Goal: Task Accomplishment & Management: Complete application form

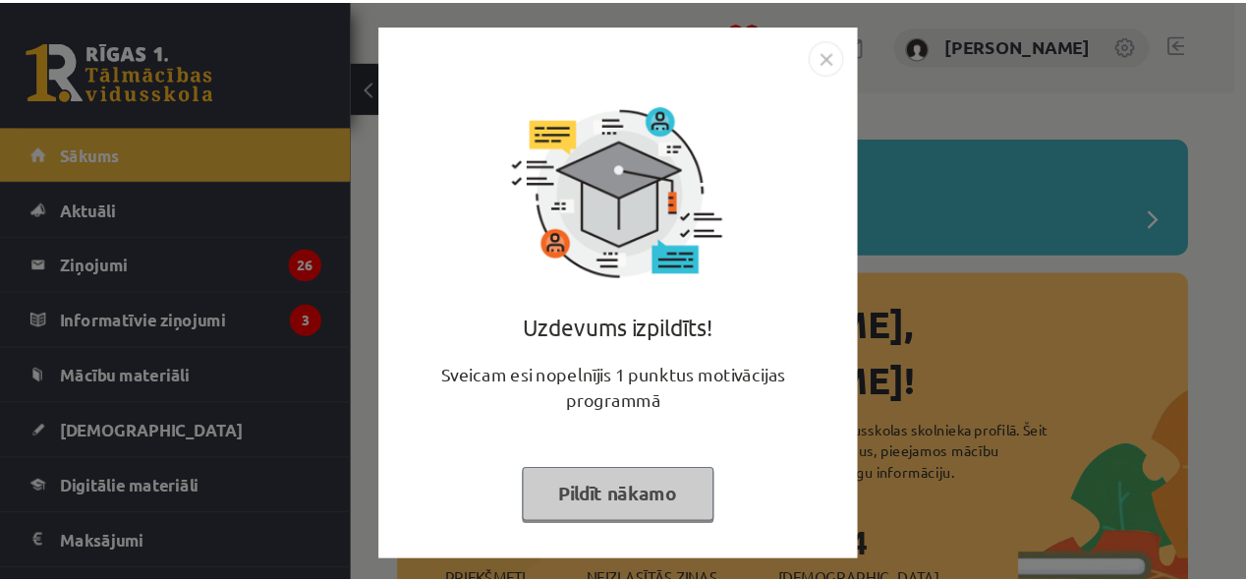
scroll to position [2, 0]
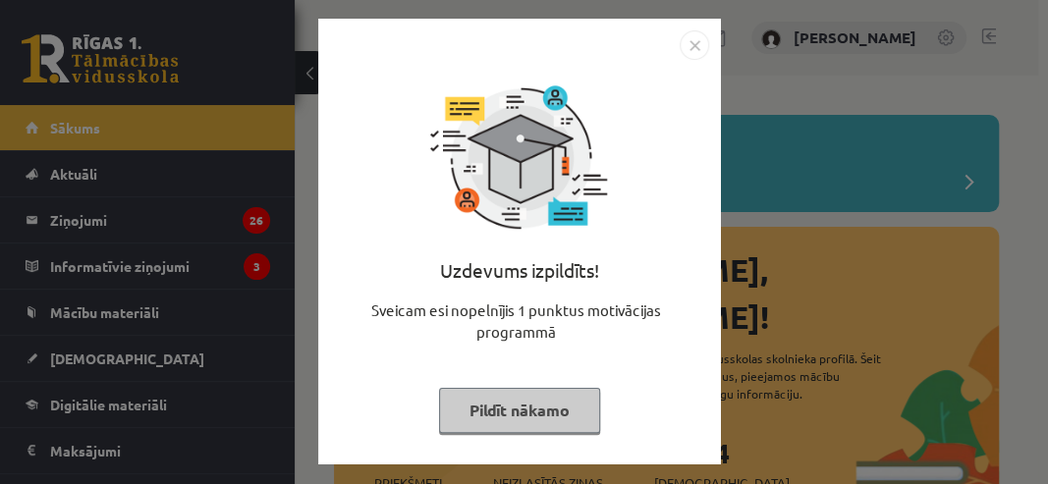
click at [688, 43] on img "Close" at bounding box center [694, 44] width 29 height 29
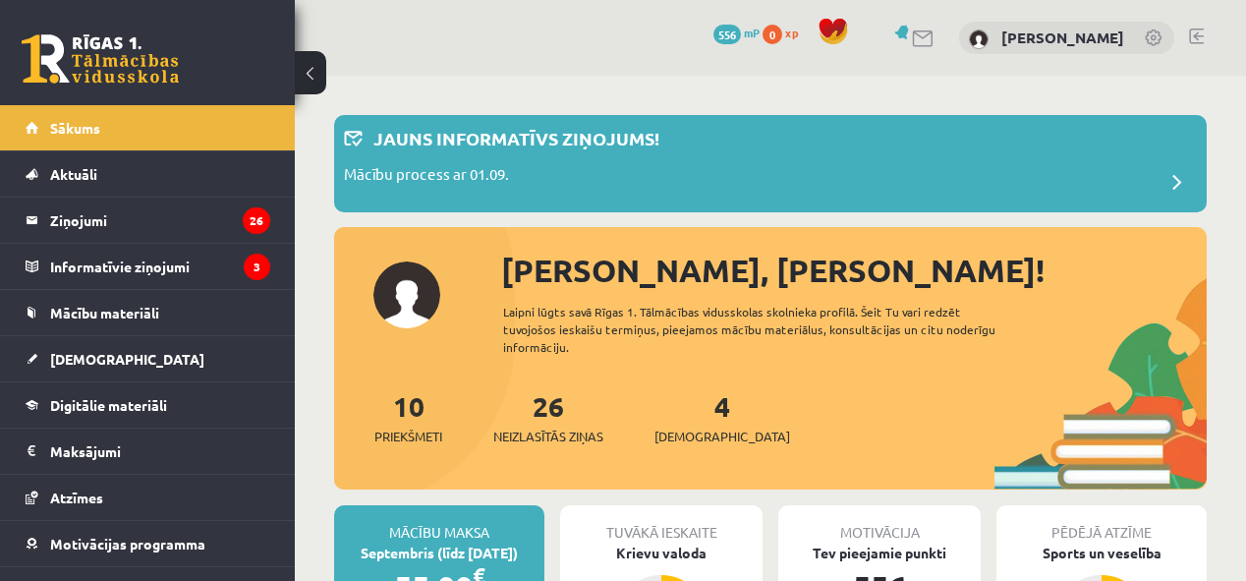
drag, startPoint x: 830, startPoint y: 0, endPoint x: 889, endPoint y: 94, distance: 111.2
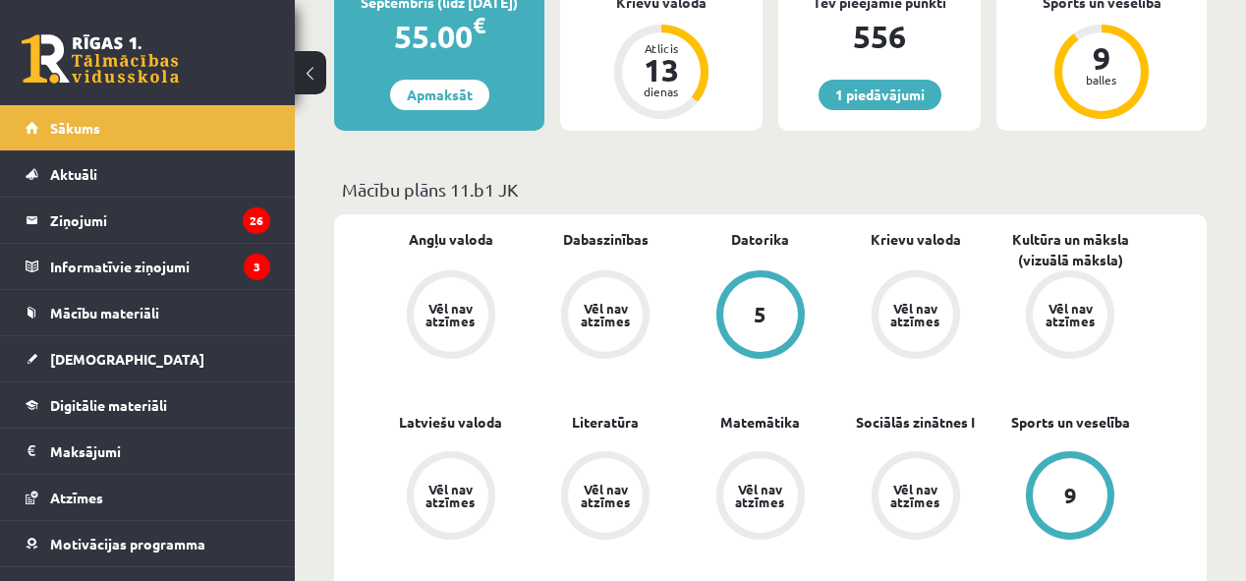
scroll to position [314, 0]
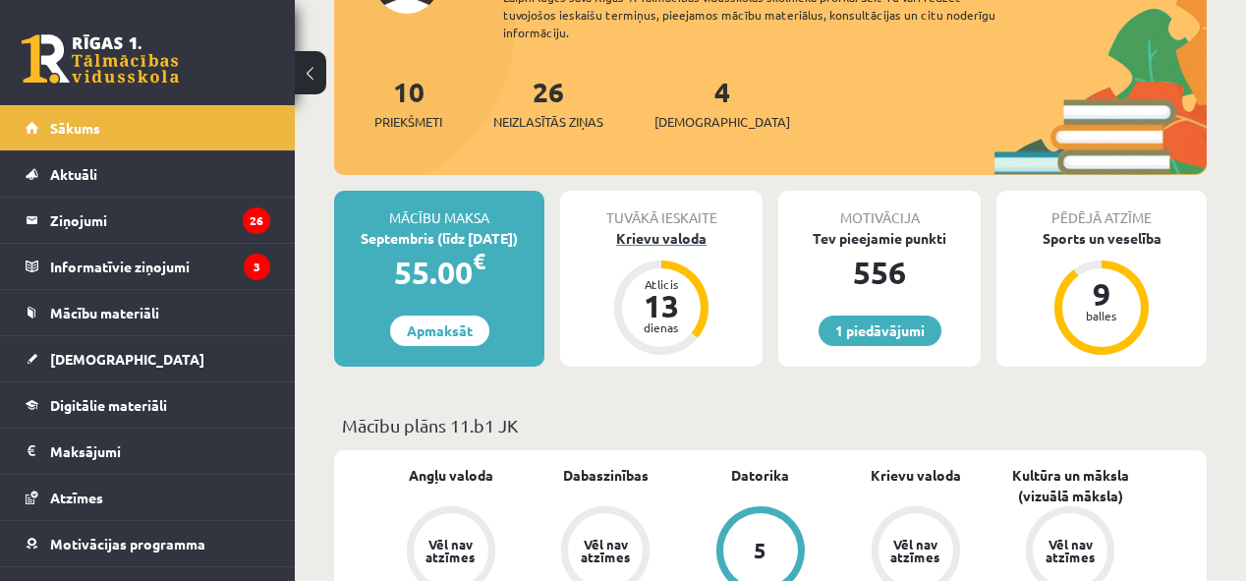
click at [660, 278] on div "Atlicis" at bounding box center [661, 284] width 59 height 12
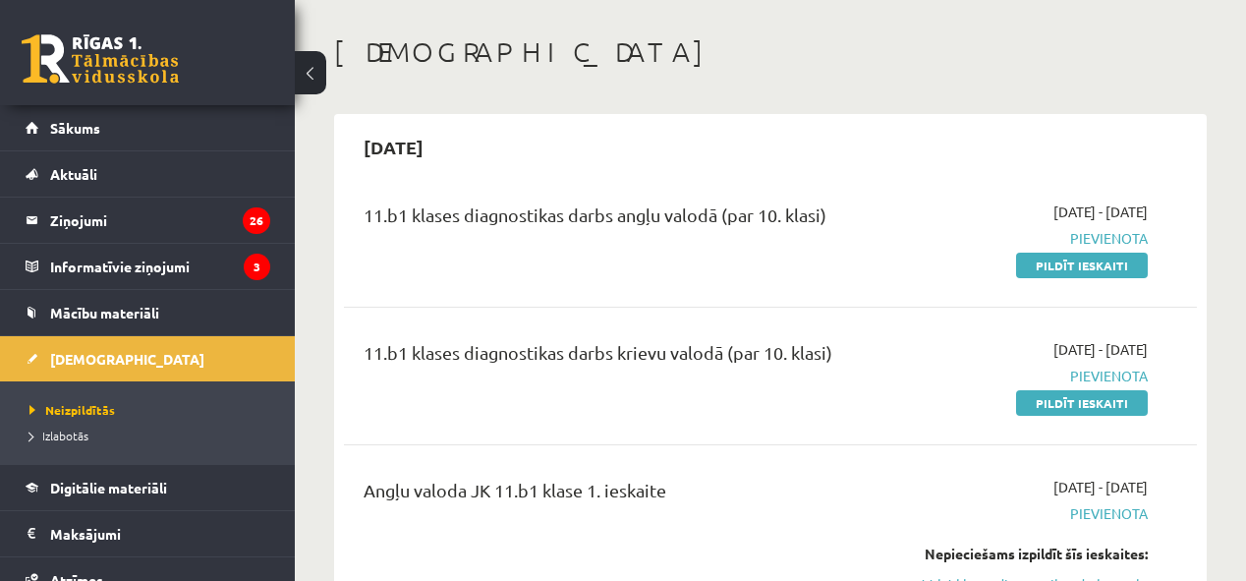
scroll to position [79, 0]
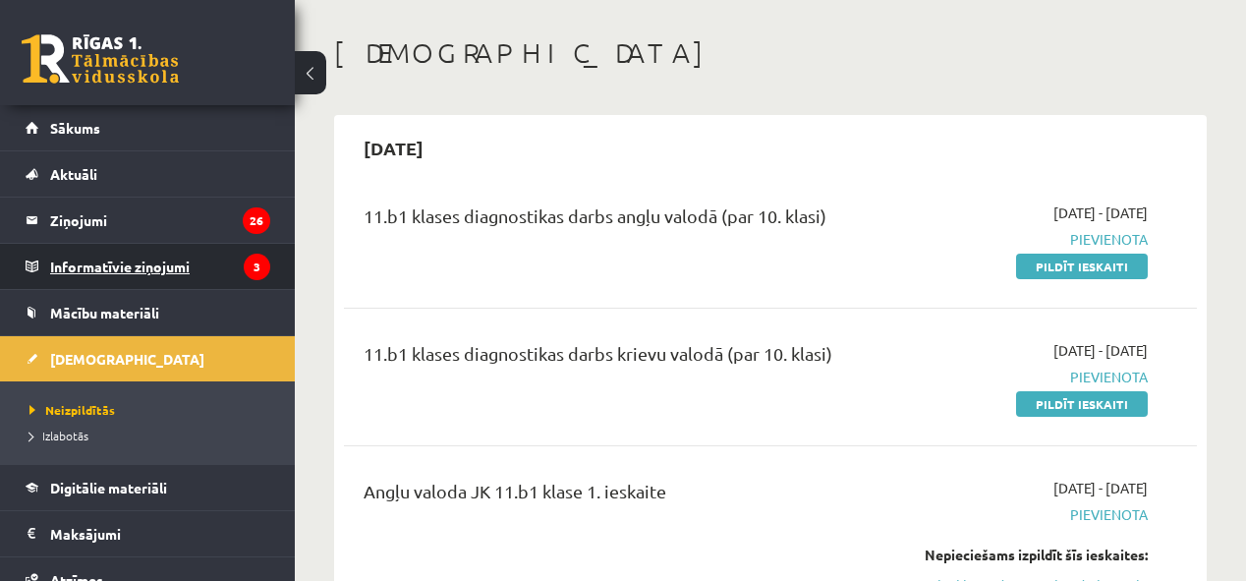
click at [182, 263] on legend "Informatīvie ziņojumi 3" at bounding box center [160, 266] width 220 height 45
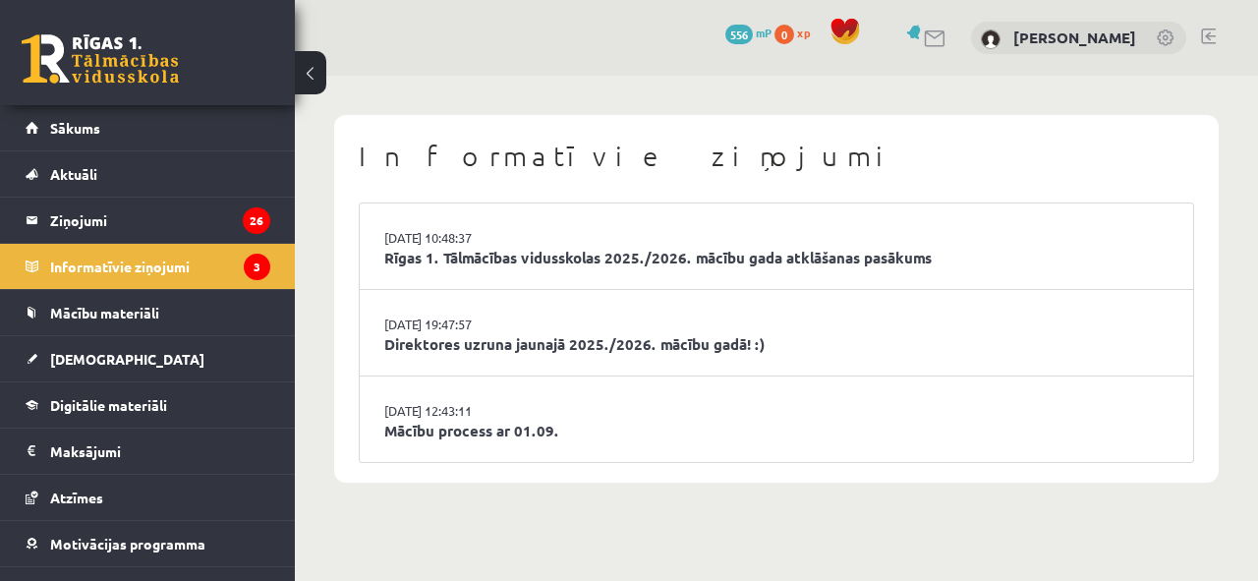
click at [640, 273] on li "02.09.2025 10:48:37 Rīgas 1. Tālmācības vidusskolas 2025./2026. mācību gada atk…" at bounding box center [776, 246] width 833 height 86
click at [556, 232] on li "02.09.2025 10:48:37 Rīgas 1. Tālmācības vidusskolas 2025./2026. mācību gada atk…" at bounding box center [776, 246] width 833 height 86
click at [547, 244] on li "02.09.2025 10:48:37 Rīgas 1. Tālmācības vidusskolas 2025./2026. mācību gada atk…" at bounding box center [776, 246] width 833 height 86
click at [547, 248] on link "Rīgas 1. Tālmācības vidusskolas 2025./2026. mācību gada atklāšanas pasākums" at bounding box center [776, 258] width 784 height 23
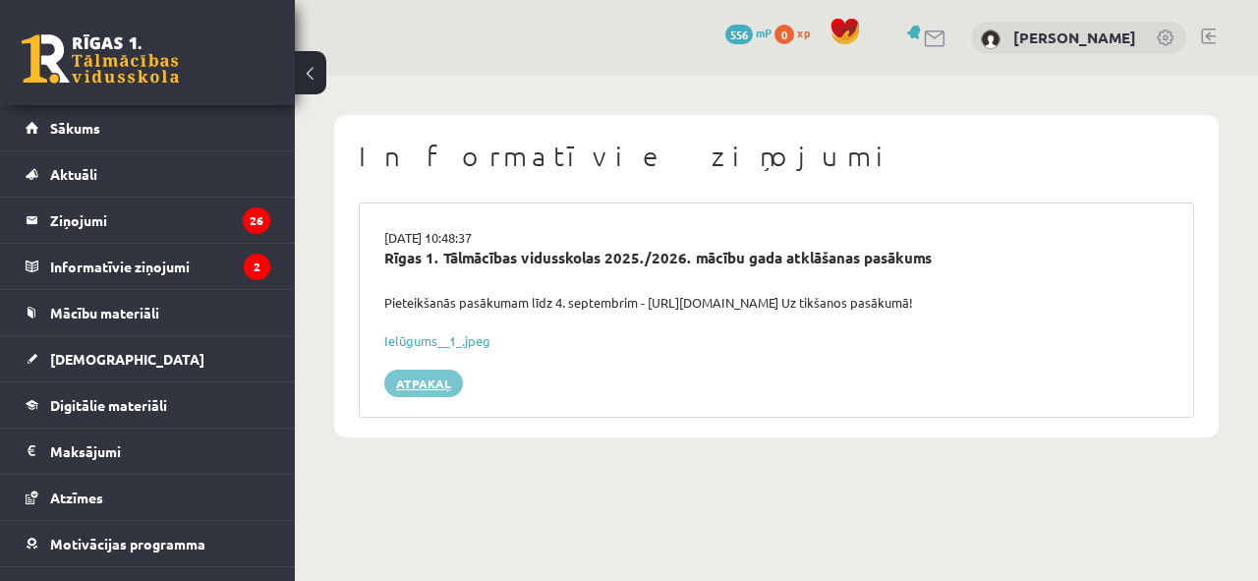
click at [408, 375] on link "Atpakaļ" at bounding box center [423, 383] width 79 height 28
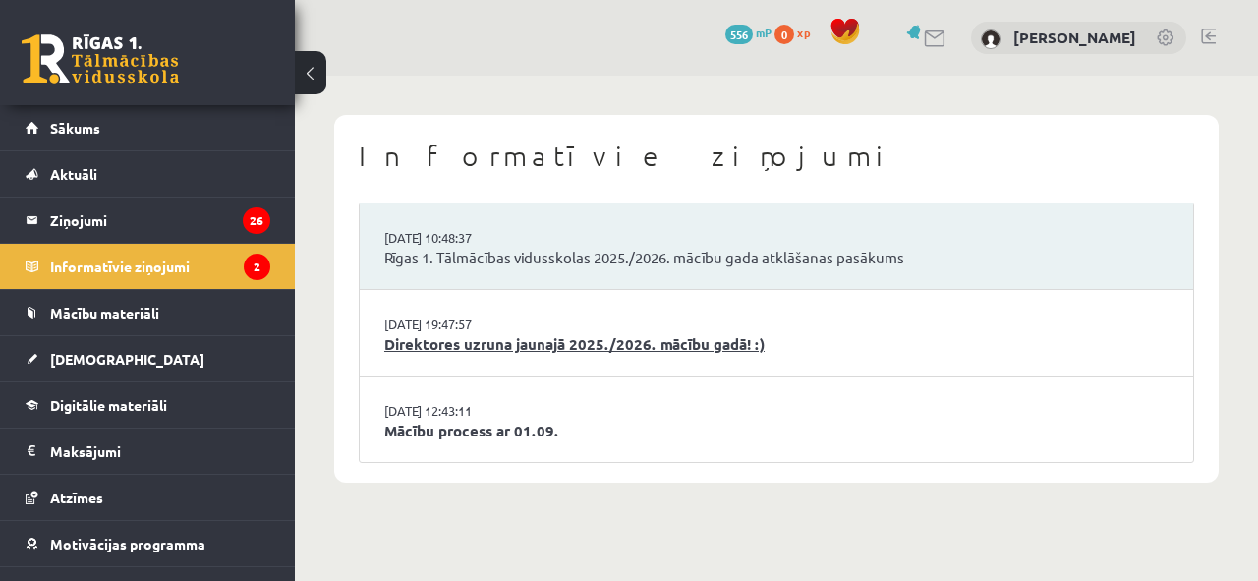
click at [432, 346] on link "Direktores uzruna jaunajā 2025./2026. mācību gadā! :)" at bounding box center [776, 344] width 784 height 23
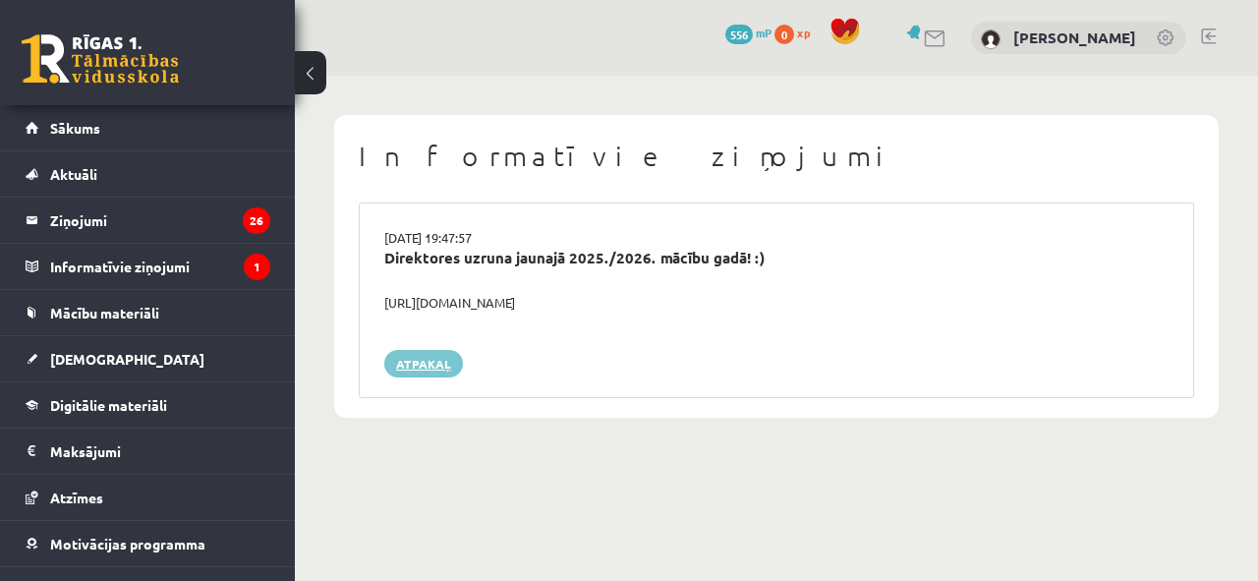
click at [444, 366] on link "Atpakaļ" at bounding box center [423, 364] width 79 height 28
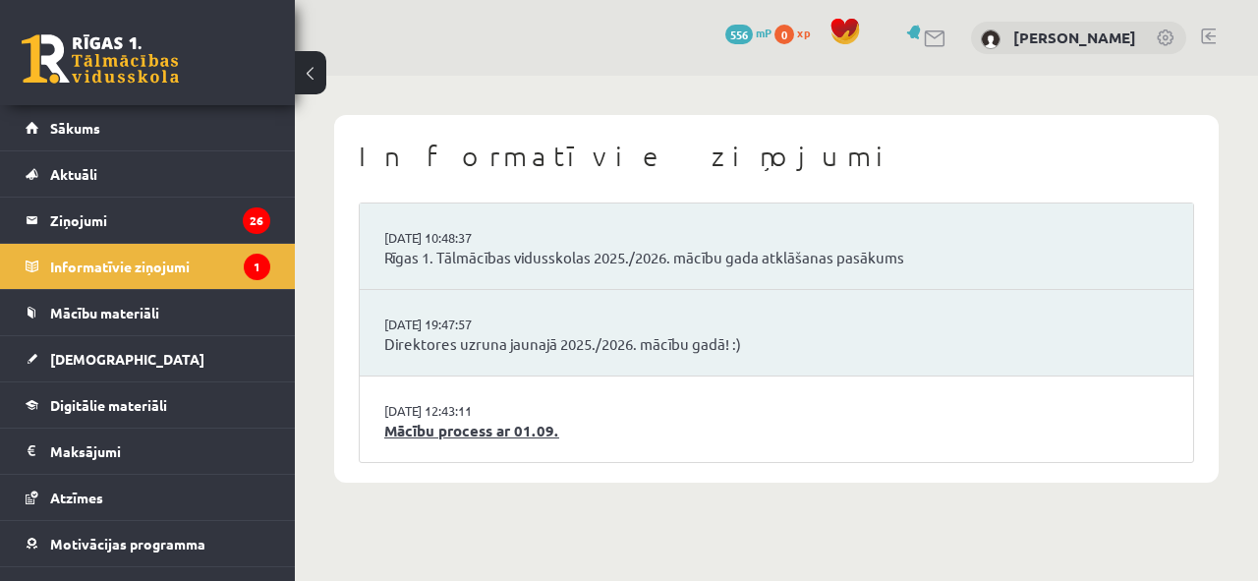
click at [444, 426] on link "Mācību process ar 01.09." at bounding box center [776, 431] width 784 height 23
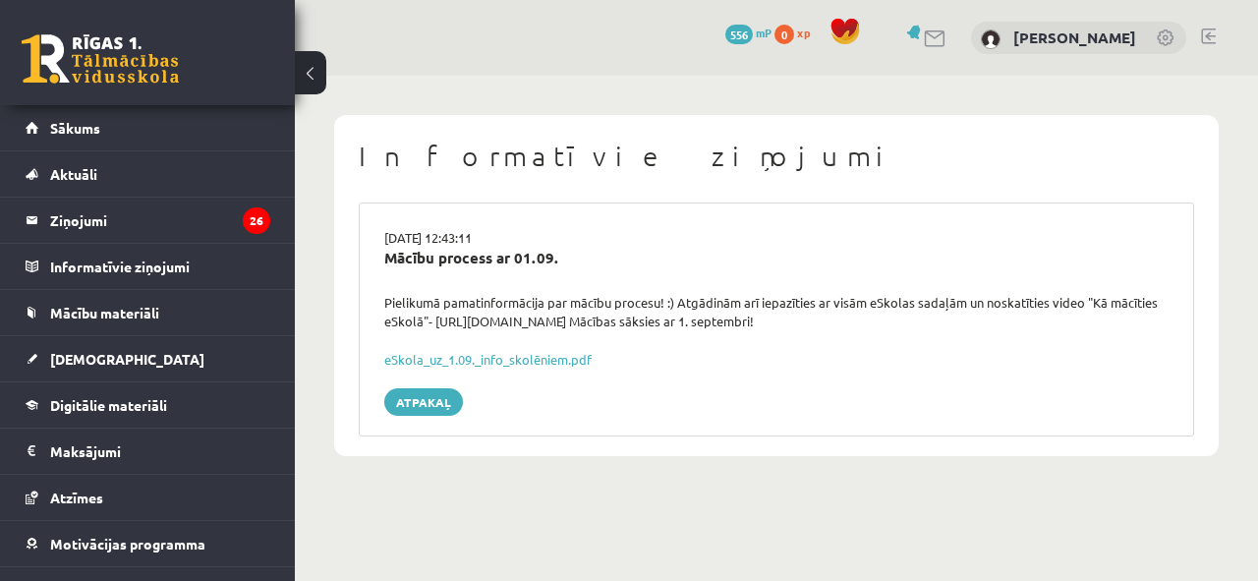
click at [461, 404] on div "Atpakaļ" at bounding box center [776, 402] width 784 height 28
click at [452, 404] on link "Atpakaļ" at bounding box center [423, 402] width 79 height 28
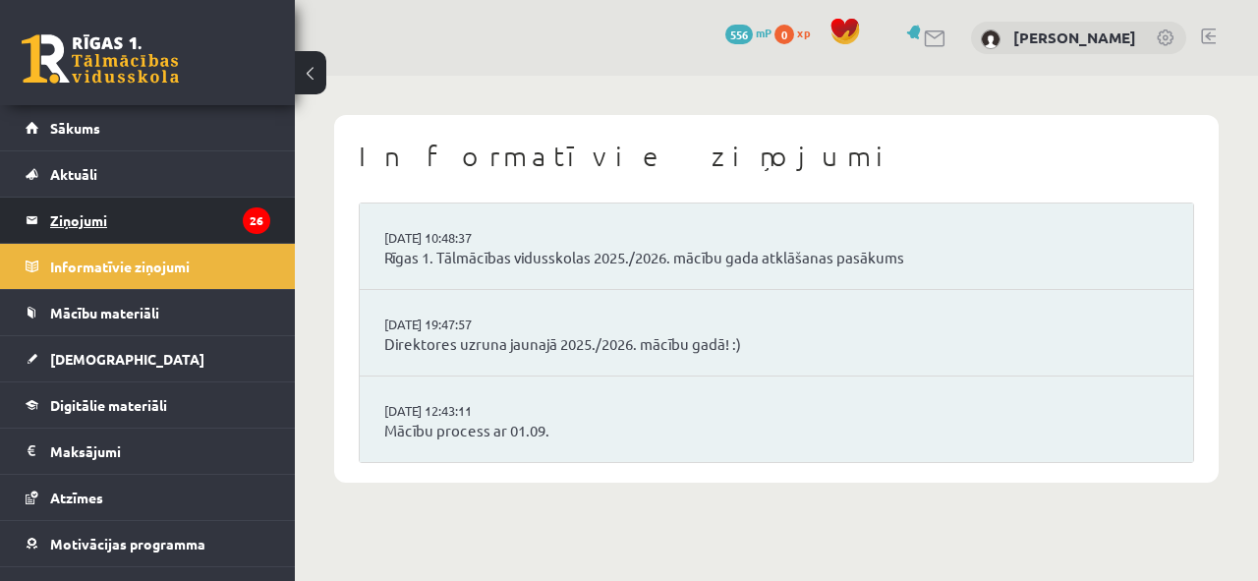
click at [181, 220] on legend "Ziņojumi 26" at bounding box center [160, 220] width 220 height 45
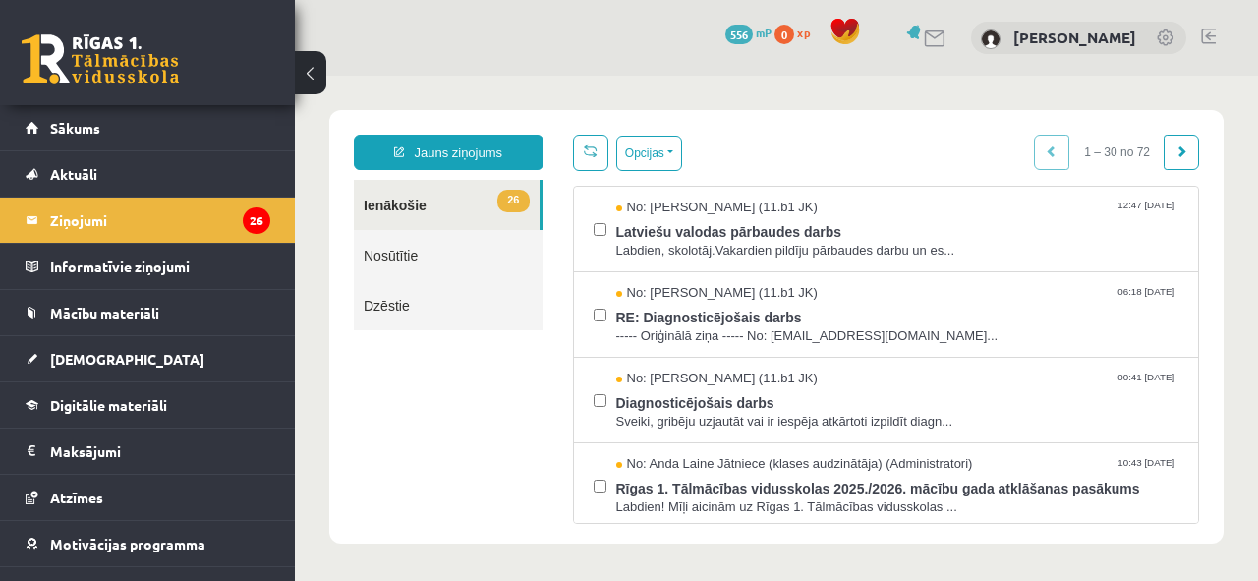
click at [444, 190] on link "26 Ienākošie" at bounding box center [447, 205] width 186 height 50
click at [484, 196] on link "26 Ienākošie" at bounding box center [447, 205] width 186 height 50
click at [503, 193] on span "26" at bounding box center [512, 201] width 31 height 23
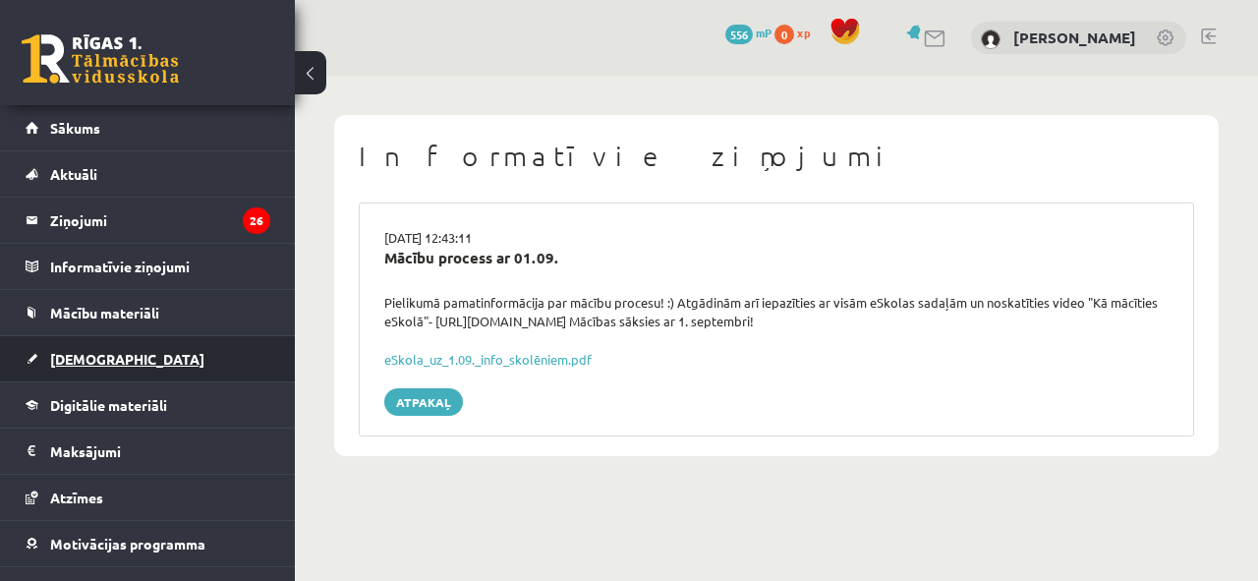
click at [77, 366] on link "[DEMOGRAPHIC_DATA]" at bounding box center [148, 358] width 245 height 45
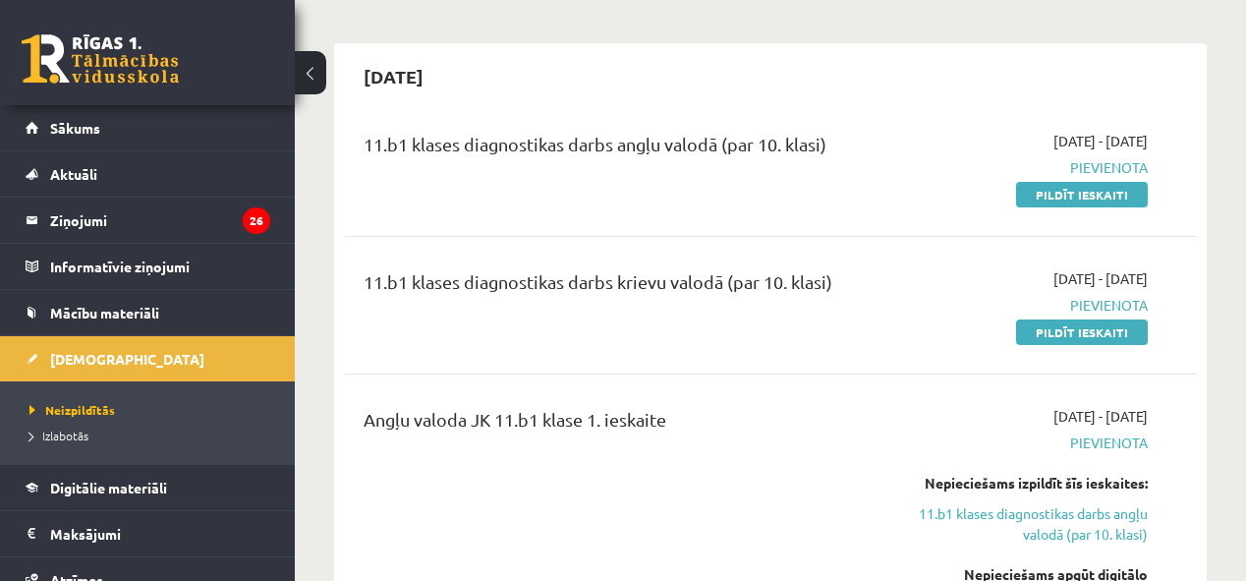
scroll to position [157, 0]
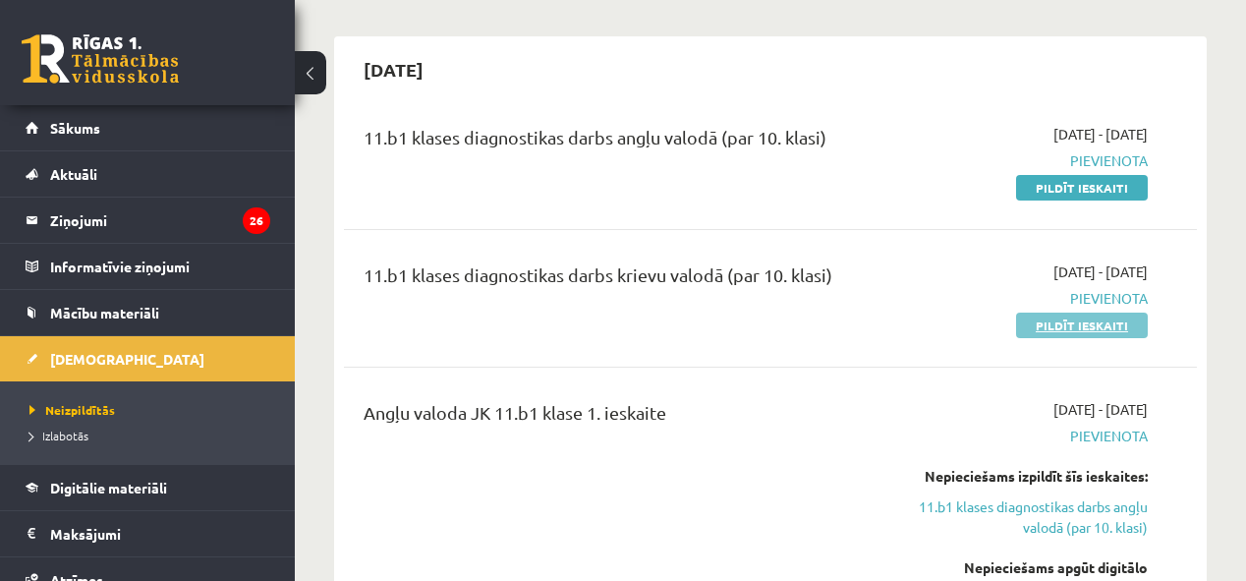
click at [1057, 326] on link "Pildīt ieskaiti" at bounding box center [1082, 325] width 132 height 26
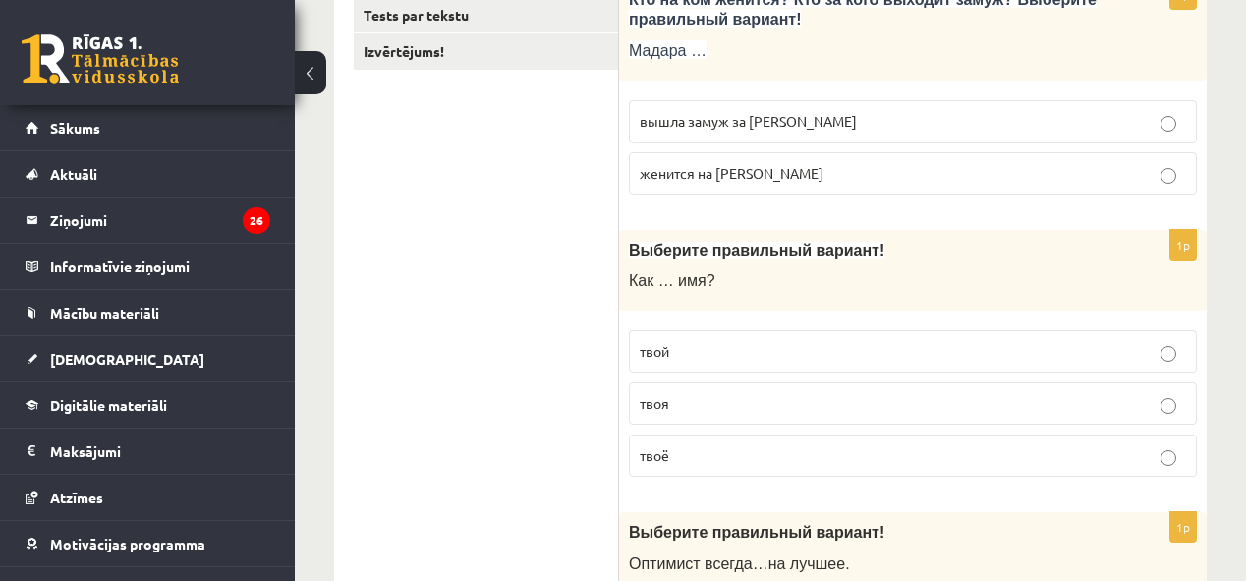
scroll to position [314, 0]
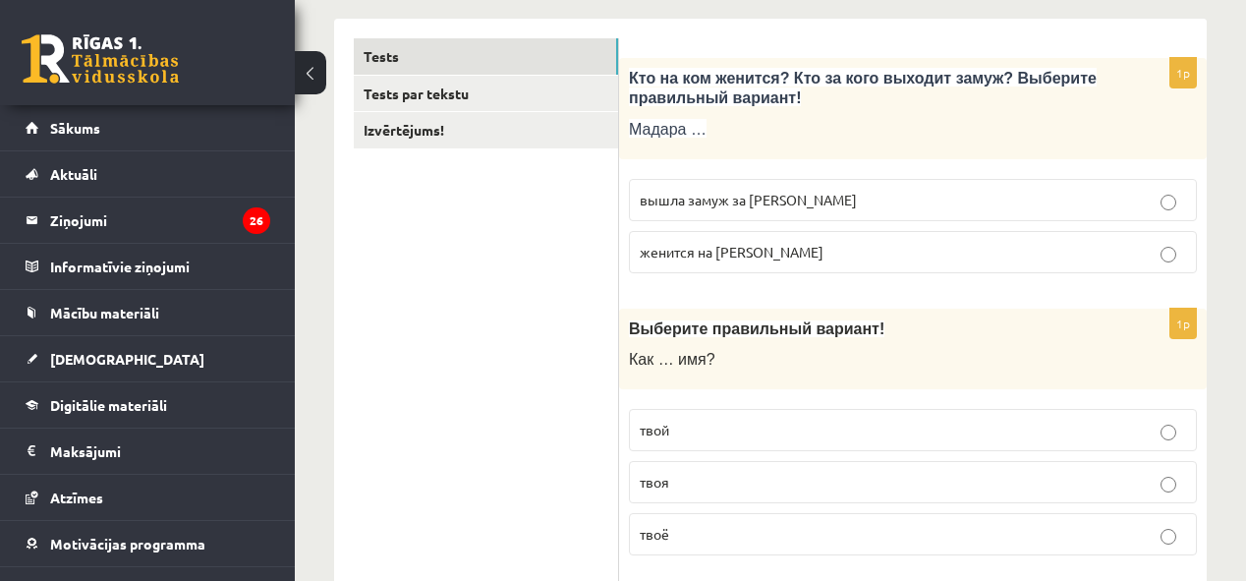
click at [1176, 203] on p "вышла замуж за [PERSON_NAME]" at bounding box center [913, 200] width 546 height 21
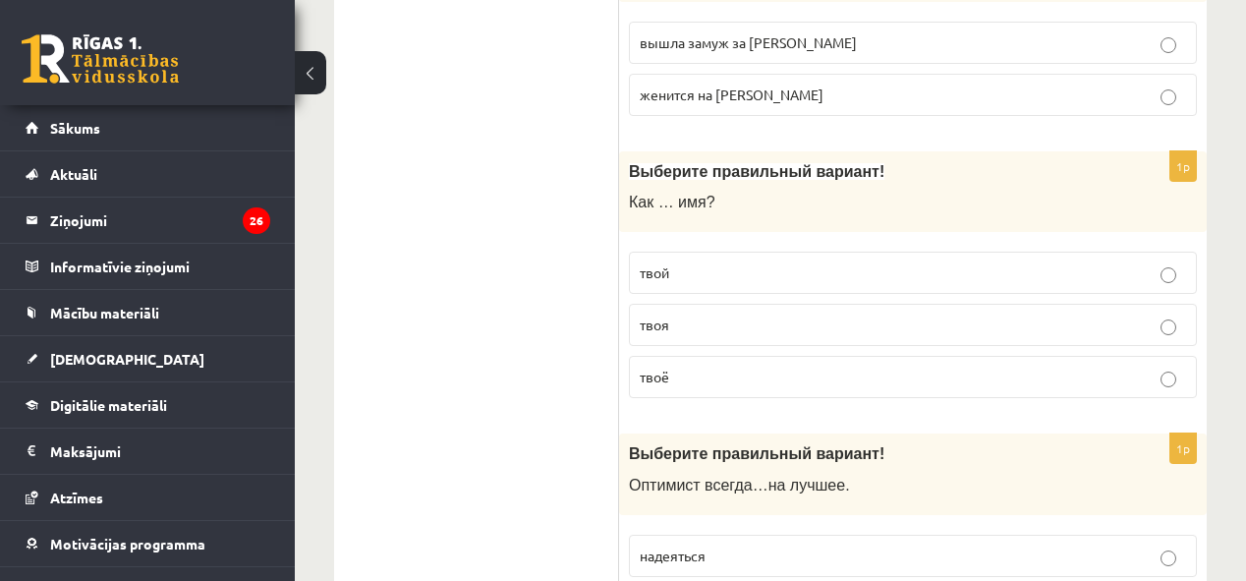
scroll to position [550, 0]
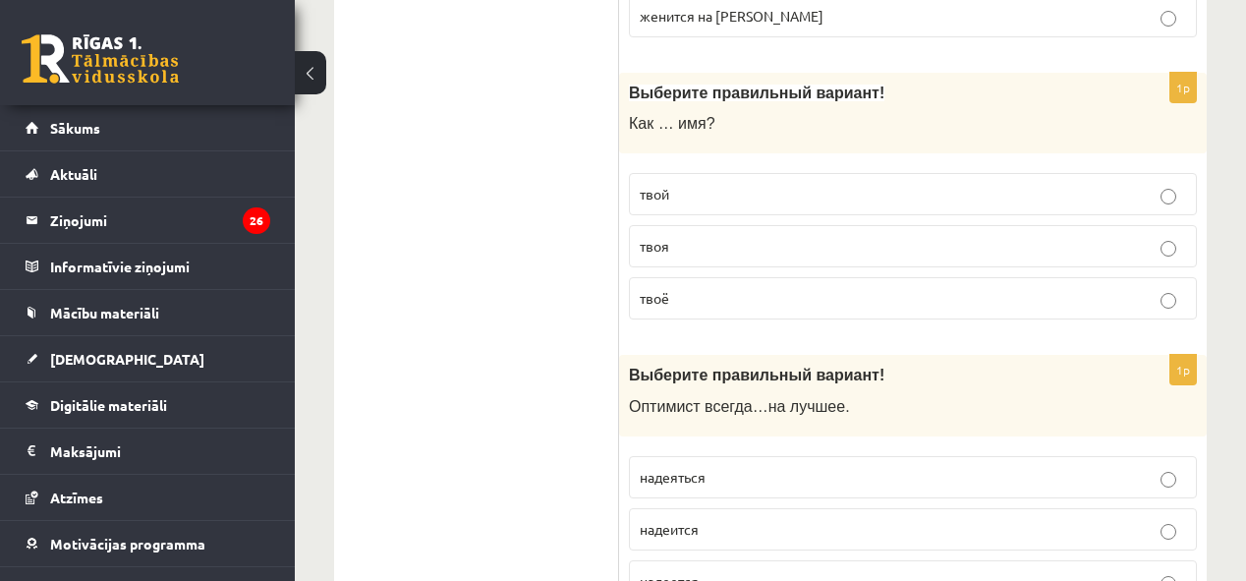
click at [920, 295] on p "твоё" at bounding box center [913, 298] width 546 height 21
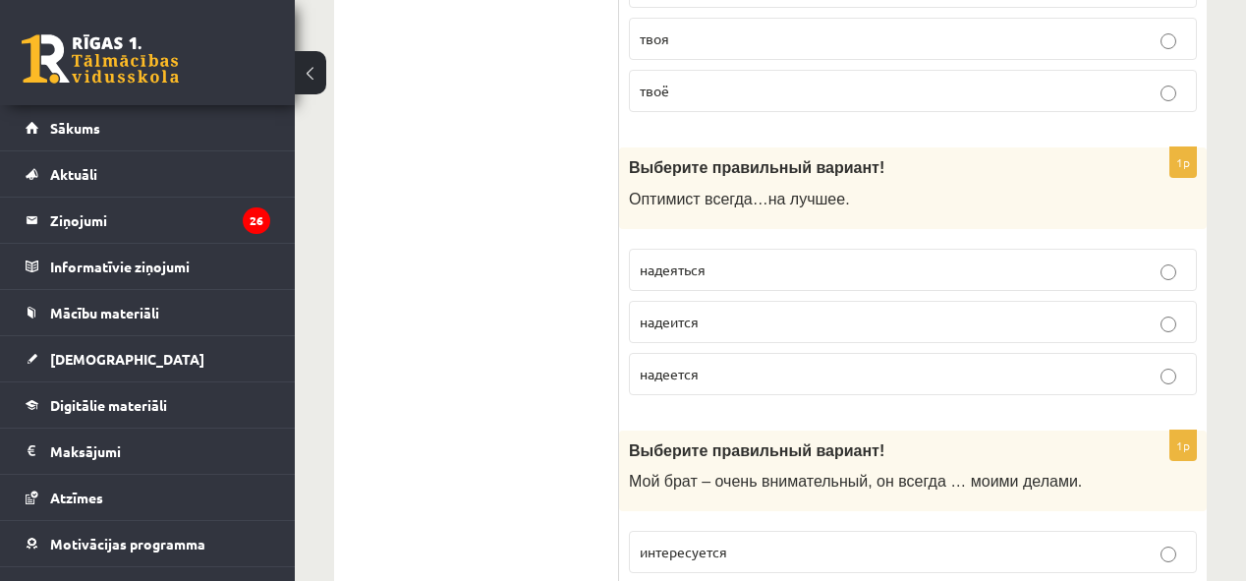
scroll to position [786, 0]
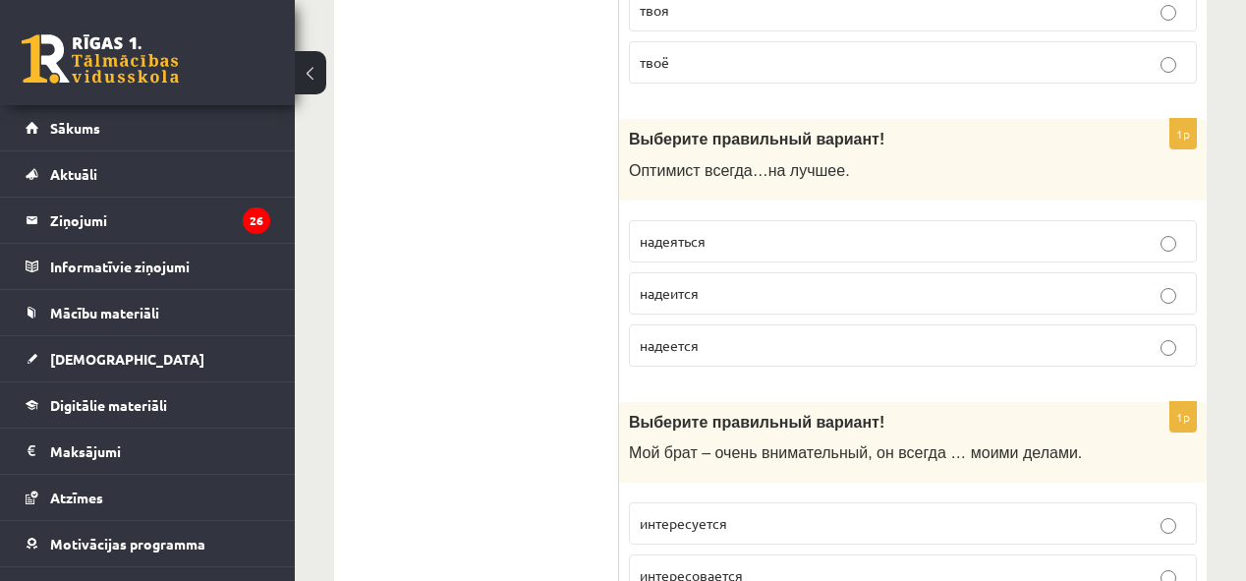
click at [1177, 339] on p "надеется" at bounding box center [913, 345] width 546 height 21
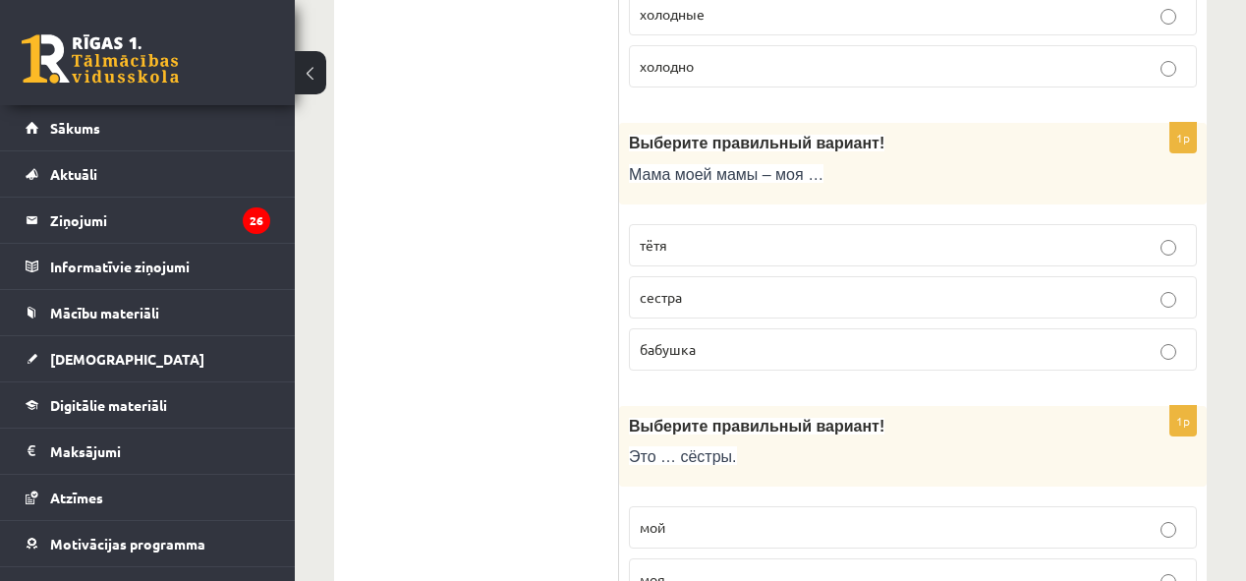
scroll to position [1965, 0]
click at [933, 342] on p "бабушка" at bounding box center [913, 348] width 546 height 21
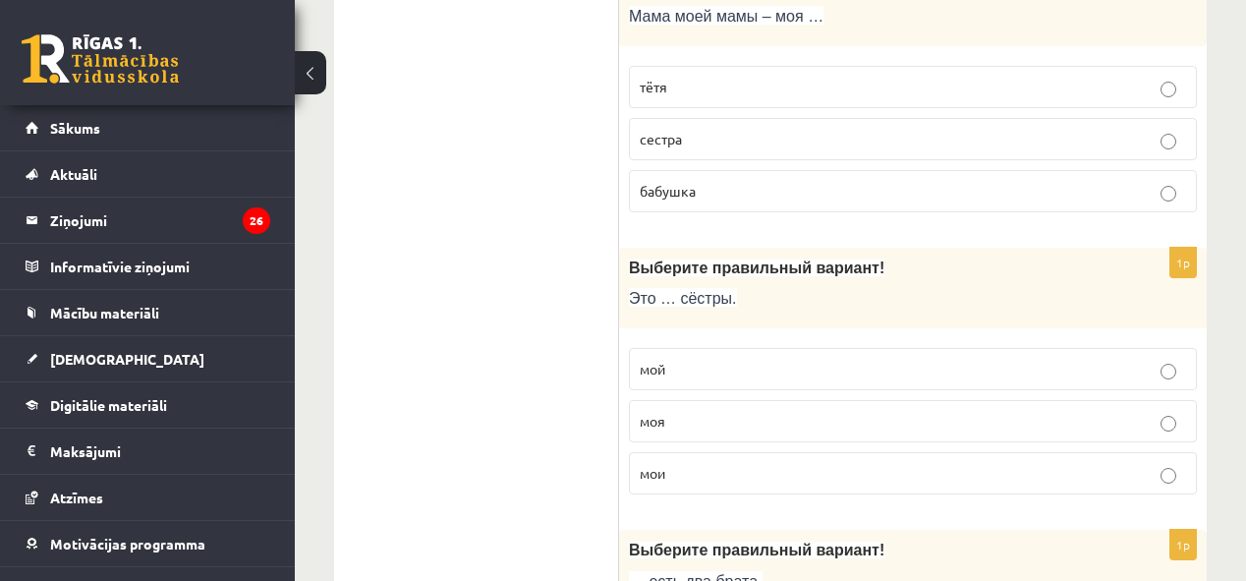
scroll to position [2201, 0]
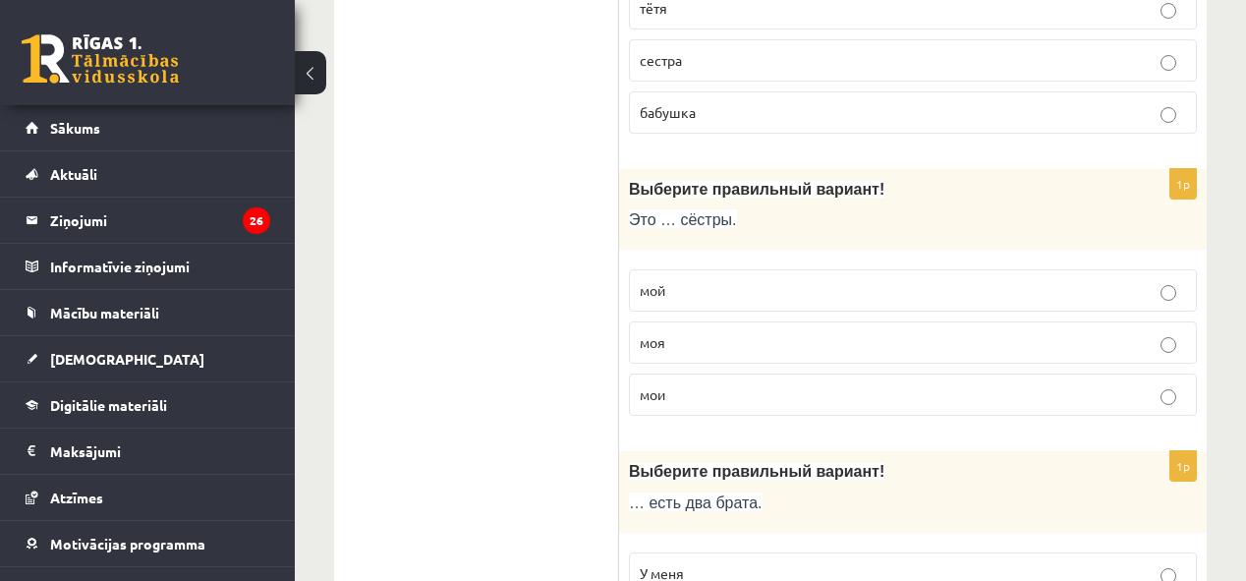
click at [1128, 280] on p "мой" at bounding box center [913, 290] width 546 height 21
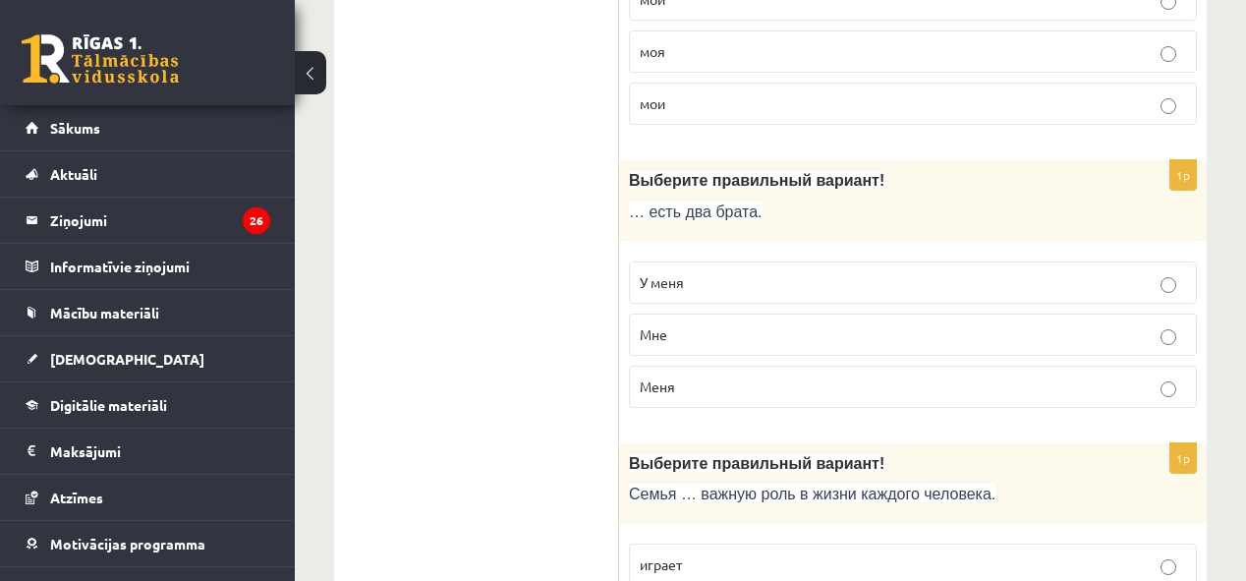
scroll to position [2515, 0]
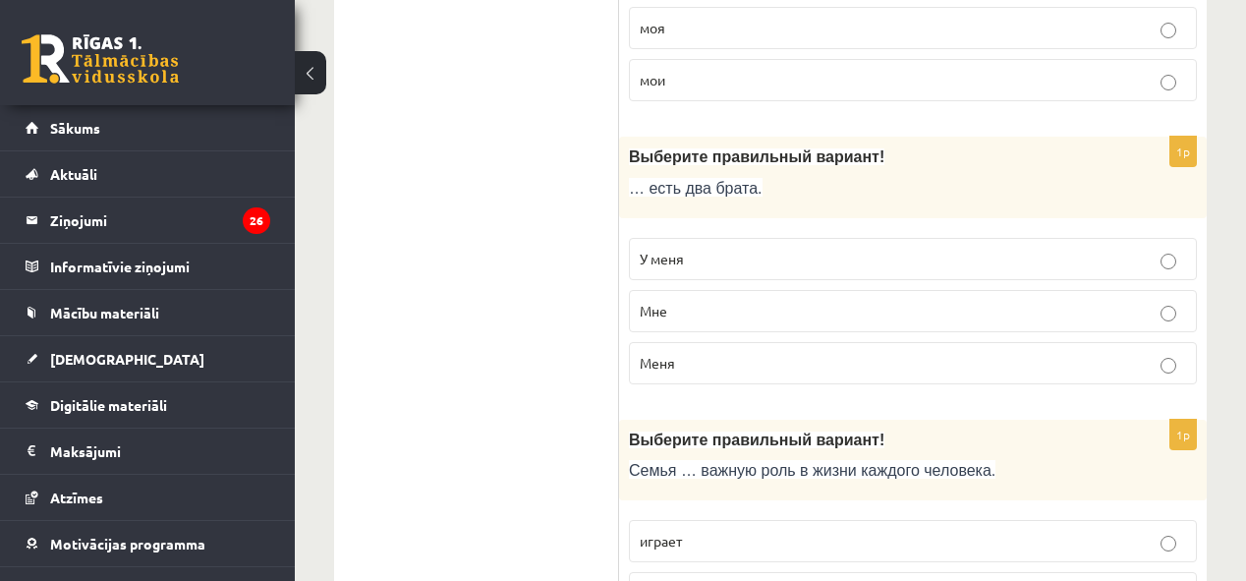
click at [1095, 261] on label "У меня" at bounding box center [913, 259] width 568 height 42
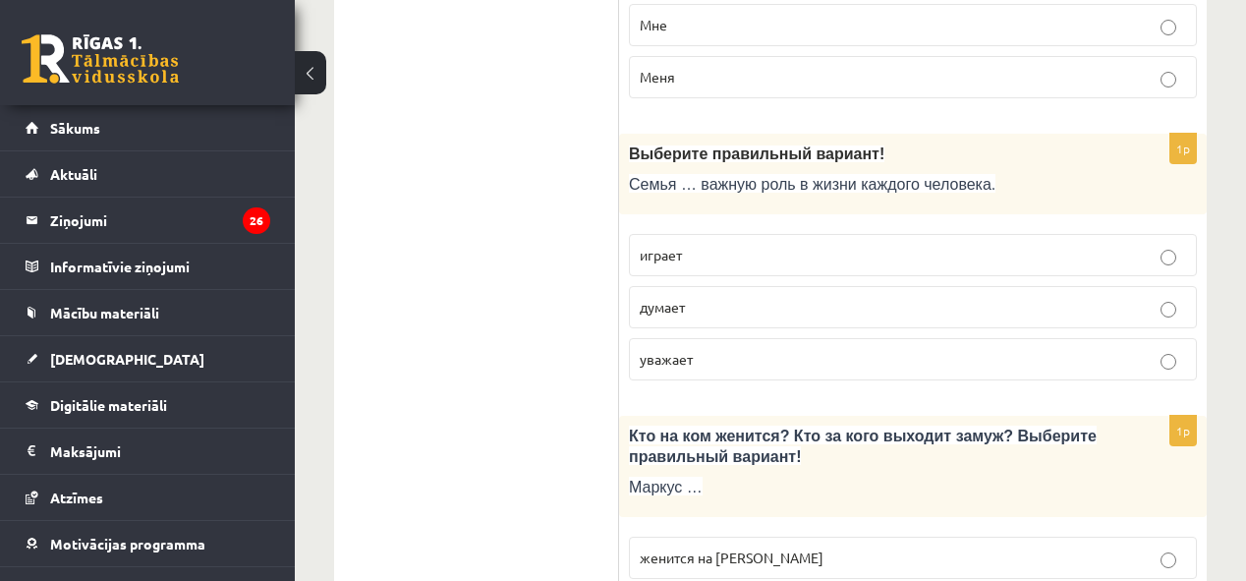
scroll to position [2830, 0]
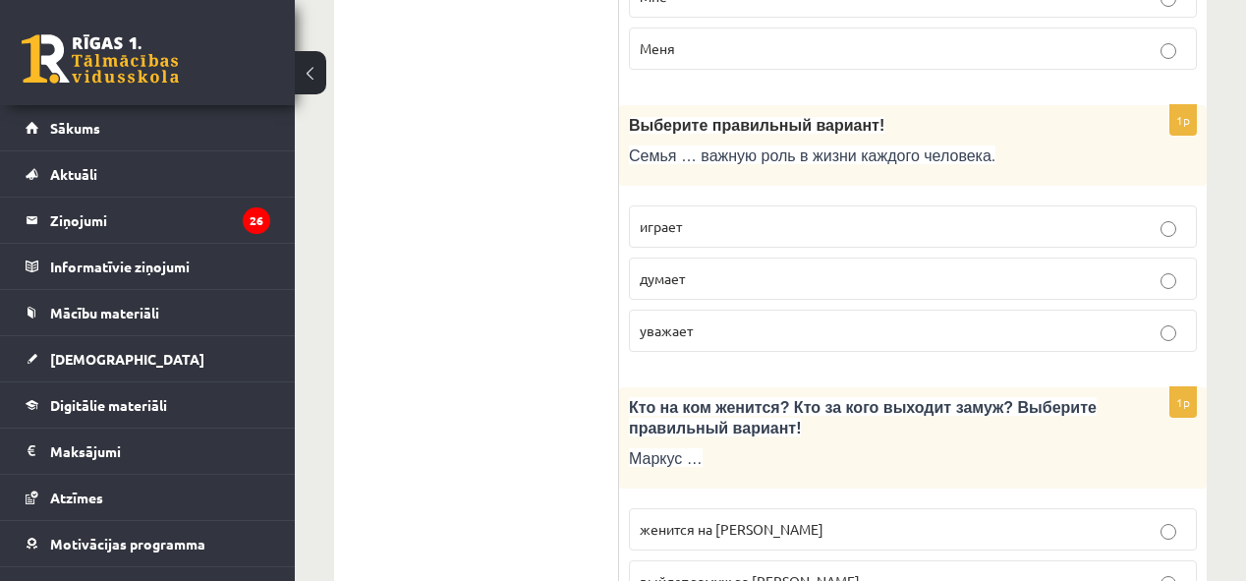
drag, startPoint x: 945, startPoint y: 215, endPoint x: 936, endPoint y: 226, distance: 14.0
click at [945, 216] on p "играет" at bounding box center [913, 226] width 546 height 21
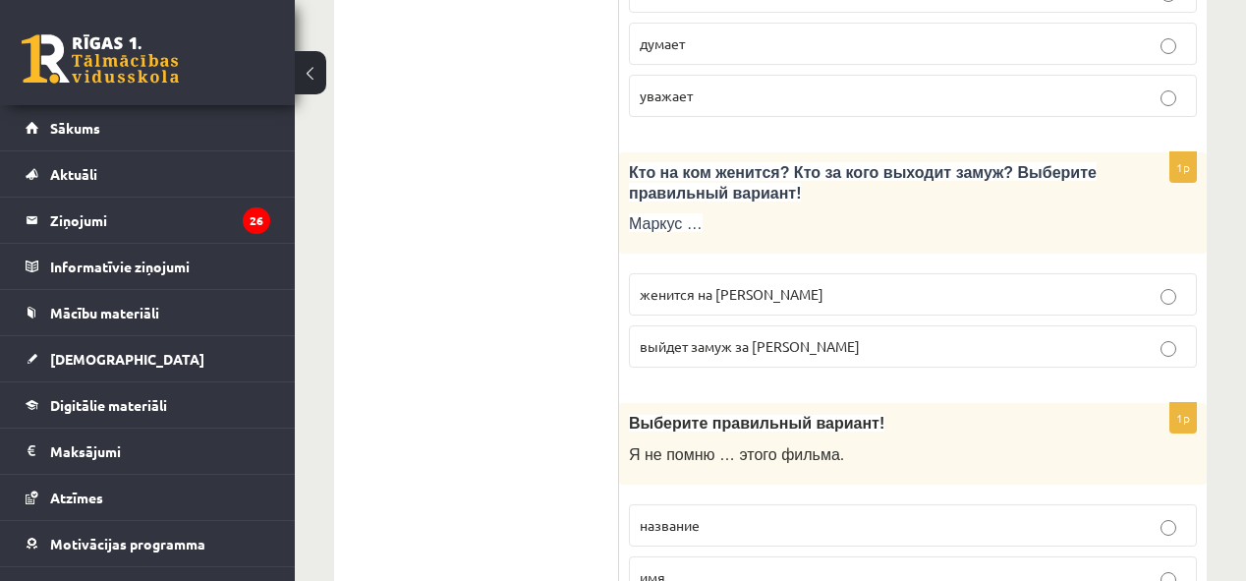
scroll to position [3066, 0]
click at [1006, 283] on p "женится на Агнии" at bounding box center [913, 293] width 546 height 21
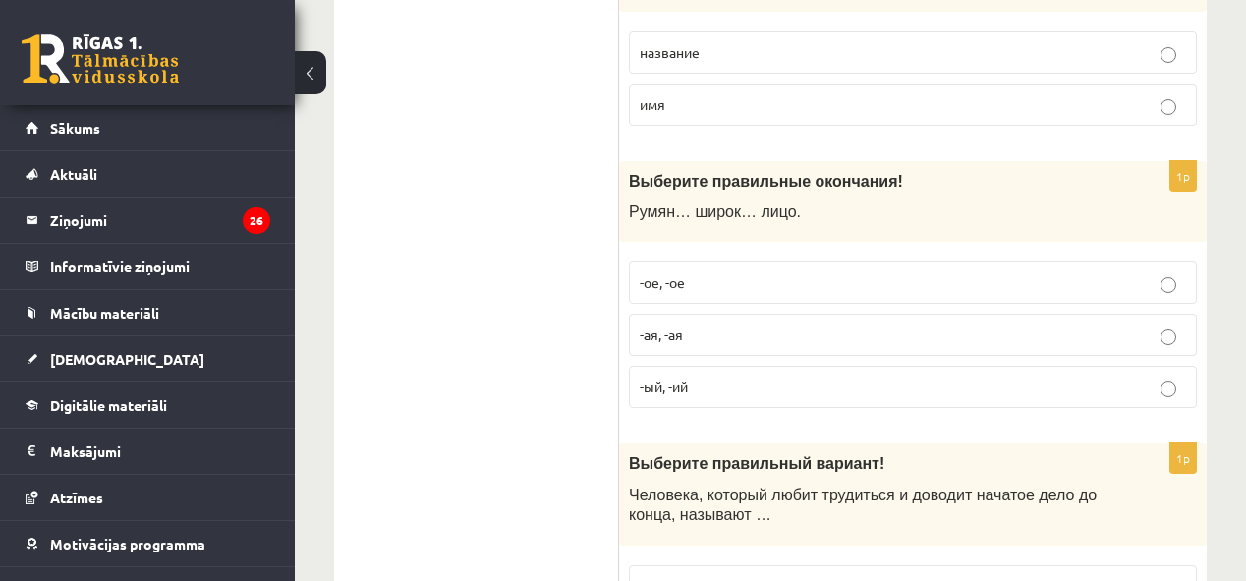
scroll to position [3616, 0]
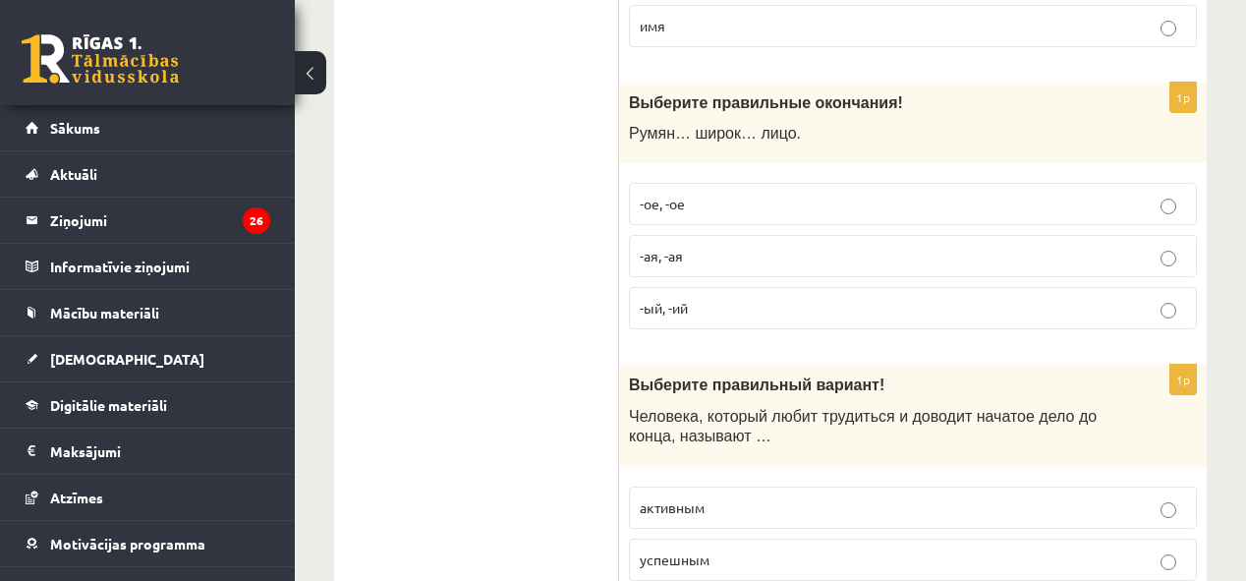
click at [783, 198] on p "-ое, -ое" at bounding box center [913, 204] width 546 height 21
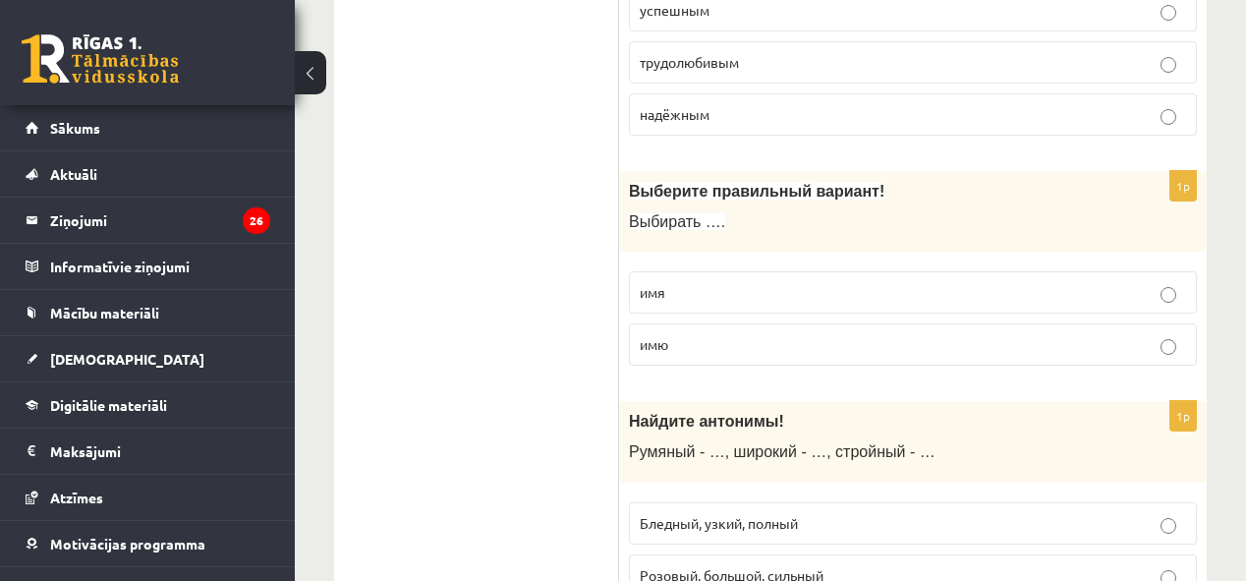
scroll to position [4166, 0]
click at [910, 283] on label "имя" at bounding box center [913, 291] width 568 height 42
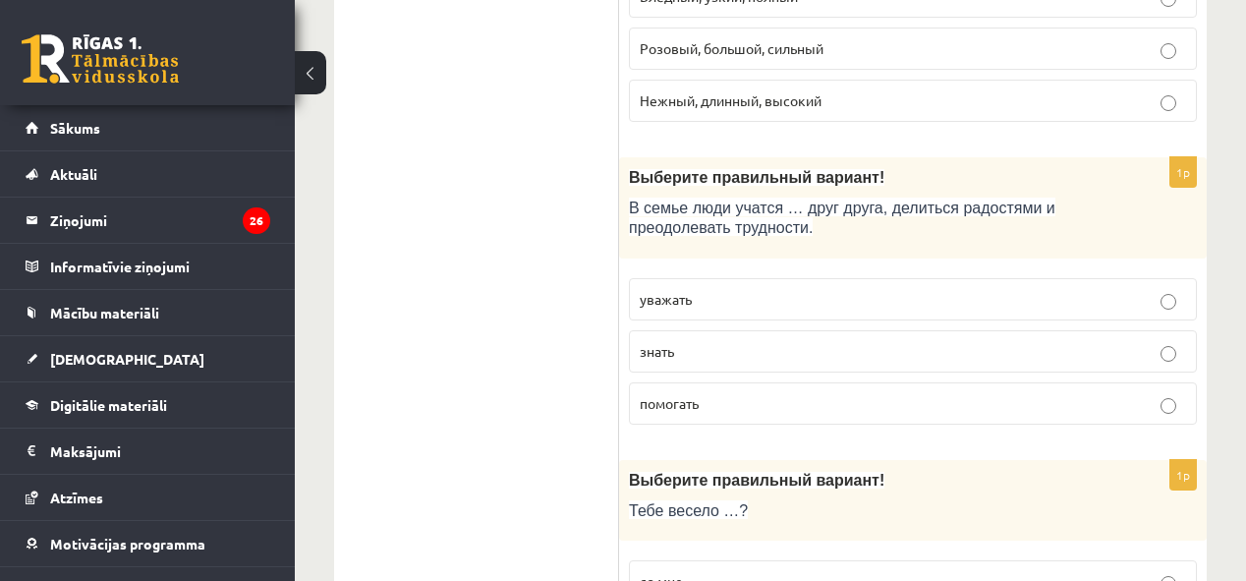
scroll to position [4716, 0]
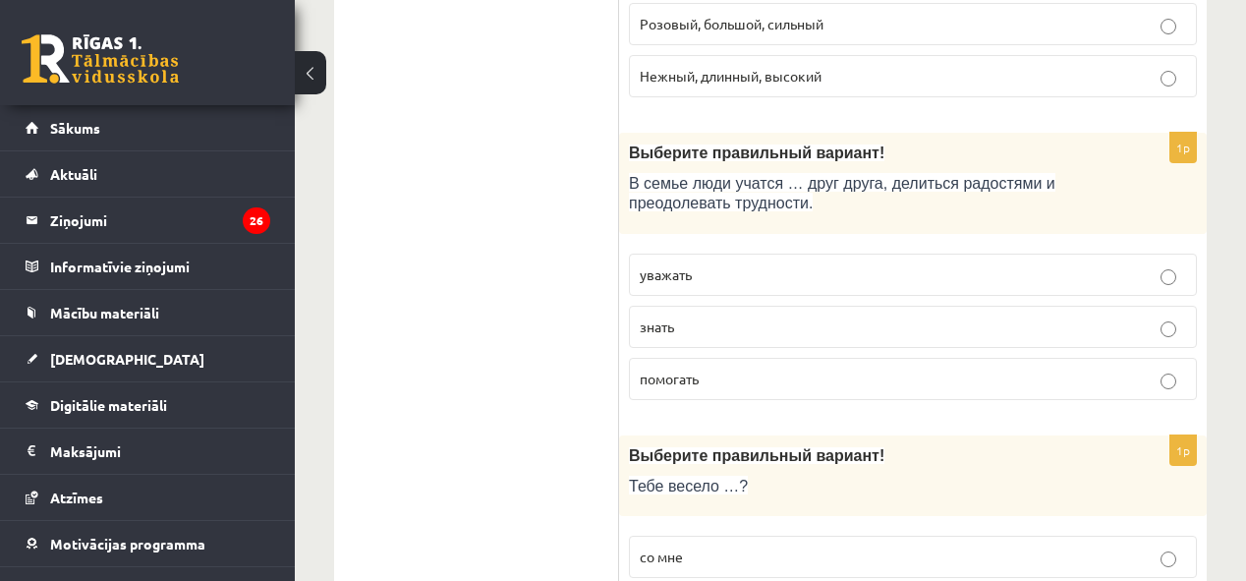
click at [1145, 267] on label "уважать" at bounding box center [913, 275] width 568 height 42
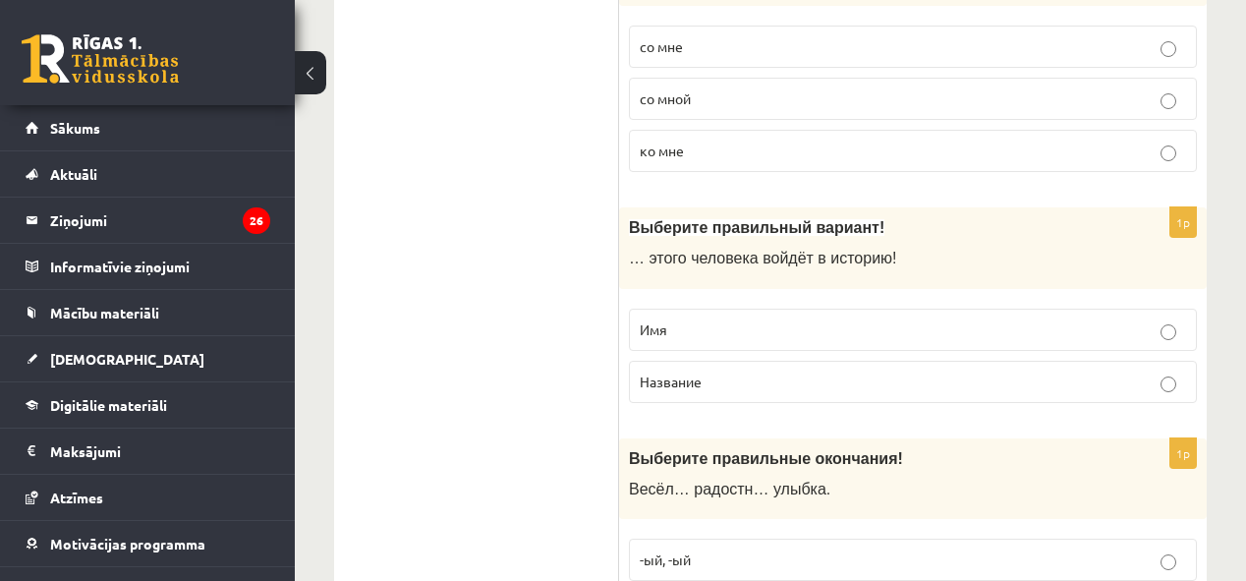
scroll to position [5345, 0]
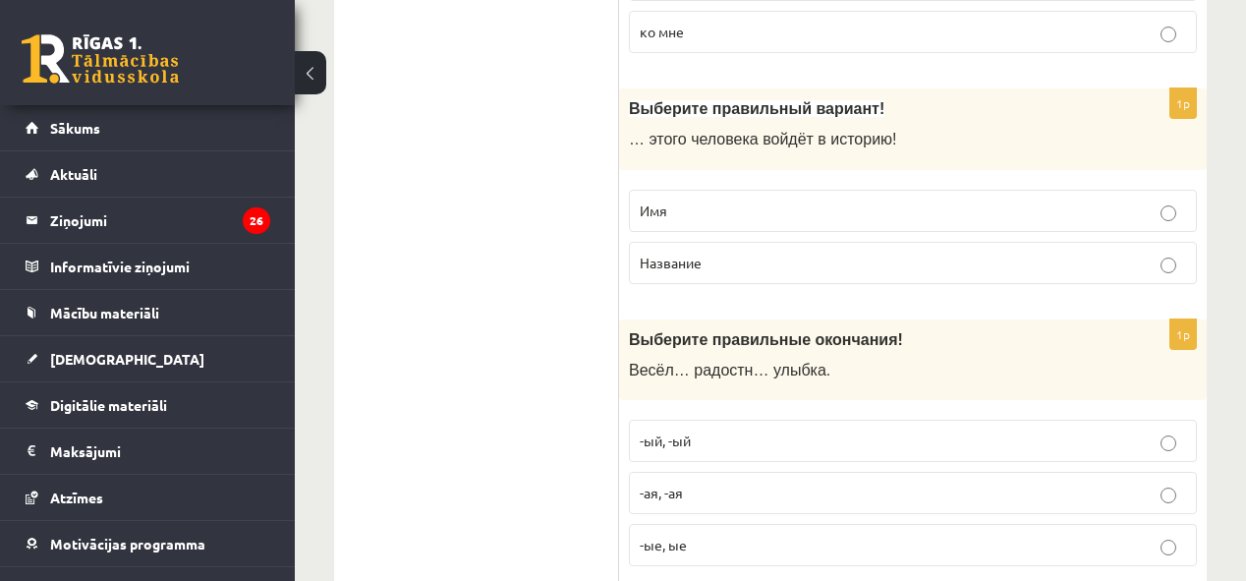
click at [727, 200] on p "Имя" at bounding box center [913, 210] width 546 height 21
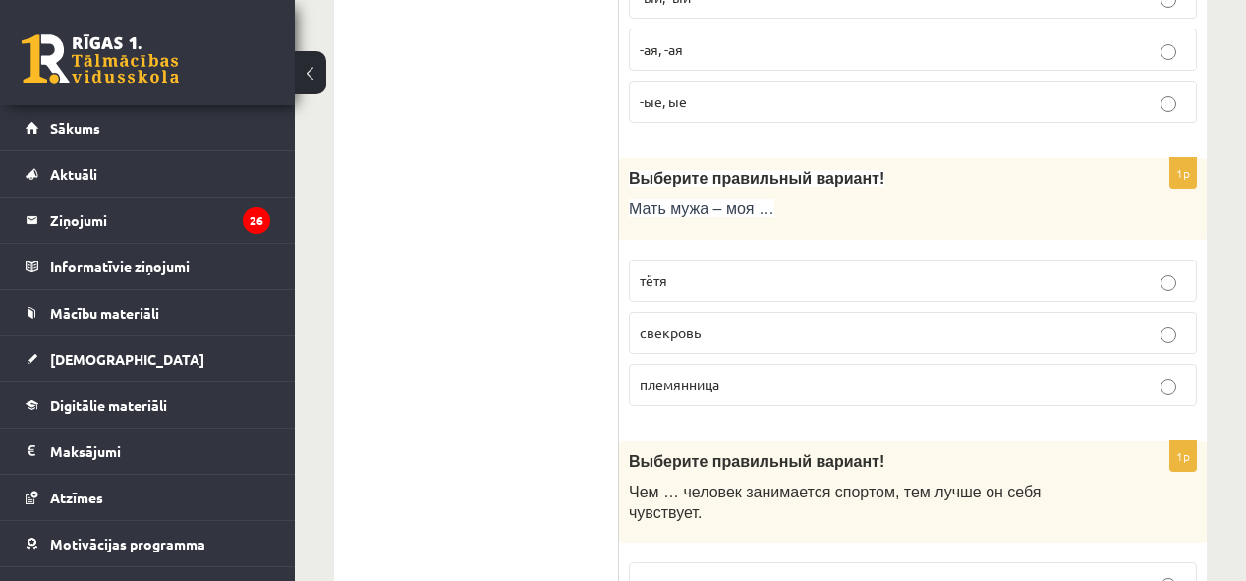
scroll to position [5817, 0]
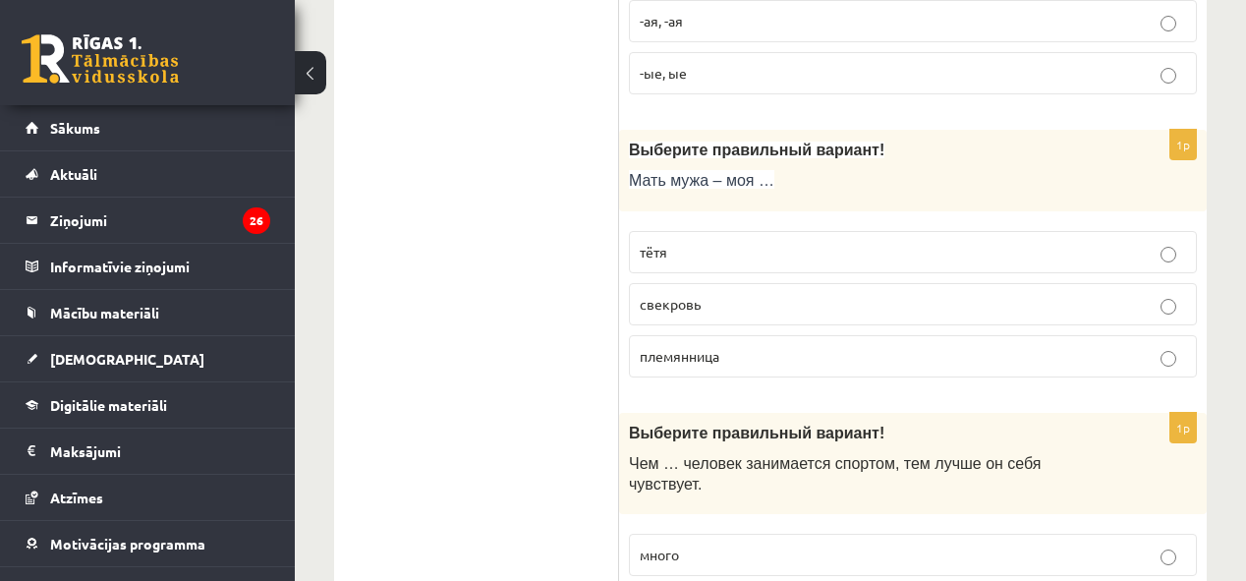
click at [1100, 283] on label "свекровь" at bounding box center [913, 304] width 568 height 42
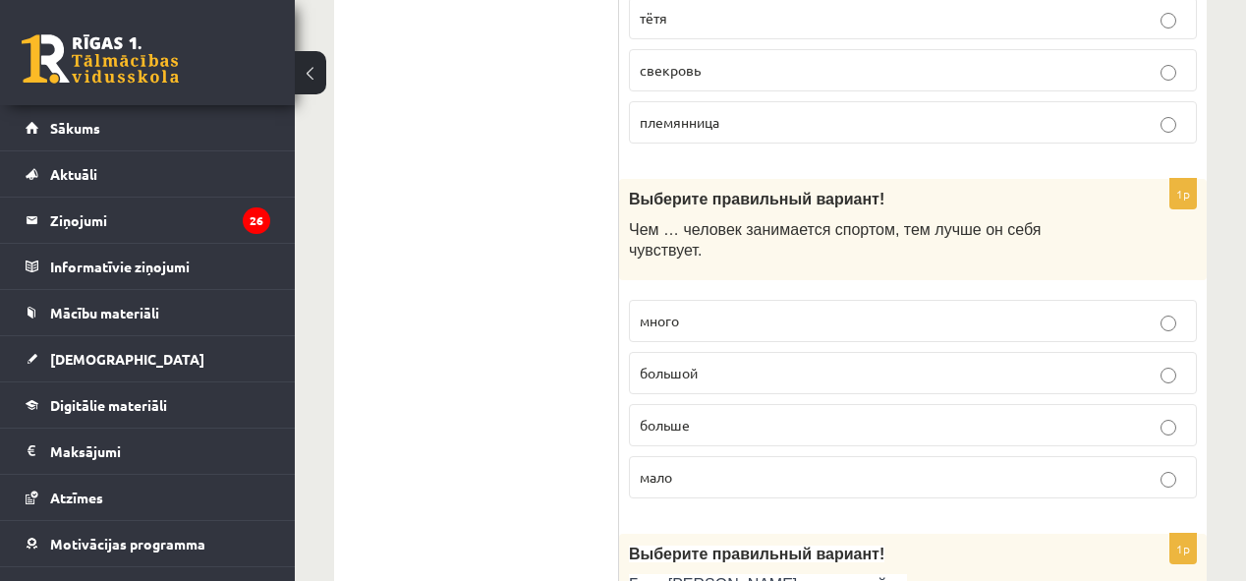
scroll to position [6053, 0]
click at [1072, 413] on p "больше" at bounding box center [913, 423] width 546 height 21
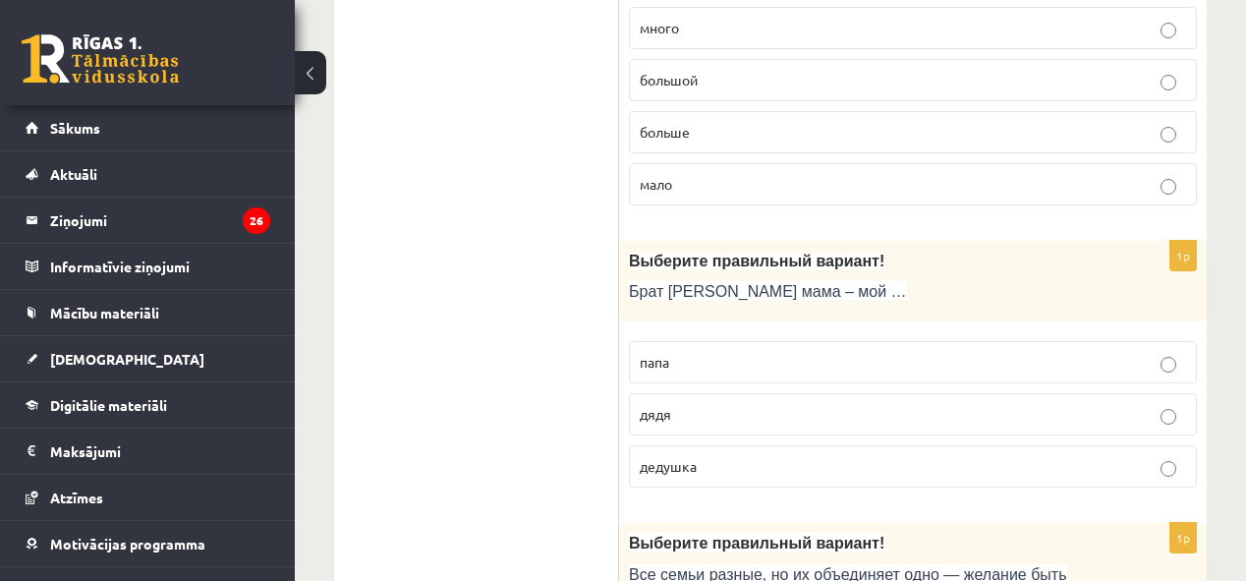
scroll to position [6367, 0]
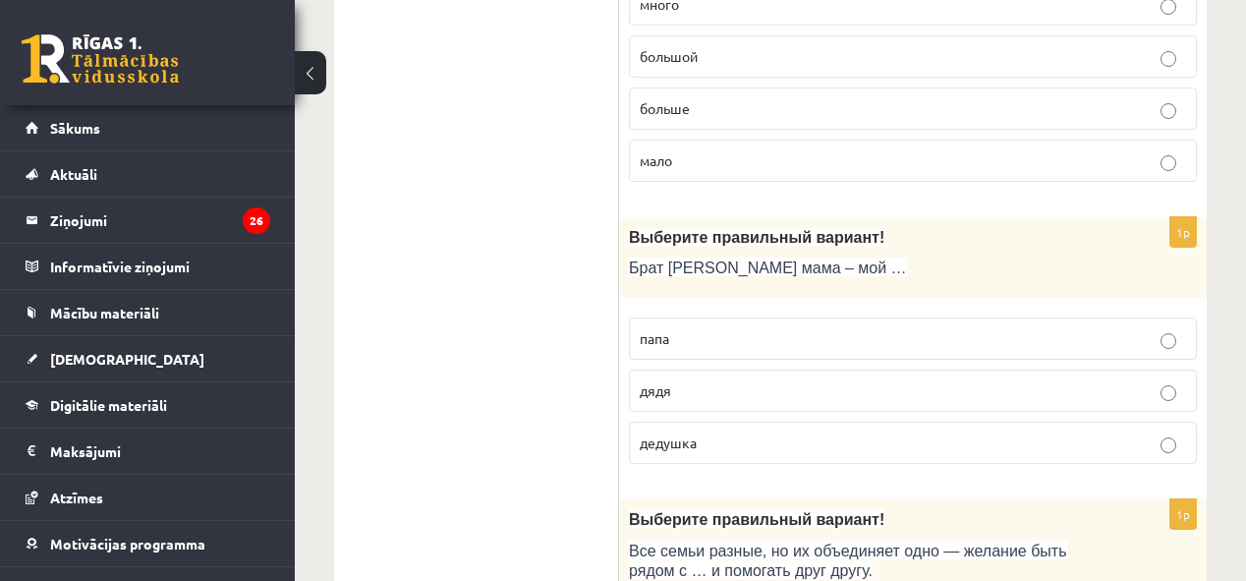
click at [997, 369] on label "дядя" at bounding box center [913, 390] width 568 height 42
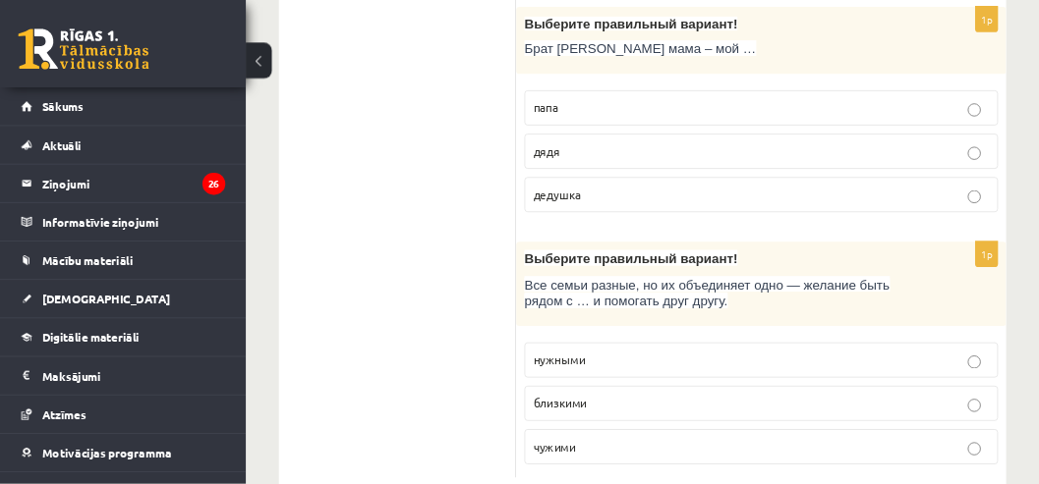
scroll to position [6576, 0]
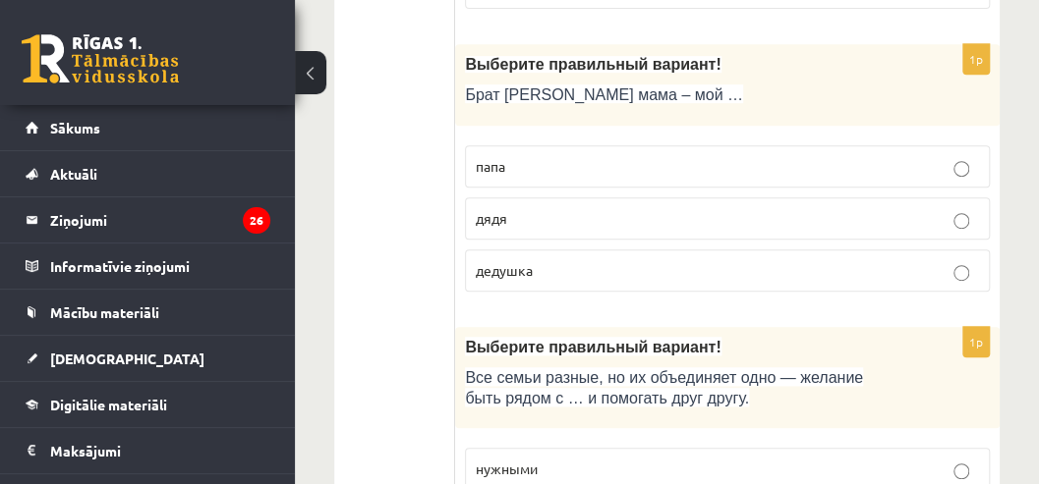
drag, startPoint x: 1251, startPoint y: 0, endPoint x: 354, endPoint y: 240, distance: 928.6
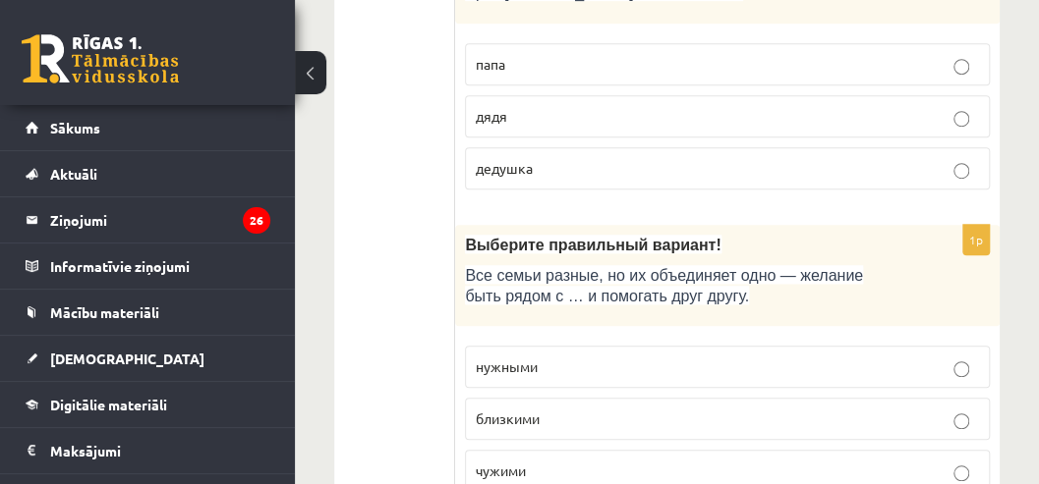
scroll to position [6691, 0]
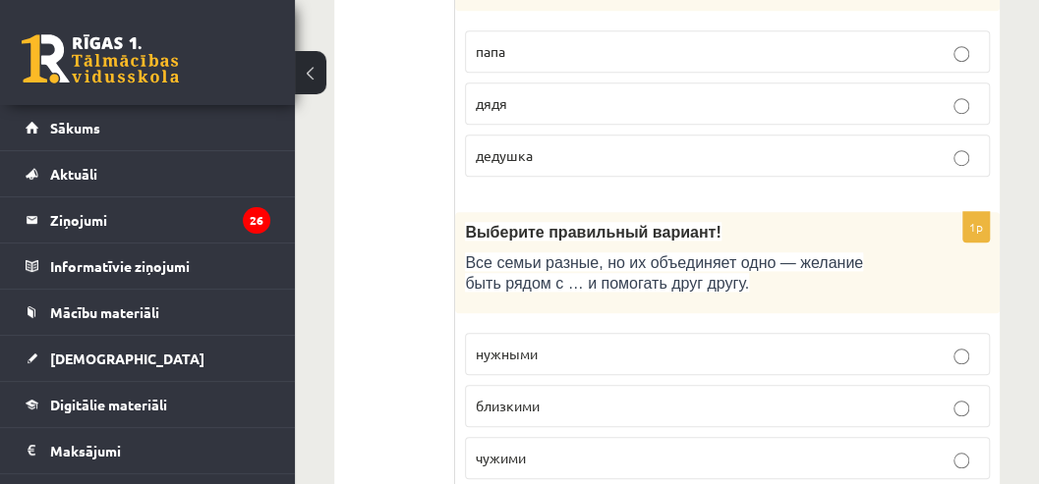
click at [896, 396] on p "близкими" at bounding box center [727, 406] width 503 height 21
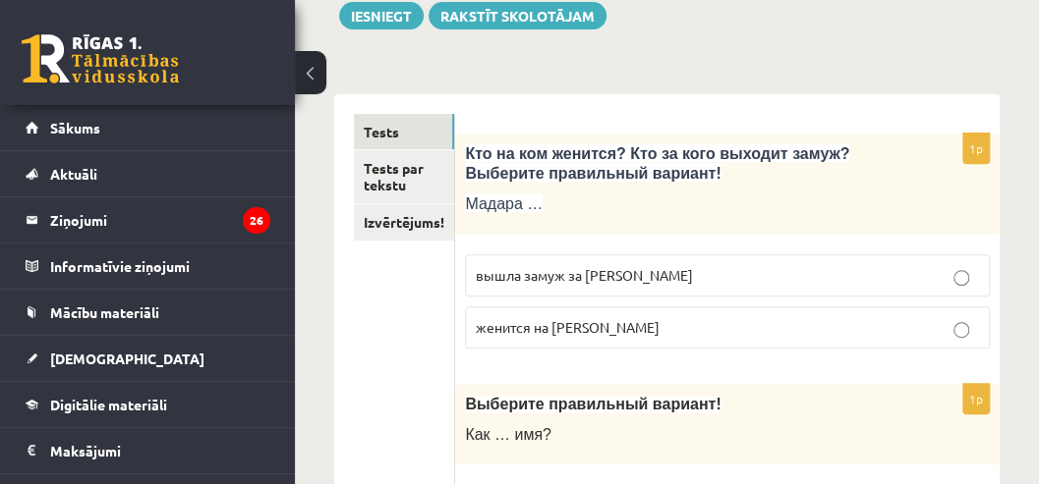
scroll to position [327, 0]
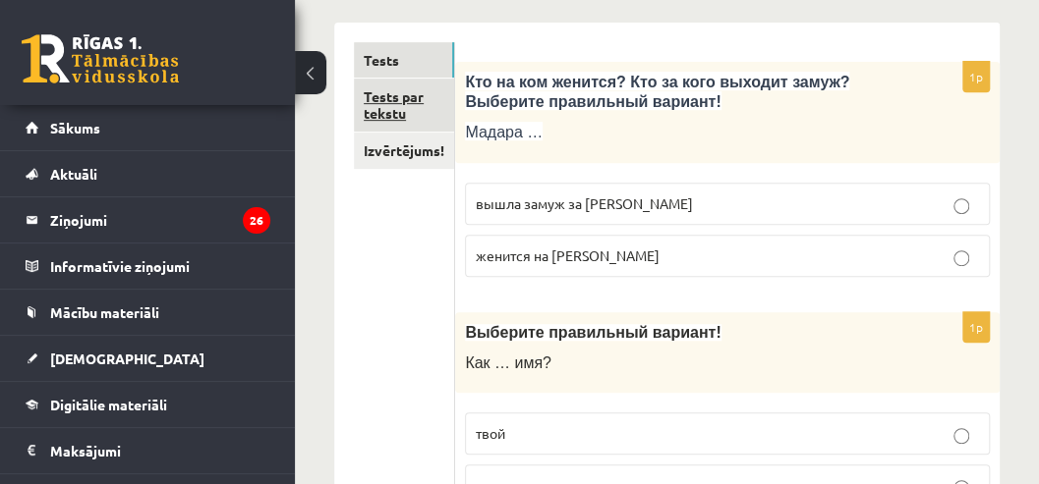
click at [391, 102] on link "Tests par tekstu" at bounding box center [404, 105] width 100 height 53
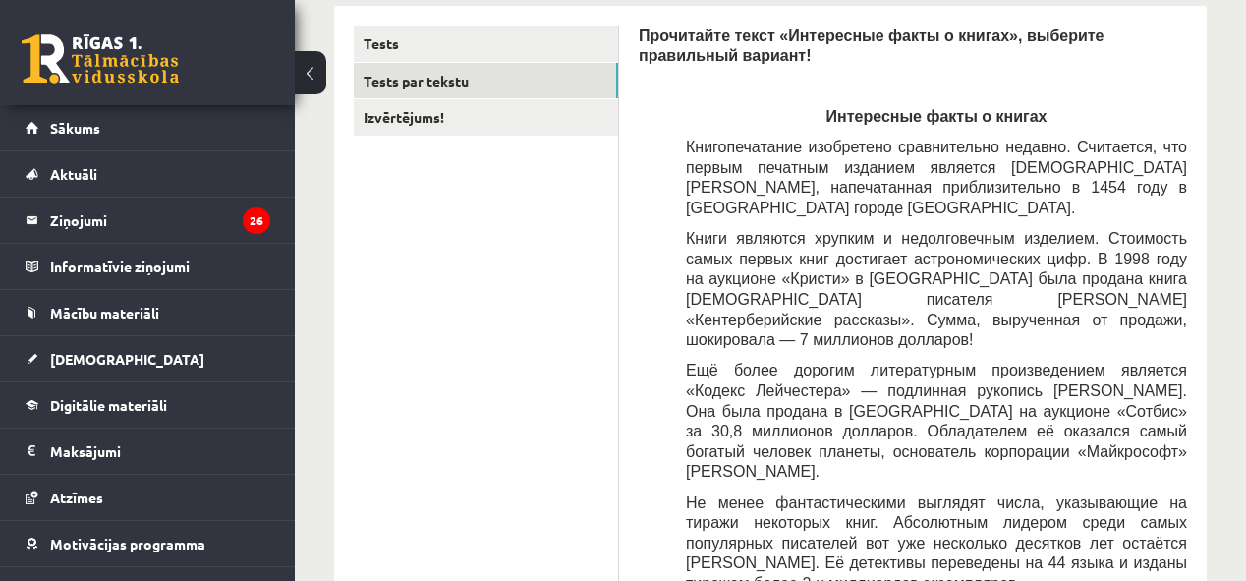
drag, startPoint x: 798, startPoint y: 2, endPoint x: 535, endPoint y: 325, distance: 417.0
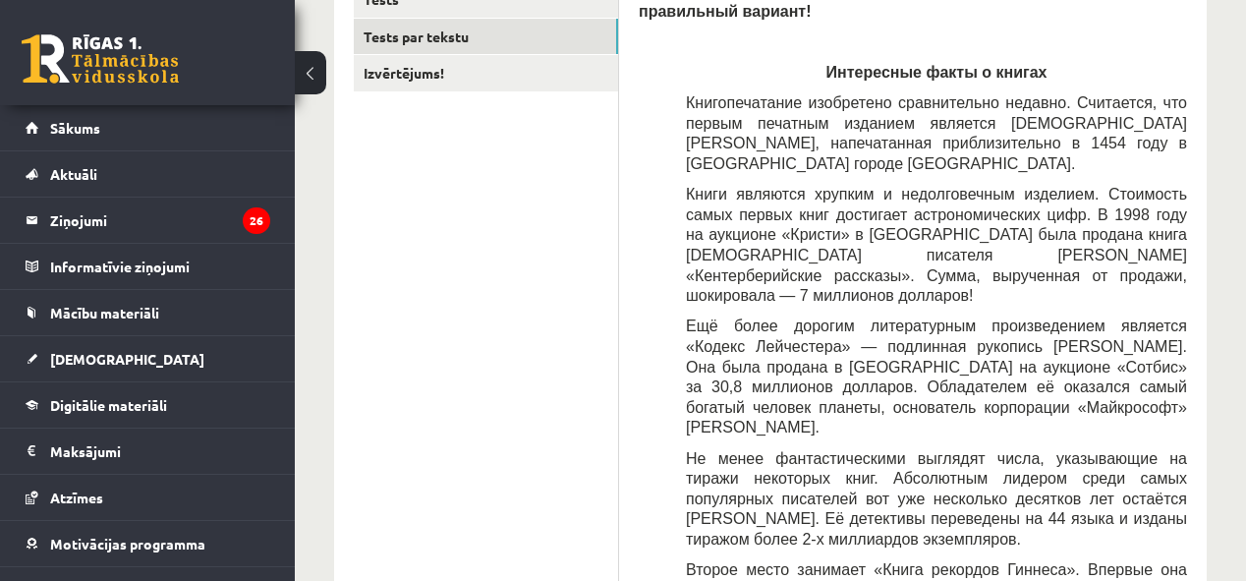
scroll to position [293, 0]
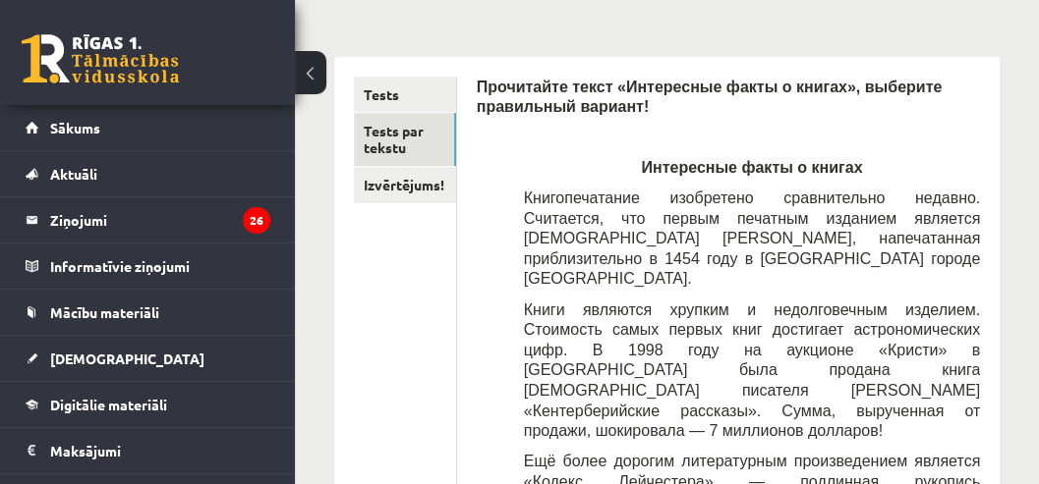
drag, startPoint x: 1067, startPoint y: 0, endPoint x: 650, endPoint y: 125, distance: 434.9
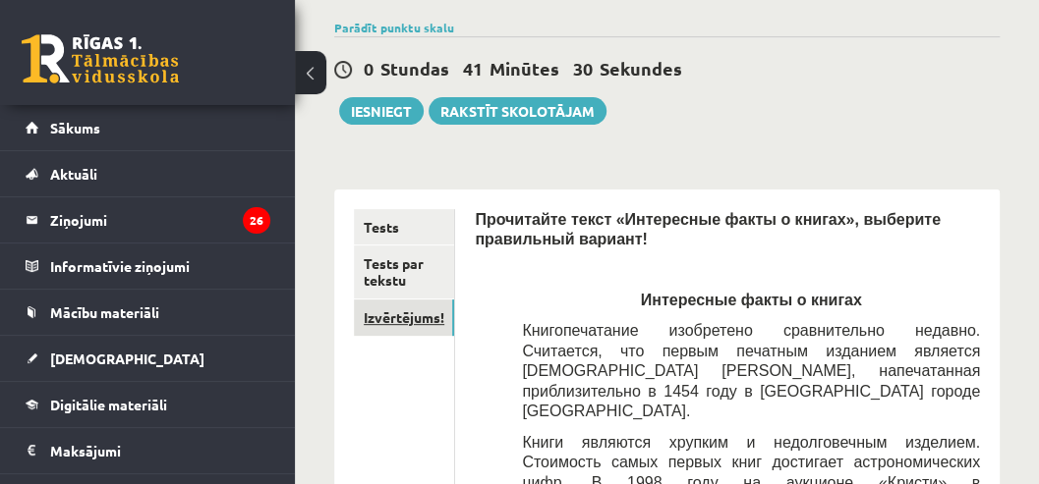
scroll to position [94, 0]
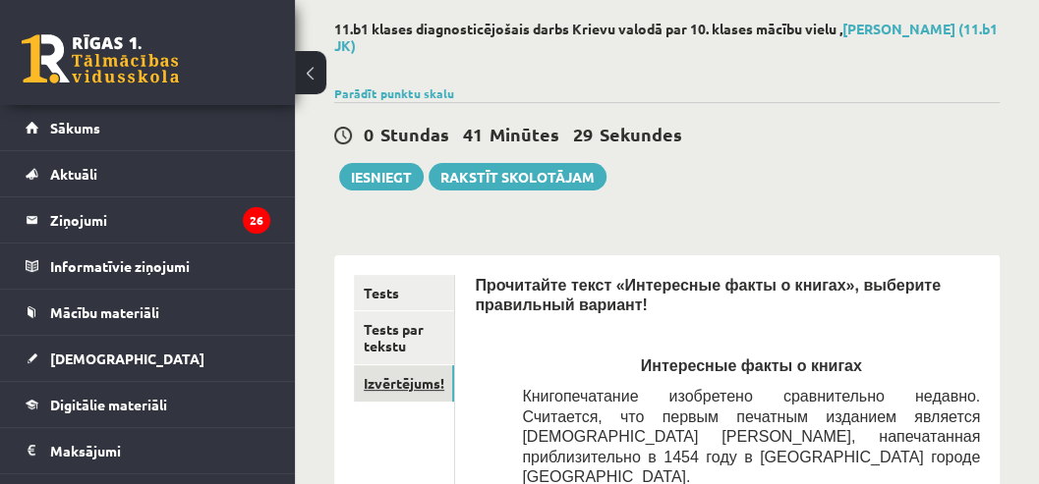
click at [434, 389] on link "Izvērtējums!" at bounding box center [404, 384] width 100 height 36
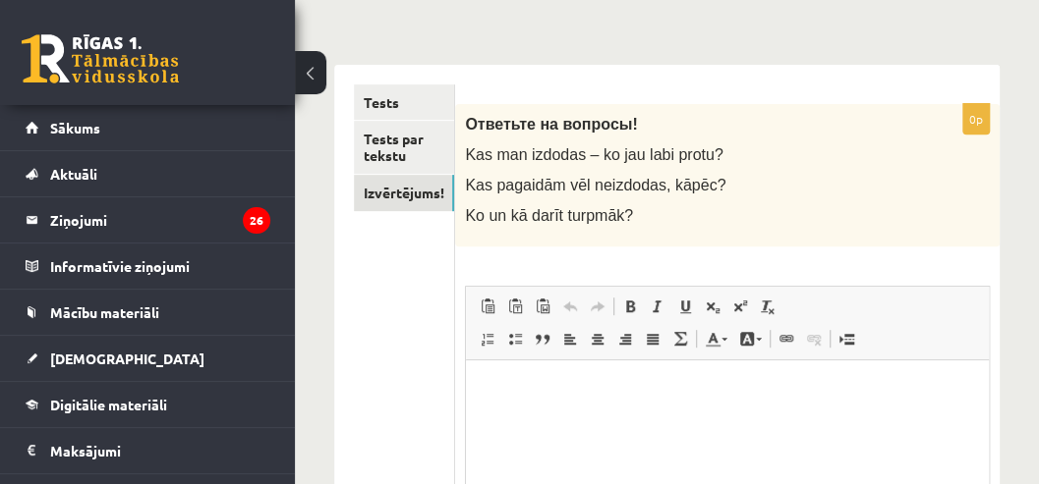
scroll to position [357, 0]
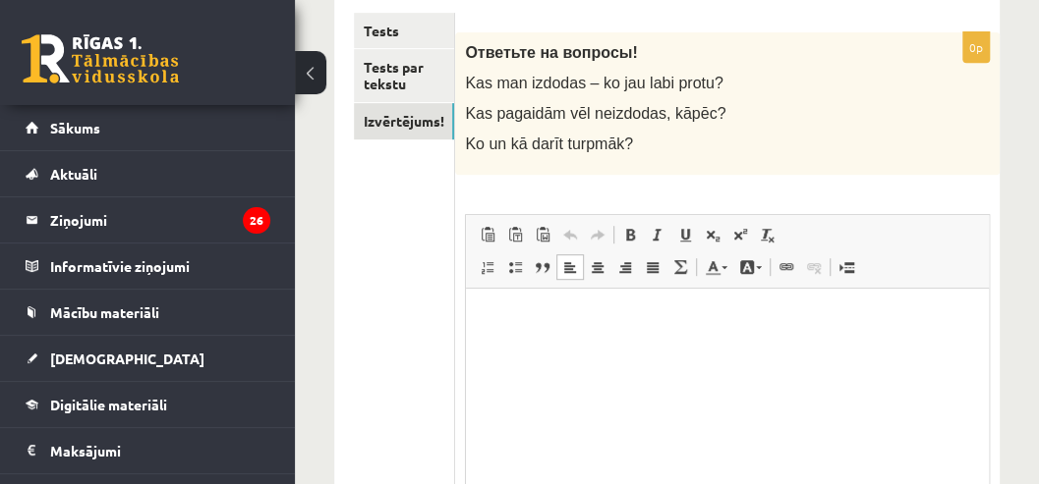
click at [485, 306] on html at bounding box center [727, 318] width 523 height 60
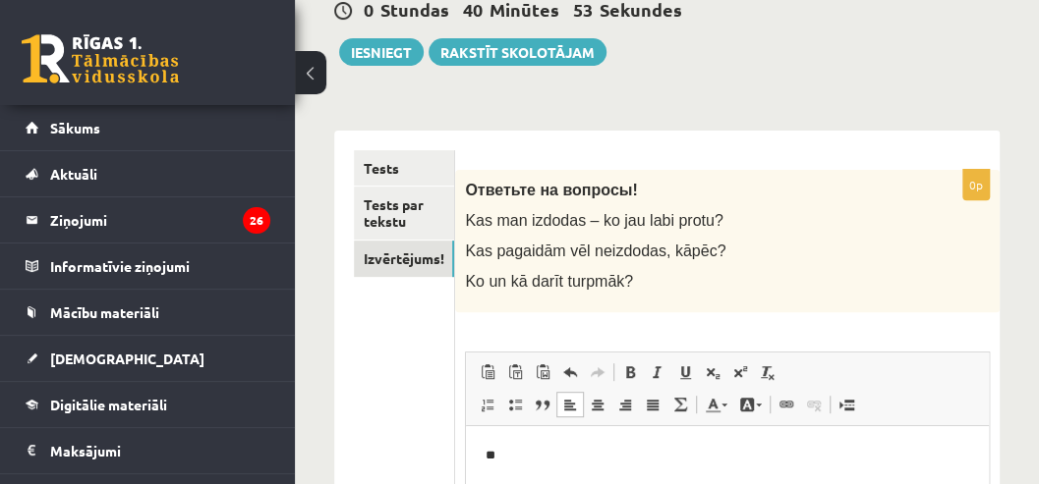
scroll to position [291, 0]
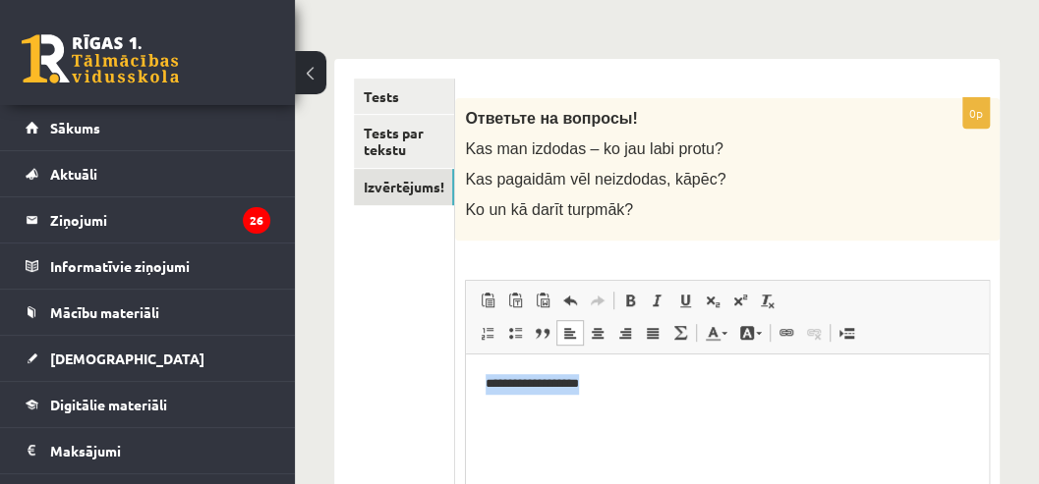
drag, startPoint x: 607, startPoint y: 386, endPoint x: 448, endPoint y: 401, distance: 159.9
click at [466, 401] on html "**********" at bounding box center [727, 384] width 523 height 60
click at [548, 382] on p "Bagātinātā teksta redaktors, wiswyg-editor-user-answer-47363851049520" at bounding box center [726, 383] width 483 height 21
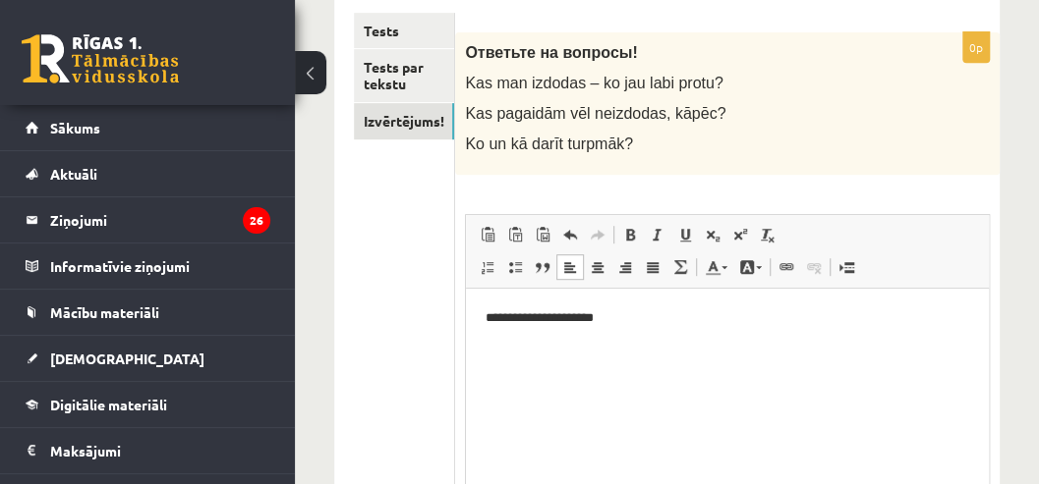
click at [489, 343] on html "**********" at bounding box center [727, 318] width 523 height 60
click at [683, 318] on p "**********" at bounding box center [726, 318] width 483 height 21
click at [498, 314] on p "**********" at bounding box center [726, 318] width 483 height 21
click at [514, 348] on p "**" at bounding box center [726, 351] width 483 height 21
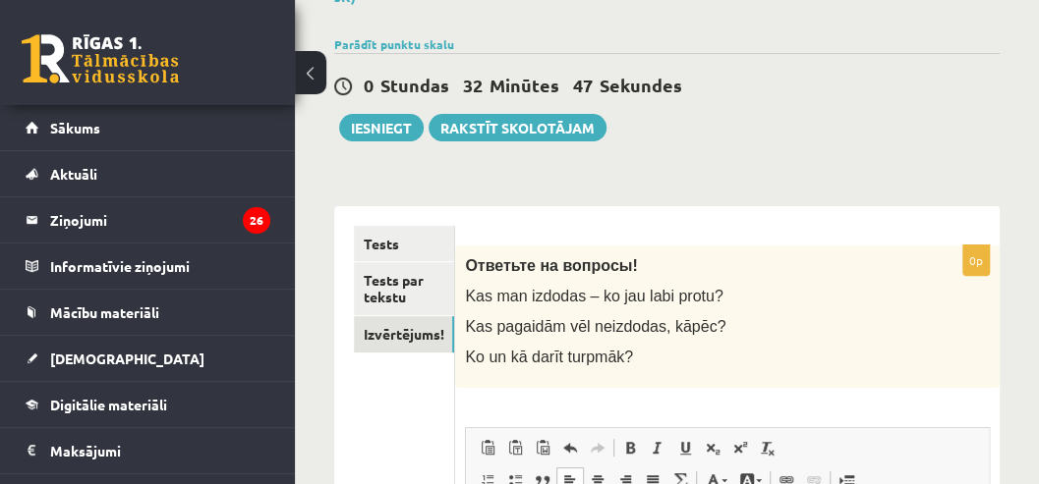
scroll to position [160, 0]
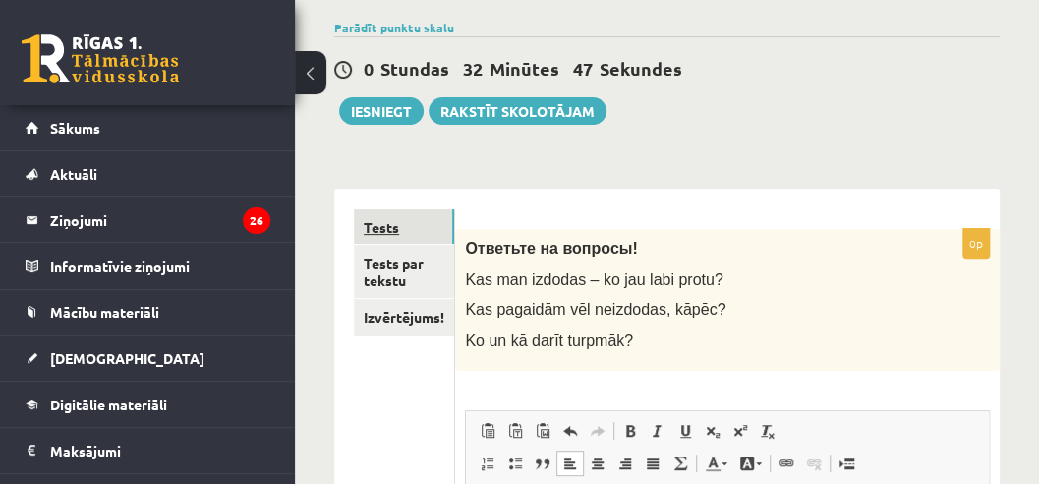
click at [414, 226] on link "Tests" at bounding box center [404, 227] width 100 height 36
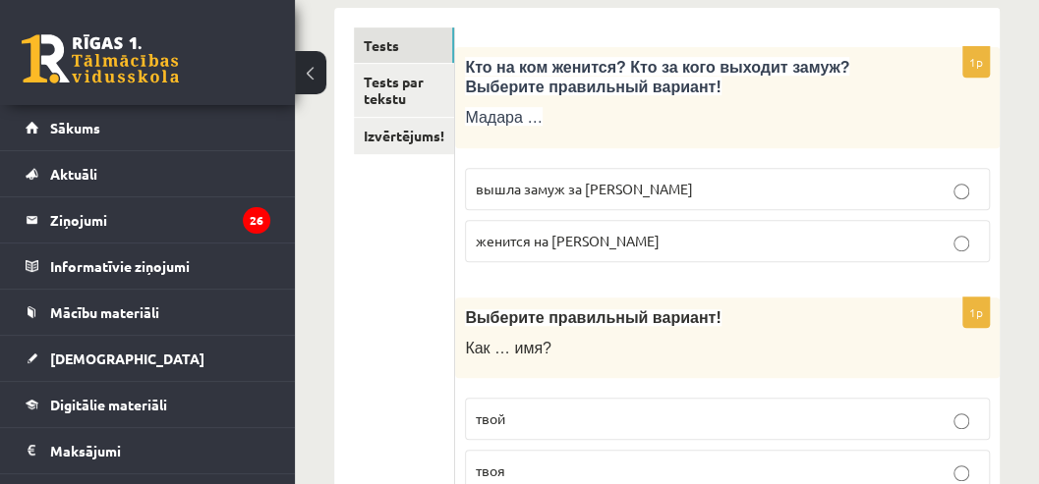
scroll to position [226, 0]
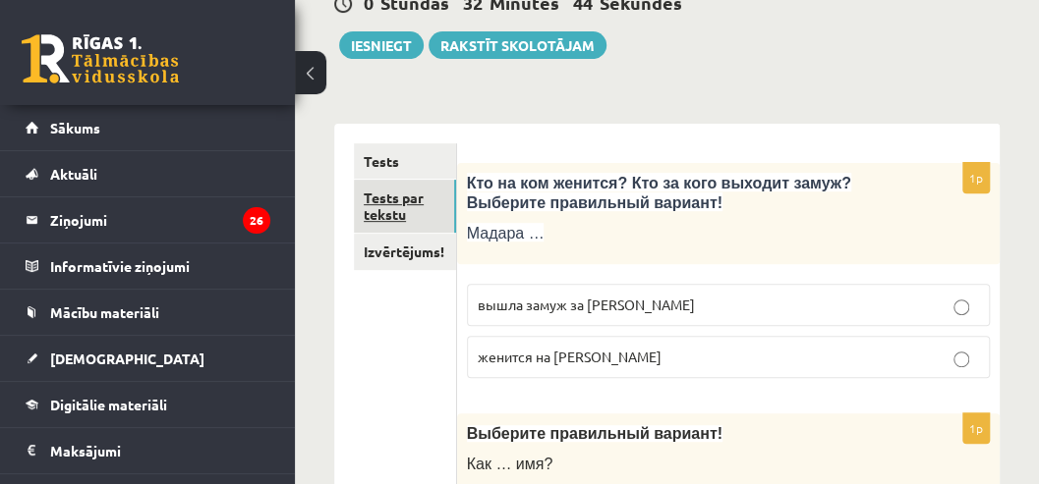
click at [433, 216] on link "Tests par tekstu" at bounding box center [405, 206] width 102 height 53
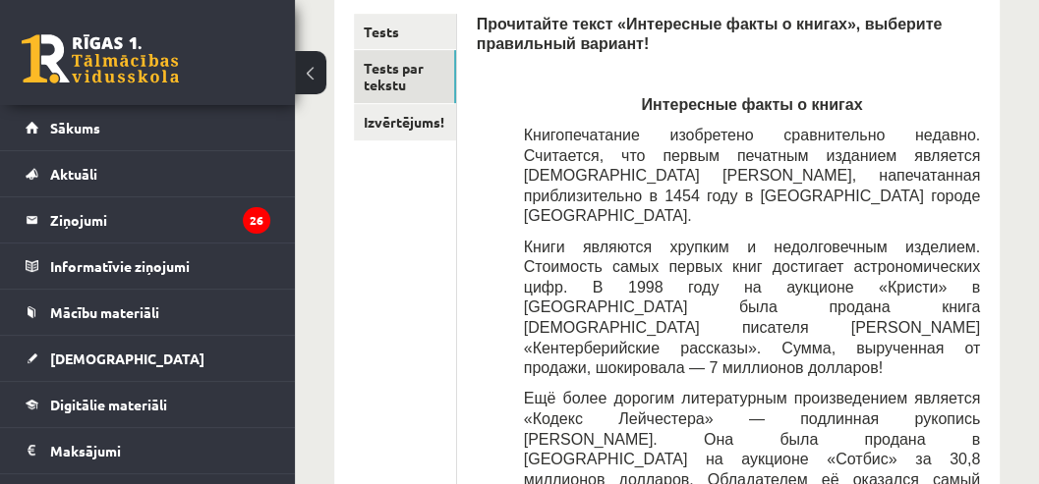
scroll to position [357, 0]
click at [417, 130] on link "Izvērtējums!" at bounding box center [405, 121] width 102 height 36
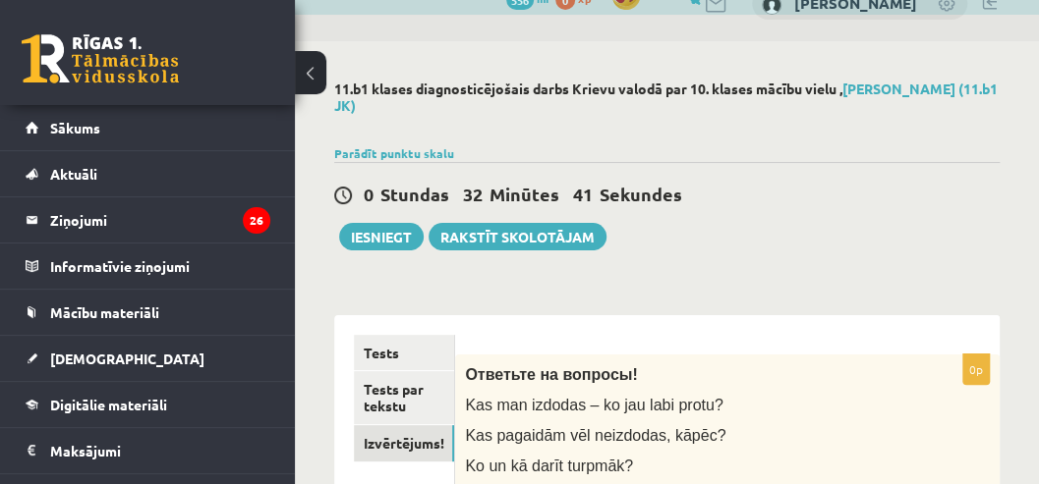
scroll to position [29, 0]
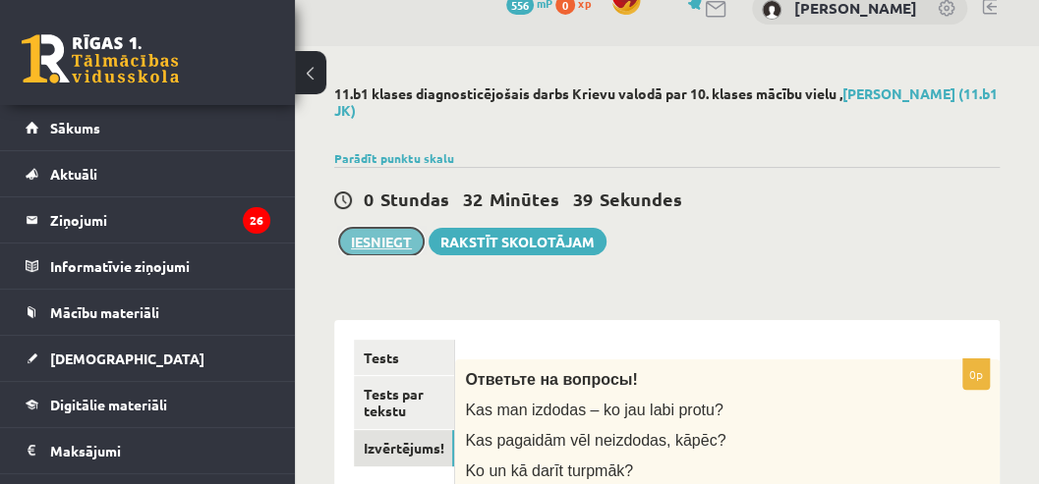
click at [390, 248] on button "Iesniegt" at bounding box center [381, 242] width 85 height 28
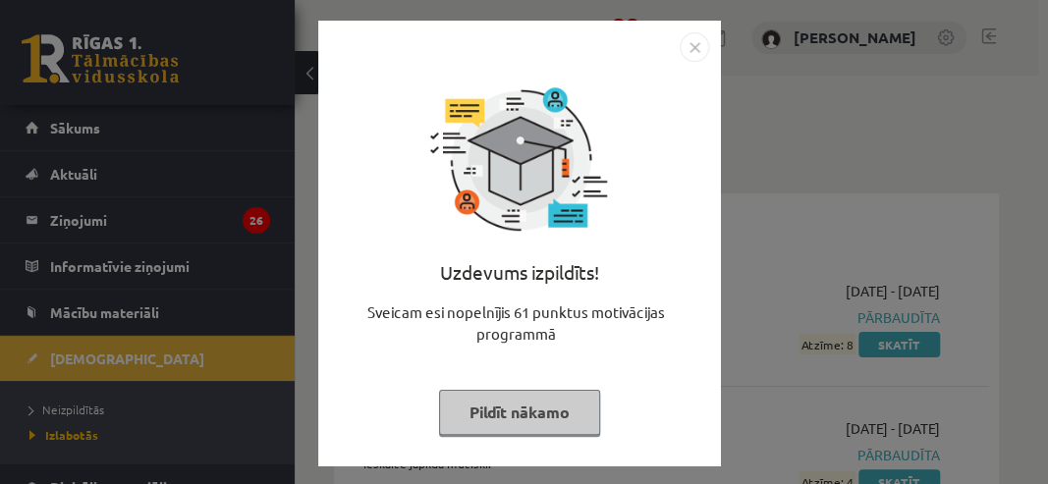
click at [680, 46] on img "Close" at bounding box center [694, 46] width 29 height 29
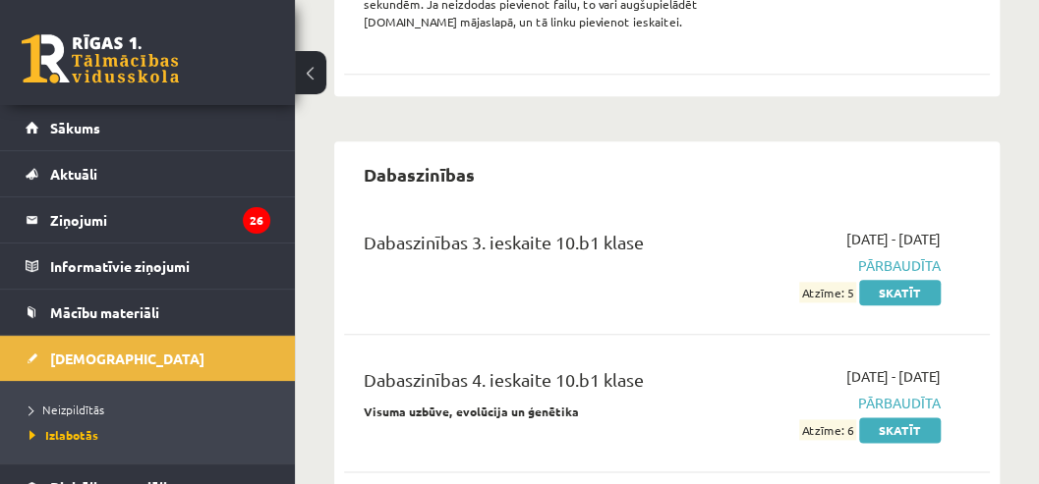
scroll to position [851, 0]
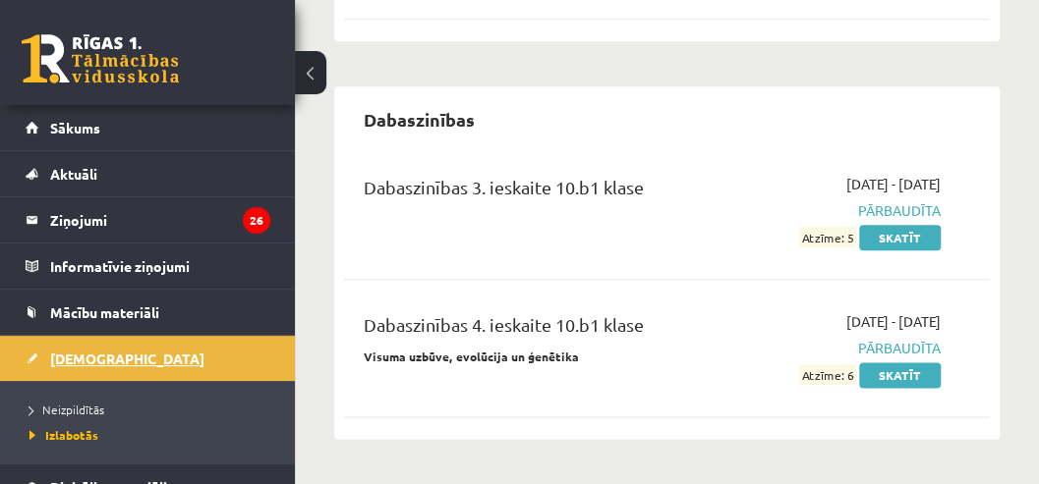
click at [106, 357] on span "[DEMOGRAPHIC_DATA]" at bounding box center [127, 359] width 154 height 18
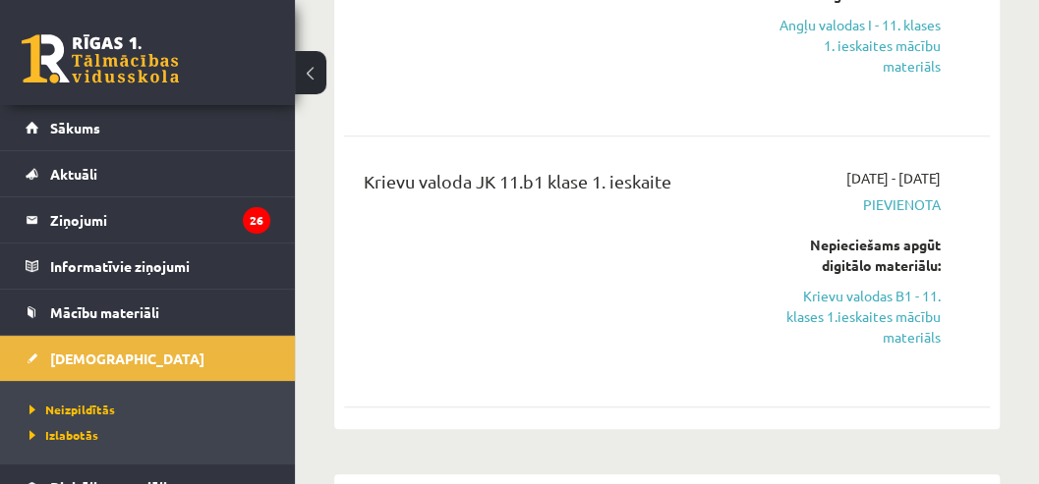
scroll to position [654, 0]
click at [848, 312] on link "Krievu valodas B1 - 11. klases 1.ieskaites mācību materiāls" at bounding box center [853, 317] width 173 height 62
click at [827, 305] on link "Krievu valodas B1 - 11. klases 1.ieskaites mācību materiāls" at bounding box center [853, 317] width 173 height 62
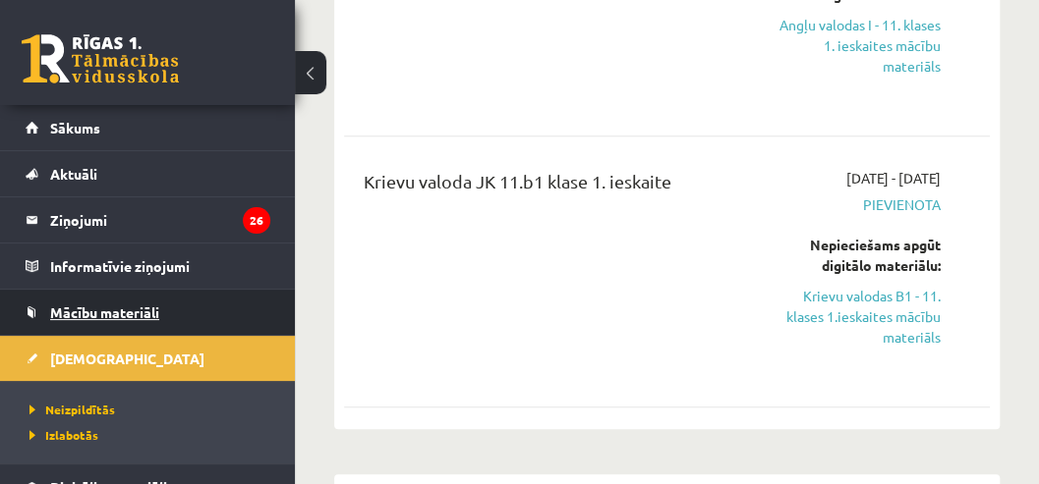
click at [89, 307] on span "Mācību materiāli" at bounding box center [104, 313] width 109 height 18
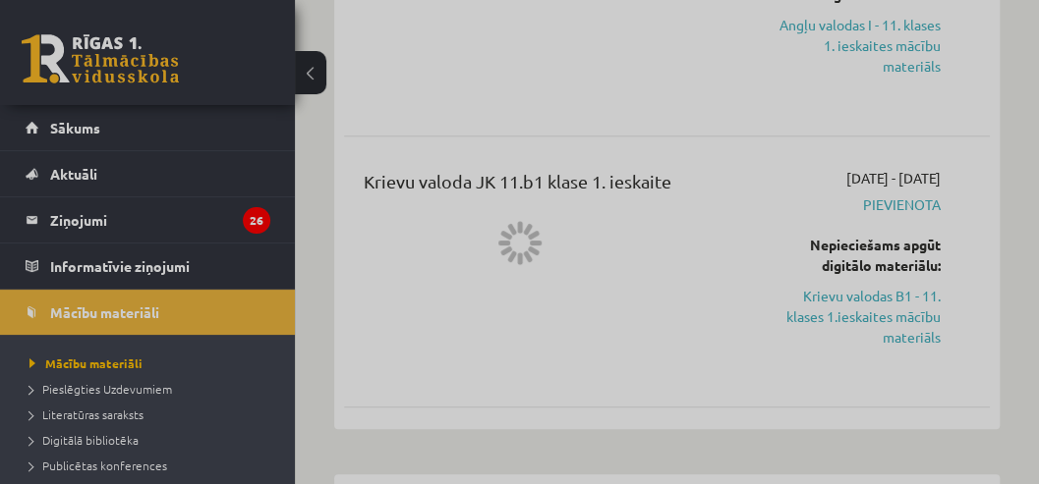
scroll to position [5, 0]
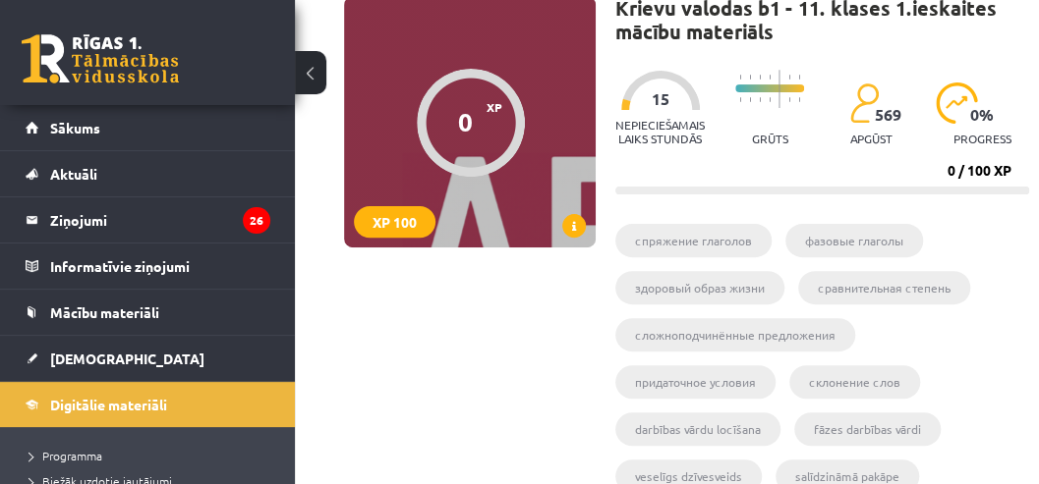
scroll to position [131, 0]
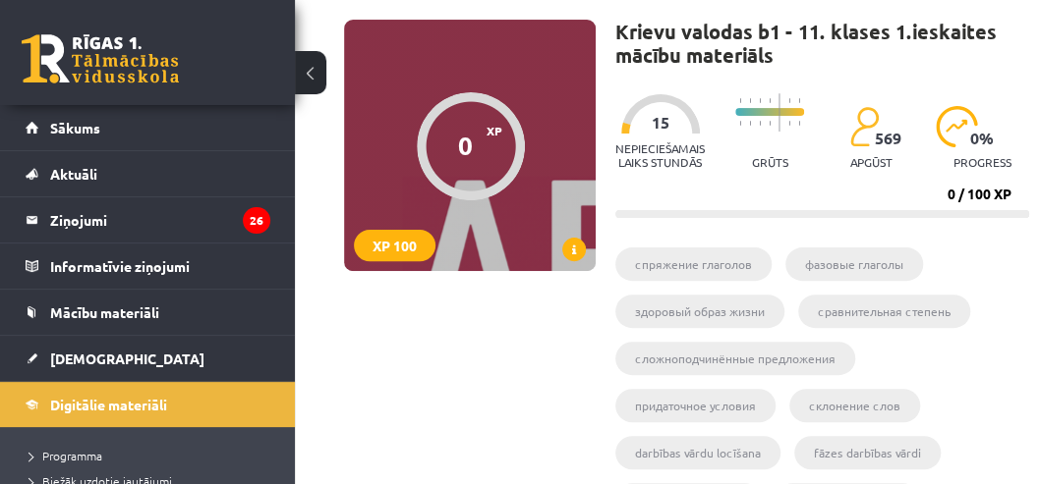
click at [499, 260] on div "0 XP XP 100" at bounding box center [470, 146] width 252 height 252
click at [457, 210] on div "0 XP XP 100" at bounding box center [470, 146] width 252 height 252
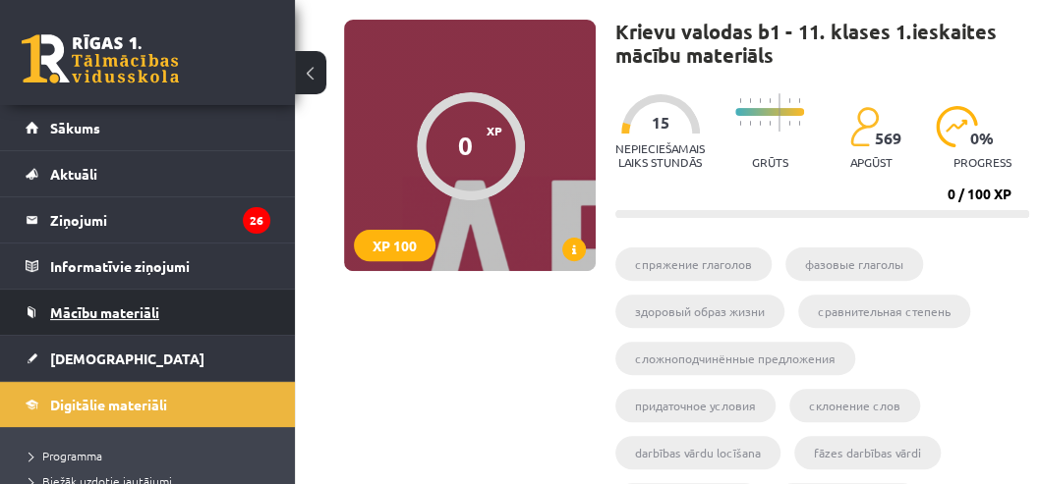
click at [88, 315] on span "Mācību materiāli" at bounding box center [104, 313] width 109 height 18
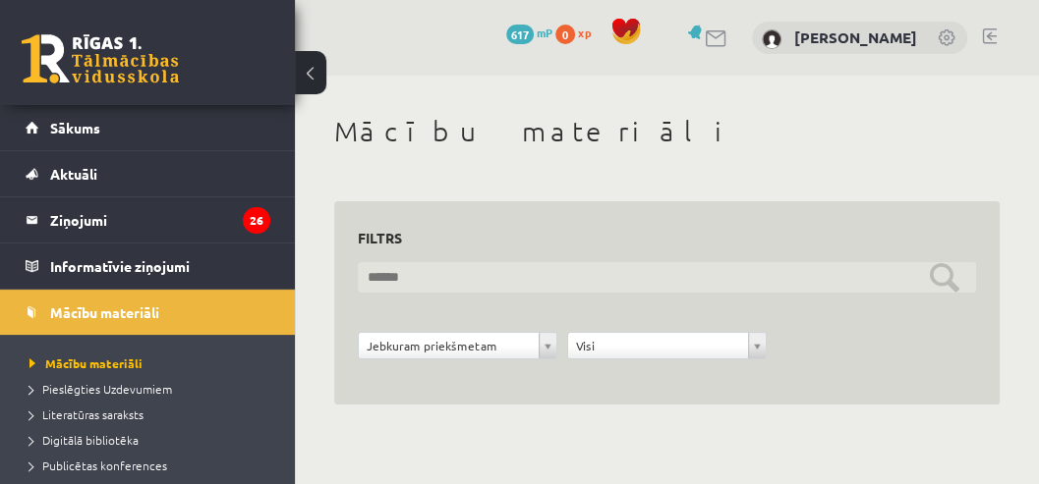
click at [464, 284] on input "text" at bounding box center [667, 277] width 618 height 30
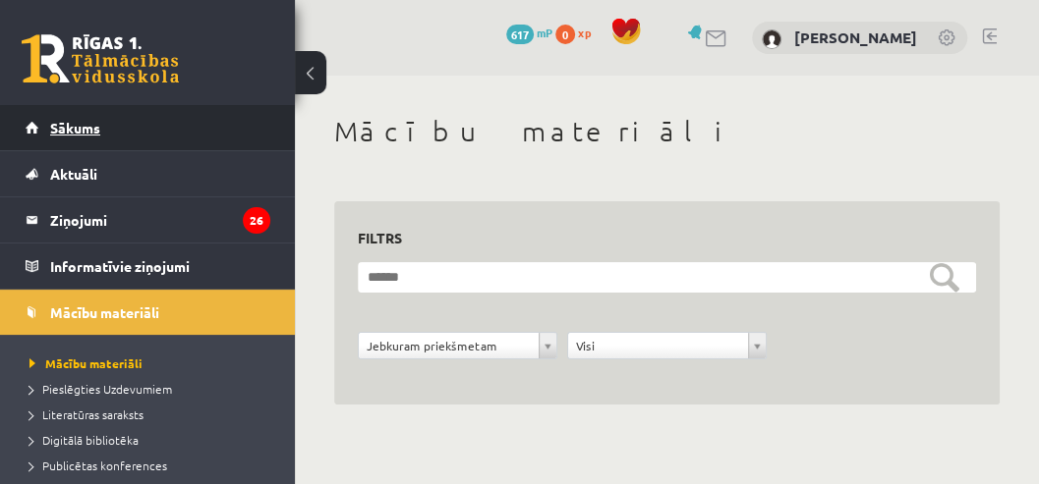
click at [92, 132] on span "Sākums" at bounding box center [75, 128] width 50 height 18
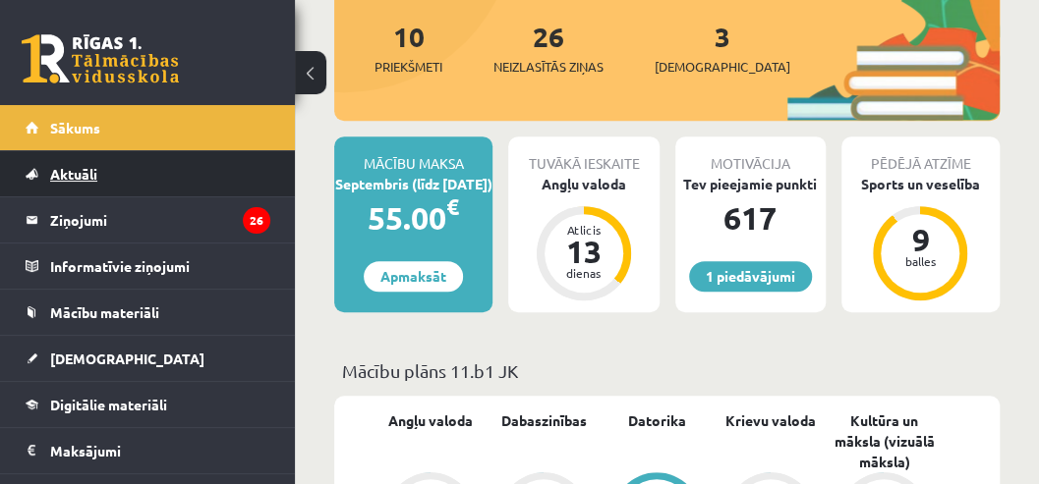
scroll to position [327, 0]
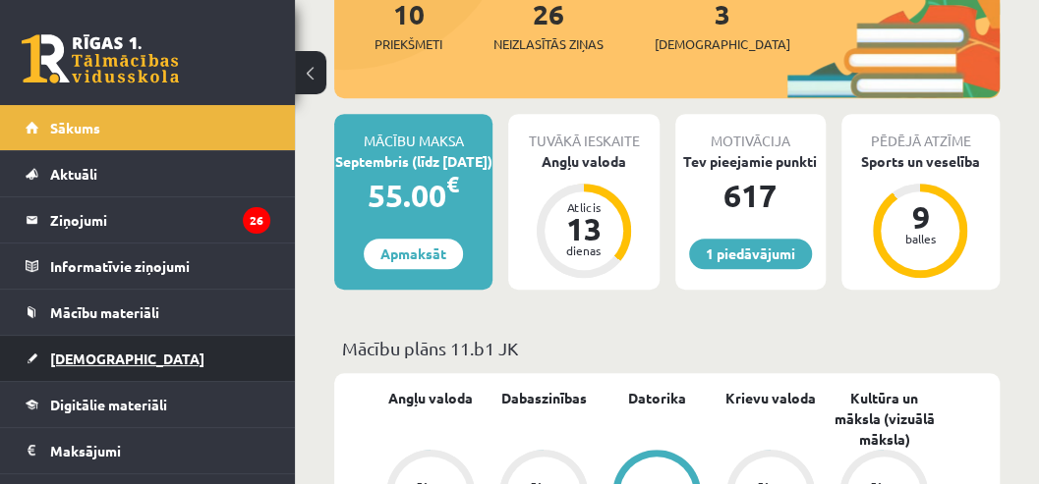
click at [104, 372] on link "[DEMOGRAPHIC_DATA]" at bounding box center [148, 358] width 245 height 45
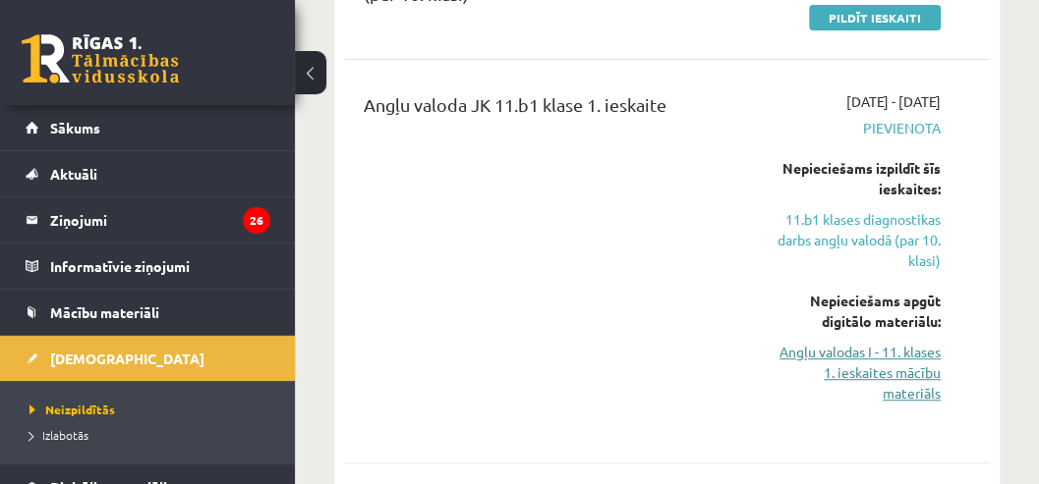
click at [857, 354] on link "Angļu valodas I - 11. klases 1. ieskaites mācību materiāls" at bounding box center [853, 373] width 173 height 62
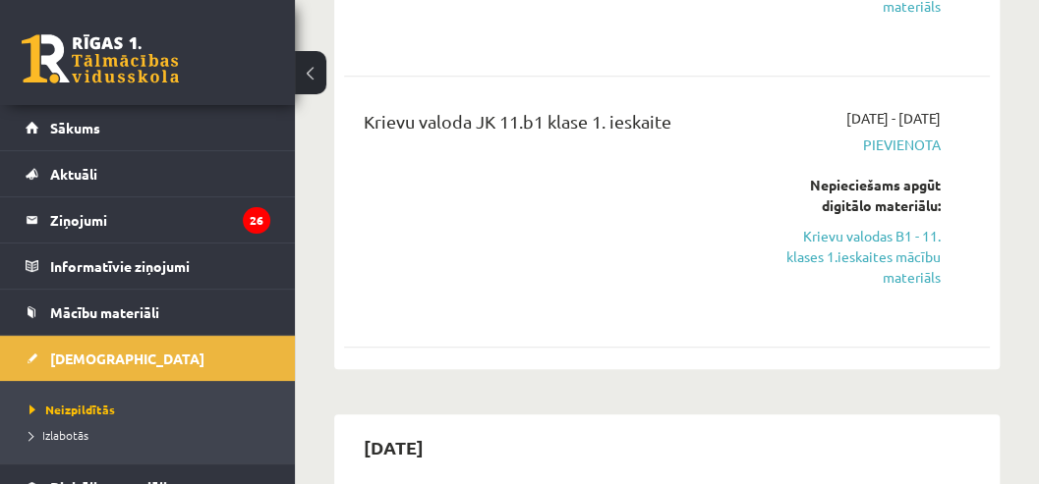
scroll to position [720, 0]
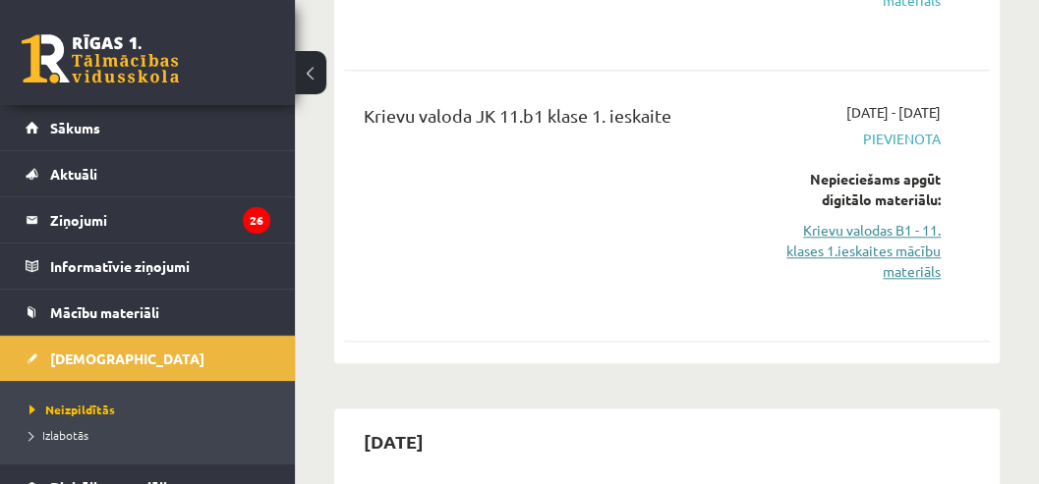
click at [833, 235] on link "Krievu valodas B1 - 11. klases 1.ieskaites mācību materiāls" at bounding box center [853, 251] width 173 height 62
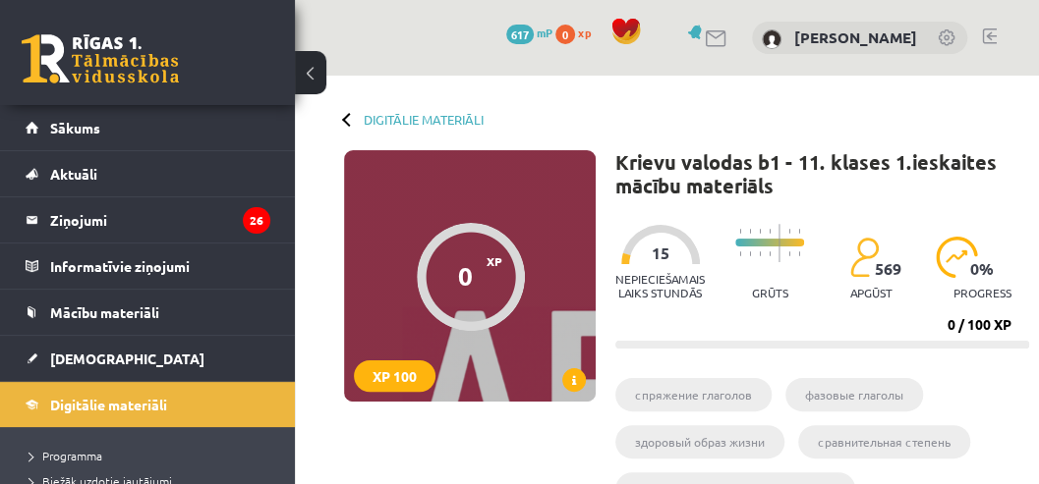
click at [407, 369] on div "XP 100" at bounding box center [395, 376] width 82 height 31
drag, startPoint x: 490, startPoint y: 318, endPoint x: 521, endPoint y: 317, distance: 30.5
click at [491, 317] on div at bounding box center [471, 277] width 108 height 108
drag, startPoint x: 523, startPoint y: 310, endPoint x: 487, endPoint y: 285, distance: 43.1
click at [509, 301] on div "0 XP XP 100" at bounding box center [470, 276] width 252 height 252
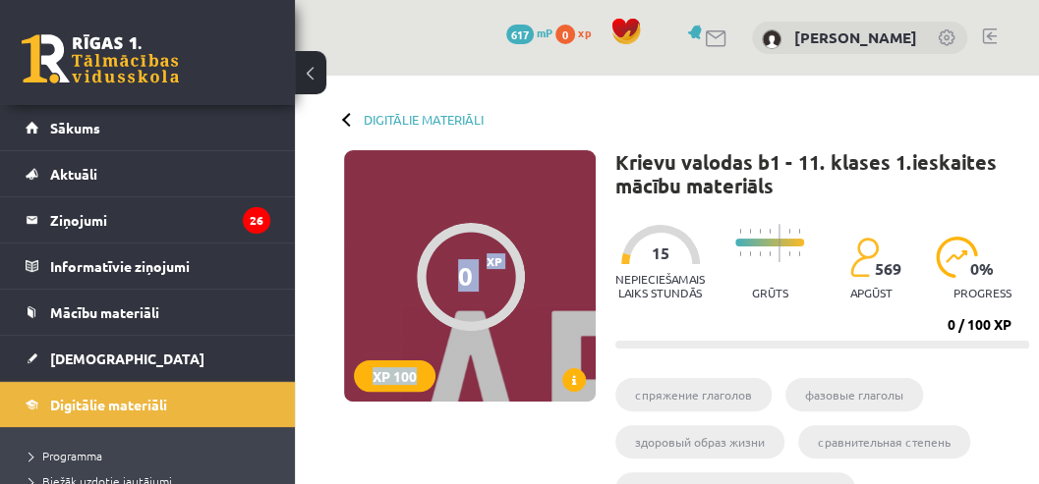
click at [472, 274] on div "0" at bounding box center [465, 275] width 15 height 29
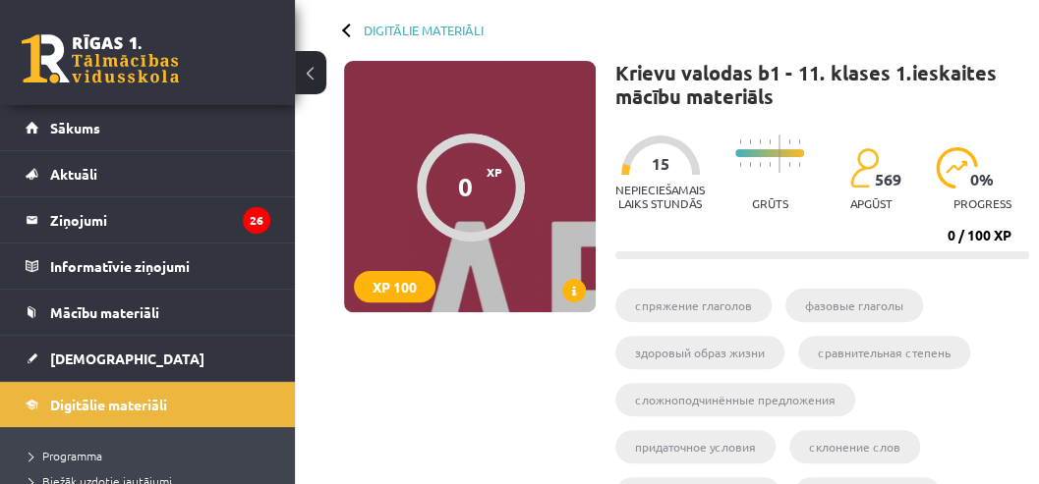
scroll to position [261, 0]
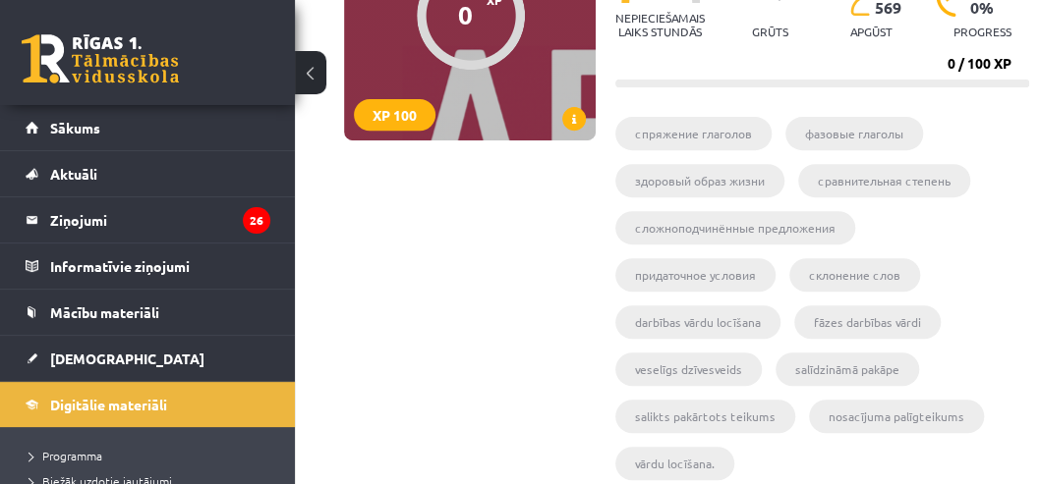
click at [677, 135] on li "cпряжение глаголов" at bounding box center [693, 133] width 156 height 33
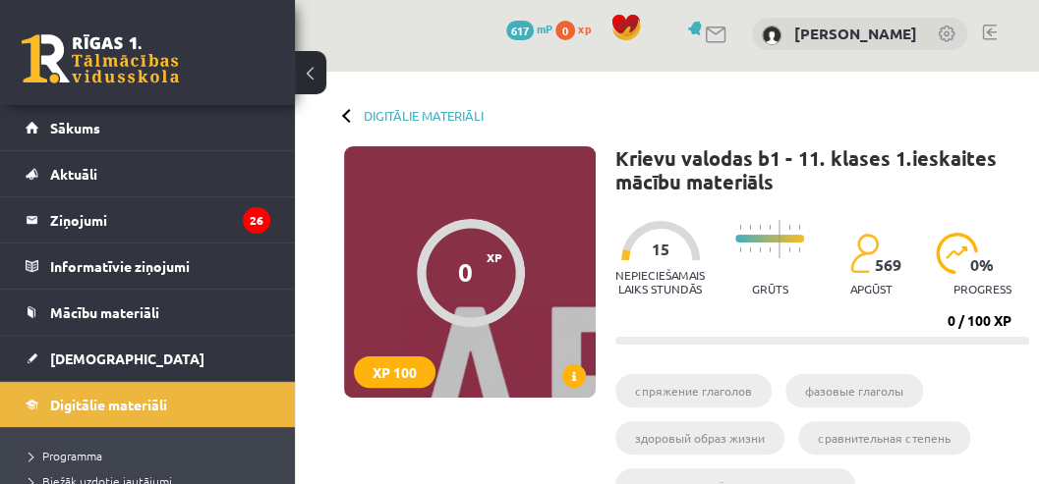
scroll to position [0, 0]
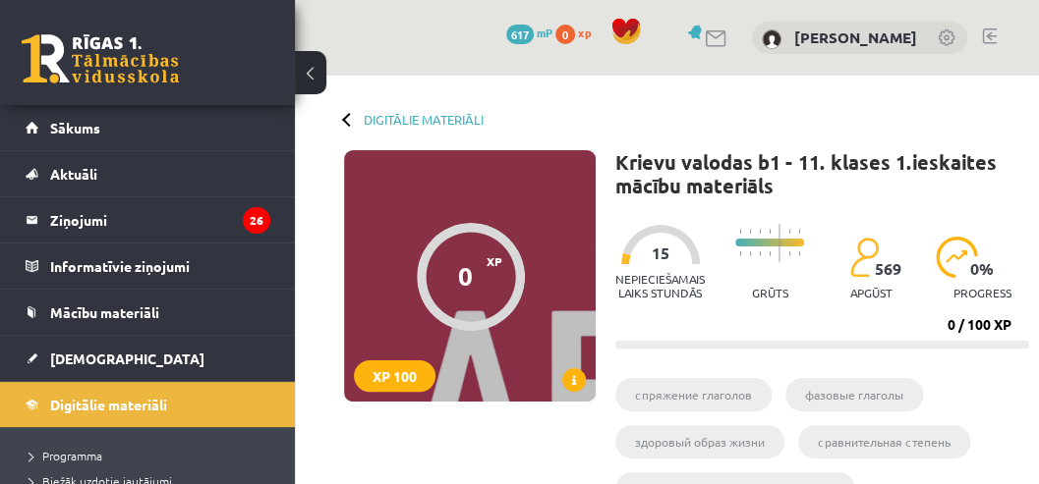
click at [423, 371] on div "XP 100" at bounding box center [395, 376] width 82 height 31
click at [480, 254] on div at bounding box center [471, 277] width 108 height 108
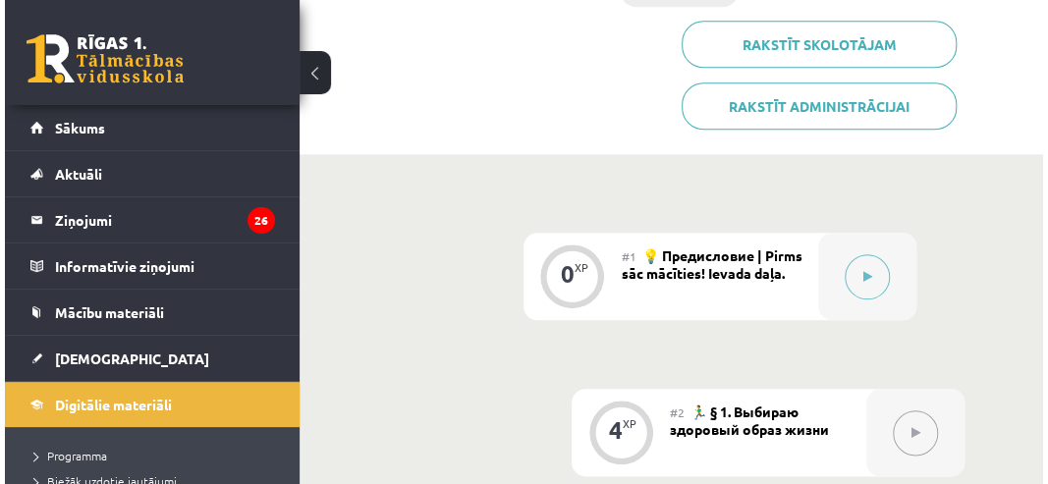
scroll to position [720, 0]
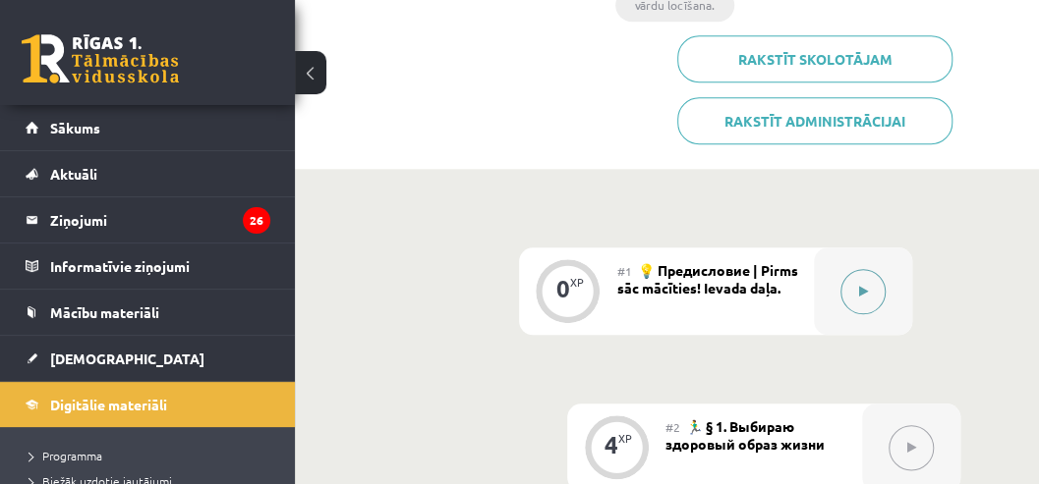
click at [846, 285] on button at bounding box center [862, 291] width 45 height 45
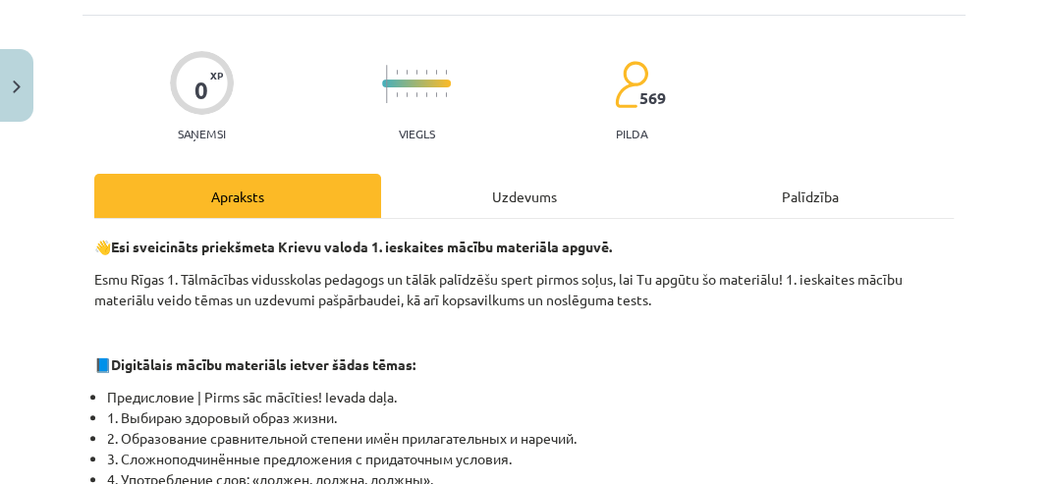
scroll to position [197, 0]
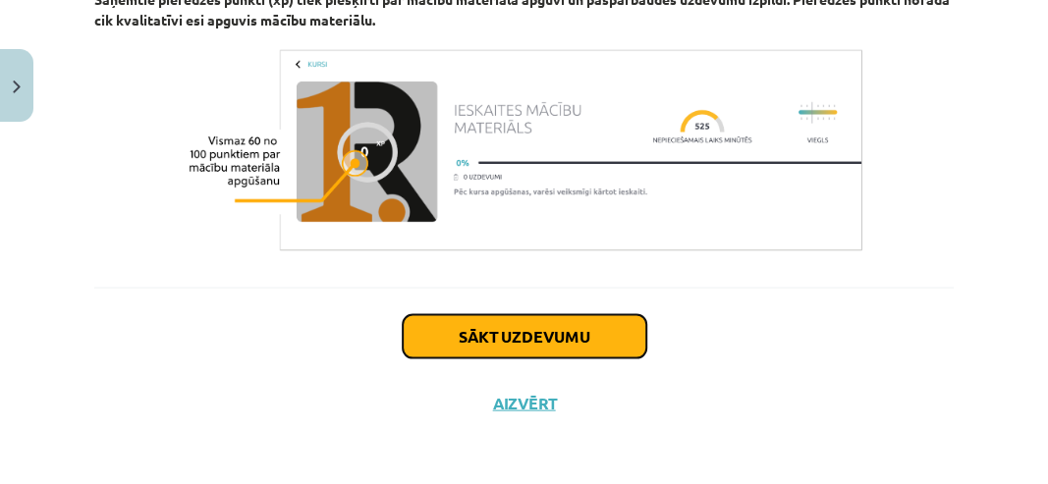
click at [482, 324] on button "Sākt uzdevumu" at bounding box center [525, 335] width 244 height 43
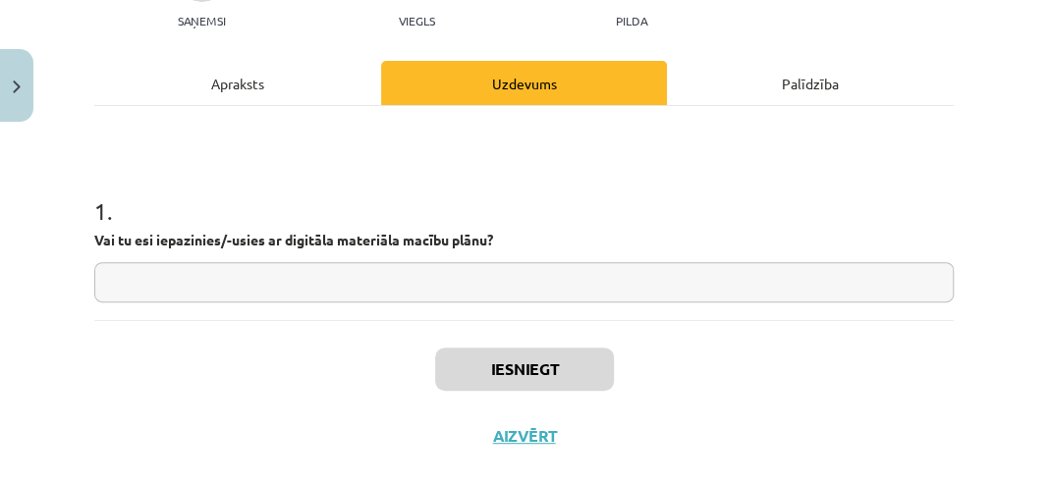
scroll to position [246, 0]
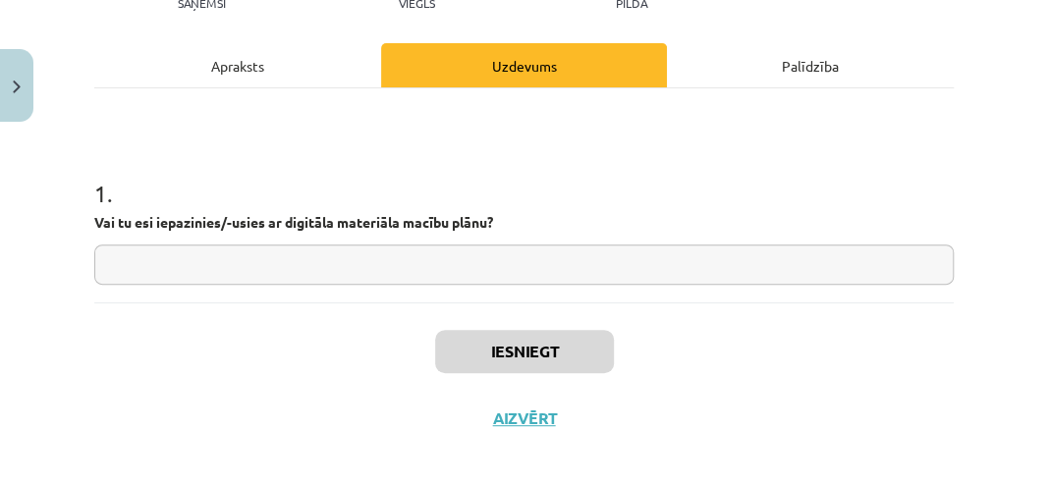
click at [414, 258] on input "text" at bounding box center [524, 265] width 860 height 40
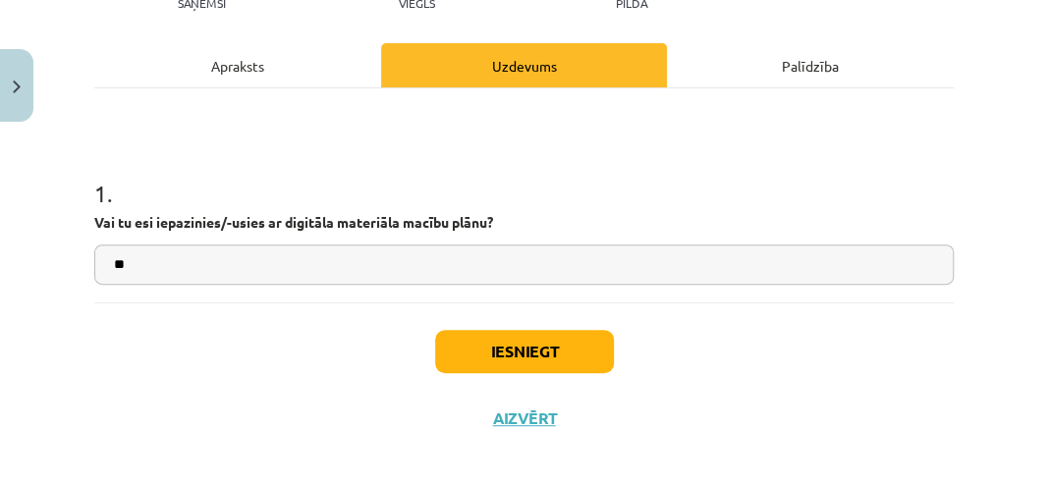
type input "*"
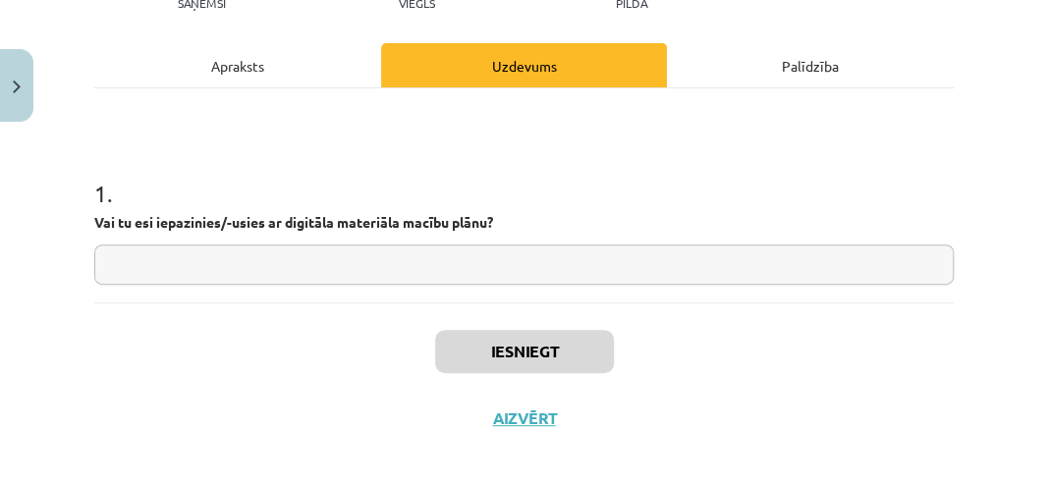
click at [353, 267] on input "text" at bounding box center [524, 265] width 860 height 40
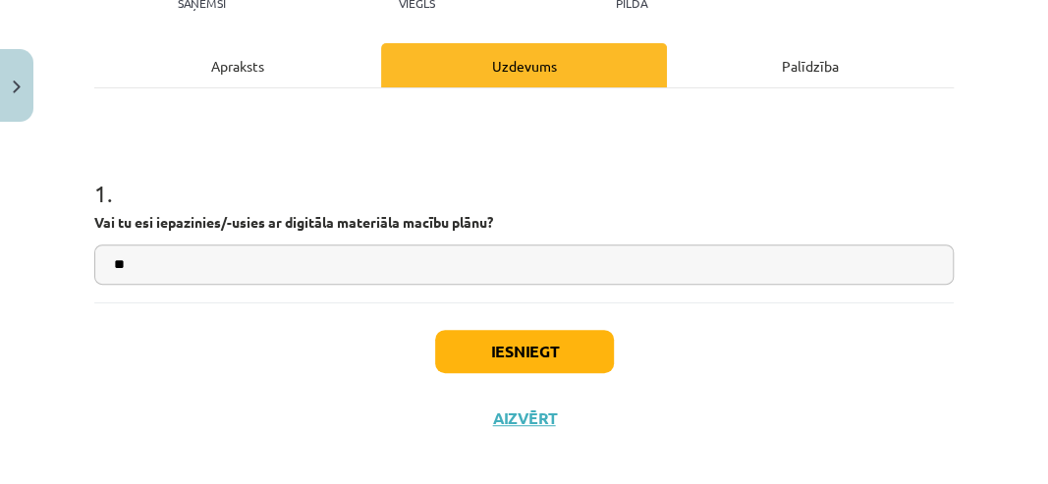
type input "**"
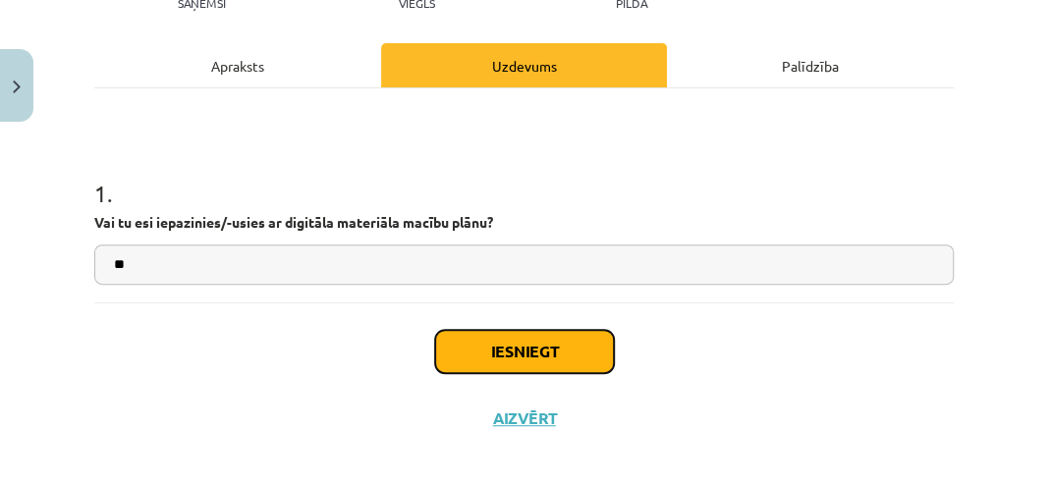
click at [510, 342] on button "Iesniegt" at bounding box center [524, 351] width 179 height 43
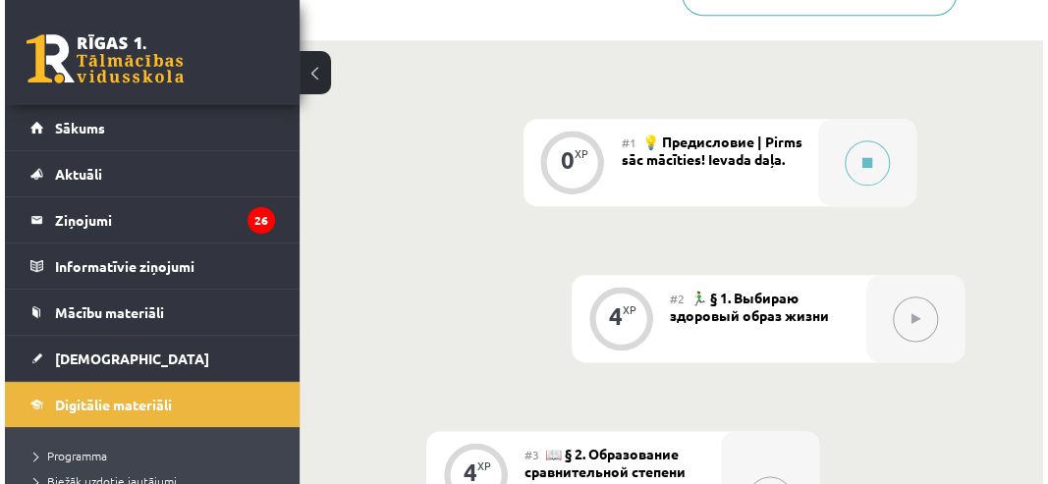
scroll to position [851, 0]
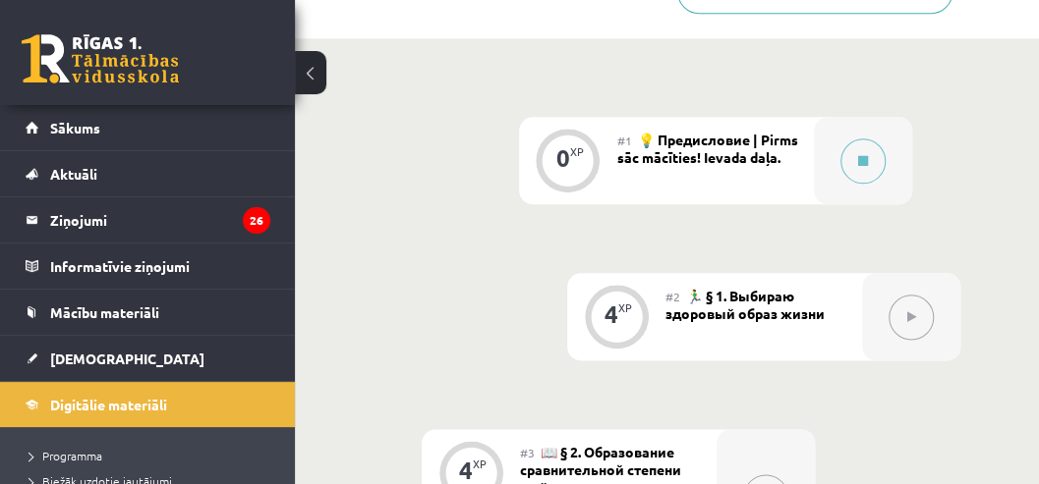
click at [904, 316] on button at bounding box center [910, 317] width 45 height 45
click at [846, 156] on button at bounding box center [862, 161] width 45 height 45
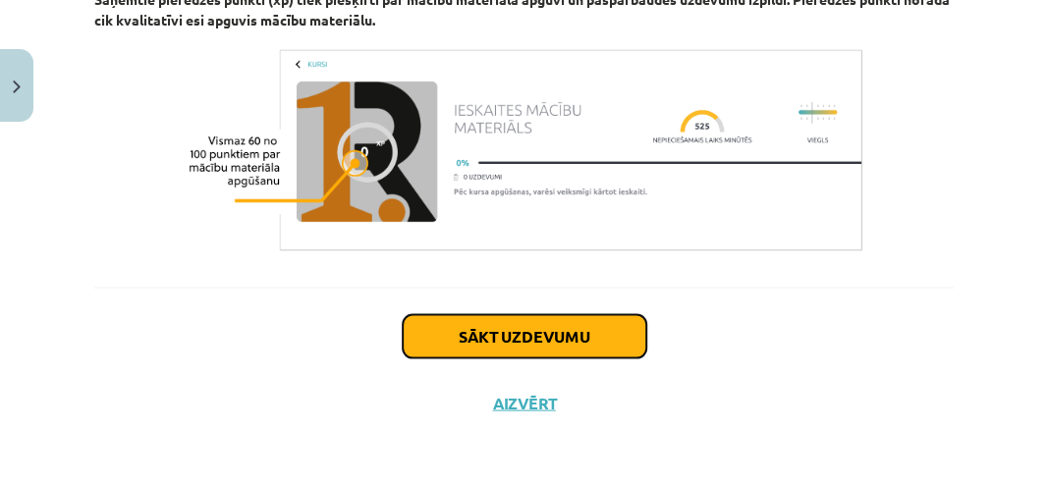
click at [464, 350] on button "Sākt uzdevumu" at bounding box center [525, 335] width 244 height 43
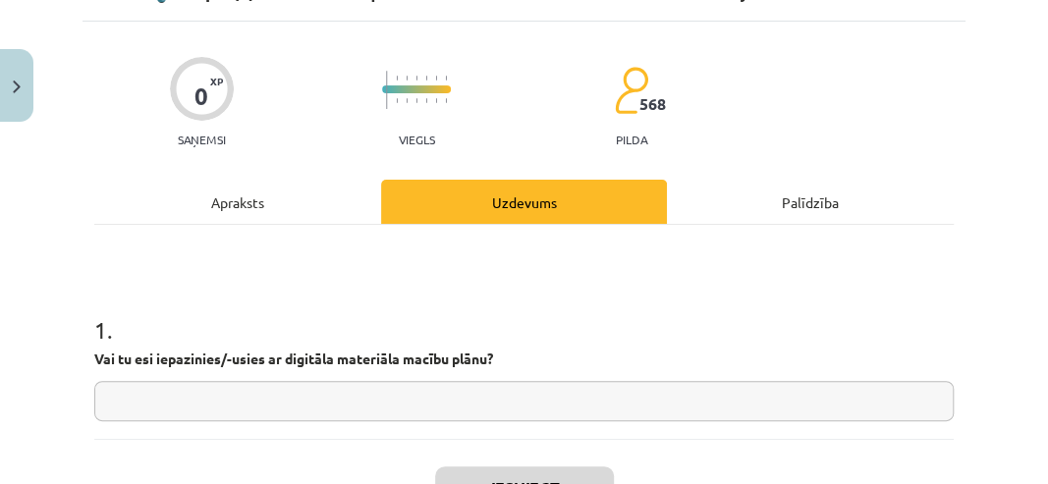
scroll to position [0, 0]
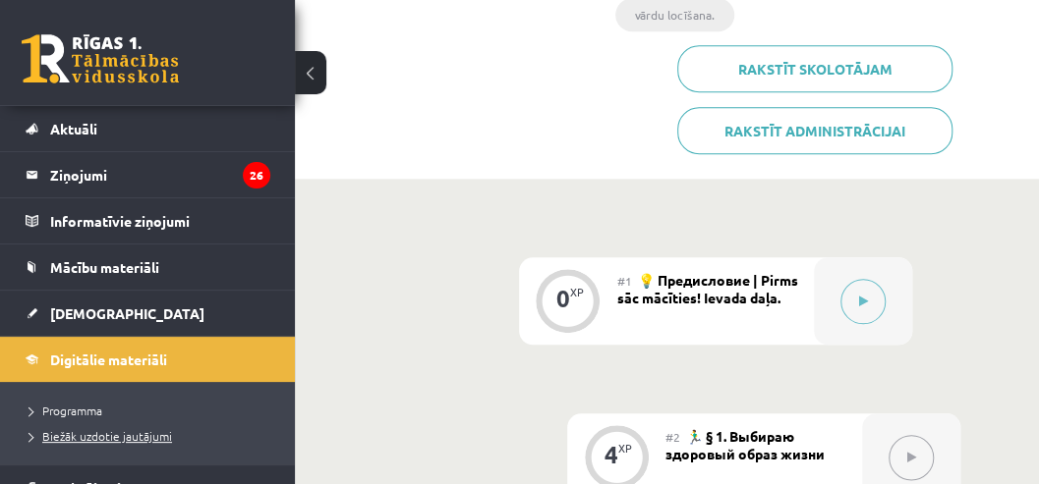
scroll to position [65, 0]
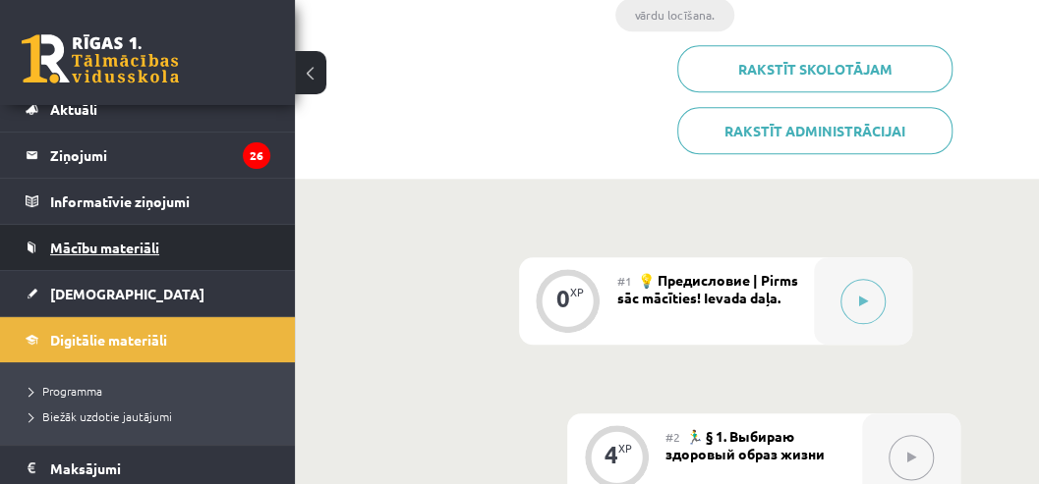
click at [131, 248] on span "Mācību materiāli" at bounding box center [104, 248] width 109 height 18
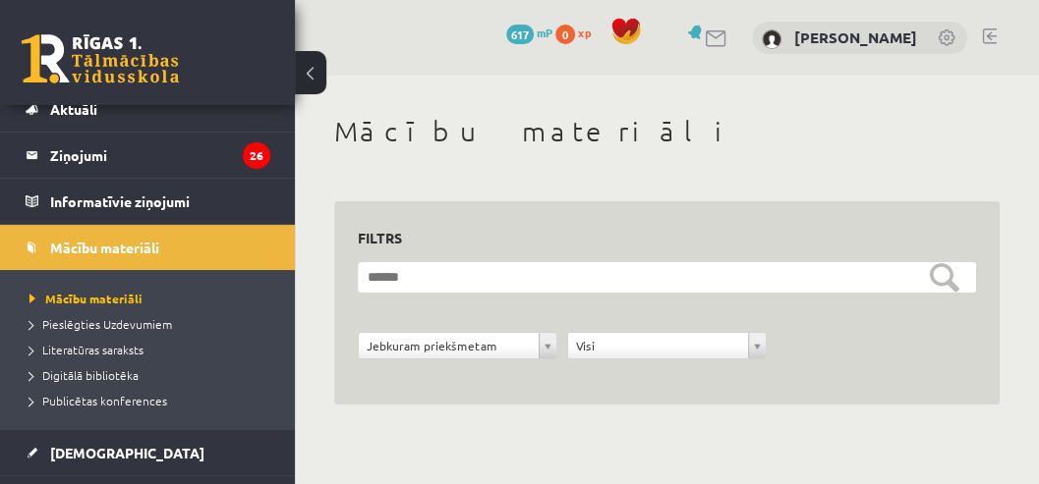
click at [419, 165] on div "**********" at bounding box center [667, 283] width 744 height 414
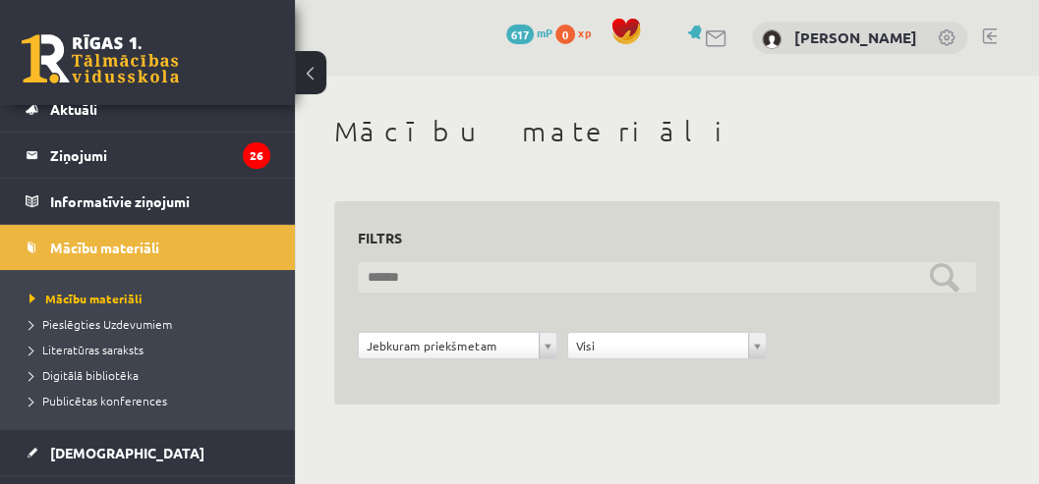
click at [527, 279] on input "text" at bounding box center [667, 277] width 618 height 30
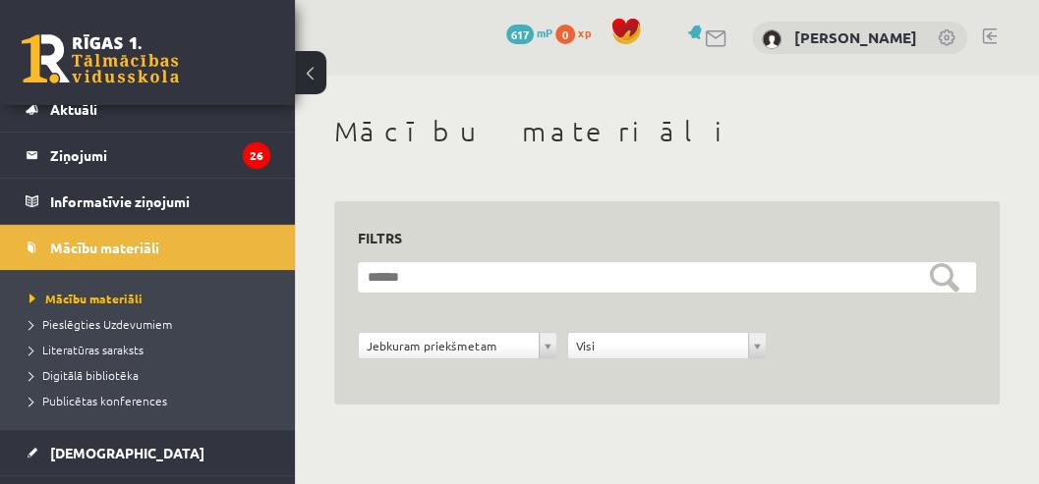
click at [565, 309] on form "**********" at bounding box center [667, 321] width 618 height 119
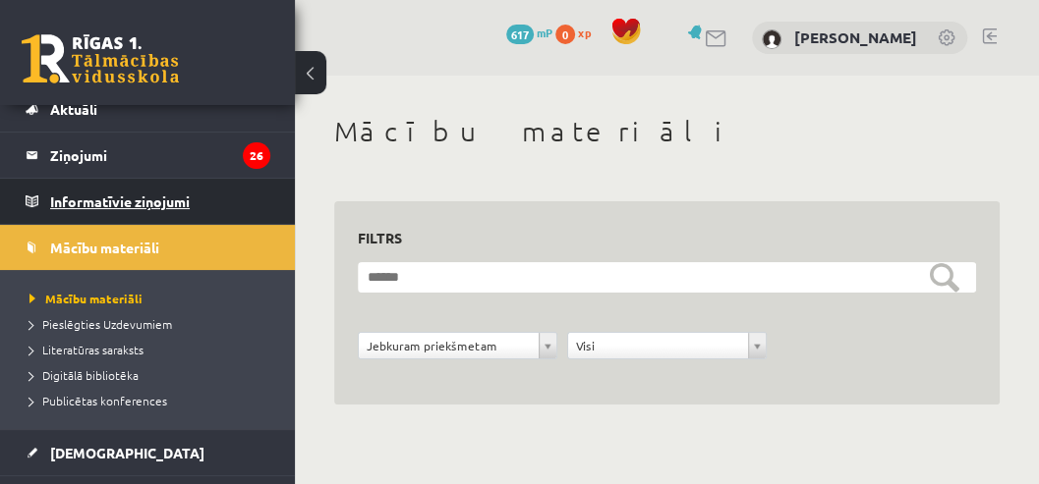
click at [142, 202] on legend "Informatīvie ziņojumi 0" at bounding box center [160, 201] width 220 height 45
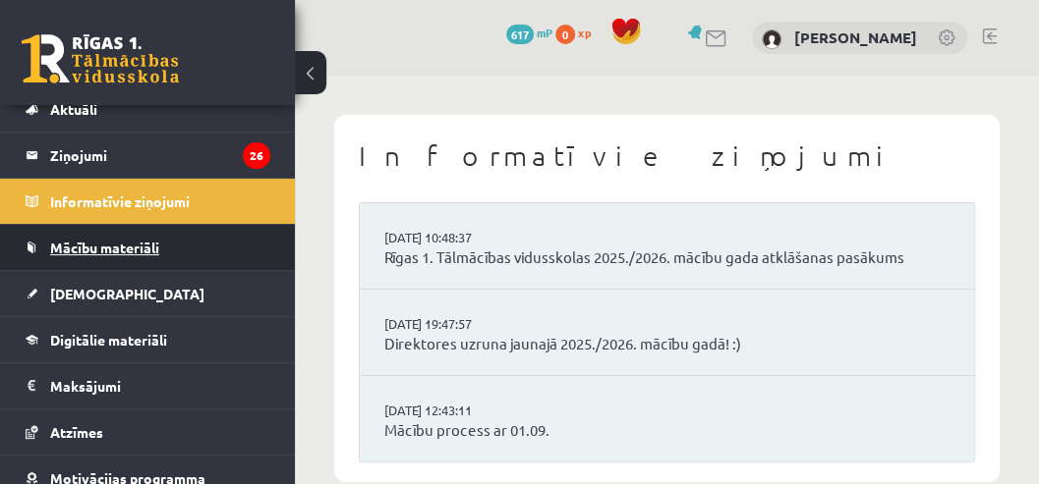
click at [120, 244] on span "Mācību materiāli" at bounding box center [104, 248] width 109 height 18
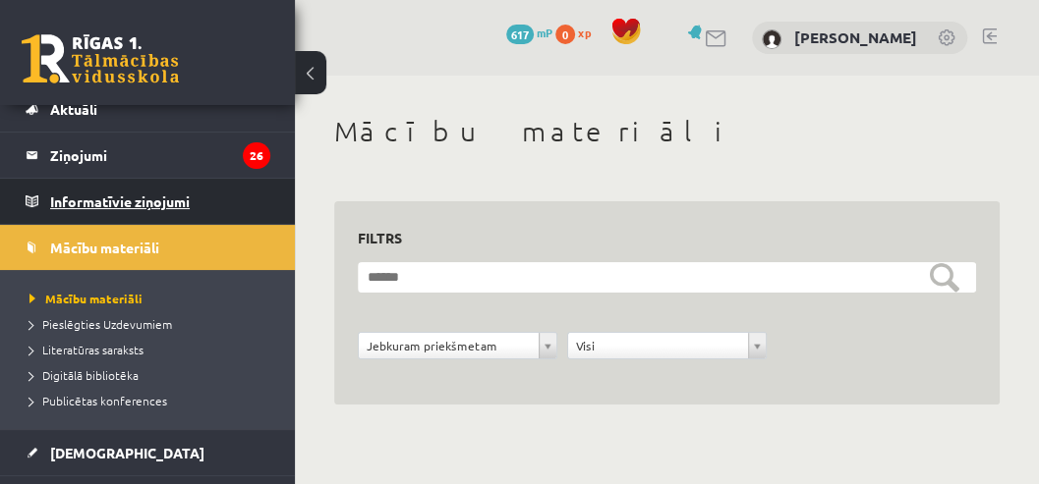
click at [128, 207] on legend "Informatīvie ziņojumi 0" at bounding box center [160, 201] width 220 height 45
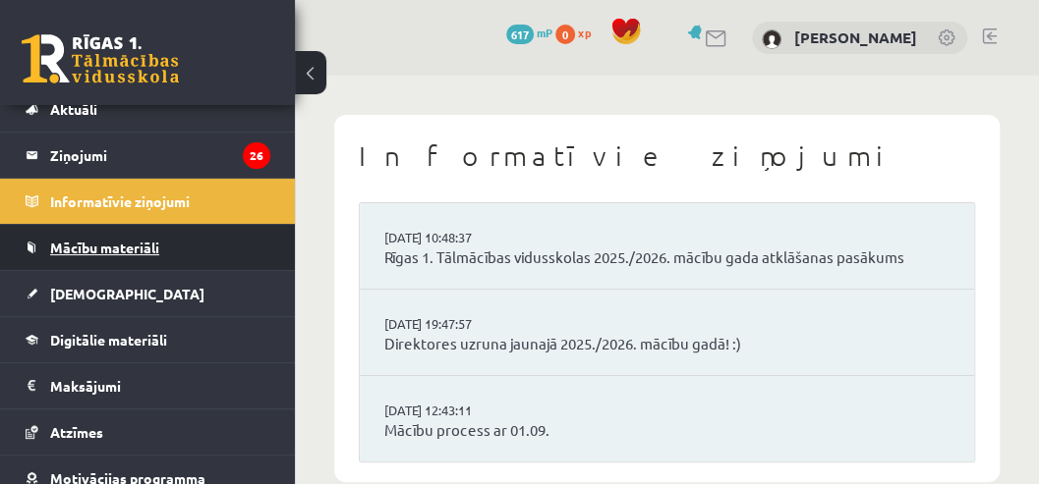
click at [147, 240] on span "Mācību materiāli" at bounding box center [104, 248] width 109 height 18
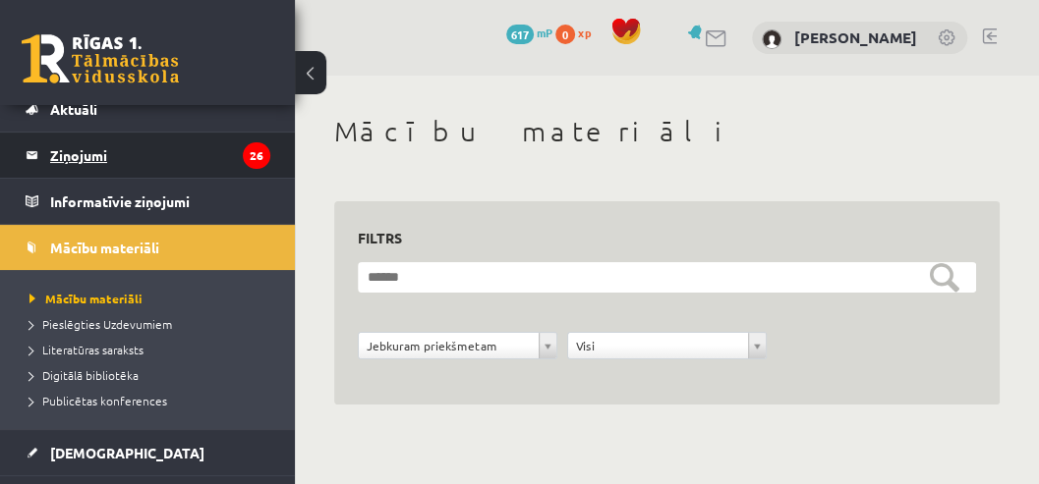
click at [130, 157] on legend "Ziņojumi 26" at bounding box center [160, 155] width 220 height 45
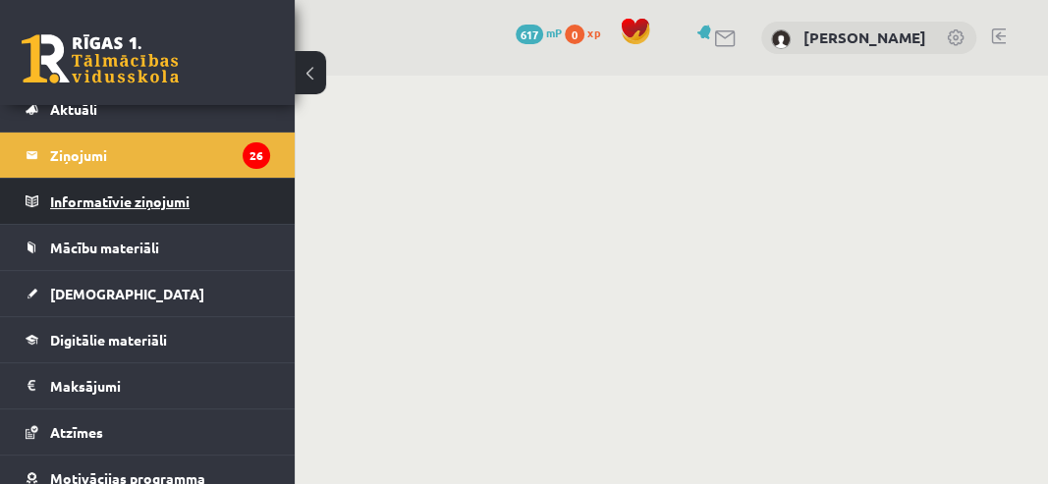
click at [130, 193] on legend "Informatīvie ziņojumi 0" at bounding box center [160, 201] width 220 height 45
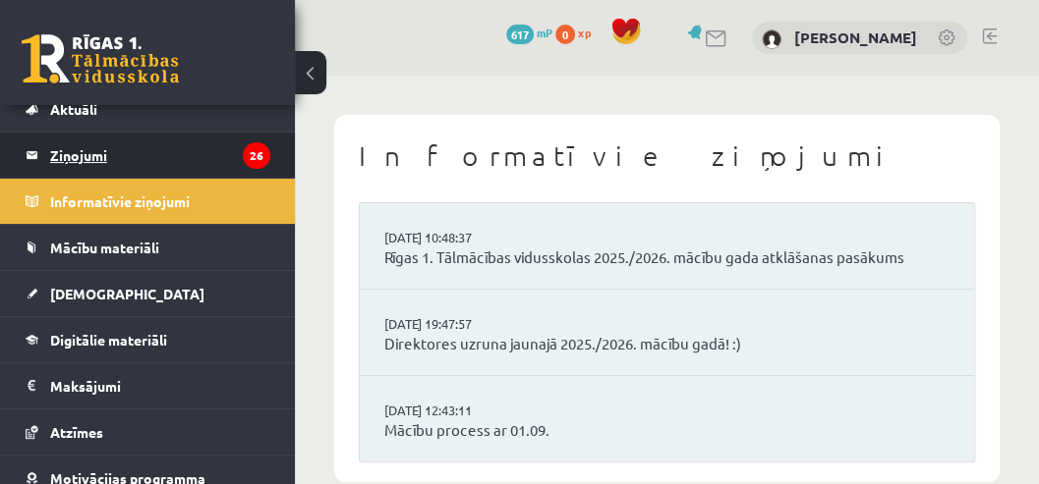
click at [124, 155] on legend "Ziņojumi 26" at bounding box center [160, 155] width 220 height 45
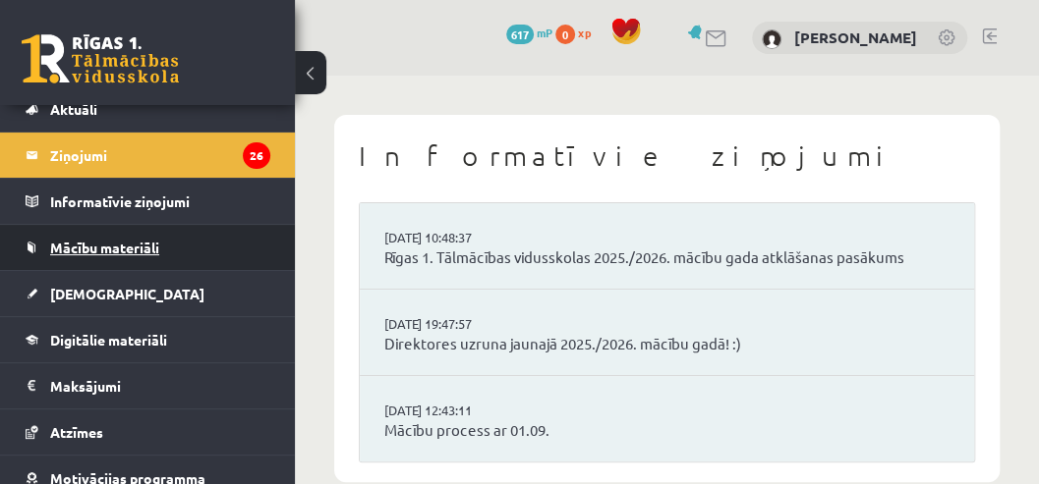
click at [92, 252] on span "Mācību materiāli" at bounding box center [104, 248] width 109 height 18
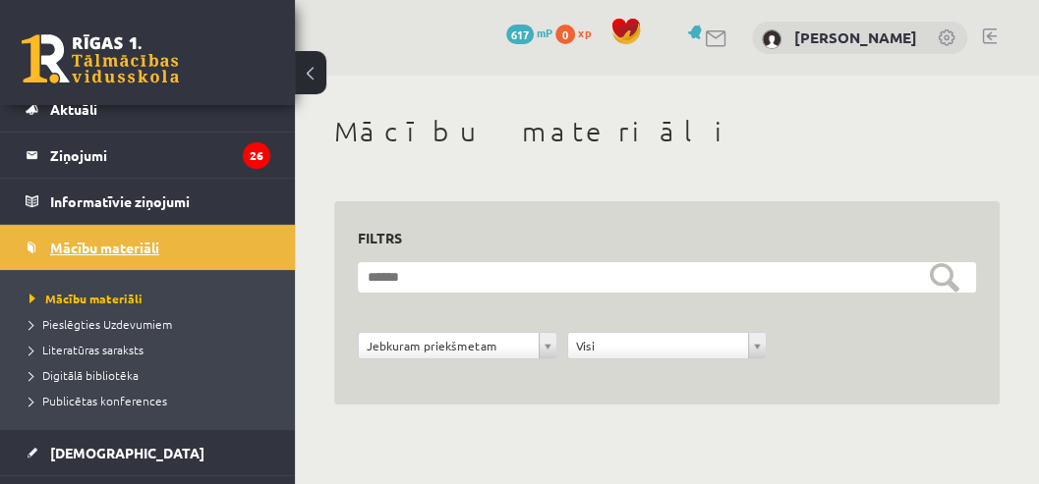
click at [130, 248] on span "Mācību materiāli" at bounding box center [104, 248] width 109 height 18
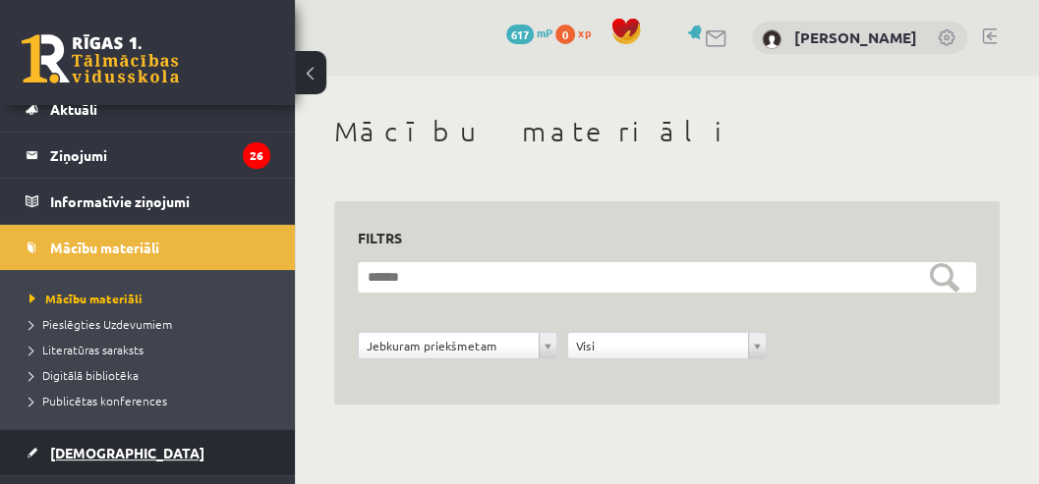
click at [102, 461] on link "[DEMOGRAPHIC_DATA]" at bounding box center [148, 452] width 245 height 45
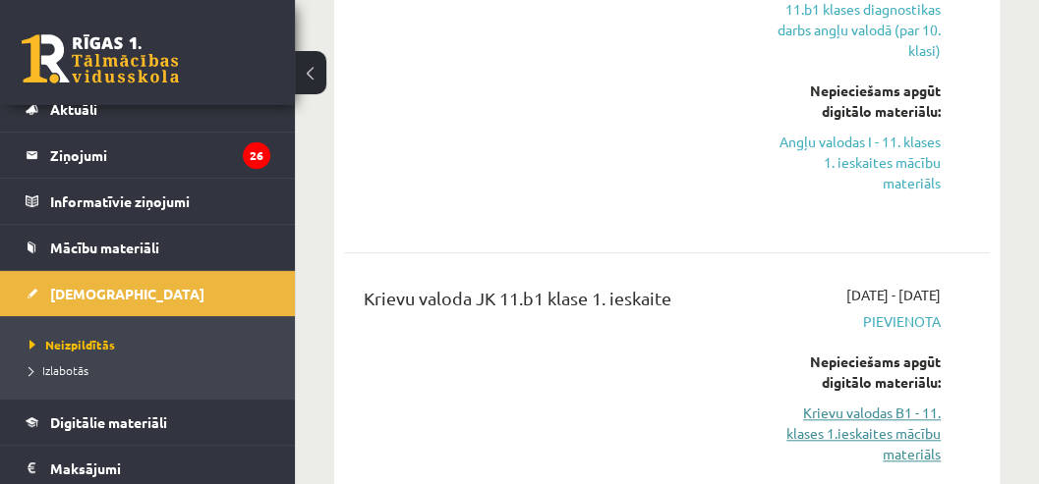
scroll to position [393, 0]
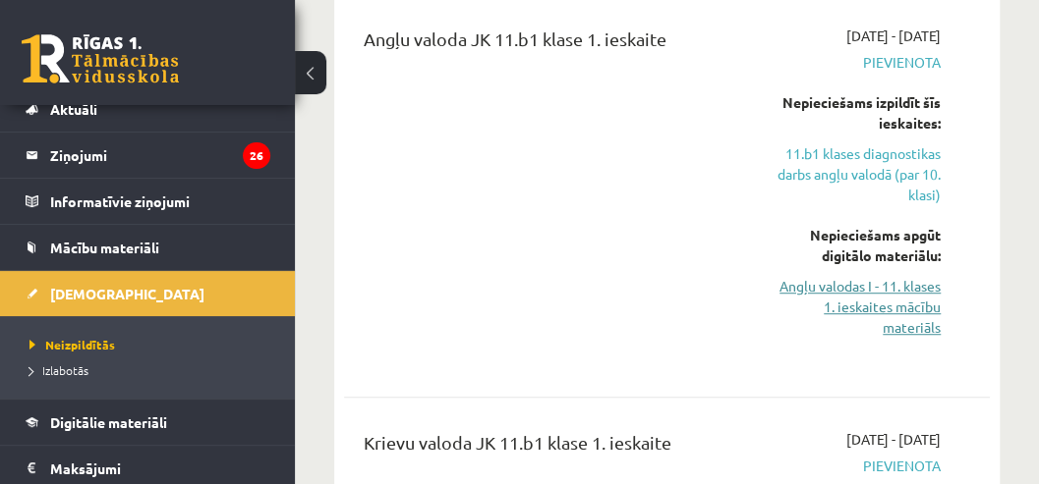
click at [869, 305] on link "Angļu valodas I - 11. klases 1. ieskaites mācību materiāls" at bounding box center [853, 307] width 173 height 62
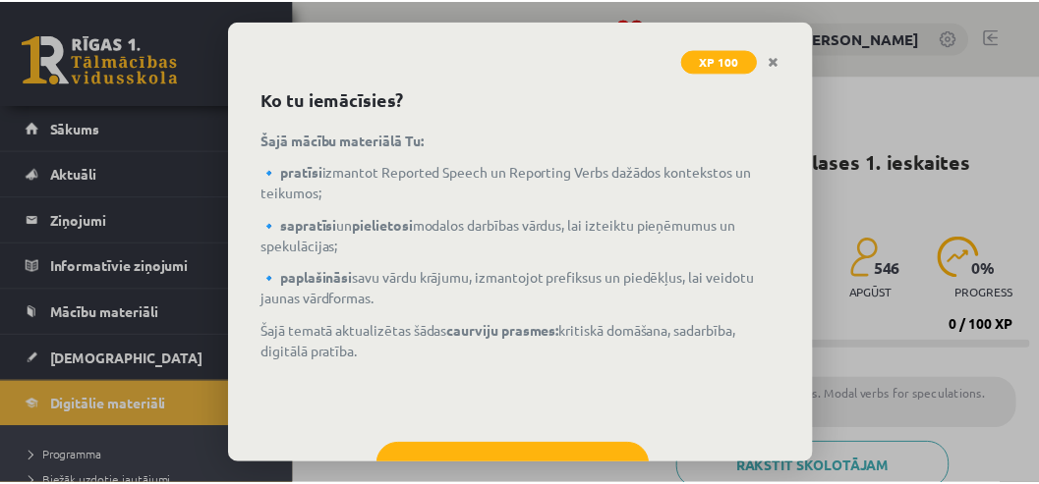
scroll to position [152, 0]
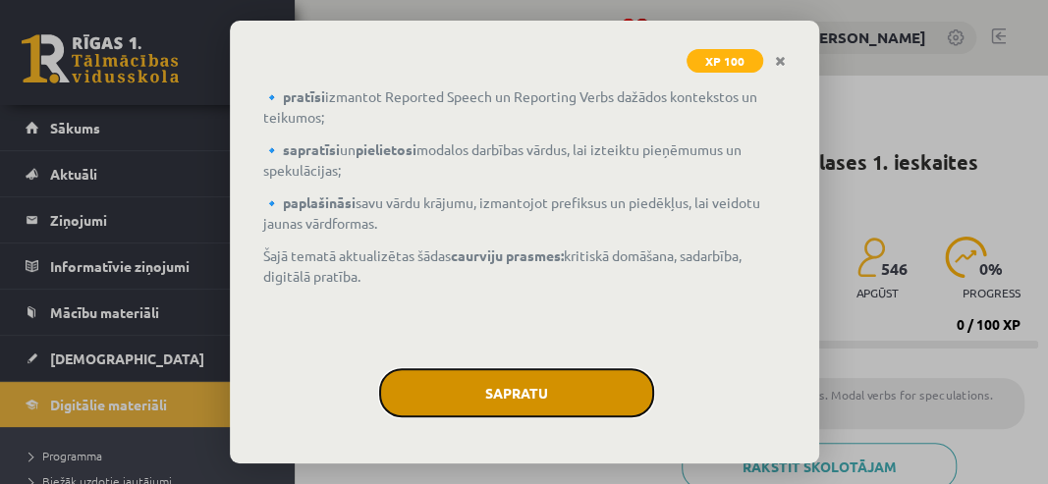
click at [504, 385] on button "Sapratu" at bounding box center [516, 392] width 275 height 49
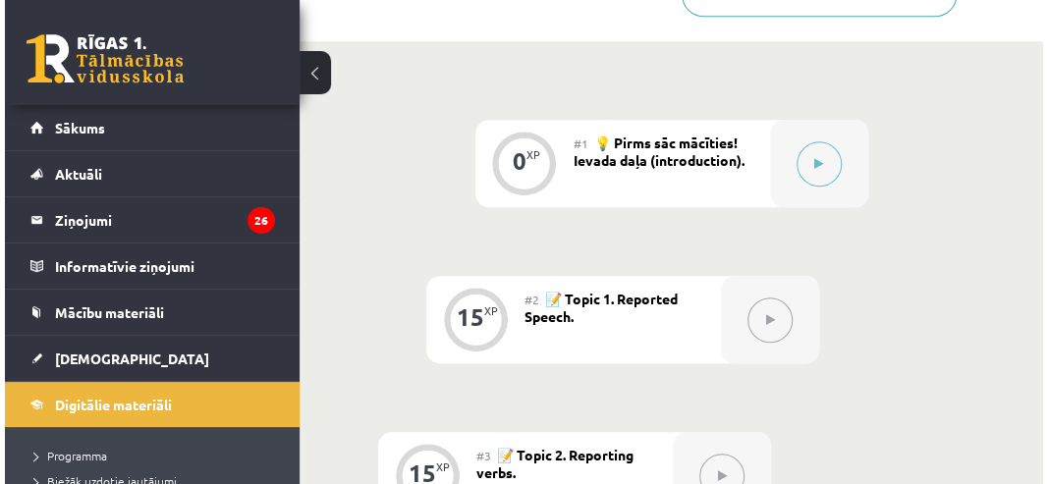
scroll to position [590, 0]
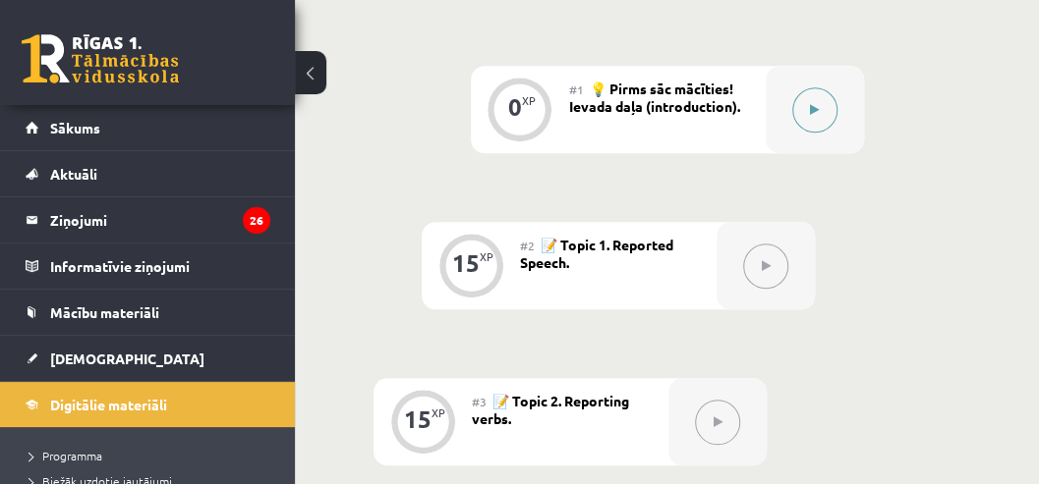
click at [808, 113] on button at bounding box center [814, 109] width 45 height 45
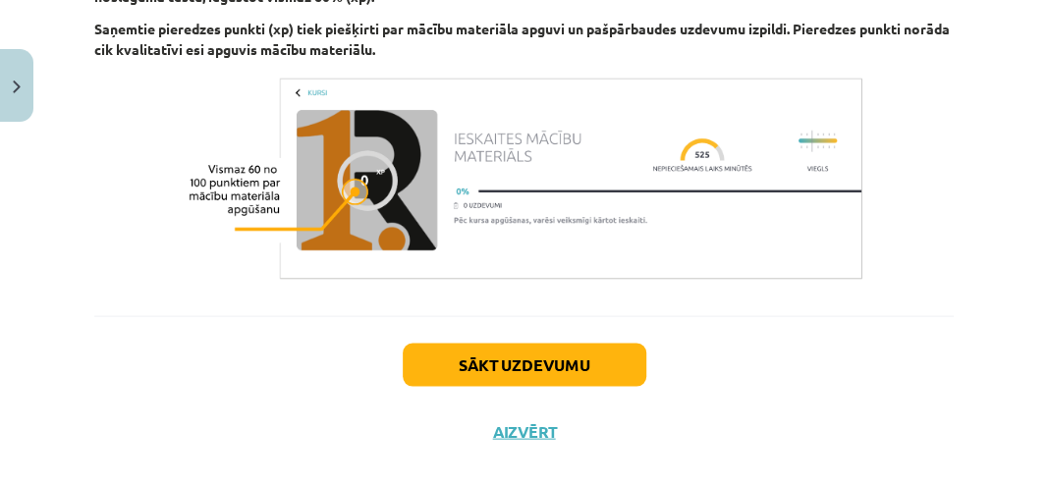
scroll to position [1602, 0]
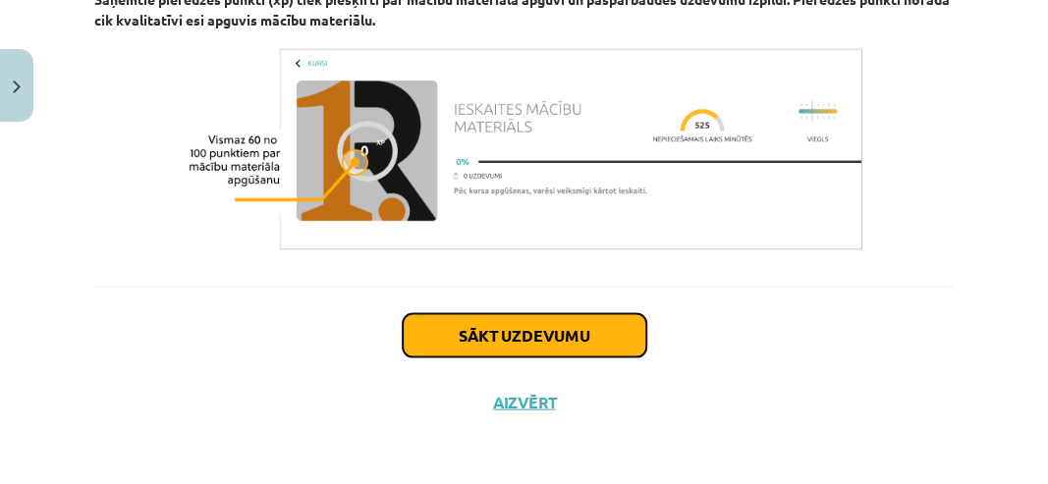
click at [535, 342] on button "Sākt uzdevumu" at bounding box center [525, 335] width 244 height 43
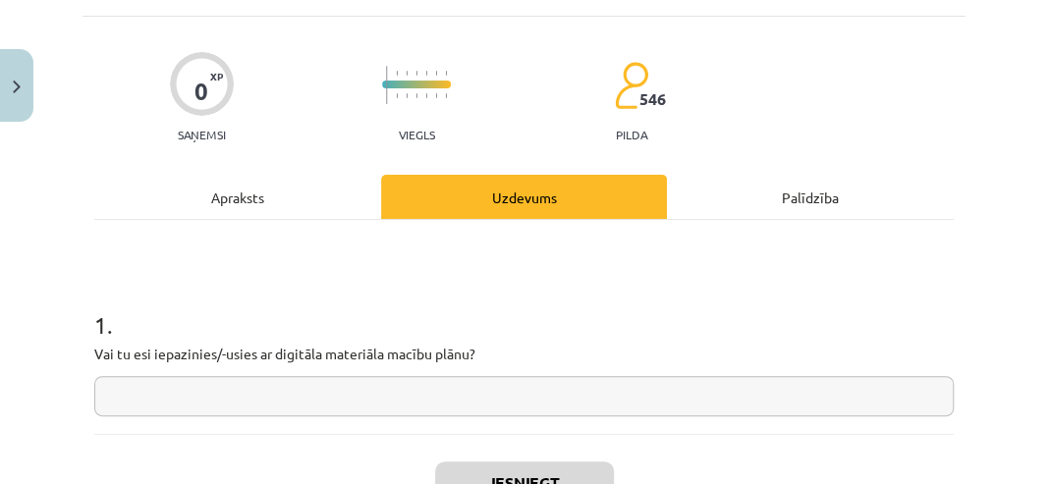
scroll to position [246, 0]
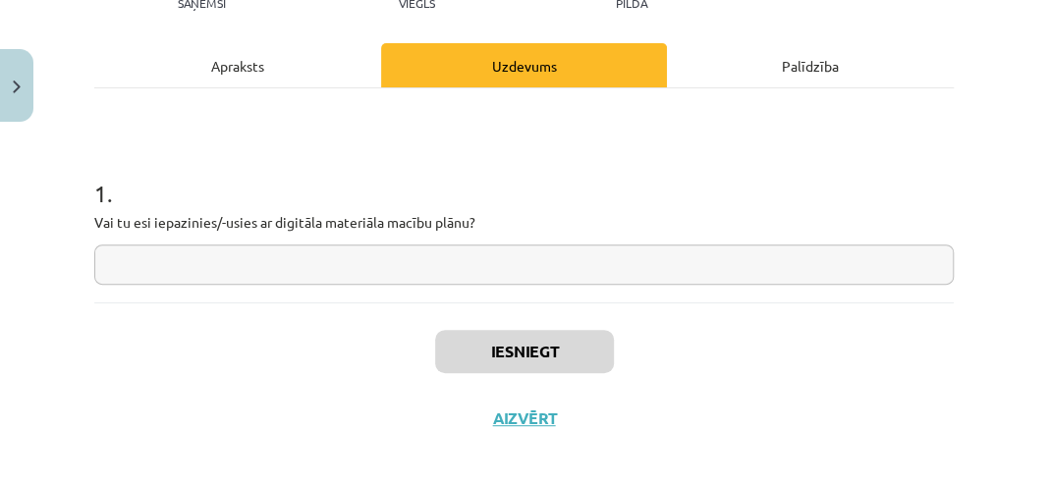
click at [492, 271] on input "text" at bounding box center [524, 265] width 860 height 40
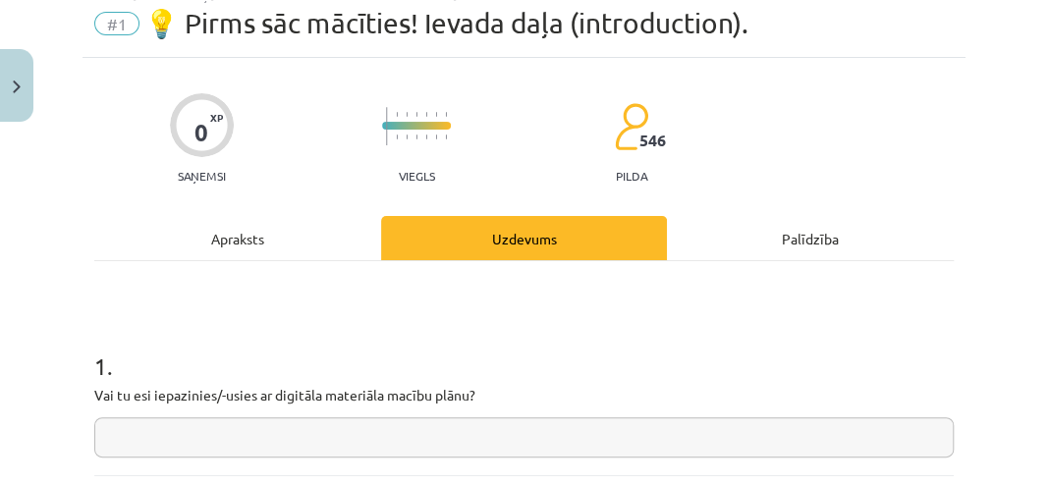
scroll to position [0, 0]
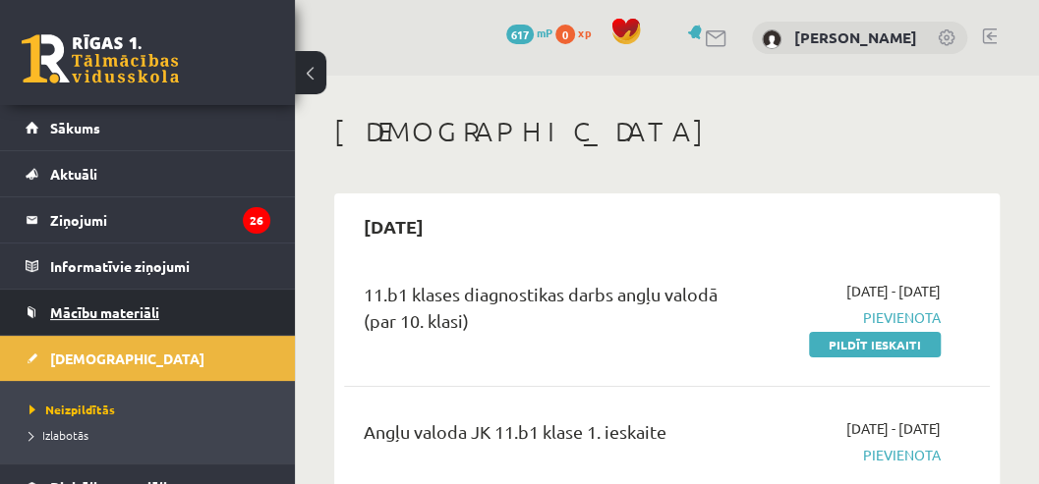
click at [110, 307] on span "Mācību materiāli" at bounding box center [104, 313] width 109 height 18
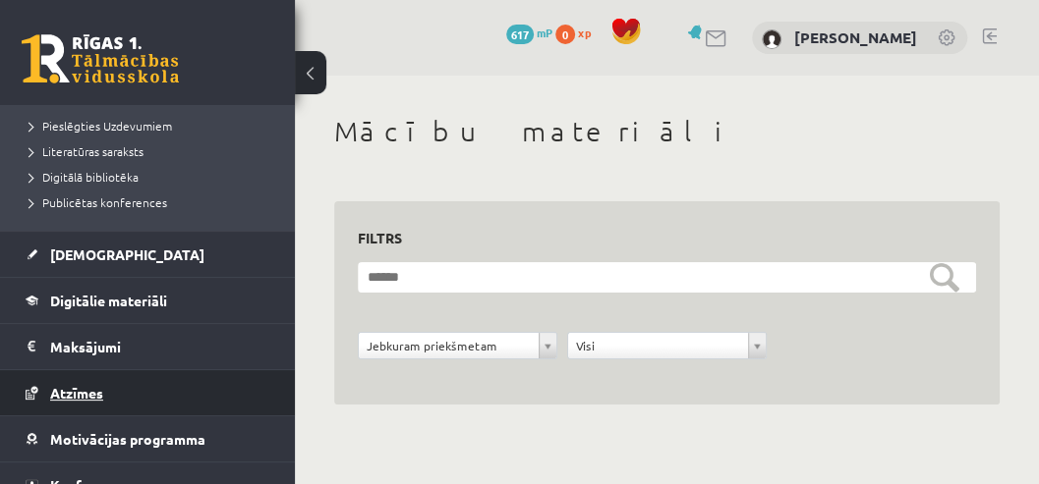
scroll to position [327, 0]
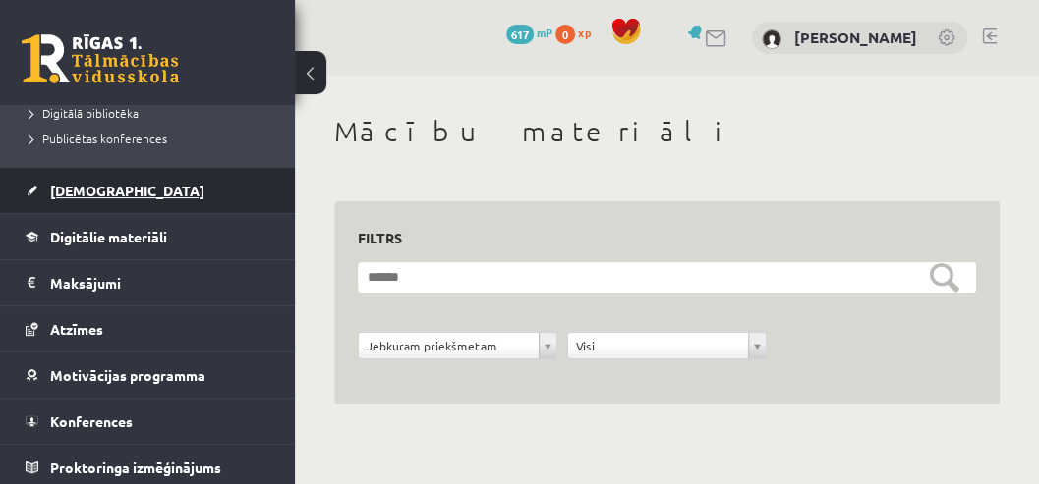
click at [102, 194] on span "[DEMOGRAPHIC_DATA]" at bounding box center [127, 191] width 154 height 18
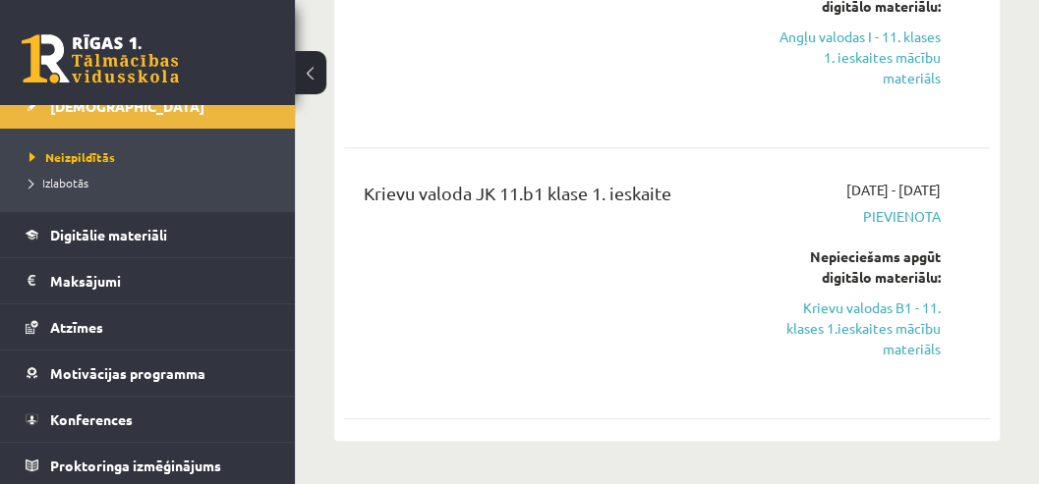
scroll to position [654, 0]
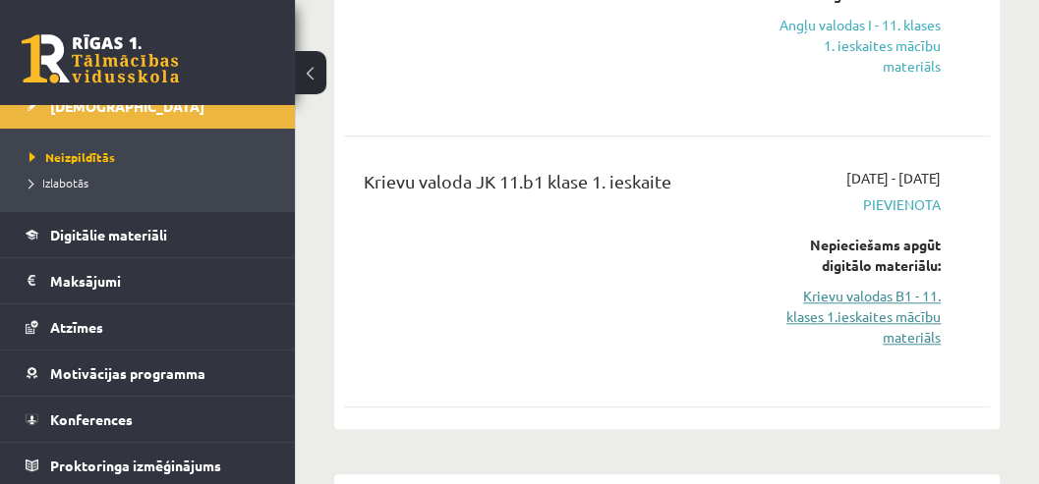
click at [863, 315] on link "Krievu valodas B1 - 11. klases 1.ieskaites mācību materiāls" at bounding box center [853, 317] width 173 height 62
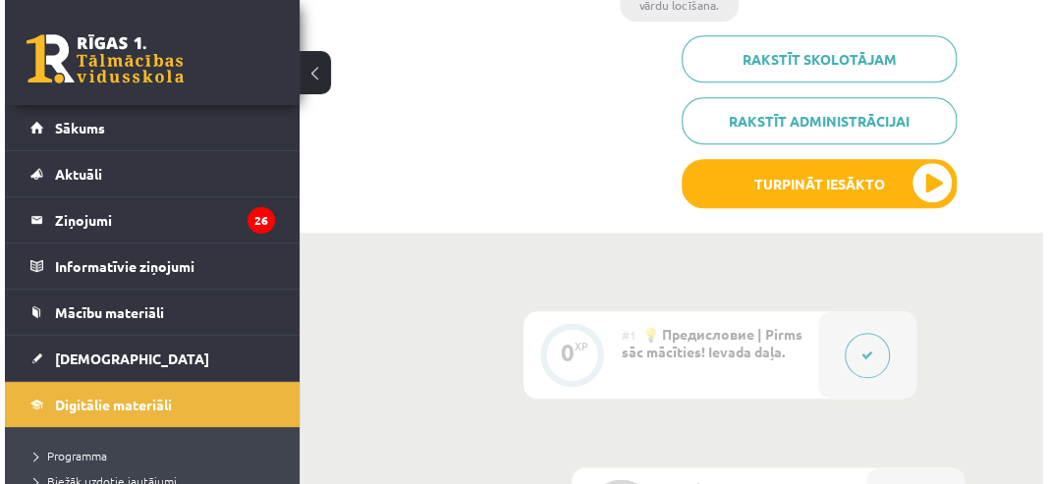
scroll to position [654, 0]
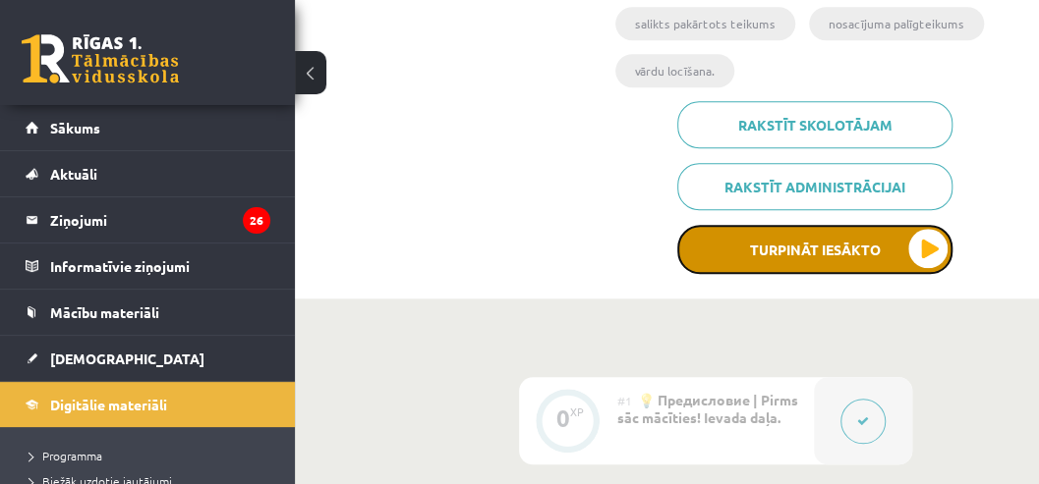
click at [912, 250] on button "Turpināt iesākto" at bounding box center [814, 249] width 275 height 49
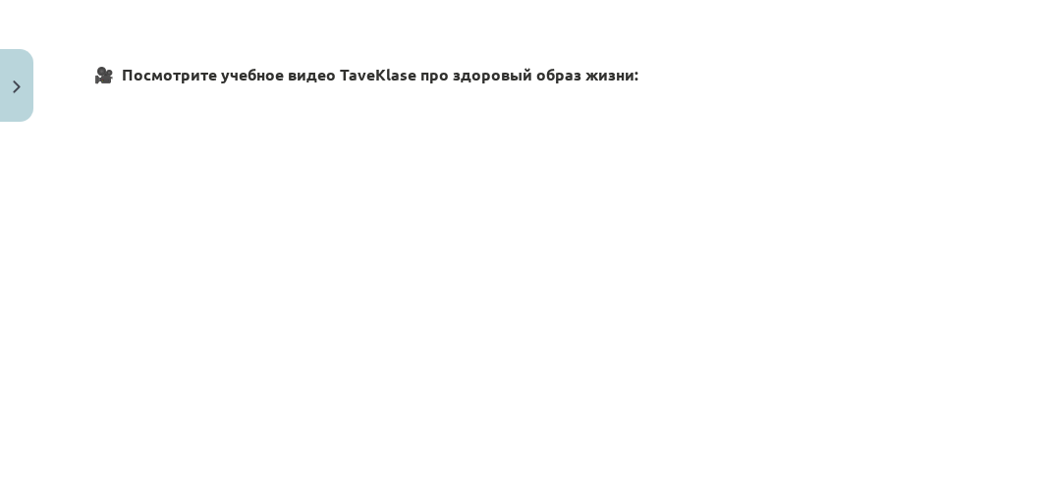
scroll to position [1247, 0]
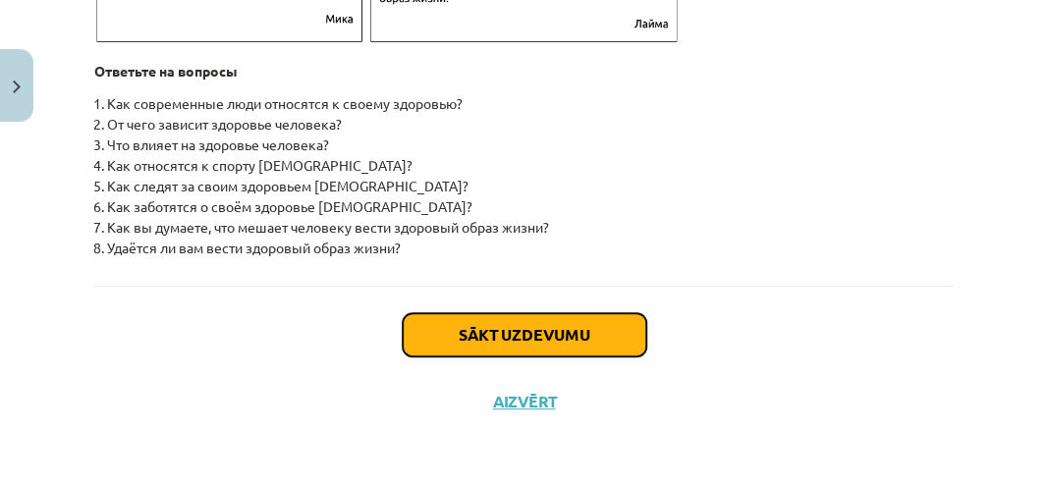
click at [546, 335] on button "Sākt uzdevumu" at bounding box center [525, 334] width 244 height 43
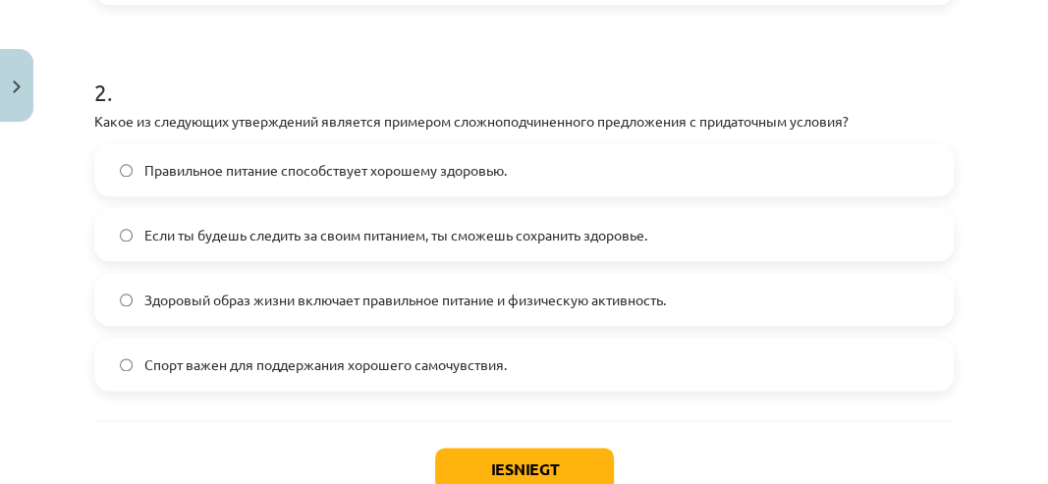
scroll to position [872, 0]
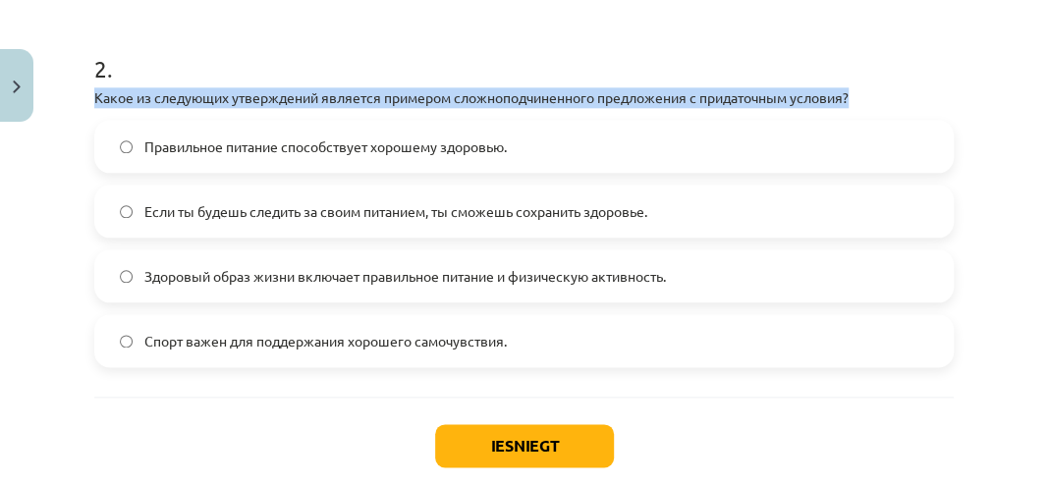
drag, startPoint x: 96, startPoint y: 117, endPoint x: 871, endPoint y: 116, distance: 774.3
click at [871, 108] on p "Какое из следующих утверждений является примером сложноподчиненного предложения…" at bounding box center [524, 97] width 860 height 21
copy p "Какое из следующих утверждений является примером сложноподчиненного предложения…"
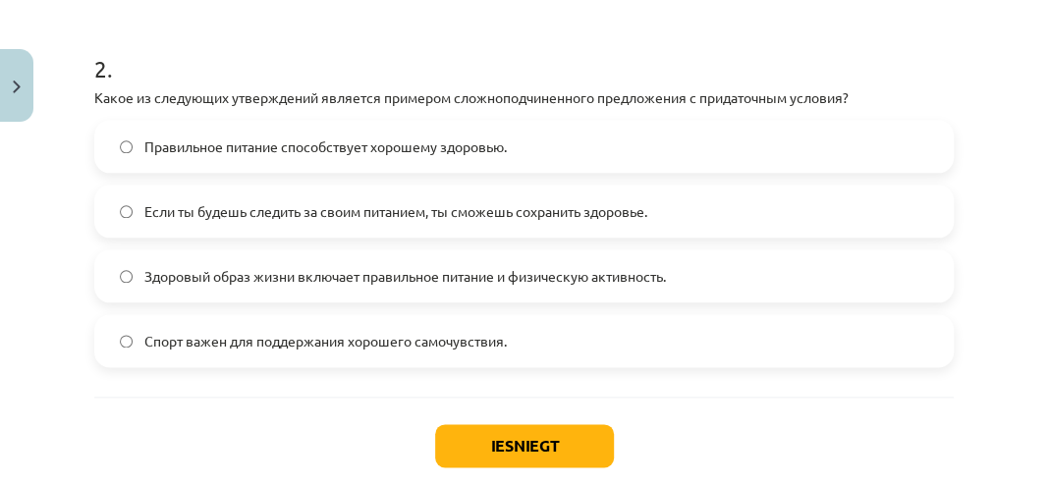
click at [57, 151] on div "Mācību tēma: Krievu valodas b1 - 11. klases 1.ieskaites mācību materiāls #2 🏃‍♂…" at bounding box center [524, 242] width 1048 height 484
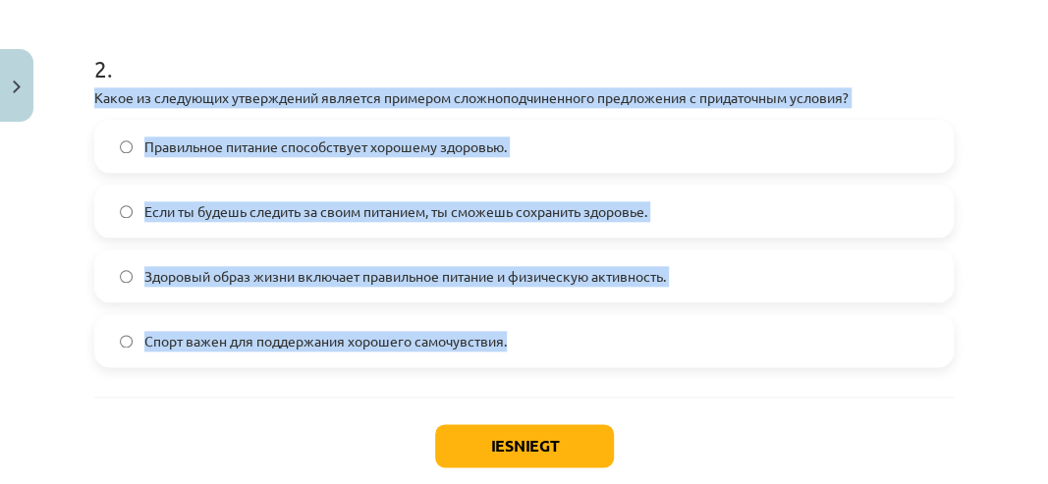
drag, startPoint x: 102, startPoint y: 121, endPoint x: 517, endPoint y: 367, distance: 482.0
copy div "Какое из следующих утверждений является примером сложноподчиненного предложения…"
click at [750, 152] on label "Правильное питание способствует хорошему здоровью." at bounding box center [524, 146] width 856 height 49
click at [744, 163] on label "Правильное питание способствует хорошему здоровью." at bounding box center [524, 146] width 856 height 49
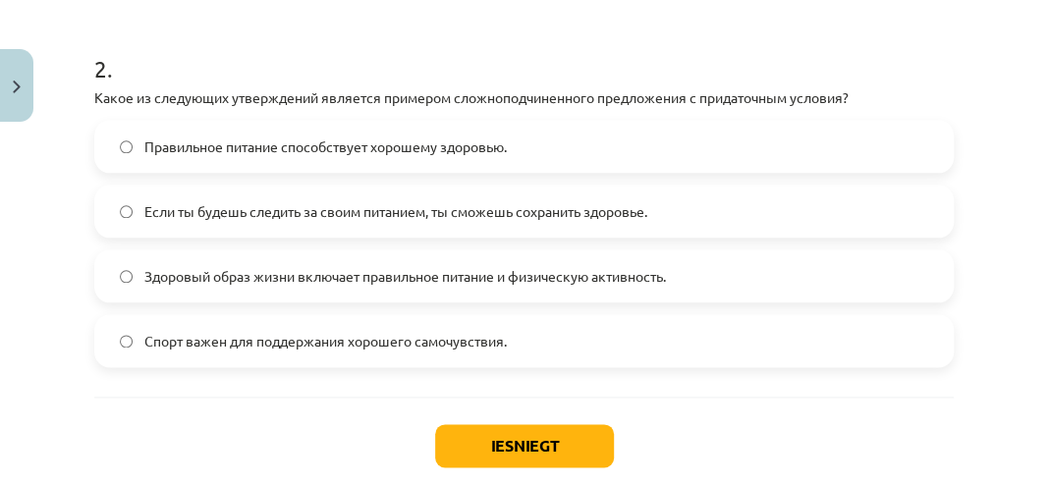
click at [144, 222] on span "Если ты будешь следить за своим питанием, ты сможешь сохранить здоровье." at bounding box center [395, 211] width 503 height 21
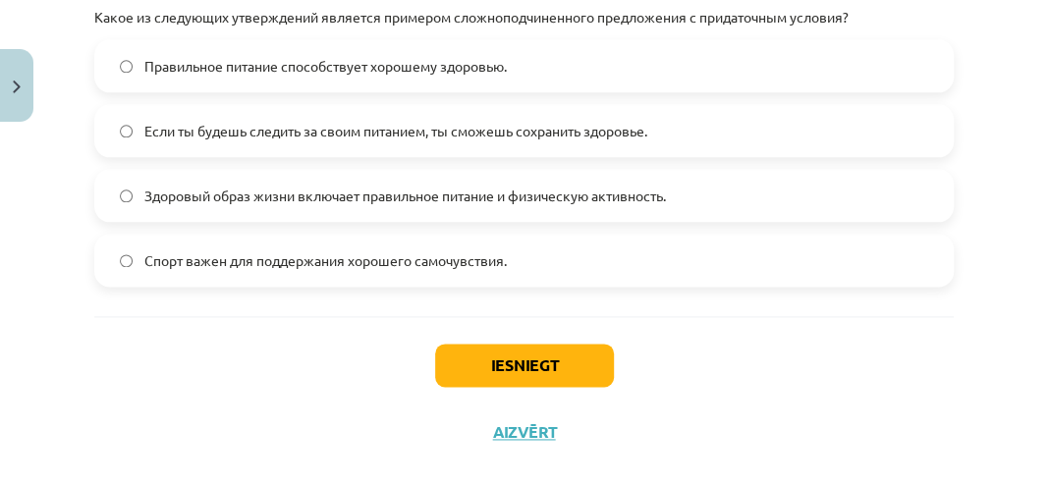
scroll to position [1002, 0]
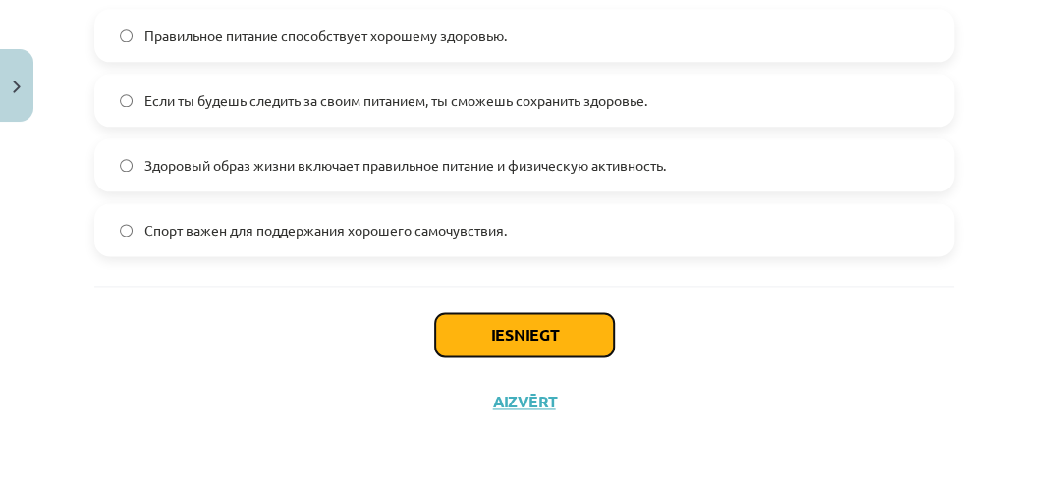
click at [537, 328] on button "Iesniegt" at bounding box center [524, 334] width 179 height 43
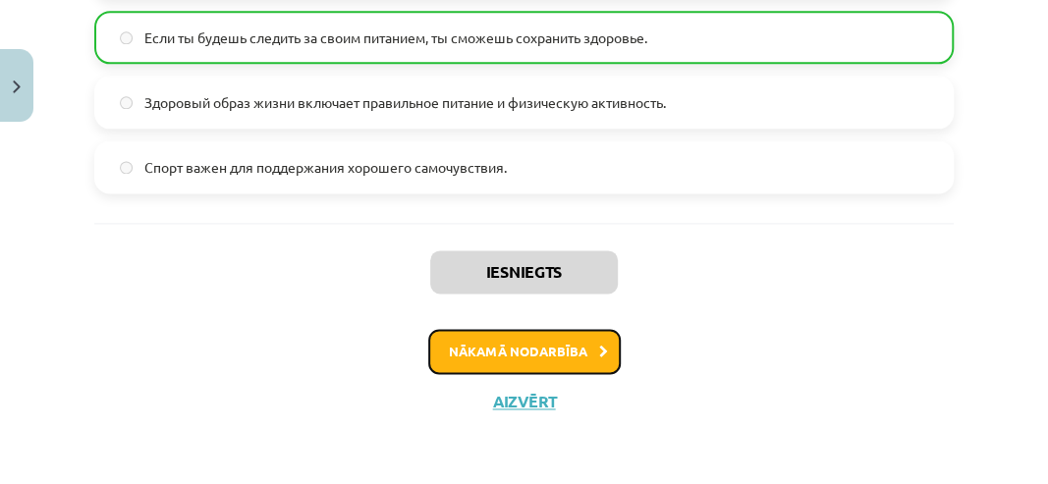
click at [500, 361] on button "Nākamā nodarbība" at bounding box center [524, 351] width 193 height 45
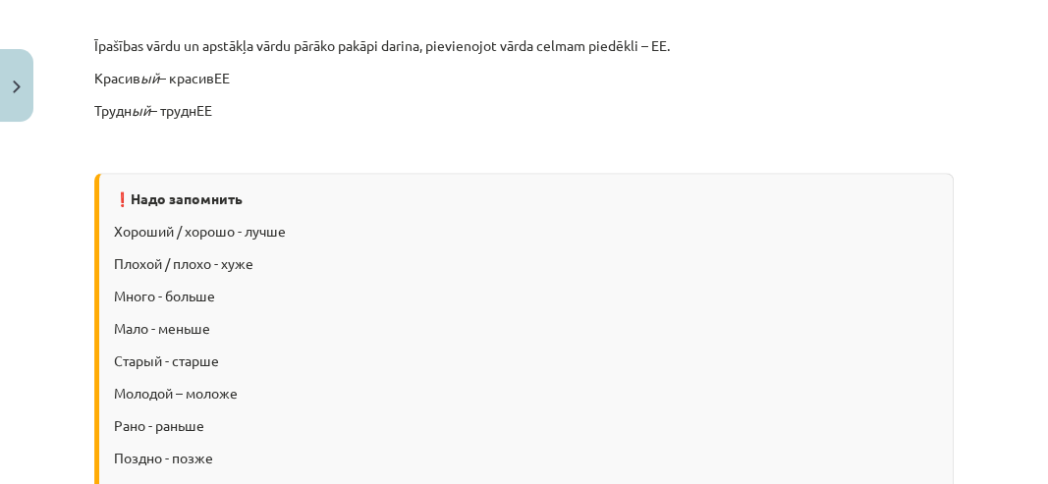
scroll to position [524, 0]
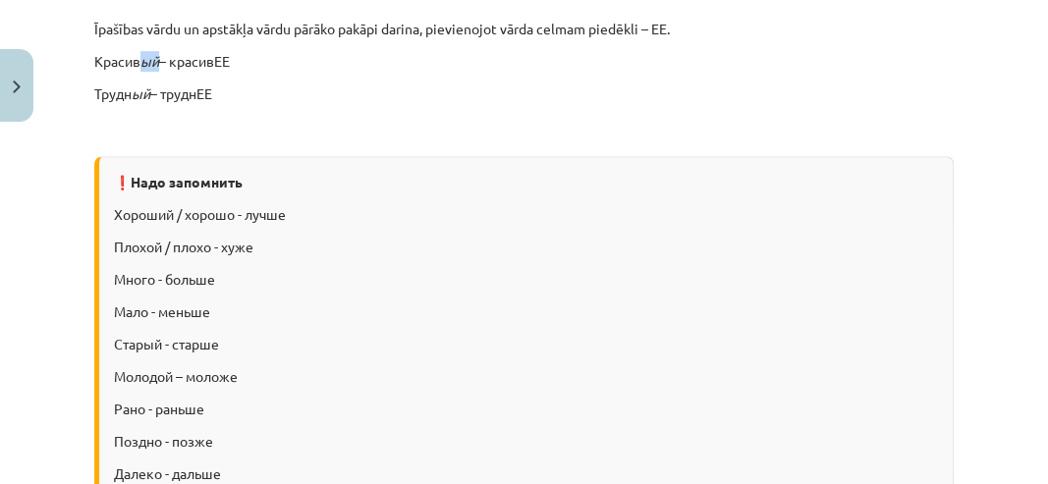
drag, startPoint x: 140, startPoint y: 60, endPoint x: 160, endPoint y: 63, distance: 20.8
click at [160, 63] on p "Красив ый – красивЕЕ" at bounding box center [524, 61] width 860 height 21
drag, startPoint x: 216, startPoint y: 58, endPoint x: 233, endPoint y: 63, distance: 17.4
click at [233, 63] on p "Красив ый – красивЕЕ" at bounding box center [524, 61] width 860 height 21
drag, startPoint x: 135, startPoint y: 92, endPoint x: 149, endPoint y: 96, distance: 15.3
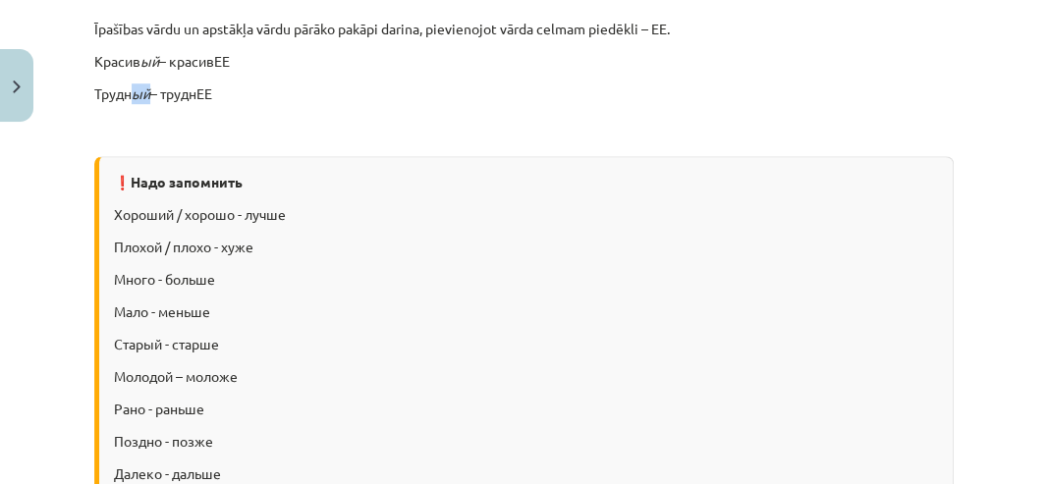
click at [149, 96] on icon "ый" at bounding box center [141, 94] width 19 height 18
drag, startPoint x: 199, startPoint y: 94, endPoint x: 217, endPoint y: 98, distance: 18.1
click at [217, 98] on p "Трудн ый – труднЕЕ" at bounding box center [524, 94] width 860 height 21
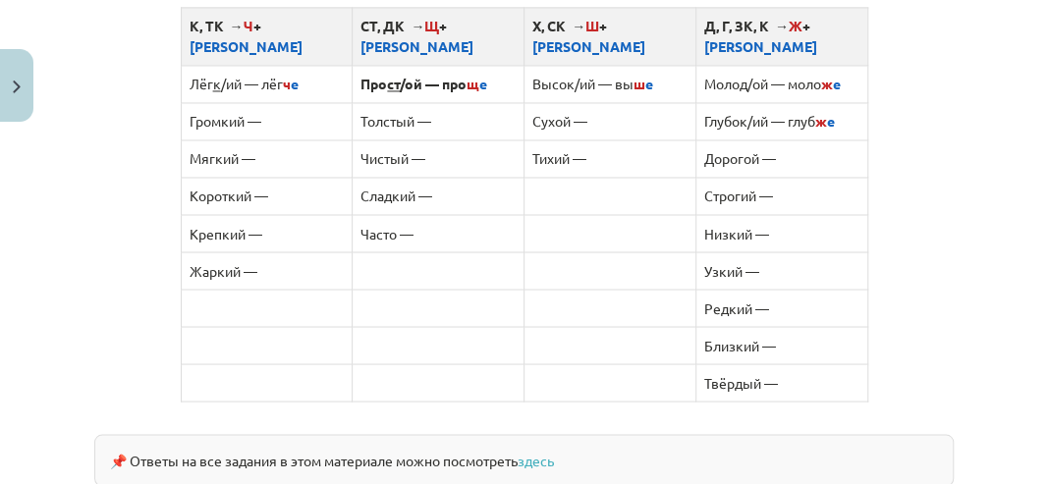
scroll to position [1310, 0]
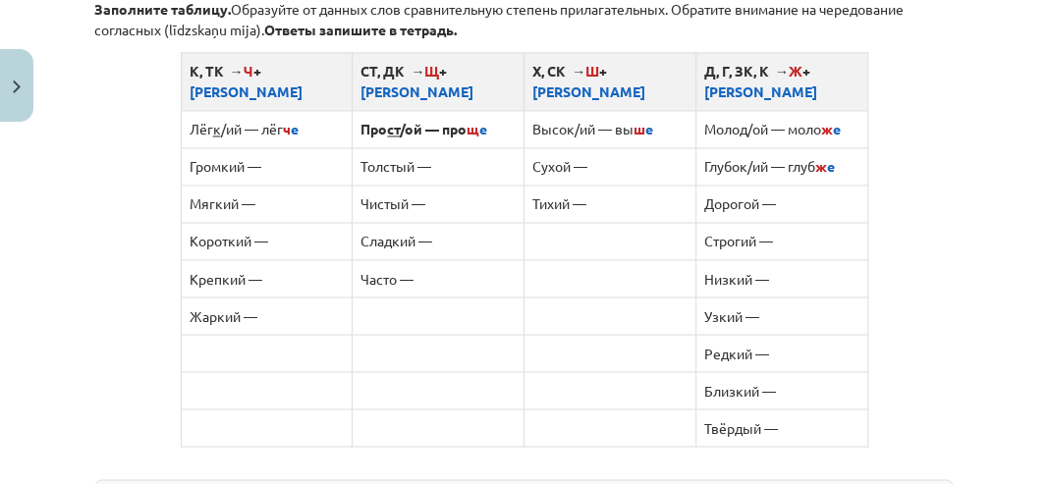
click at [301, 147] on td "Громкий —" at bounding box center [267, 165] width 172 height 37
click at [299, 147] on td "Громкий —" at bounding box center [267, 165] width 172 height 37
click at [283, 185] on td "Мягкий —" at bounding box center [267, 203] width 172 height 37
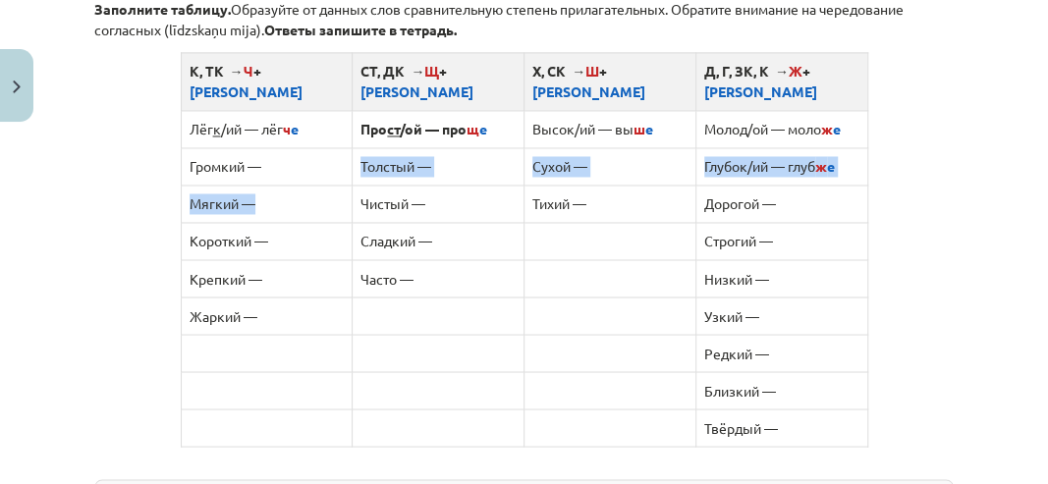
click at [267, 179] on tbody "Лёг к /ий — лёг ч е Про ст /ой — про щ е Высок/ий — вы ш е Моло д /ой — моло ж …" at bounding box center [524, 278] width 687 height 336
click at [257, 73] on th "К, ТК → Ч + Е" at bounding box center [267, 81] width 172 height 58
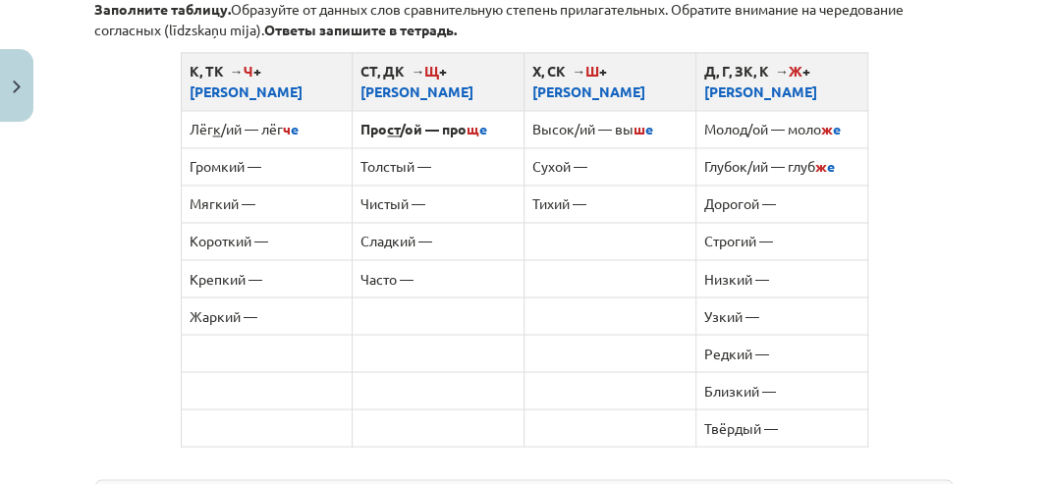
drag, startPoint x: 255, startPoint y: 67, endPoint x: 270, endPoint y: 116, distance: 51.3
click at [256, 96] on table "К, ТК → Ч + Е СТ, ДК → Щ + Е Х, СК → Ш + Е Д, Г, ЗК, К → Ж + Е Лёг к /ий — лёг …" at bounding box center [525, 249] width 688 height 395
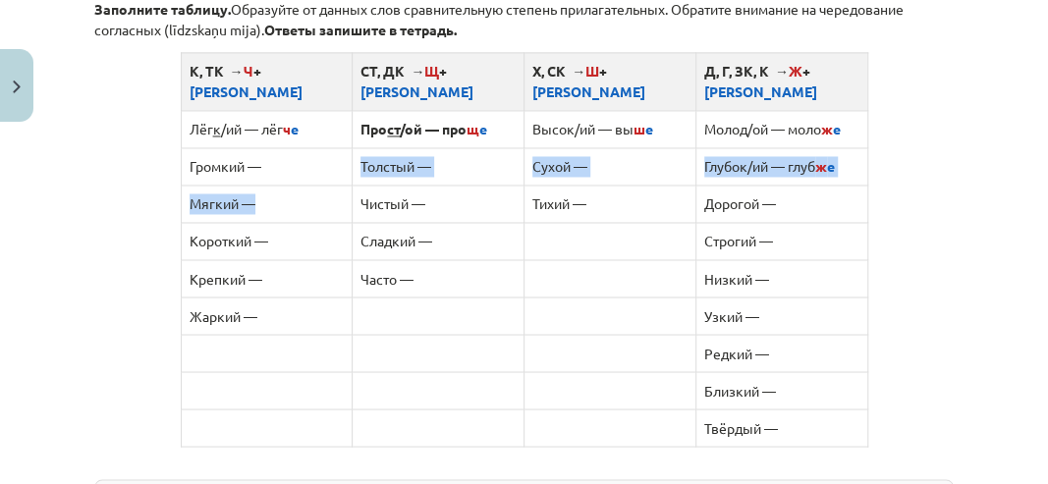
click at [265, 163] on tbody "Лёг к /ий — лёг ч е Про ст /ой — про щ е Высок/ий — вы ш е Моло д /ой — моло ж …" at bounding box center [524, 278] width 687 height 336
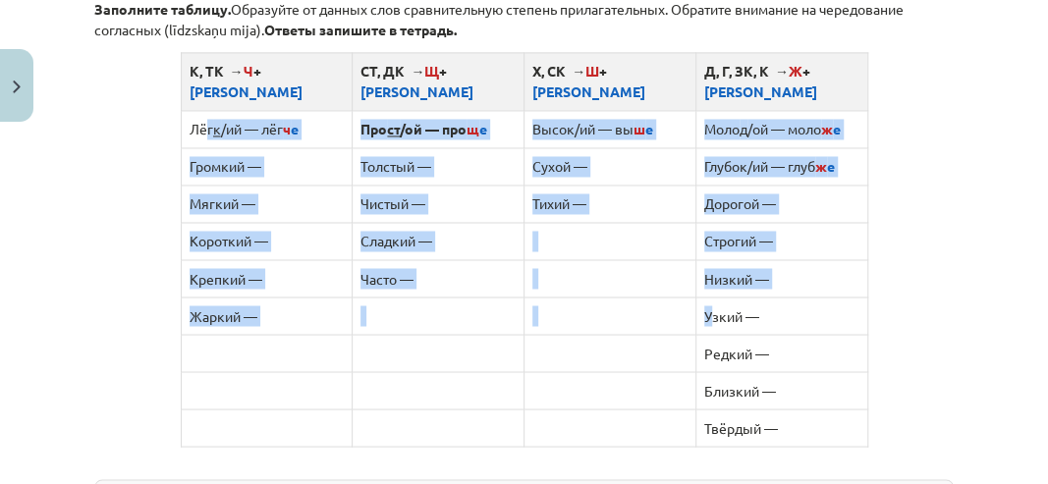
drag, startPoint x: 208, startPoint y: 103, endPoint x: 705, endPoint y: 271, distance: 524.8
click at [705, 271] on tbody "Лёг к /ий — лёг ч е Про ст /ой — про щ е Высок/ий — вы ш е Моло д /ой — моло ж …" at bounding box center [524, 278] width 687 height 336
click at [664, 265] on td at bounding box center [611, 277] width 172 height 37
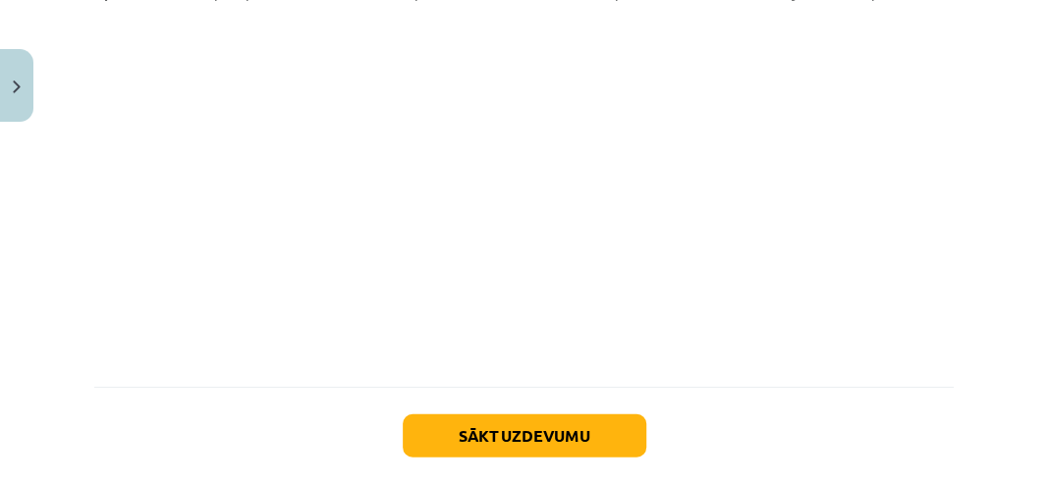
scroll to position [1966, 0]
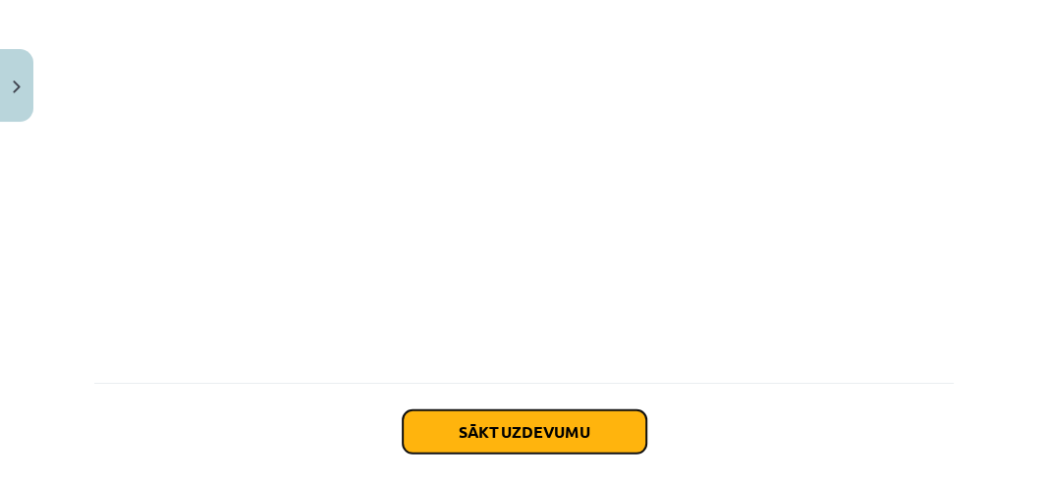
click at [598, 412] on button "Sākt uzdevumu" at bounding box center [525, 432] width 244 height 43
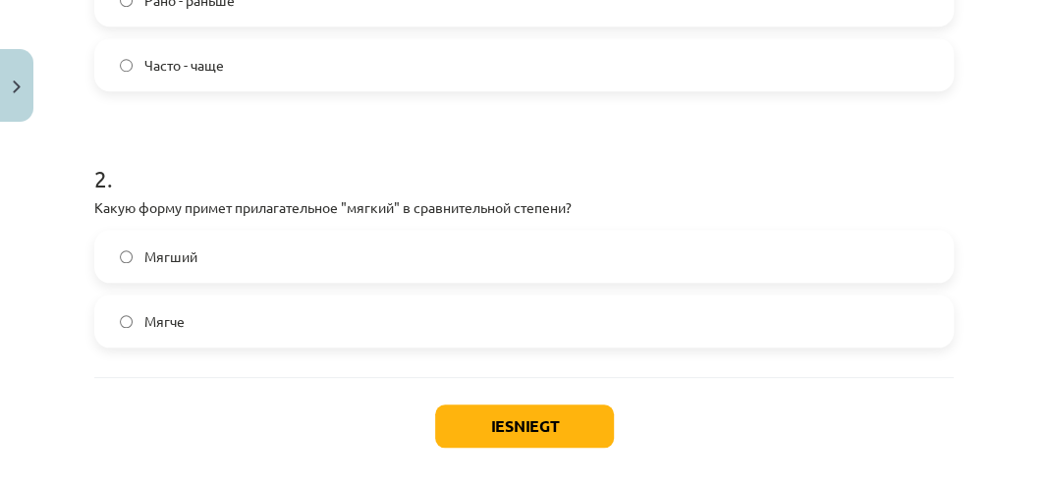
scroll to position [769, 0]
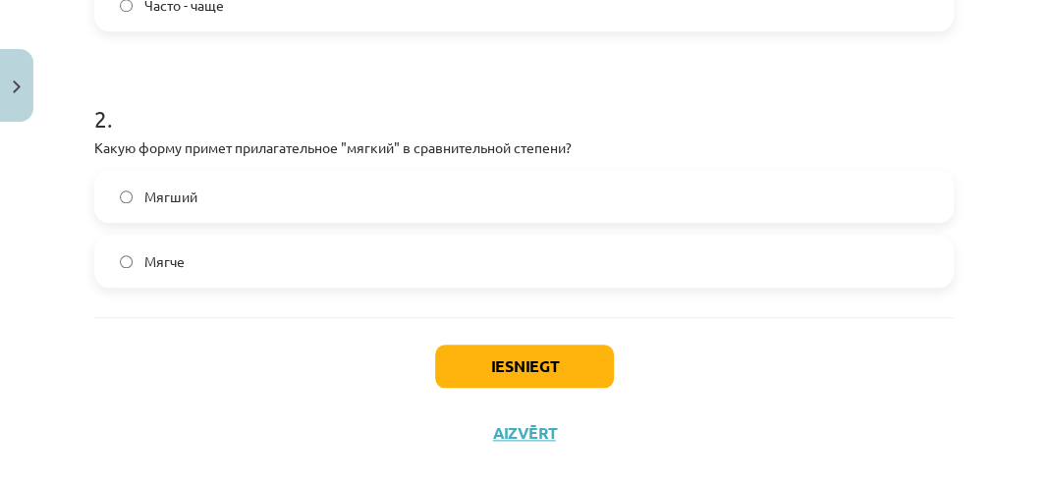
click at [126, 246] on label "Мягче" at bounding box center [524, 261] width 856 height 49
click at [493, 364] on button "Iesniegt" at bounding box center [524, 366] width 179 height 43
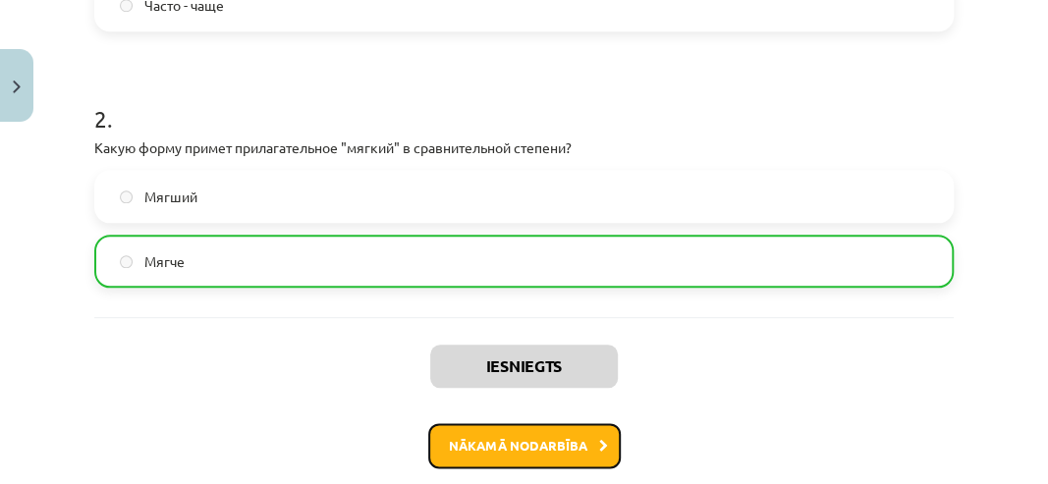
click at [483, 440] on button "Nākamā nodarbība" at bounding box center [524, 445] width 193 height 45
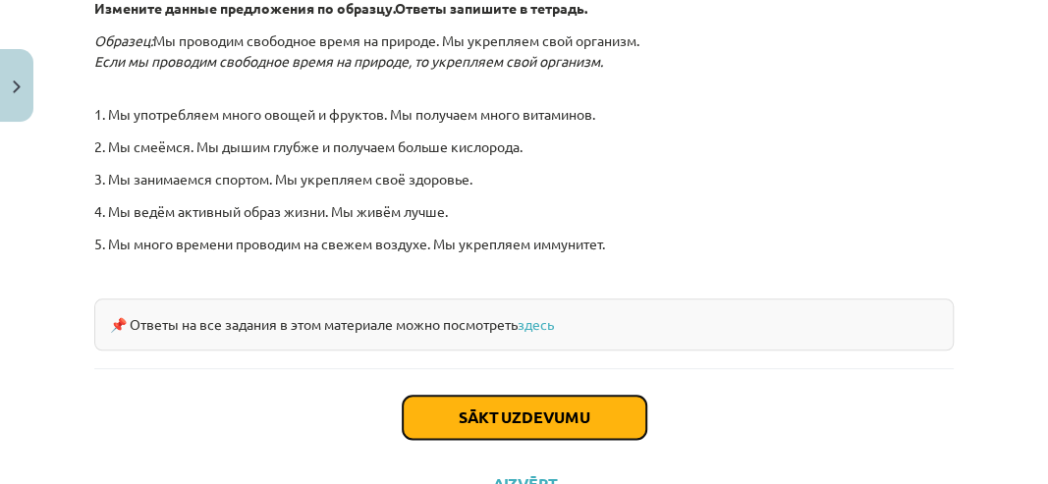
click at [447, 411] on button "Sākt uzdevumu" at bounding box center [525, 417] width 244 height 43
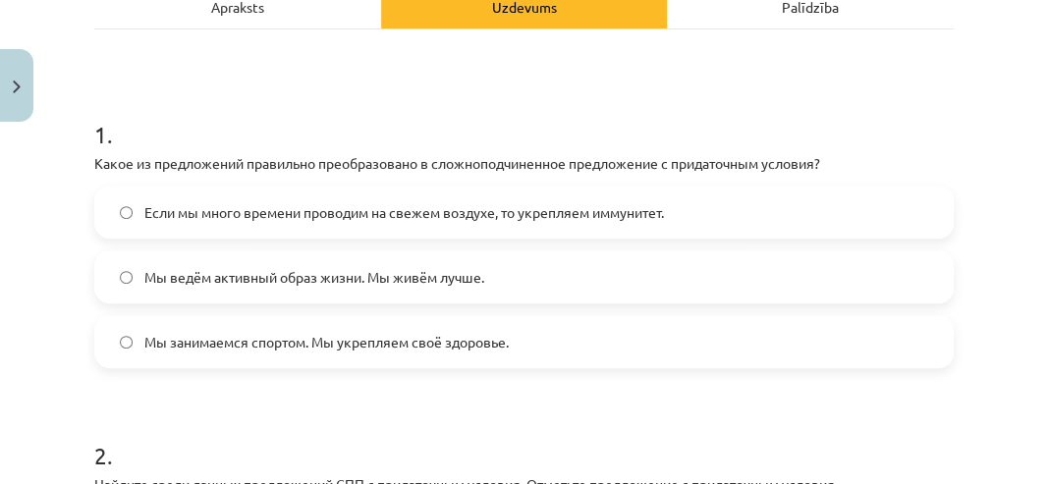
scroll to position [376, 0]
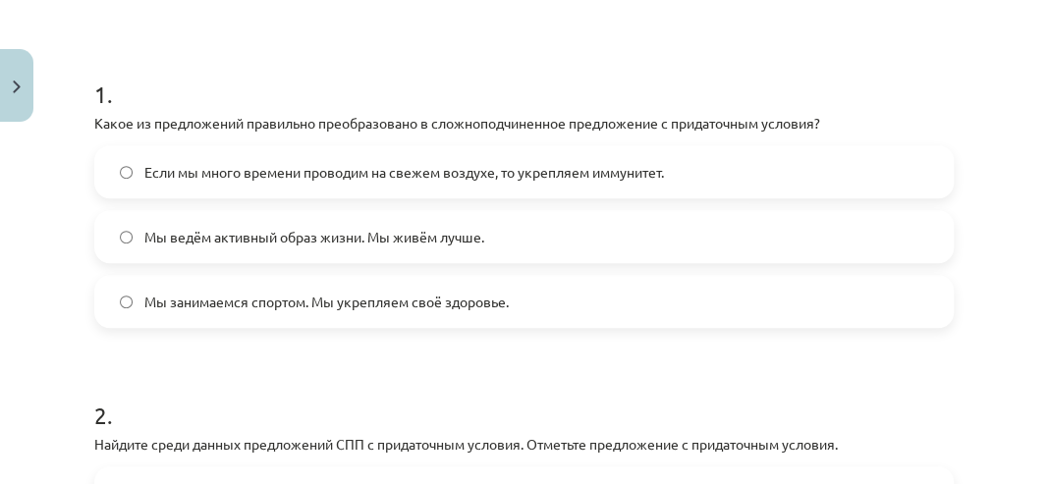
click at [367, 177] on span "Если мы много времени проводим на свежем воздухе, то укрепляем иммунитет." at bounding box center [404, 172] width 520 height 21
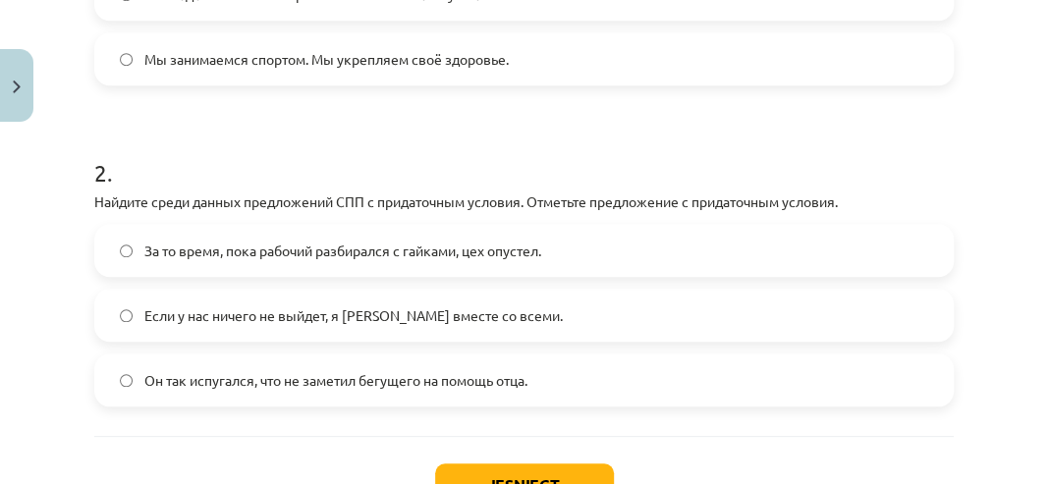
scroll to position [639, 0]
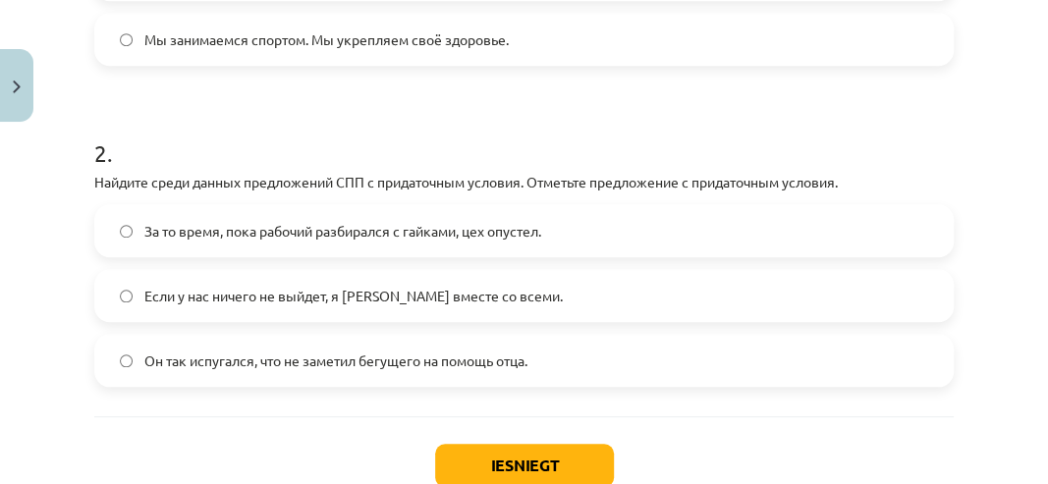
click at [197, 286] on span "Если у нас ничего не выйдет, я уеду вместе со всеми." at bounding box center [353, 296] width 419 height 21
click at [529, 454] on button "Iesniegt" at bounding box center [524, 465] width 179 height 43
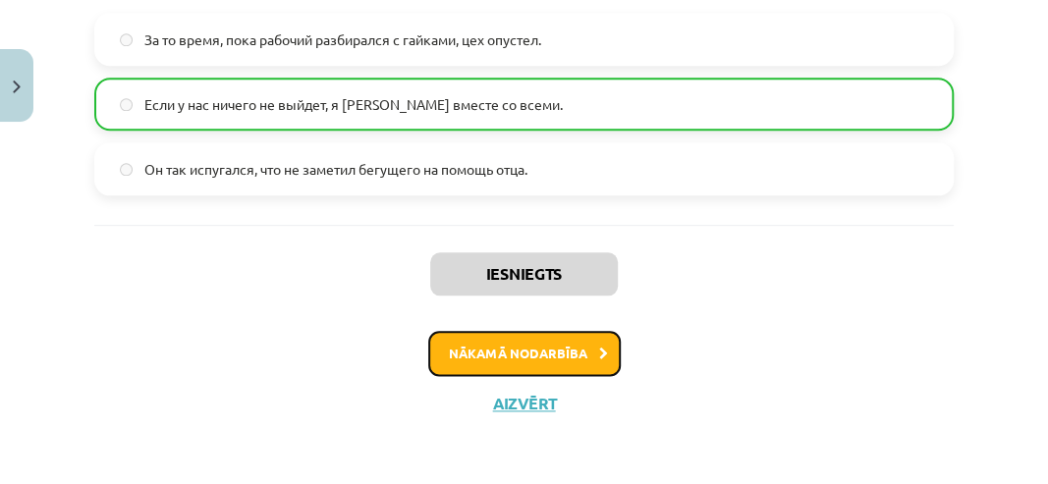
click at [496, 345] on button "Nākamā nodarbība" at bounding box center [524, 353] width 193 height 45
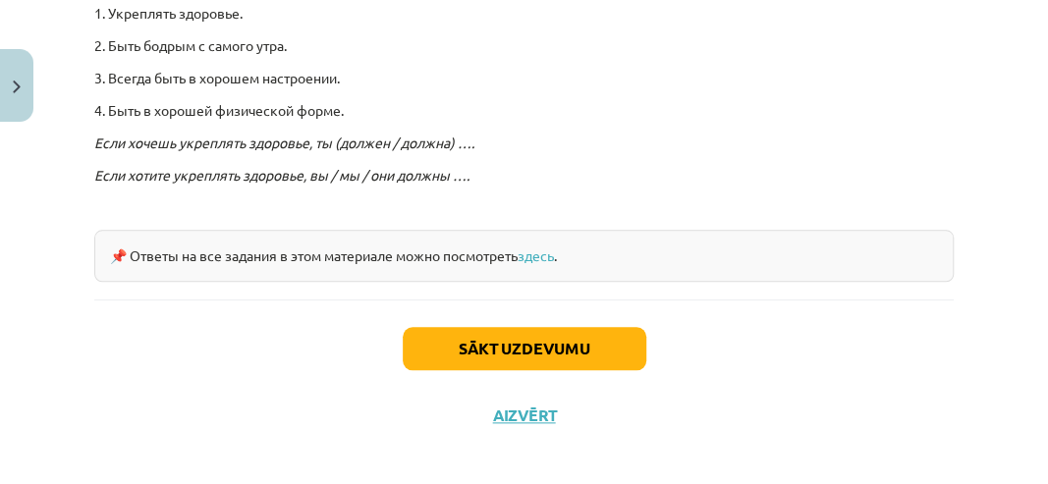
scroll to position [736, 0]
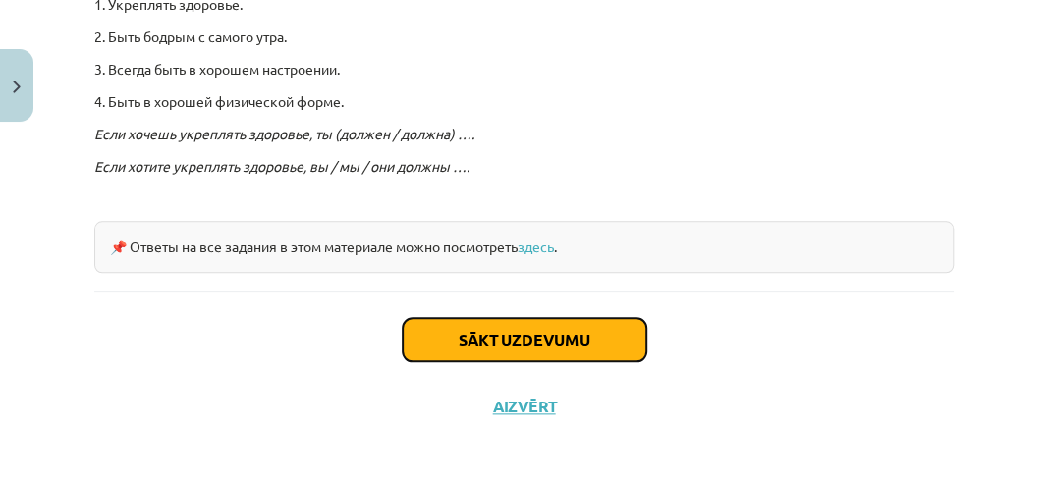
click at [497, 346] on button "Sākt uzdevumu" at bounding box center [525, 339] width 244 height 43
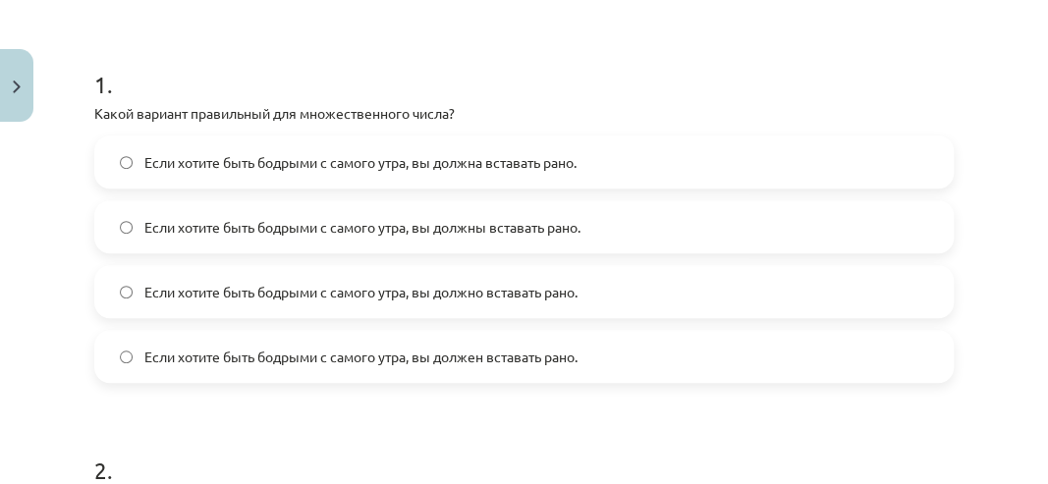
scroll to position [376, 0]
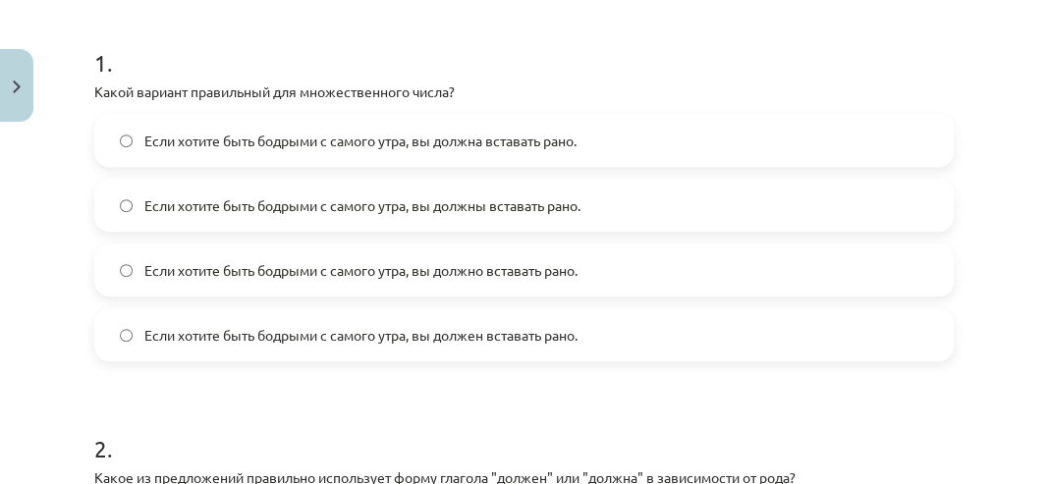
click at [190, 216] on label "Если хотите быть бодрыми с самого утра, вы должны вставать рано." at bounding box center [524, 205] width 856 height 49
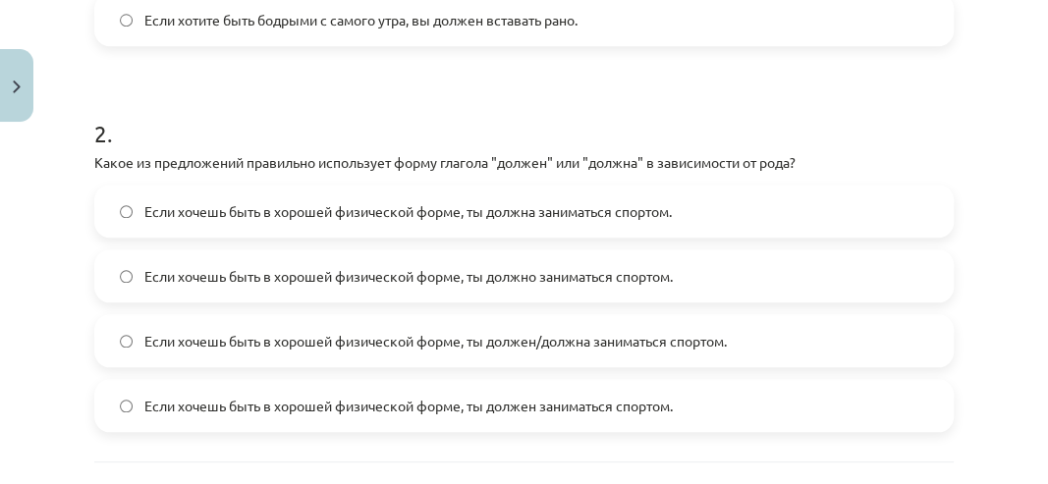
scroll to position [704, 0]
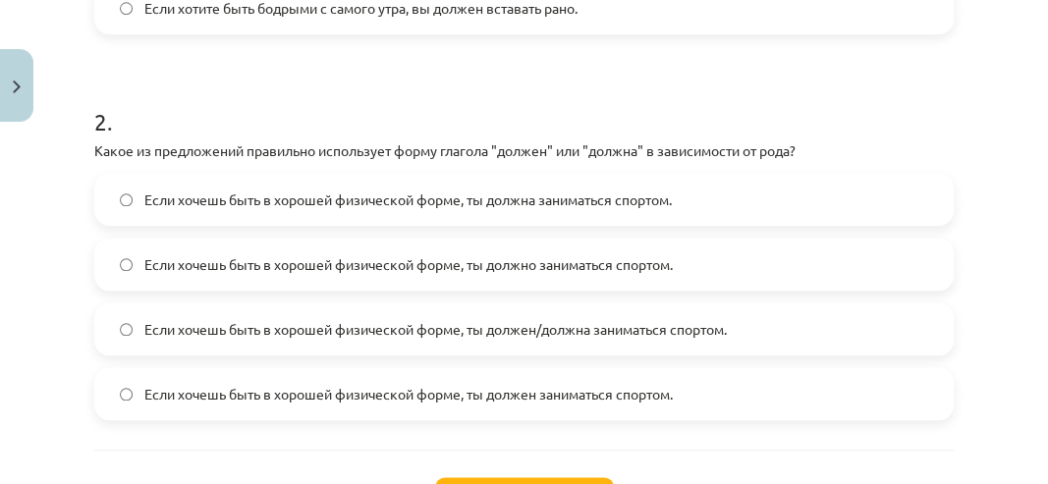
click at [252, 331] on span "Если хочешь быть в хорошей физической форме, ты должен/должна заниматься спорто…" at bounding box center [435, 329] width 583 height 21
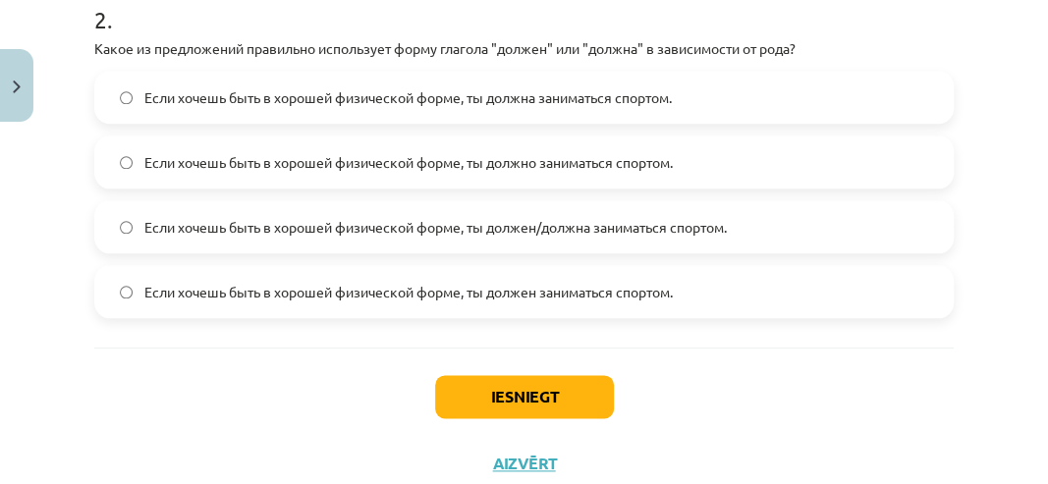
scroll to position [802, 0]
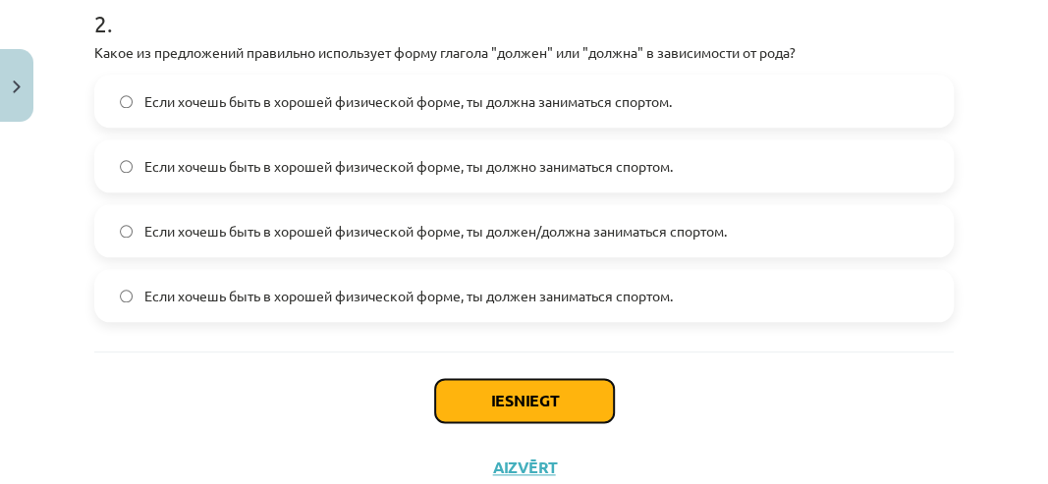
click at [457, 390] on button "Iesniegt" at bounding box center [524, 400] width 179 height 43
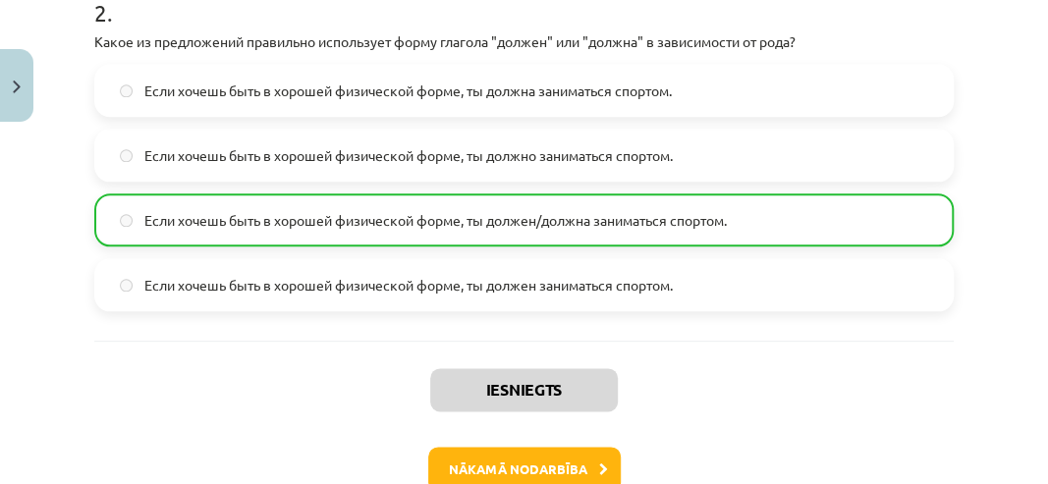
scroll to position [929, 0]
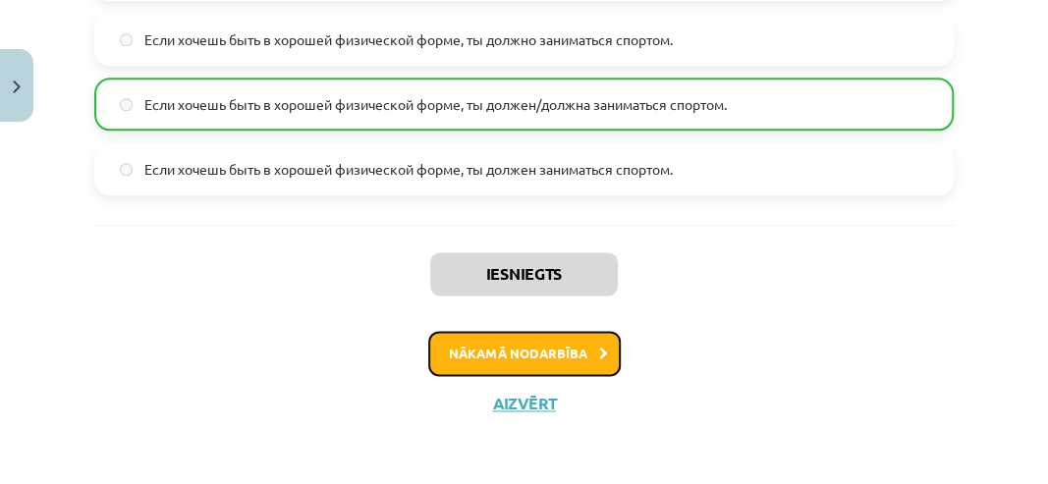
click at [447, 348] on button "Nākamā nodarbība" at bounding box center [524, 353] width 193 height 45
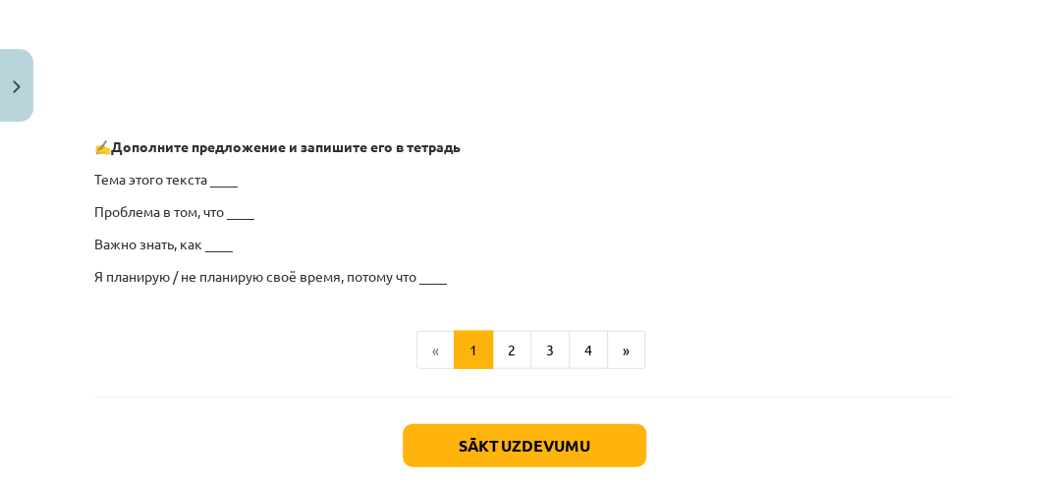
scroll to position [1721, 0]
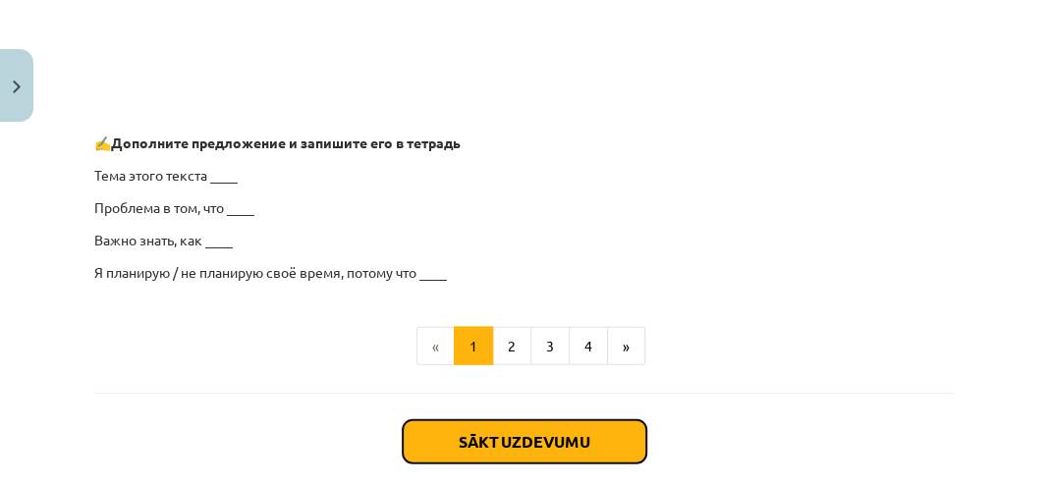
click at [500, 438] on button "Sākt uzdevumu" at bounding box center [525, 442] width 244 height 43
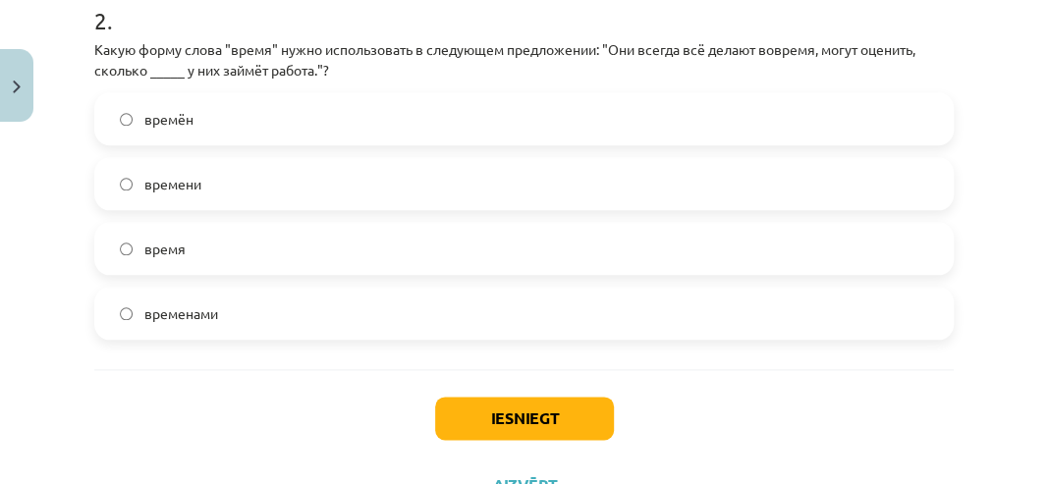
scroll to position [900, 0]
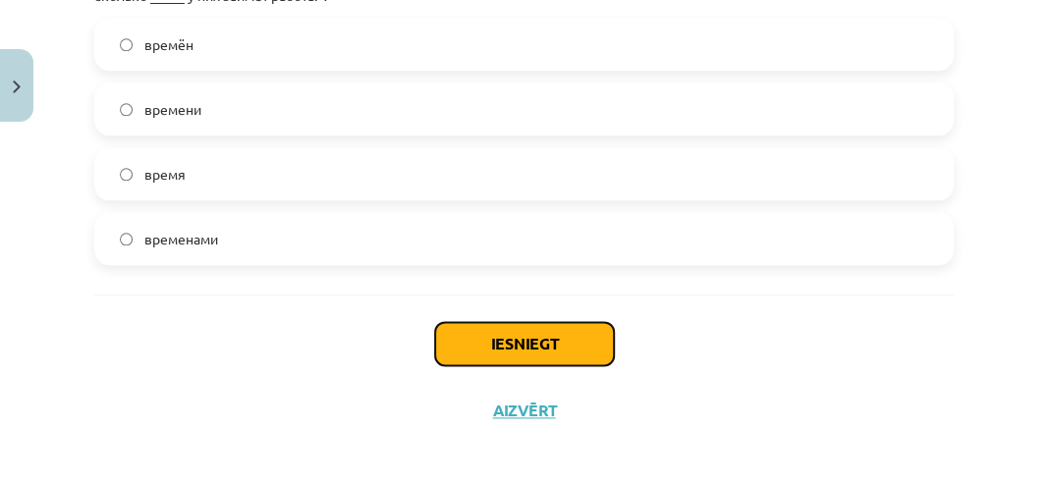
click at [492, 352] on button "Iesniegt" at bounding box center [524, 343] width 179 height 43
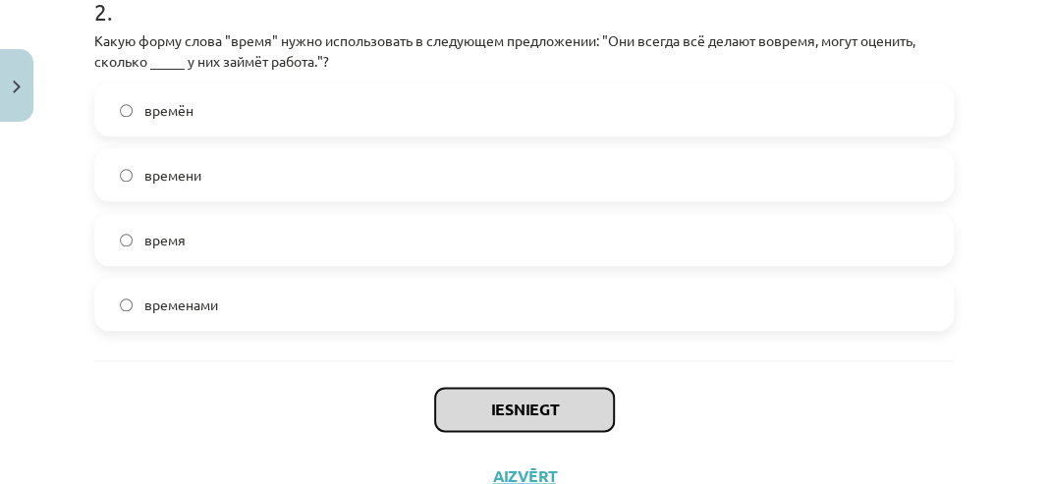
scroll to position [835, 0]
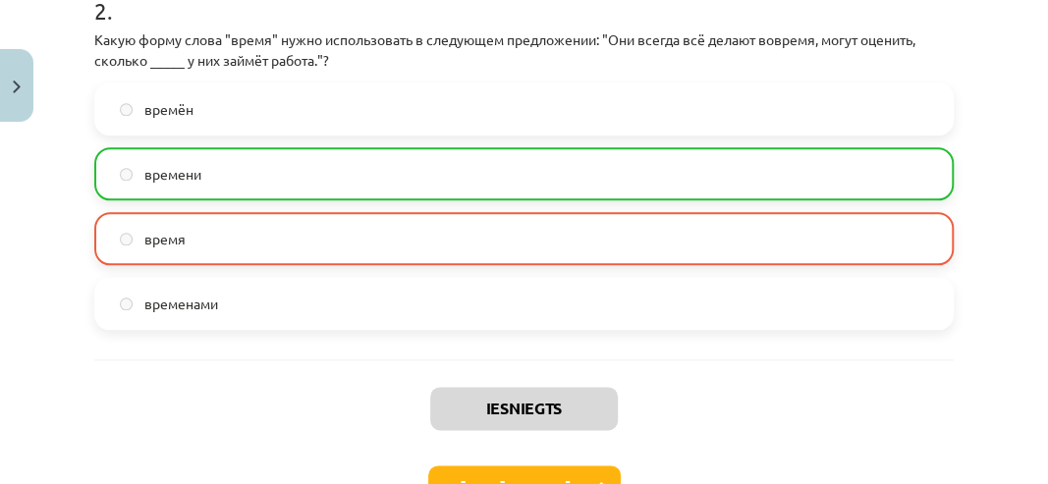
click at [204, 183] on label "времени" at bounding box center [524, 173] width 856 height 49
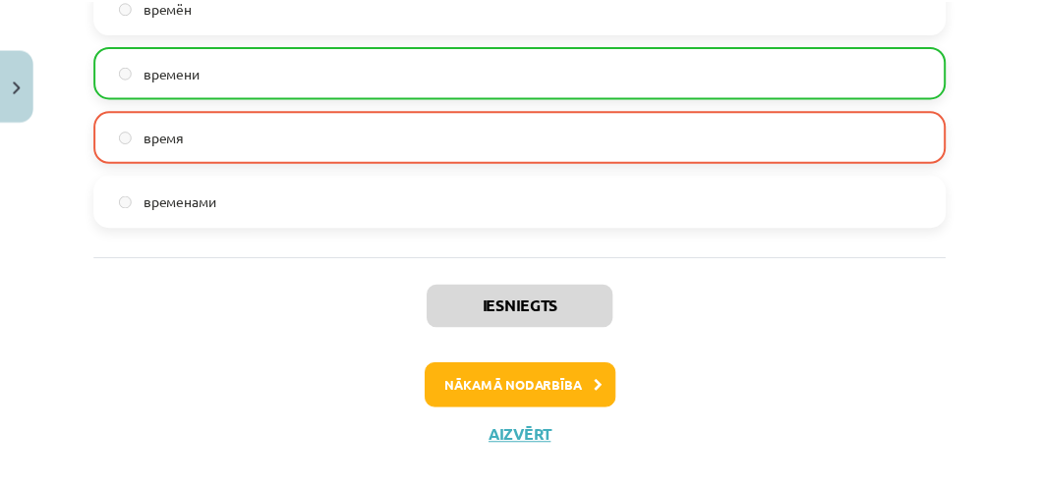
scroll to position [970, 0]
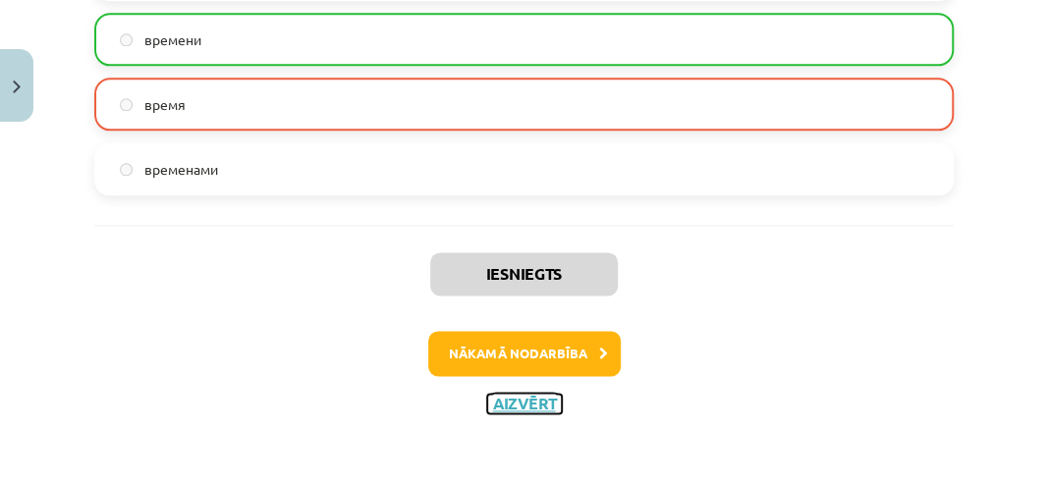
click at [525, 406] on button "Aizvērt" at bounding box center [524, 404] width 75 height 20
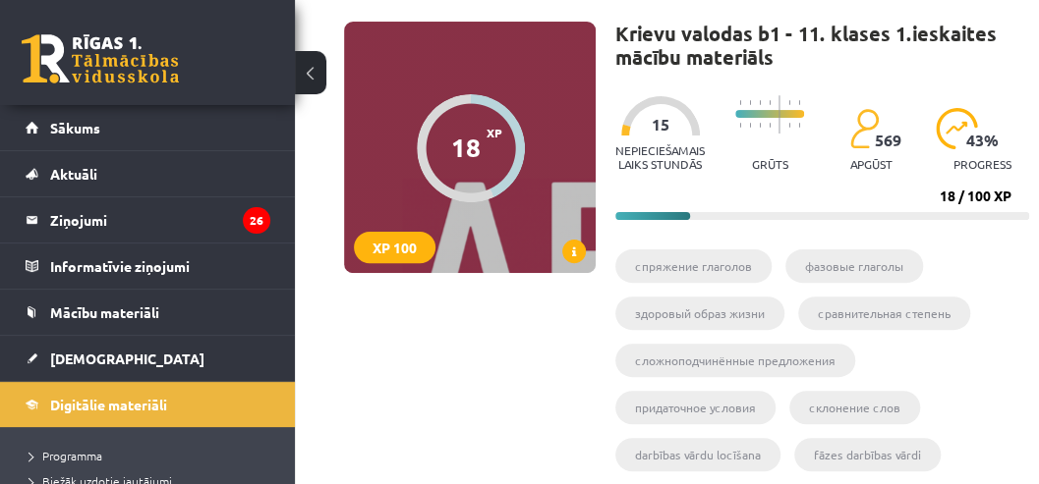
scroll to position [65, 0]
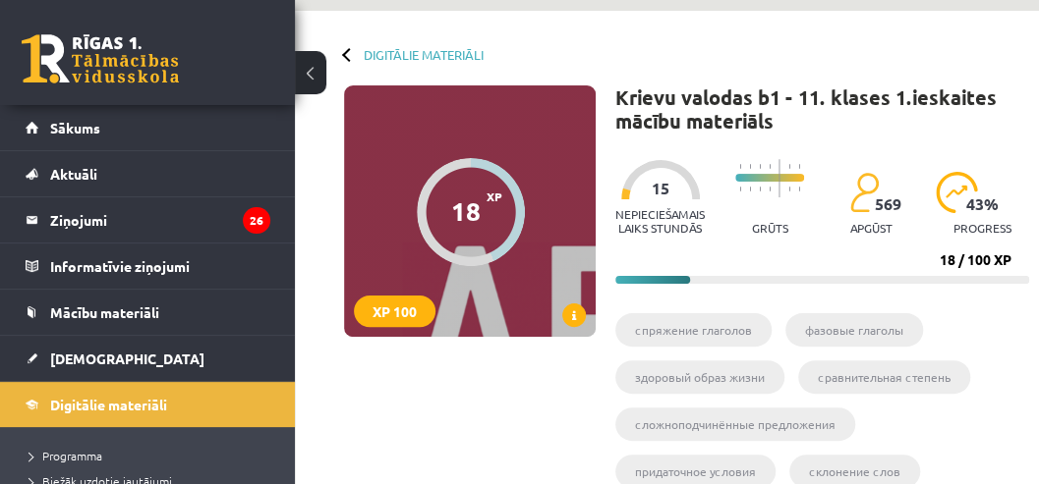
click at [509, 244] on div at bounding box center [471, 212] width 108 height 108
click at [478, 249] on div at bounding box center [471, 212] width 108 height 108
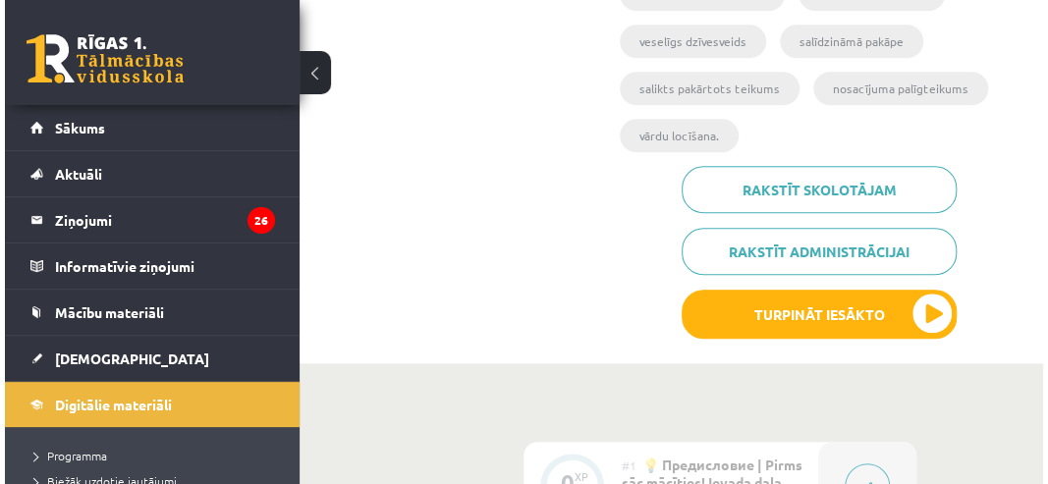
scroll to position [654, 0]
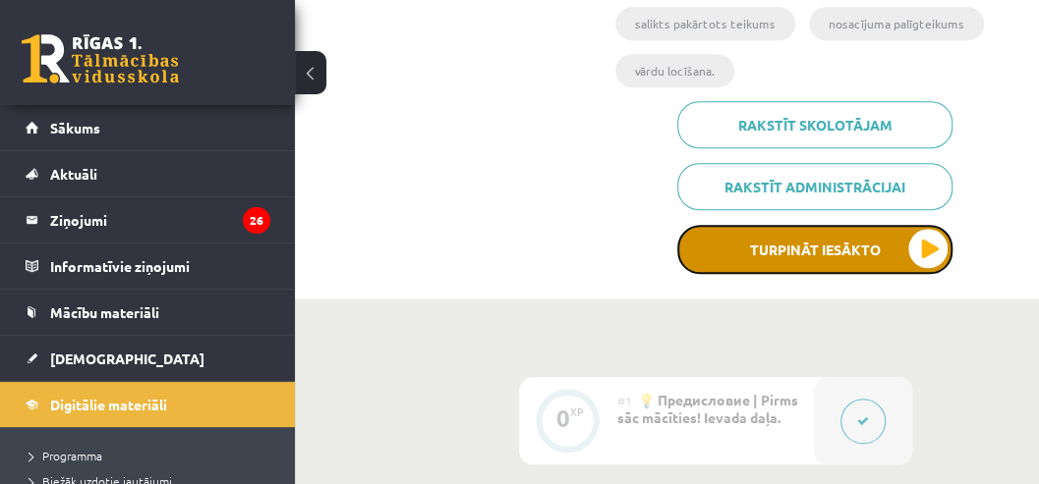
click at [812, 264] on button "Turpināt iesākto" at bounding box center [814, 249] width 275 height 49
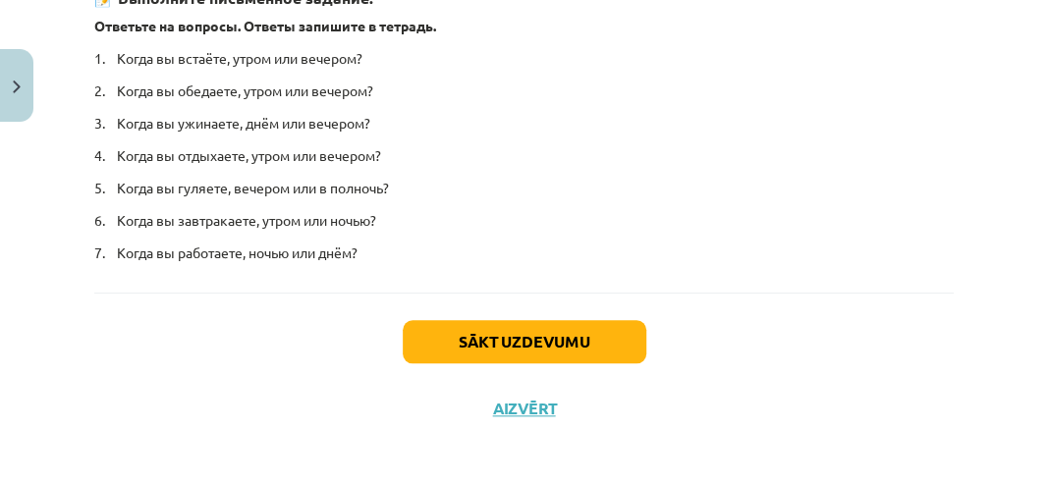
scroll to position [664, 0]
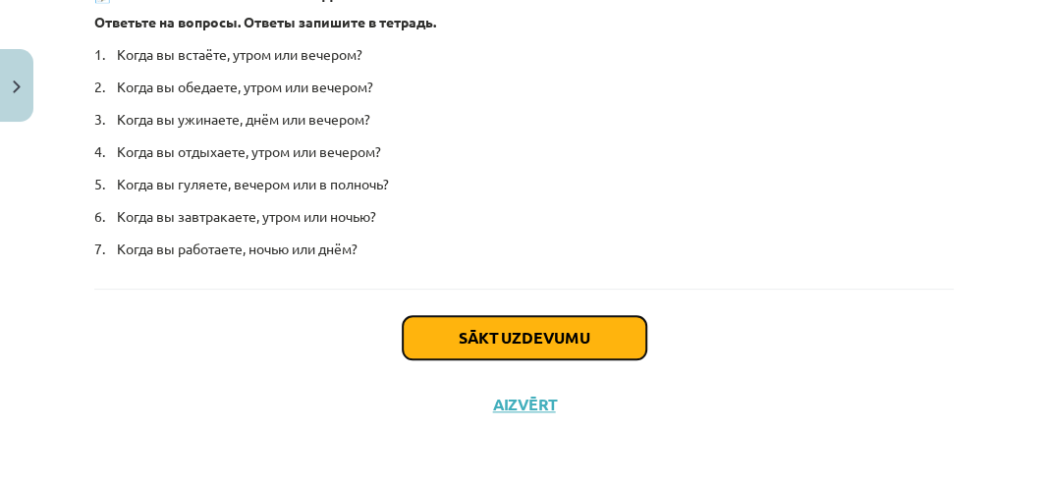
click at [584, 343] on button "Sākt uzdevumu" at bounding box center [525, 337] width 244 height 43
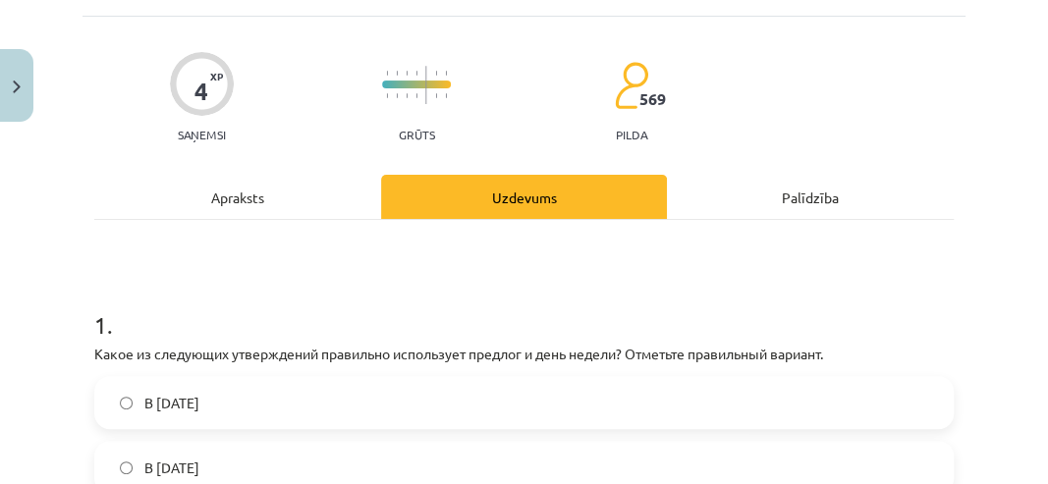
scroll to position [0, 0]
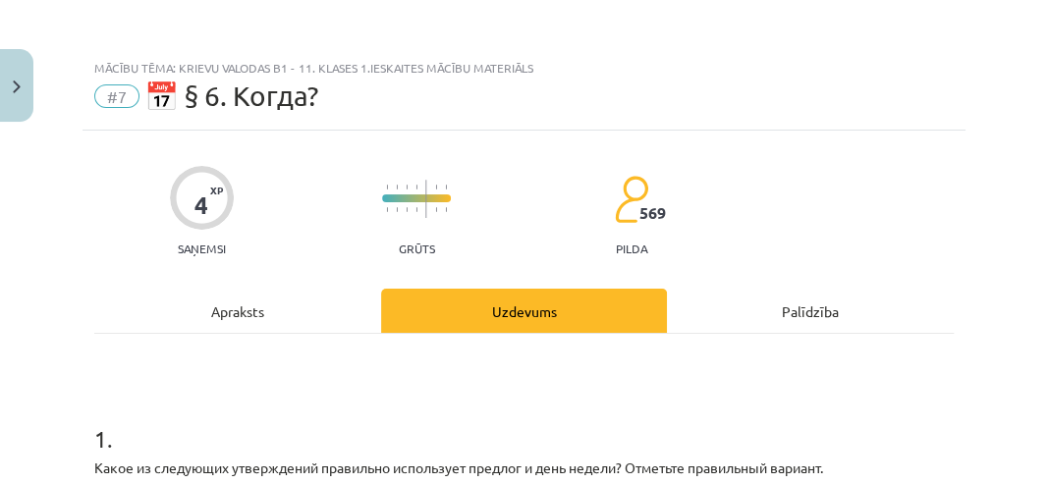
click at [124, 93] on span "#7" at bounding box center [116, 97] width 45 height 24
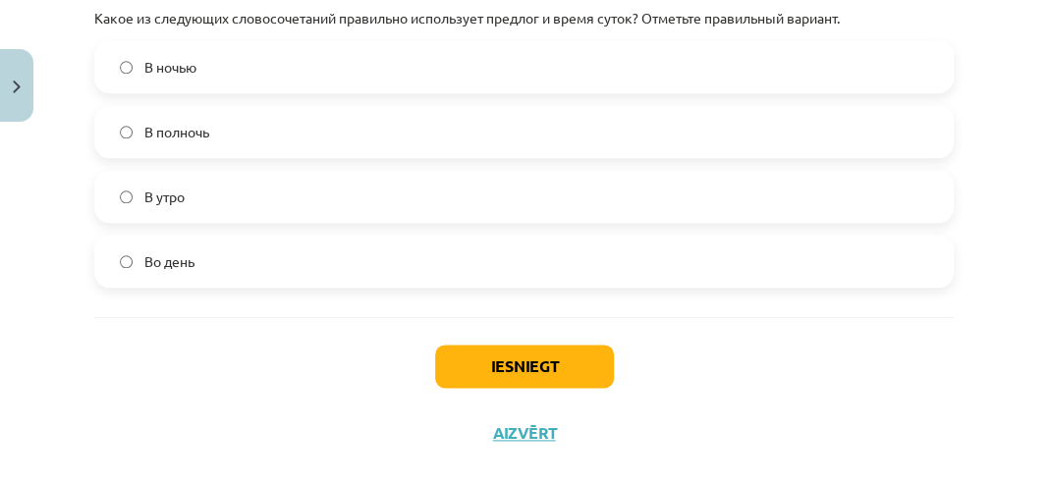
scroll to position [851, 0]
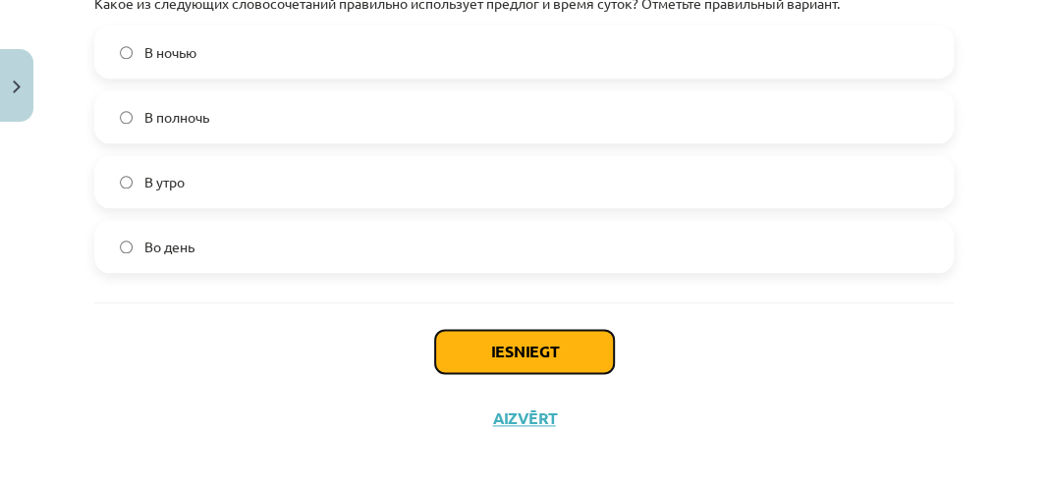
click at [513, 344] on button "Iesniegt" at bounding box center [524, 351] width 179 height 43
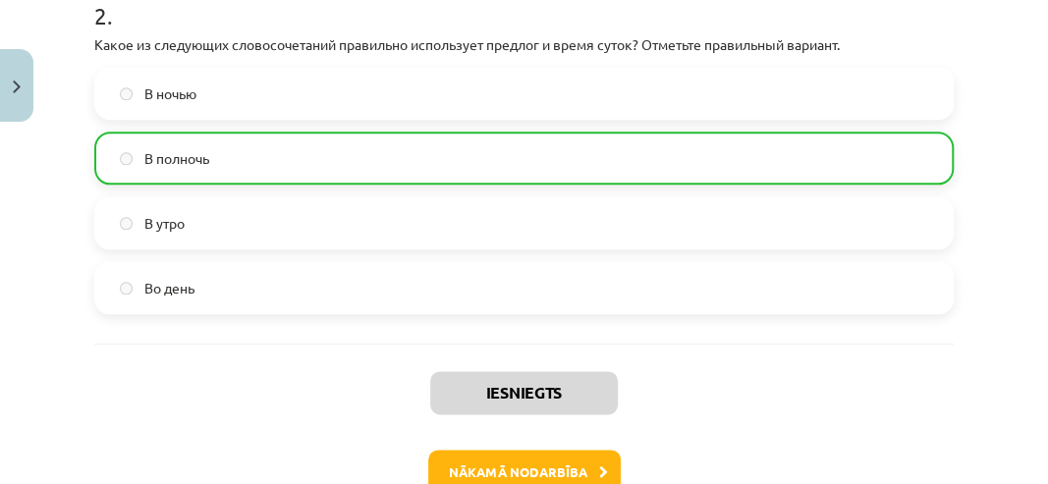
scroll to position [917, 0]
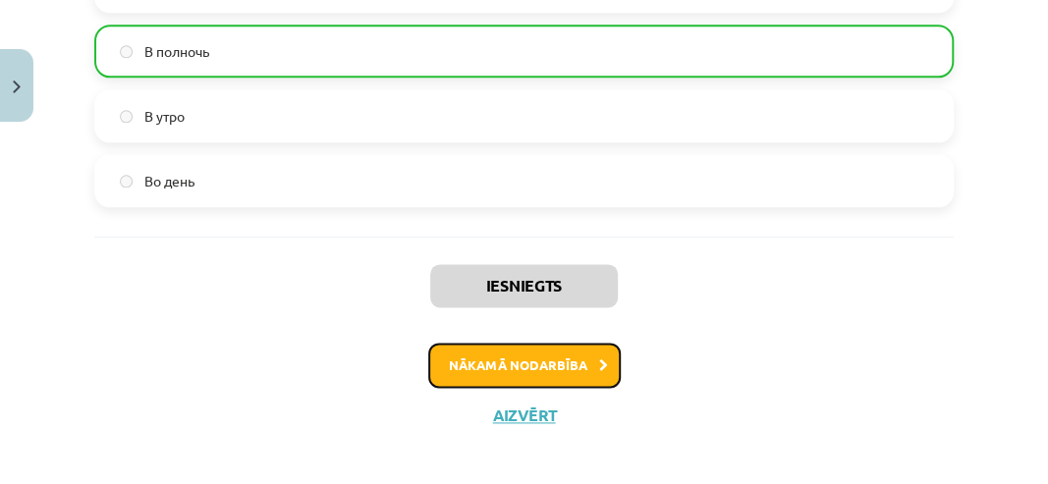
click at [529, 360] on button "Nākamā nodarbība" at bounding box center [524, 365] width 193 height 45
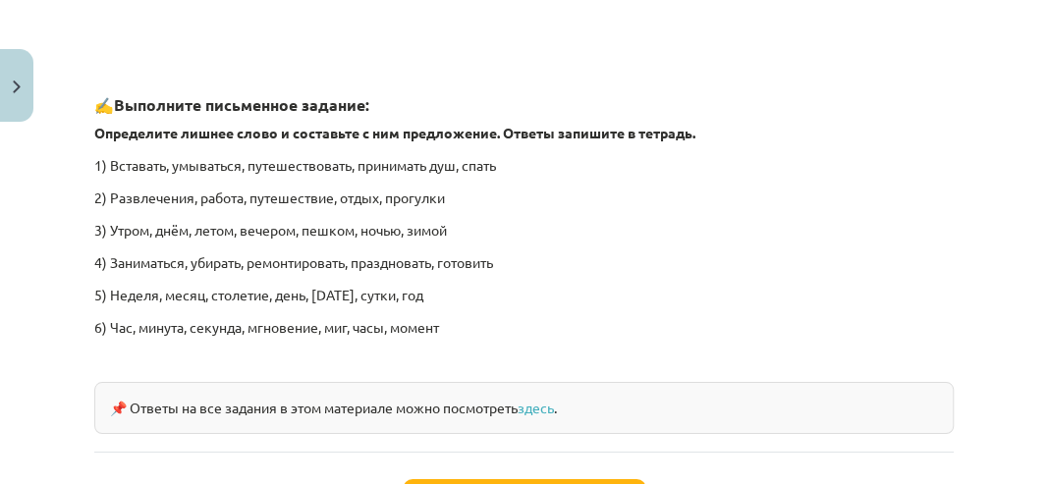
scroll to position [3095, 0]
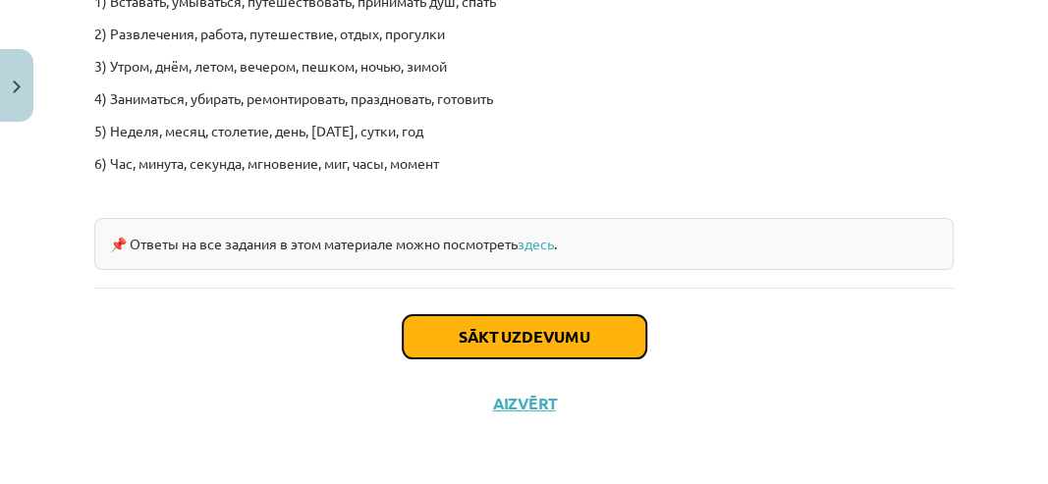
click at [516, 332] on button "Sākt uzdevumu" at bounding box center [525, 336] width 244 height 43
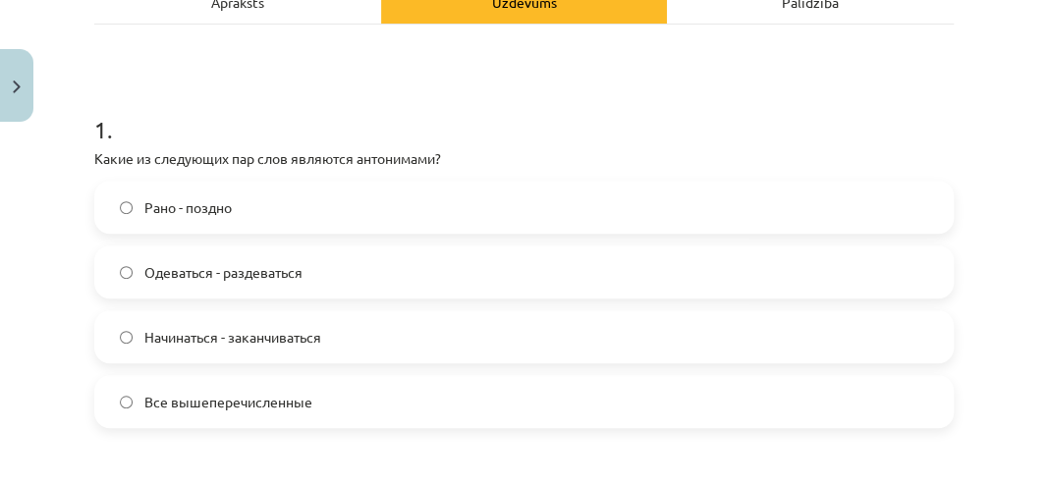
scroll to position [310, 0]
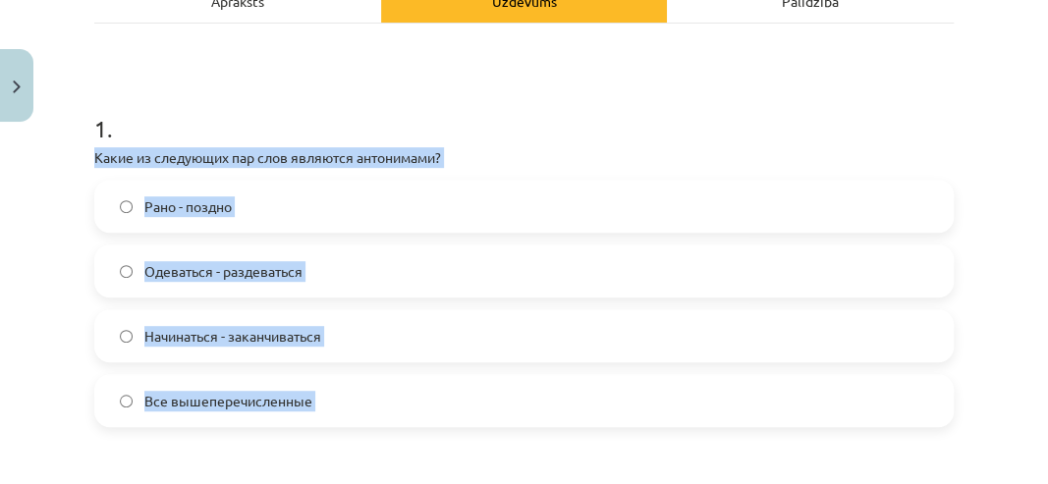
drag, startPoint x: 90, startPoint y: 157, endPoint x: 444, endPoint y: 466, distance: 469.4
copy form "Какие из следующих пар слов являются антонимами? Рано - поздно Одеваться - разд…"
click at [298, 197] on label "Рано - поздно" at bounding box center [524, 206] width 856 height 49
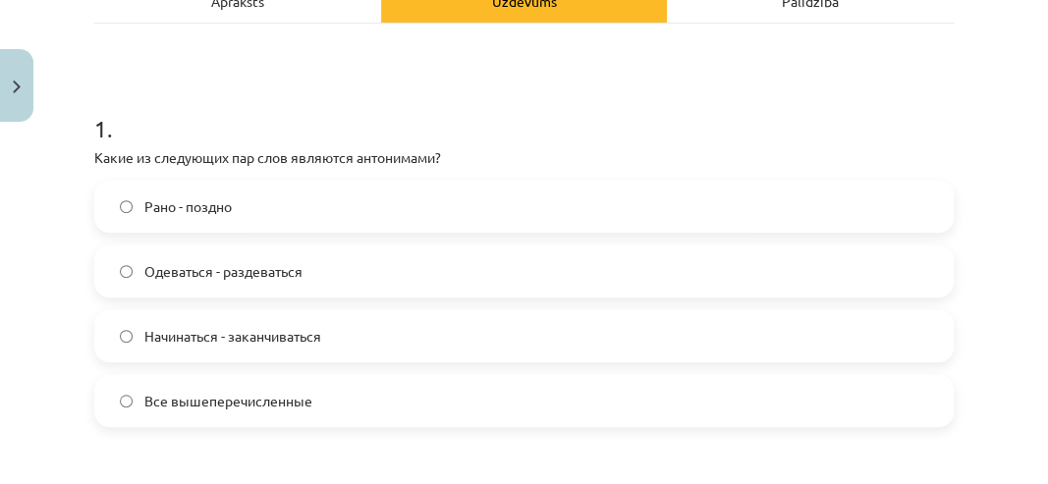
click at [125, 262] on label "Одеваться - раздеваться" at bounding box center [524, 271] width 856 height 49
click at [133, 390] on label "Все вышеперечисленные" at bounding box center [524, 400] width 856 height 49
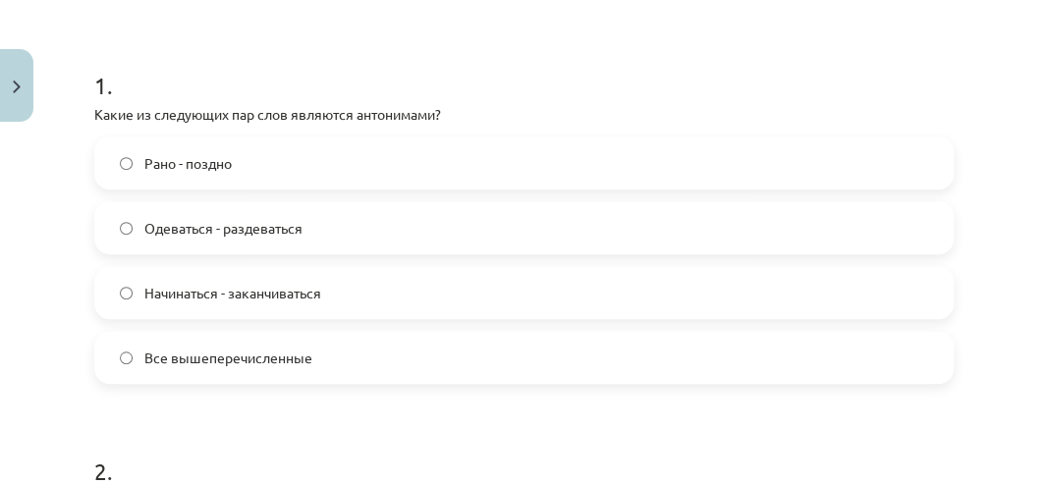
scroll to position [442, 0]
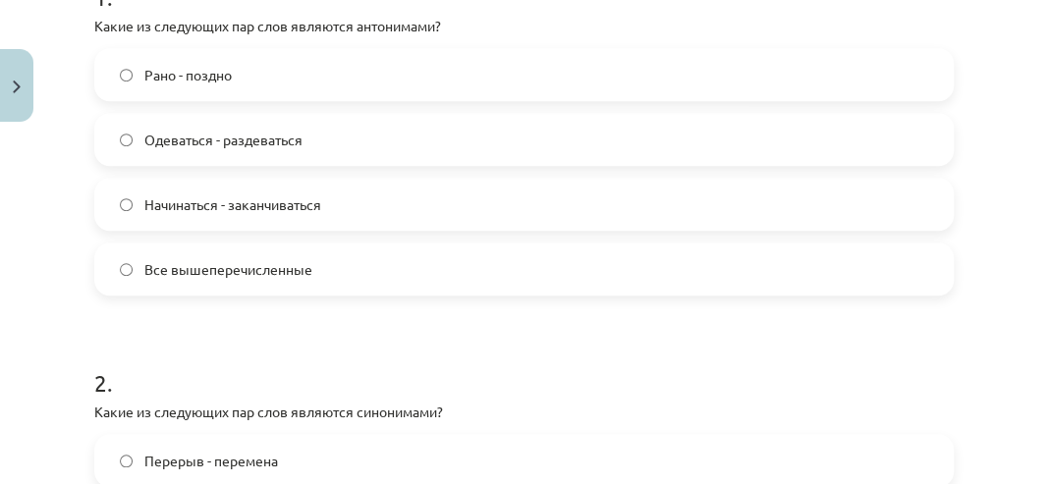
click at [133, 215] on label "Начинаться - заканчиваться" at bounding box center [524, 204] width 856 height 49
click at [120, 155] on label "Одеваться - раздеваться" at bounding box center [524, 139] width 856 height 49
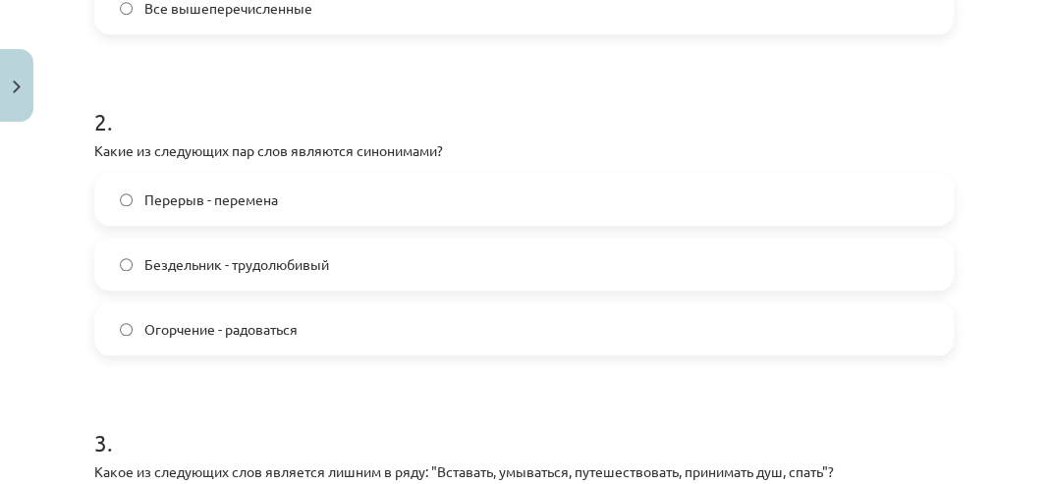
scroll to position [769, 0]
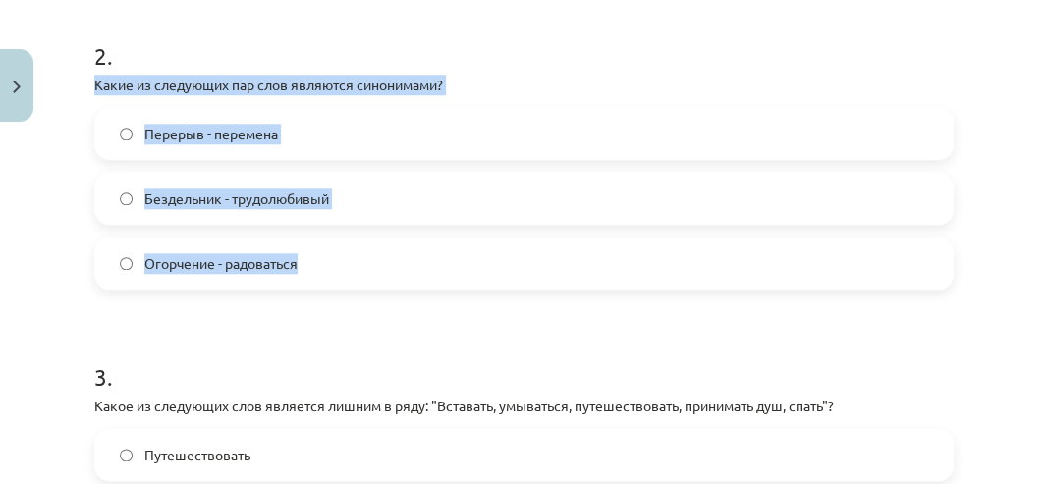
drag, startPoint x: 300, startPoint y: 264, endPoint x: 88, endPoint y: 83, distance: 278.7
click at [88, 83] on div "7 XP Saņemsi Grūts 568 pilda Apraksts Uzdevums Palīdzība 1 . Какие из следующих…" at bounding box center [524, 301] width 883 height 1880
copy div "Какие из следующих пар слов являются синонимами? Перерыв - перемена Бездельник …"
click at [69, 275] on div "Mācību tēma: Krievu valodas b1 - 11. klases 1.ieskaites mācību materiāls #8 ⏰ §…" at bounding box center [524, 242] width 1048 height 484
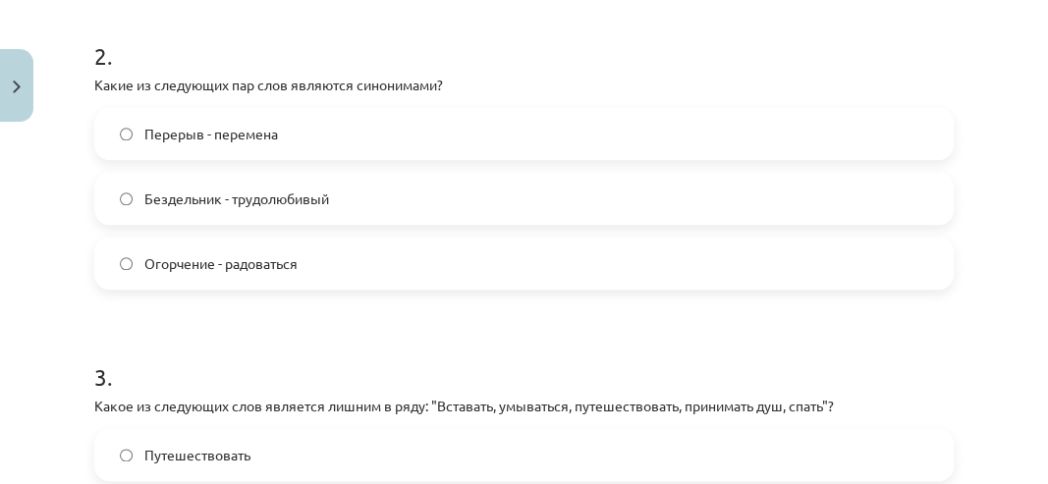
click at [255, 132] on span "Перерыв - перемена" at bounding box center [211, 134] width 134 height 21
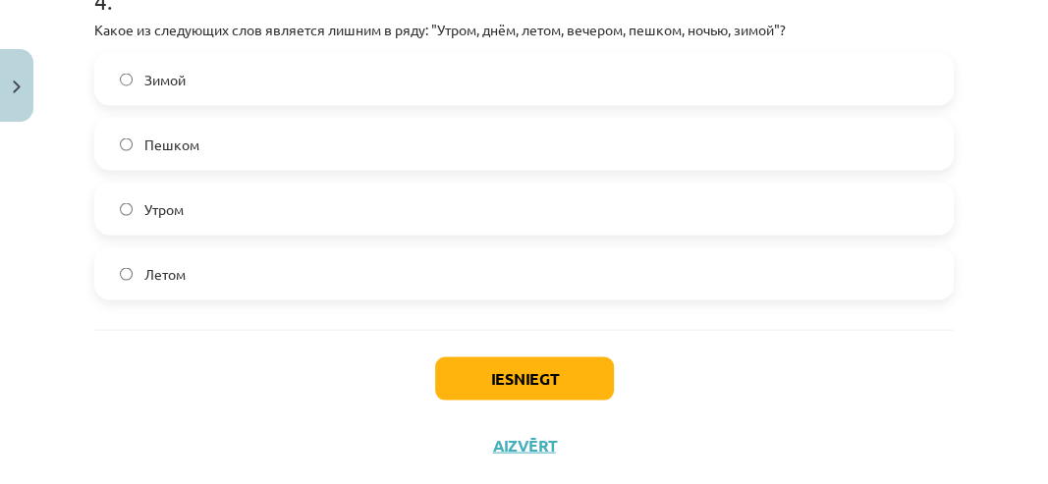
scroll to position [1555, 0]
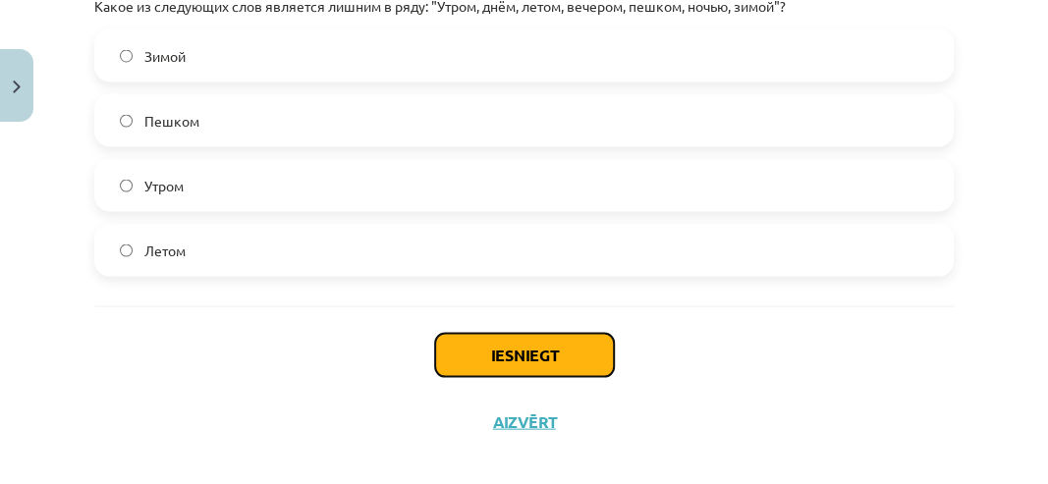
click at [522, 352] on button "Iesniegt" at bounding box center [524, 354] width 179 height 43
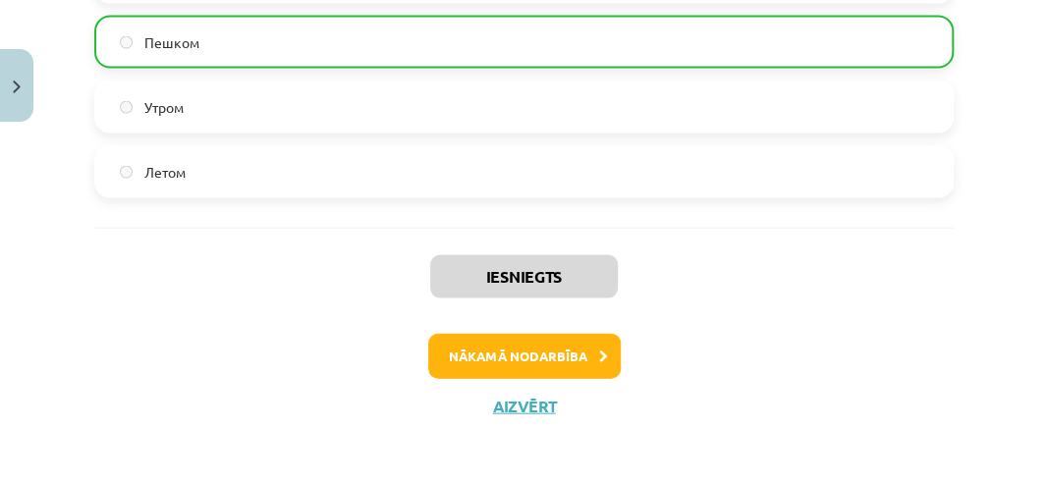
scroll to position [1636, 0]
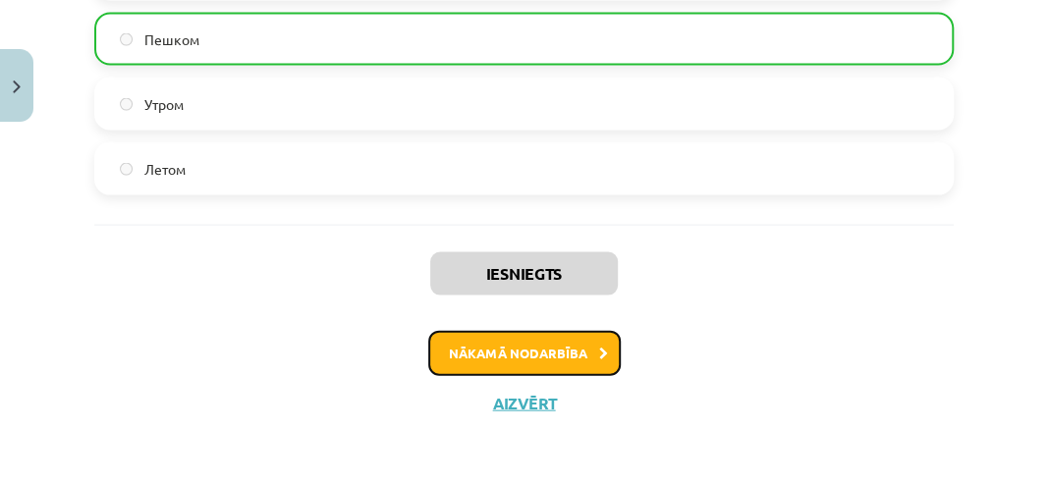
click at [489, 349] on button "Nākamā nodarbība" at bounding box center [524, 353] width 193 height 45
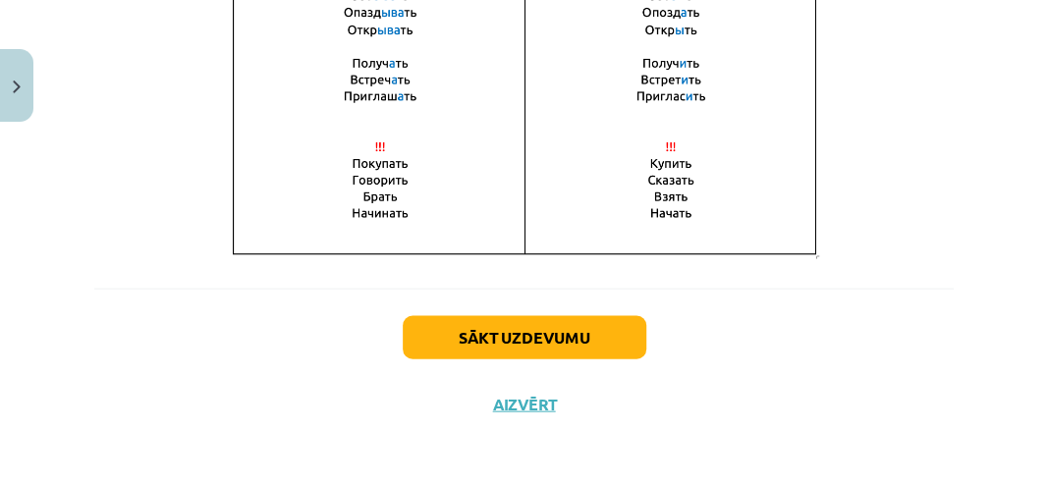
scroll to position [1625, 0]
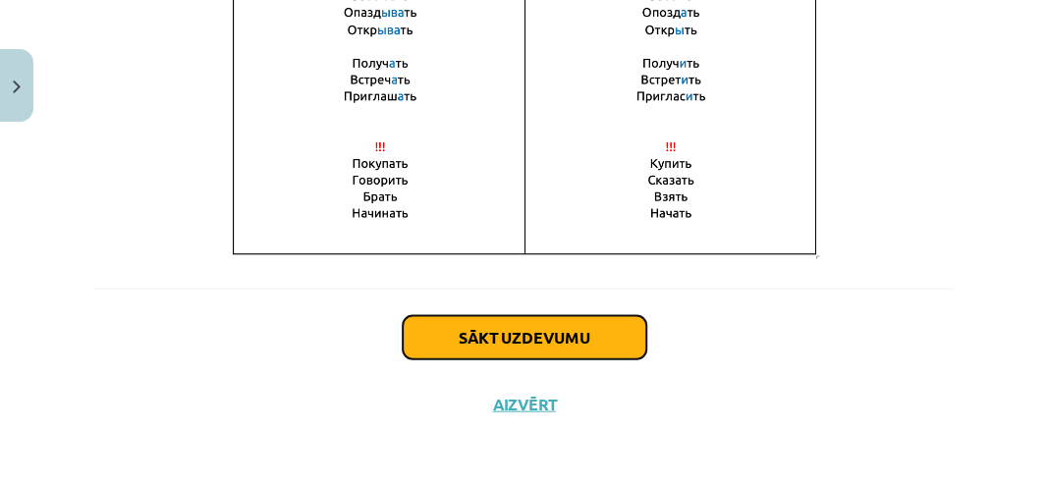
click at [523, 331] on button "Sākt uzdevumu" at bounding box center [525, 337] width 244 height 43
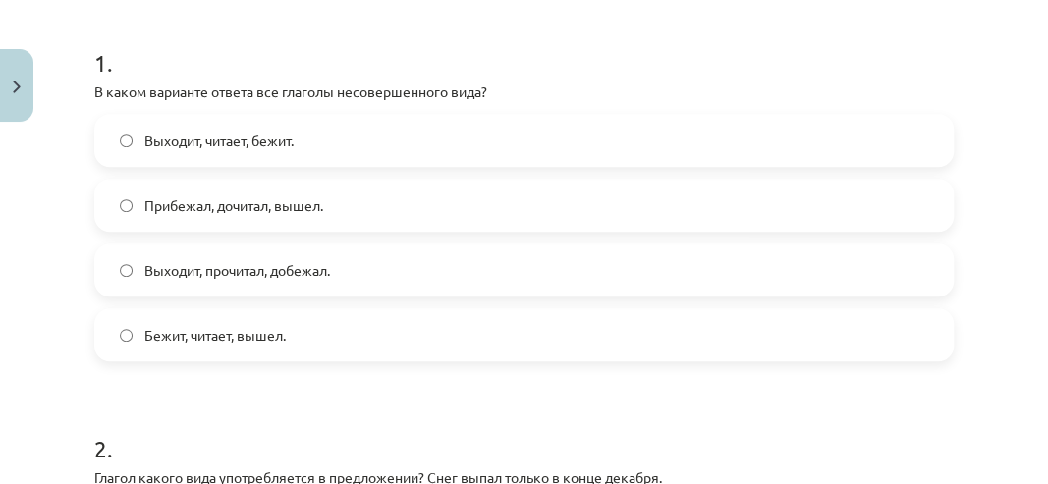
scroll to position [310, 0]
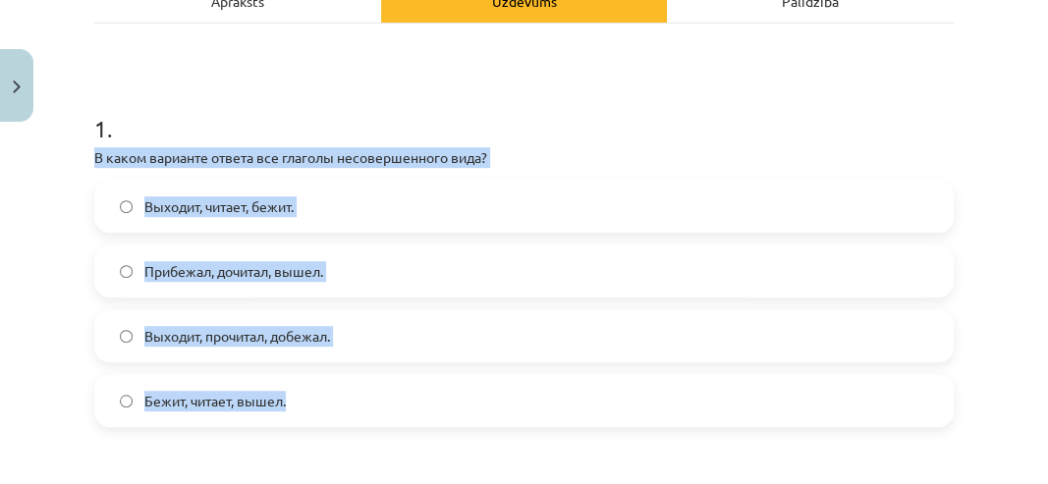
drag, startPoint x: 119, startPoint y: 187, endPoint x: 310, endPoint y: 417, distance: 298.7
copy div "В каком варианте ответа все глаголы несовершенного вида? Выходит, читает, бежит…"
click at [69, 221] on div "Mācību tēma: Krievu valodas b1 - 11. klases 1.ieskaites mācību materiāls #9 📖 §…" at bounding box center [524, 242] width 1048 height 484
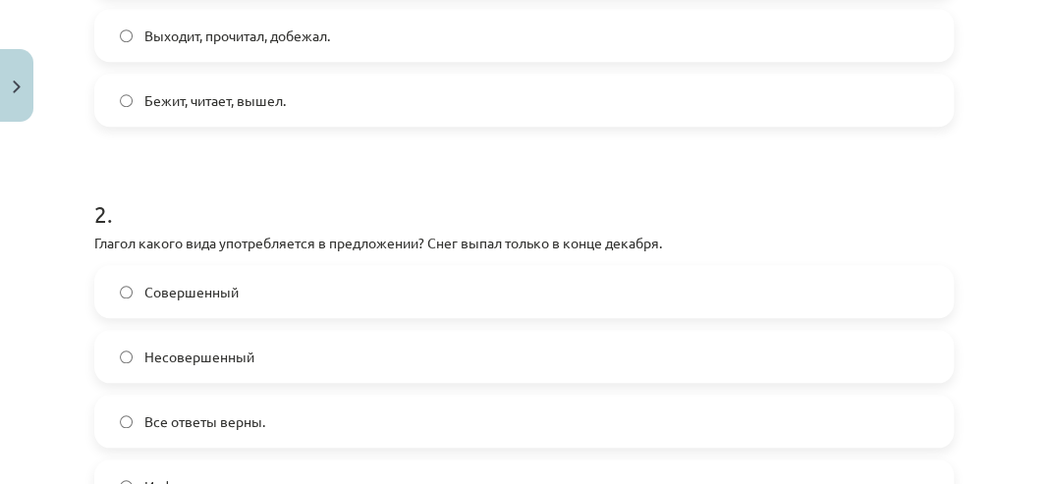
scroll to position [704, 0]
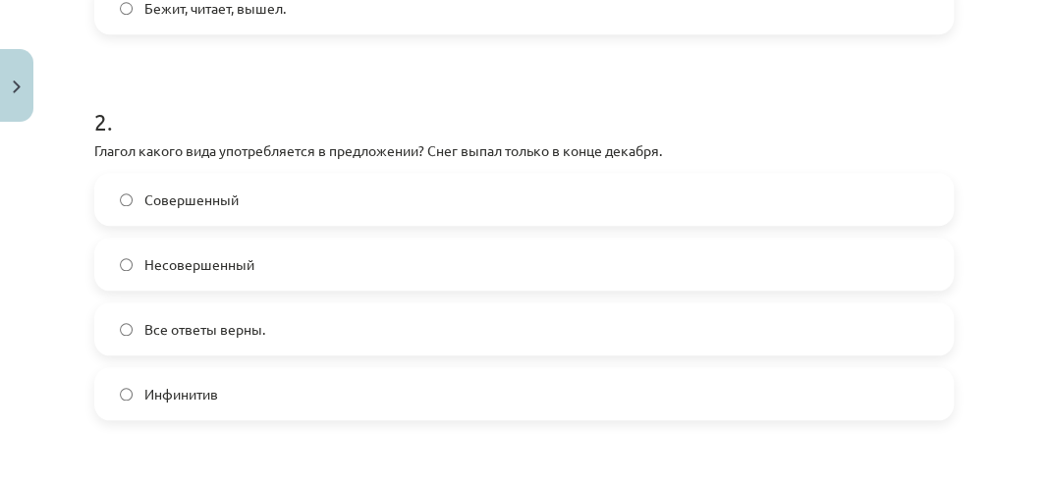
drag, startPoint x: 662, startPoint y: 1, endPoint x: 478, endPoint y: 68, distance: 196.4
click at [478, 68] on form "1 . В каком варианте ответа все глаголы несовершенного вида? Выходит, читает, б…" at bounding box center [524, 440] width 860 height 1505
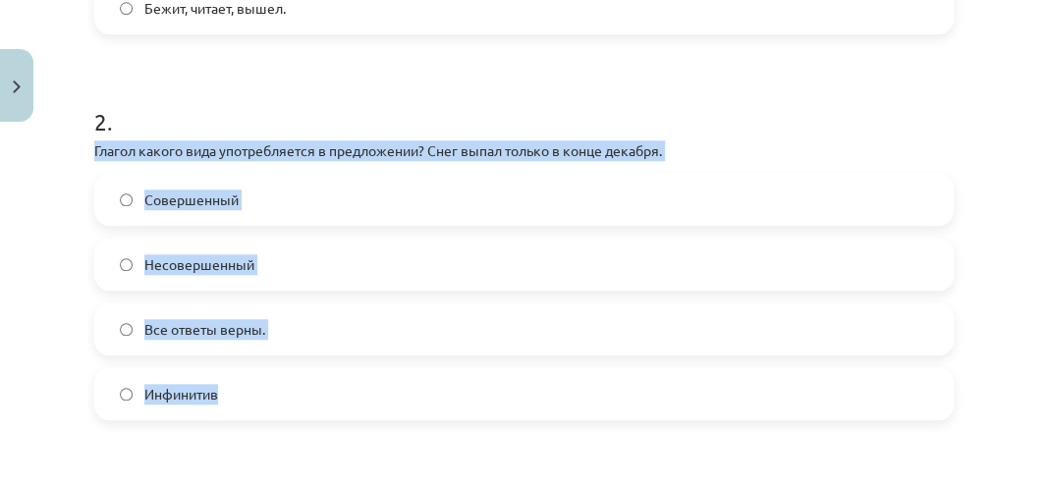
drag, startPoint x: 86, startPoint y: 144, endPoint x: 265, endPoint y: 403, distance: 314.3
click at [265, 403] on div "4 XP Saņemsi Grūts 568 pilda Apraksts Uzdevums Palīdzība 1 . В каком варианте о…" at bounding box center [524, 399] width 883 height 1945
copy div "Глагол какого вида употребляется в предложении? Снег выпал только в конце декаб…"
click at [59, 332] on div "Mācību tēma: Krievu valodas b1 - 11. klases 1.ieskaites mācību materiāls #9 📖 §…" at bounding box center [524, 242] width 1048 height 484
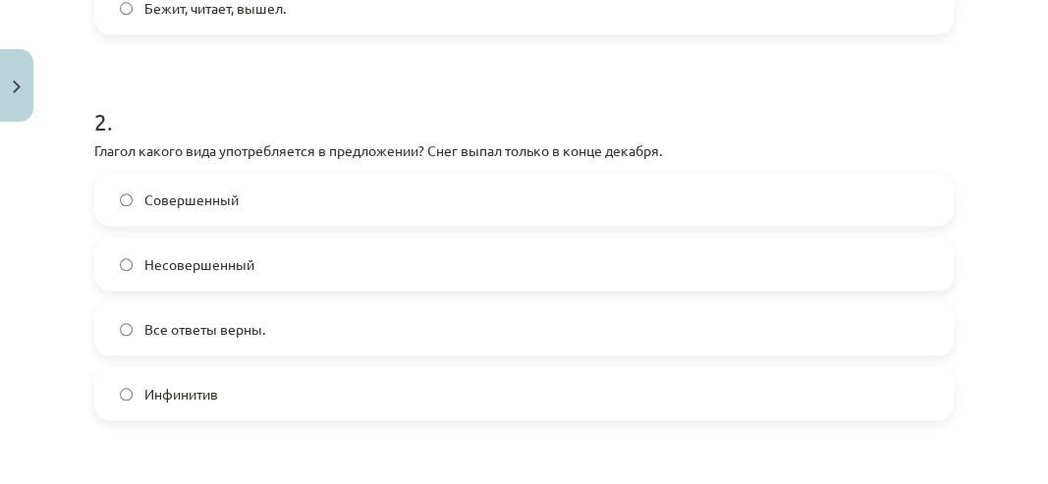
click at [159, 202] on span "Совершенный" at bounding box center [191, 200] width 94 height 21
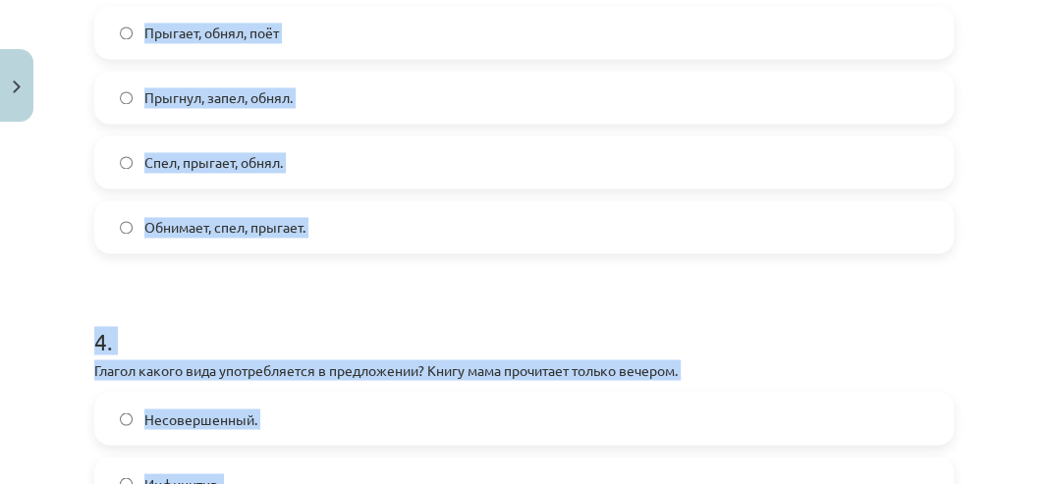
scroll to position [1574, 0]
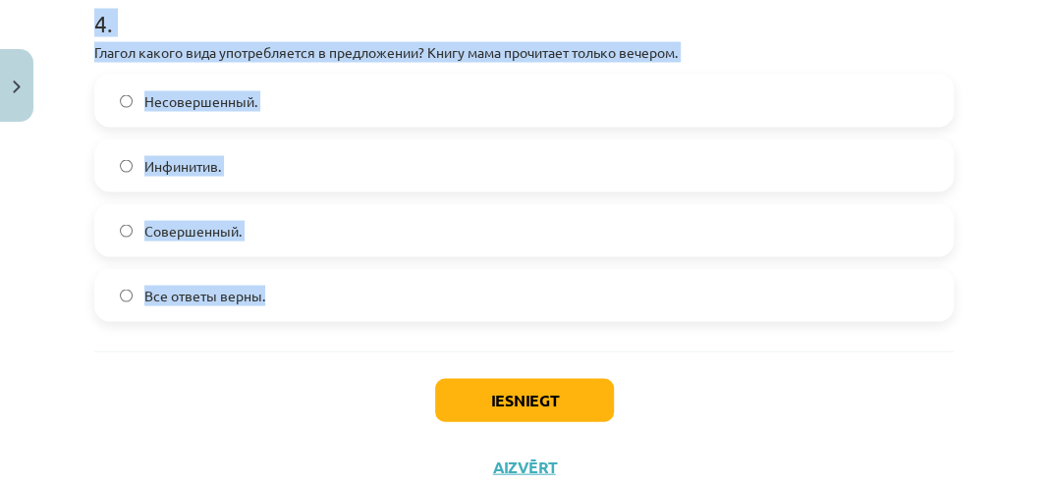
drag, startPoint x: 85, startPoint y: 187, endPoint x: 271, endPoint y: 316, distance: 226.5
copy form "В каком варианте ответа все глаголы совершенного вида? Прыгает, обнял, поёт Пры…"
click at [67, 210] on div "Mācību tēma: Krievu valodas b1 - 11. klases 1.ieskaites mācību materiāls #9 📖 §…" at bounding box center [524, 242] width 1048 height 484
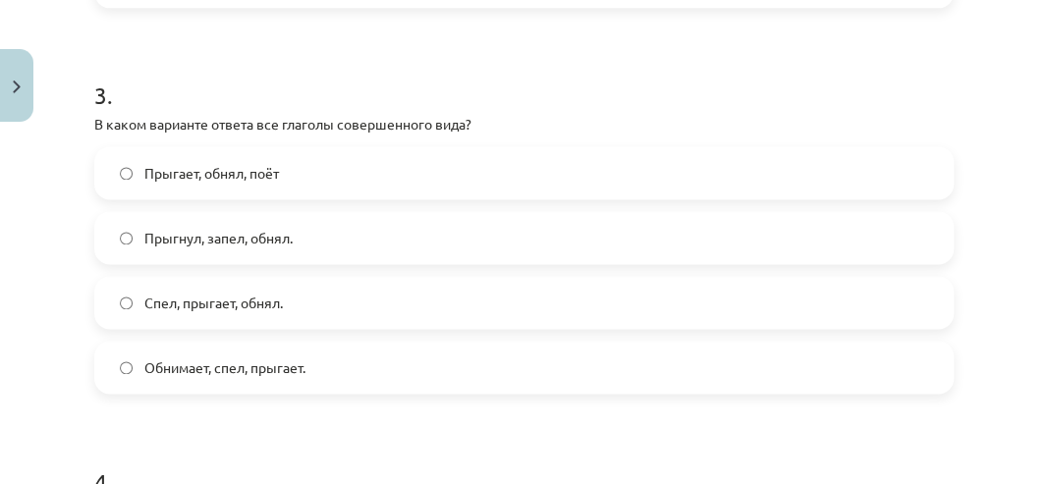
scroll to position [1115, 0]
click at [119, 234] on label "Прыгнул, запел, обнял." at bounding box center [524, 238] width 856 height 49
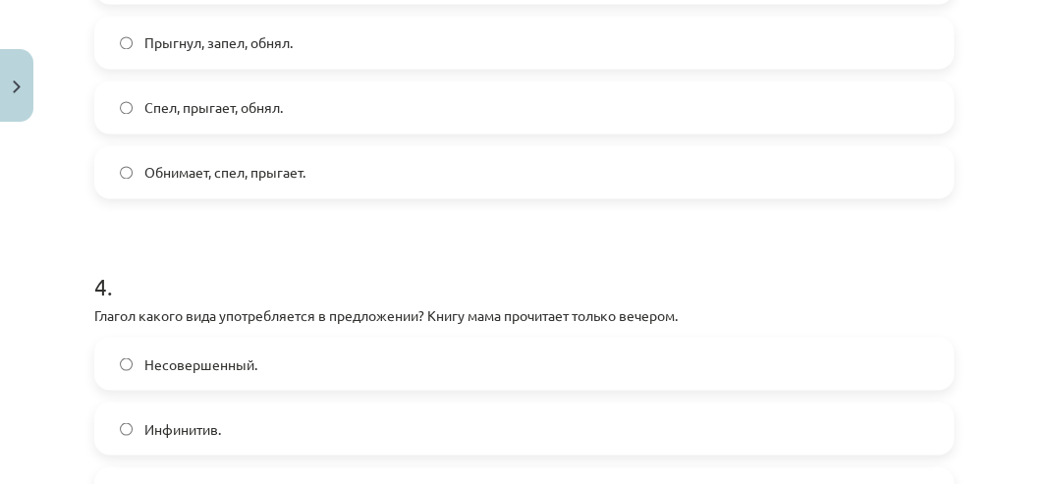
scroll to position [1574, 0]
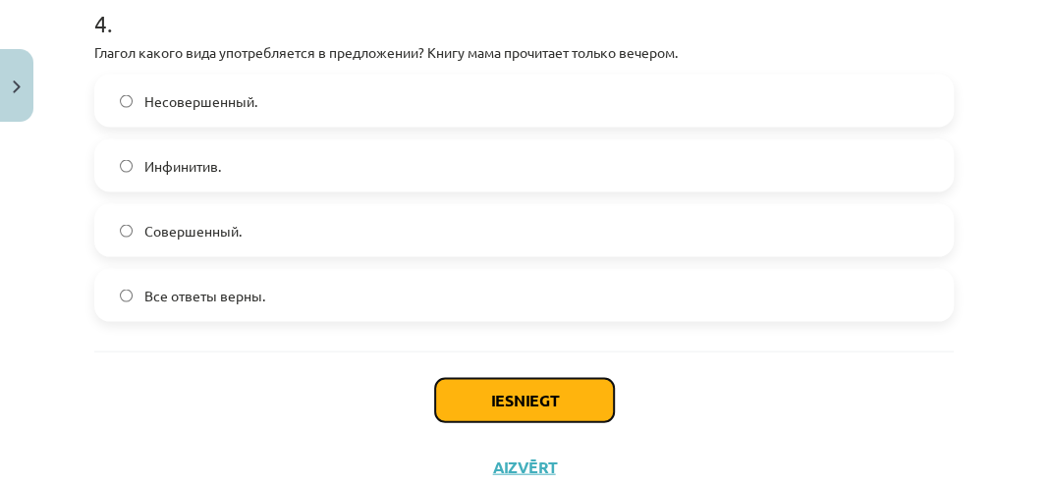
click at [462, 387] on button "Iesniegt" at bounding box center [524, 400] width 179 height 43
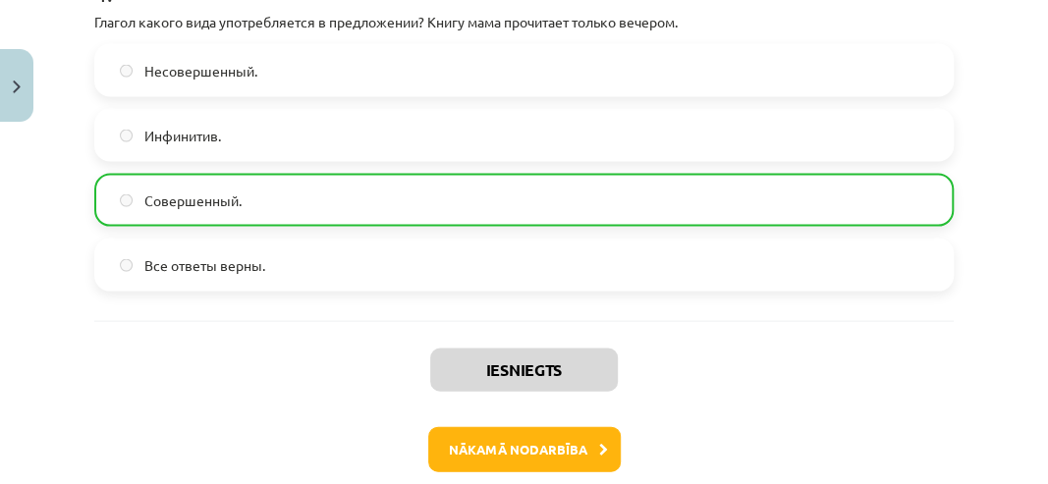
scroll to position [1701, 0]
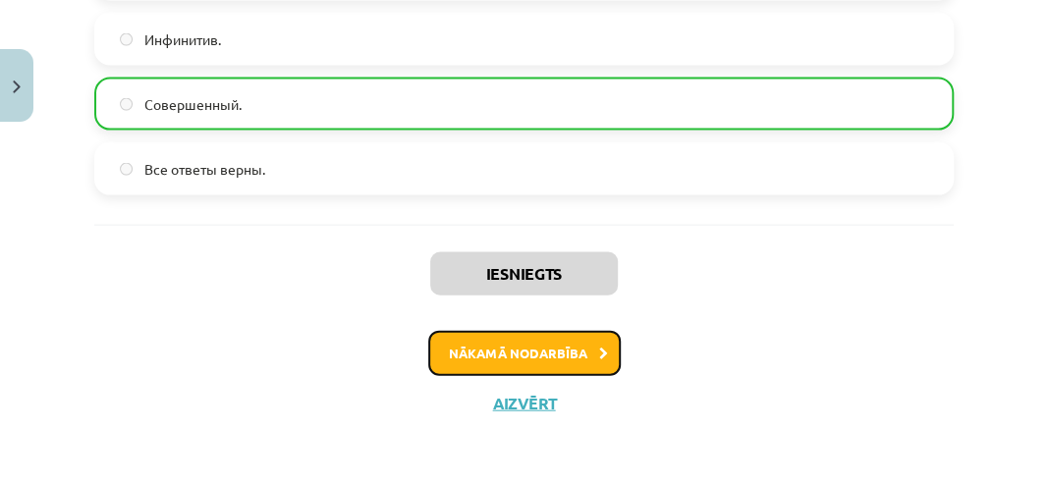
click at [489, 342] on button "Nākamā nodarbība" at bounding box center [524, 353] width 193 height 45
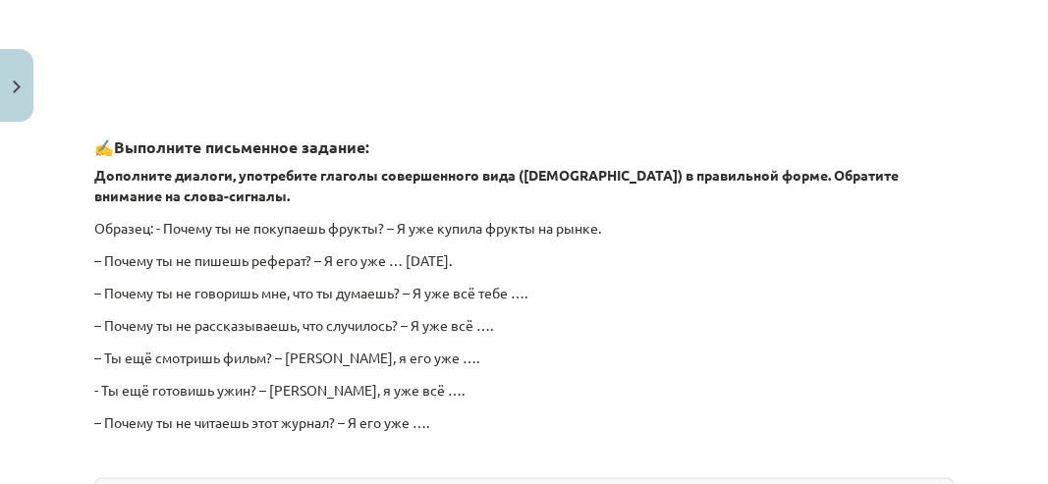
scroll to position [1127, 0]
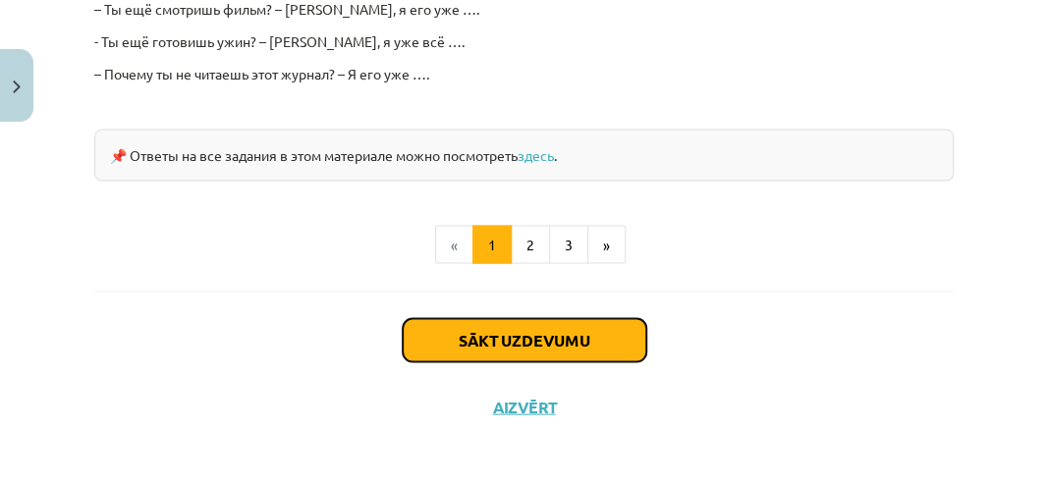
click at [538, 346] on button "Sākt uzdevumu" at bounding box center [525, 339] width 244 height 43
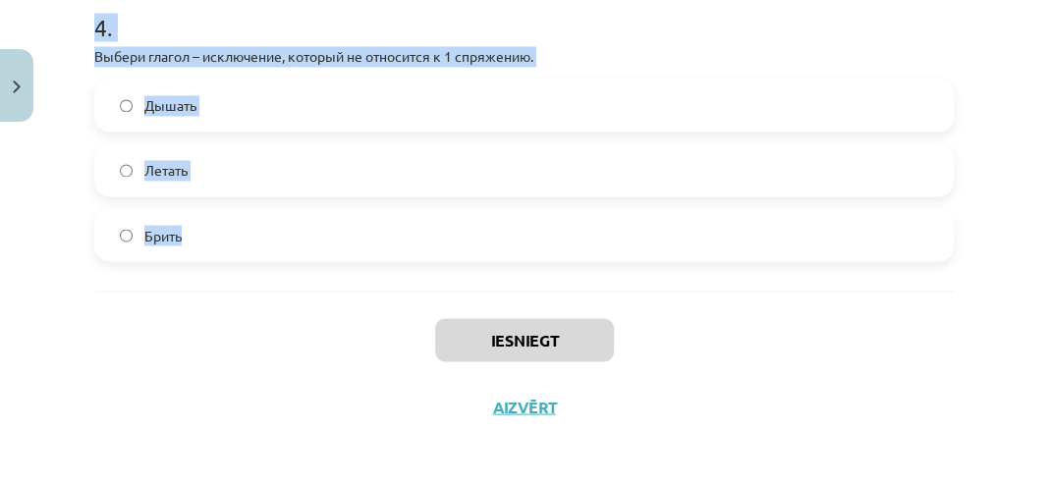
scroll to position [1380, 0]
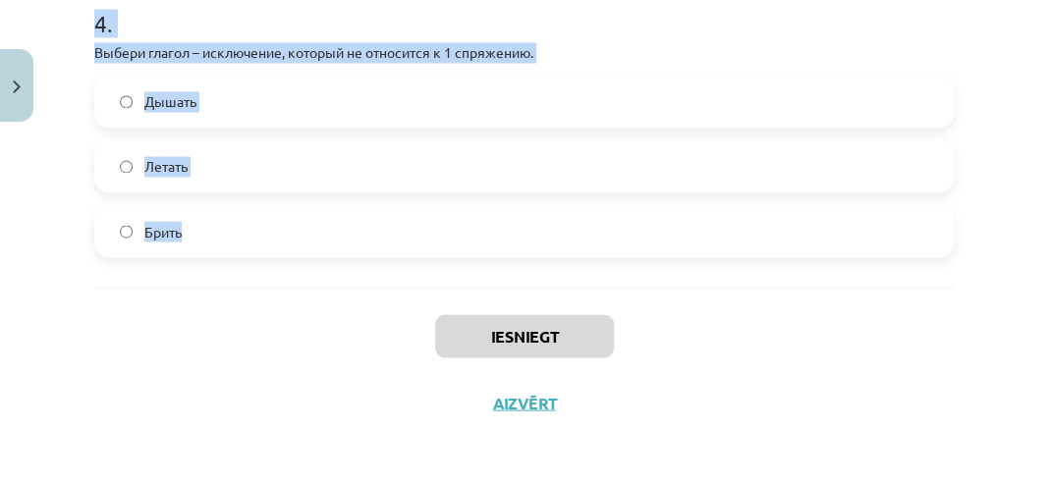
drag, startPoint x: 93, startPoint y: 153, endPoint x: 263, endPoint y: 254, distance: 197.8
copy form "Выбери вариант с глаголами во 2 спряжении. Жужжит, мечтает. Молчит, говорит. Ду…"
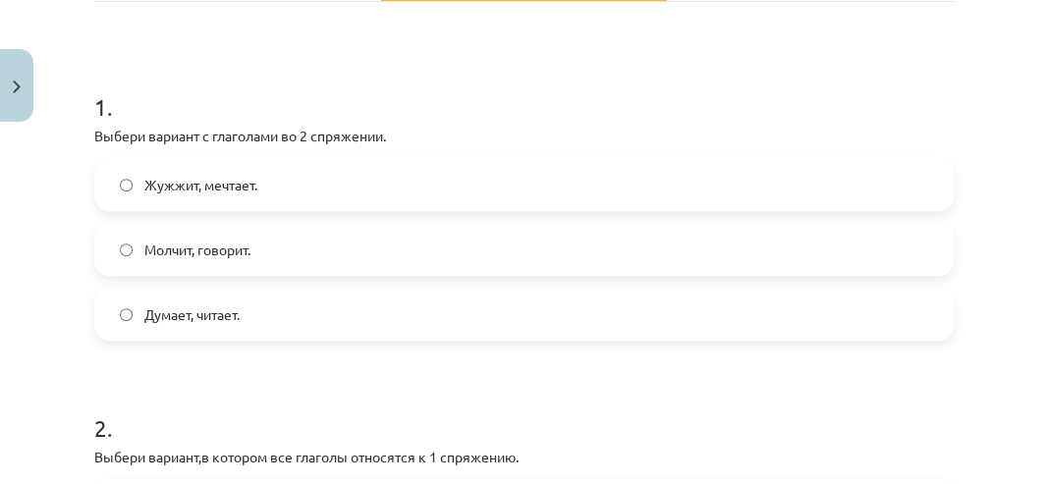
click at [119, 248] on label "Молчит, говорит." at bounding box center [524, 249] width 856 height 49
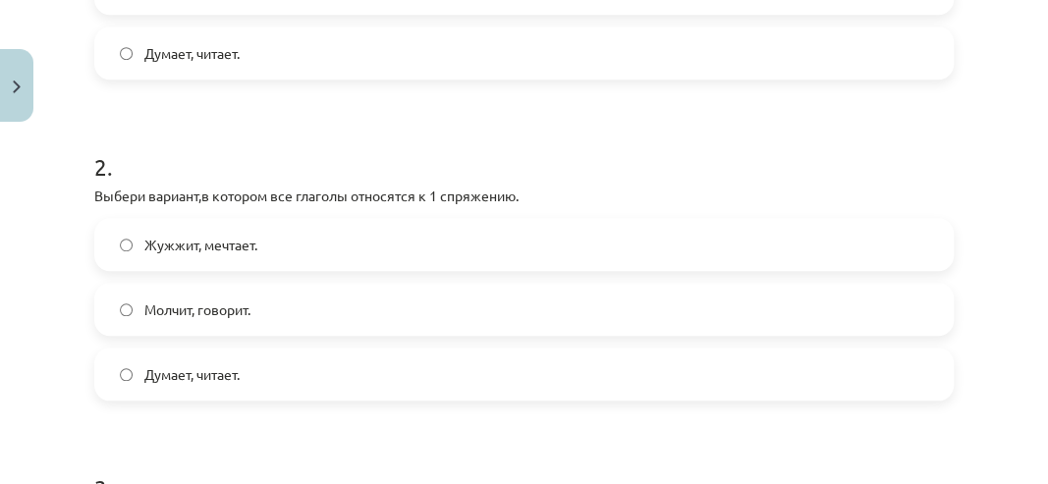
scroll to position [659, 0]
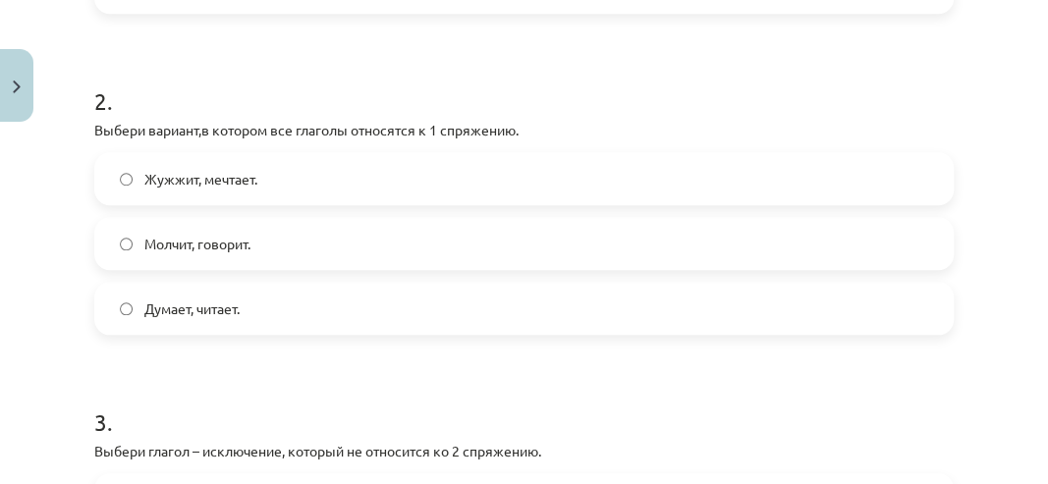
click at [174, 302] on span "Думает, читает." at bounding box center [191, 309] width 95 height 21
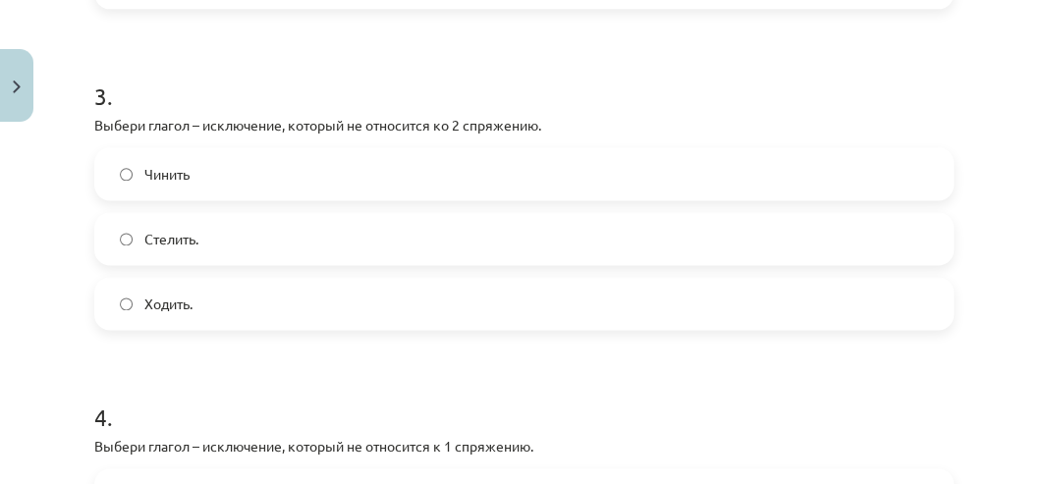
scroll to position [987, 0]
click at [236, 235] on label "Стелить." at bounding box center [524, 237] width 856 height 49
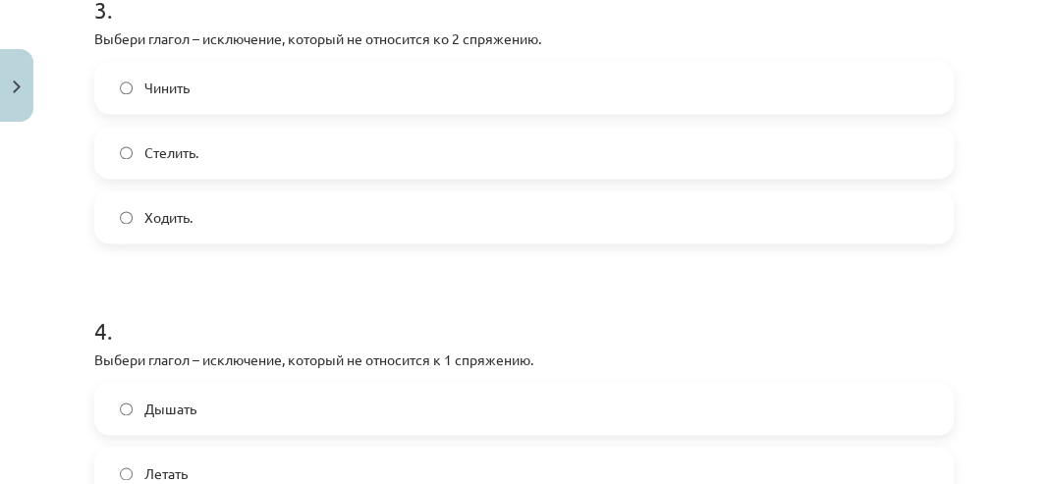
scroll to position [1249, 0]
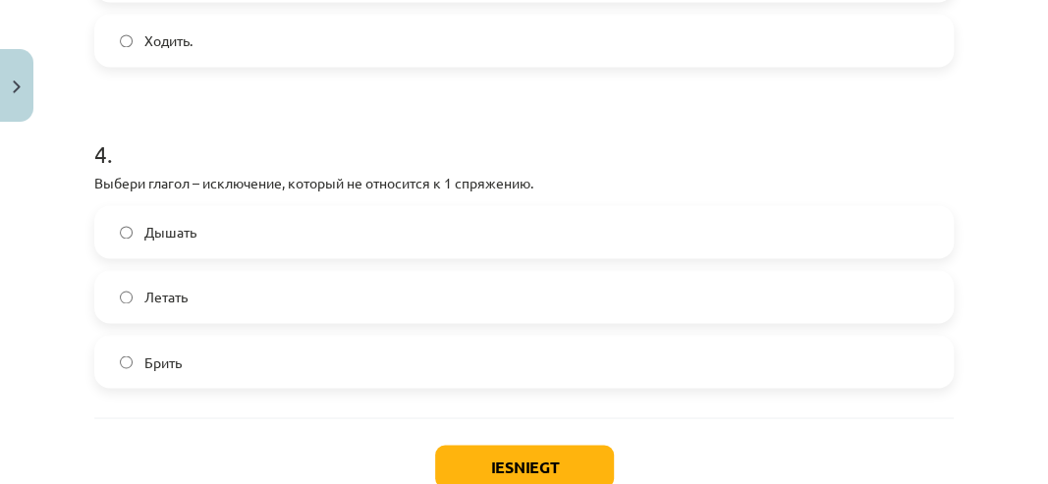
click at [227, 221] on label "Дышать" at bounding box center [524, 231] width 856 height 49
click at [591, 468] on button "Iesniegt" at bounding box center [524, 466] width 179 height 43
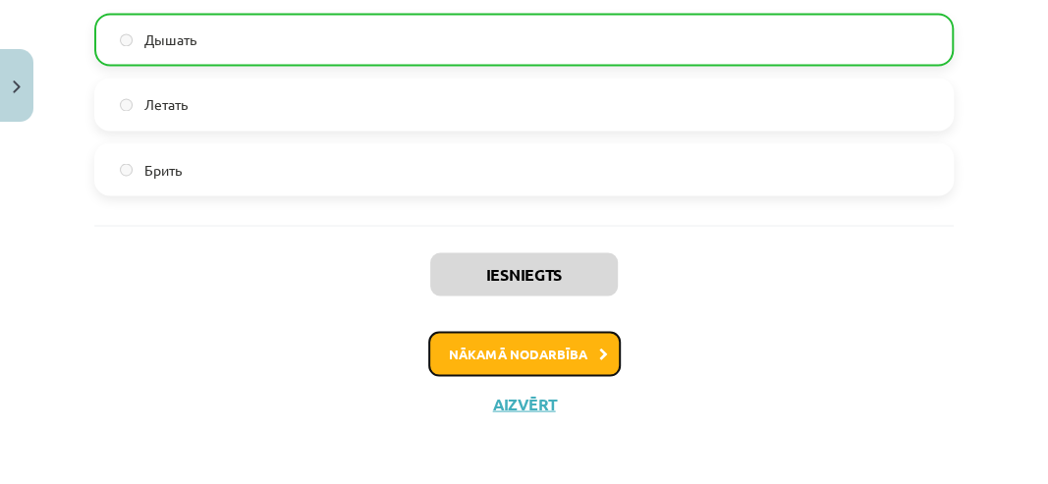
click at [454, 332] on button "Nākamā nodarbība" at bounding box center [524, 353] width 193 height 45
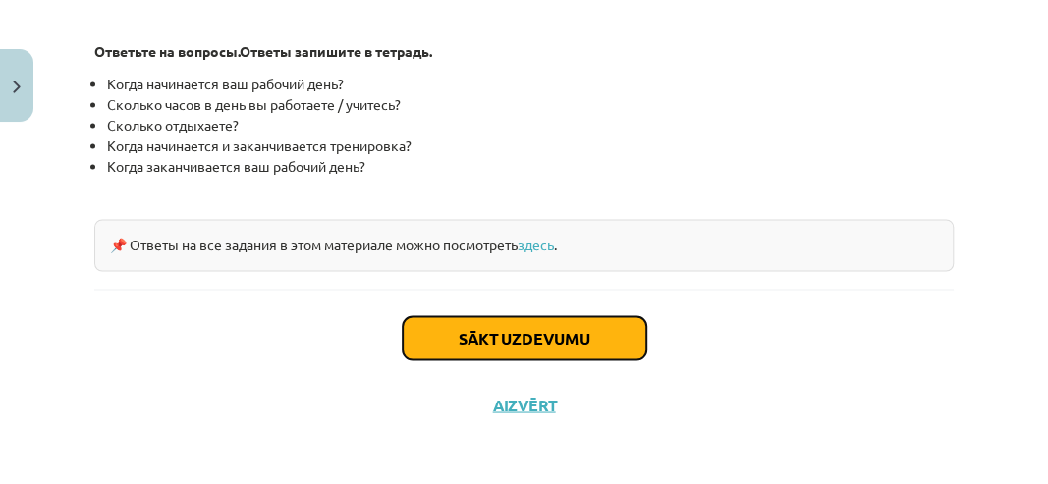
click at [444, 334] on button "Sākt uzdevumu" at bounding box center [525, 337] width 244 height 43
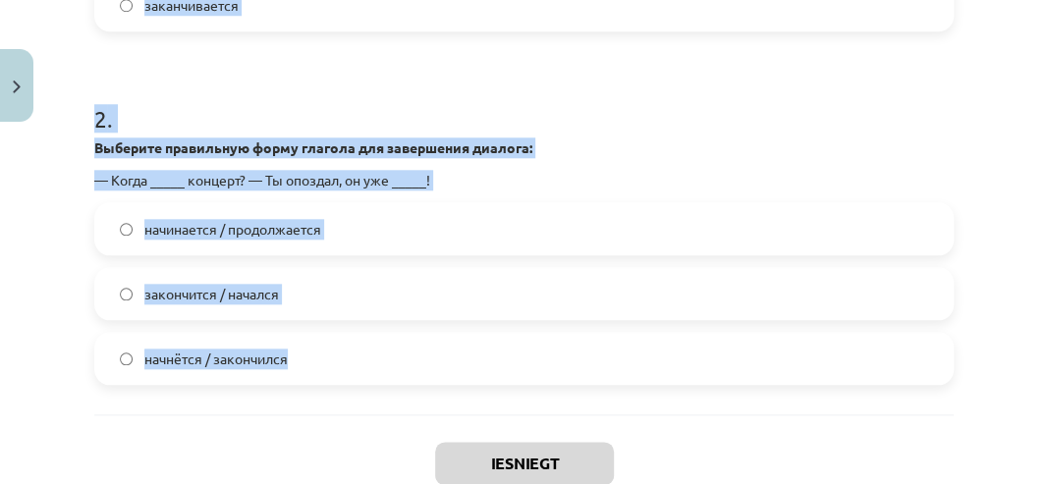
scroll to position [897, 0]
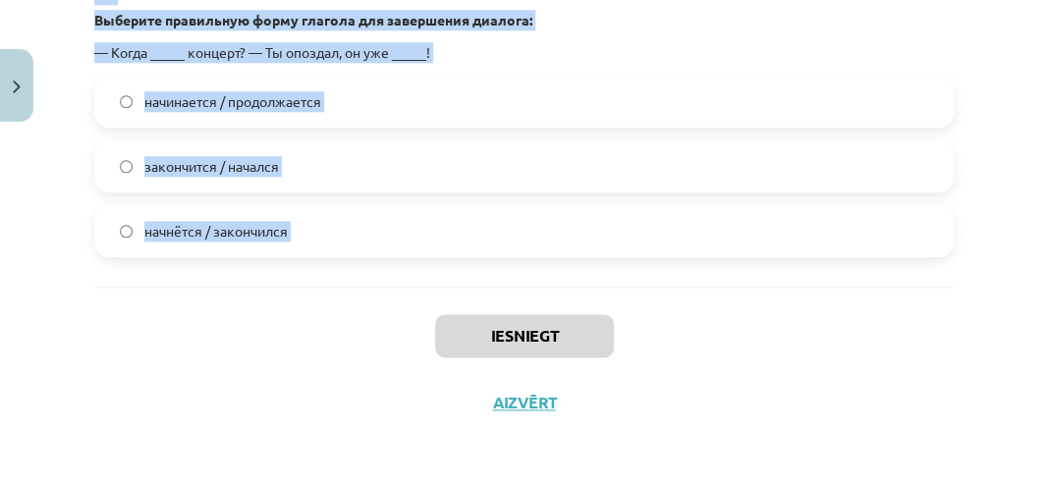
drag, startPoint x: 89, startPoint y: 150, endPoint x: 391, endPoint y: 340, distance: 356.3
copy form "Выберите правильную форму глагола для завершения предложения: Я свободный худож…"
click at [179, 287] on div "Iesniegt Aizvērt" at bounding box center [524, 356] width 860 height 138
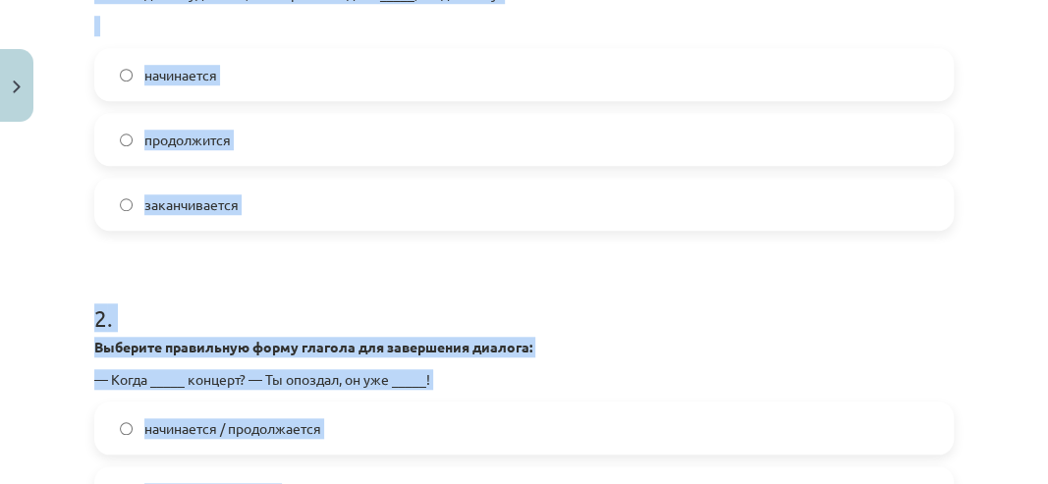
scroll to position [438, 0]
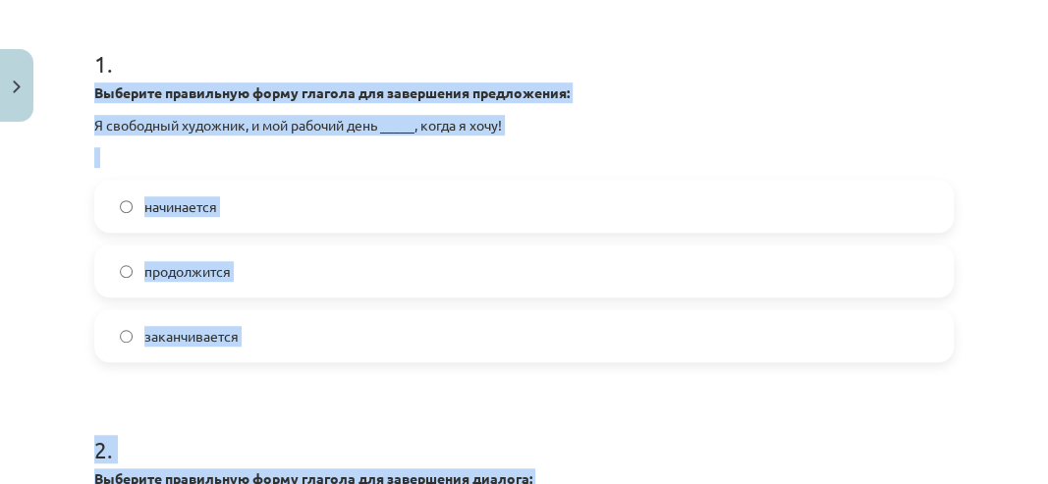
click at [65, 195] on div "Mācību tēma: Krievu valodas b1 - 11. klases 1.ieskaites mācību materiāls #11 📖 …" at bounding box center [524, 242] width 1048 height 484
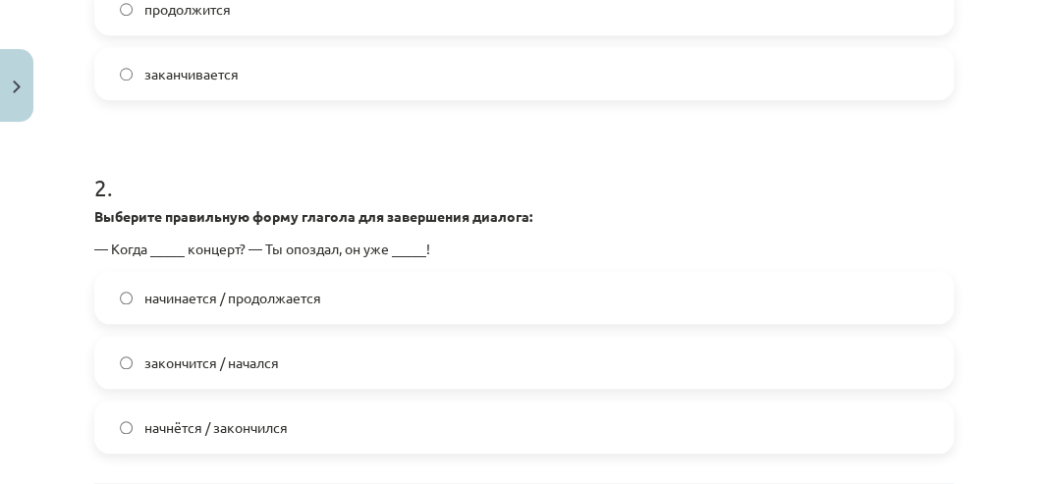
scroll to position [831, 0]
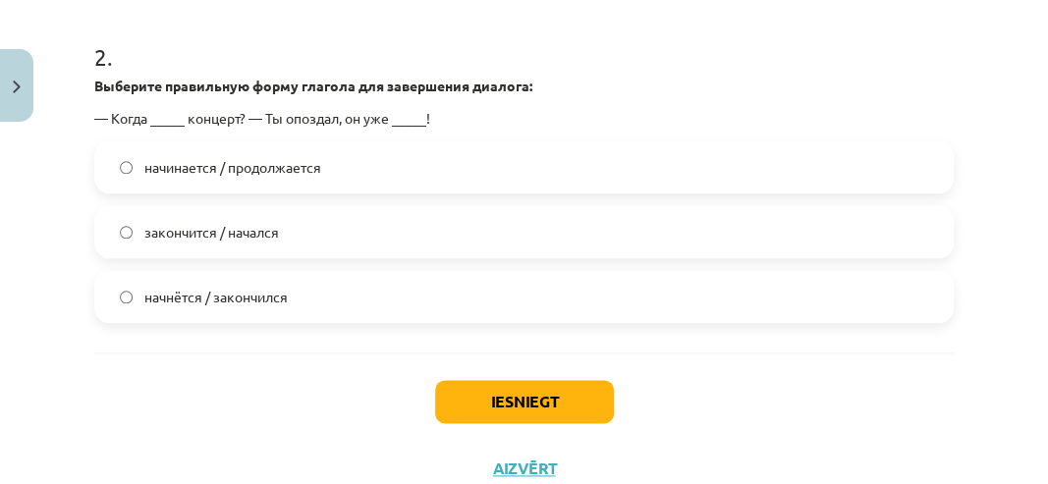
click at [295, 293] on label "начнётся / закончился" at bounding box center [524, 296] width 856 height 49
click at [460, 401] on button "Iesniegt" at bounding box center [524, 401] width 179 height 43
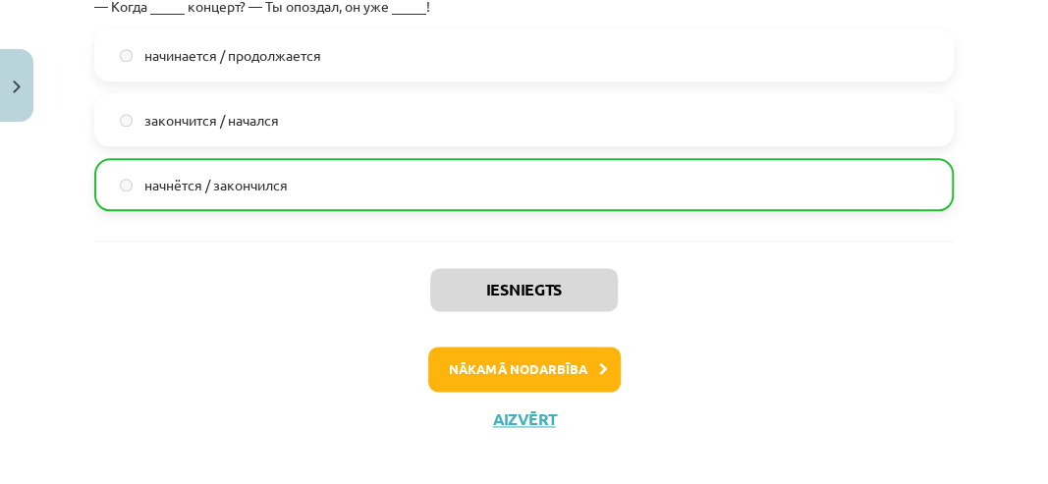
scroll to position [959, 0]
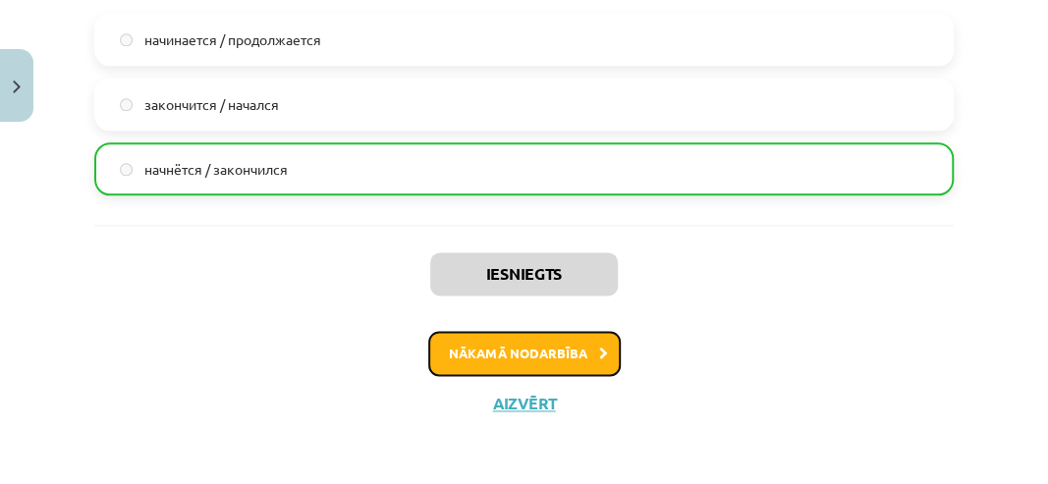
click at [530, 348] on button "Nākamā nodarbība" at bounding box center [524, 353] width 193 height 45
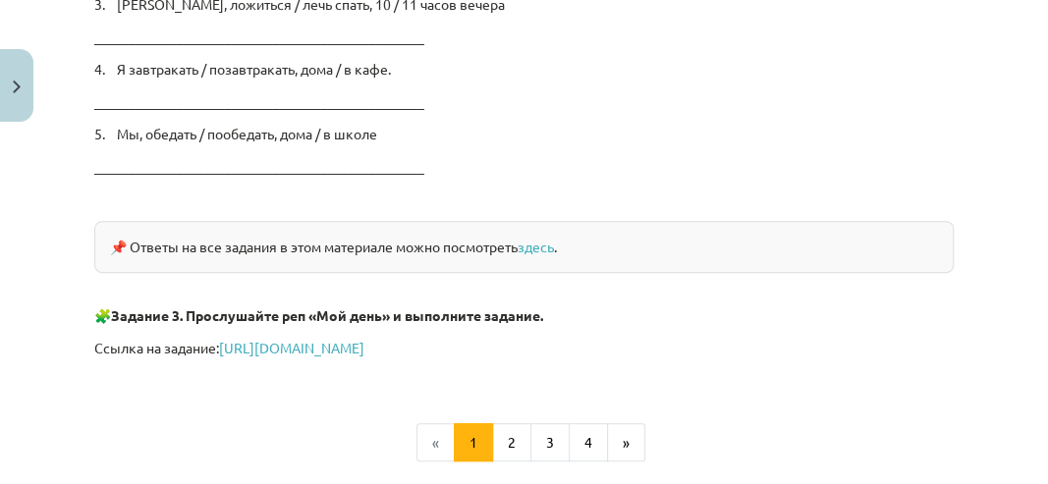
scroll to position [3565, 0]
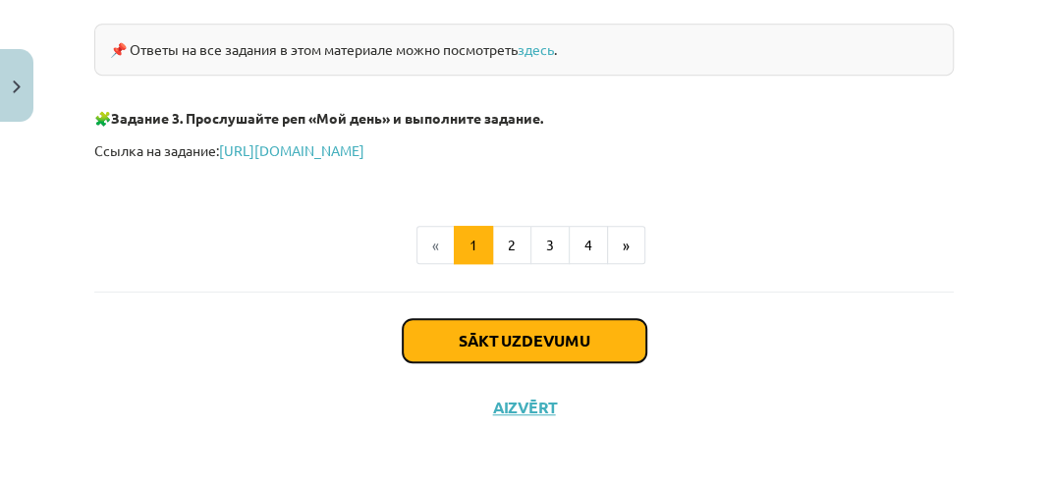
click at [533, 323] on button "Sākt uzdevumu" at bounding box center [525, 340] width 244 height 43
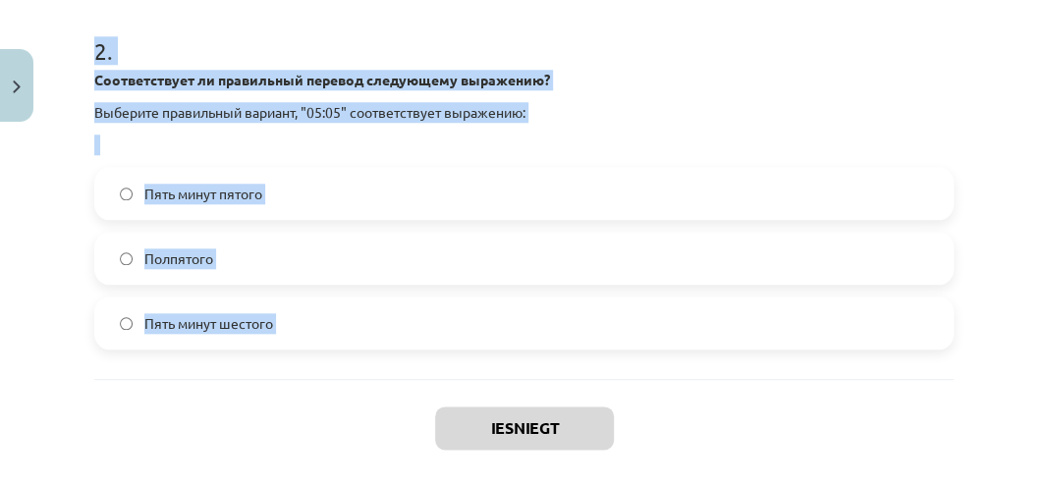
scroll to position [867, 0]
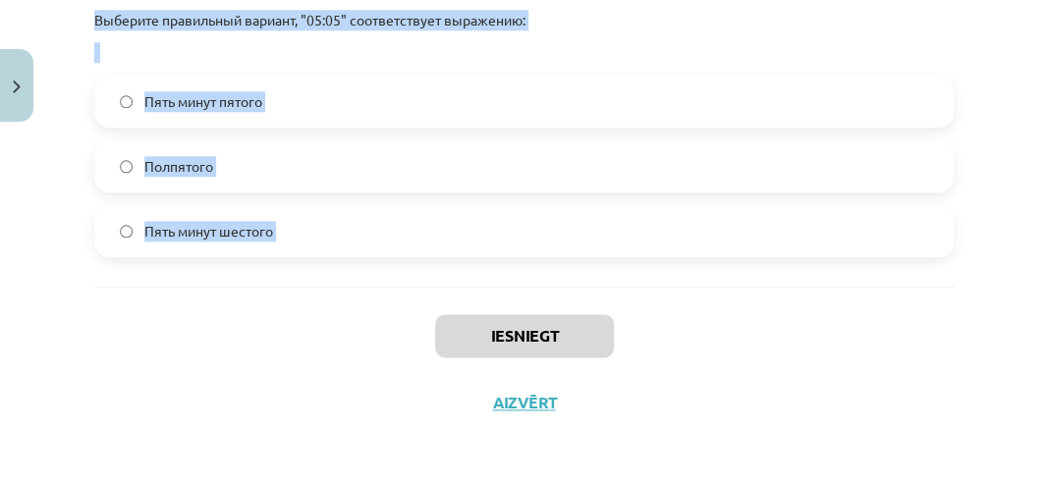
drag, startPoint x: 96, startPoint y: 88, endPoint x: 402, endPoint y: 299, distance: 370.9
drag, startPoint x: 258, startPoint y: 234, endPoint x: 302, endPoint y: 242, distance: 43.9
click at [302, 242] on label "Пять минут шестого" at bounding box center [524, 230] width 856 height 49
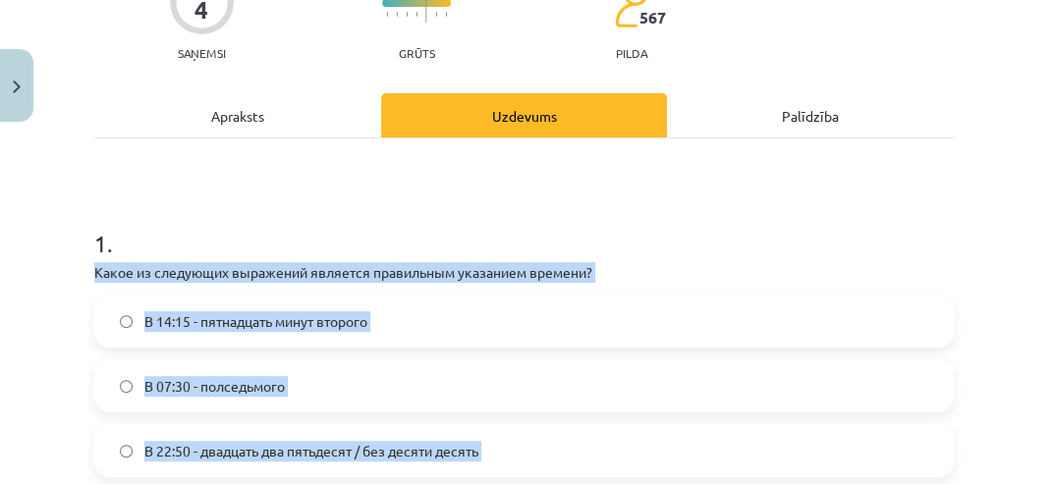
scroll to position [197, 0]
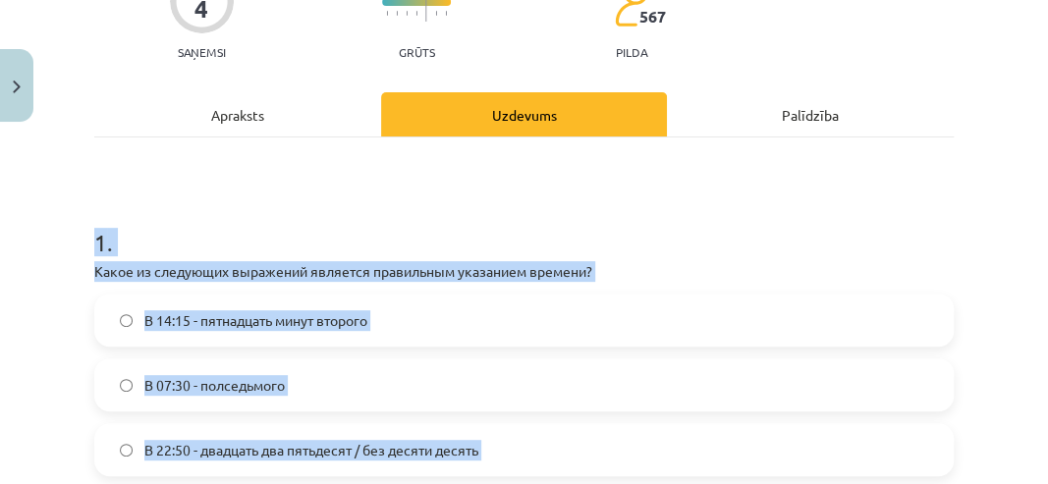
drag, startPoint x: 319, startPoint y: 242, endPoint x: 82, endPoint y: 231, distance: 238.0
click at [82, 231] on div "Mācību tēma: Krievu valodas b1 - 11. klases 1.ieskaites mācību materiāls #12 ⏰ …" at bounding box center [524, 242] width 1048 height 484
copy form "1 . Какое из следующих выражений является правильным указанием времени? В 14:15…"
click at [324, 207] on h1 "1 ." at bounding box center [524, 225] width 860 height 61
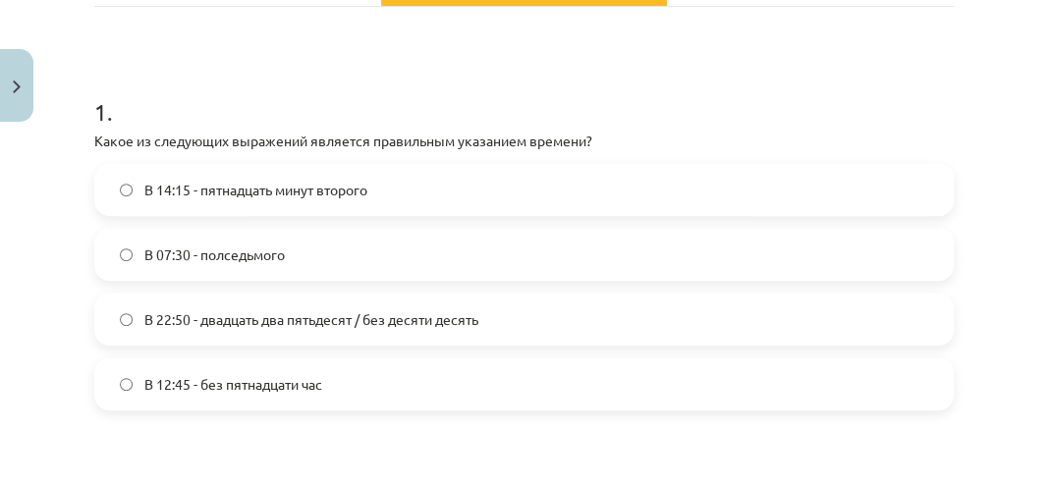
scroll to position [393, 0]
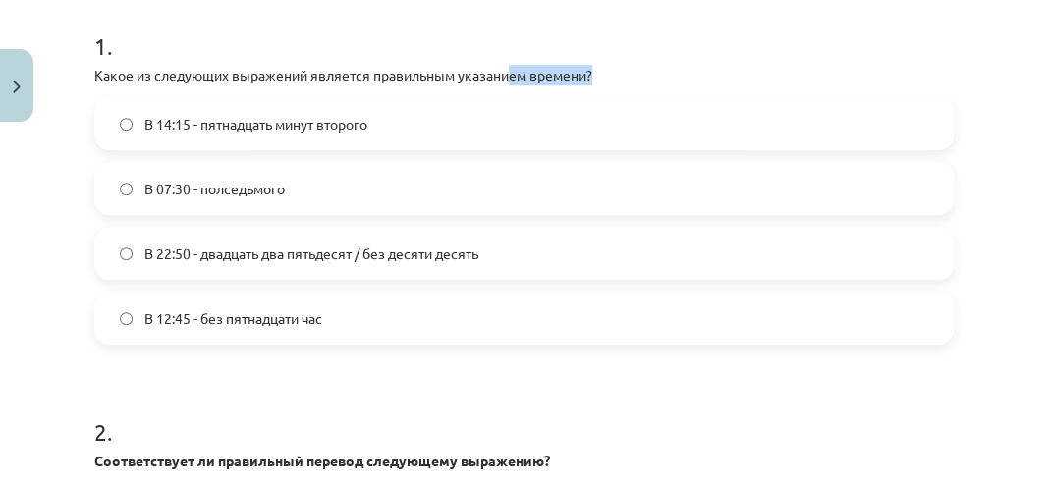
drag, startPoint x: 594, startPoint y: 79, endPoint x: 546, endPoint y: 71, distance: 48.8
click at [538, 71] on p "Какое из следующих выражений является правильным указанием времени?" at bounding box center [524, 75] width 860 height 21
click at [631, 71] on p "Какое из следующих выражений является правильным указанием времени?" at bounding box center [524, 75] width 860 height 21
click at [629, 92] on div "1 . Какое из следующих выражений является правильным указанием времени? В 14:15…" at bounding box center [524, 171] width 860 height 347
click at [275, 246] on span "В 22:50 - двадцать два пятьдесят / без десяти десять" at bounding box center [311, 254] width 334 height 21
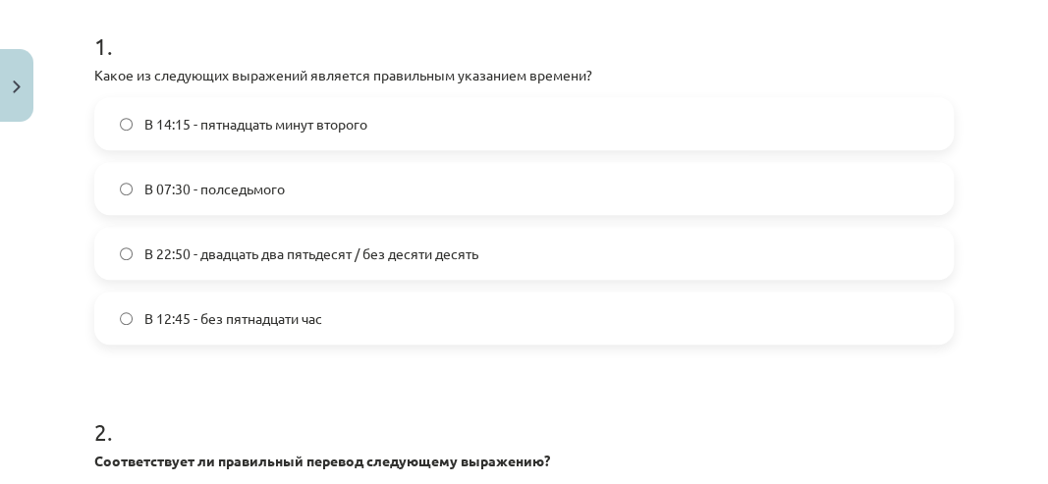
click at [240, 116] on span "В 14:15 - пятнадцать минут второго" at bounding box center [255, 124] width 223 height 21
click at [208, 198] on label "В 07:30 - полседьмого" at bounding box center [524, 188] width 856 height 49
click at [157, 244] on span "В 22:50 - двадцать два пятьдесят / без десяти десять" at bounding box center [311, 254] width 334 height 21
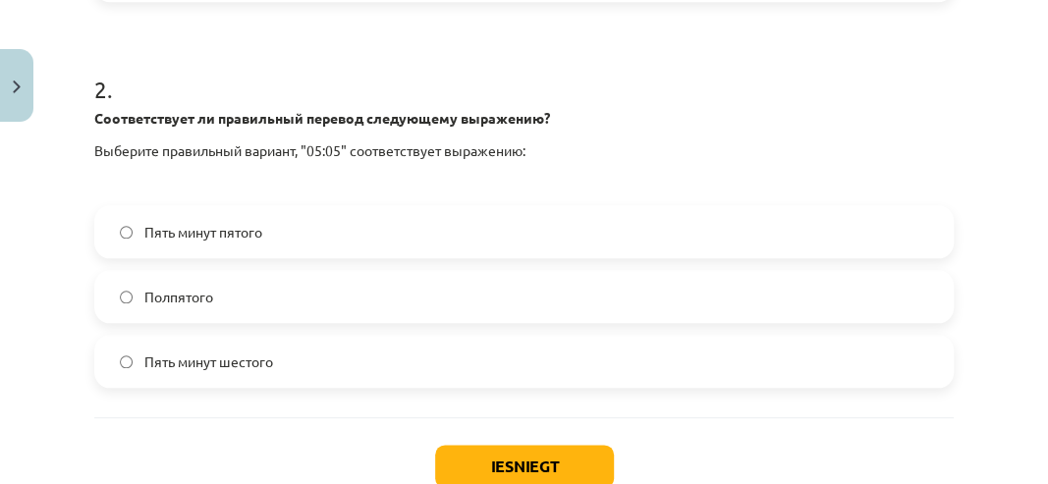
scroll to position [802, 0]
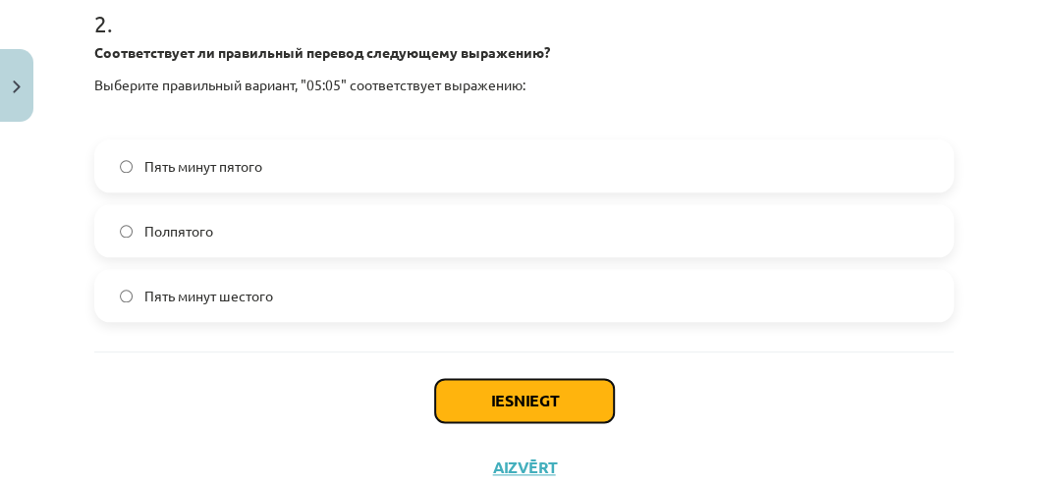
click at [486, 398] on button "Iesniegt" at bounding box center [524, 400] width 179 height 43
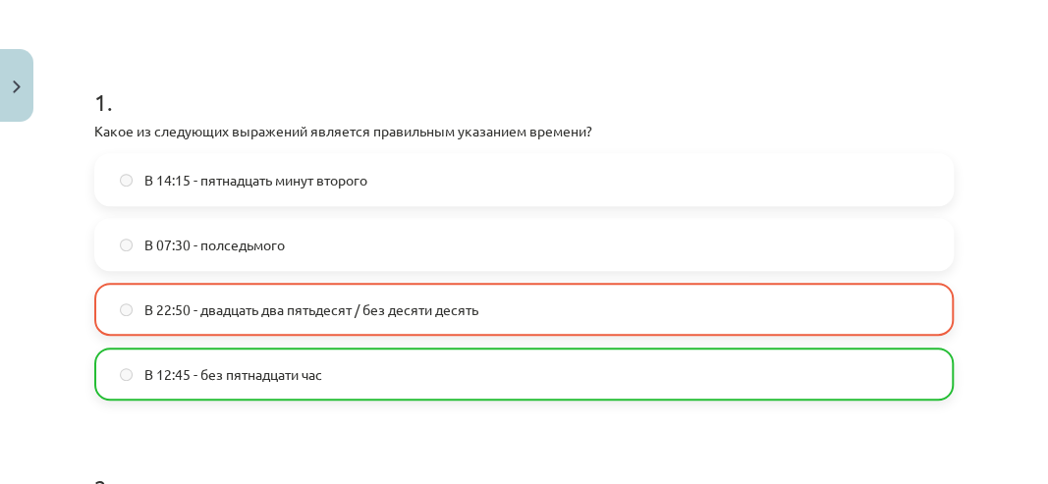
scroll to position [409, 0]
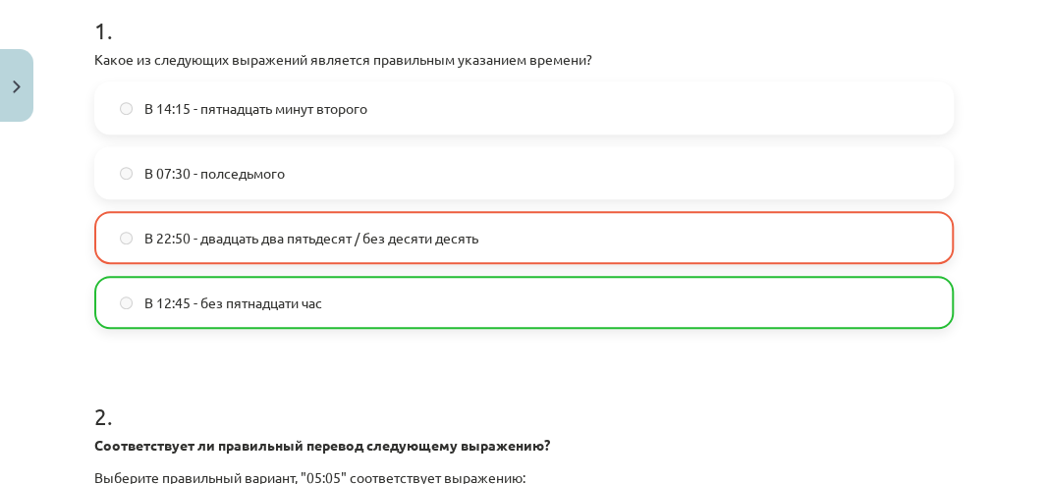
click at [254, 238] on span "В 22:50 - двадцать два пятьдесят / без десяти десять" at bounding box center [311, 238] width 334 height 21
click at [173, 248] on label "В 22:50 - двадцать два пятьдесят / без десяти десять" at bounding box center [524, 237] width 856 height 49
click at [163, 314] on label "В 12:45 - без пятнадцати час" at bounding box center [524, 302] width 856 height 49
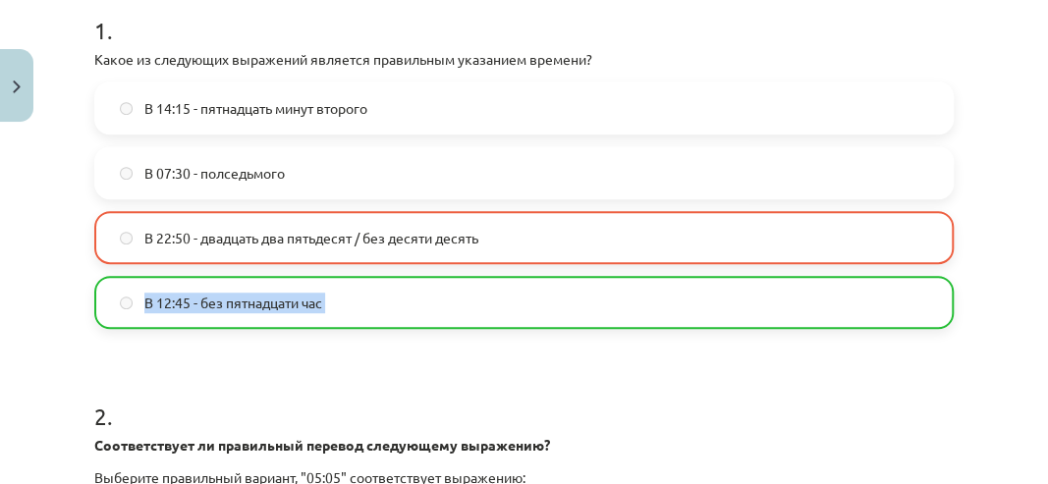
click at [401, 316] on label "В 12:45 - без пятнадцати час" at bounding box center [524, 302] width 856 height 49
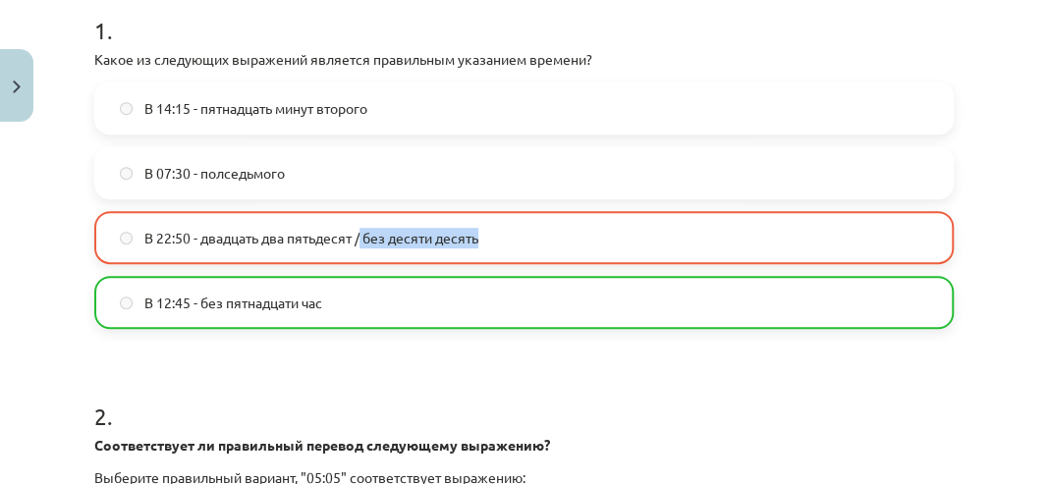
drag, startPoint x: 366, startPoint y: 240, endPoint x: 499, endPoint y: 227, distance: 134.2
click at [499, 227] on label "В 22:50 - двадцать два пятьдесят / без десяти десять" at bounding box center [524, 237] width 856 height 49
click at [384, 290] on label "В 12:45 - без пятнадцати час" at bounding box center [524, 302] width 856 height 49
click at [149, 294] on span "В 12:45 - без пятнадцати час" at bounding box center [233, 303] width 178 height 21
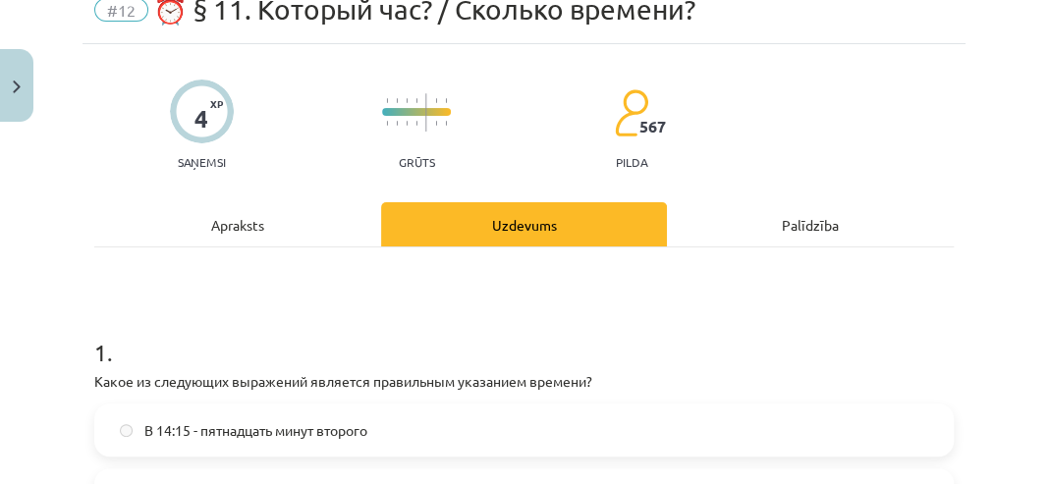
scroll to position [0, 0]
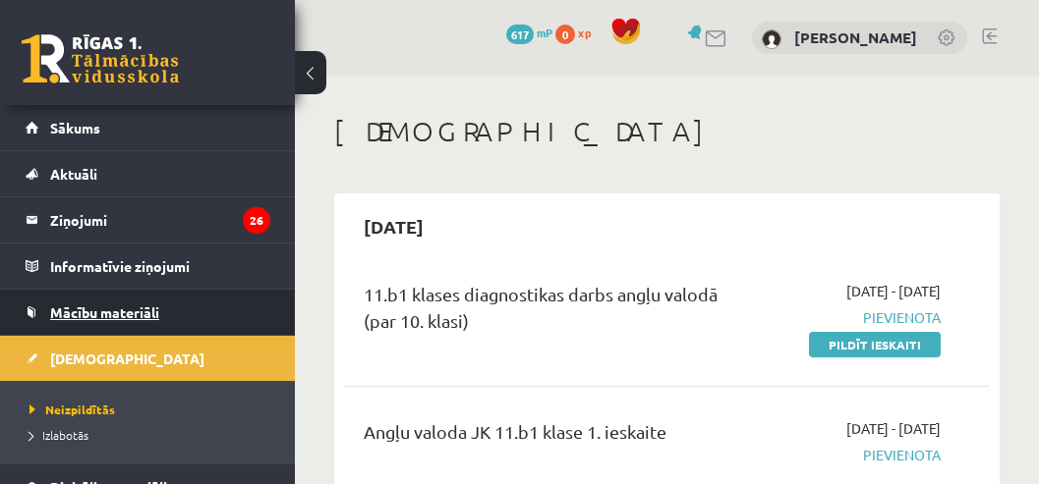
scroll to position [654, 0]
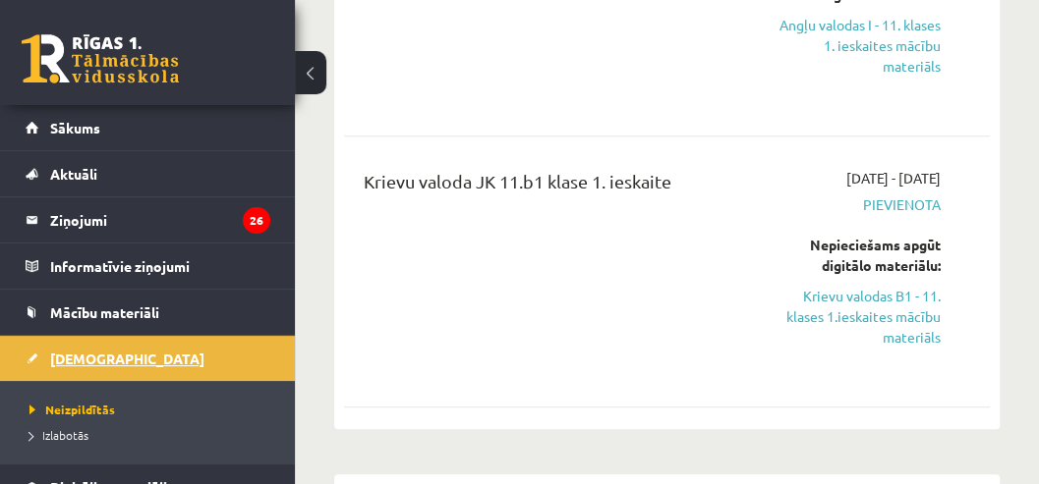
click at [77, 360] on span "[DEMOGRAPHIC_DATA]" at bounding box center [127, 359] width 154 height 18
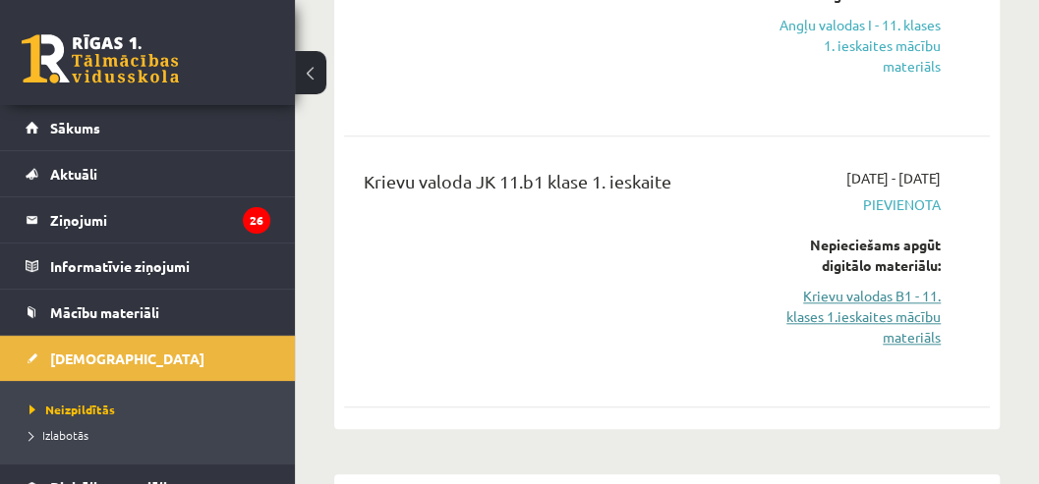
click at [841, 320] on link "Krievu valodas B1 - 11. klases 1.ieskaites mācību materiāls" at bounding box center [853, 317] width 173 height 62
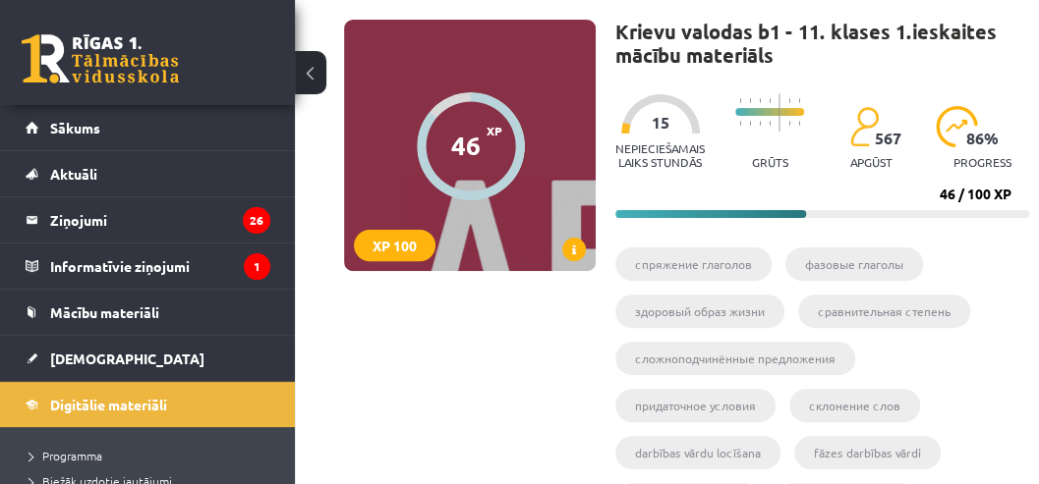
scroll to position [197, 0]
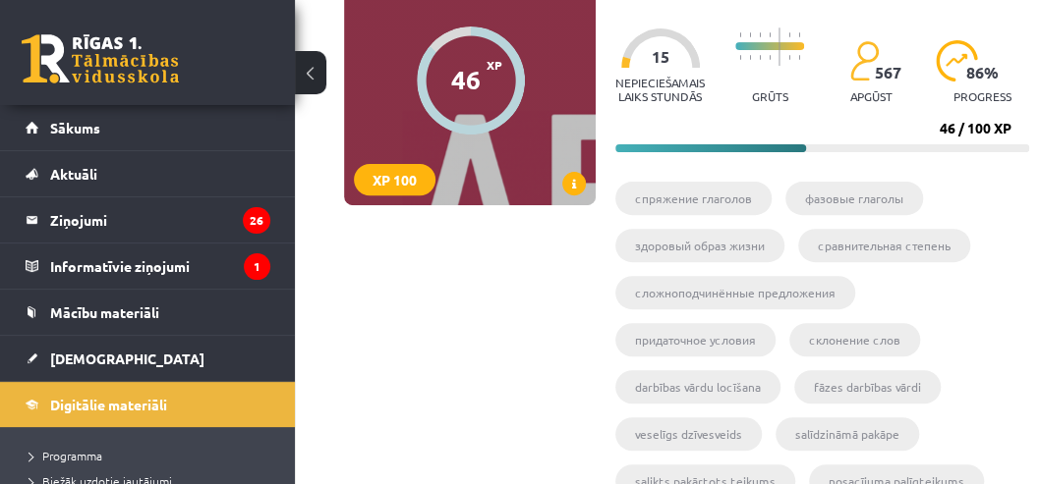
click at [483, 92] on div at bounding box center [471, 81] width 108 height 108
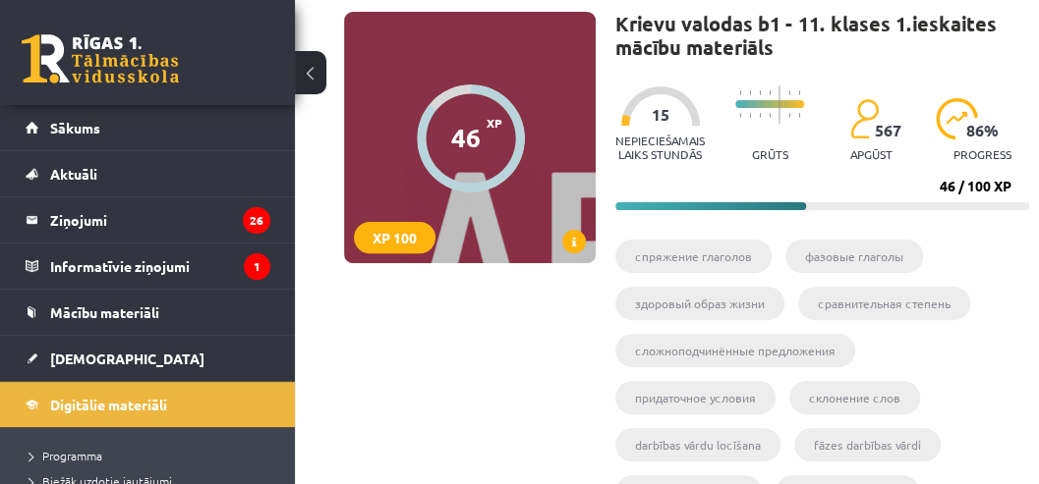
scroll to position [131, 0]
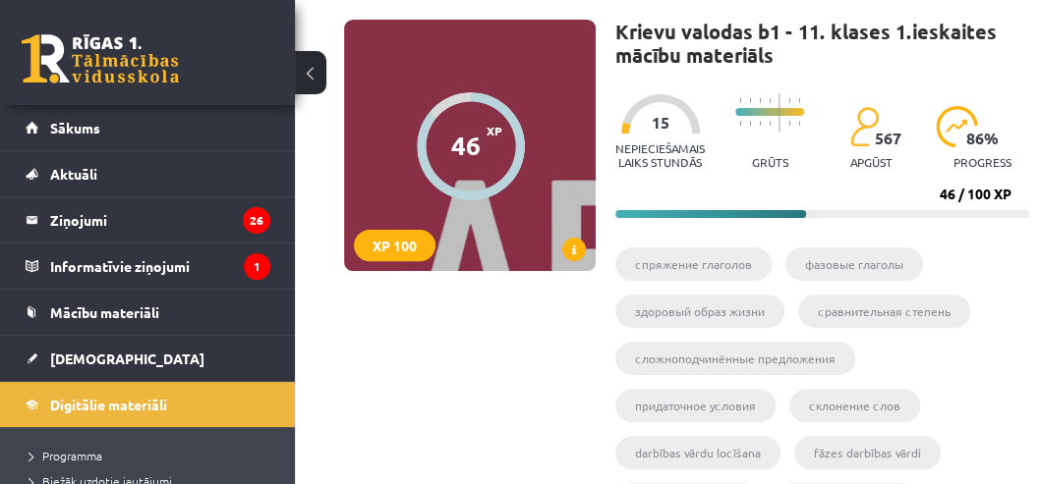
click at [444, 163] on div at bounding box center [471, 146] width 108 height 108
click at [381, 254] on div "XP 100" at bounding box center [395, 245] width 82 height 31
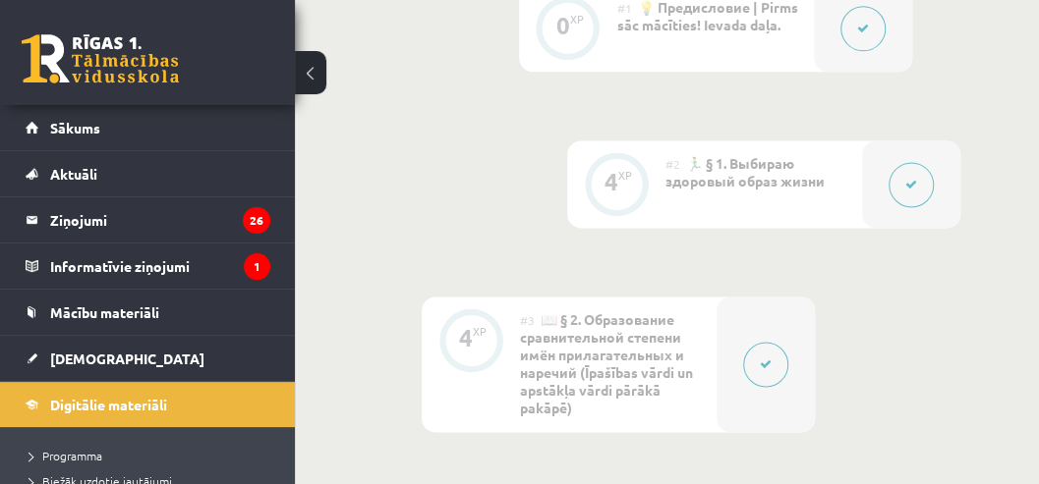
click at [652, 206] on div "4 XP" at bounding box center [616, 184] width 98 height 87
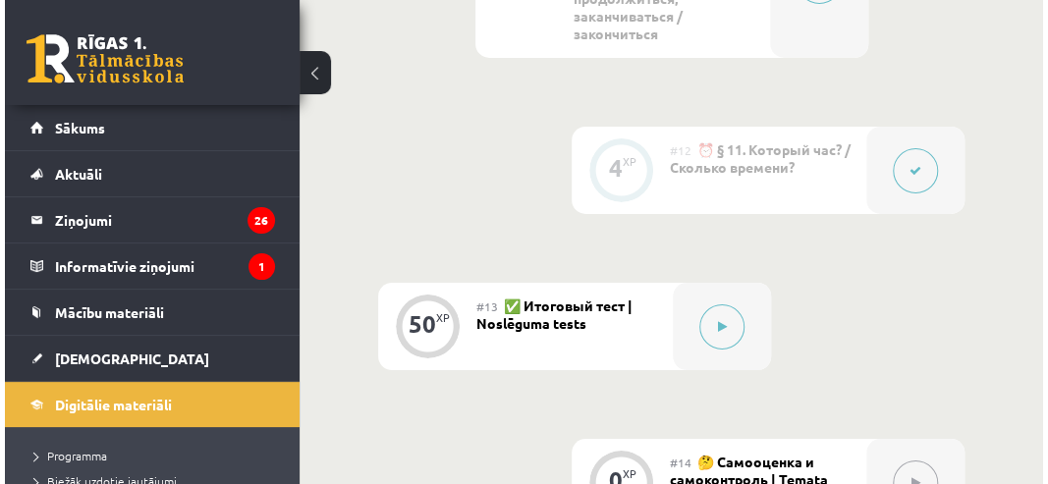
scroll to position [2743, 0]
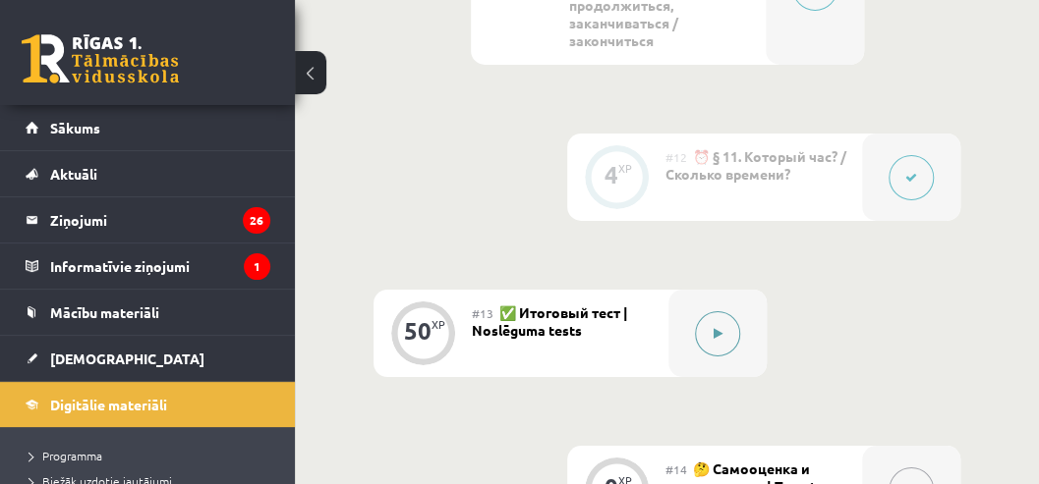
click at [714, 328] on icon at bounding box center [717, 334] width 9 height 12
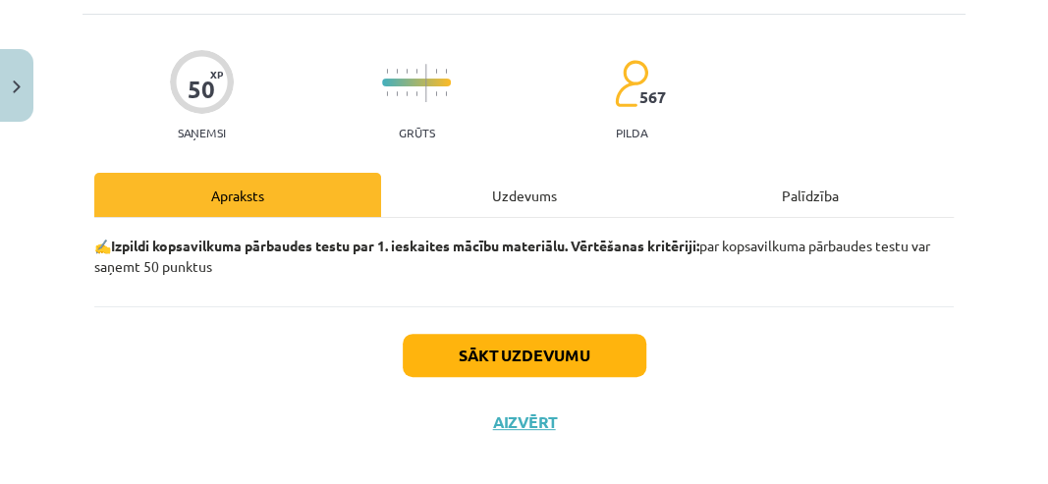
scroll to position [136, 0]
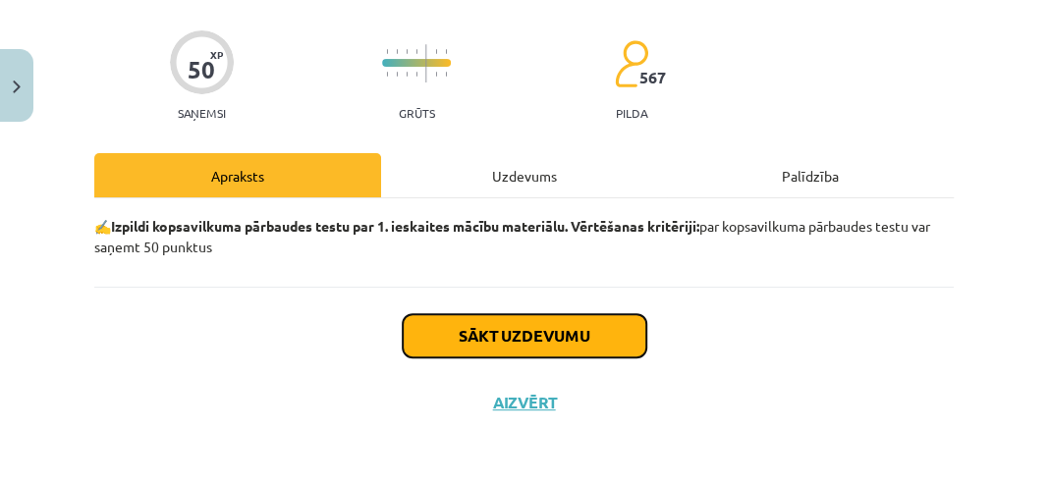
click at [580, 340] on button "Sākt uzdevumu" at bounding box center [525, 335] width 244 height 43
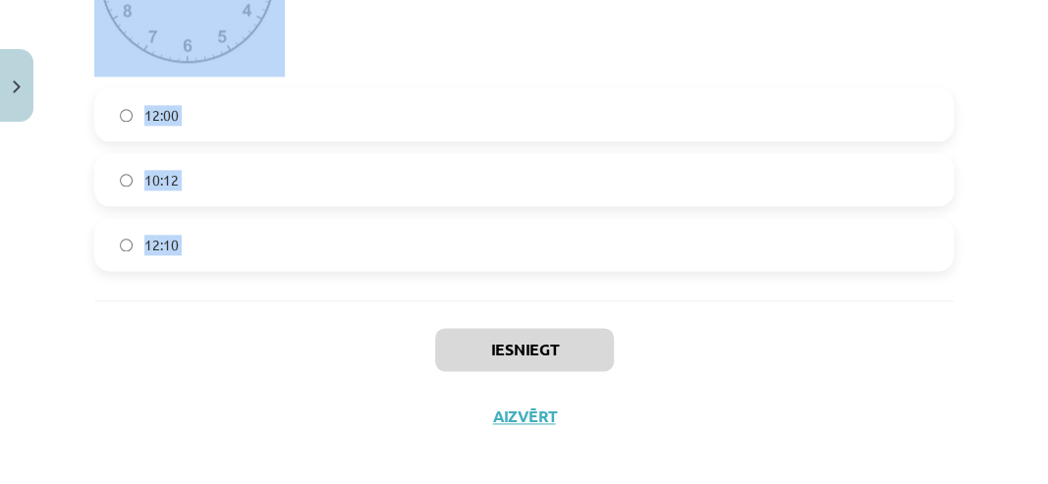
scroll to position [4092, 0]
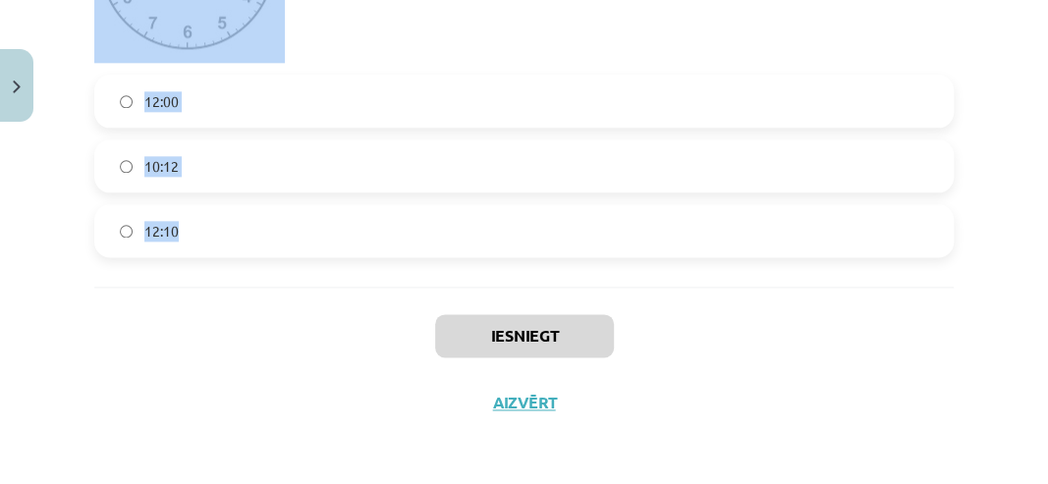
drag, startPoint x: 87, startPoint y: 155, endPoint x: 406, endPoint y: 214, distance: 323.8
copy form "Loremip dolor sitam consec ? 2 6 4 8 7 . Adi elitseddoe tempor incididuntut lab…"
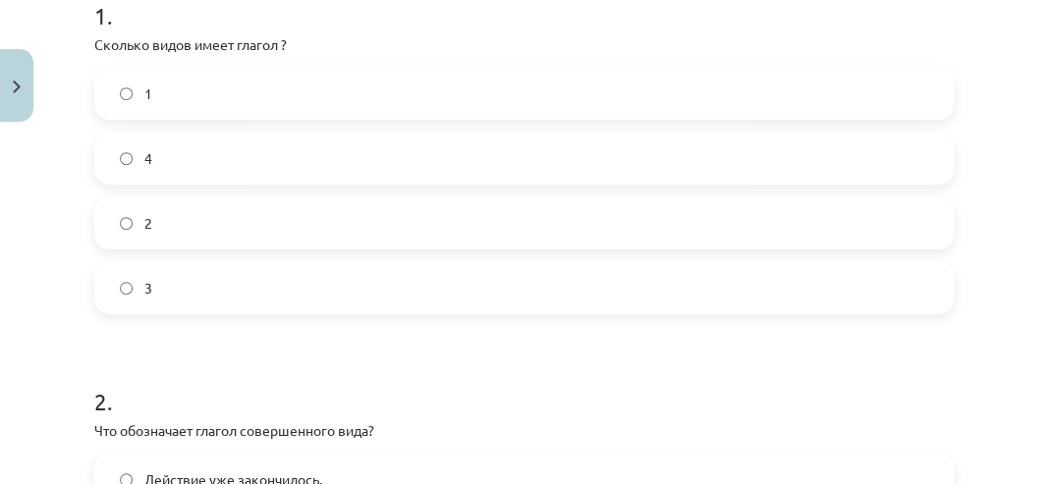
scroll to position [358, 0]
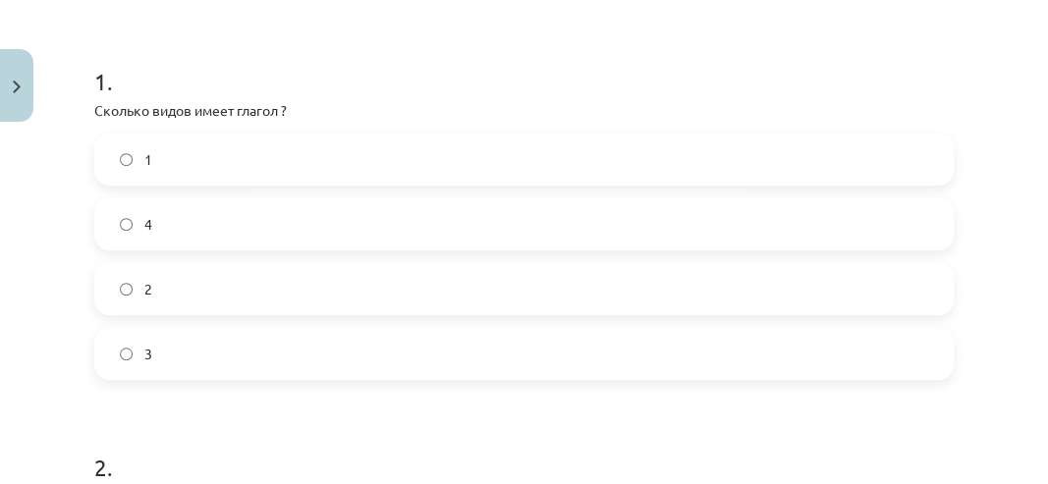
click at [221, 205] on label "4" at bounding box center [524, 223] width 856 height 49
click at [186, 273] on label "2" at bounding box center [524, 288] width 856 height 49
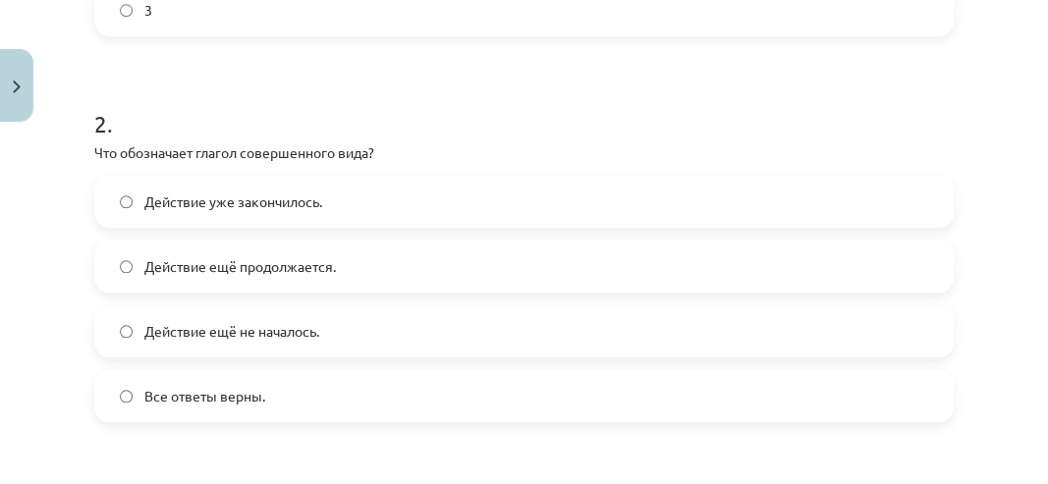
scroll to position [751, 0]
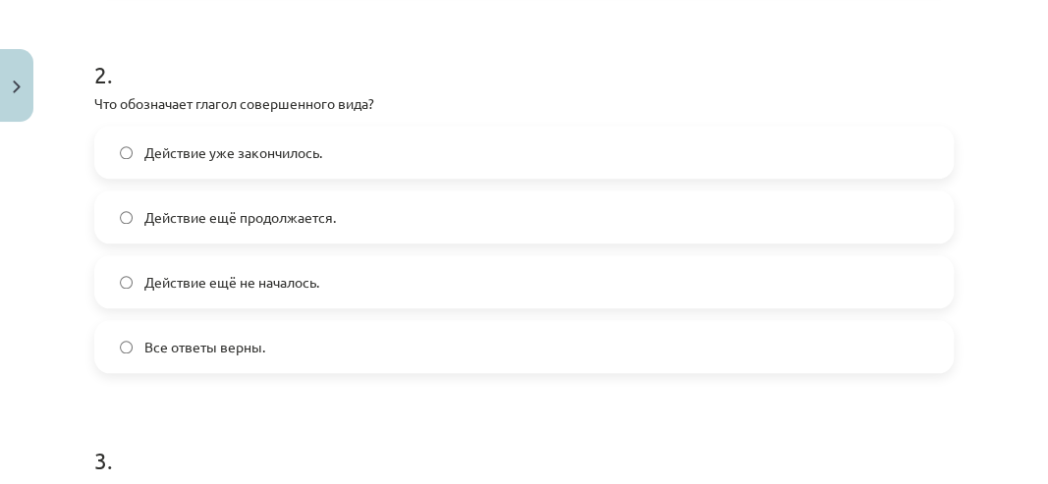
click at [255, 149] on span "Действие уже закончилось." at bounding box center [233, 152] width 178 height 21
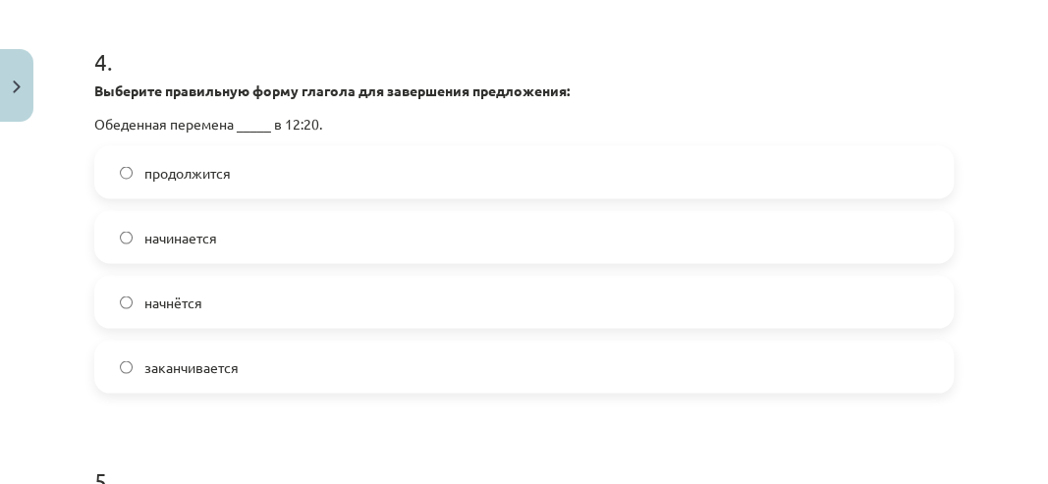
scroll to position [1472, 0]
click at [181, 231] on span "начинается" at bounding box center [180, 236] width 73 height 21
click at [148, 301] on span "начнётся" at bounding box center [173, 301] width 58 height 21
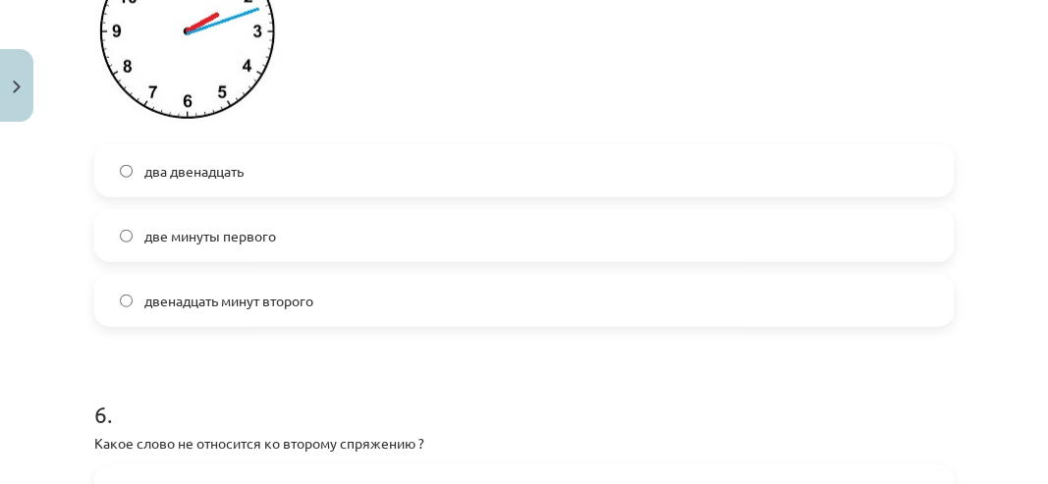
scroll to position [1996, 0]
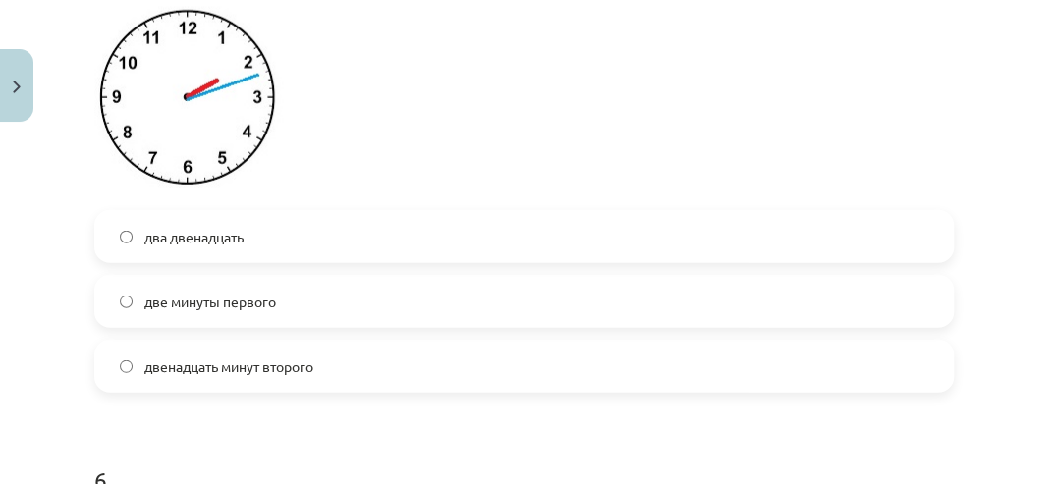
click at [155, 370] on span "двенадцать минут второго" at bounding box center [228, 367] width 169 height 21
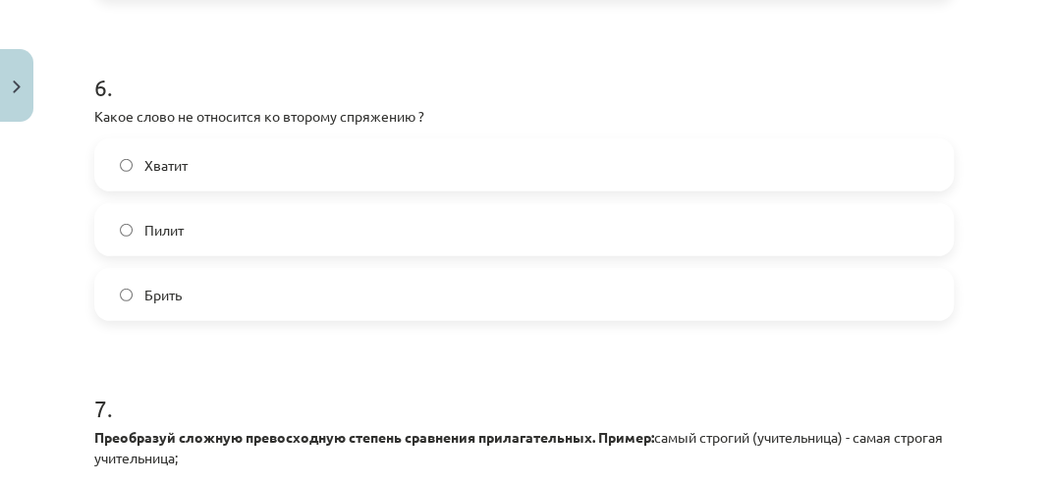
scroll to position [2323, 0]
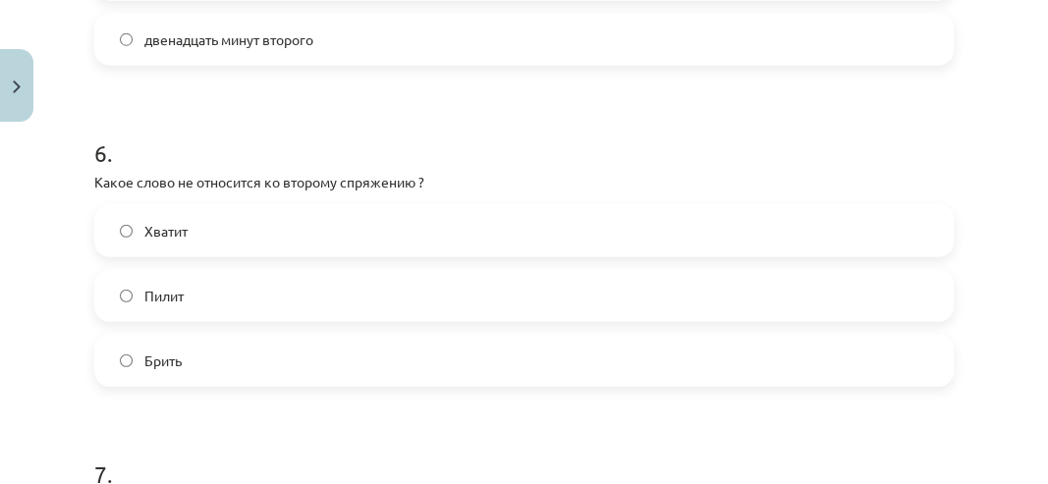
click at [157, 229] on span "Хватит" at bounding box center [165, 231] width 43 height 21
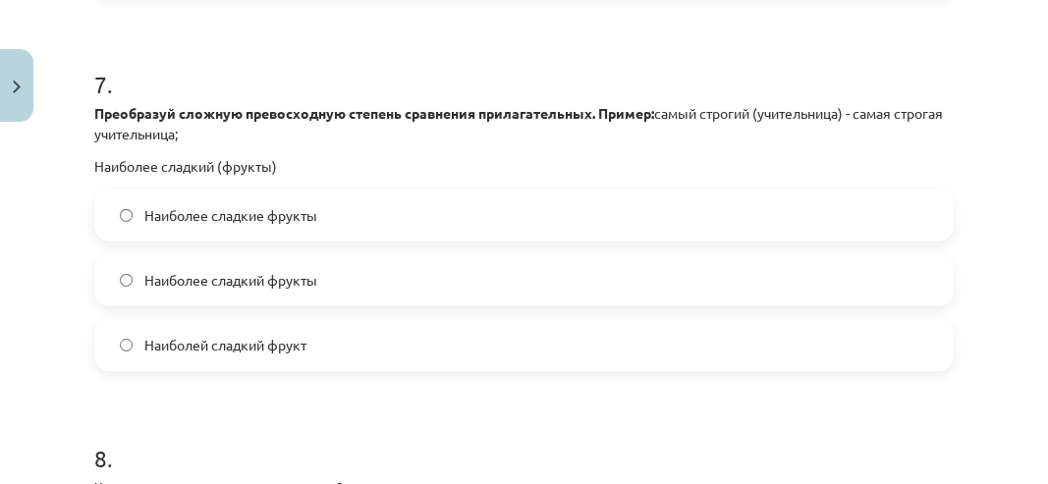
scroll to position [2716, 0]
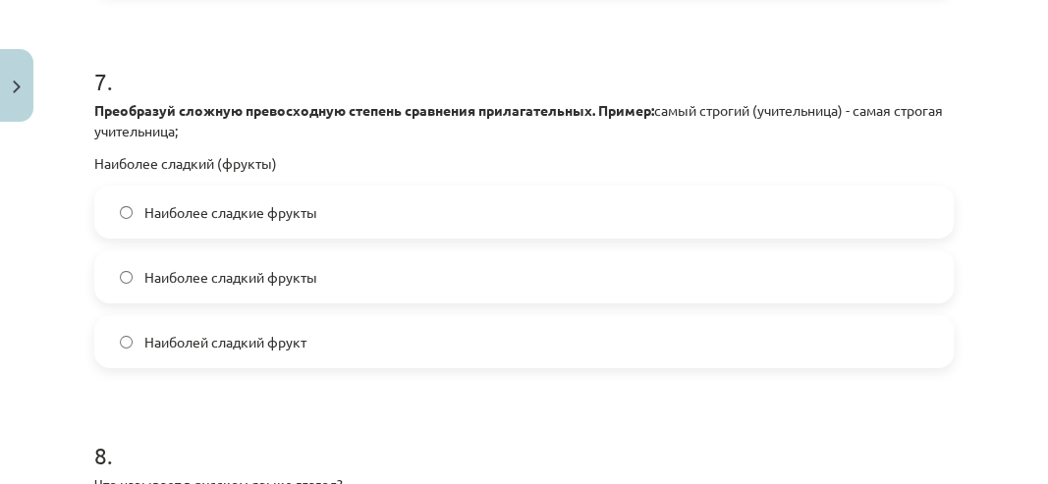
click at [296, 216] on span "Наиболее сладкие фрукты" at bounding box center [230, 212] width 173 height 21
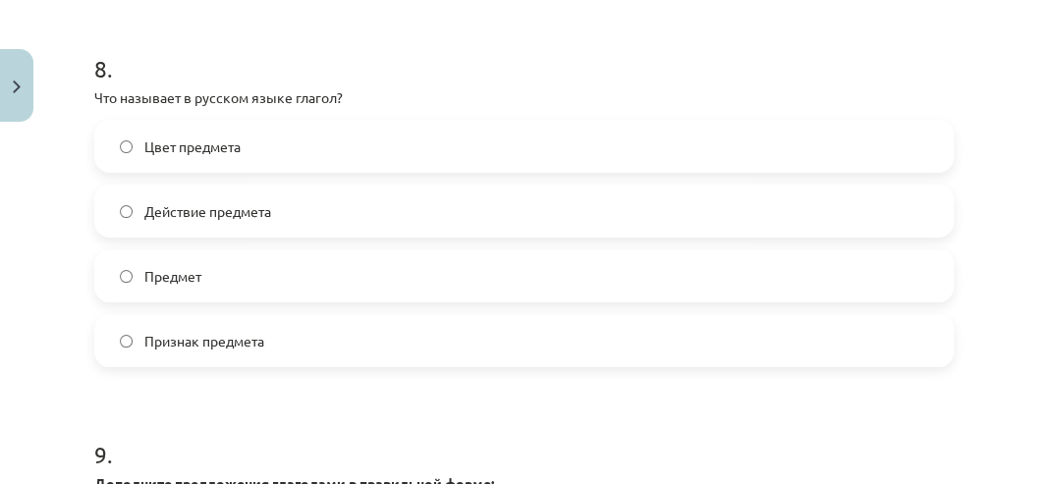
scroll to position [3109, 0]
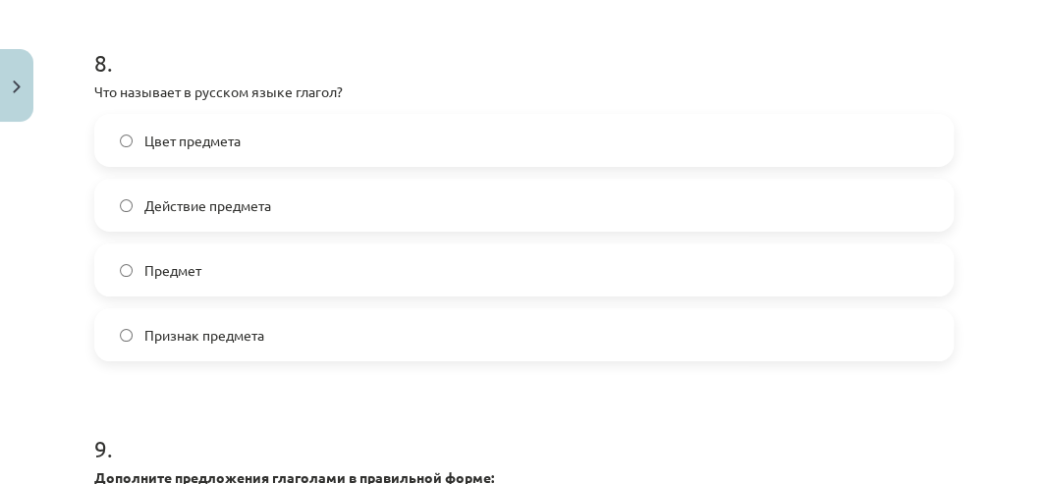
click at [249, 210] on span "Действие предмета" at bounding box center [207, 206] width 127 height 21
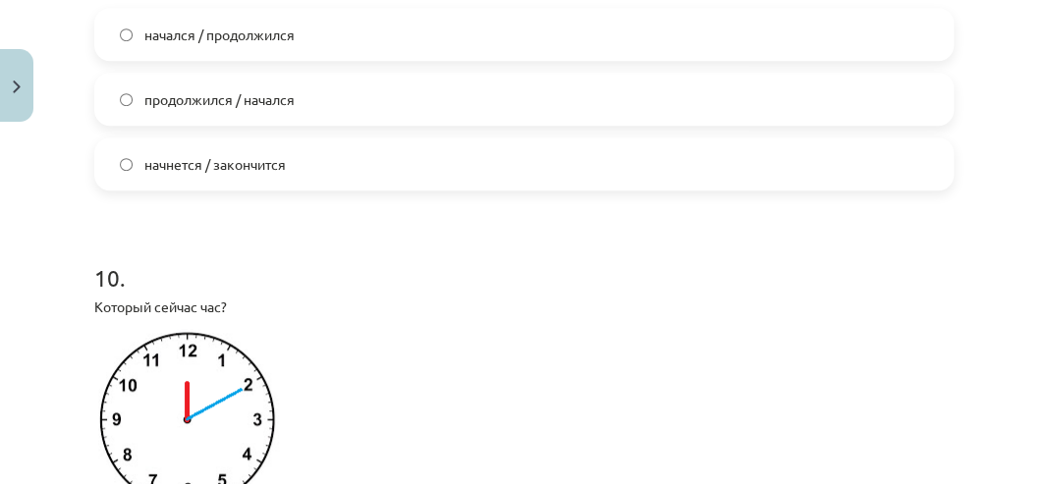
scroll to position [3502, 0]
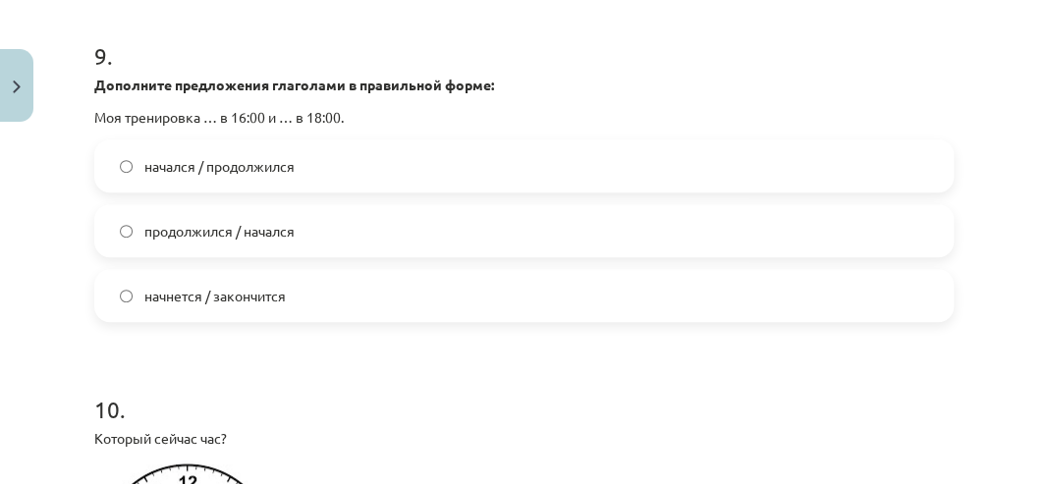
click at [138, 302] on label "начнется / закончится" at bounding box center [524, 295] width 856 height 49
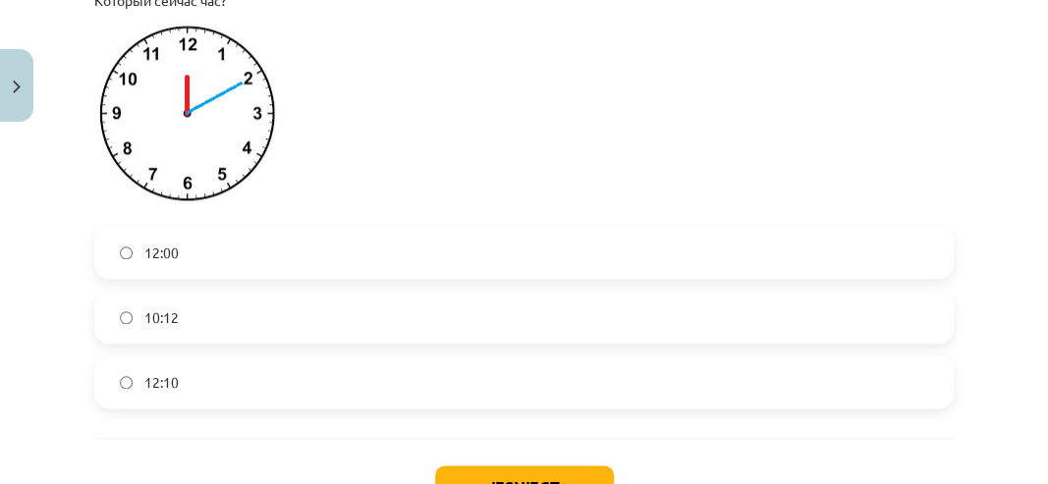
scroll to position [3961, 0]
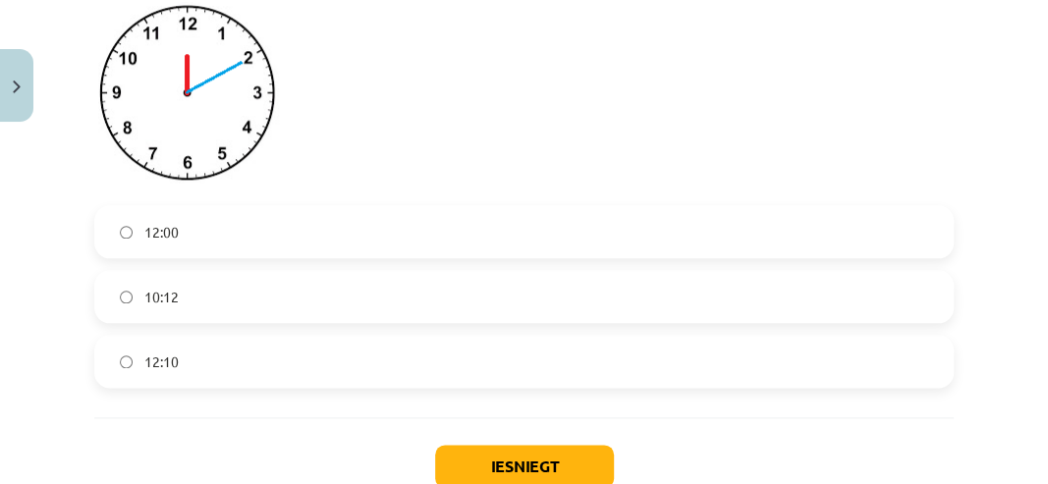
click at [118, 359] on label "12:10" at bounding box center [524, 361] width 856 height 49
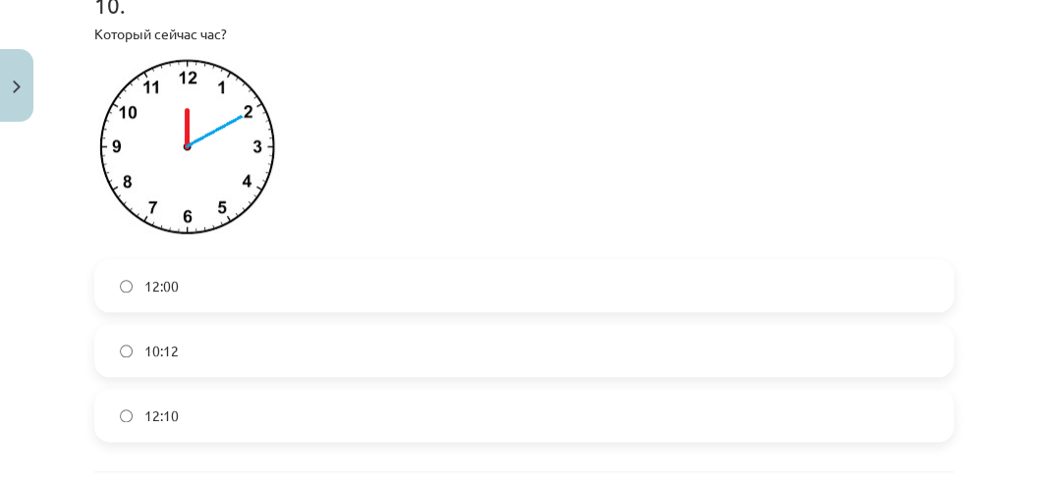
scroll to position [3830, 0]
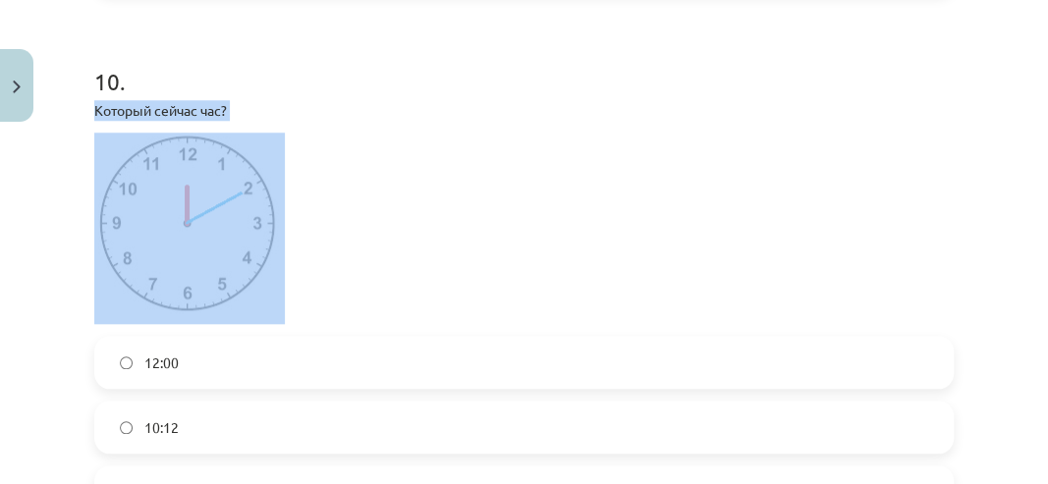
drag, startPoint x: 88, startPoint y: 109, endPoint x: 295, endPoint y: 141, distance: 208.9
click at [299, 130] on div "Который сейчас час?" at bounding box center [524, 212] width 860 height 224
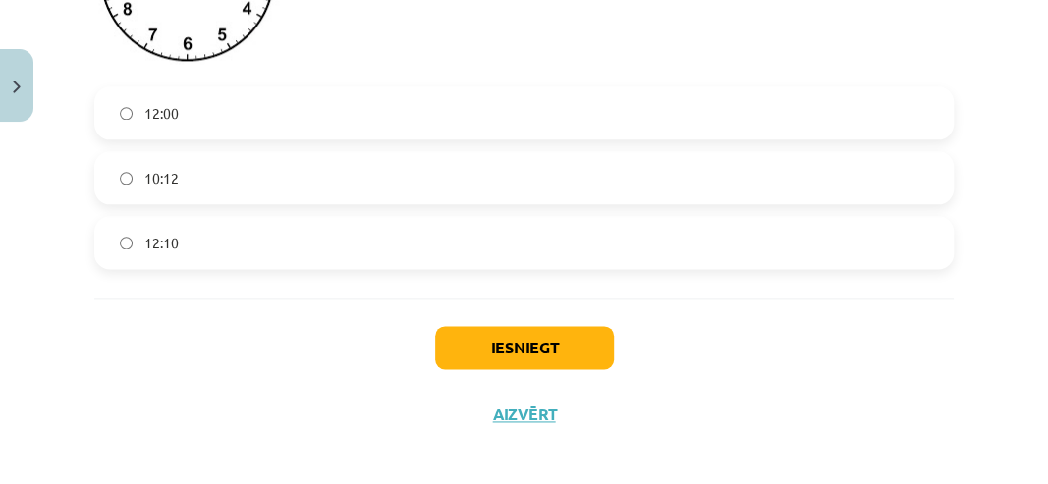
scroll to position [4092, 0]
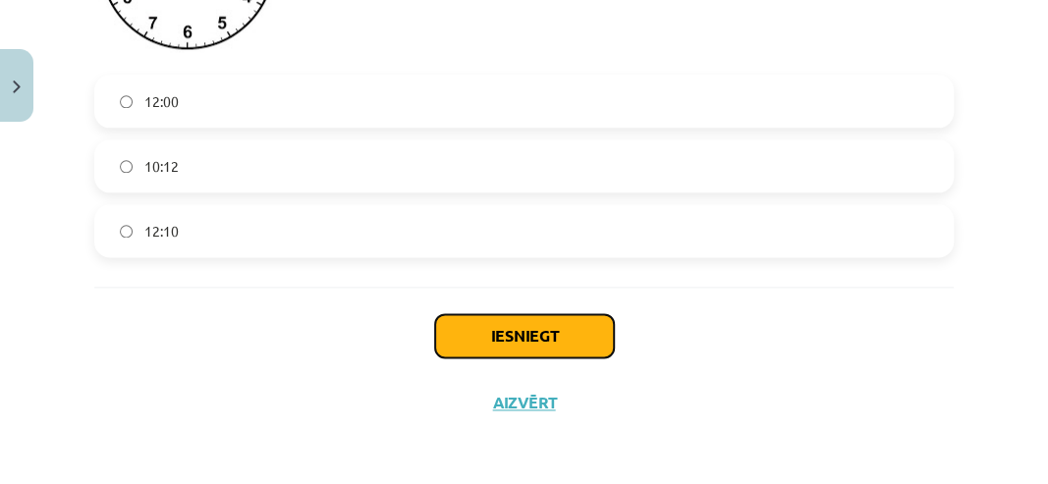
click at [489, 332] on button "Iesniegt" at bounding box center [524, 335] width 179 height 43
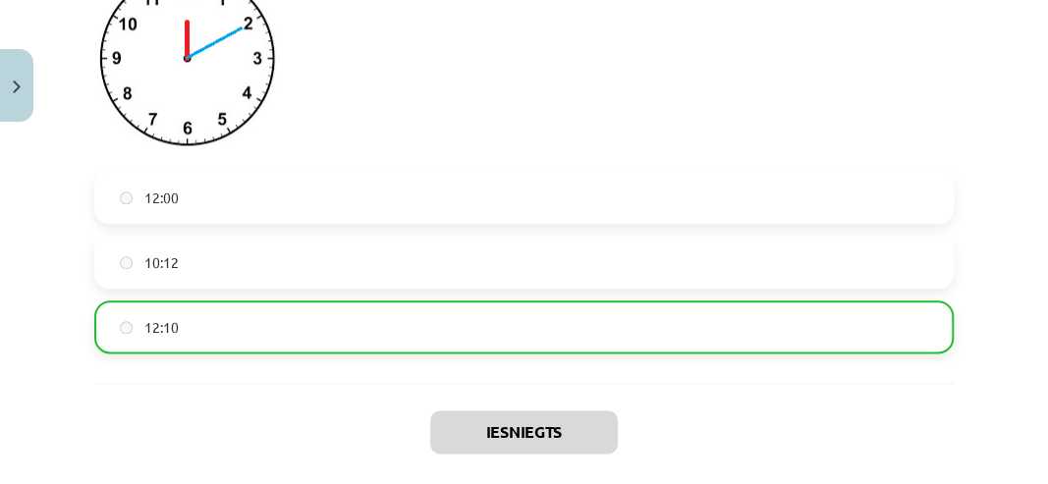
scroll to position [4153, 0]
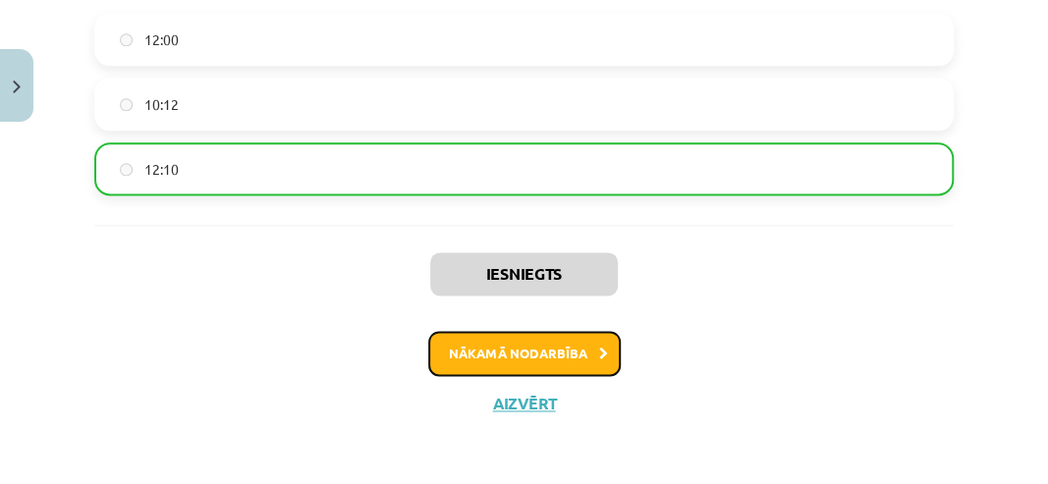
click at [518, 354] on button "Nākamā nodarbība" at bounding box center [524, 353] width 193 height 45
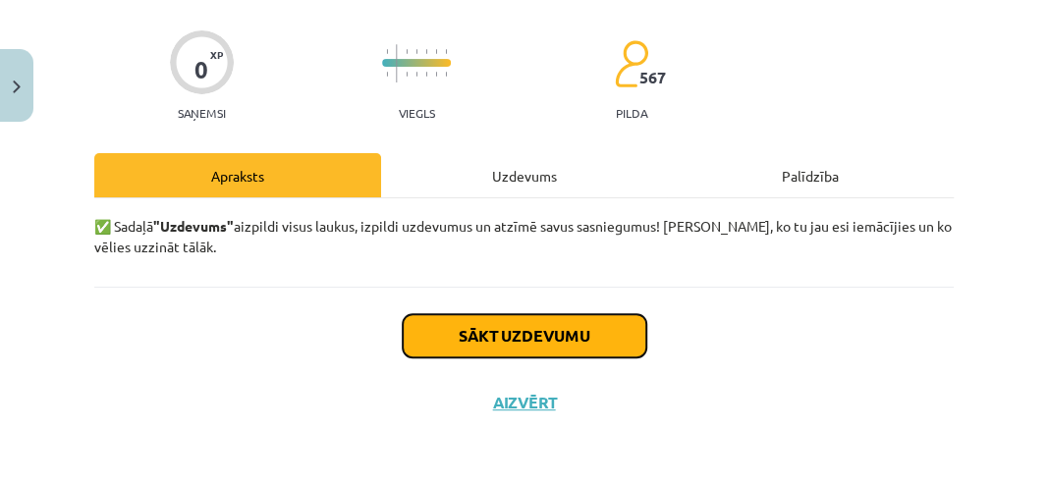
click at [507, 351] on button "Sākt uzdevumu" at bounding box center [525, 335] width 244 height 43
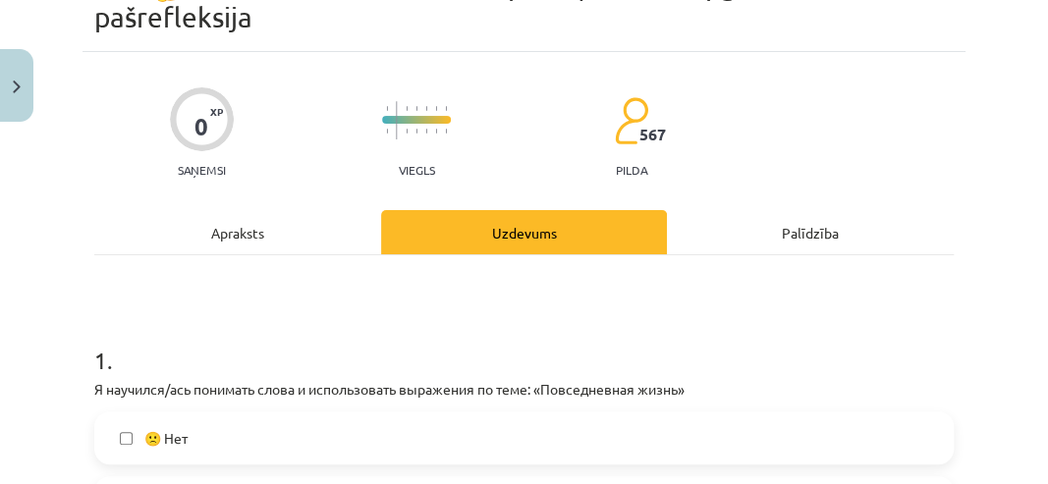
scroll to position [376, 0]
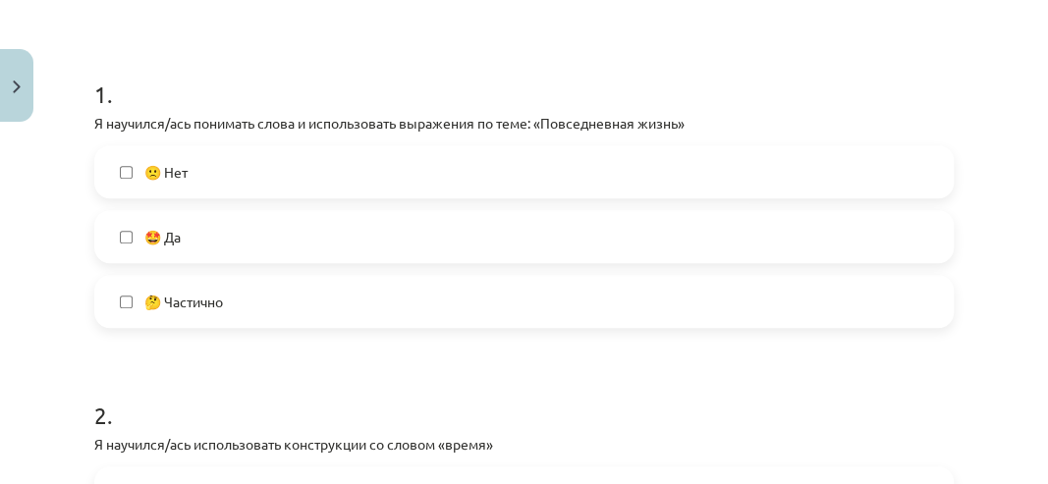
click at [134, 234] on label "🤩 Да" at bounding box center [524, 236] width 856 height 49
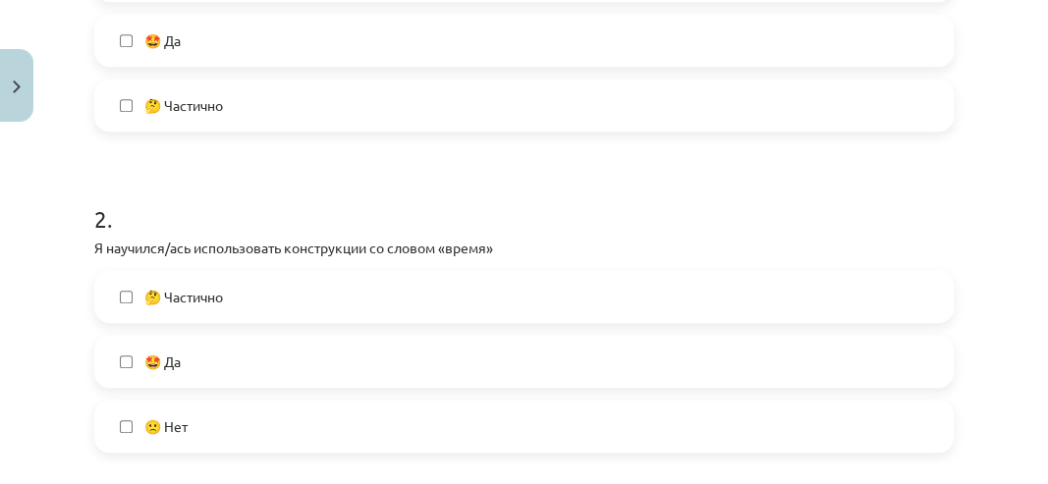
scroll to position [639, 0]
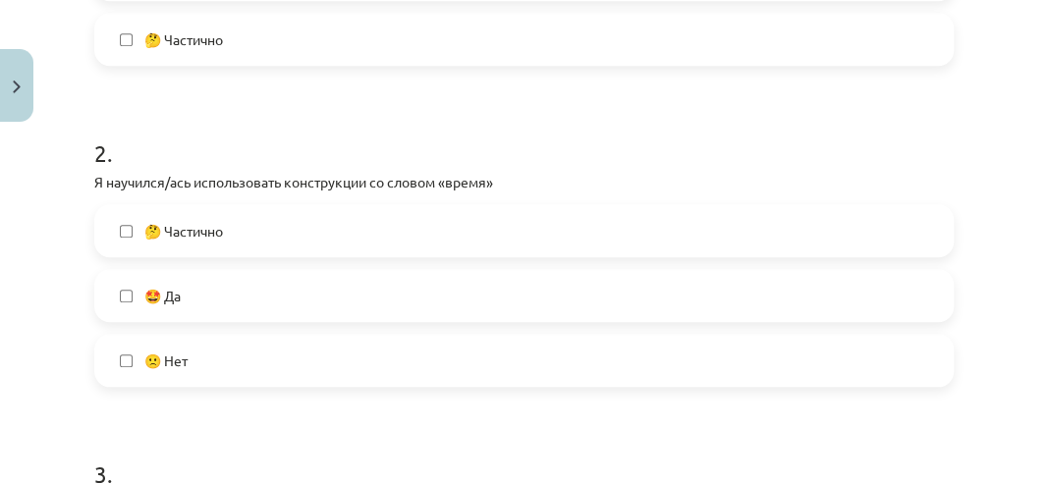
click at [289, 310] on label "🤩 Да" at bounding box center [524, 295] width 856 height 49
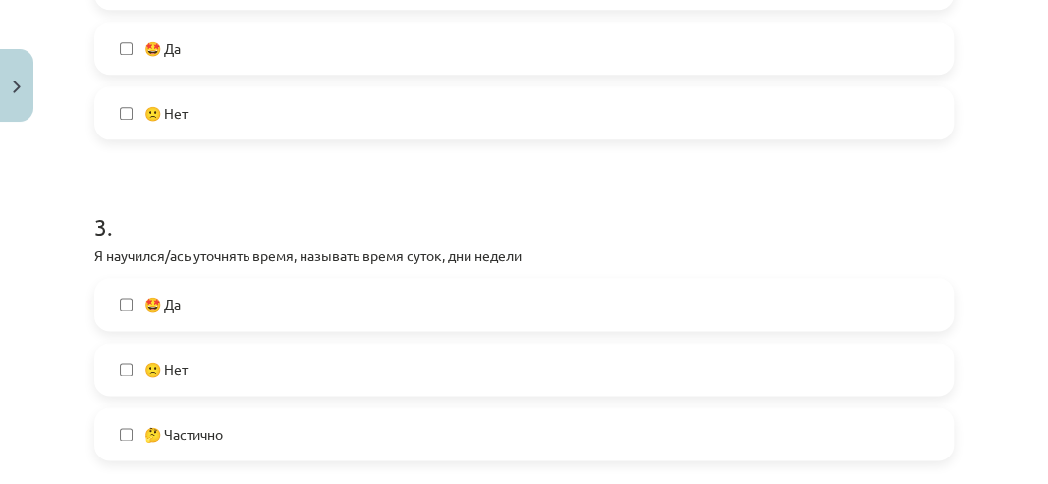
scroll to position [900, 0]
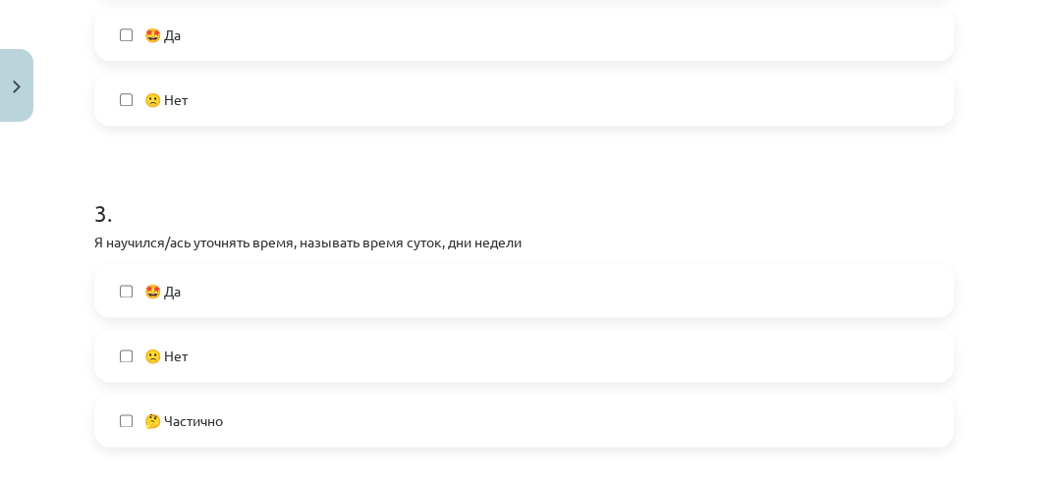
click at [206, 357] on label "🙁 Нет" at bounding box center [524, 355] width 856 height 49
click at [188, 295] on label "🤩 Да" at bounding box center [524, 290] width 856 height 49
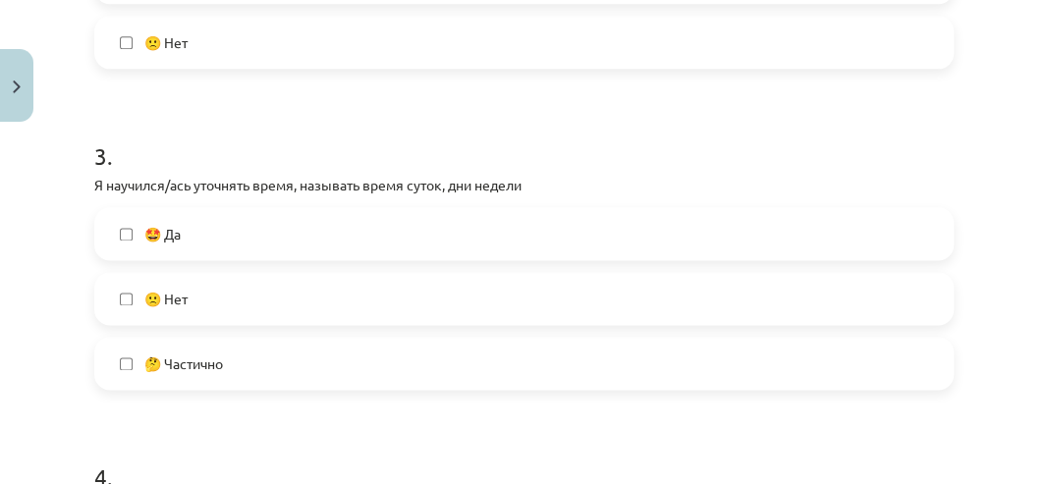
scroll to position [1032, 0]
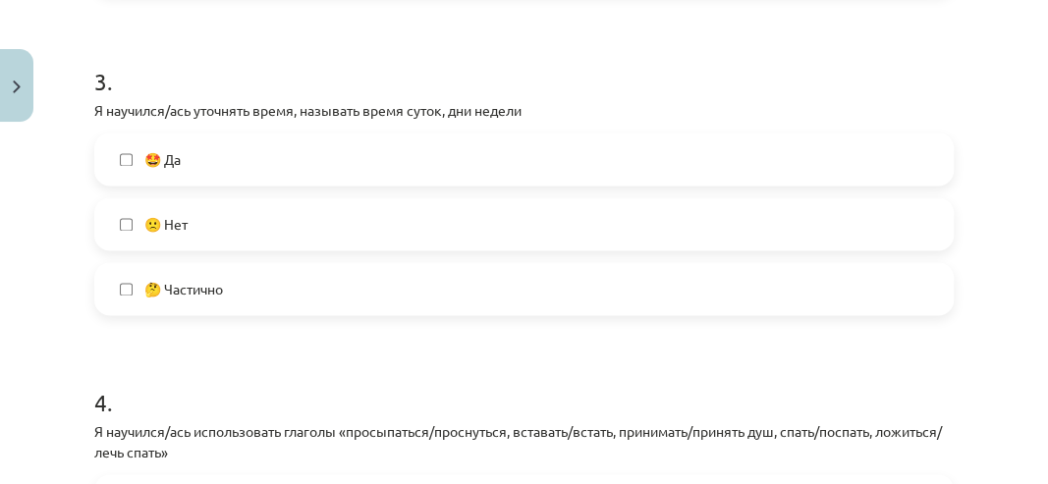
click at [140, 155] on label "🤩 Да" at bounding box center [524, 159] width 856 height 49
click at [117, 223] on label "🙁 Нет" at bounding box center [524, 223] width 856 height 49
click at [135, 153] on label "🤩 Да" at bounding box center [524, 159] width 856 height 49
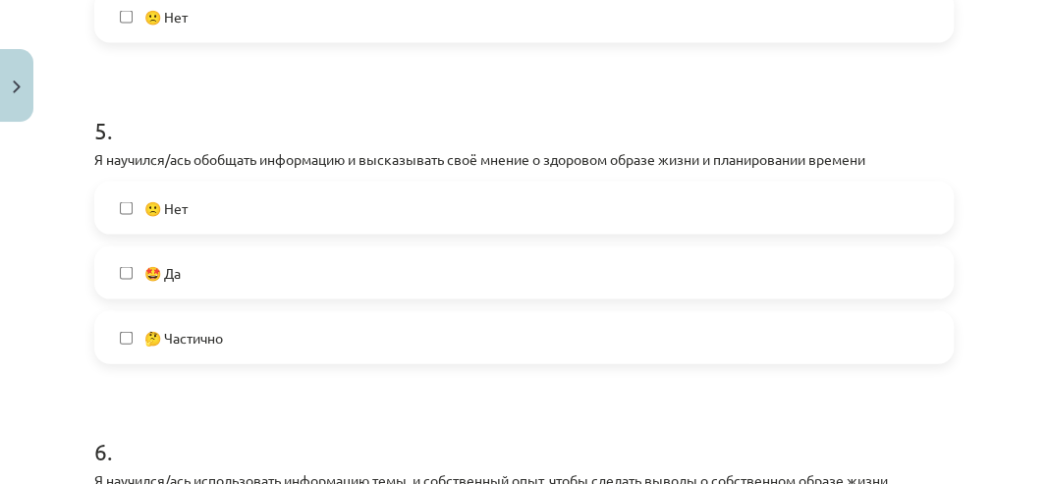
scroll to position [1686, 0]
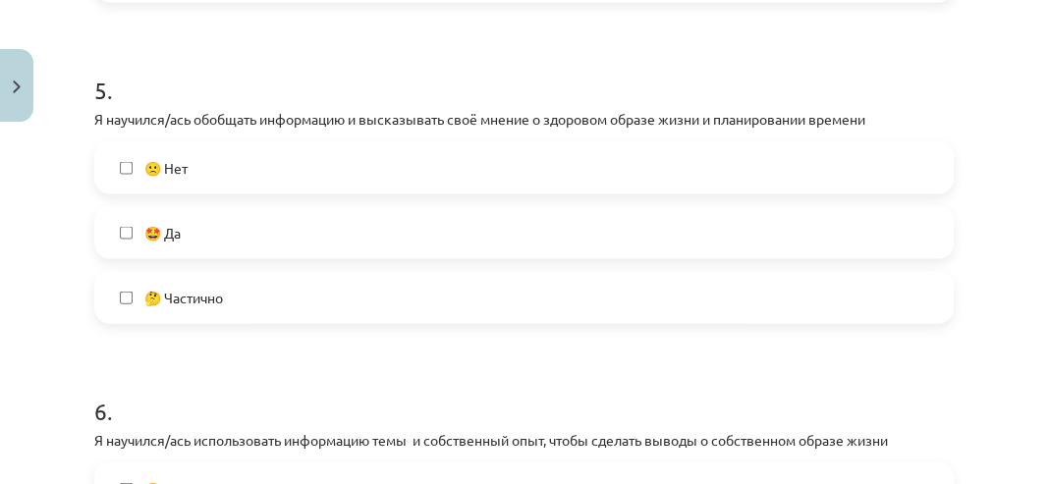
click at [150, 237] on span "🤩 Да" at bounding box center [162, 233] width 36 height 21
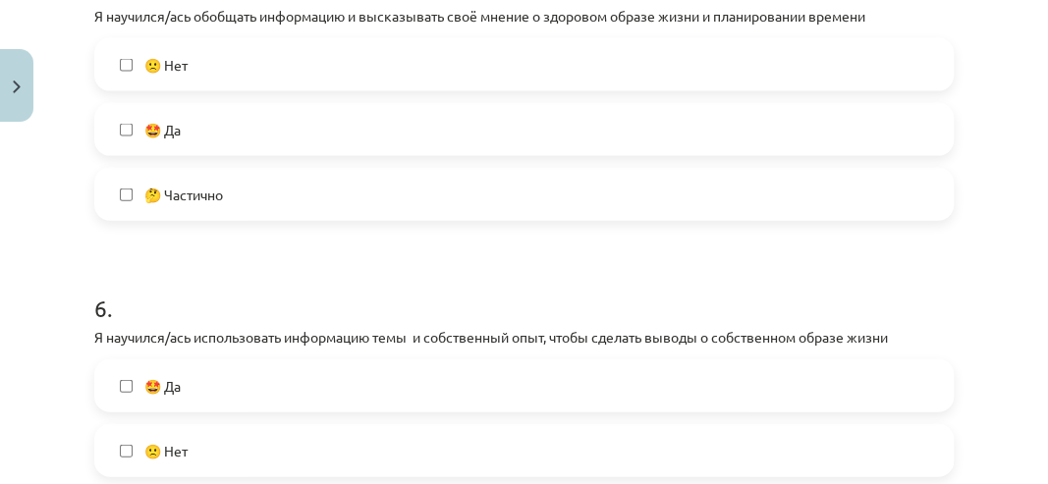
scroll to position [1883, 0]
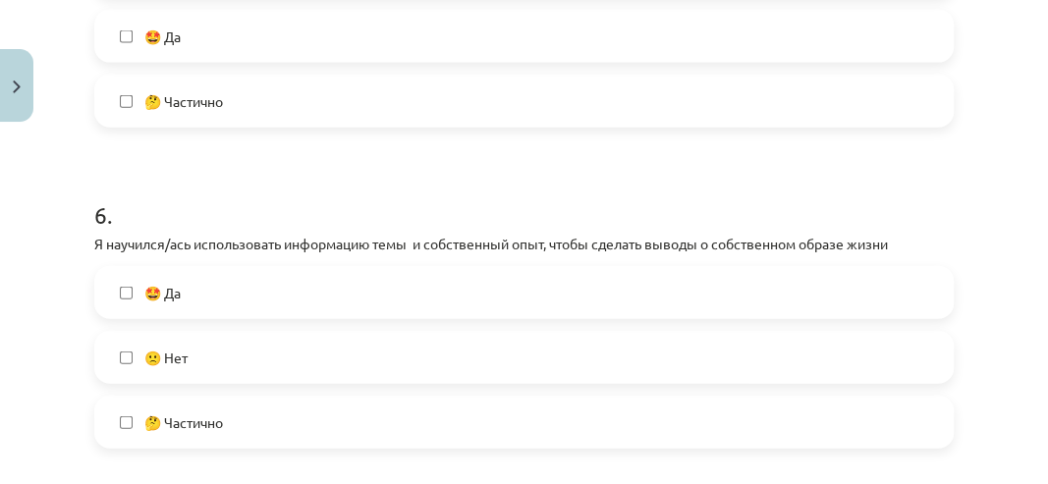
click at [181, 293] on span "🤩 Да" at bounding box center [162, 293] width 36 height 21
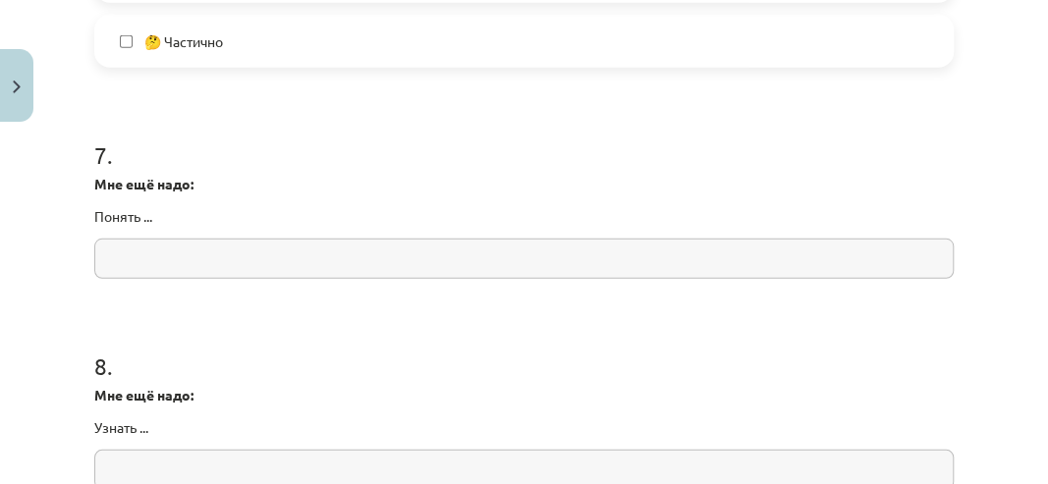
scroll to position [2252, 0]
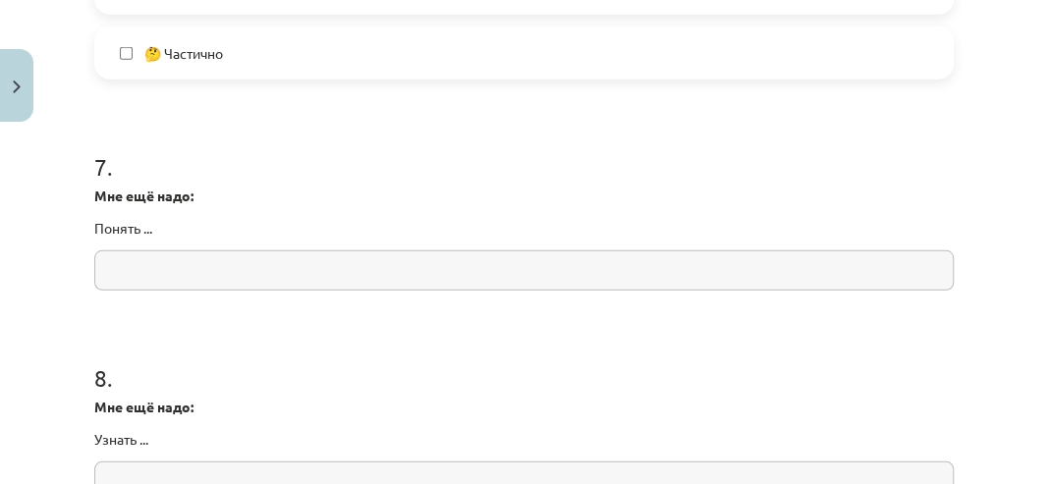
click at [147, 265] on input "text" at bounding box center [524, 271] width 860 height 40
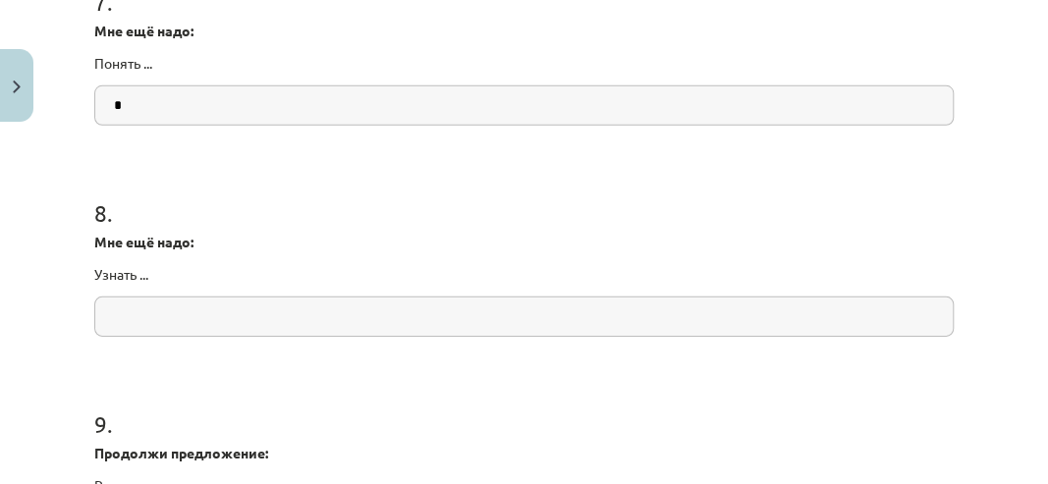
scroll to position [2449, 0]
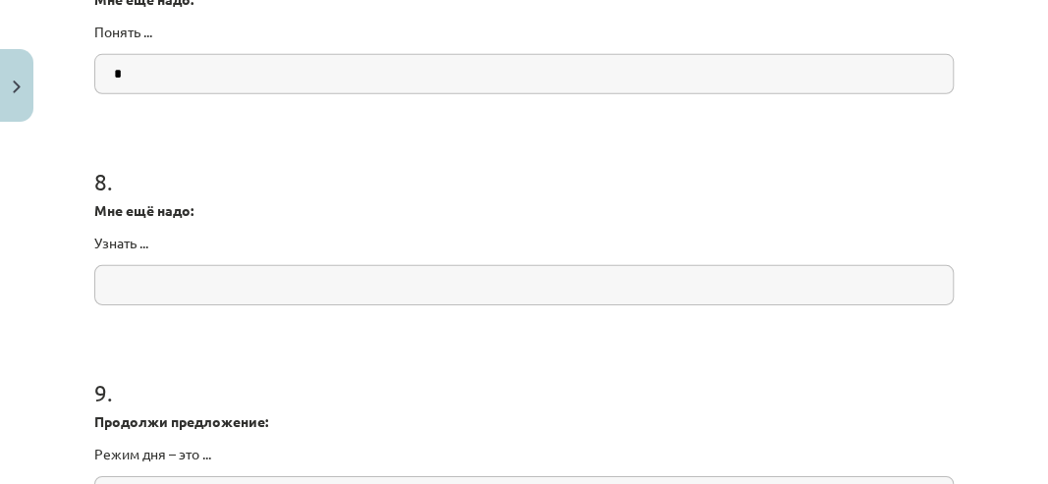
type input "*"
click at [159, 289] on input "text" at bounding box center [524, 285] width 860 height 40
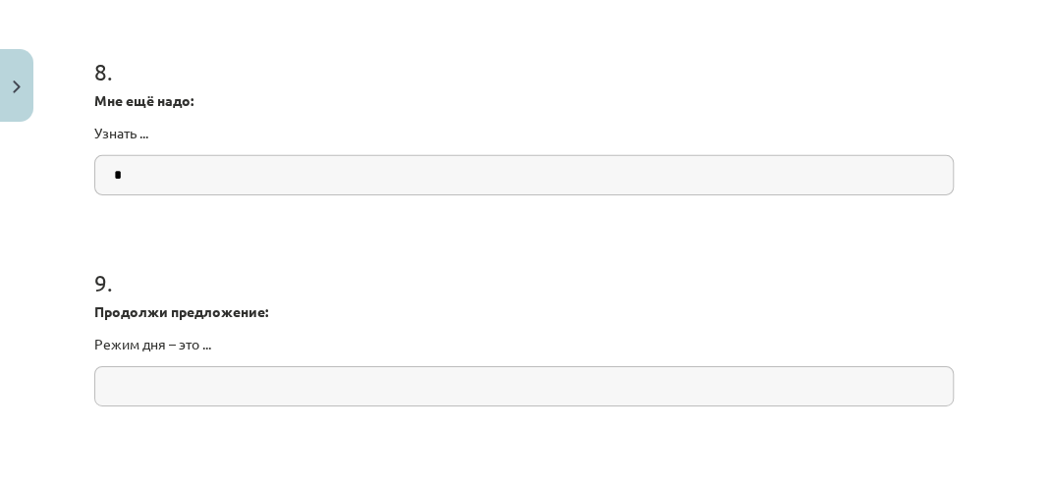
scroll to position [2645, 0]
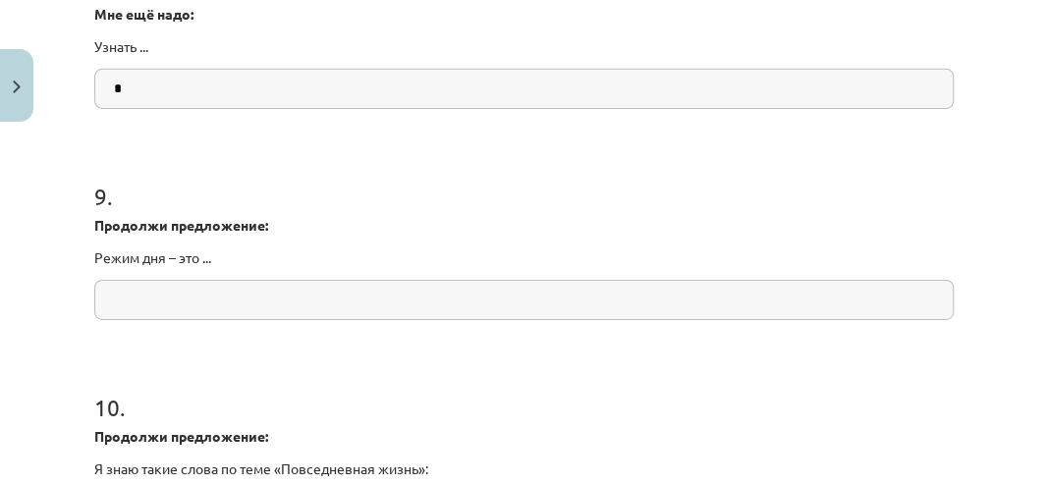
type input "*"
click at [155, 304] on input "text" at bounding box center [524, 300] width 860 height 40
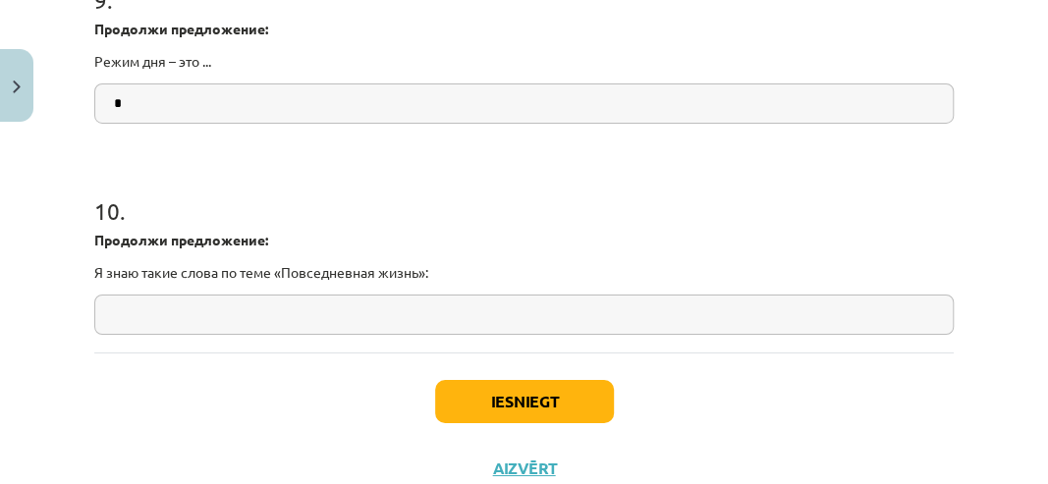
scroll to position [2907, 0]
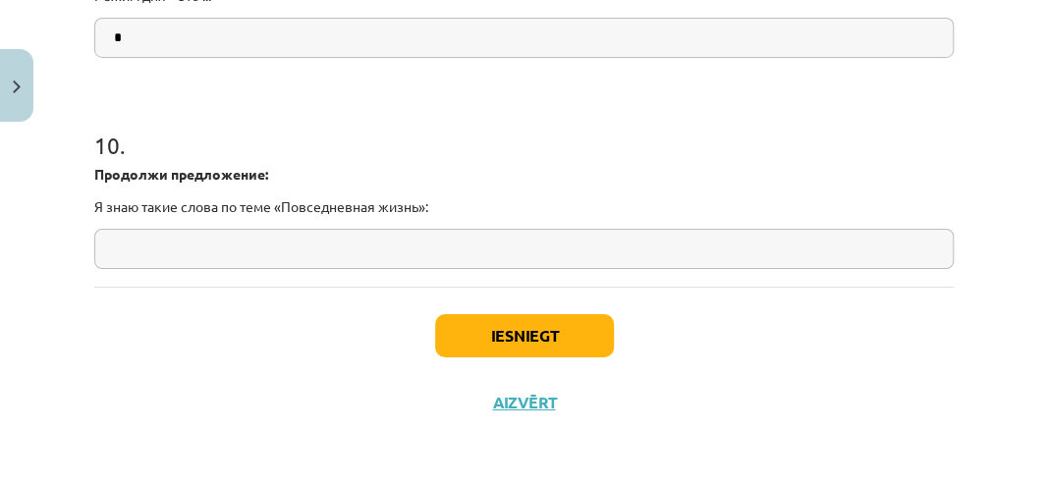
type input "*"
click at [164, 260] on input "text" at bounding box center [524, 249] width 860 height 40
type input "*"
click at [588, 336] on button "Iesniegt" at bounding box center [524, 335] width 179 height 43
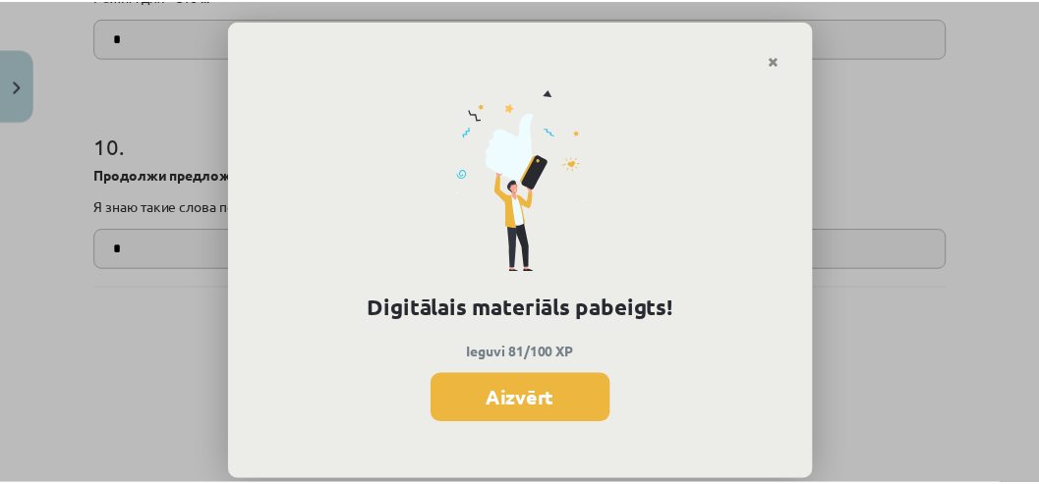
scroll to position [2681, 0]
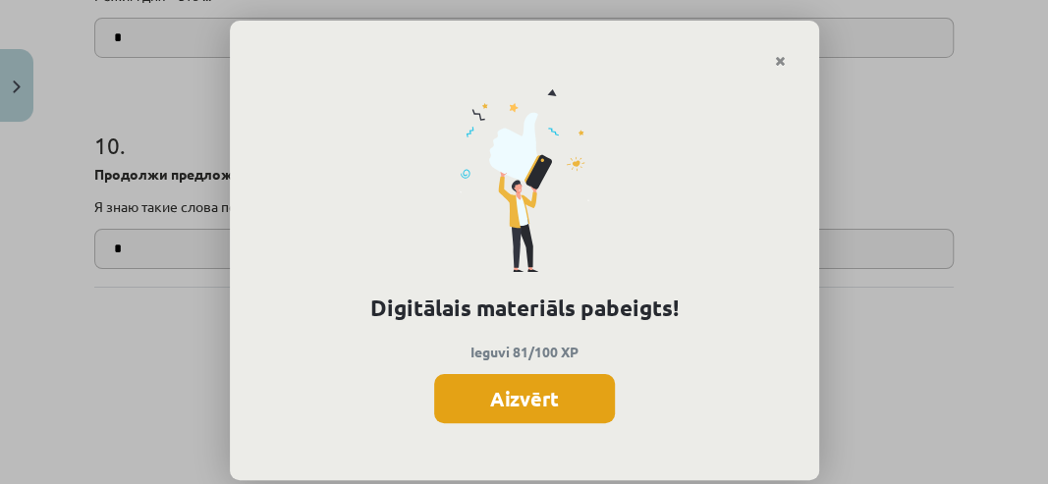
click at [495, 400] on button "Aizvērt" at bounding box center [524, 398] width 181 height 49
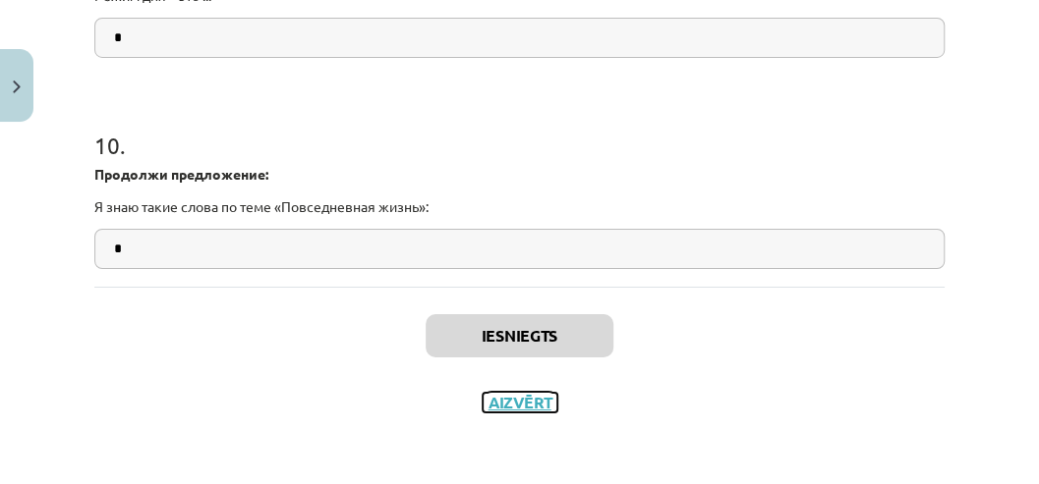
click at [499, 393] on button "Aizvērt" at bounding box center [519, 403] width 75 height 20
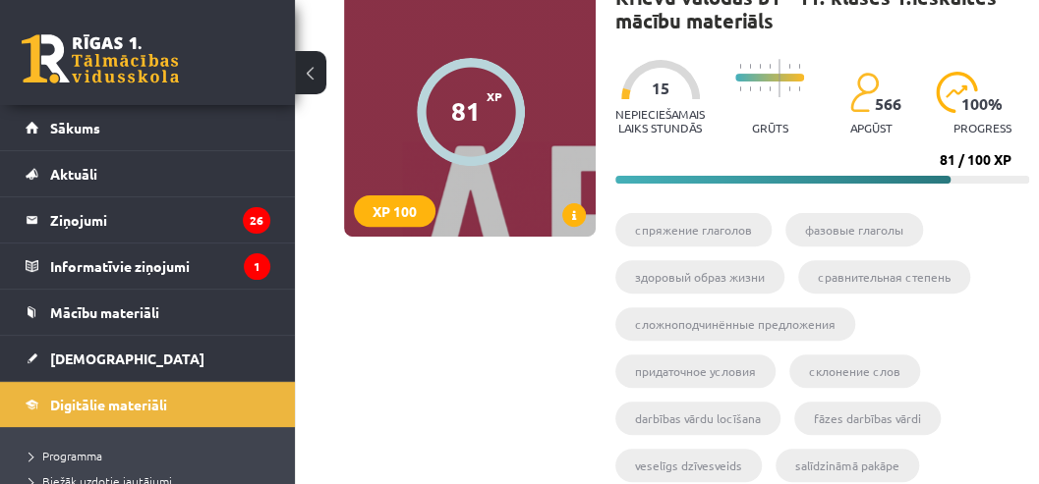
scroll to position [0, 0]
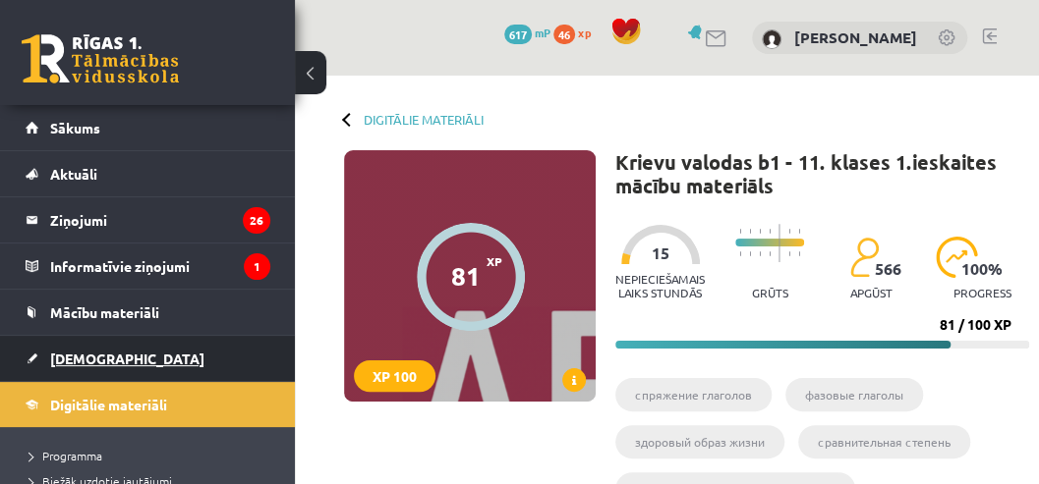
click at [85, 364] on span "[DEMOGRAPHIC_DATA]" at bounding box center [127, 359] width 154 height 18
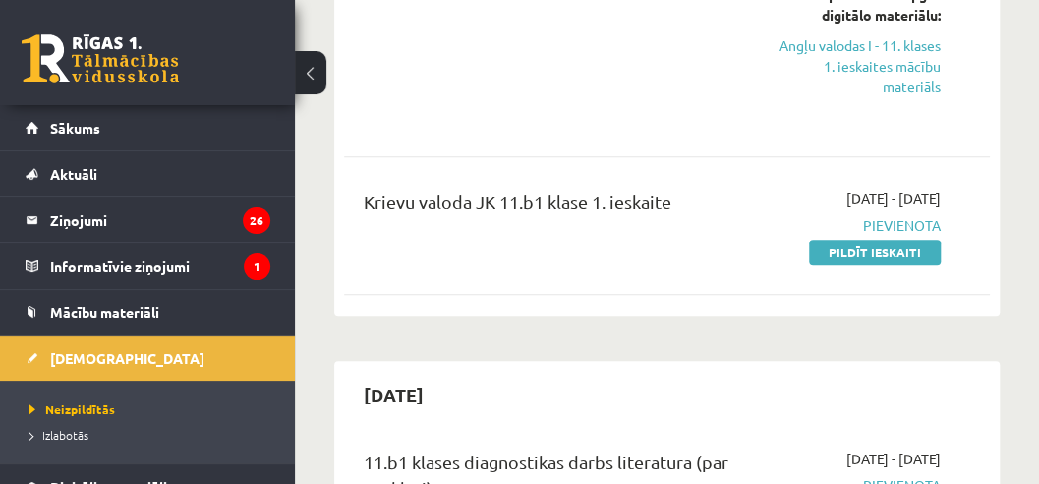
scroll to position [654, 0]
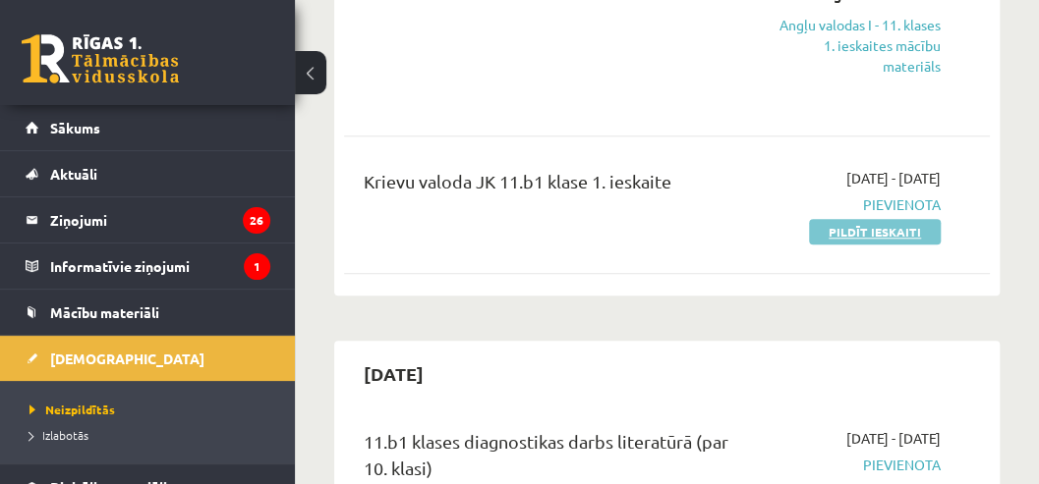
click at [841, 234] on link "Pildīt ieskaiti" at bounding box center [875, 232] width 132 height 26
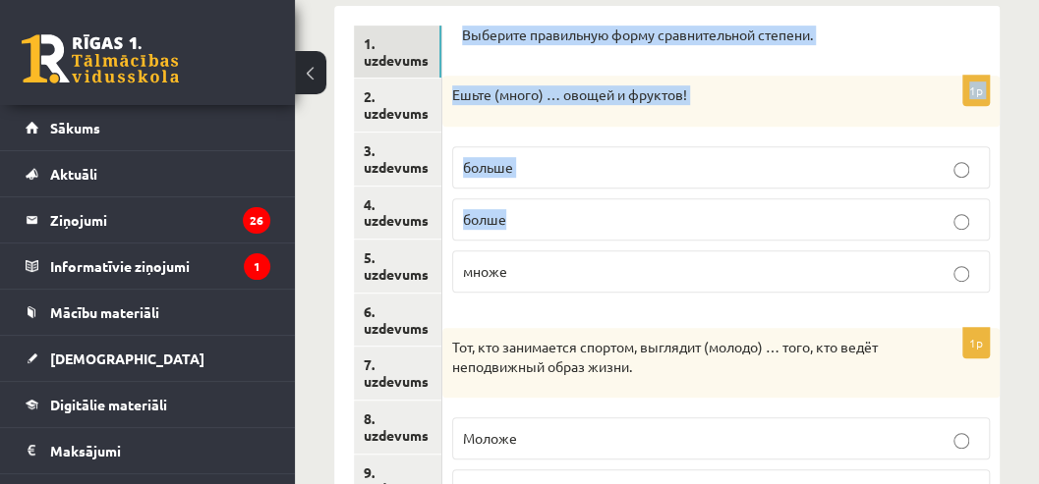
scroll to position [261, 0]
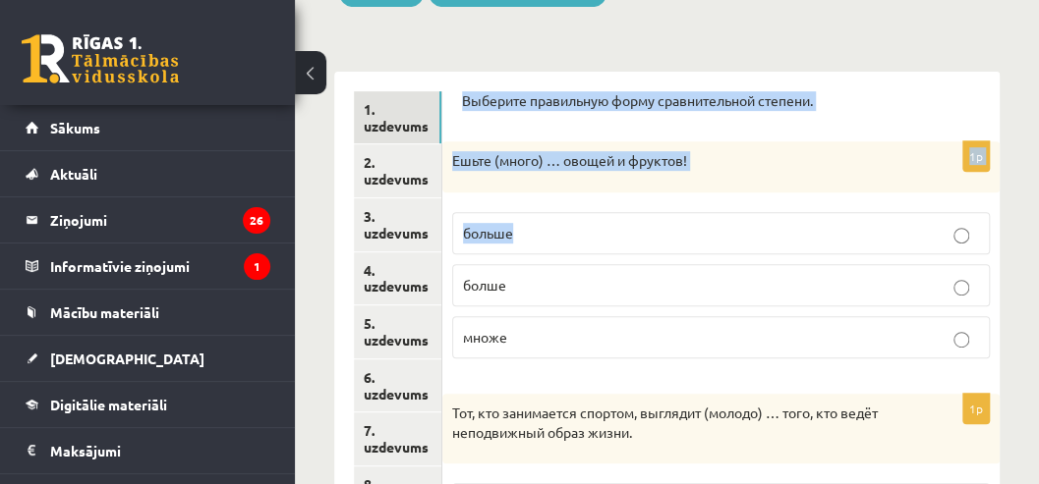
drag, startPoint x: 459, startPoint y: 100, endPoint x: 737, endPoint y: 203, distance: 296.6
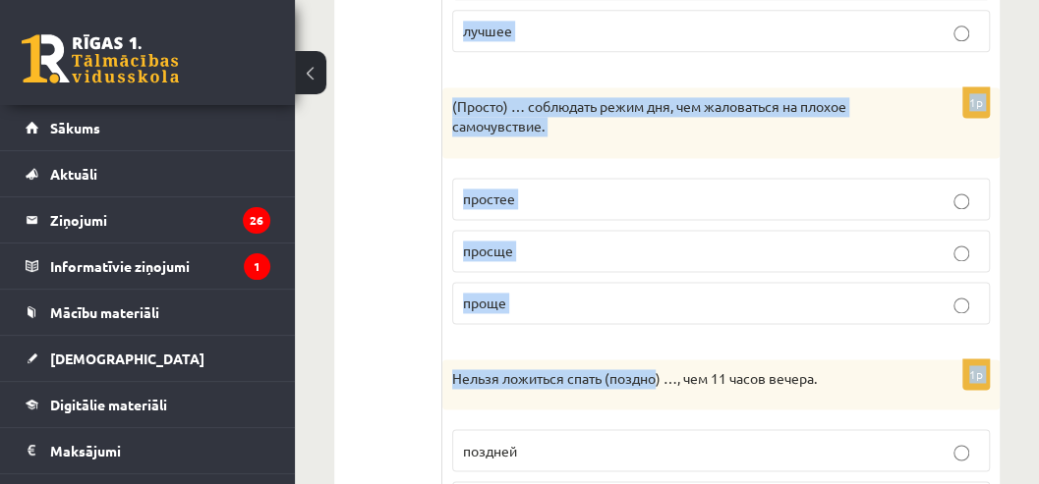
scroll to position [1267, 0]
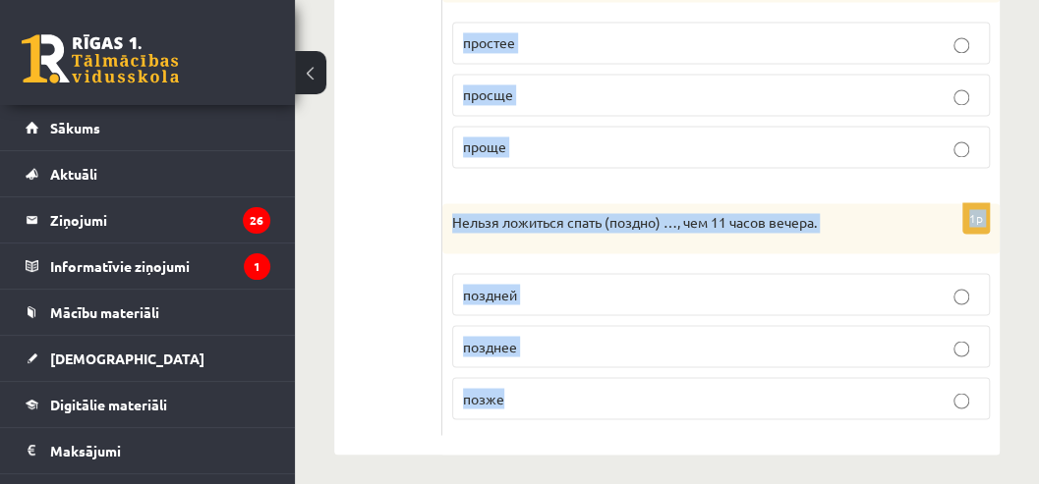
drag, startPoint x: 462, startPoint y: 96, endPoint x: 660, endPoint y: 407, distance: 368.5
copy form "Выберите правильную форму сравнительной степени. 1p Ешьте (много) … овощей и фр…"
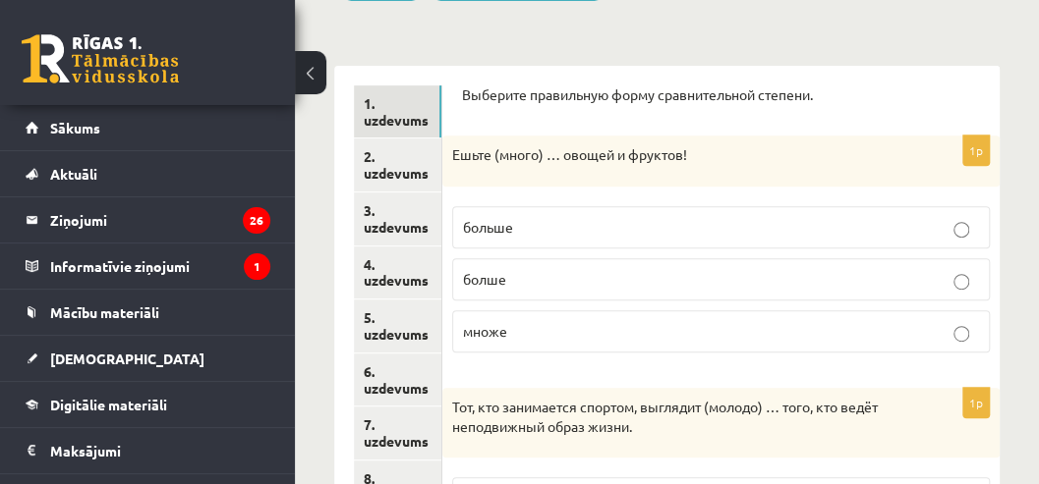
scroll to position [284, 0]
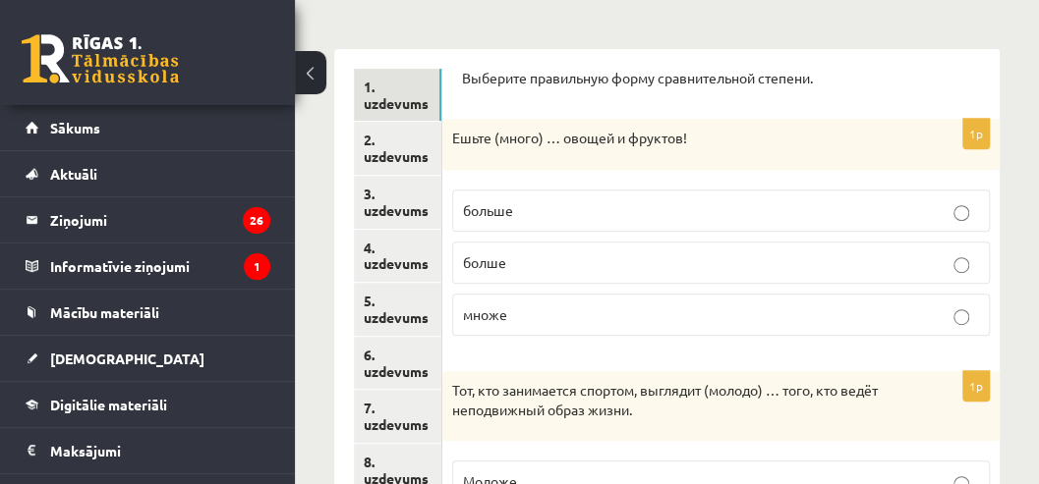
click at [515, 214] on p "больше" at bounding box center [721, 210] width 516 height 21
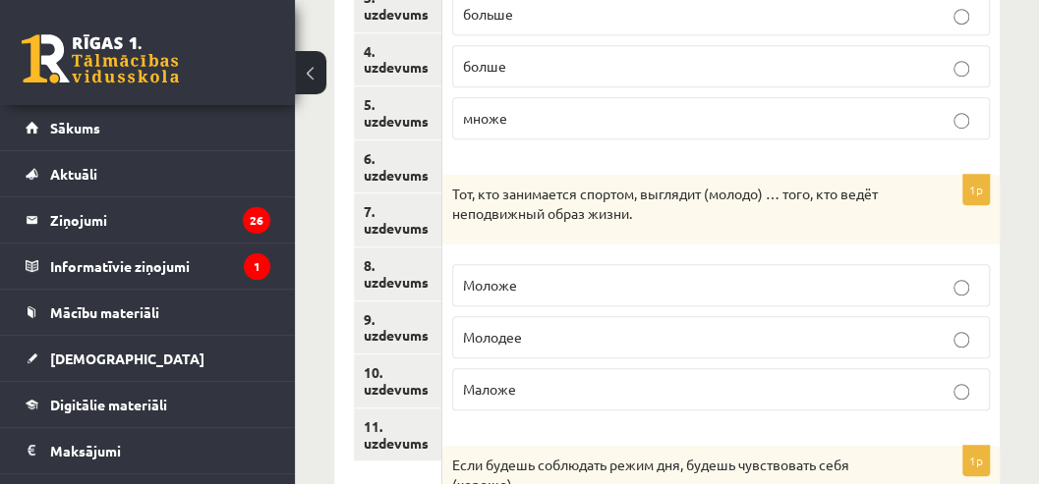
scroll to position [546, 0]
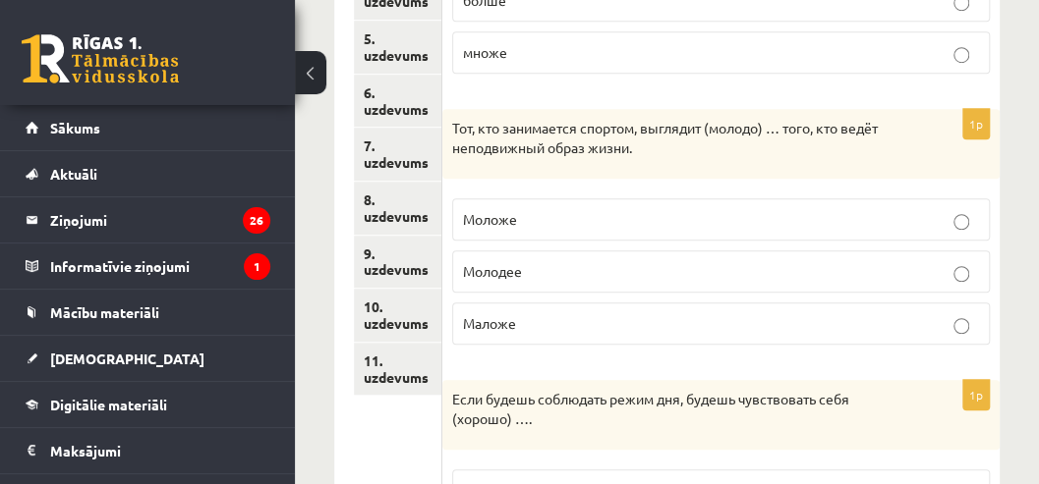
click at [538, 221] on p "Моложе" at bounding box center [721, 219] width 516 height 21
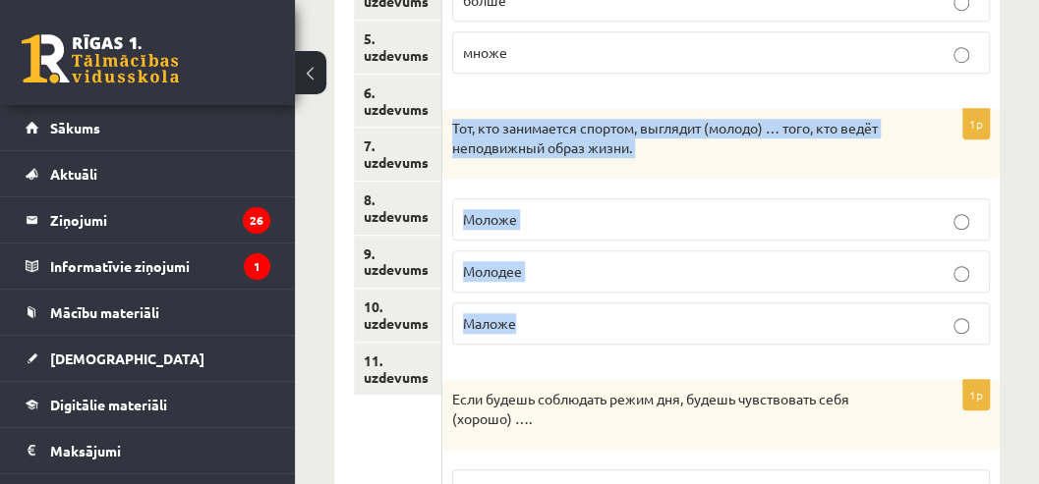
drag, startPoint x: 453, startPoint y: 126, endPoint x: 646, endPoint y: 319, distance: 273.1
click at [646, 319] on div "1p Тот, кто занимается спортом, выглядит (молодо) … того, кто ведёт неподвижный…" at bounding box center [720, 235] width 557 height 252
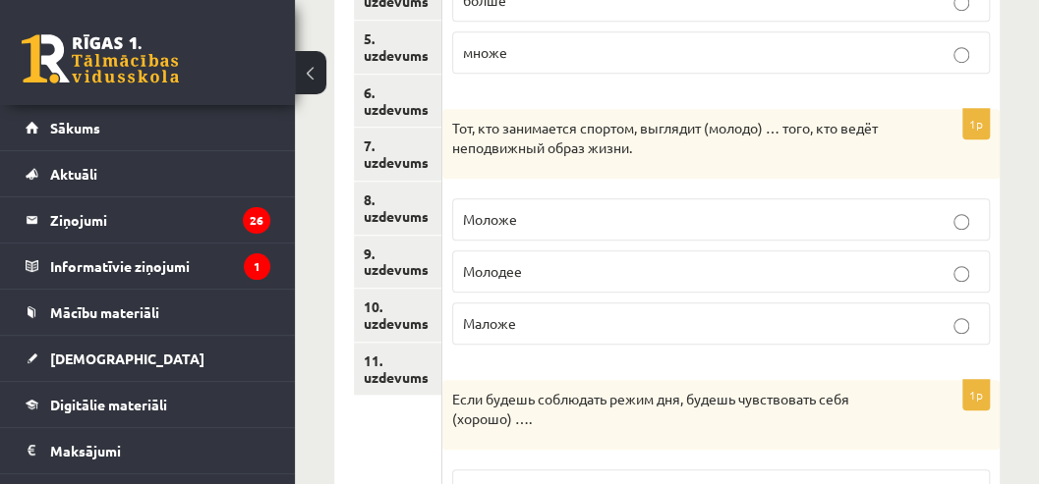
click at [497, 362] on form "Выберите правильную форму сравнительной степени. 1p Ешьте (много) … овощей и фр…" at bounding box center [721, 480] width 518 height 1349
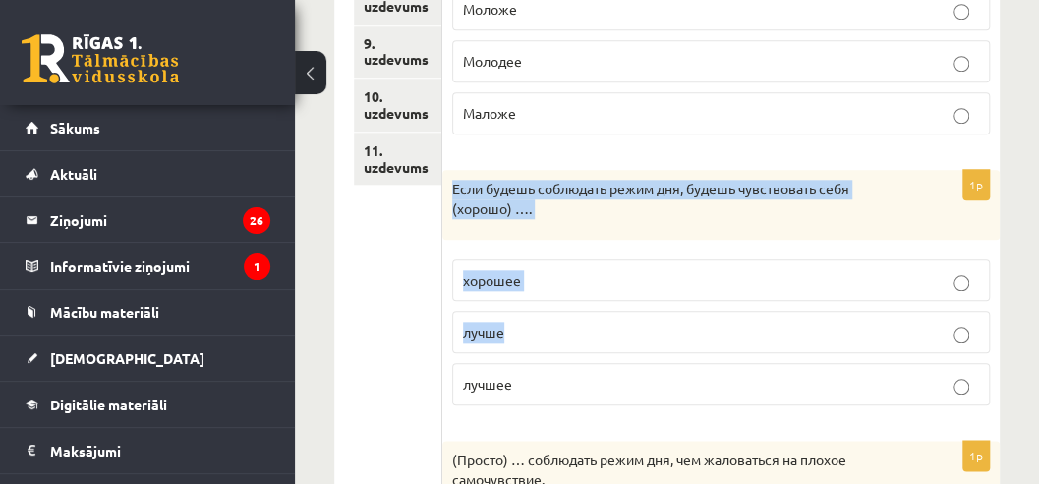
scroll to position [808, 0]
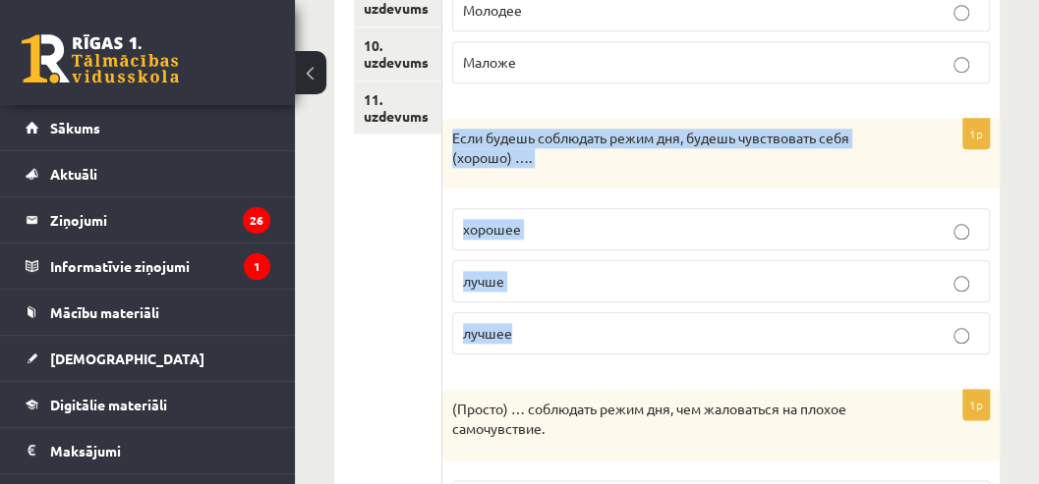
drag, startPoint x: 454, startPoint y: 262, endPoint x: 574, endPoint y: 345, distance: 145.5
click at [574, 345] on div "1p Если будешь соблюдать режим дня, будешь чувствовать себя (хорошо) …. хорошее…" at bounding box center [720, 245] width 557 height 252
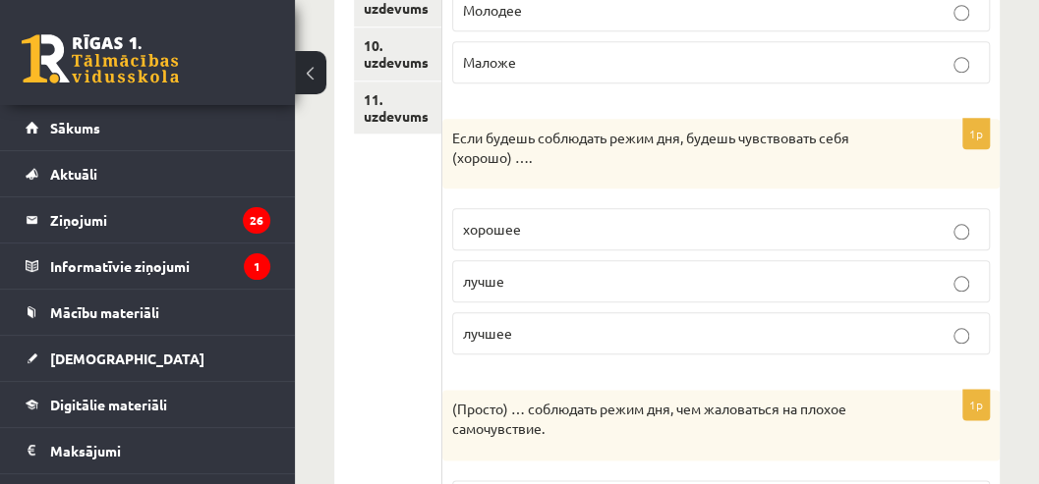
click at [403, 283] on ul "1. uzdevums 2. uzdevums 3. uzdevums 4. uzdevums 5. uzdevums 6. uzdevums 7. uzde…" at bounding box center [398, 219] width 88 height 1349
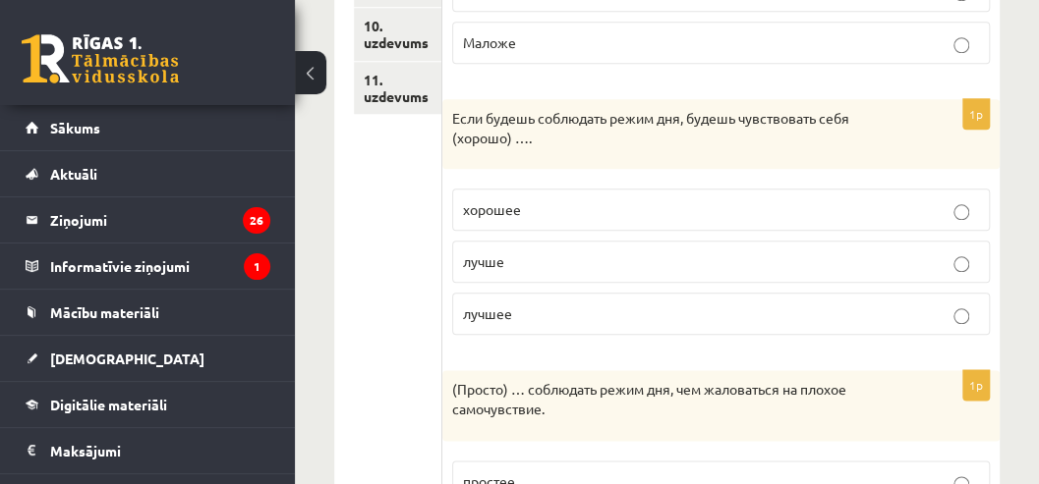
scroll to position [874, 0]
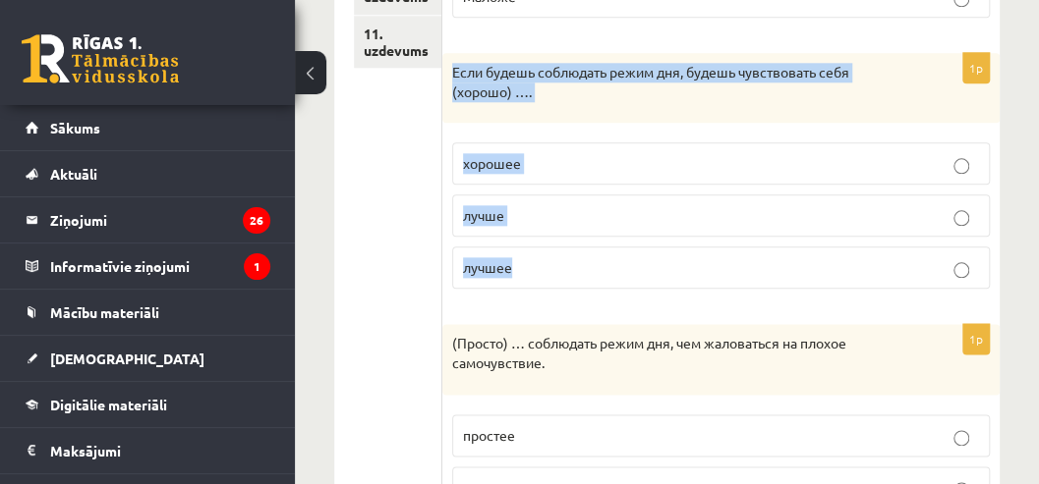
drag, startPoint x: 450, startPoint y: 63, endPoint x: 551, endPoint y: 276, distance: 236.0
click at [551, 276] on div "1p Если будешь соблюдать режим дня, будешь чувствовать себя (хорошо) …. хорошее…" at bounding box center [720, 179] width 557 height 252
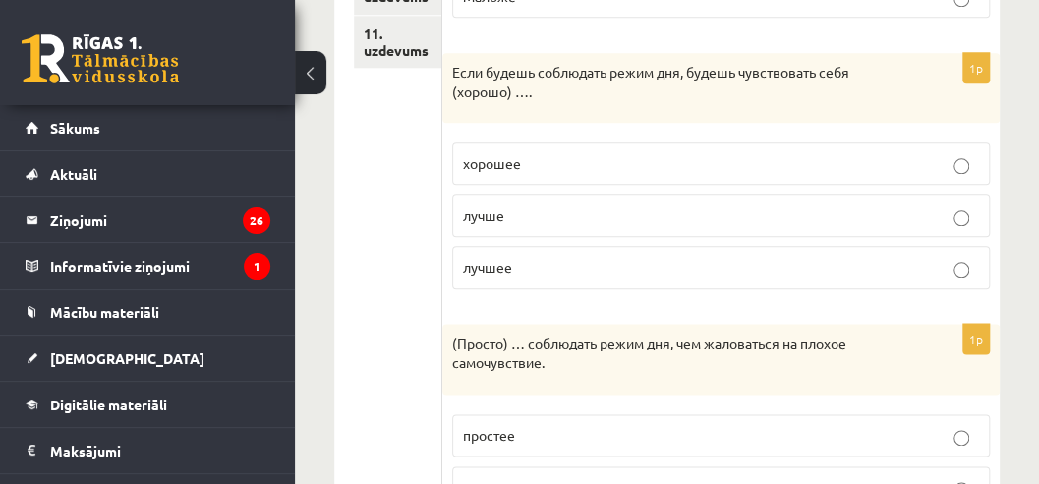
click at [376, 218] on ul "1. uzdevums 2. uzdevums 3. uzdevums 4. uzdevums 5. uzdevums 6. uzdevums 7. uzde…" at bounding box center [398, 153] width 88 height 1349
click at [493, 210] on span "лучше" at bounding box center [483, 215] width 41 height 18
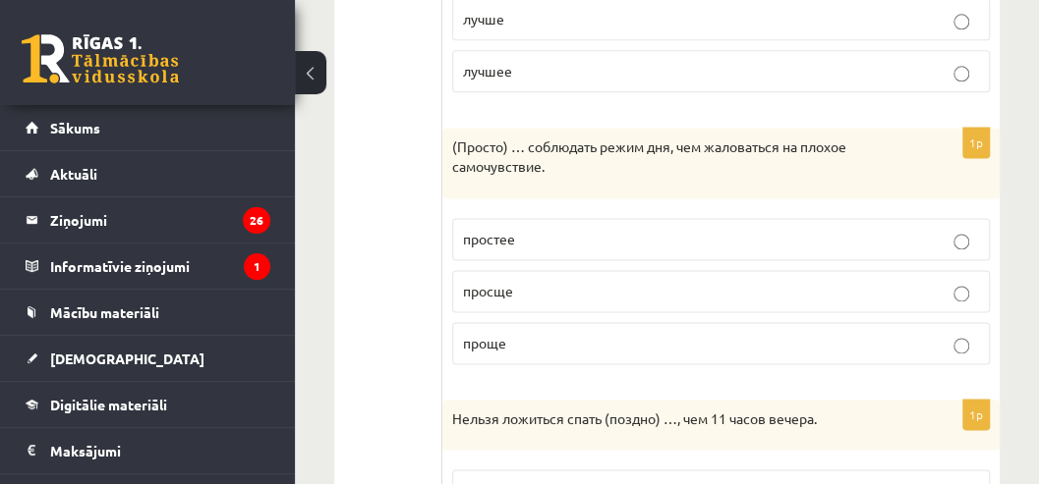
scroll to position [1136, 0]
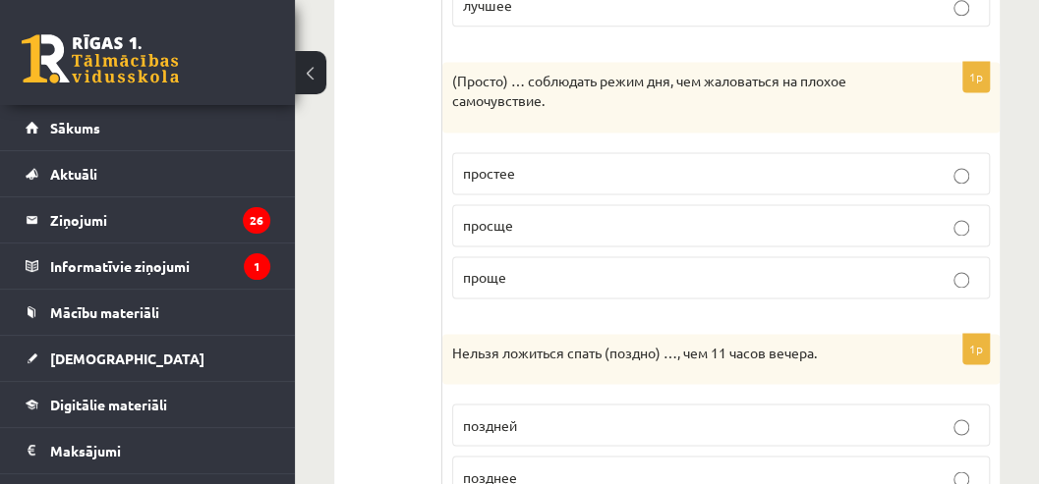
click at [467, 269] on span "проще" at bounding box center [484, 277] width 43 height 18
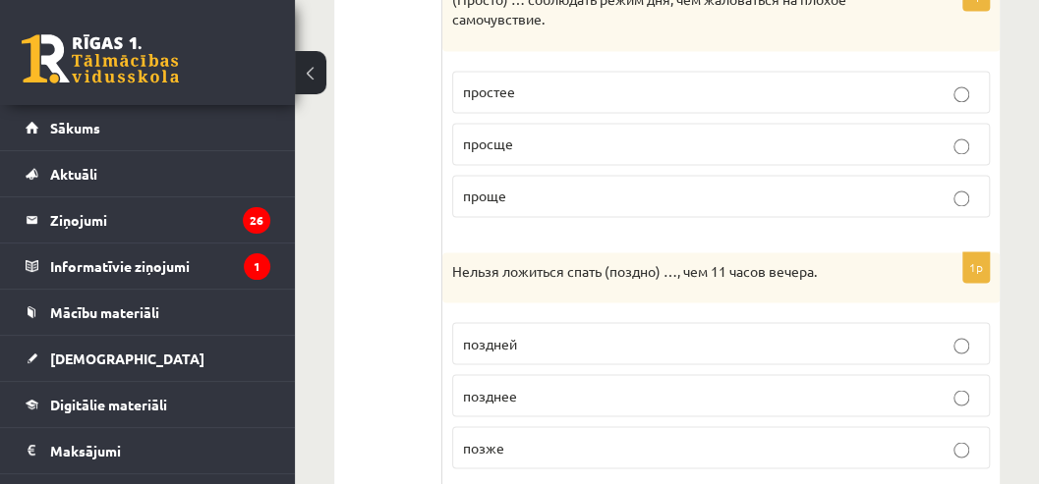
scroll to position [1267, 0]
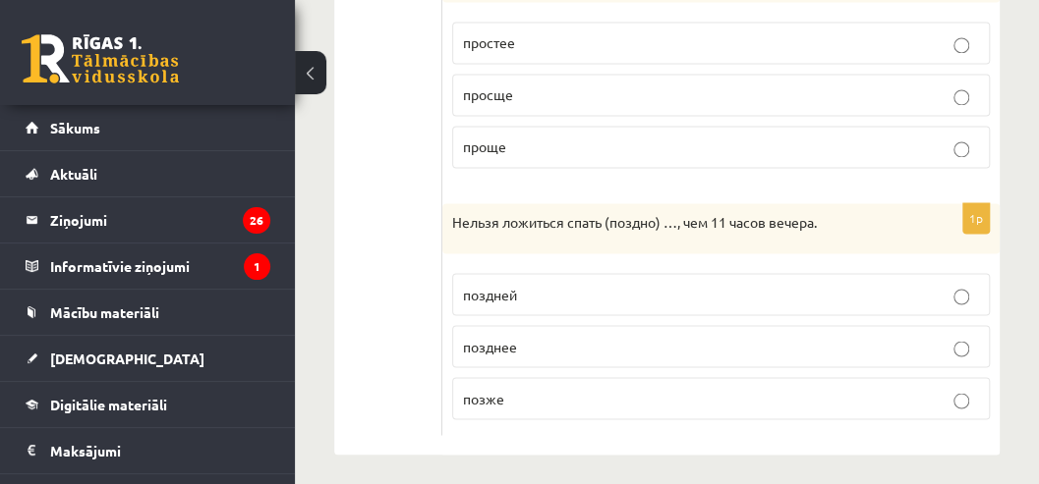
click at [481, 394] on span "позже" at bounding box center [483, 398] width 41 height 18
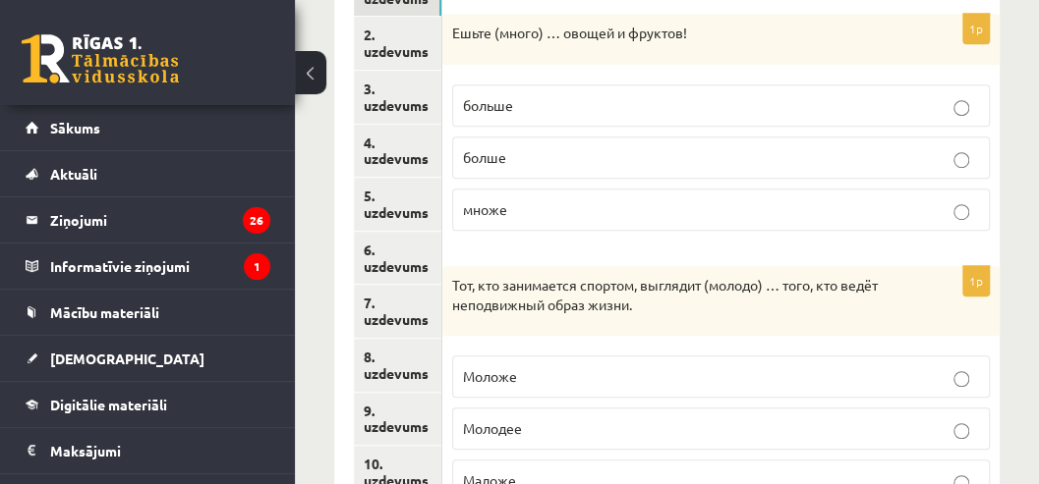
scroll to position [284, 0]
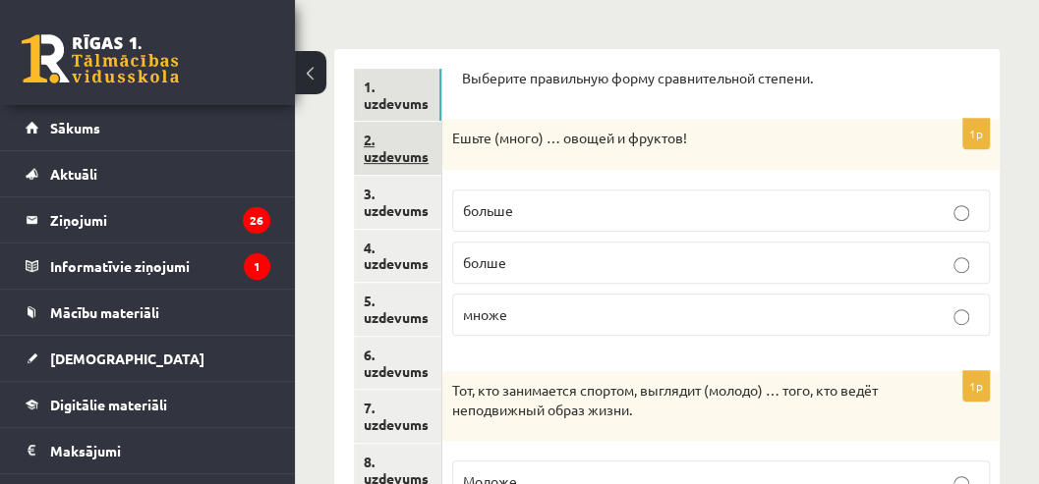
click at [375, 153] on link "2. uzdevums" at bounding box center [397, 148] width 87 height 53
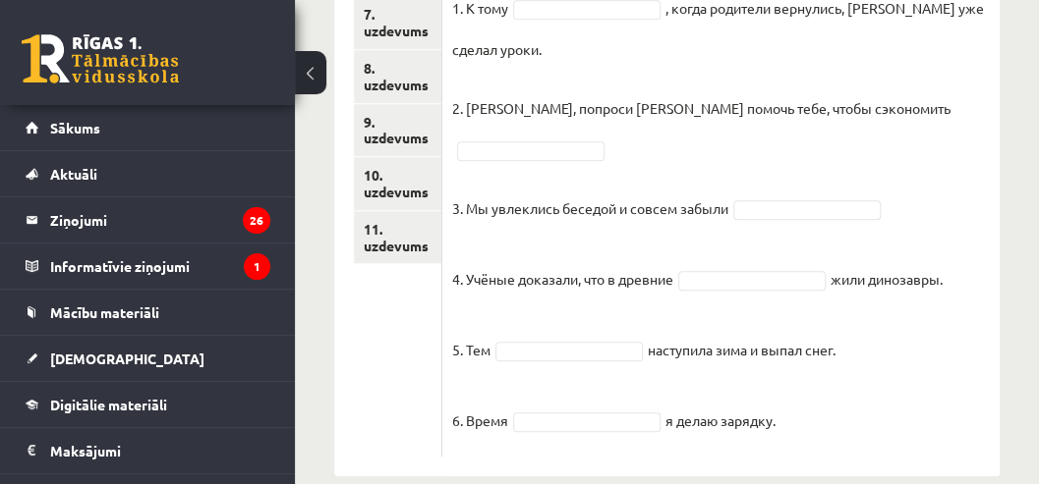
scroll to position [679, 0]
drag, startPoint x: 459, startPoint y: 49, endPoint x: 857, endPoint y: 364, distance: 507.2
click at [857, 364] on div "6p Дополните предложения. Используйте правильные формы слова «время». Pieejamie…" at bounding box center [720, 74] width 557 height 762
copy div "Дополните предложения. Используйте правильные формы слова «время». Pieejamie vā…"
click at [584, 163] on p "3. Мы увлеклись беседой и совсем забыли" at bounding box center [590, 192] width 276 height 59
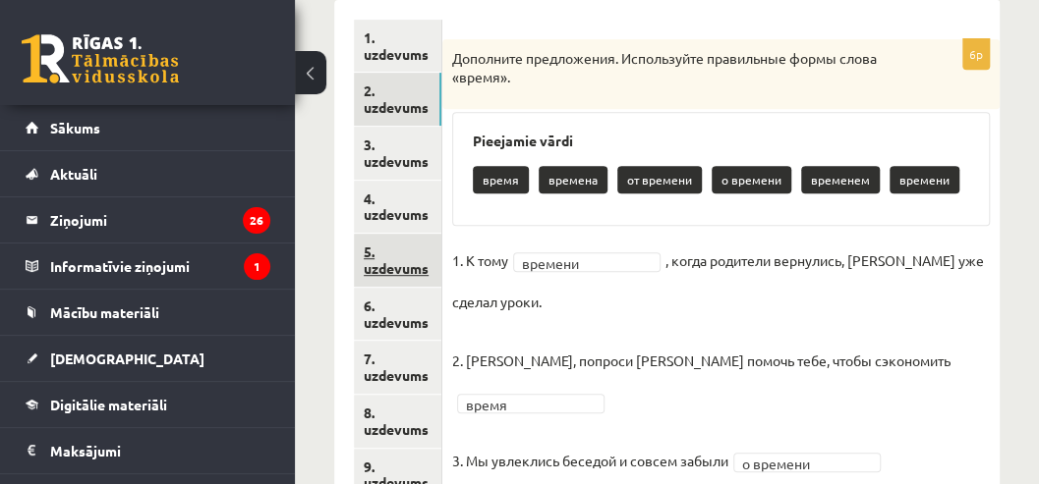
scroll to position [324, 0]
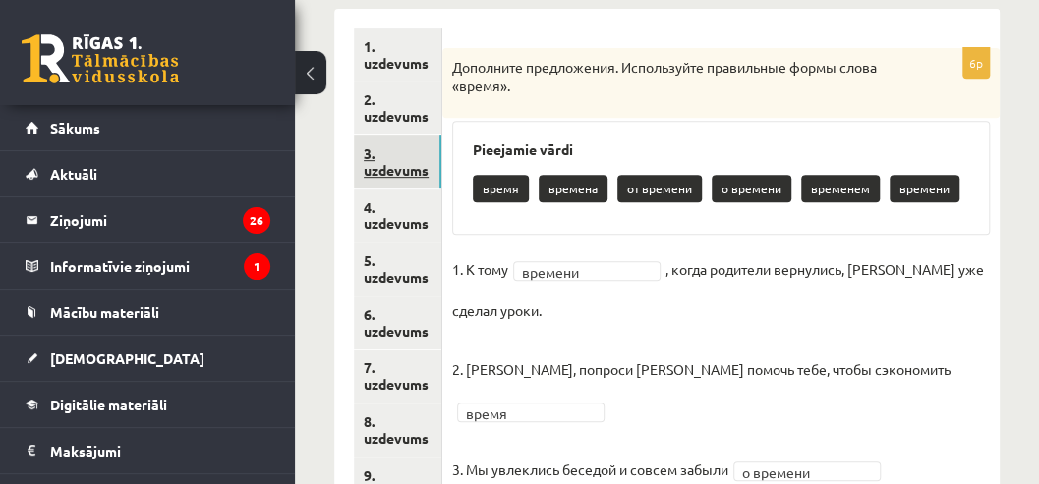
click at [402, 171] on link "3. uzdevums" at bounding box center [397, 162] width 87 height 53
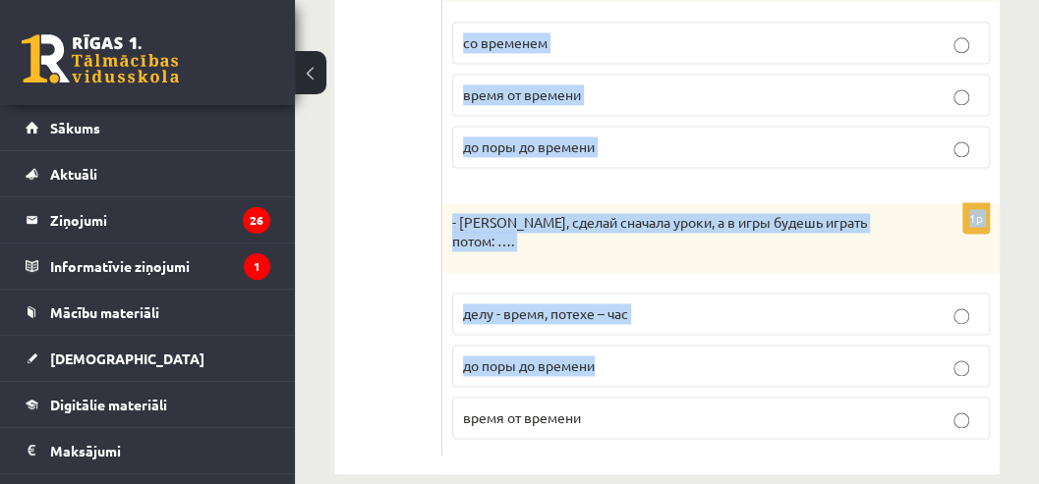
scroll to position [1109, 0]
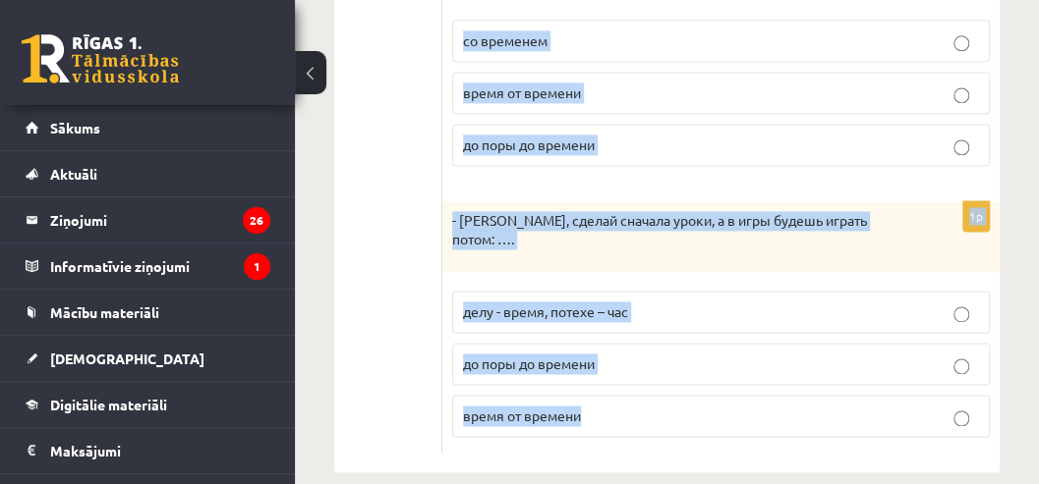
drag, startPoint x: 460, startPoint y: 100, endPoint x: 747, endPoint y: 375, distance: 397.5
copy form "Дополните мини-диалоги. Выберите верный фразеологизм. 1p – Мне так трудно просы…"
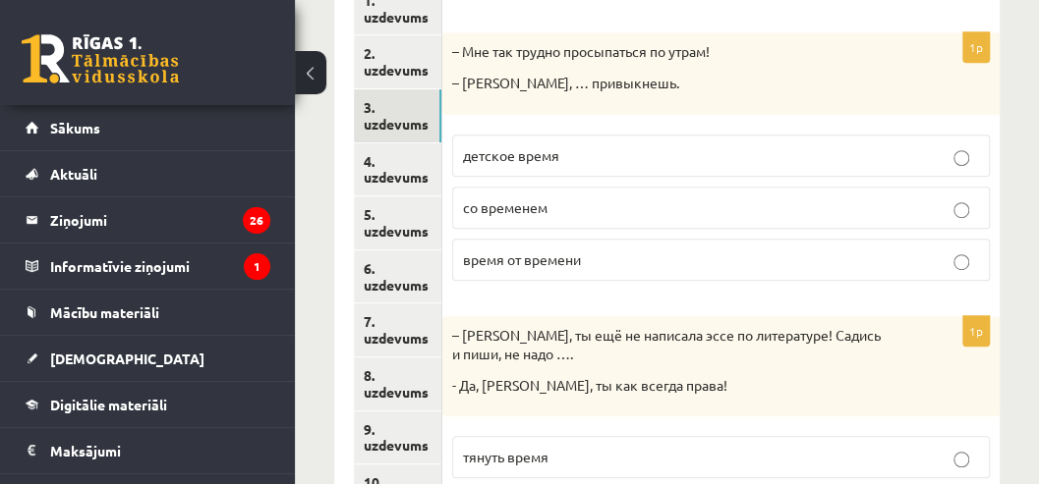
scroll to position [389, 0]
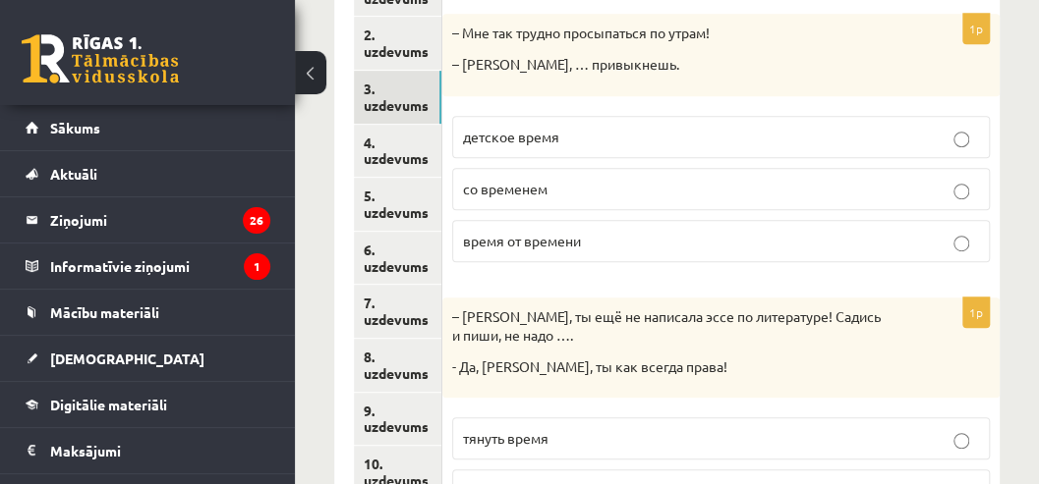
click at [513, 195] on span "со временем" at bounding box center [505, 189] width 85 height 18
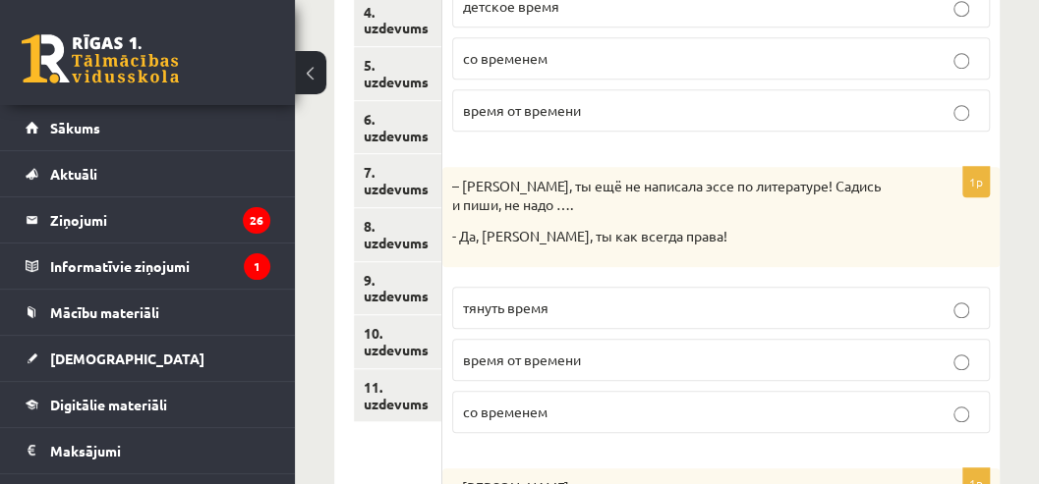
scroll to position [586, 0]
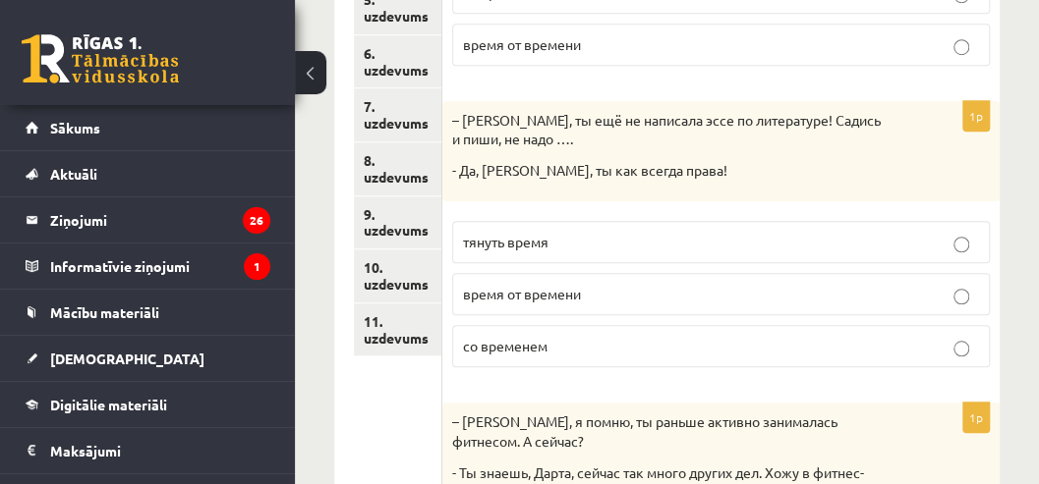
click at [562, 250] on p "тянуть время" at bounding box center [721, 242] width 516 height 21
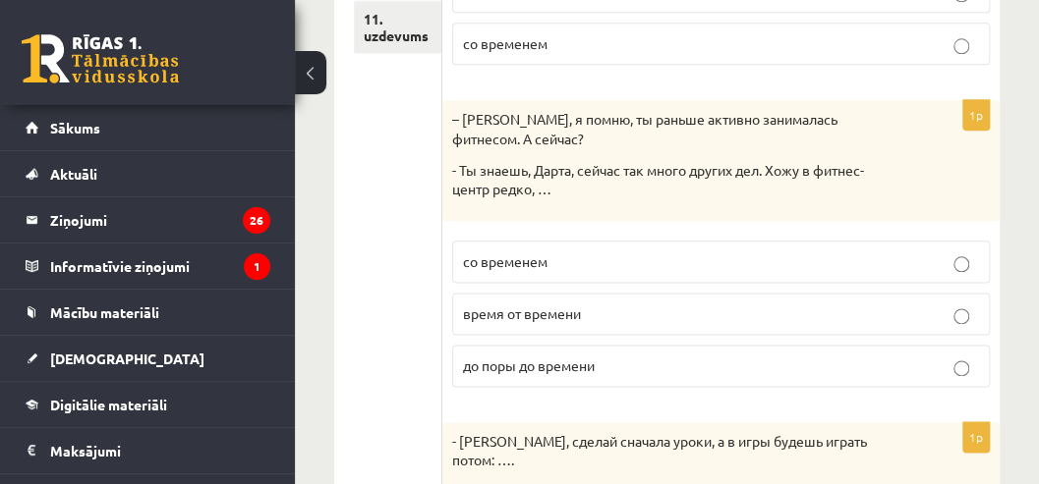
scroll to position [913, 0]
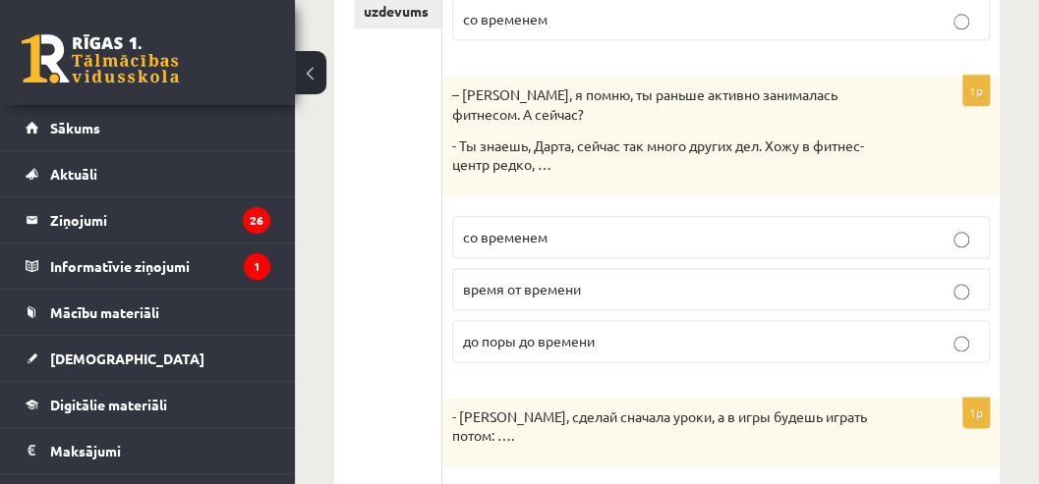
click at [499, 285] on span "время от времени" at bounding box center [522, 289] width 118 height 18
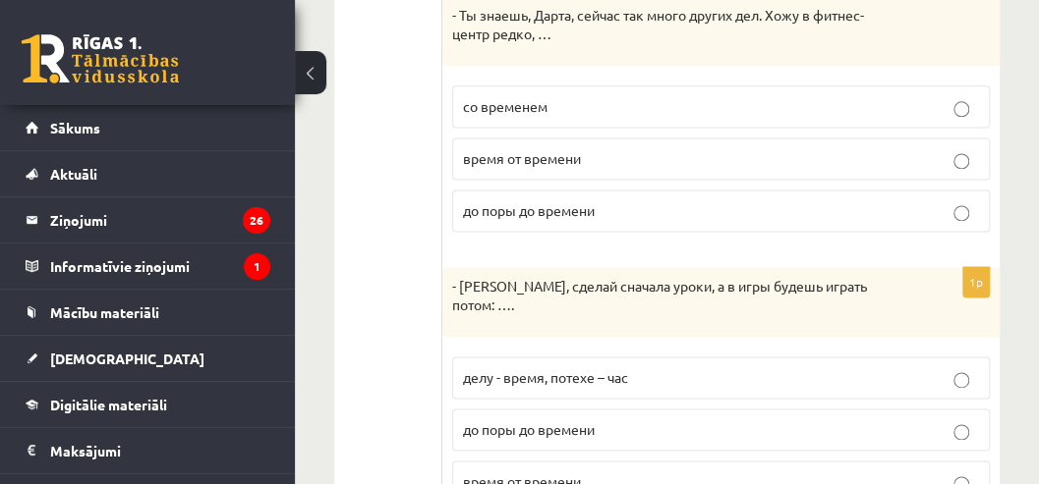
scroll to position [1109, 0]
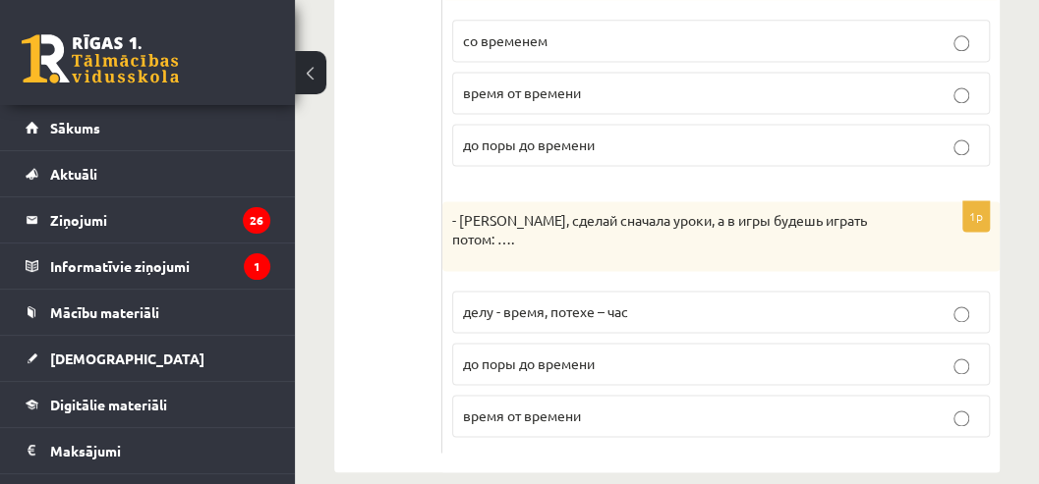
click at [508, 303] on span "делу - время, потехе – час" at bounding box center [545, 312] width 165 height 18
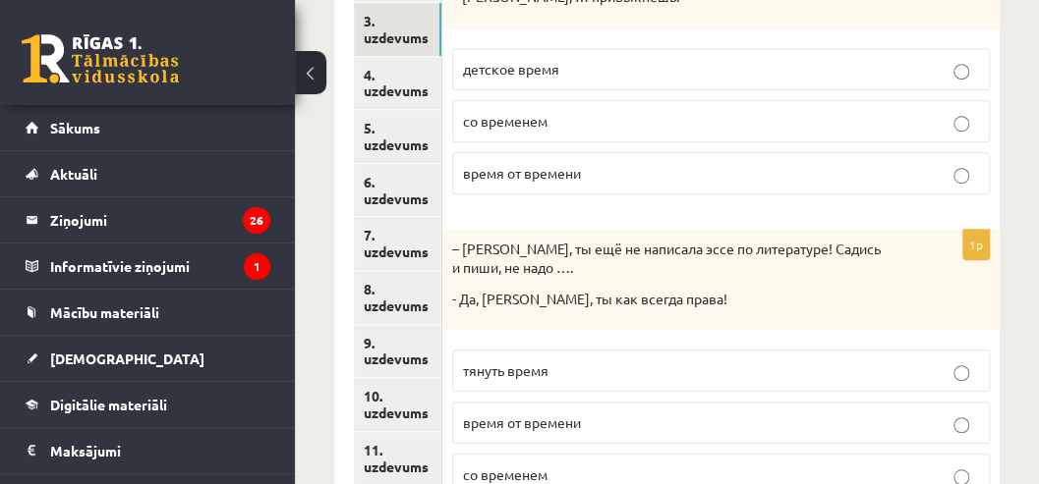
scroll to position [454, 0]
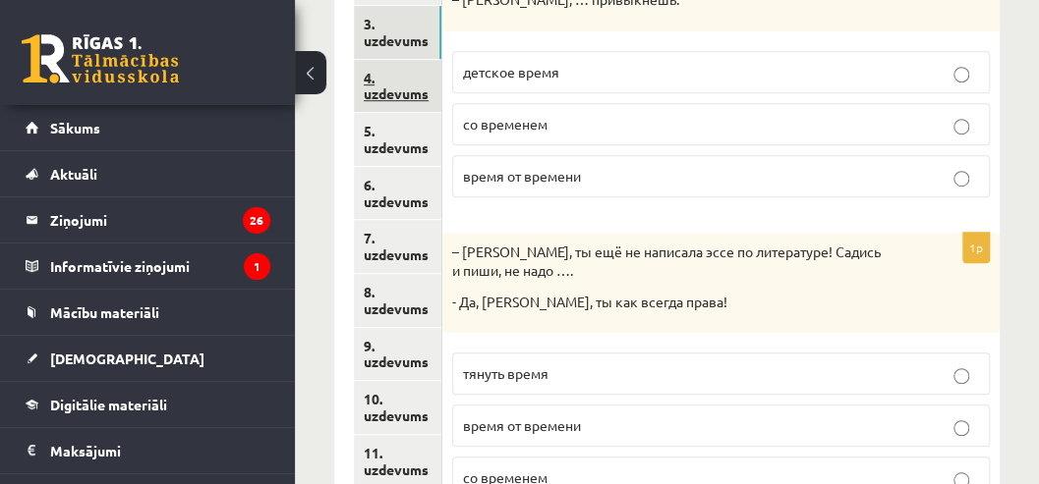
click at [373, 102] on link "4. uzdevums" at bounding box center [397, 86] width 87 height 53
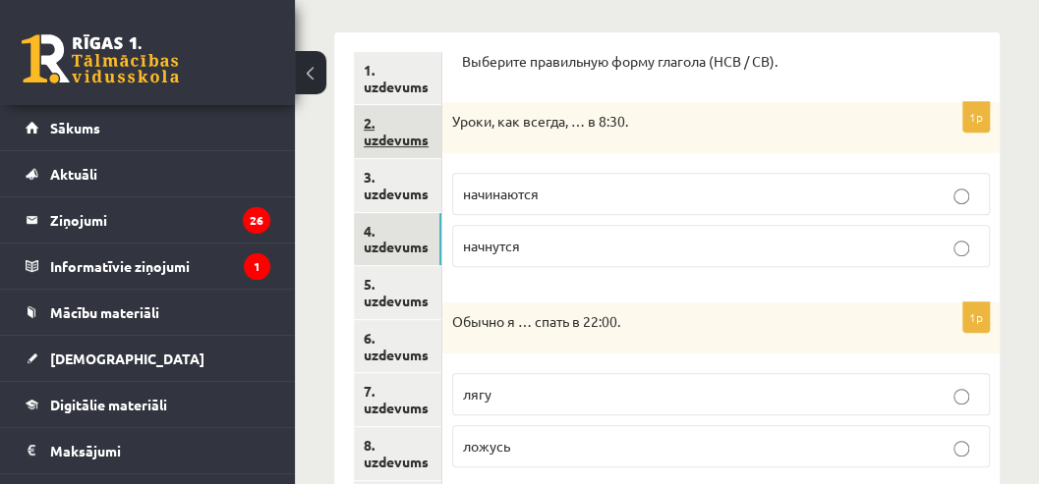
scroll to position [257, 0]
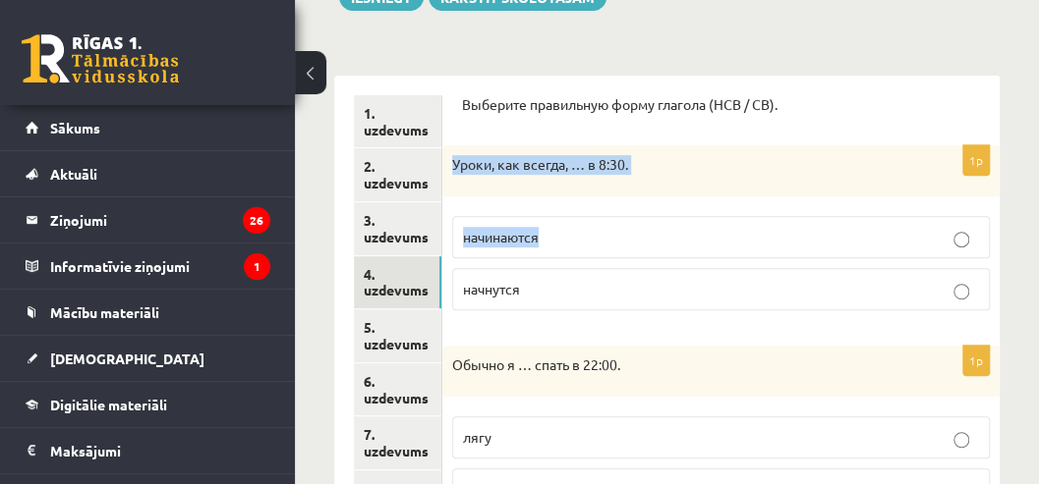
drag, startPoint x: 451, startPoint y: 162, endPoint x: 536, endPoint y: 181, distance: 86.5
click at [592, 200] on div "1p Уроки, как всегда, … в 8:30. начинаются начнутся" at bounding box center [720, 235] width 557 height 181
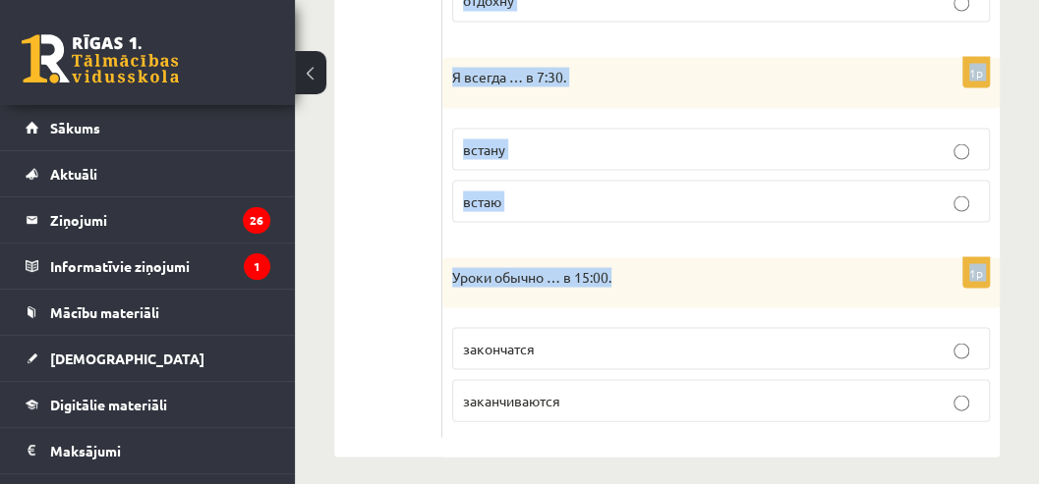
scroll to position [1548, 0]
drag, startPoint x: 460, startPoint y: 102, endPoint x: 716, endPoint y: 392, distance: 387.0
copy form "Выберите правильную форму глагола (НСВ / СВ). 1p Уроки, как всегда, … в 8:30. н…"
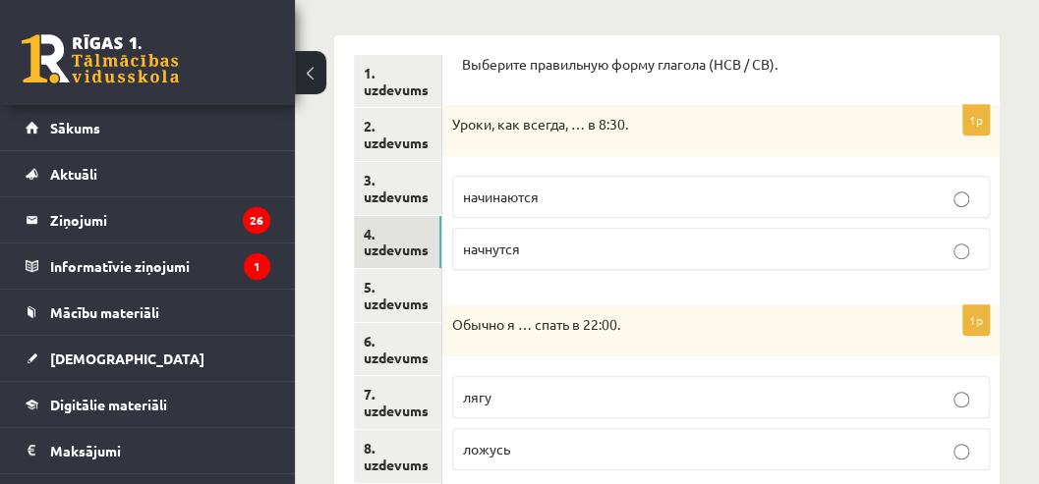
scroll to position [303, 0]
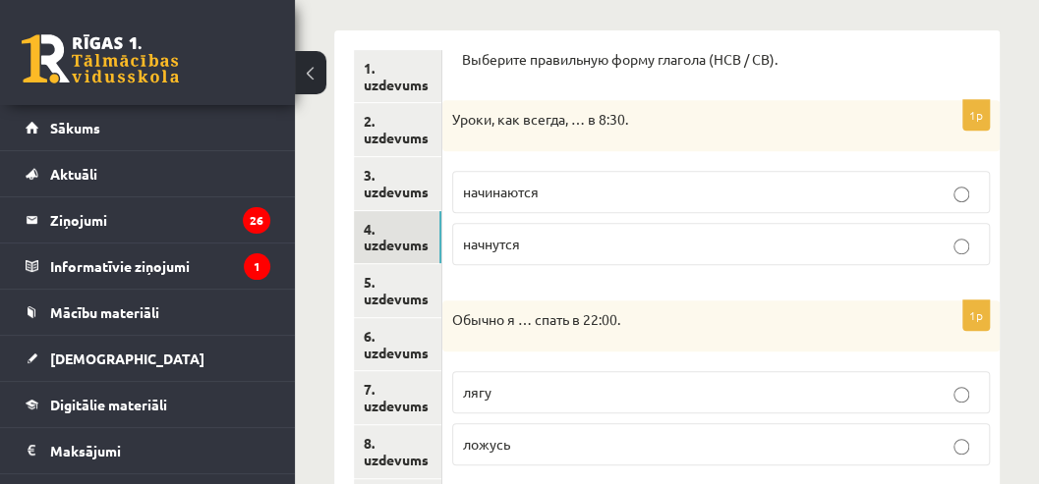
click at [481, 194] on span "начинаются" at bounding box center [501, 192] width 76 height 18
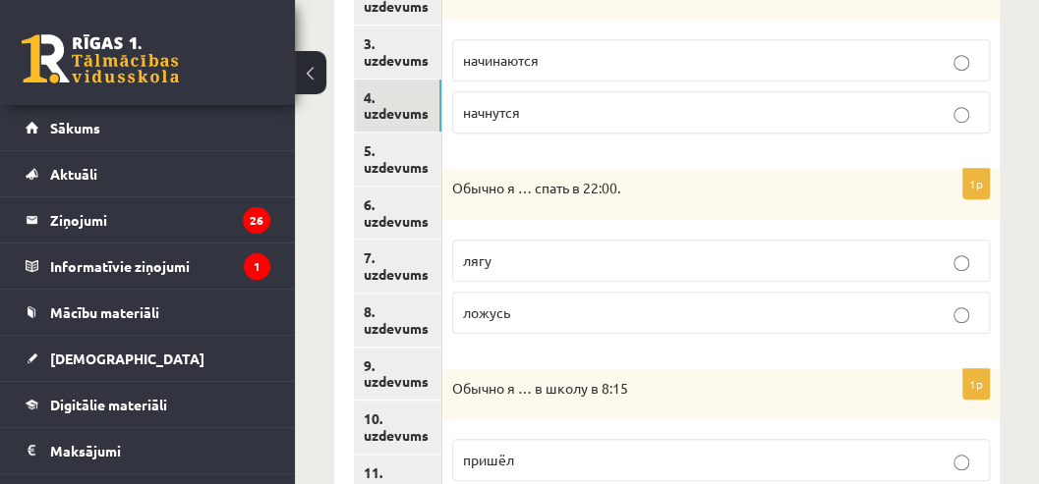
scroll to position [499, 0]
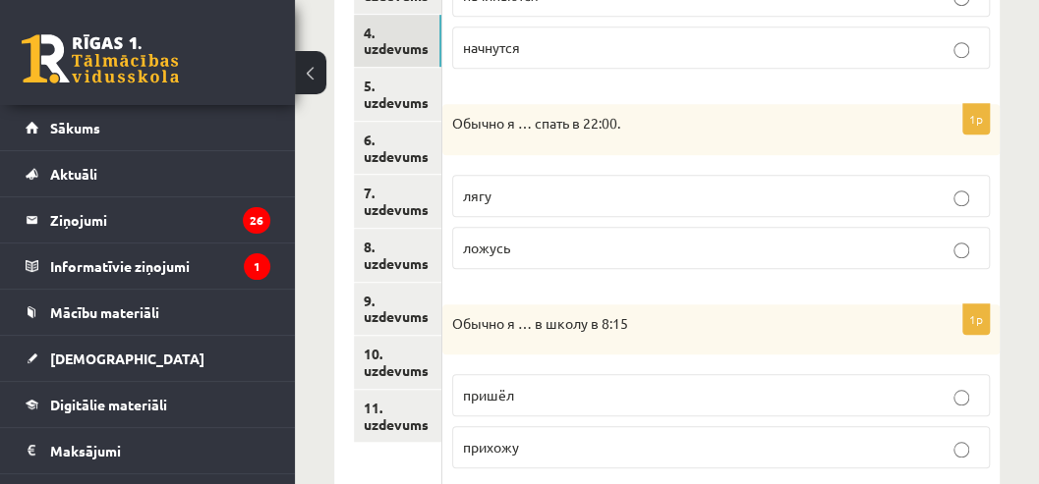
click at [480, 248] on span "ложусь" at bounding box center [486, 248] width 47 height 18
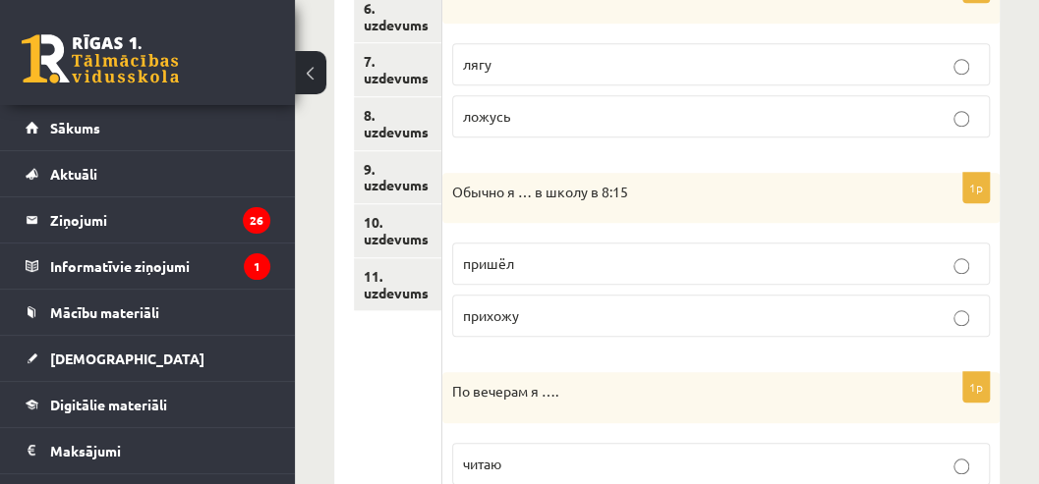
scroll to position [696, 0]
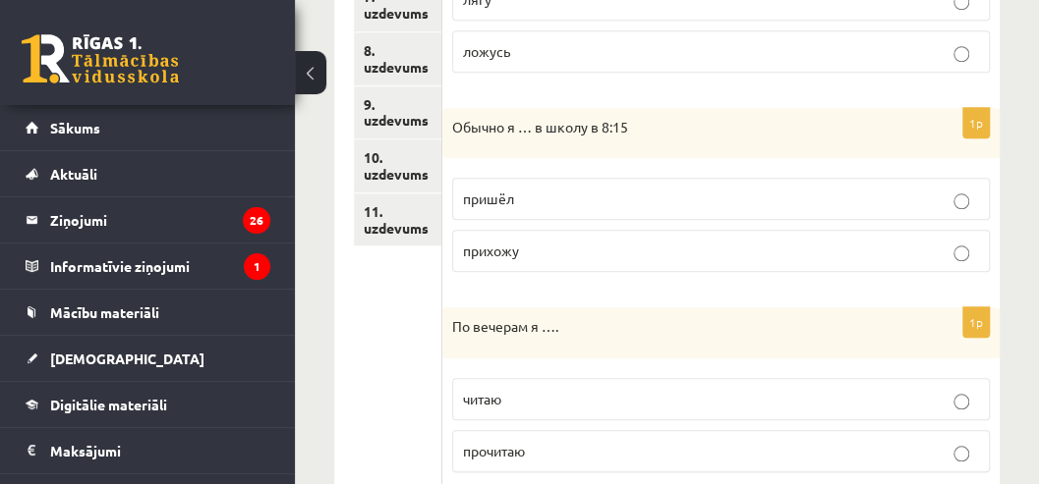
click at [465, 243] on span "прихожу" at bounding box center [491, 251] width 56 height 18
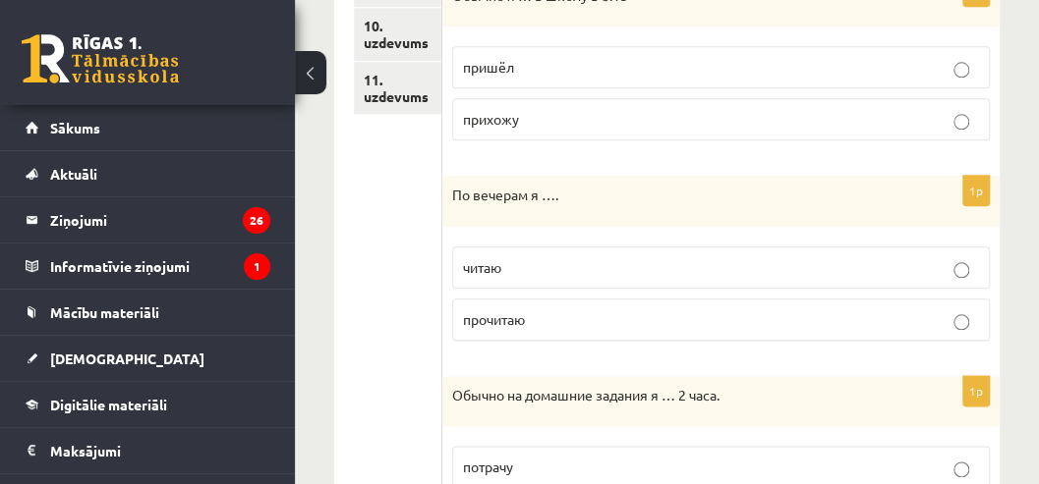
scroll to position [892, 0]
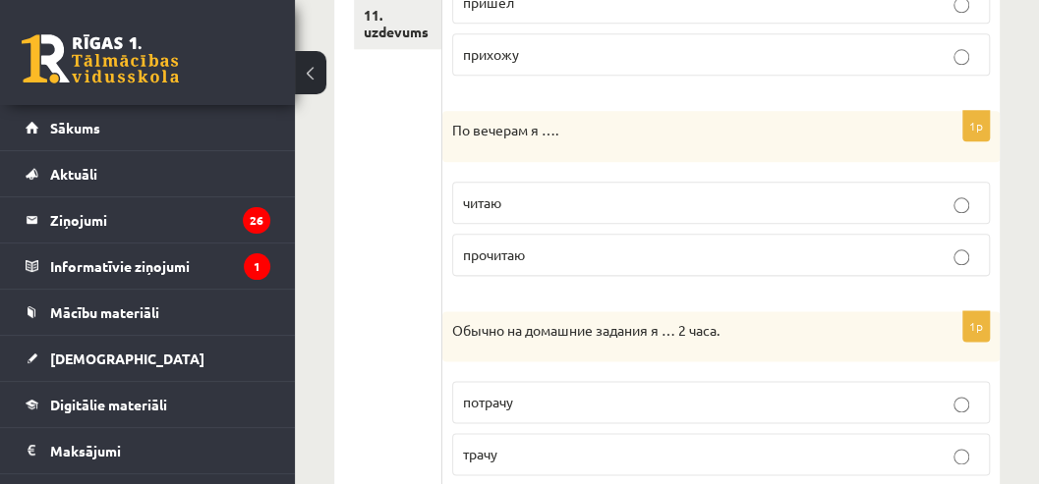
click at [518, 195] on p "читаю" at bounding box center [721, 203] width 516 height 21
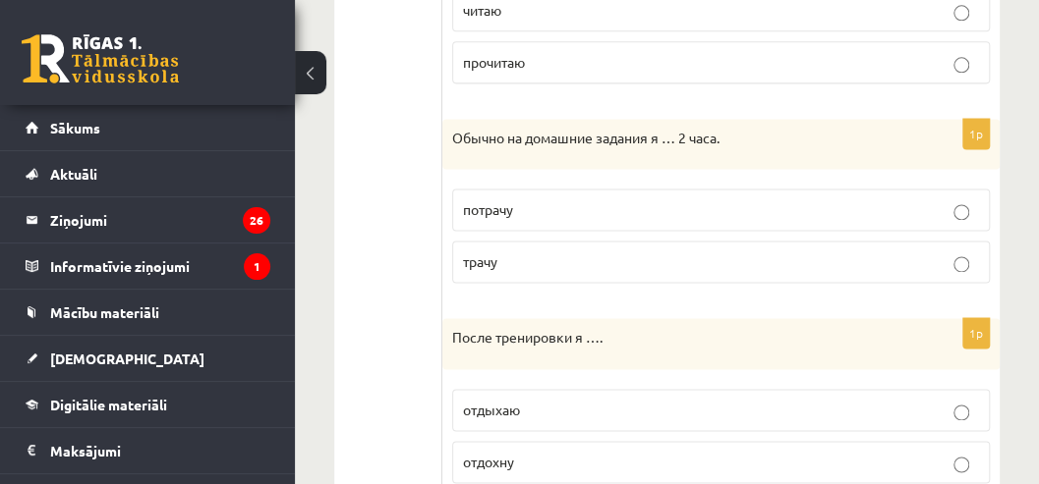
scroll to position [1089, 0]
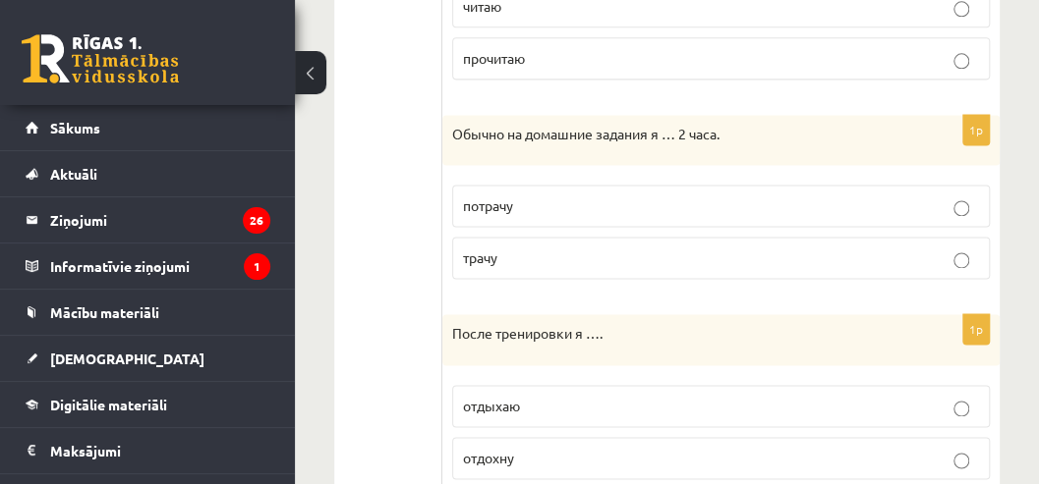
click at [470, 262] on label "трачу" at bounding box center [720, 258] width 537 height 42
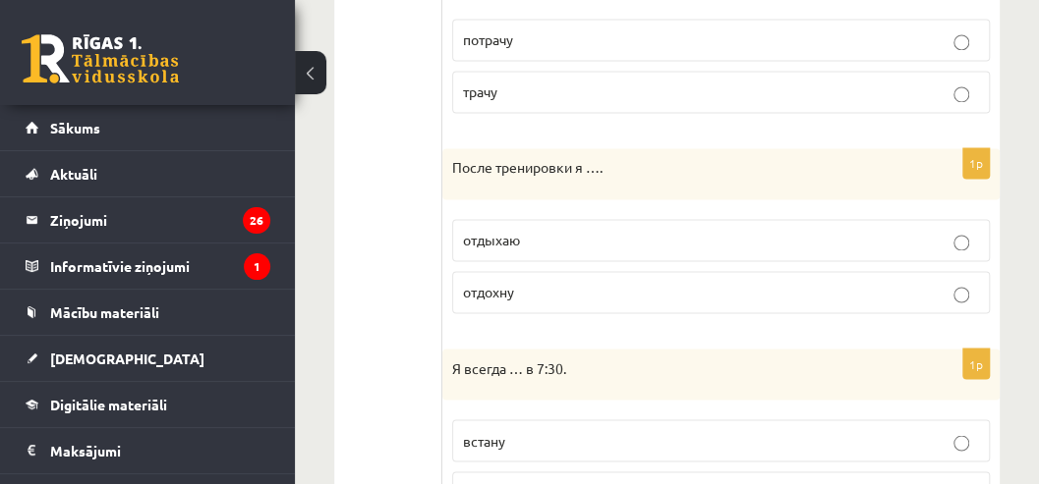
scroll to position [1285, 0]
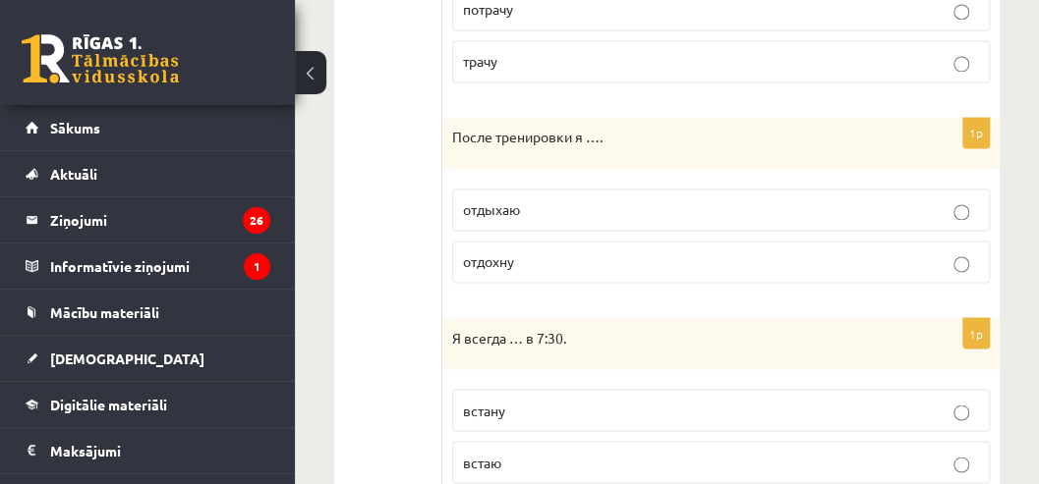
click at [468, 255] on span "отдохну" at bounding box center [488, 262] width 51 height 18
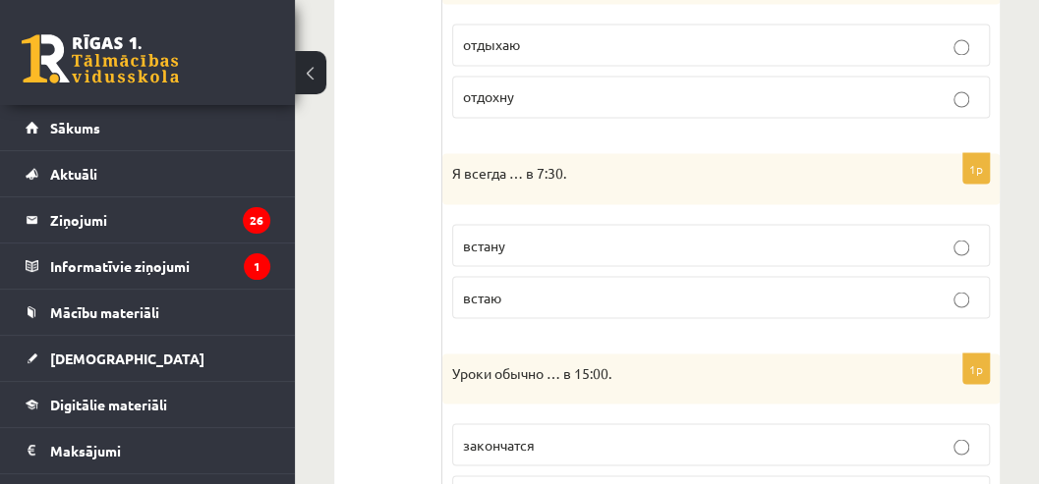
scroll to position [1482, 0]
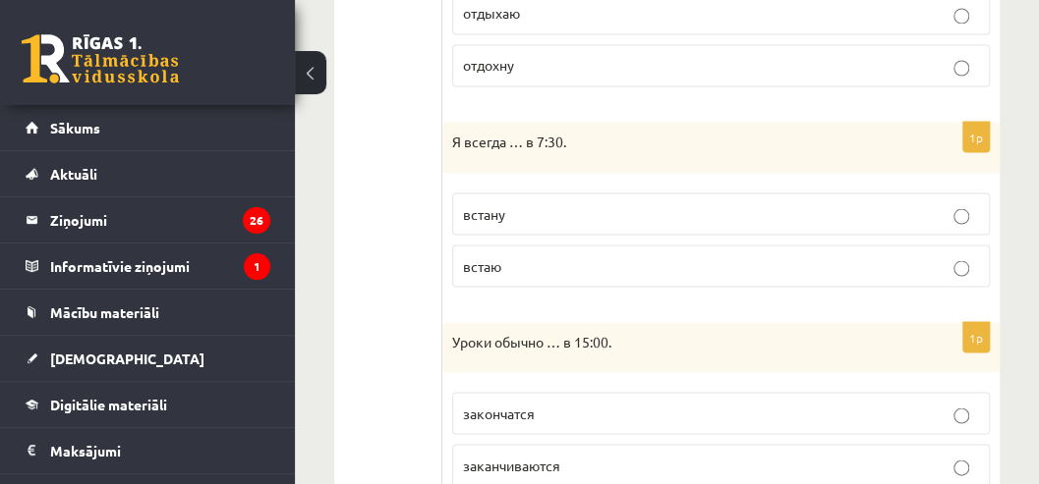
click at [487, 263] on p "встаю" at bounding box center [721, 265] width 516 height 21
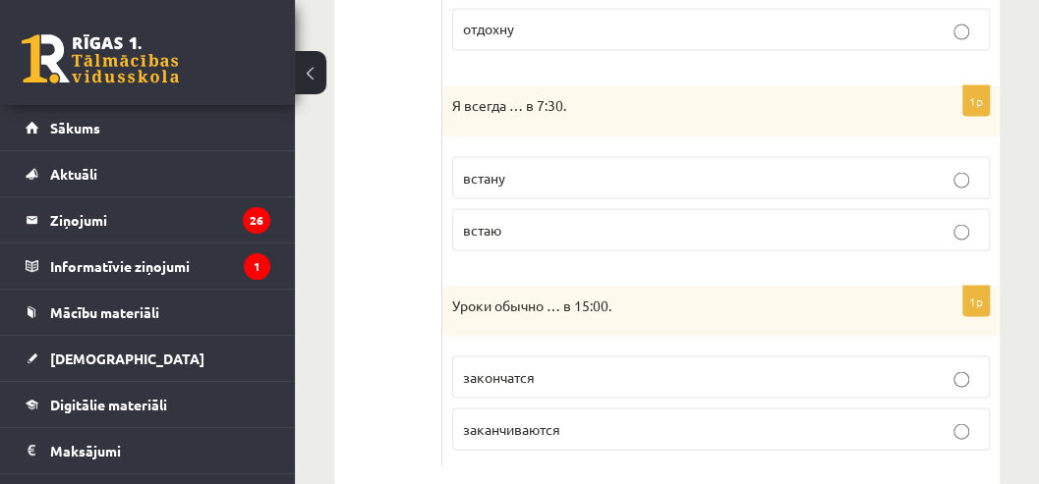
scroll to position [1548, 0]
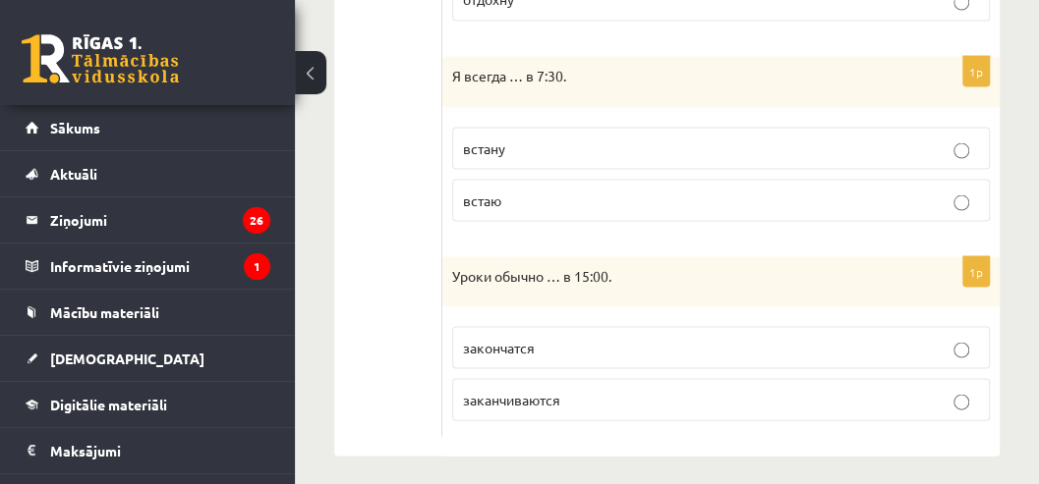
click at [514, 392] on span "заканчиваются" at bounding box center [511, 399] width 97 height 18
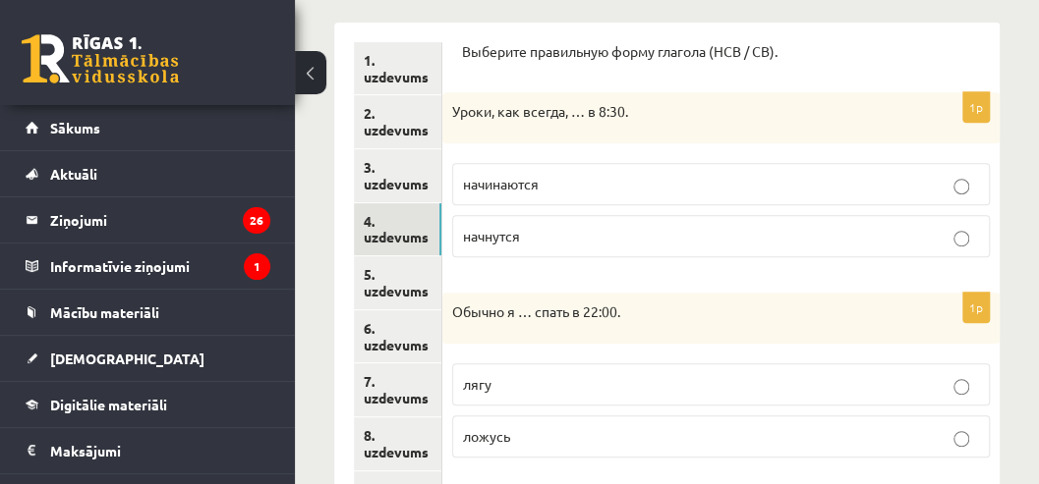
scroll to position [303, 0]
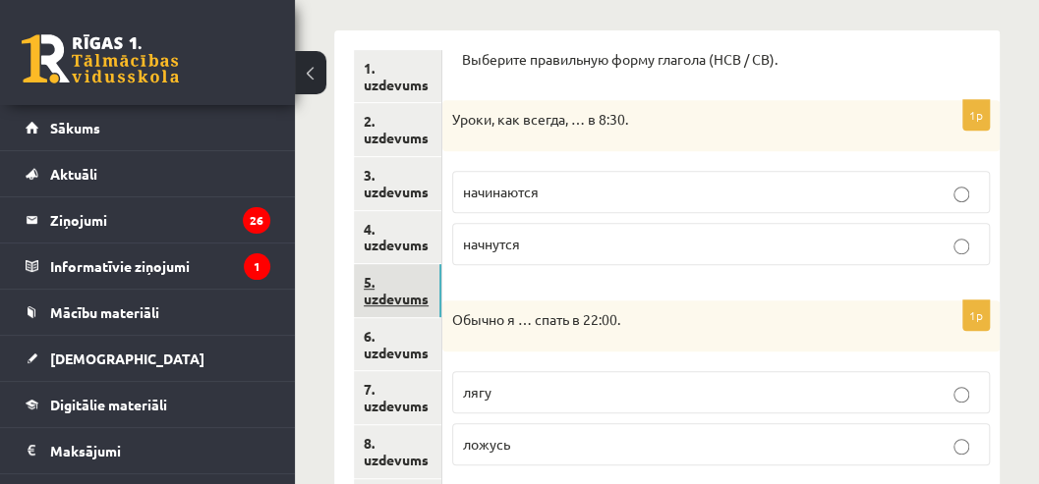
click at [378, 301] on link "5. uzdevums" at bounding box center [397, 290] width 87 height 53
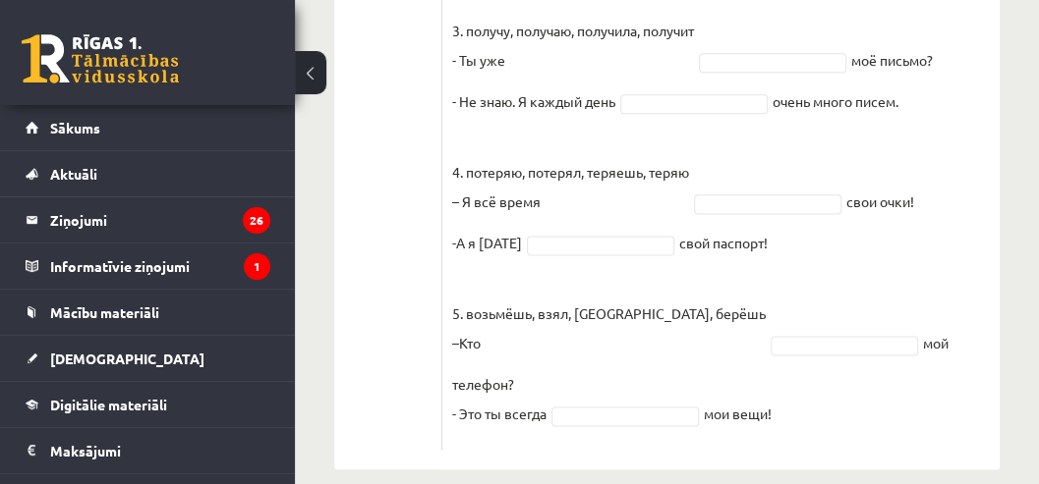
scroll to position [988, 0]
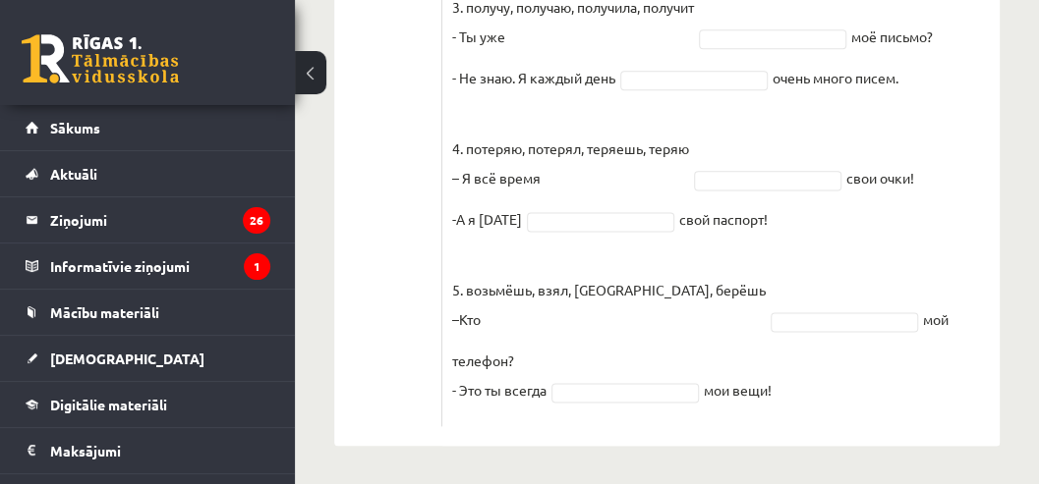
drag, startPoint x: 454, startPoint y: 88, endPoint x: 874, endPoint y: 412, distance: 529.7
copy div "Выберите правильную форму глагола (НСВ / СВ). Pieejamie vārdi покупил прочитал …"
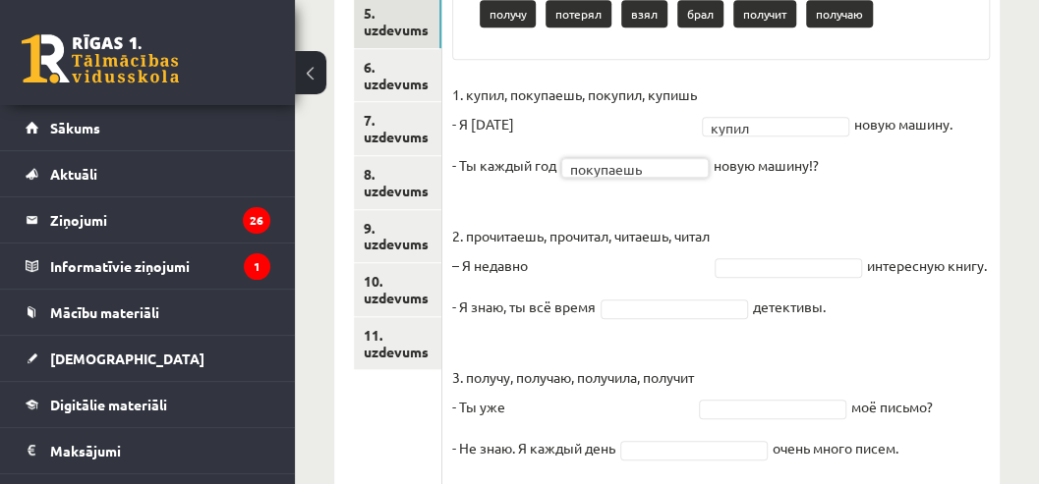
scroll to position [595, 0]
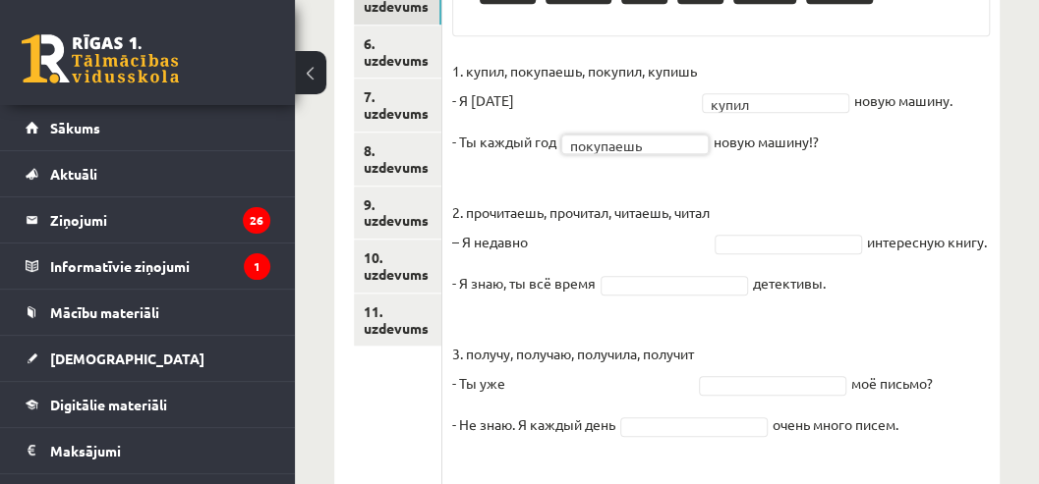
click at [745, 228] on fieldset "1. купил, покупаешь, покупил, купишь - Я вчера купил ***** новую машину. - Ты к…" at bounding box center [720, 409] width 537 height 707
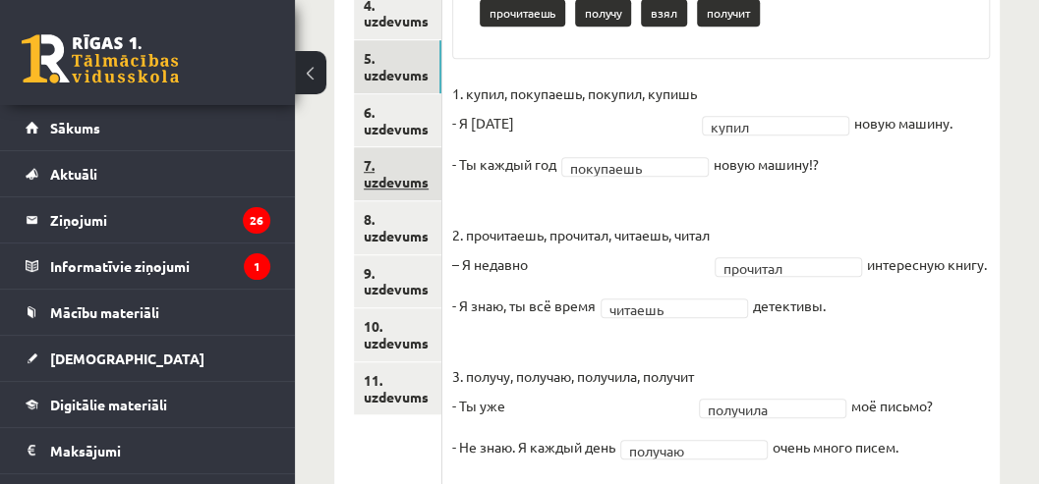
scroll to position [438, 0]
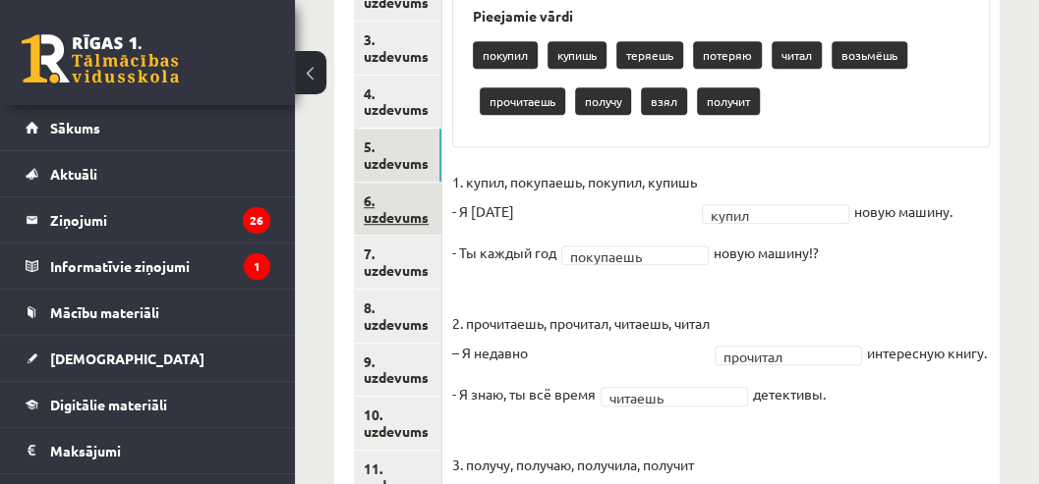
click at [373, 216] on link "6. uzdevums" at bounding box center [397, 209] width 87 height 53
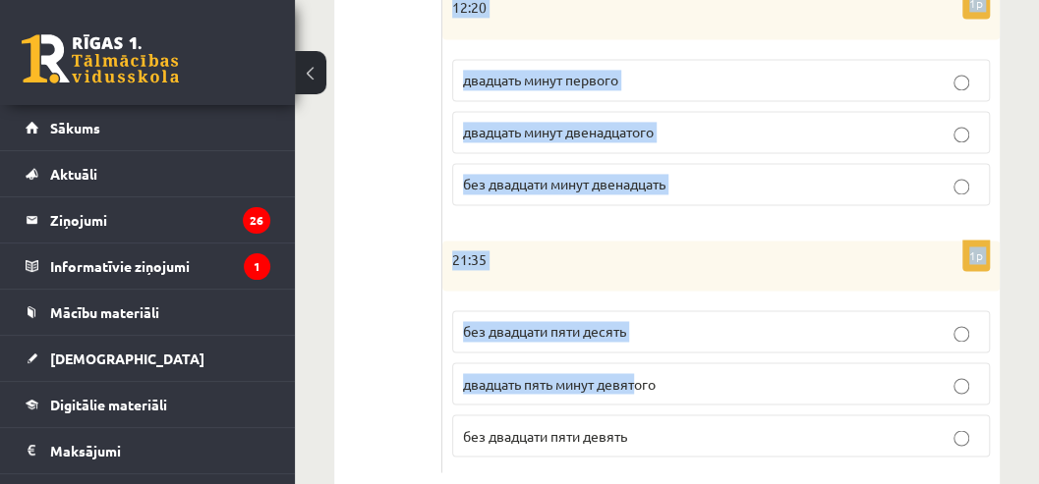
scroll to position [1209, 0]
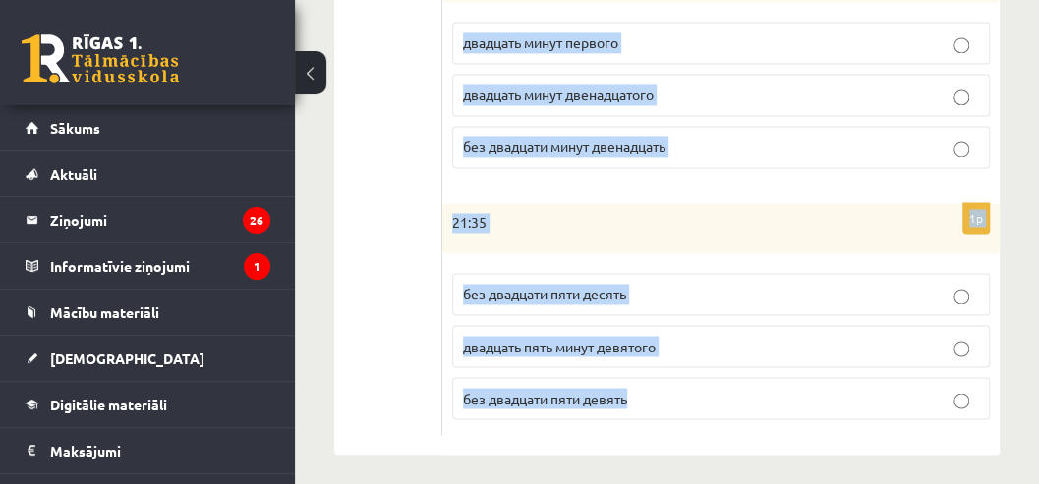
drag, startPoint x: 461, startPoint y: 119, endPoint x: 649, endPoint y: 379, distance: 321.0
copy form "Сколько времени? Выберите правильный вариант. 1p 17:05 пять минут шестого без п…"
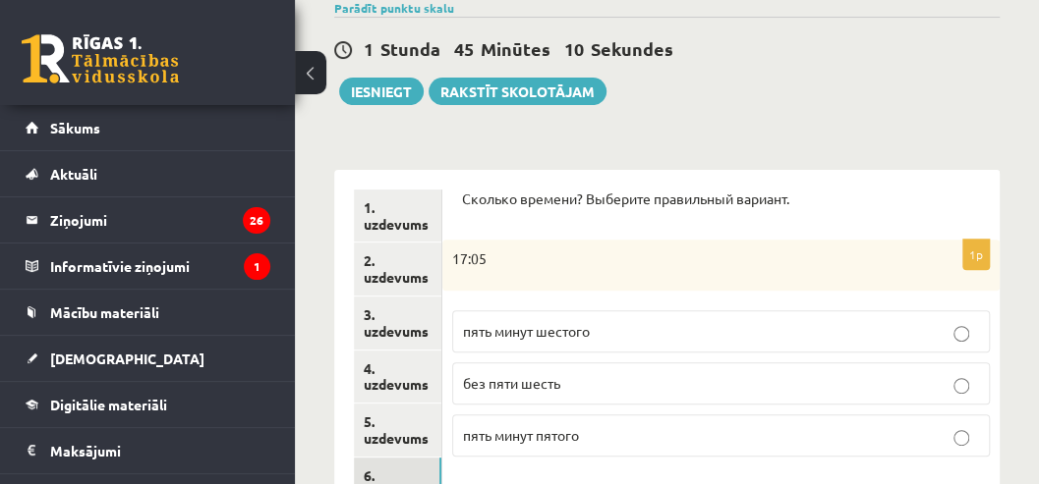
scroll to position [292, 0]
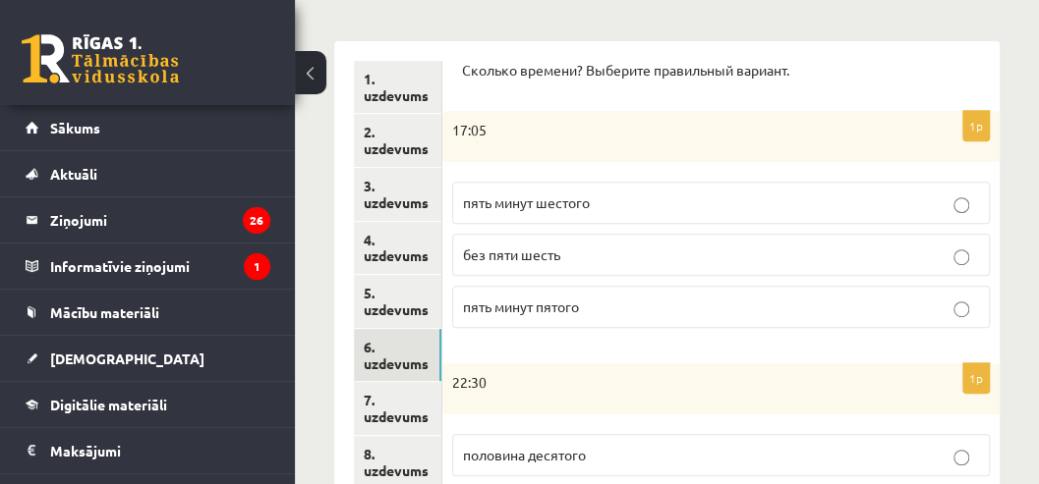
click at [505, 207] on span "пять минут шестого" at bounding box center [526, 203] width 127 height 18
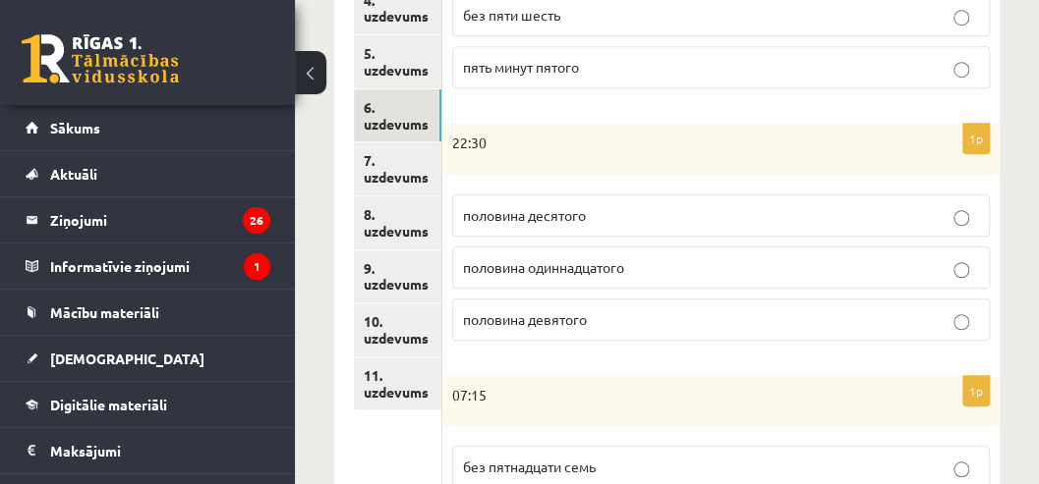
scroll to position [554, 0]
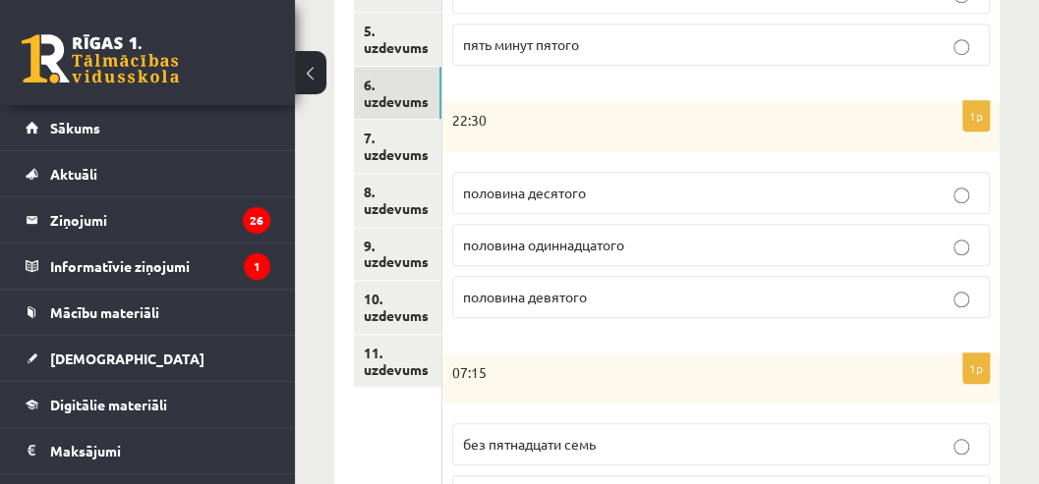
click at [487, 248] on span "половина одиннадцатого" at bounding box center [543, 245] width 161 height 18
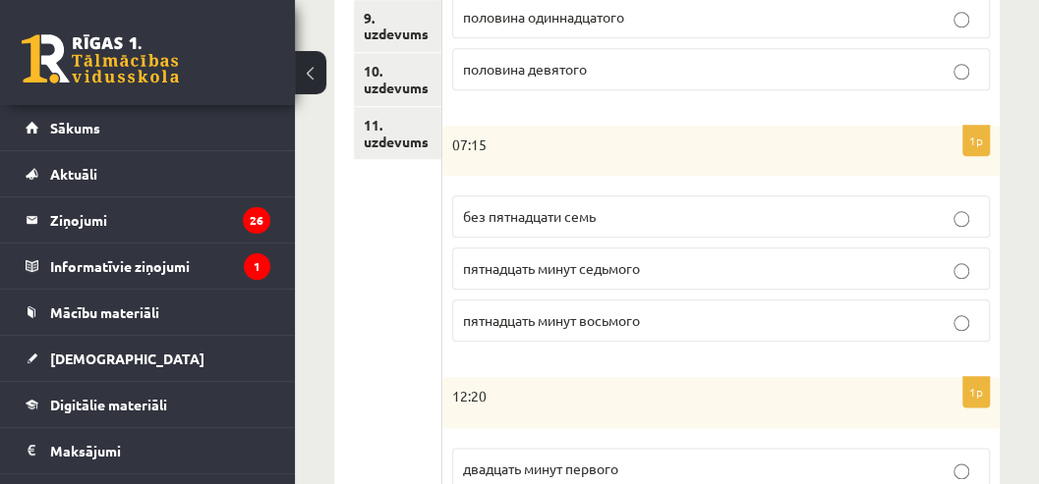
scroll to position [816, 0]
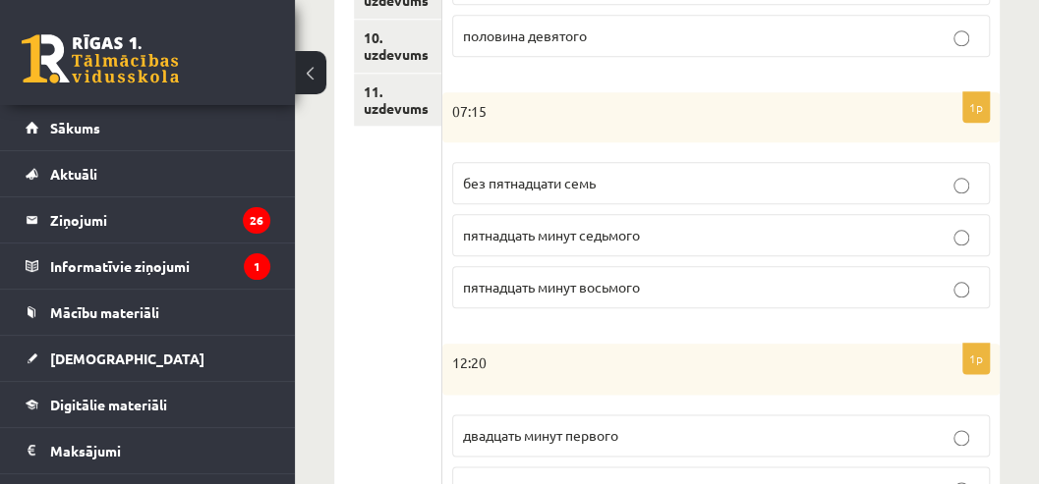
click at [536, 285] on span "пятнадцать минут восьмого" at bounding box center [551, 287] width 177 height 18
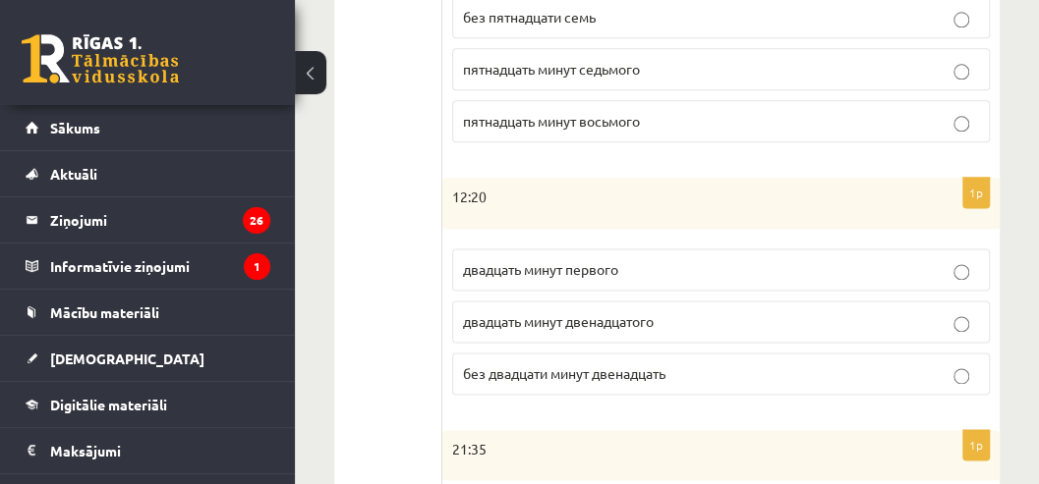
scroll to position [1012, 0]
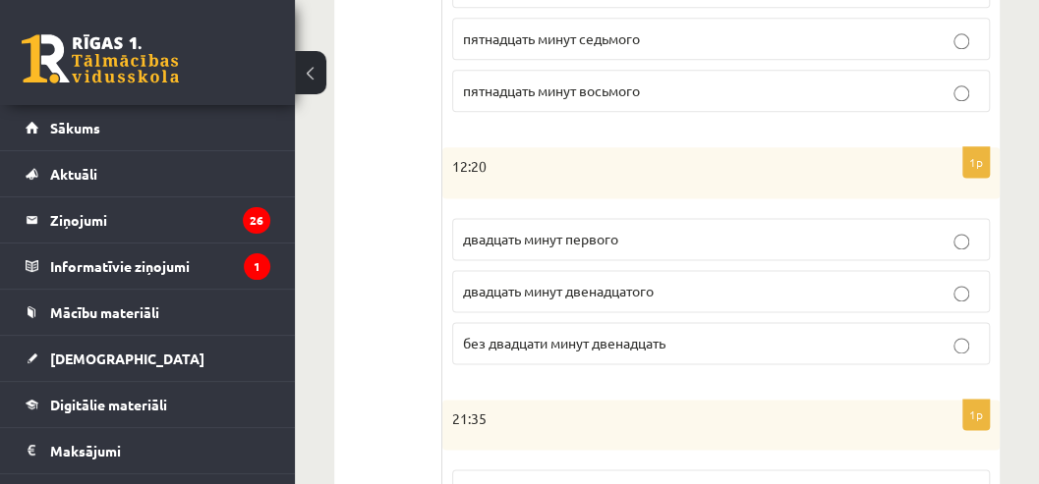
click at [541, 231] on span "двадцать минут первого" at bounding box center [540, 239] width 155 height 18
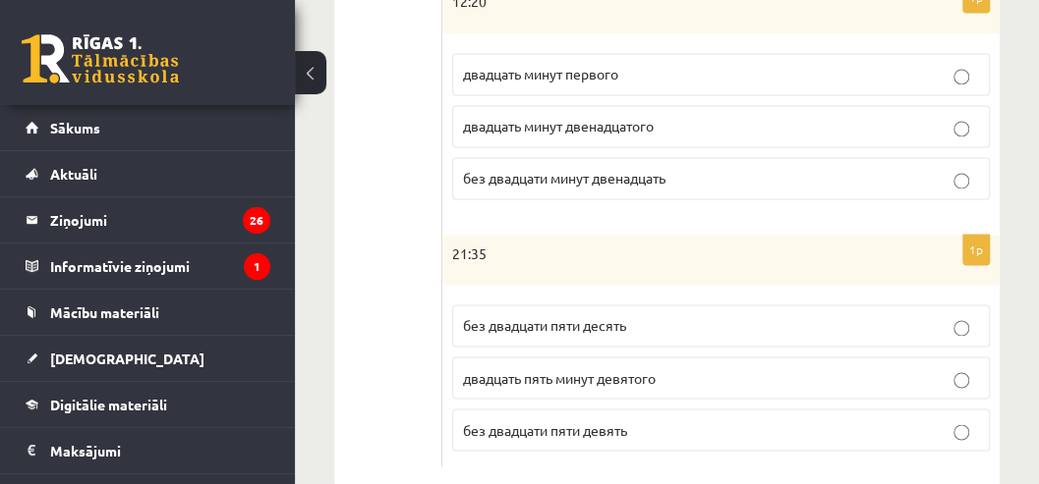
scroll to position [1209, 0]
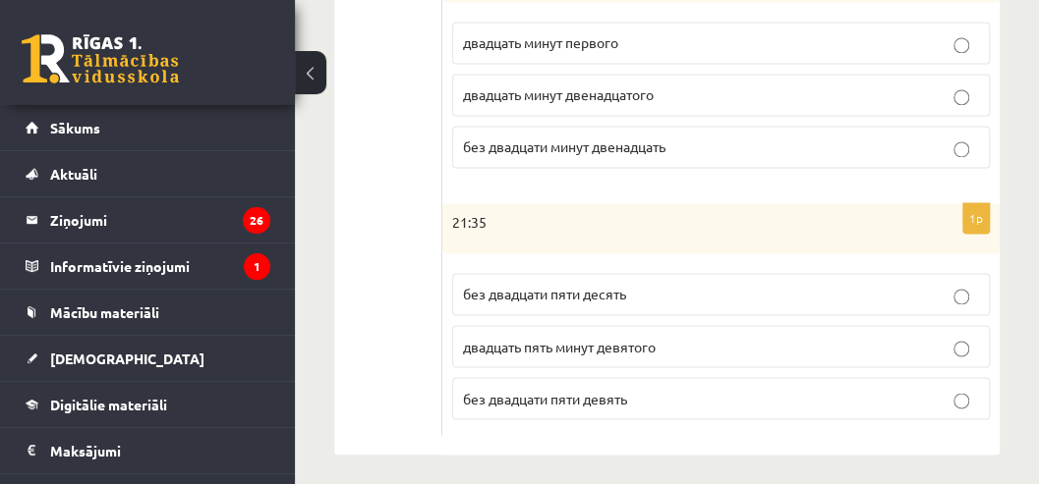
click at [530, 297] on label "без двадцати пяти десять" at bounding box center [720, 294] width 537 height 42
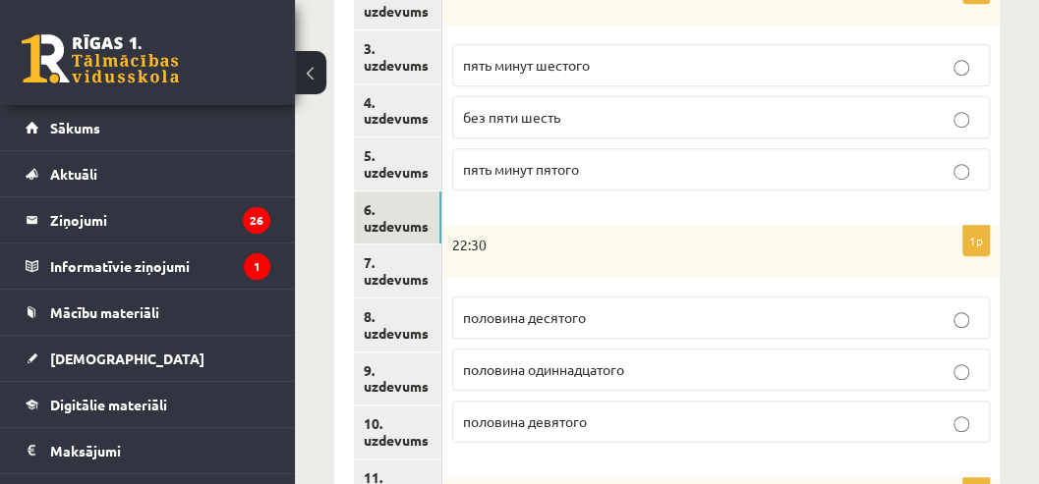
scroll to position [423, 0]
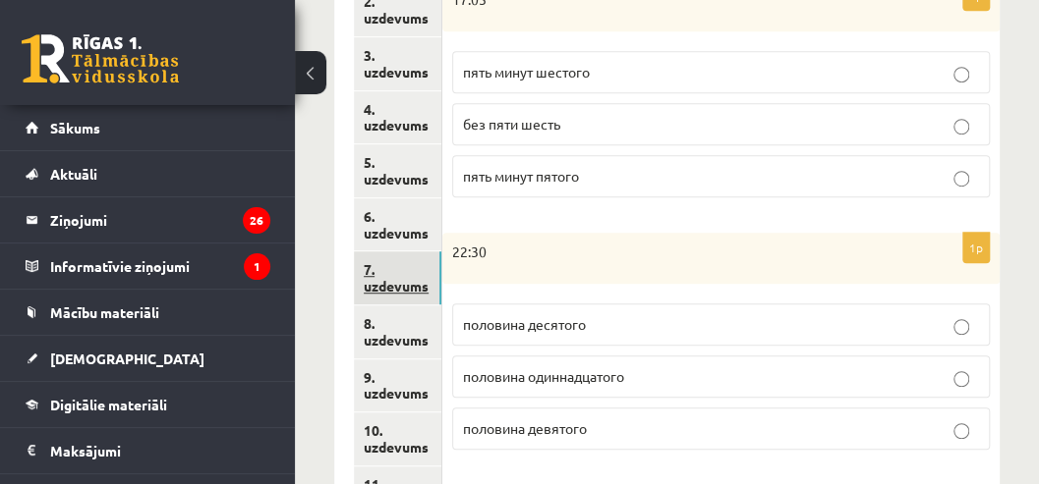
click at [367, 289] on link "7. uzdevums" at bounding box center [397, 278] width 87 height 53
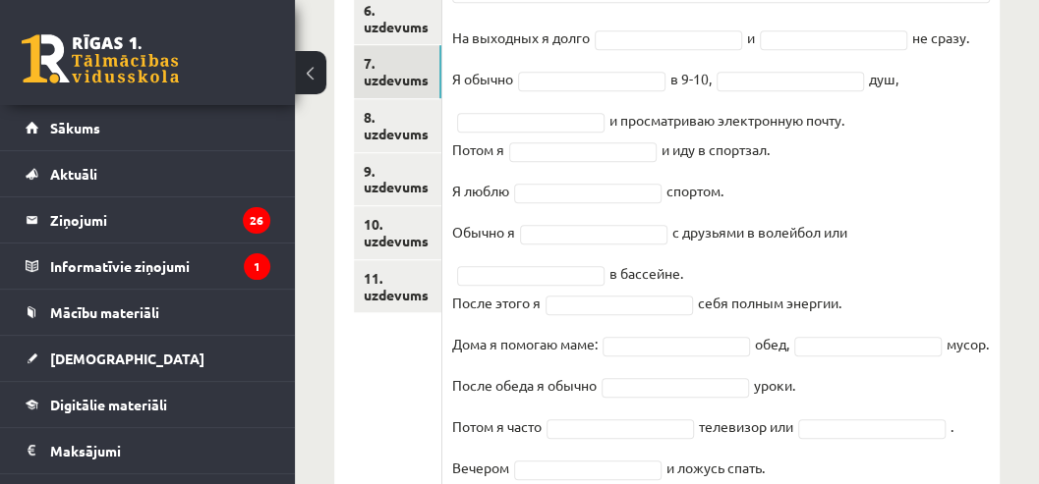
scroll to position [736, 0]
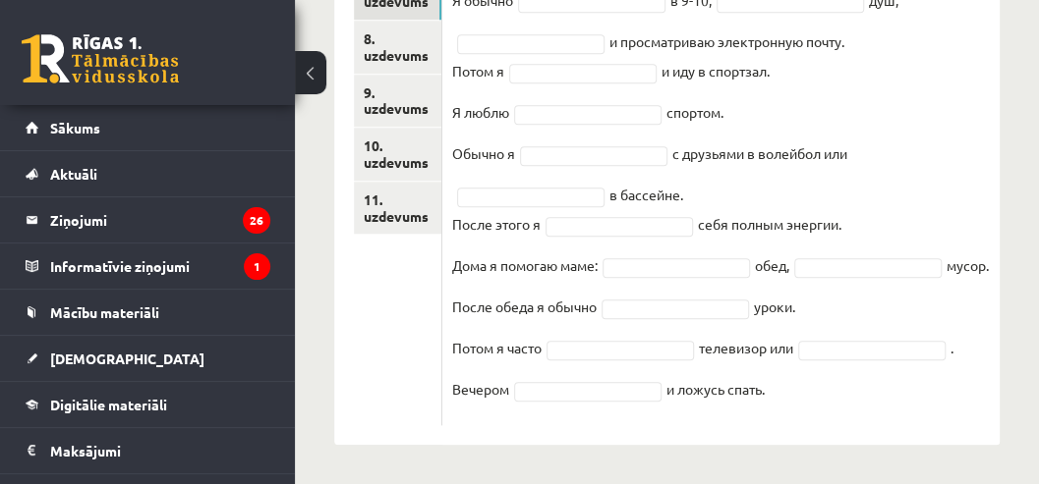
drag, startPoint x: 454, startPoint y: 165, endPoint x: 835, endPoint y: 398, distance: 446.7
click at [835, 398] on div "16p Выберите правильную форму глагола Pieejamie vārdi завтракаю умываюсь выношу…" at bounding box center [720, 45] width 557 height 761
copy div "Выберите правильную форму глагола Pieejamie vārdi завтракаю умываюсь выношу дел…"
click at [646, 208] on fieldset "На выходных я долго и не сразу. Я обычно в 9-10, душ, и просматриваю электронну…" at bounding box center [720, 180] width 537 height 472
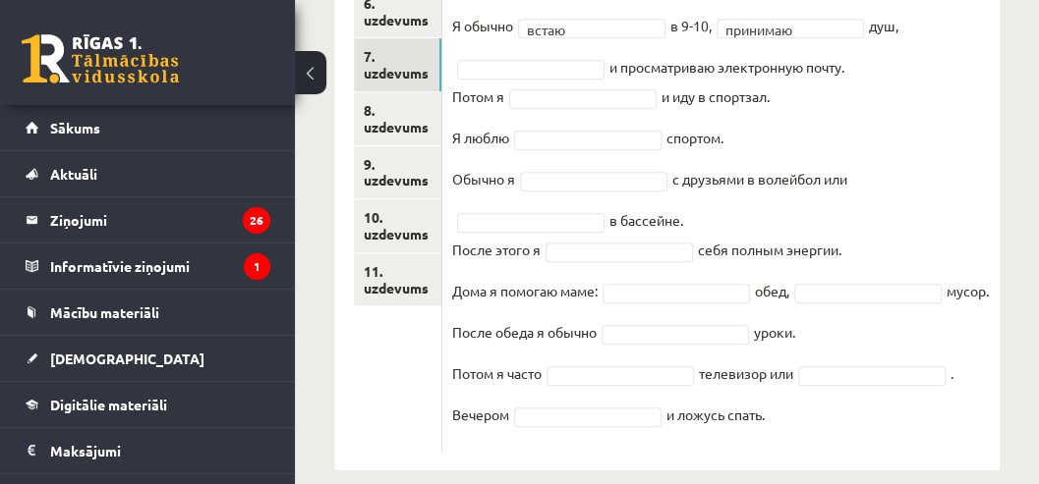
scroll to position [690, 0]
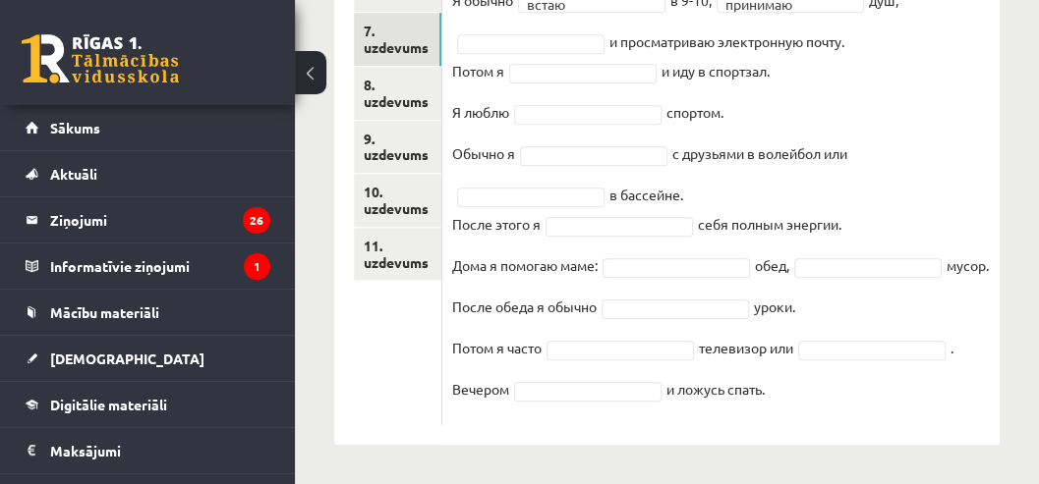
drag, startPoint x: 450, startPoint y: 129, endPoint x: 879, endPoint y: 383, distance: 499.1
click at [879, 383] on div "**********" at bounding box center [720, 68] width 557 height 714
copy div "Выберите правильную форму глагола Pieejamie vārdi завтракаю умываюсь выношу дел…"
click at [403, 303] on ul "1. uzdevums 2. uzdevums 3. uzdevums 4. uzdevums 5. uzdevums 6. uzdevums 7. uzde…" at bounding box center [398, 58] width 88 height 734
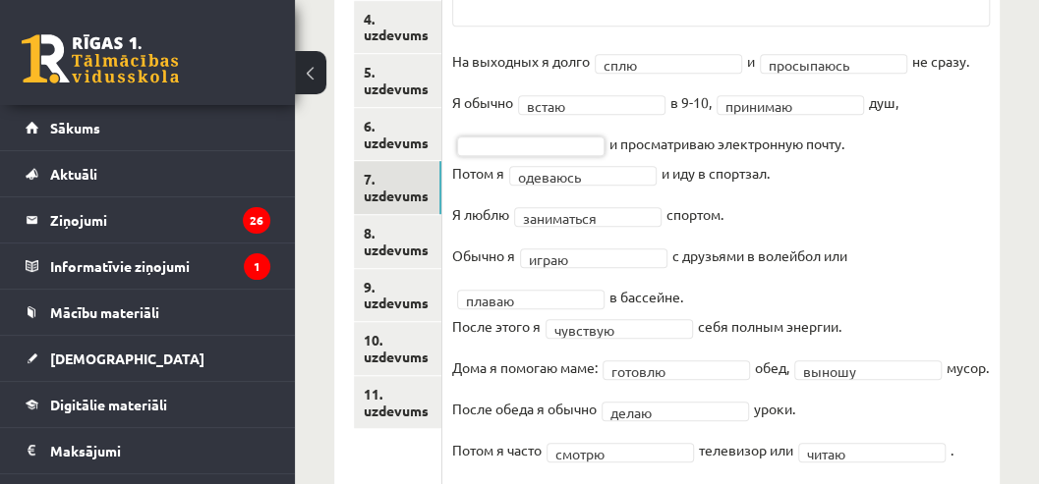
scroll to position [447, 0]
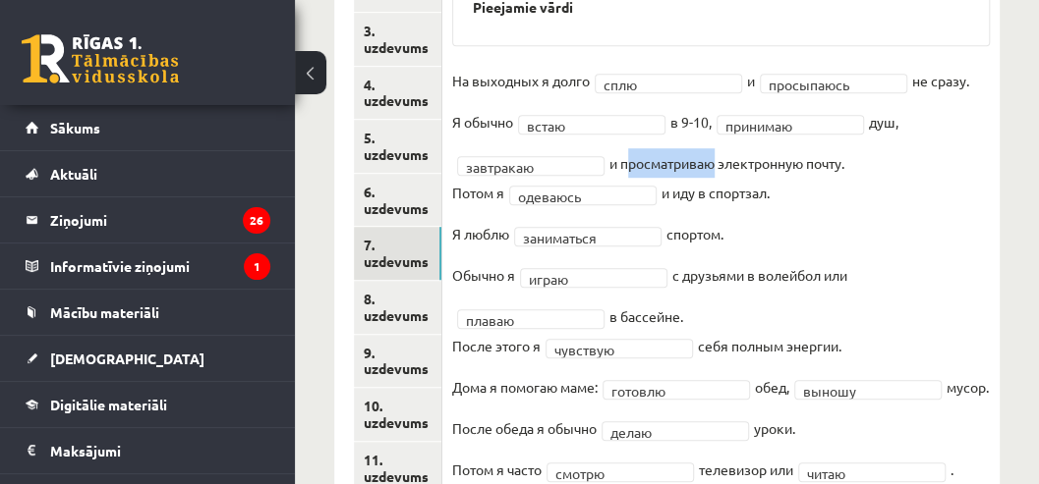
drag, startPoint x: 628, startPoint y: 167, endPoint x: 709, endPoint y: 169, distance: 81.6
click at [715, 169] on fieldset "**********" at bounding box center [720, 302] width 537 height 472
drag, startPoint x: 556, startPoint y: 175, endPoint x: 487, endPoint y: 169, distance: 69.0
click at [487, 169] on fieldset "**********" at bounding box center [720, 302] width 537 height 472
drag, startPoint x: 630, startPoint y: 168, endPoint x: 712, endPoint y: 170, distance: 82.6
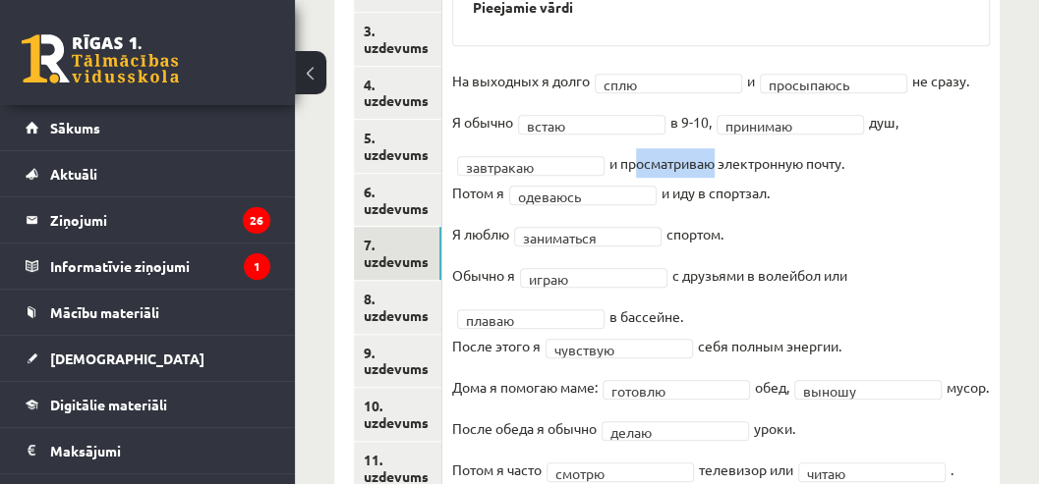
click at [714, 170] on fieldset "**********" at bounding box center [720, 302] width 537 height 472
click at [611, 144] on fieldset "**********" at bounding box center [720, 302] width 537 height 472
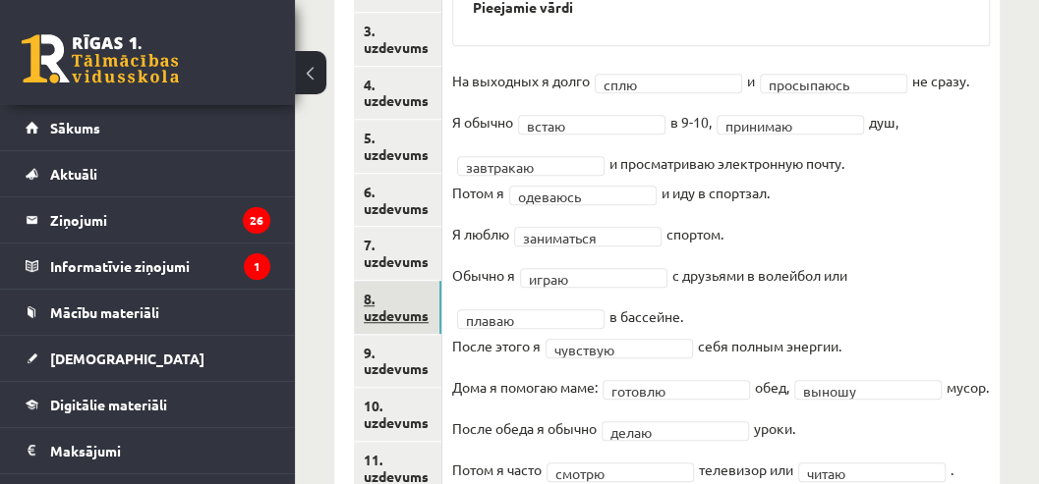
click at [417, 322] on link "8. uzdevums" at bounding box center [397, 307] width 87 height 53
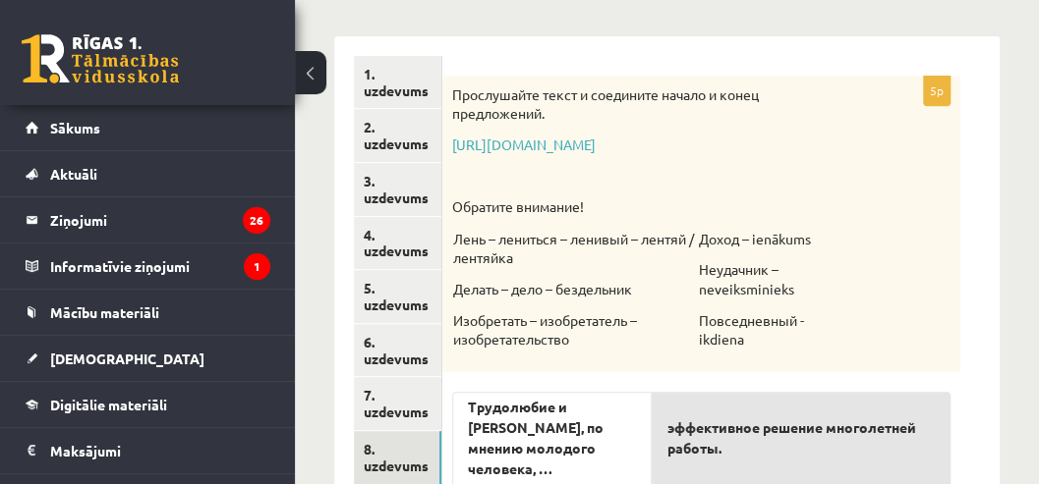
scroll to position [246, 0]
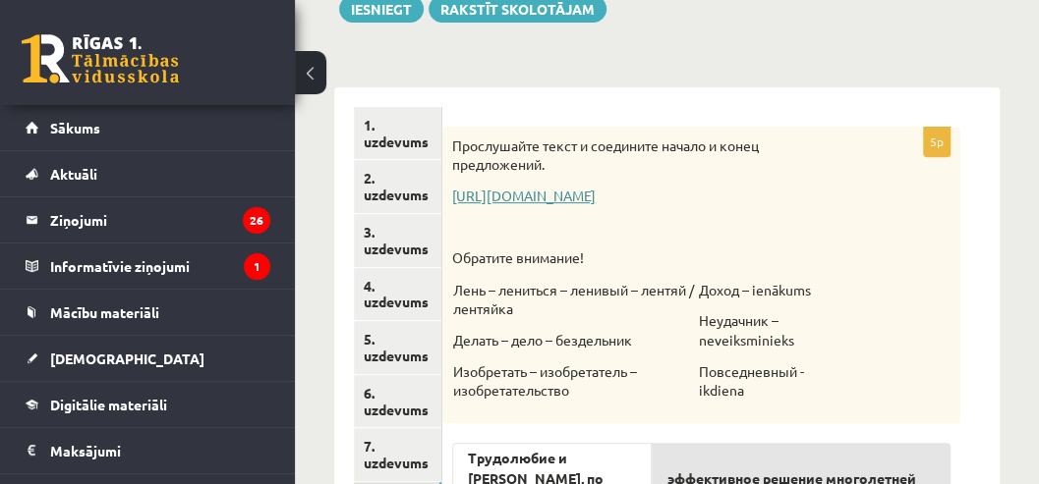
click at [493, 198] on link "https://www.zvaigzne.lv/upload/audio/100Urokov/2/49%202.mp3" at bounding box center [523, 196] width 143 height 18
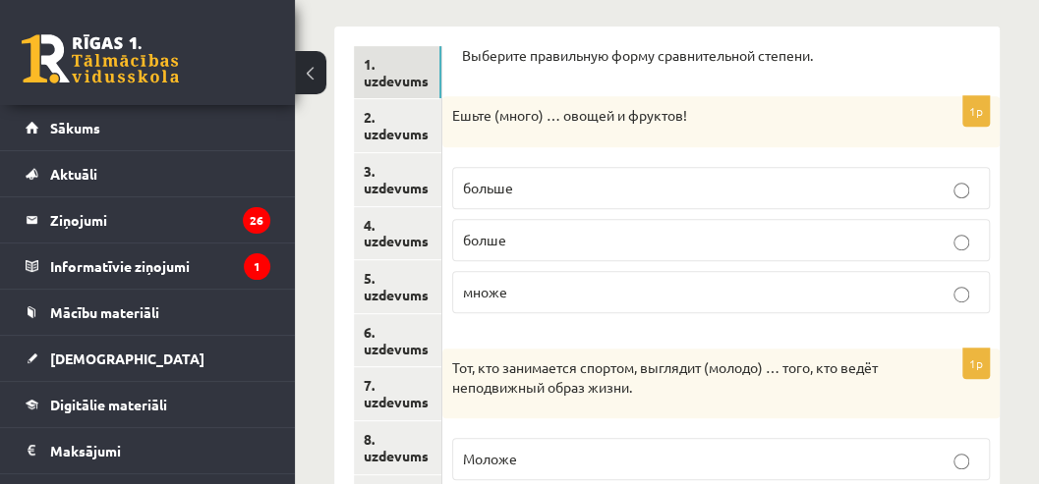
scroll to position [305, 0]
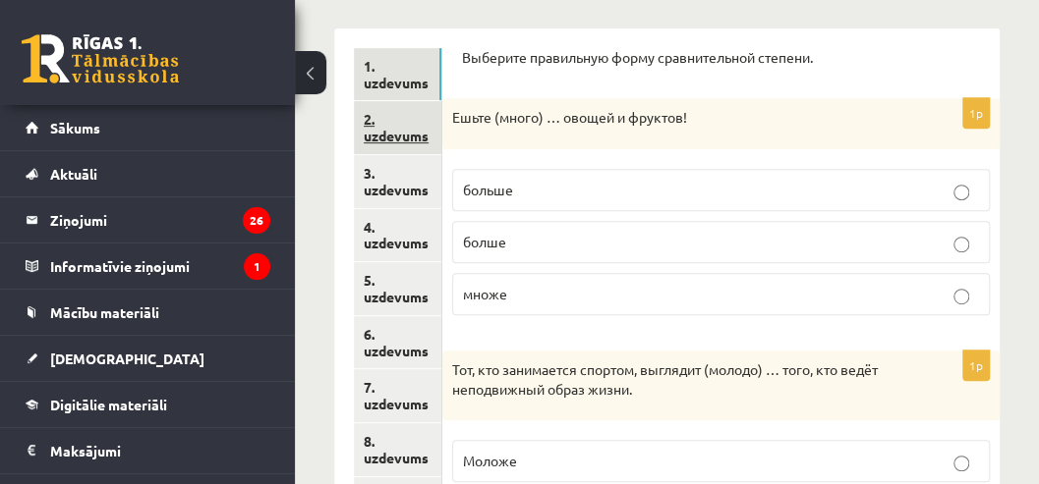
click at [395, 140] on link "2. uzdevums" at bounding box center [397, 127] width 87 height 53
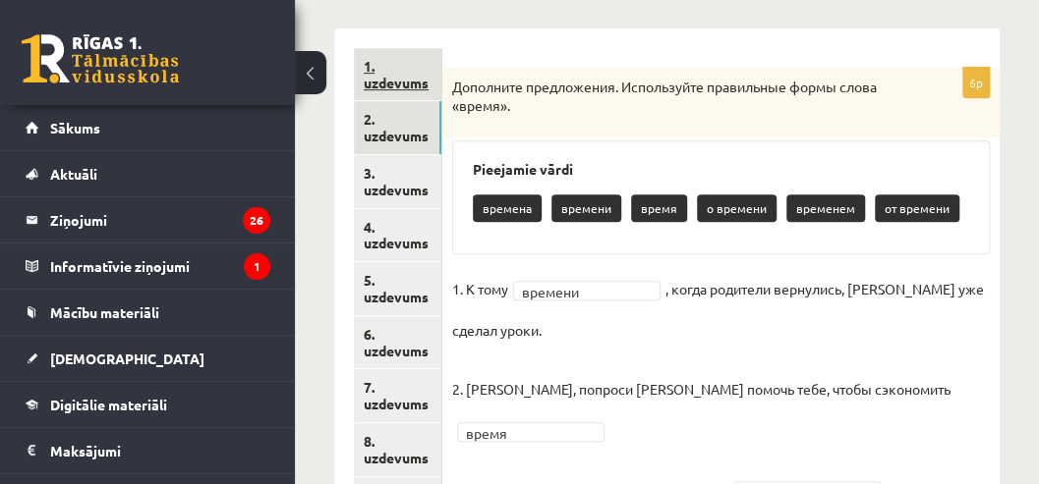
click at [395, 79] on link "1. uzdevums" at bounding box center [397, 74] width 87 height 53
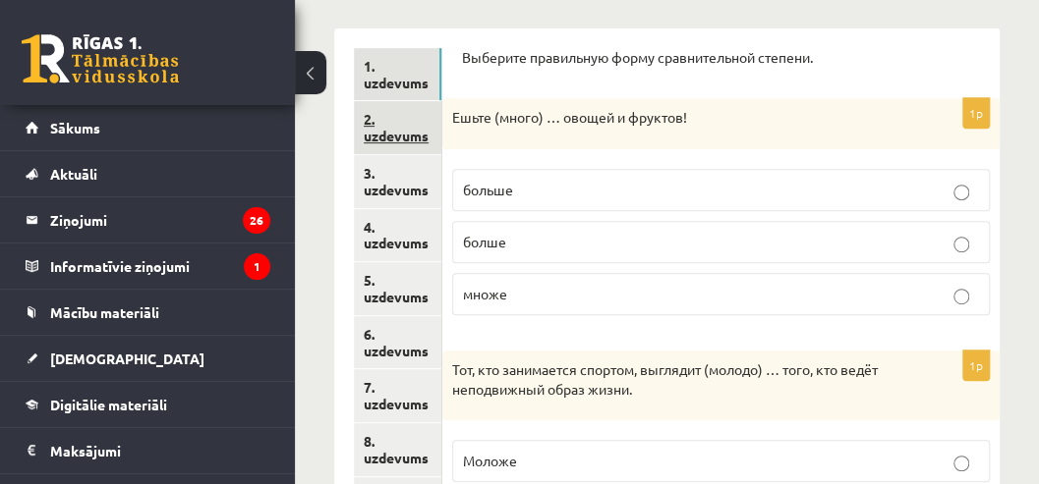
click at [379, 130] on link "2. uzdevums" at bounding box center [397, 127] width 87 height 53
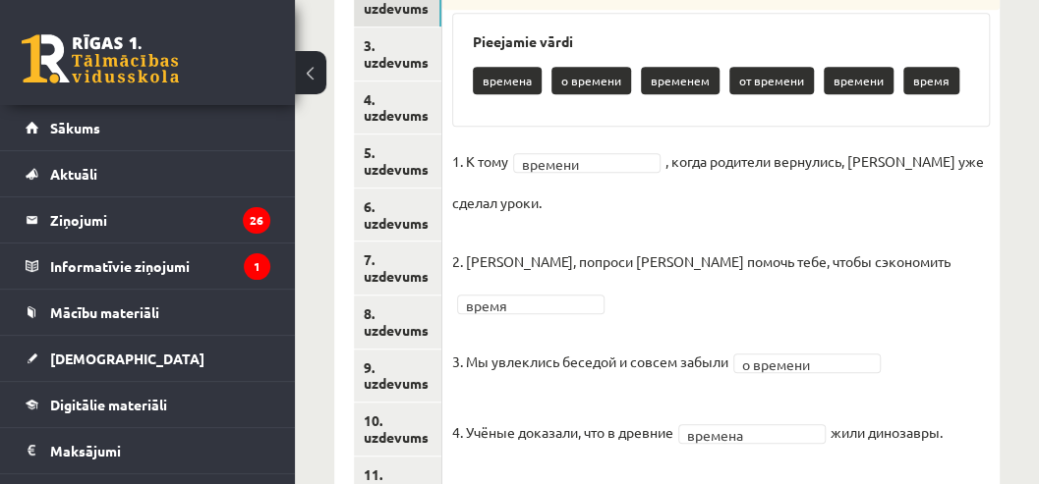
scroll to position [436, 0]
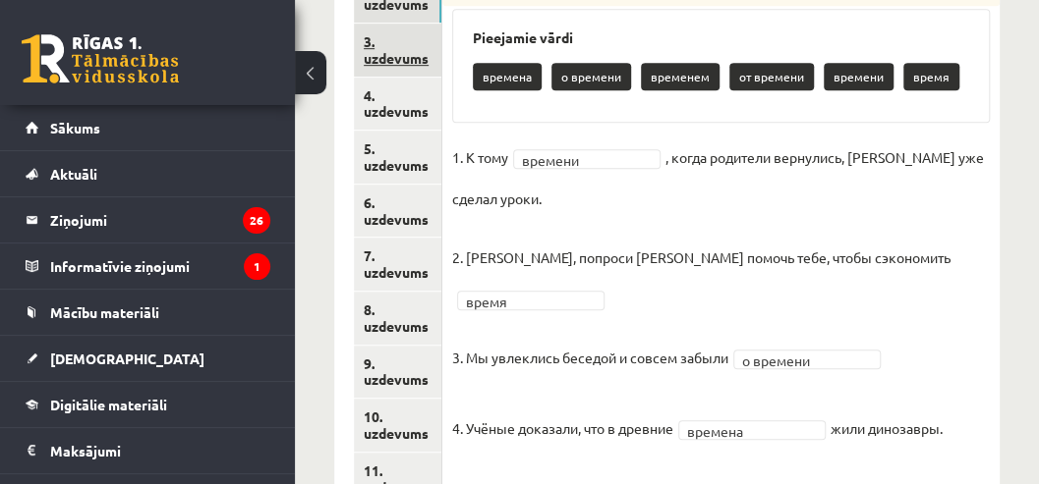
click at [419, 65] on link "3. uzdevums" at bounding box center [397, 50] width 87 height 53
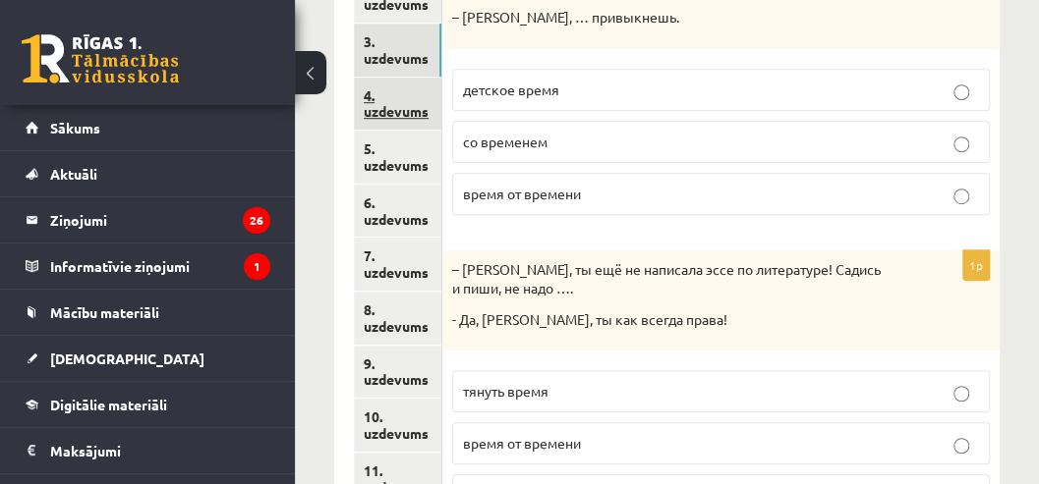
click at [407, 112] on link "4. uzdevums" at bounding box center [397, 104] width 87 height 53
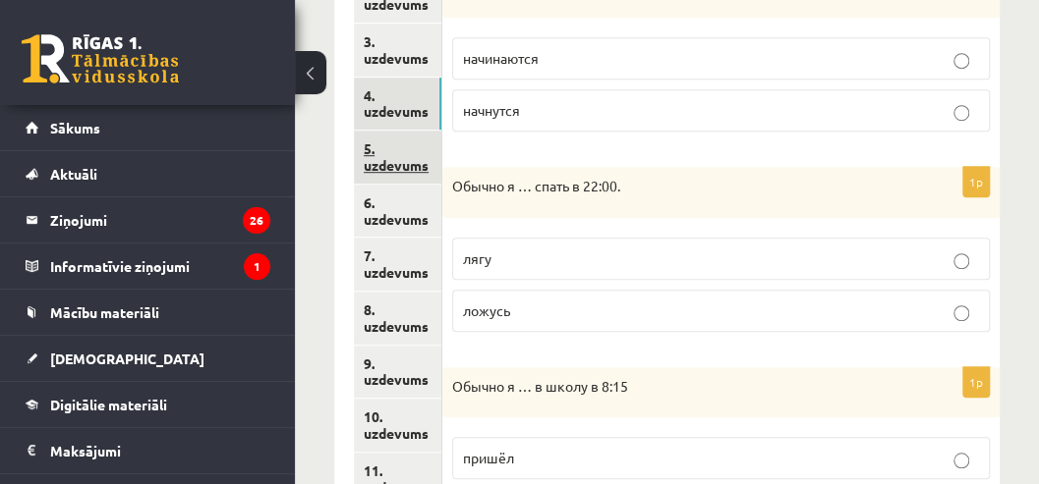
click at [402, 167] on link "5. uzdevums" at bounding box center [397, 157] width 87 height 53
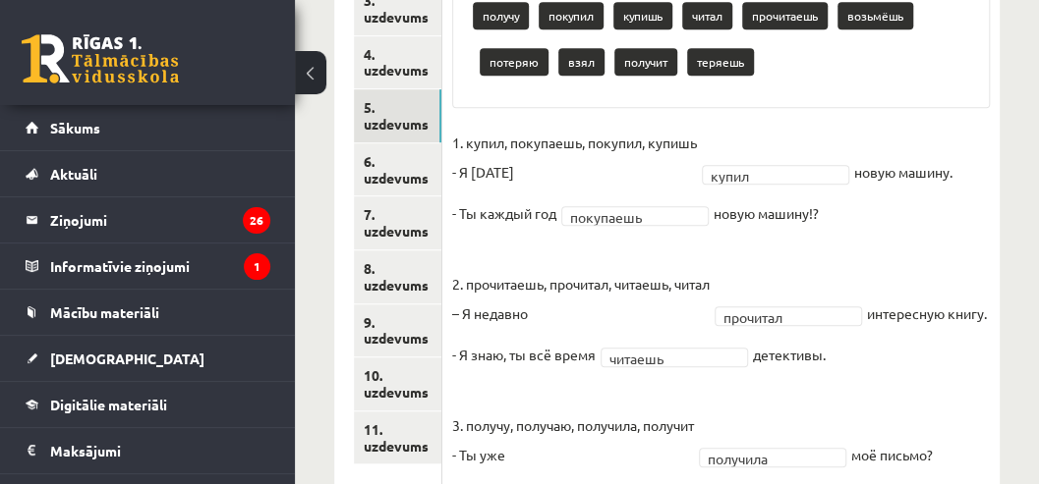
scroll to position [567, 0]
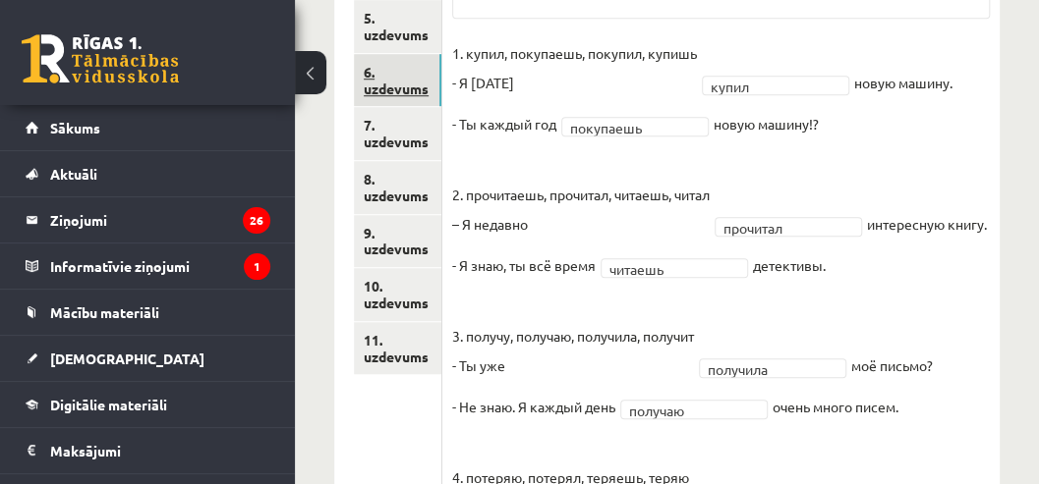
click at [387, 93] on link "6. uzdevums" at bounding box center [397, 80] width 87 height 53
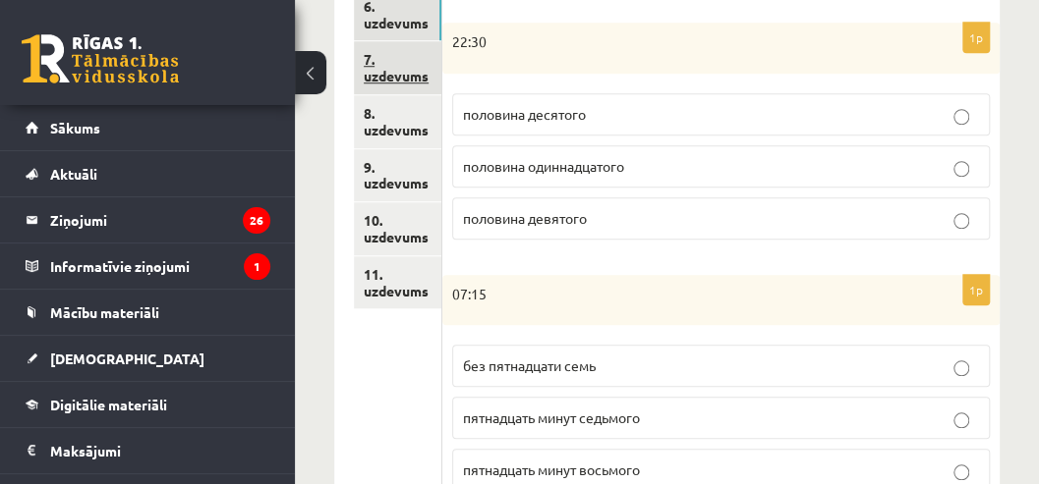
click at [404, 71] on link "7. uzdevums" at bounding box center [397, 67] width 87 height 53
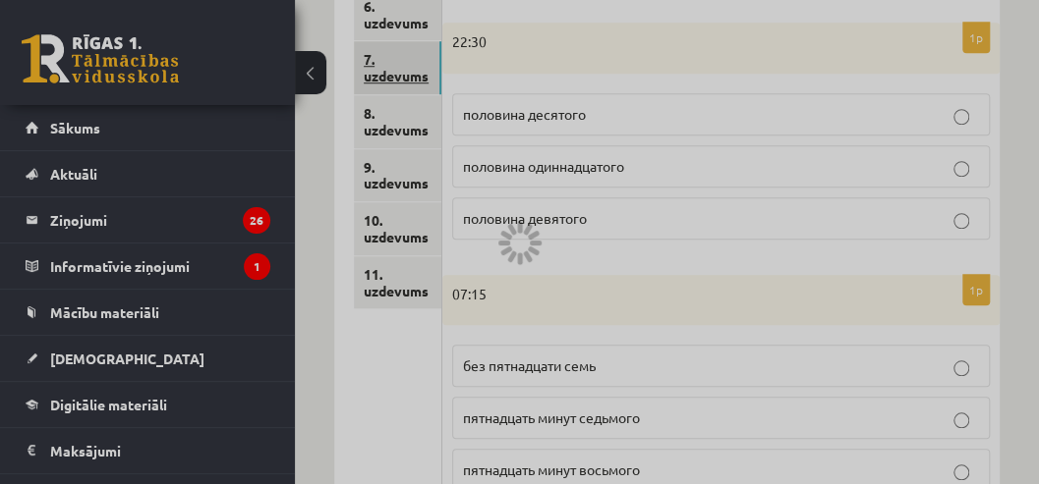
scroll to position [597, 0]
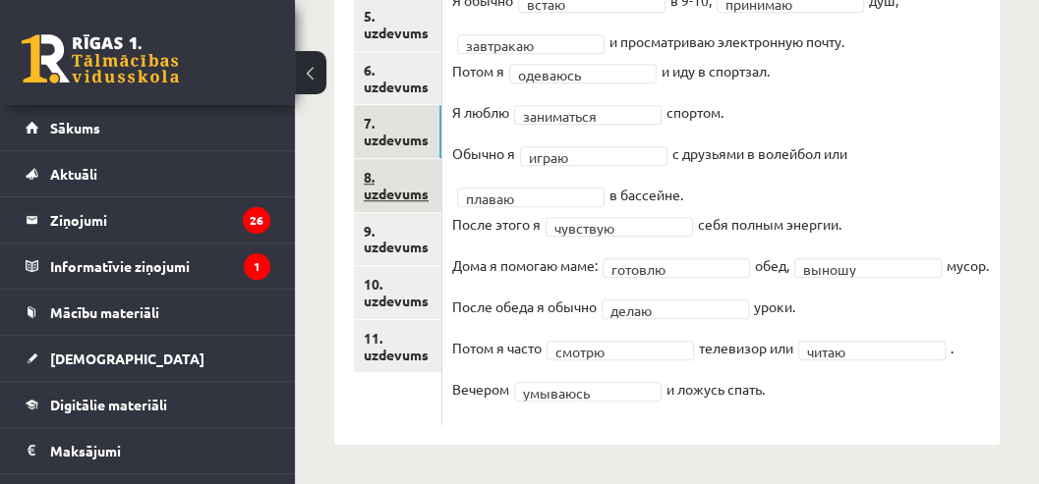
click at [425, 167] on link "8. uzdevums" at bounding box center [397, 185] width 87 height 53
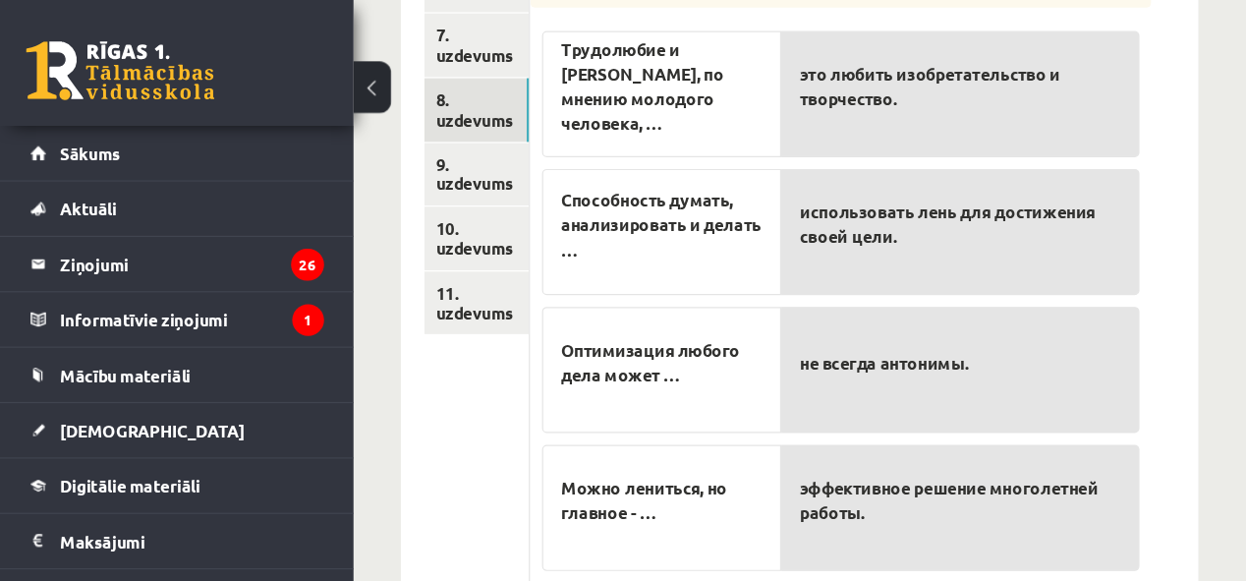
scroll to position [663, 0]
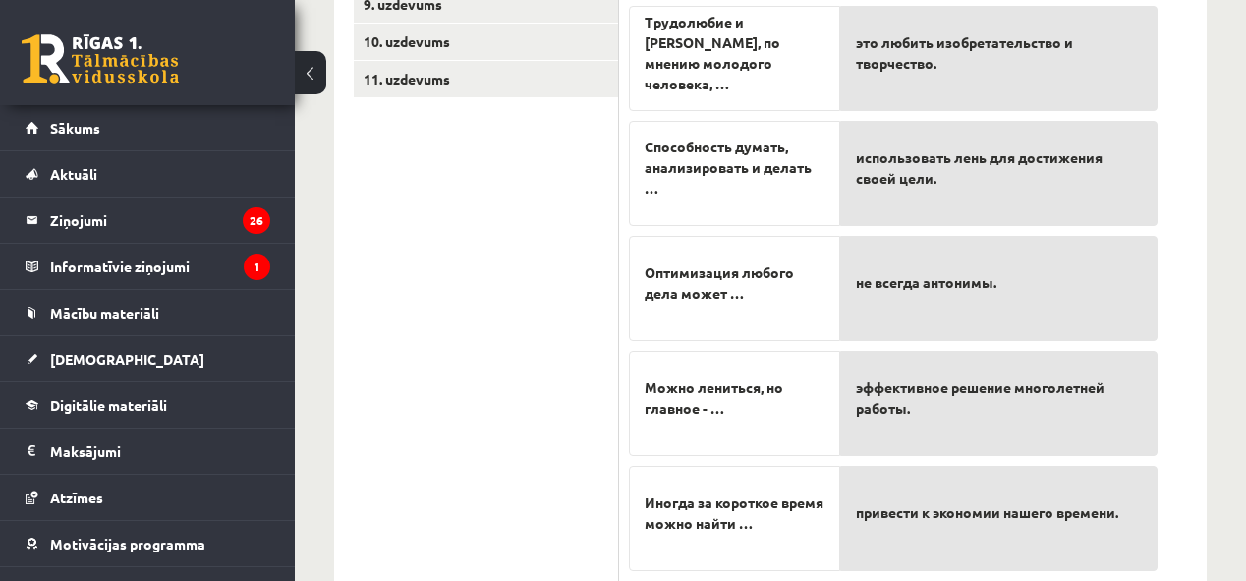
drag, startPoint x: 1007, startPoint y: 0, endPoint x: 593, endPoint y: 370, distance: 555.3
click at [593, 370] on ul "1. uzdevums 2. uzdevums 3. uzdevums 4. uzdevums 5. uzdevums 6. uzdevums 7. uzde…" at bounding box center [486, 135] width 265 height 891
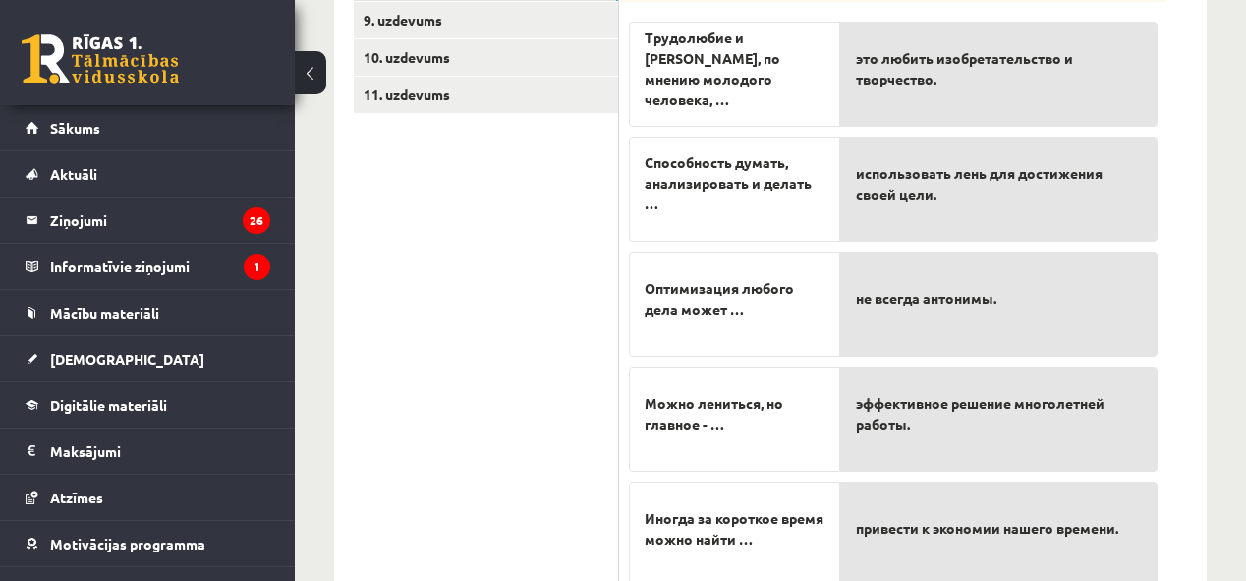
scroll to position [652, 0]
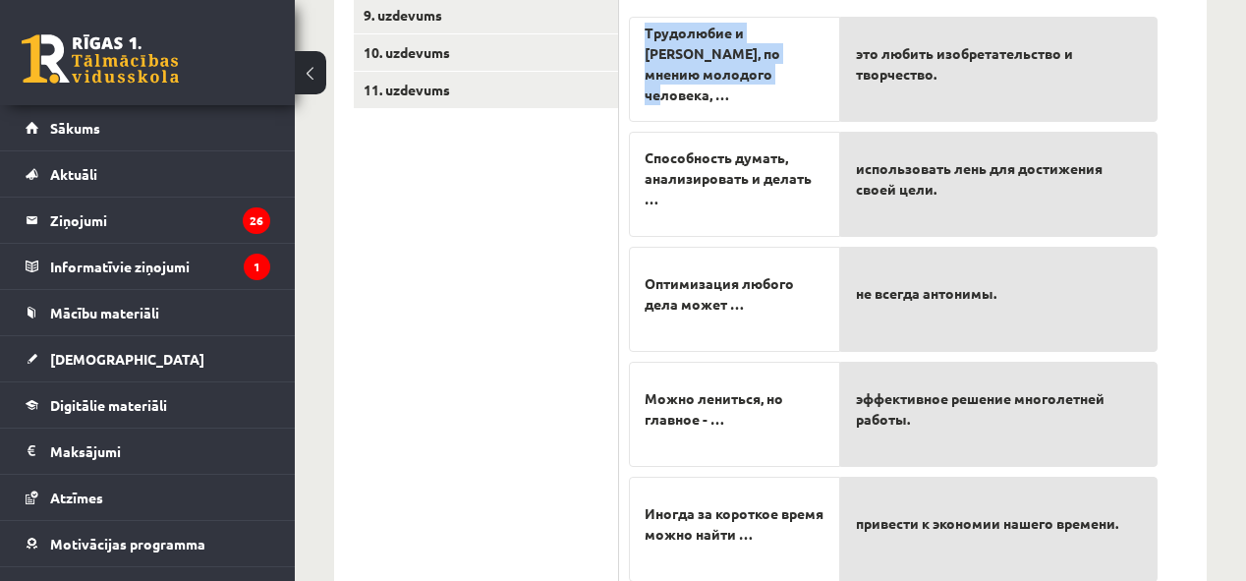
drag, startPoint x: 643, startPoint y: 40, endPoint x: 723, endPoint y: 85, distance: 91.9
click at [723, 85] on div "Трудолюбие и [PERSON_NAME], по мнению молодого человека, …" at bounding box center [734, 69] width 211 height 105
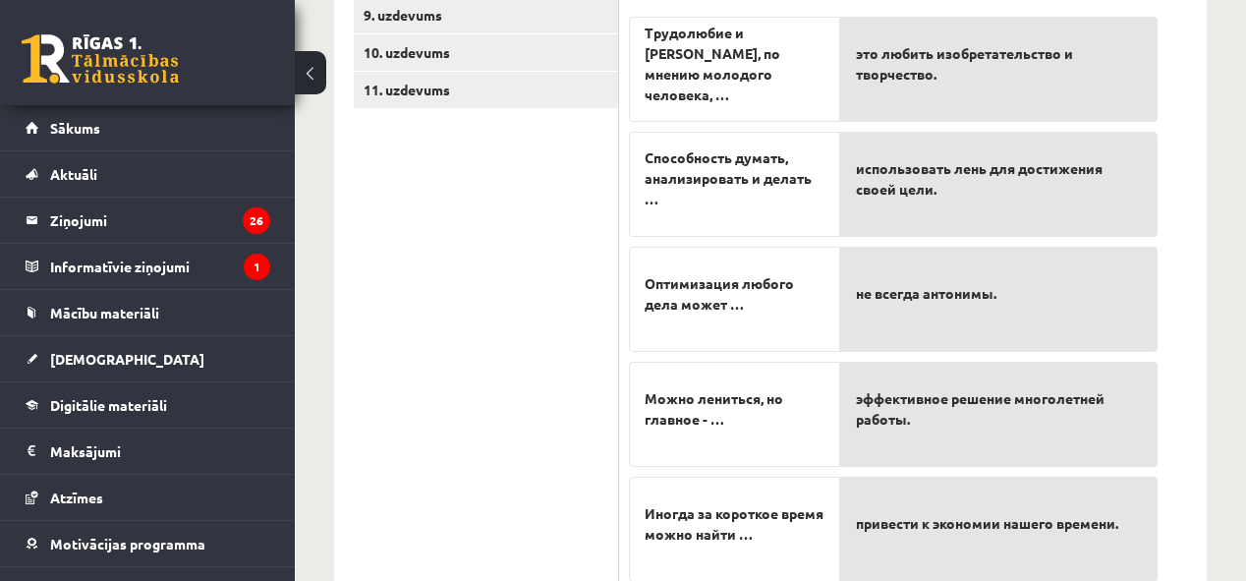
click at [472, 172] on ul "1. uzdevums 2. uzdevums 3. uzdevums 4. uzdevums 5. uzdevums 6. uzdevums 7. uzde…" at bounding box center [486, 145] width 265 height 891
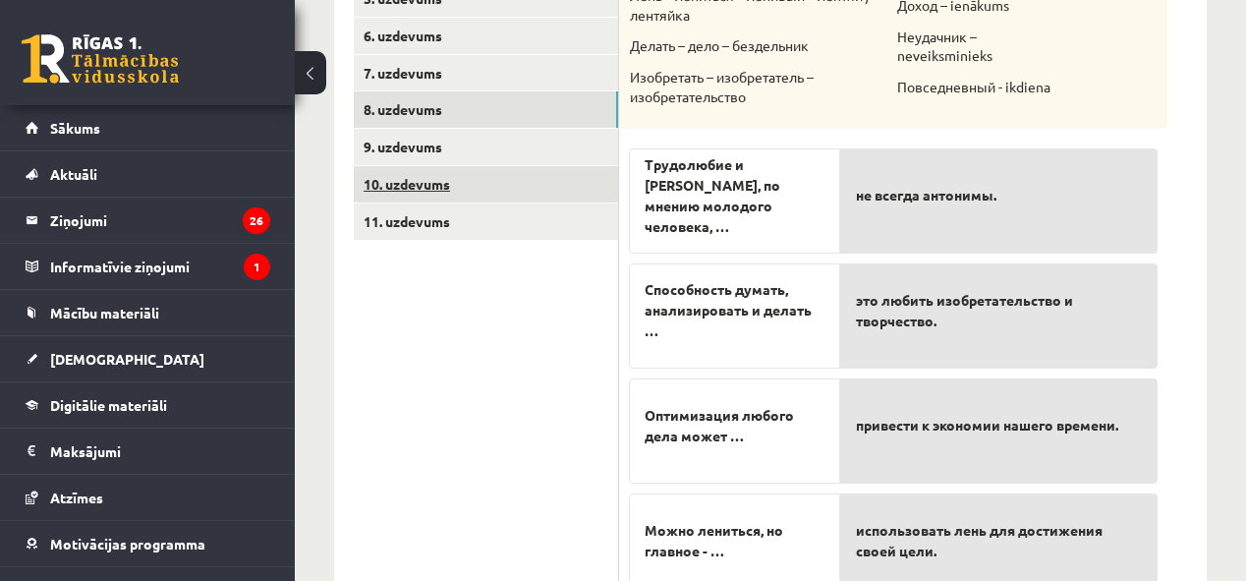
scroll to position [495, 0]
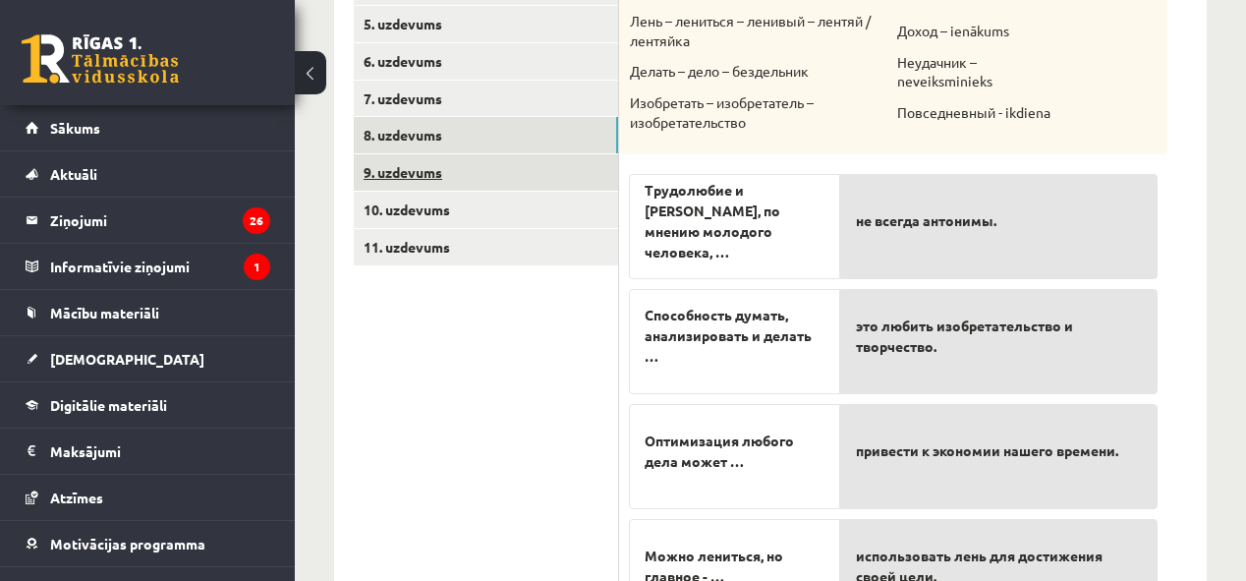
click at [382, 168] on link "9. uzdevums" at bounding box center [486, 172] width 264 height 36
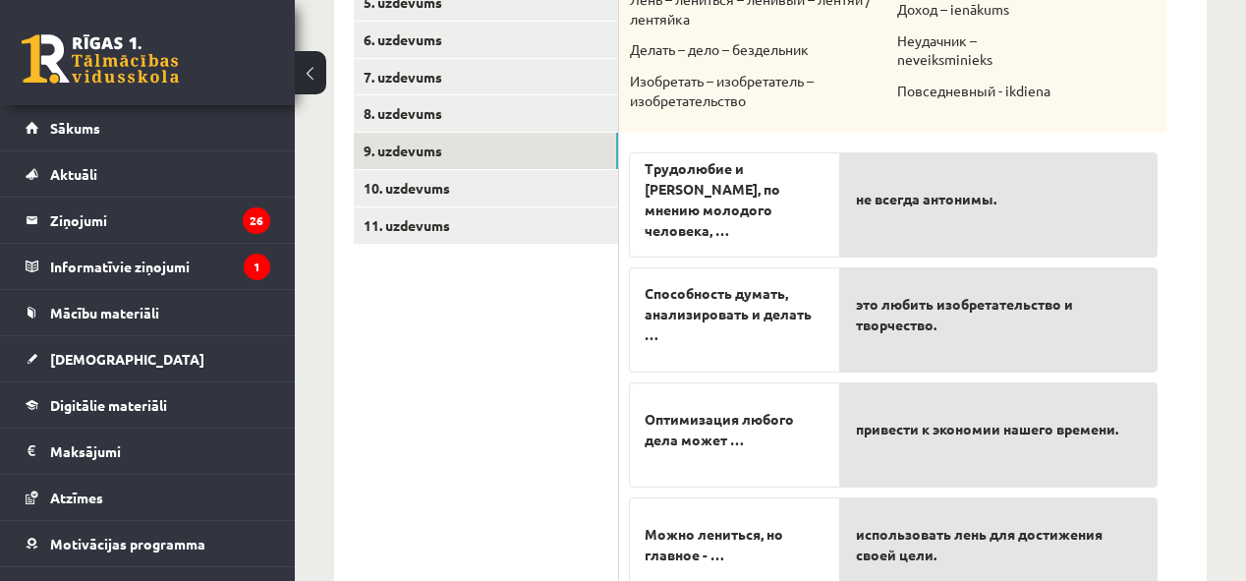
scroll to position [327, 0]
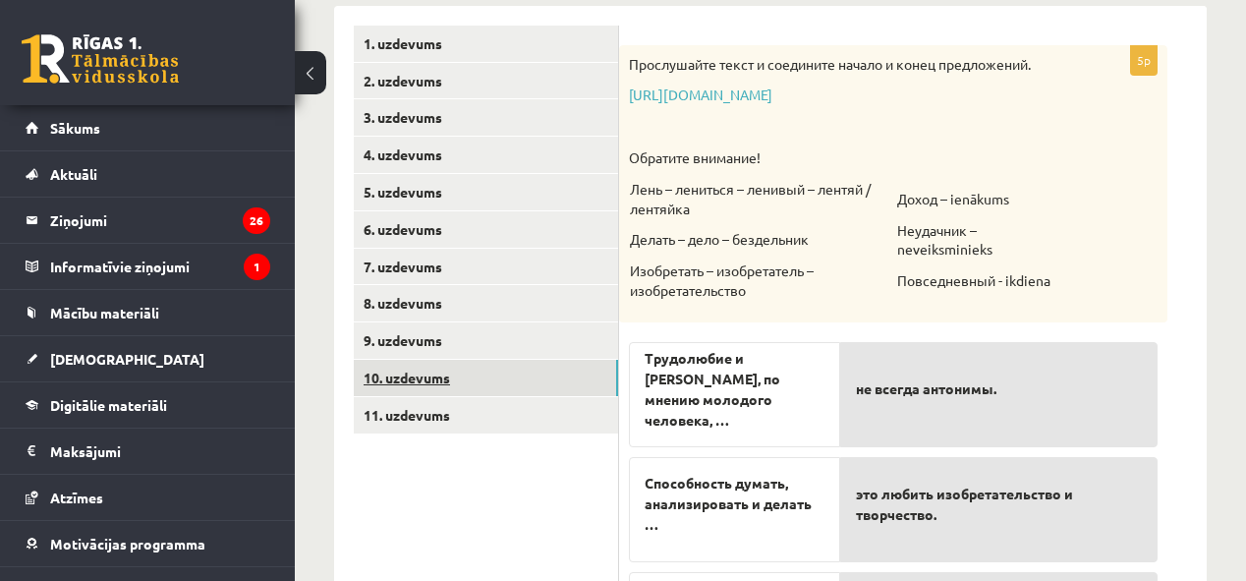
click at [430, 383] on link "10. uzdevums" at bounding box center [486, 378] width 264 height 36
click at [434, 380] on link "10. uzdevums" at bounding box center [486, 378] width 264 height 36
click at [425, 345] on link "9. uzdevums" at bounding box center [486, 340] width 264 height 36
click at [420, 370] on link "10. uzdevums" at bounding box center [486, 378] width 264 height 36
click at [420, 415] on link "11. uzdevums" at bounding box center [486, 415] width 264 height 36
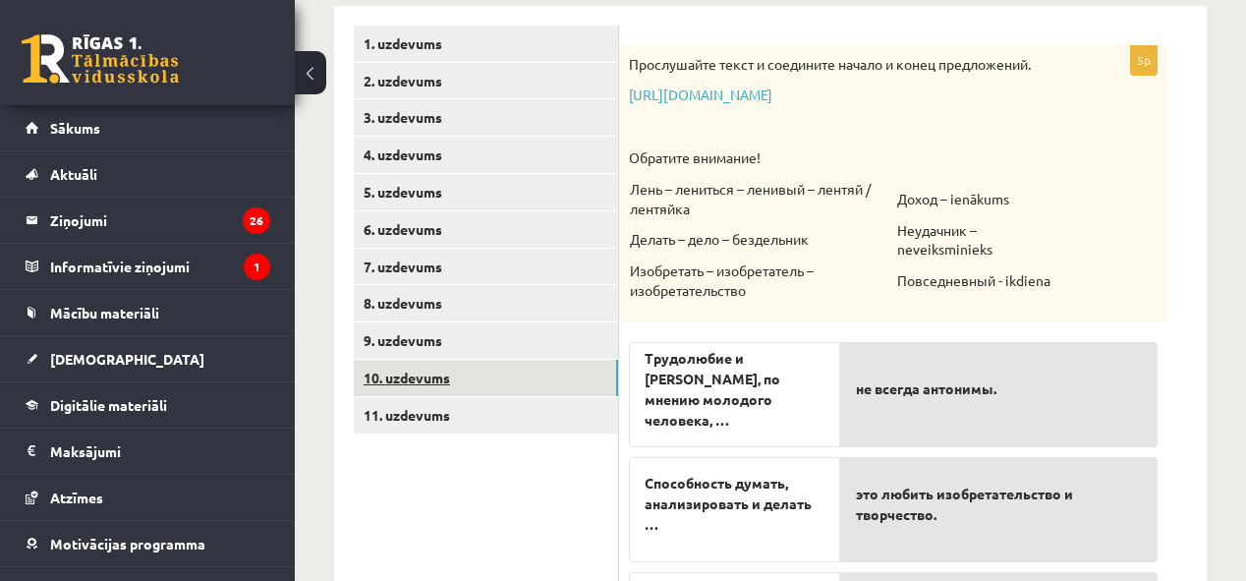
click at [420, 384] on link "10. uzdevums" at bounding box center [486, 378] width 264 height 36
click at [411, 352] on link "9. uzdevums" at bounding box center [486, 340] width 264 height 36
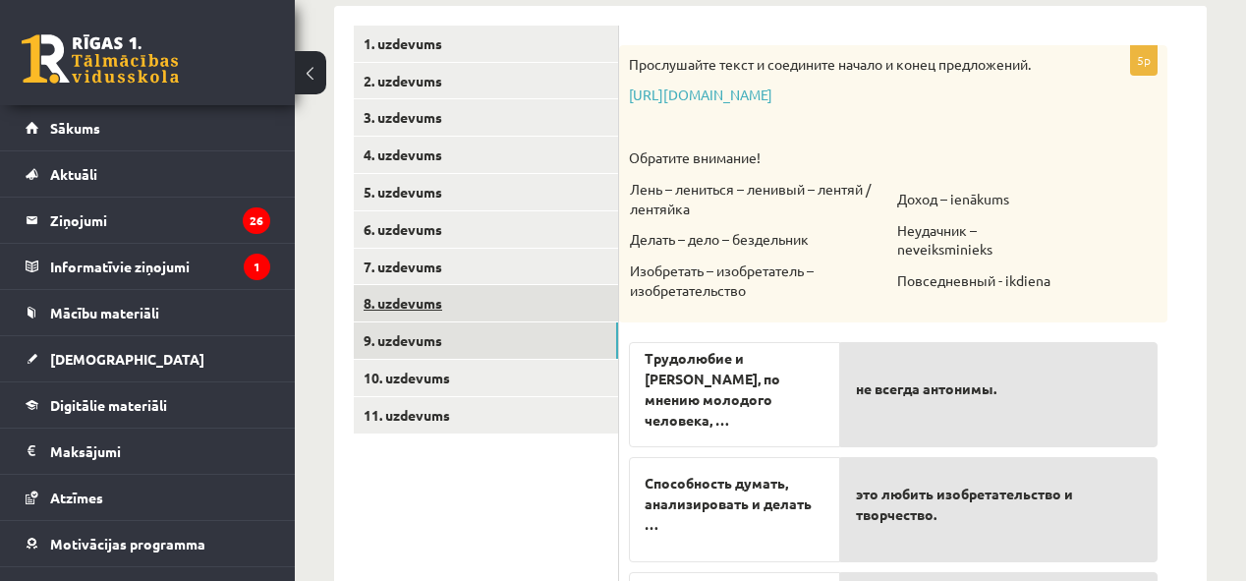
click at [411, 307] on link "8. uzdevums" at bounding box center [486, 303] width 264 height 36
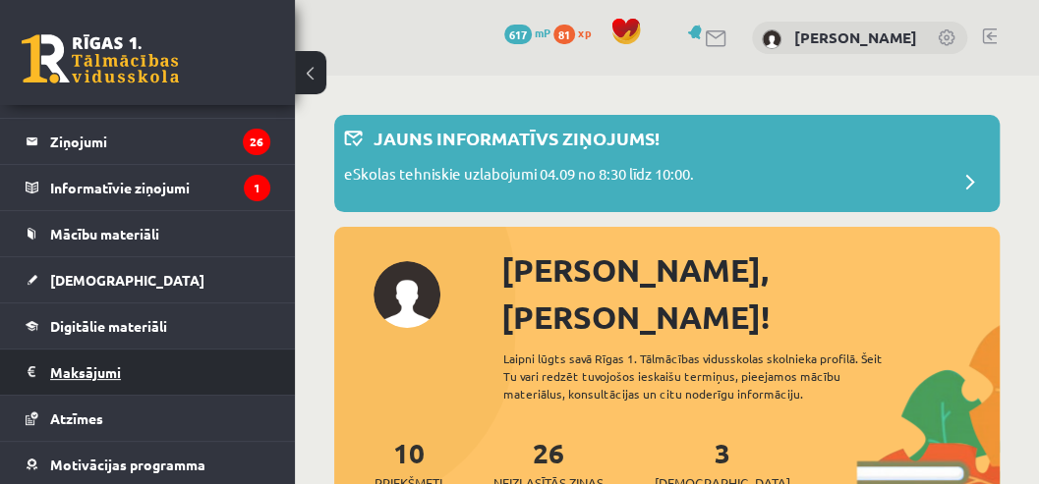
scroll to position [131, 0]
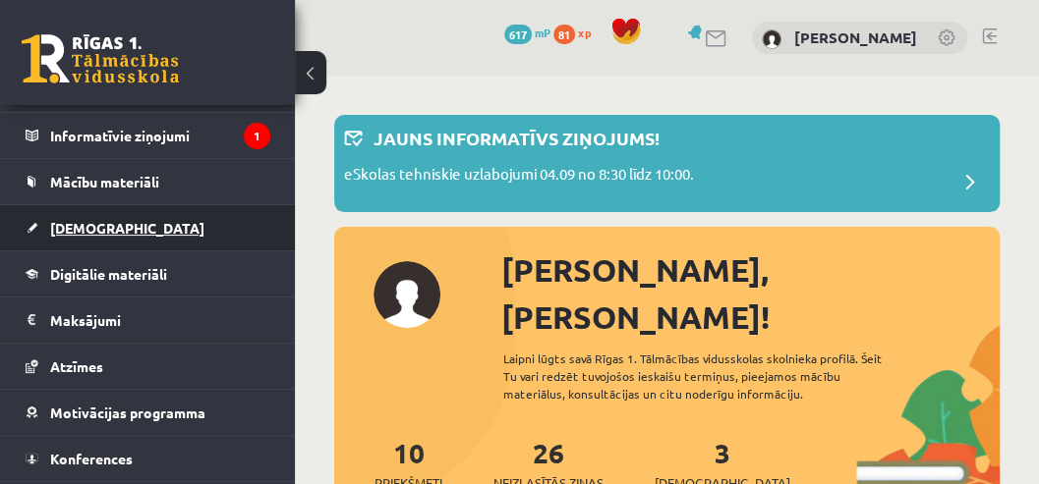
click at [93, 224] on span "[DEMOGRAPHIC_DATA]" at bounding box center [127, 228] width 154 height 18
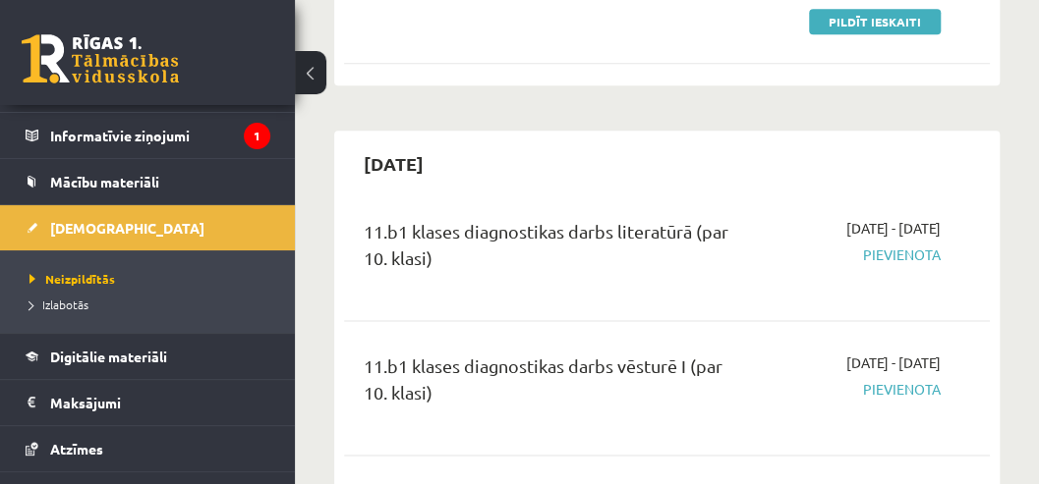
scroll to position [786, 0]
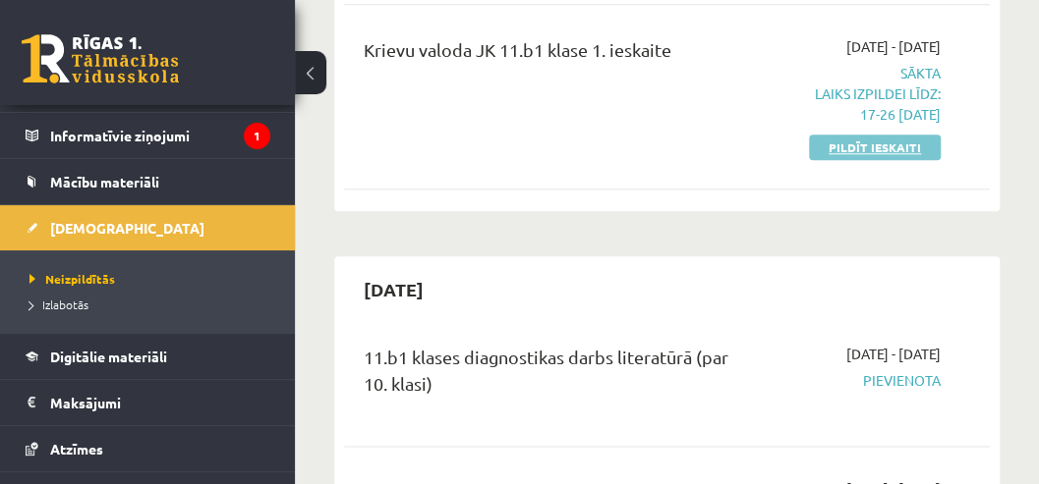
click at [832, 142] on link "Pildīt ieskaiti" at bounding box center [875, 148] width 132 height 26
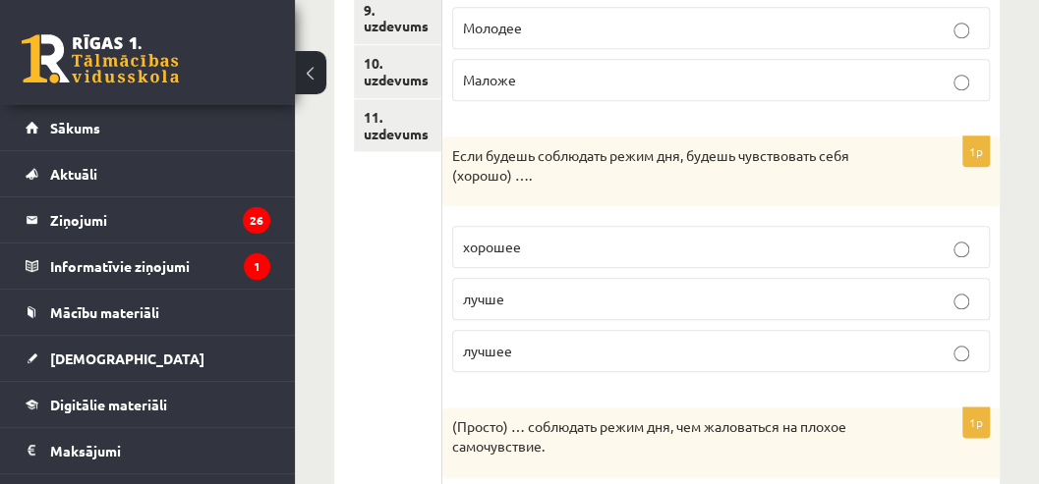
scroll to position [786, 0]
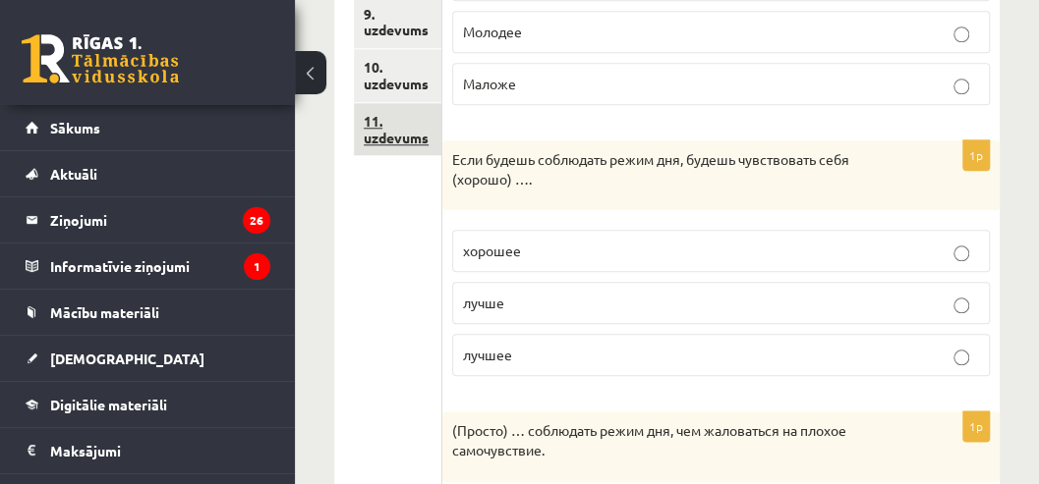
click at [399, 135] on link "11. uzdevums" at bounding box center [397, 129] width 87 height 53
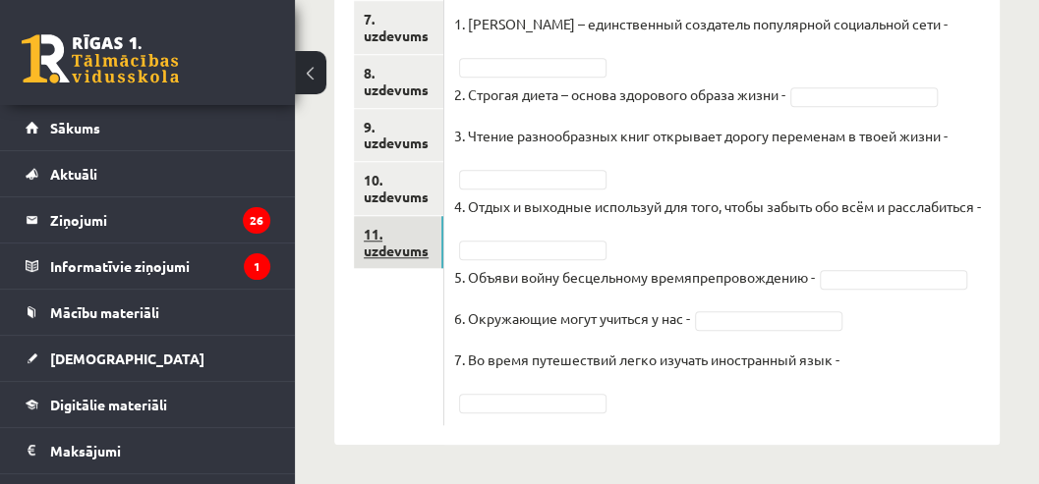
scroll to position [703, 0]
click at [423, 173] on link "10. uzdevums" at bounding box center [398, 188] width 89 height 53
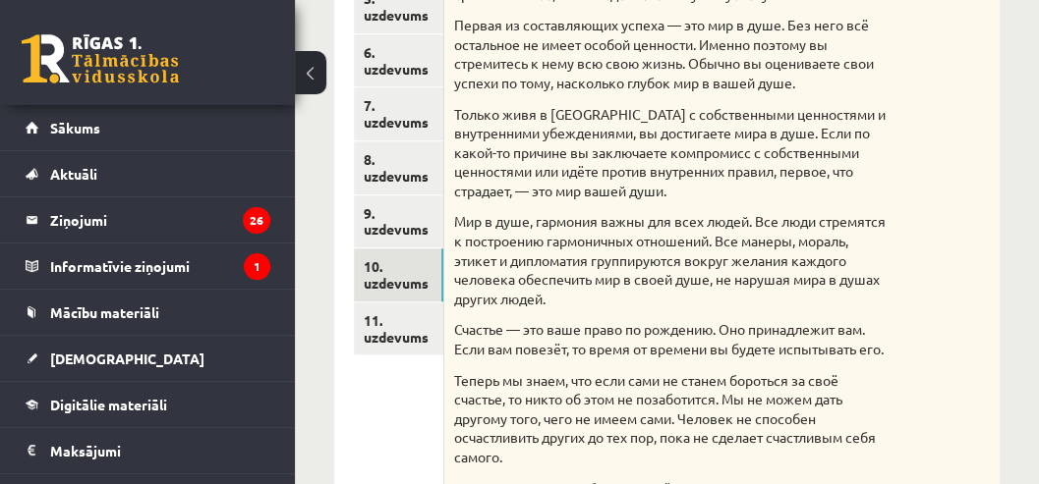
scroll to position [572, 0]
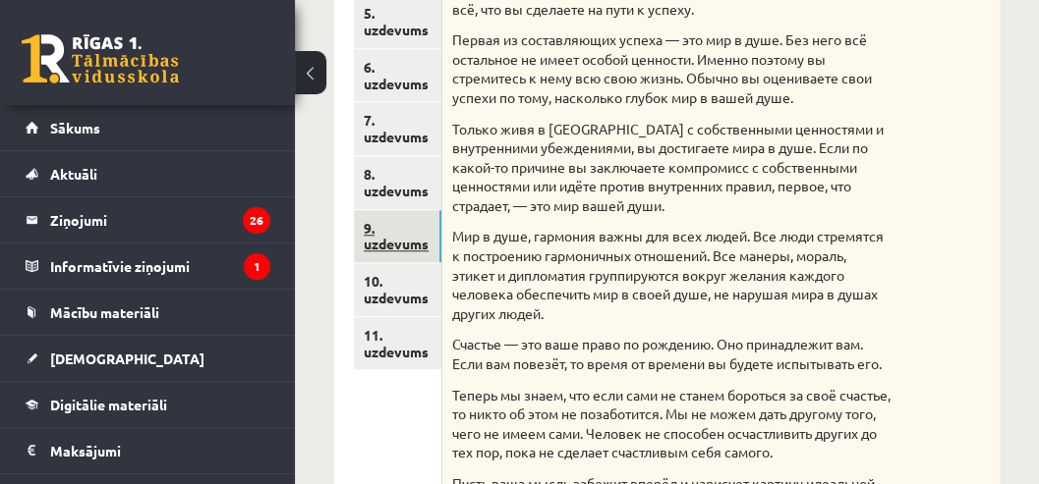
click at [415, 248] on link "9. uzdevums" at bounding box center [397, 236] width 87 height 53
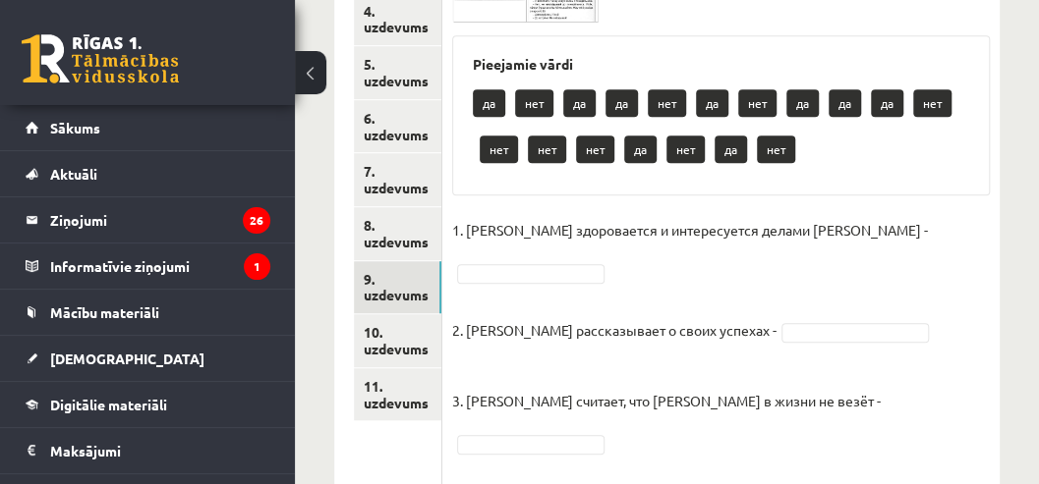
scroll to position [506, 0]
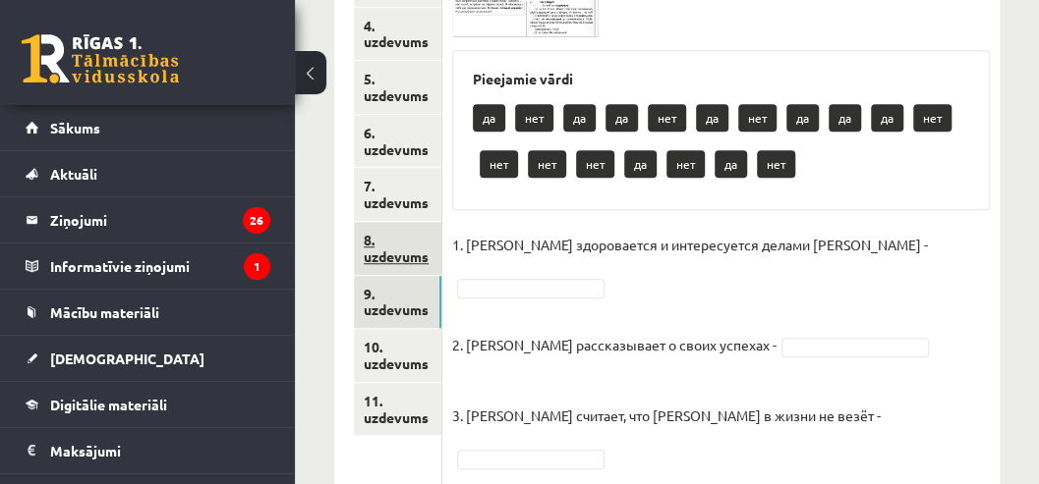
click at [404, 246] on link "8. uzdevums" at bounding box center [397, 248] width 87 height 53
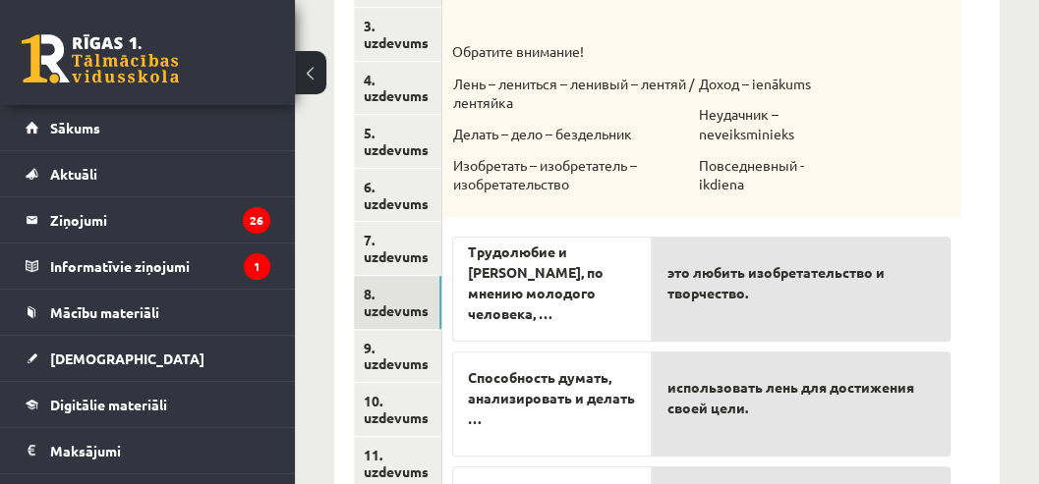
scroll to position [375, 0]
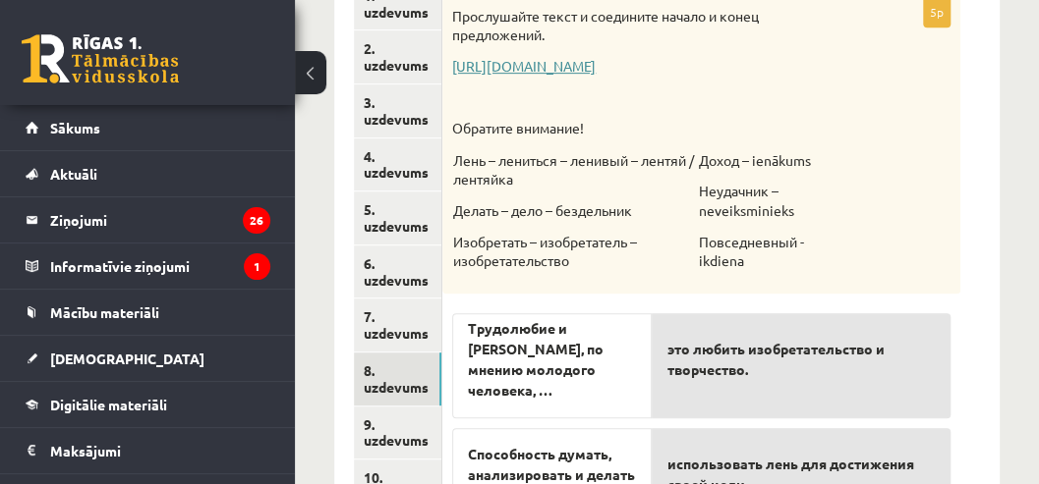
click at [481, 67] on link "[URL][DOMAIN_NAME]" at bounding box center [523, 66] width 143 height 18
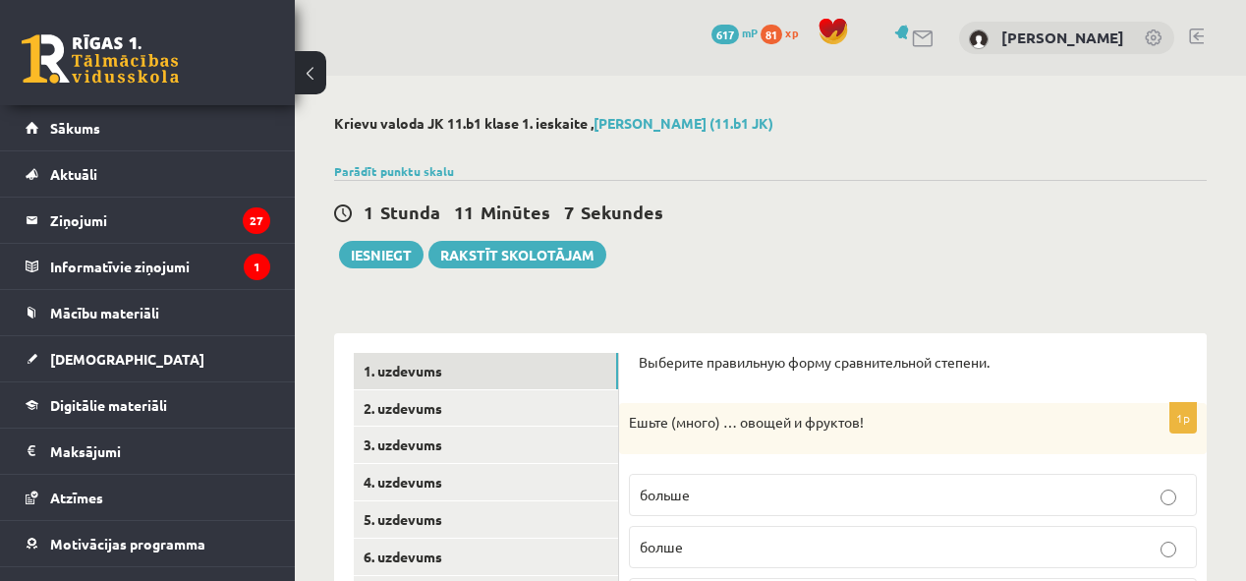
scroll to position [327, 0]
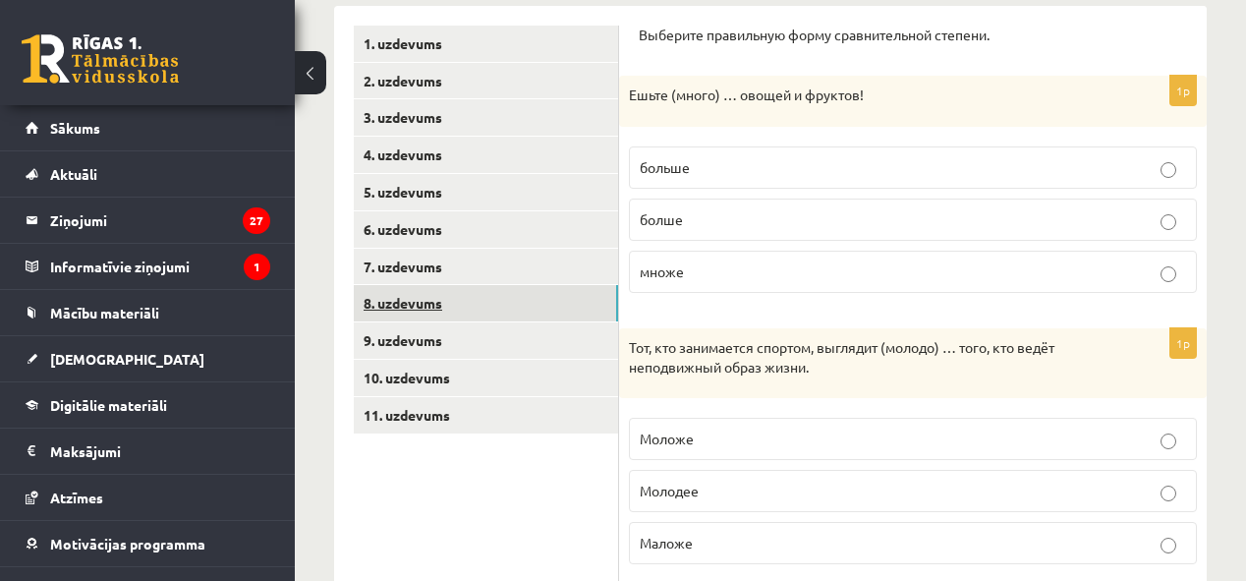
click at [424, 314] on link "8. uzdevums" at bounding box center [486, 303] width 264 height 36
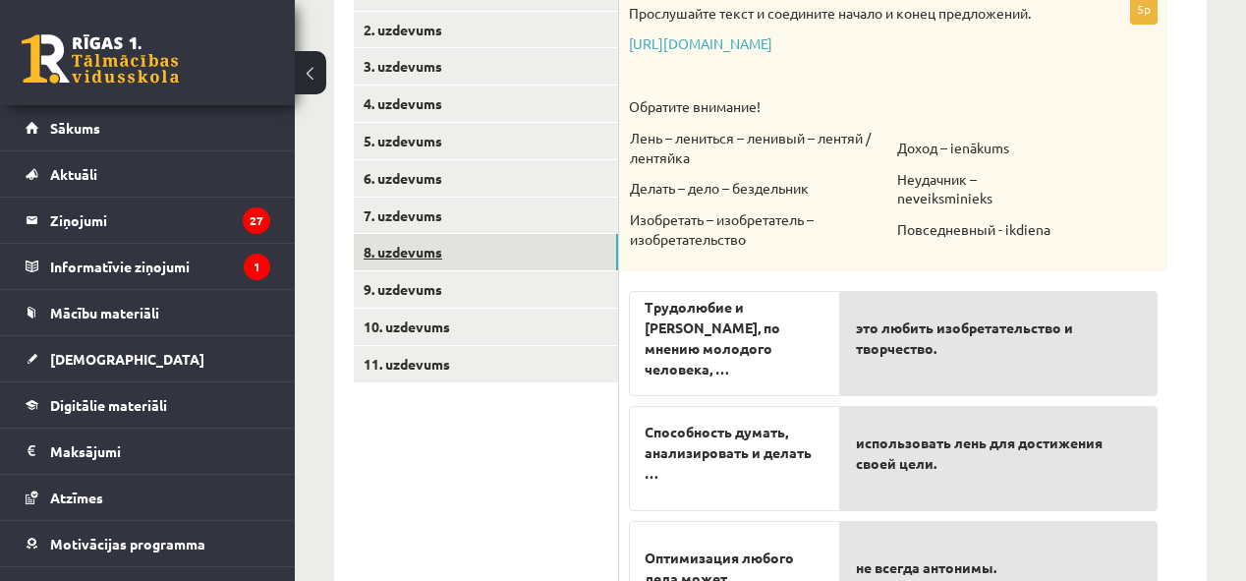
scroll to position [406, 0]
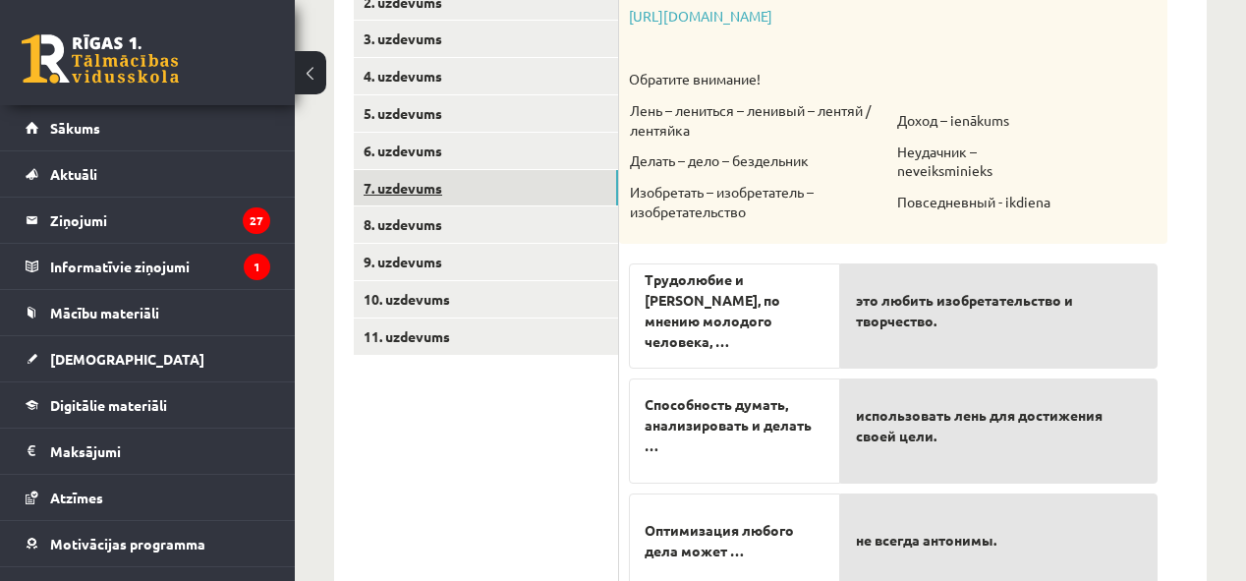
click at [413, 189] on link "7. uzdevums" at bounding box center [486, 188] width 264 height 36
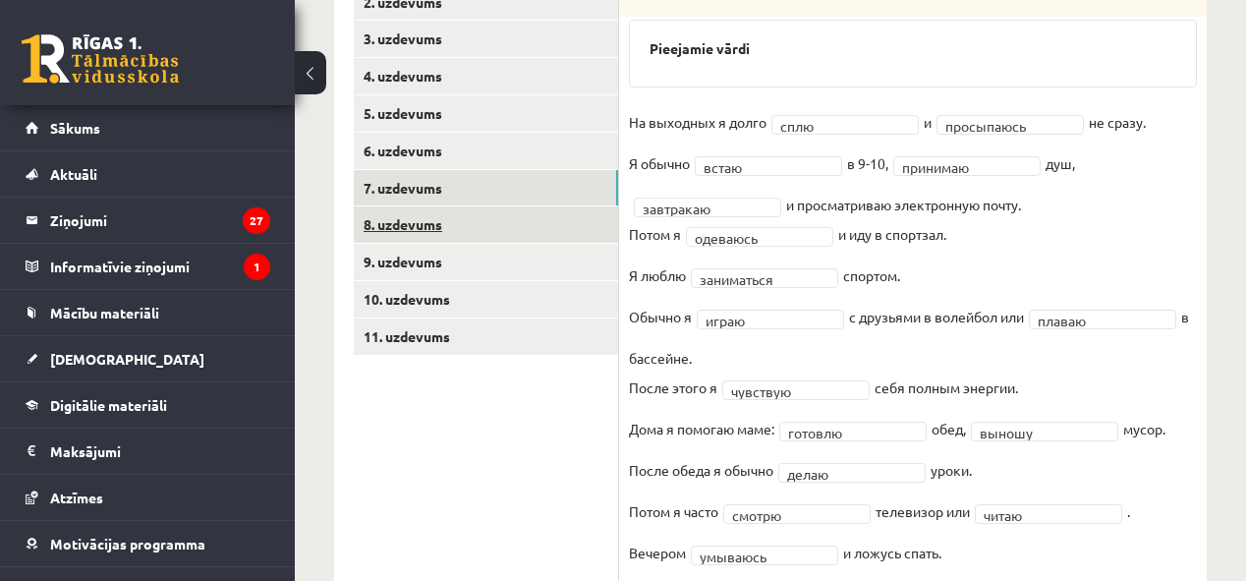
click at [469, 220] on link "8. uzdevums" at bounding box center [486, 224] width 264 height 36
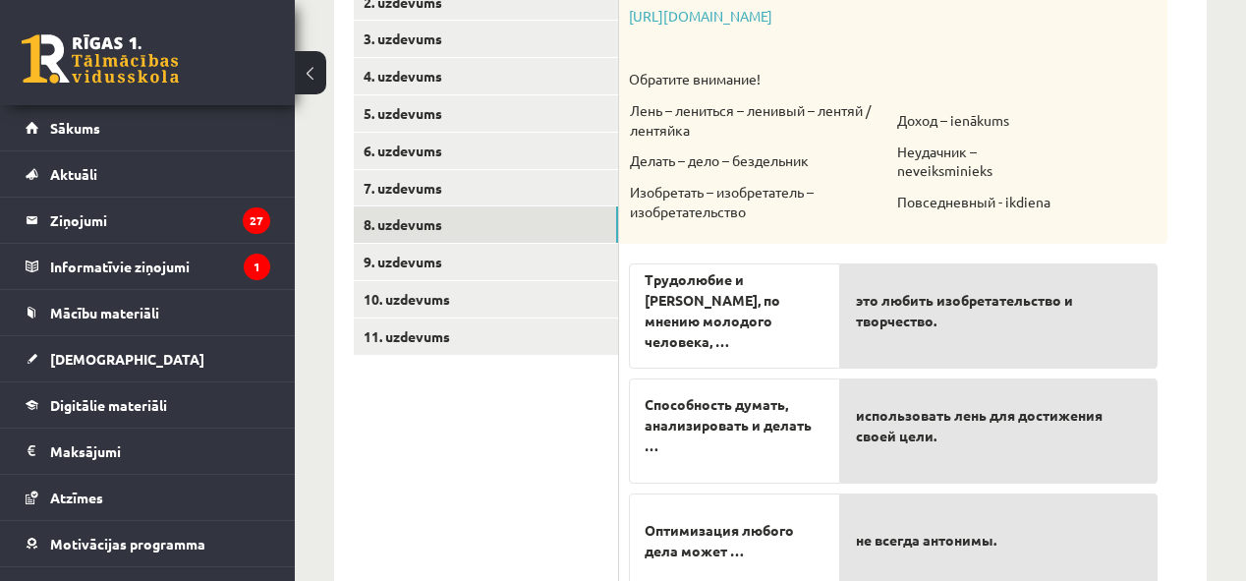
scroll to position [484, 0]
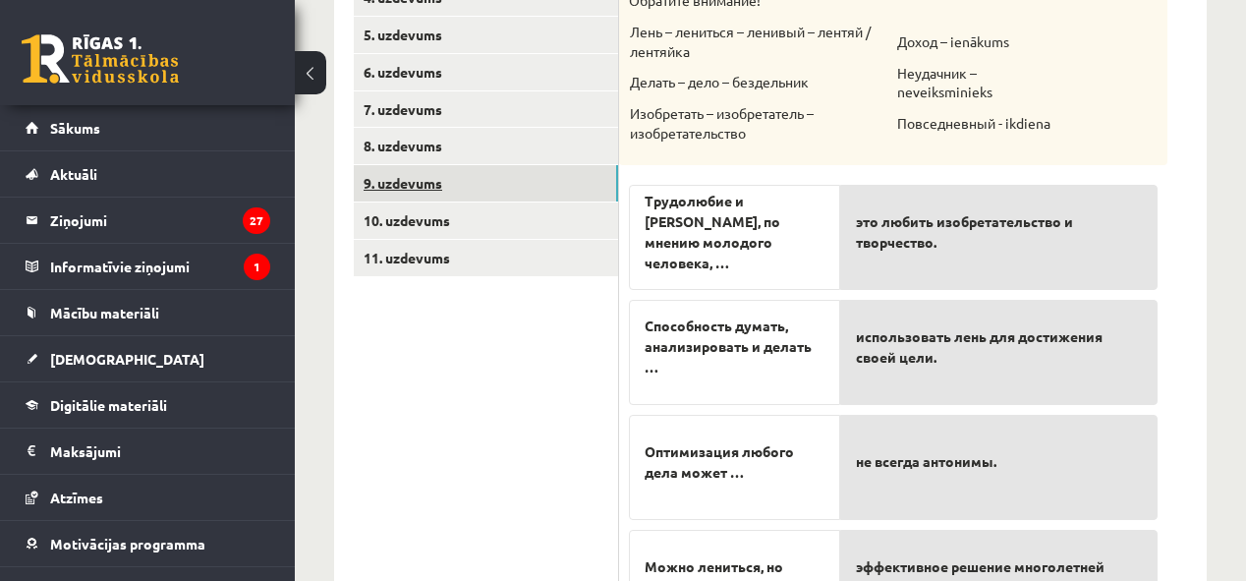
click at [441, 188] on link "9. uzdevums" at bounding box center [486, 183] width 264 height 36
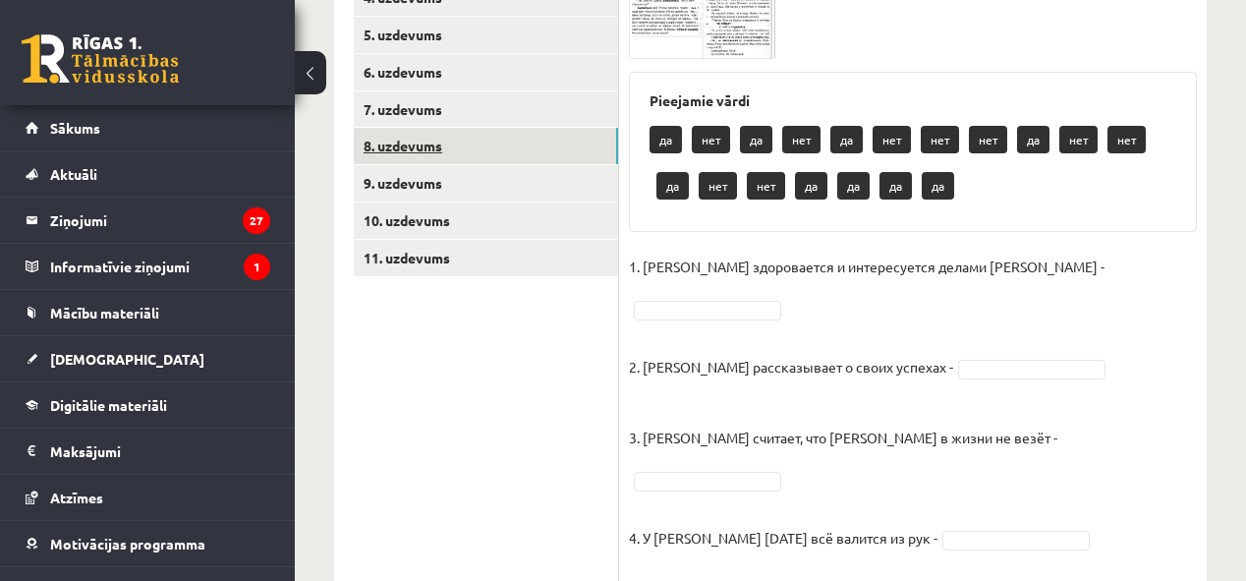
click at [393, 157] on link "8. uzdevums" at bounding box center [486, 146] width 264 height 36
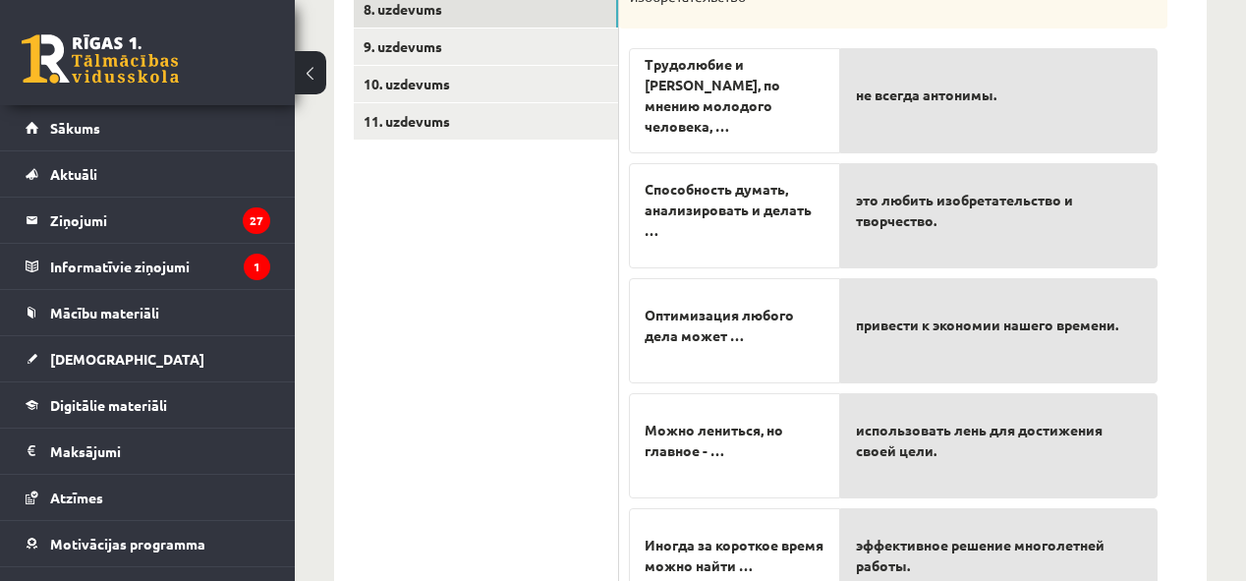
scroll to position [563, 0]
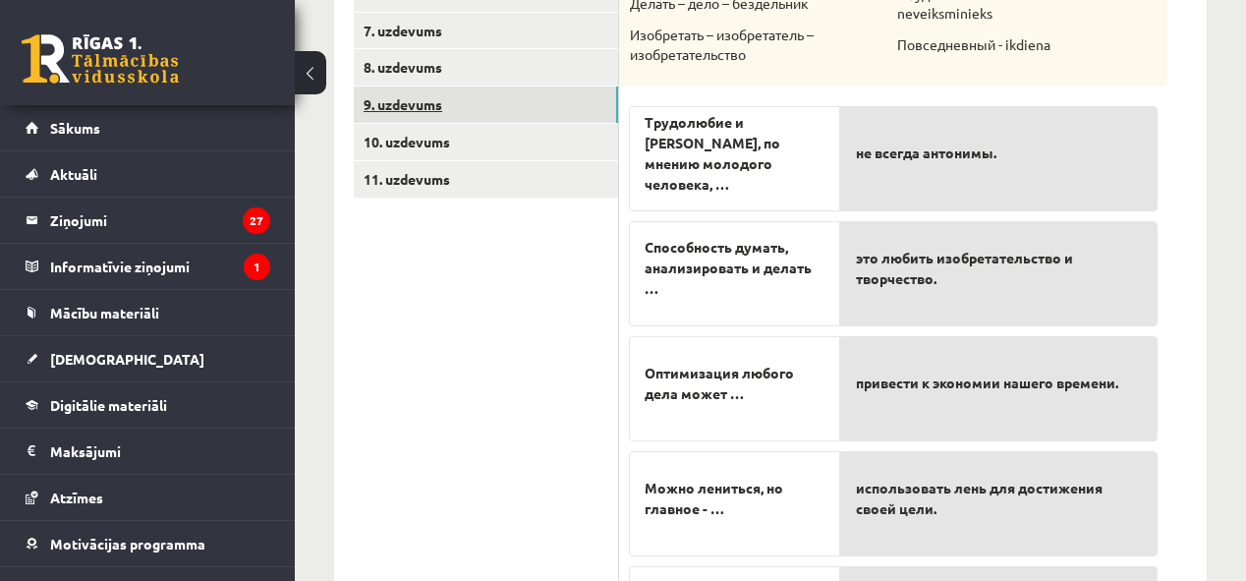
click at [413, 102] on link "9. uzdevums" at bounding box center [486, 104] width 264 height 36
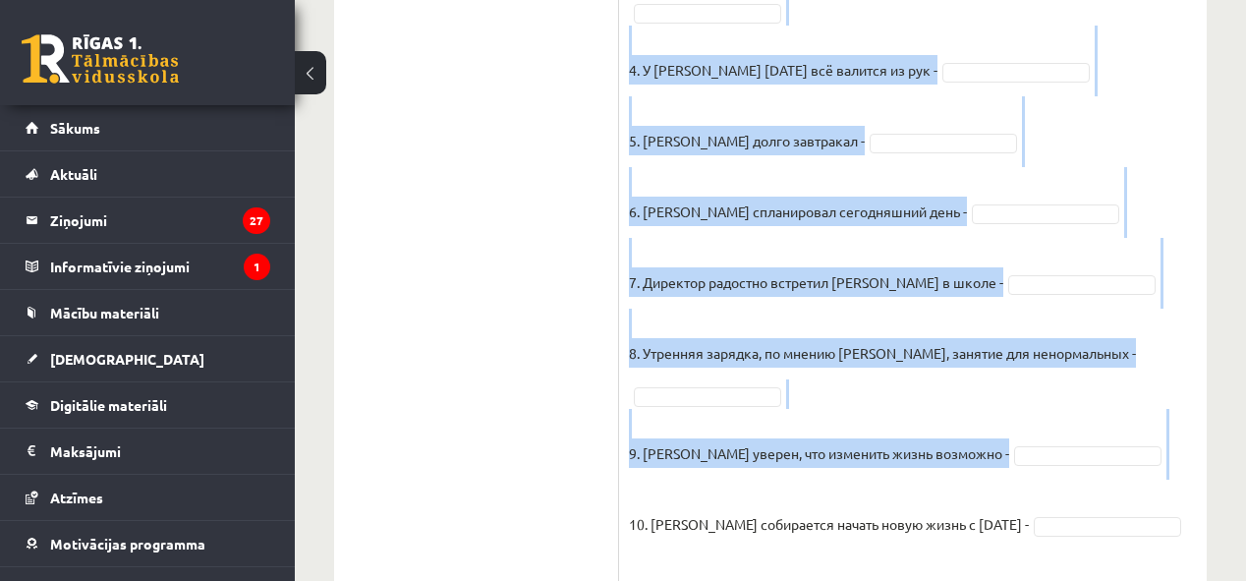
scroll to position [1031, 0]
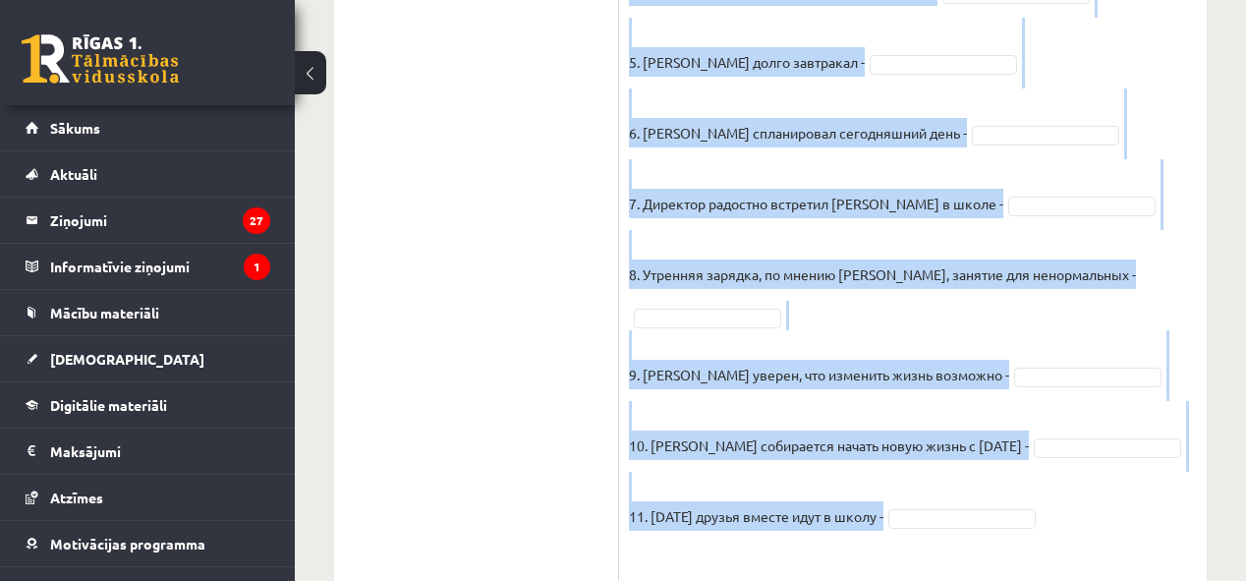
drag, startPoint x: 627, startPoint y: 224, endPoint x: 898, endPoint y: 453, distance: 354.9
copy div "Loremipsum dolor s ametcons adipis / elitsedd eiusmodtemp i utlaboreetdo m aliq…"
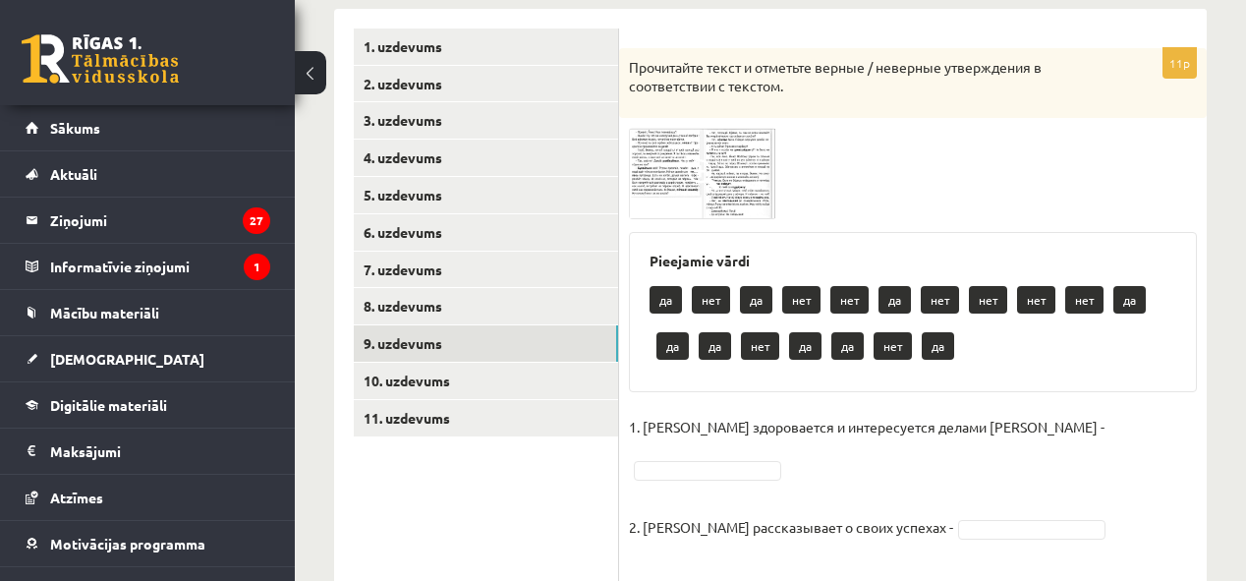
scroll to position [323, 0]
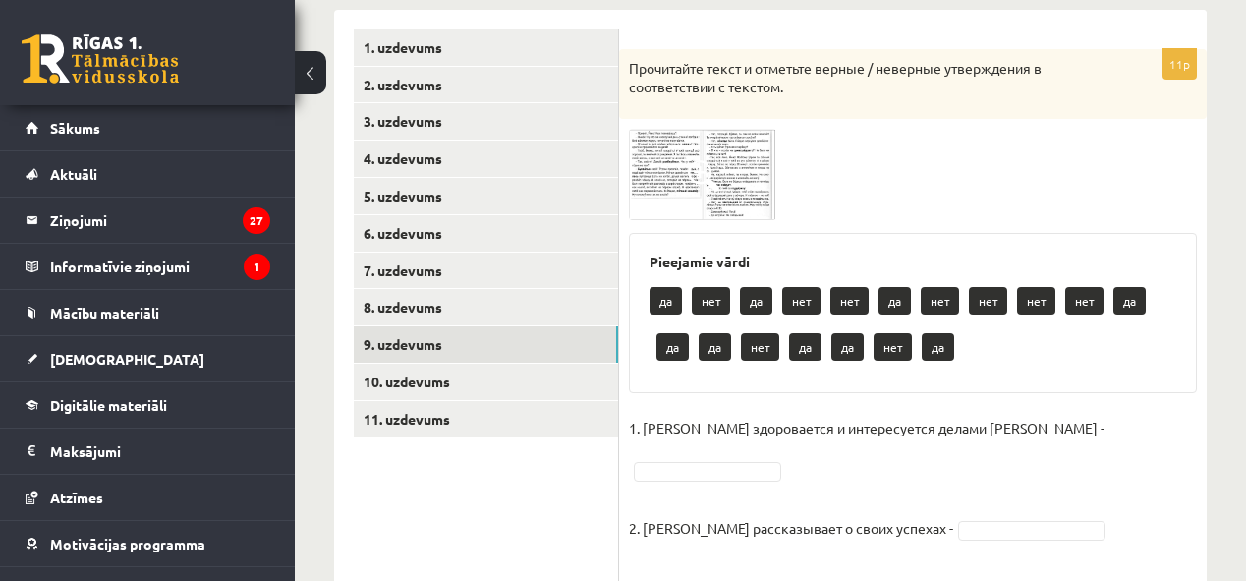
click at [665, 191] on img at bounding box center [702, 174] width 147 height 91
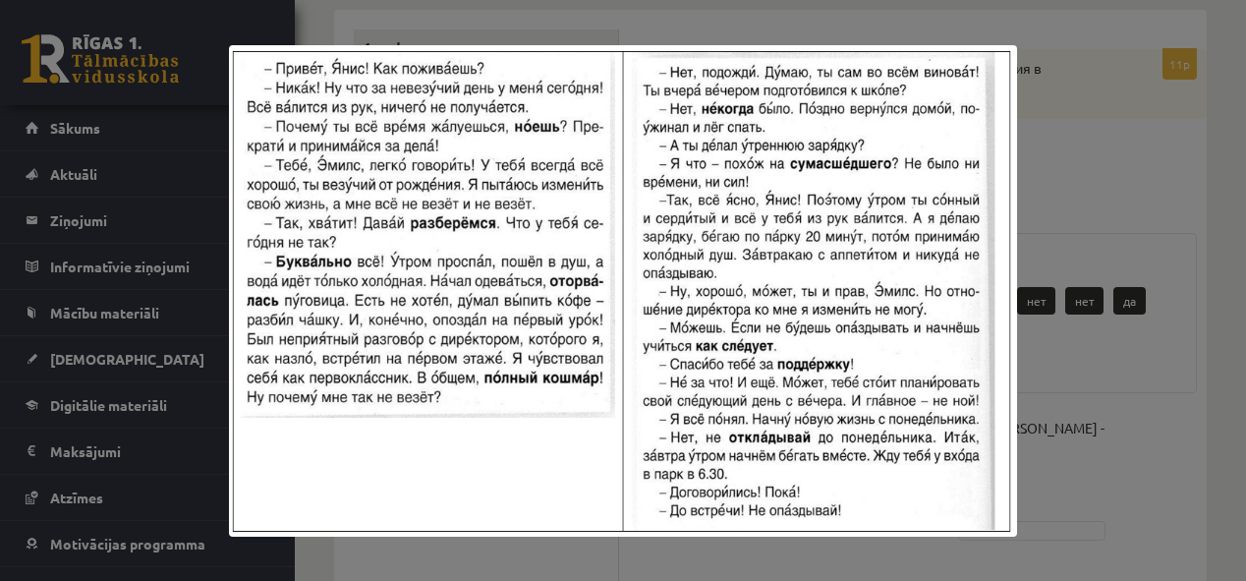
click at [809, 499] on img at bounding box center [623, 290] width 788 height 491
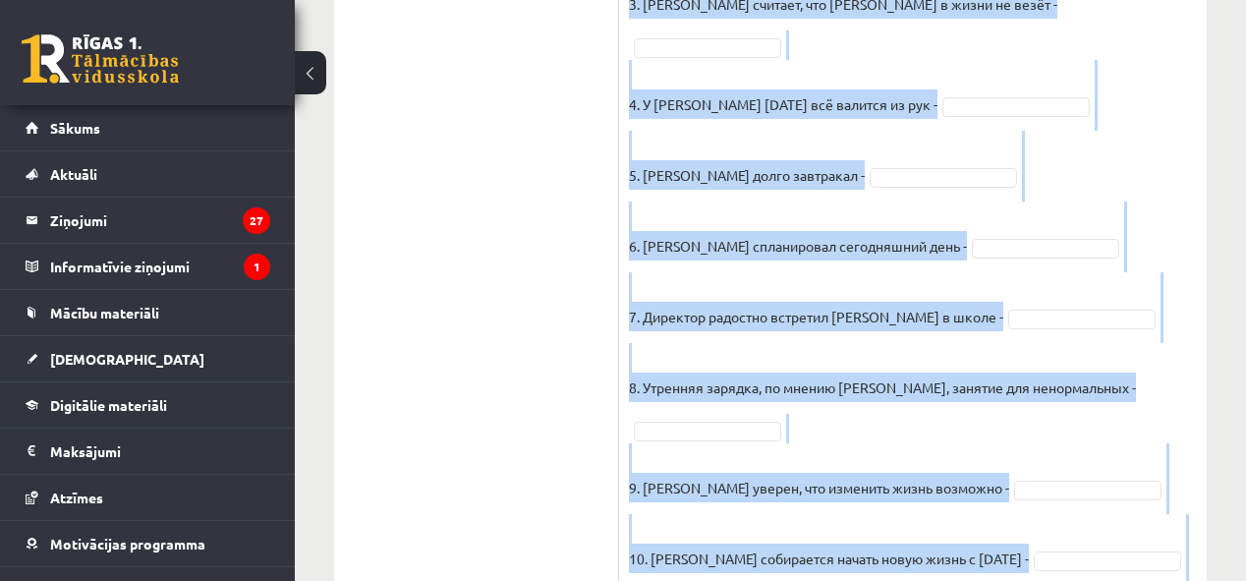
scroll to position [1031, 0]
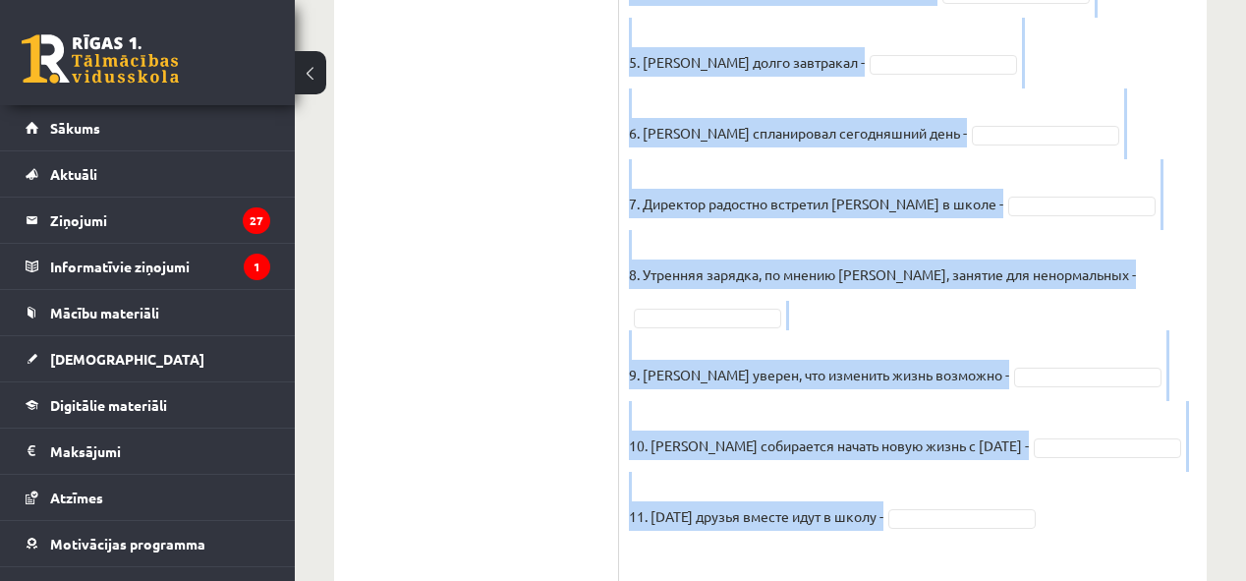
drag, startPoint x: 646, startPoint y: 259, endPoint x: 940, endPoint y: 469, distance: 361.5
copy div "Loremipsu dolor si ame co adi eli se doe tem inc utl et do ma ali en ad min ve …"
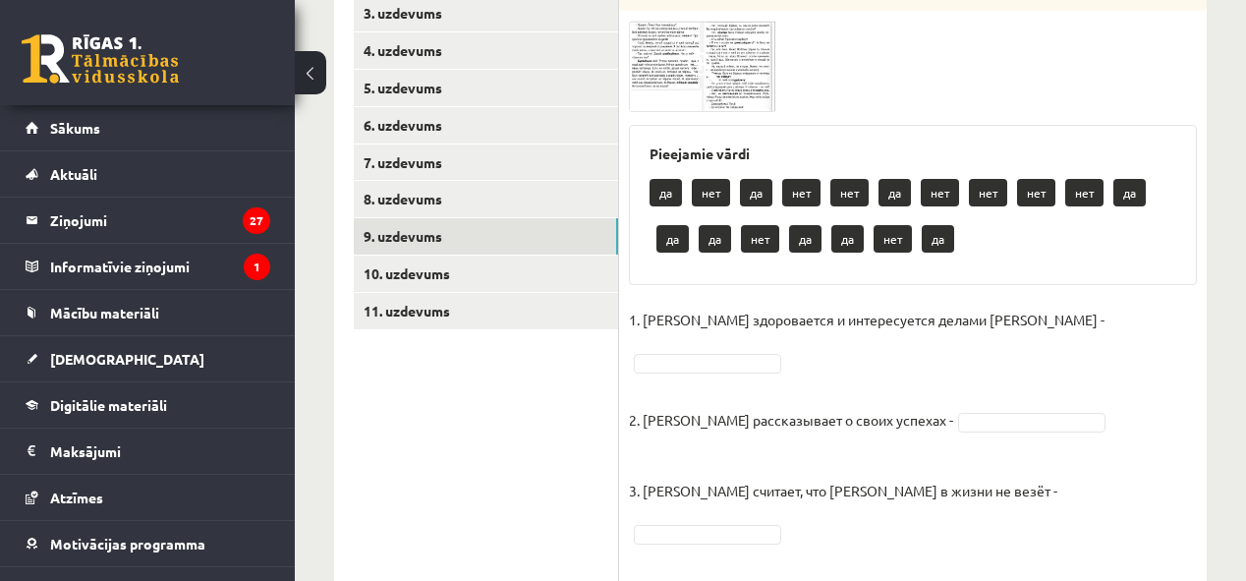
scroll to position [402, 0]
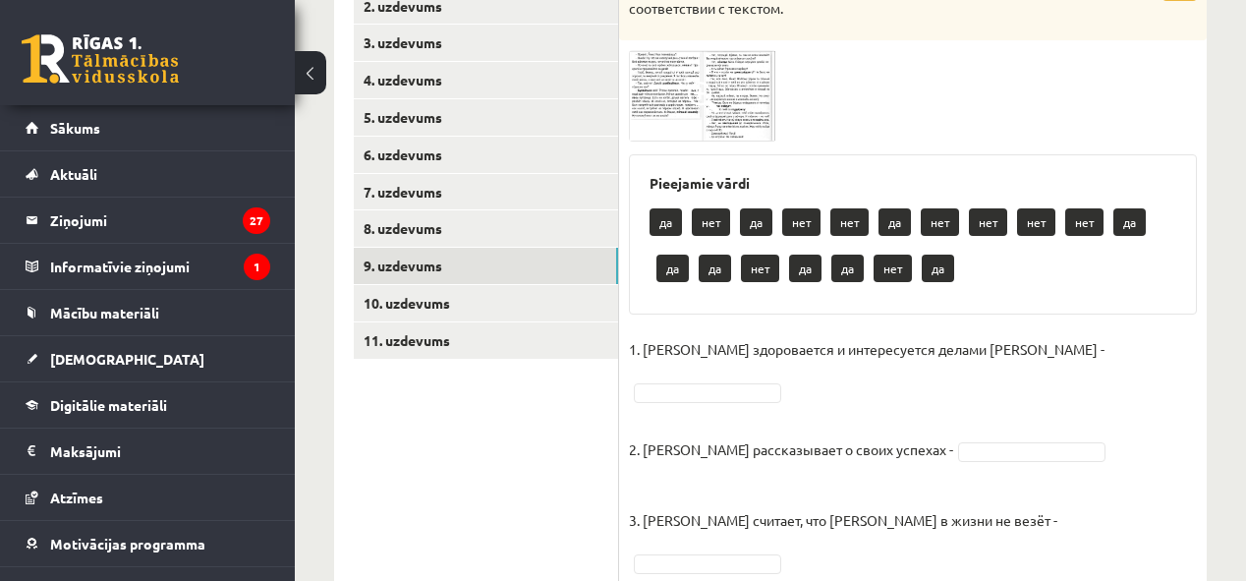
click at [674, 91] on img at bounding box center [702, 95] width 147 height 91
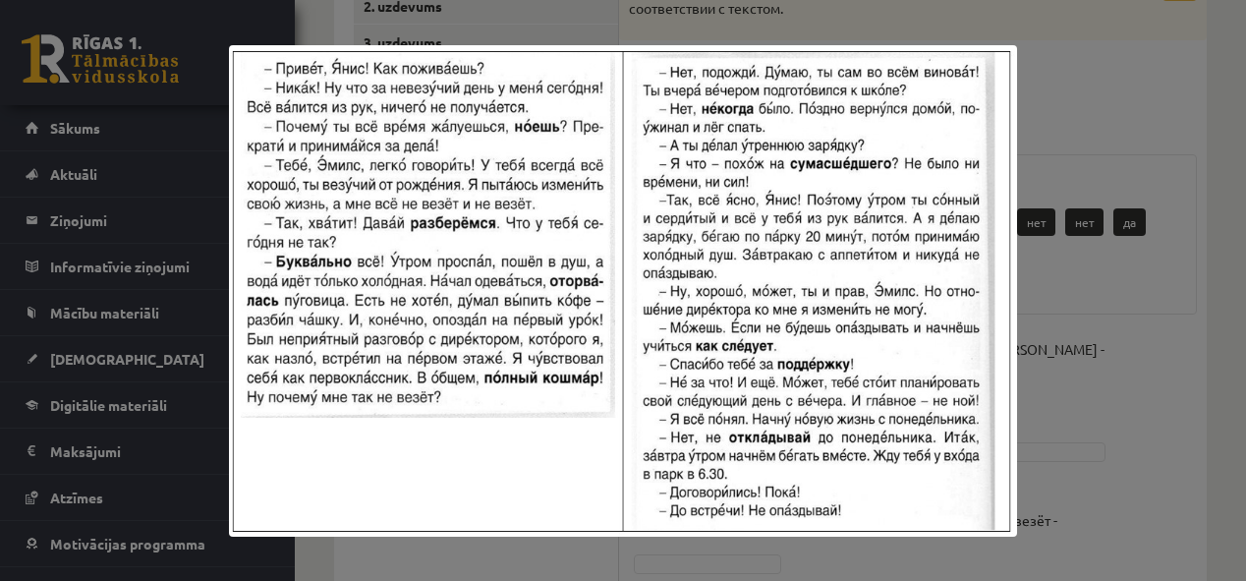
click at [1044, 282] on div at bounding box center [623, 290] width 1246 height 581
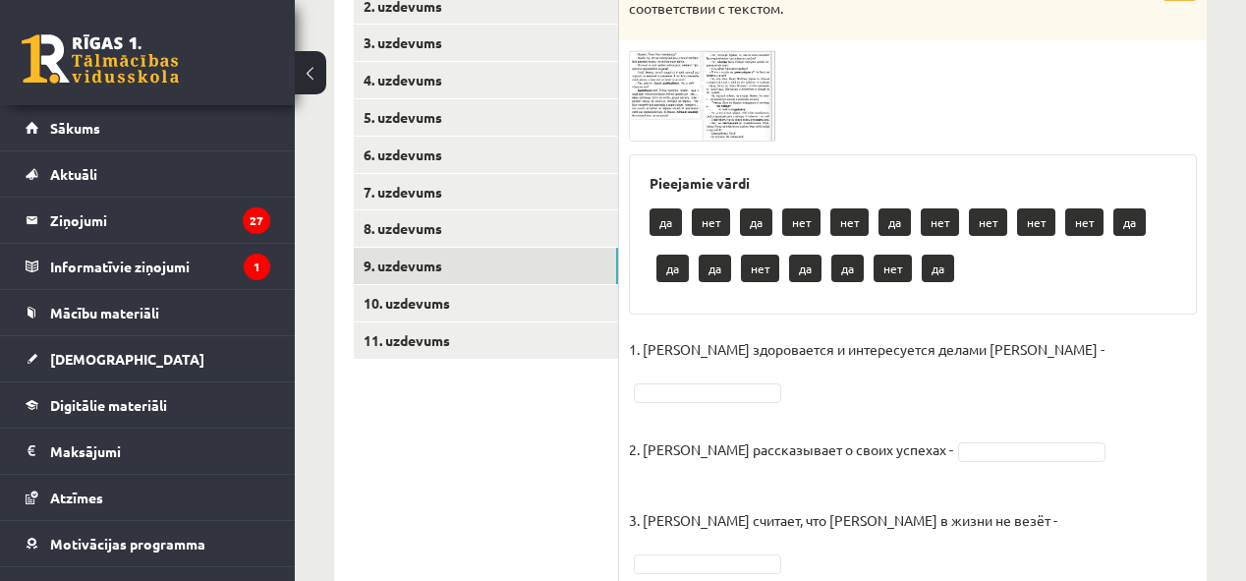
click at [666, 102] on img at bounding box center [702, 95] width 147 height 91
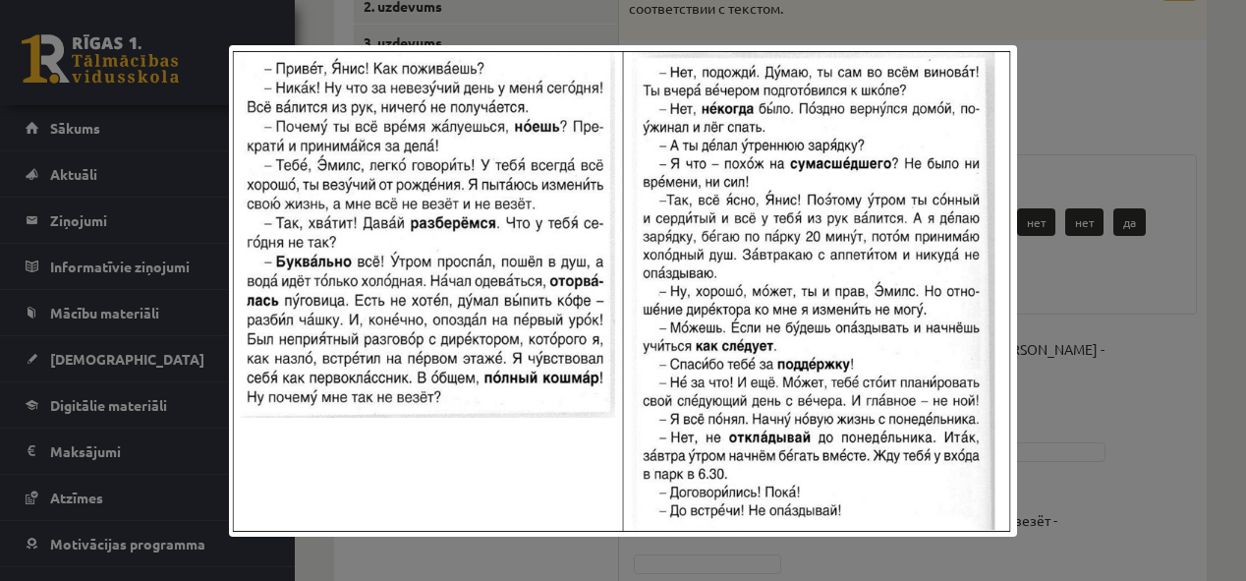
click at [1056, 94] on div at bounding box center [623, 290] width 1246 height 581
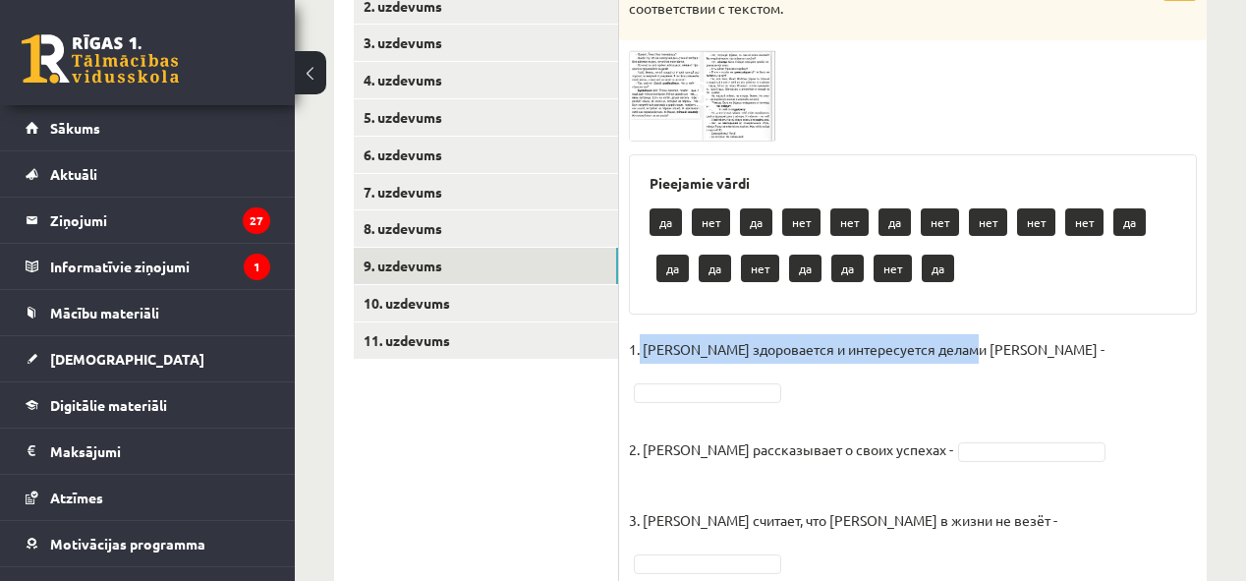
drag, startPoint x: 641, startPoint y: 352, endPoint x: 971, endPoint y: 349, distance: 330.2
click at [971, 349] on p "1. [PERSON_NAME] здоровается и интересуется делами [PERSON_NAME] -" at bounding box center [867, 348] width 476 height 29
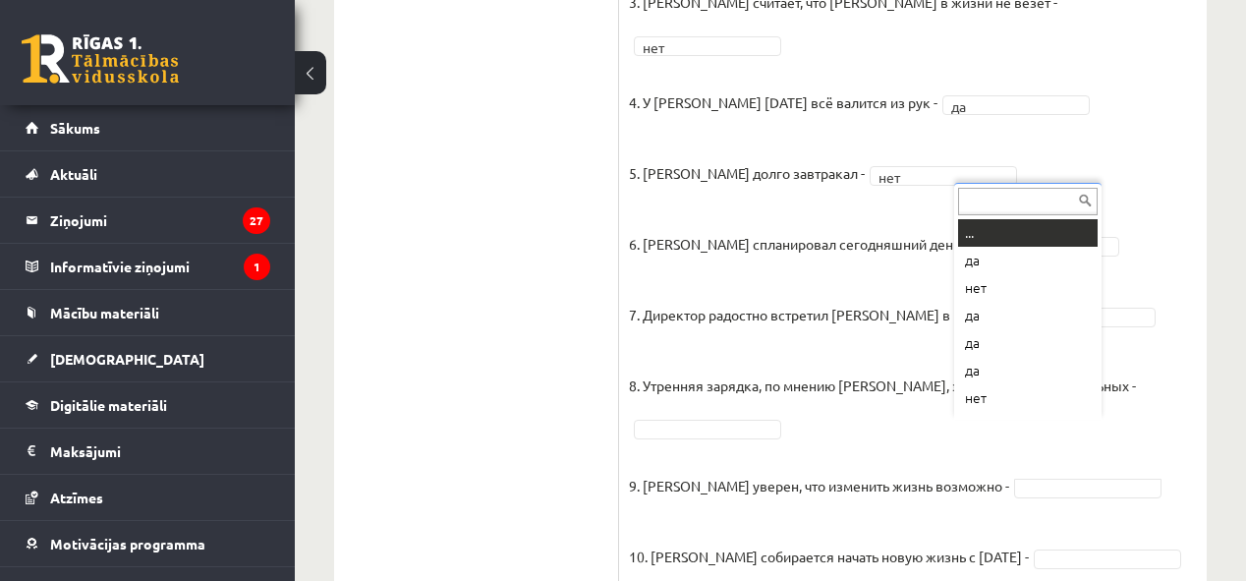
scroll to position [24, 0]
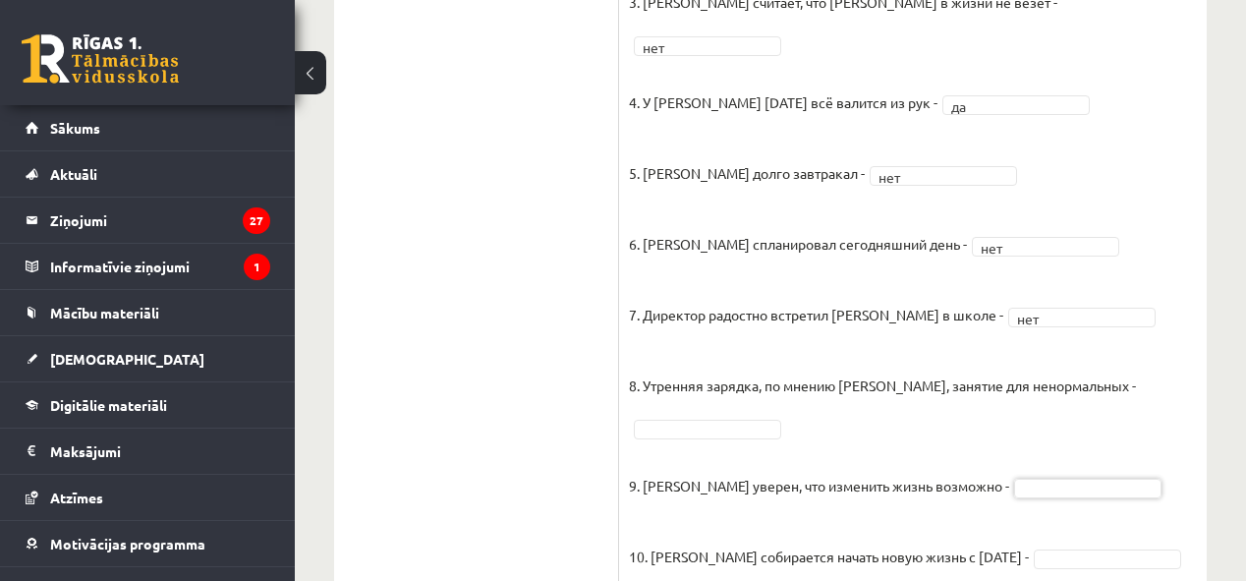
click at [787, 369] on fieldset "1. Эмилс здоровается и интересуется делами Яниса - да ** 2. Янис рассказывает о…" at bounding box center [913, 249] width 568 height 867
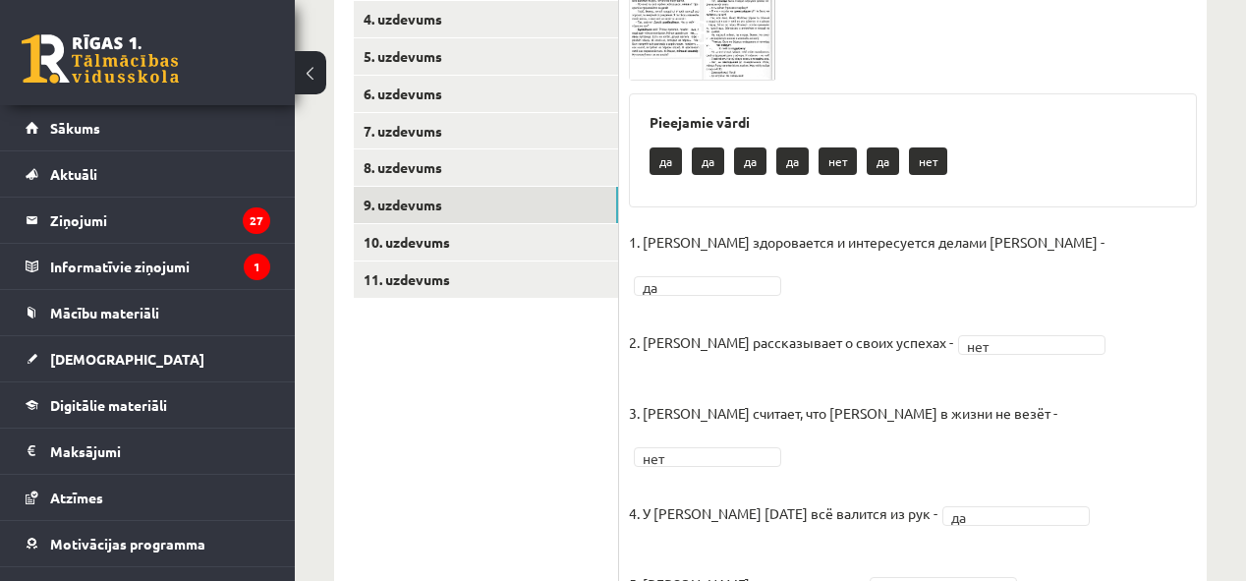
scroll to position [435, 0]
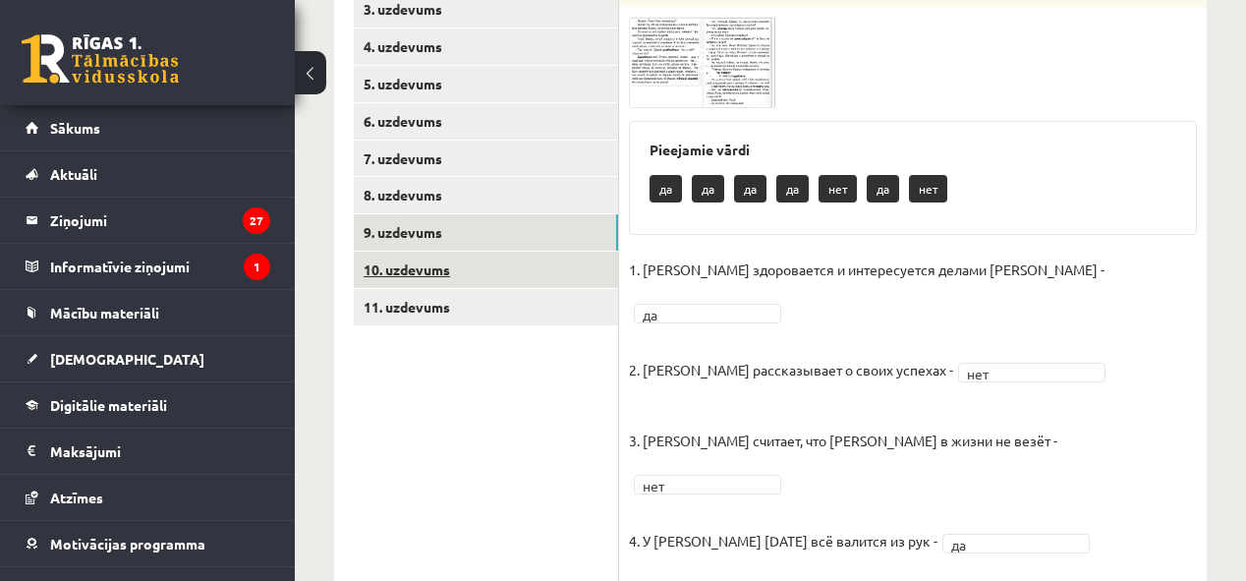
click at [436, 268] on link "10. uzdevums" at bounding box center [486, 270] width 264 height 36
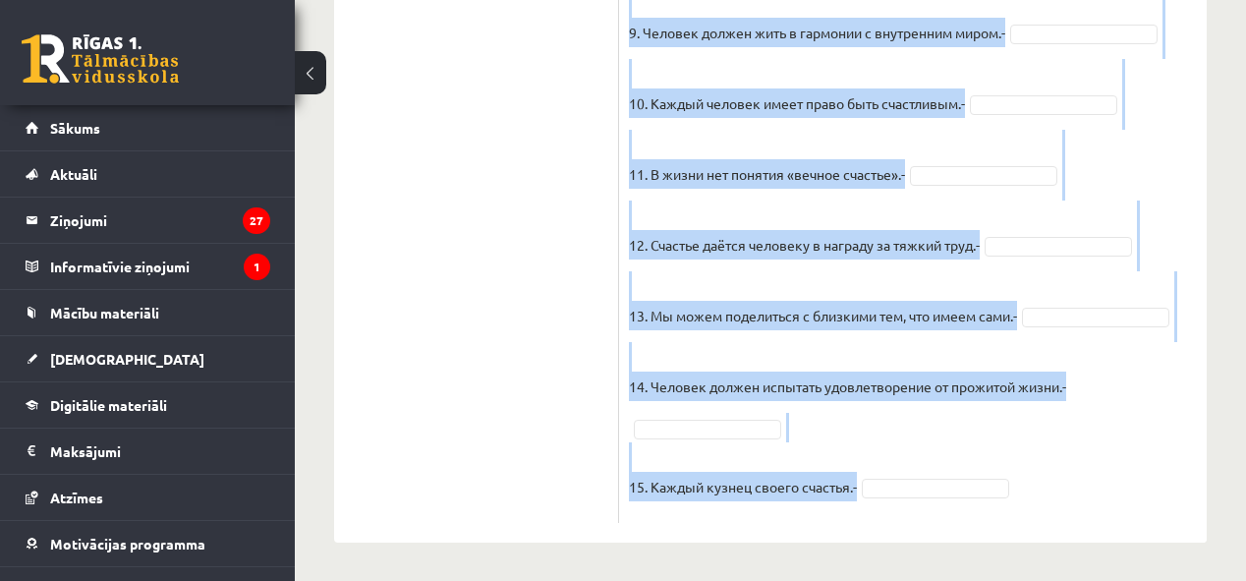
scroll to position [2205, 0]
drag, startPoint x: 625, startPoint y: 271, endPoint x: 1033, endPoint y: 482, distance: 459.2
copy div "Прочитайте текст и отметьте верные / неверные утверждения в соответствии с текс…"
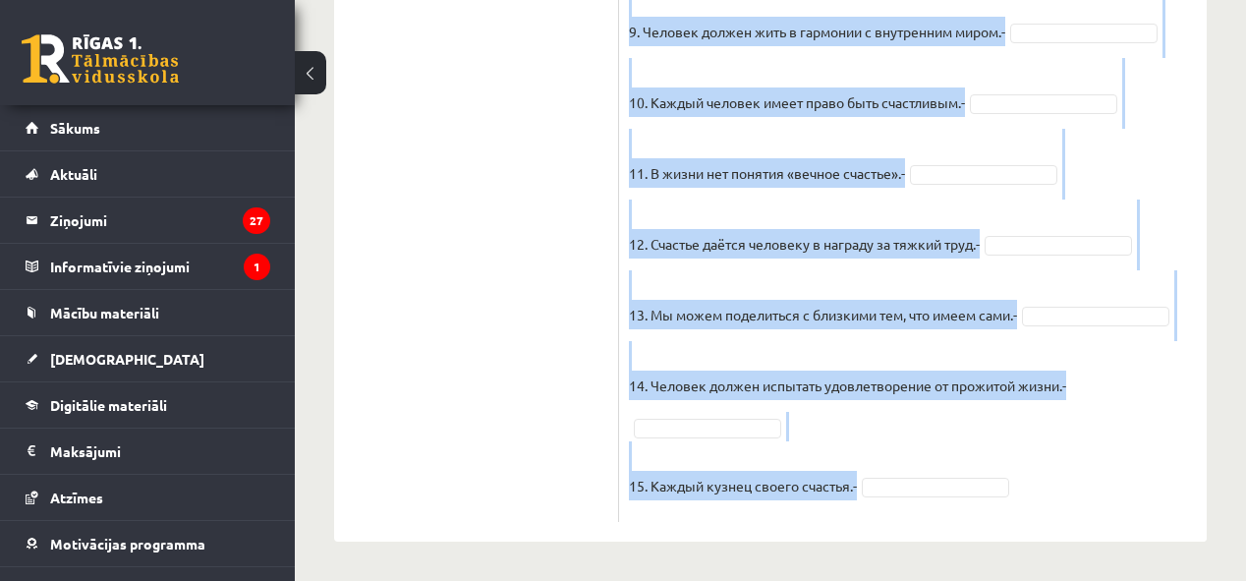
drag, startPoint x: 629, startPoint y: 311, endPoint x: 982, endPoint y: 519, distance: 409.2
copy div "Прочитайте текст и отметьте верные / неверные утверждения в соответствии с текс…"
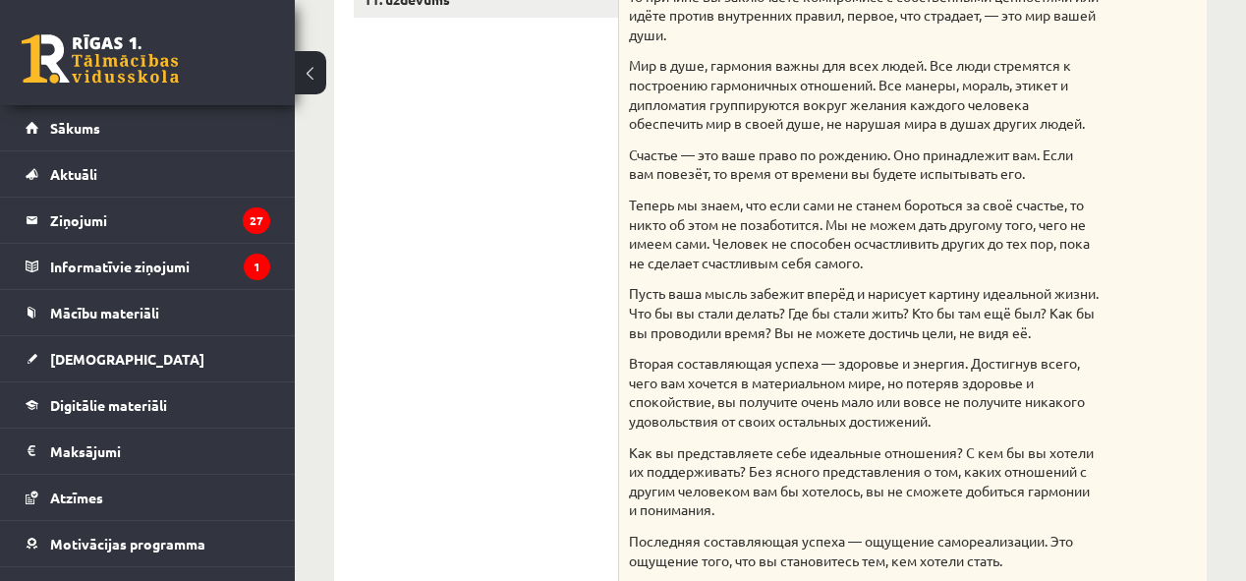
scroll to position [428, 0]
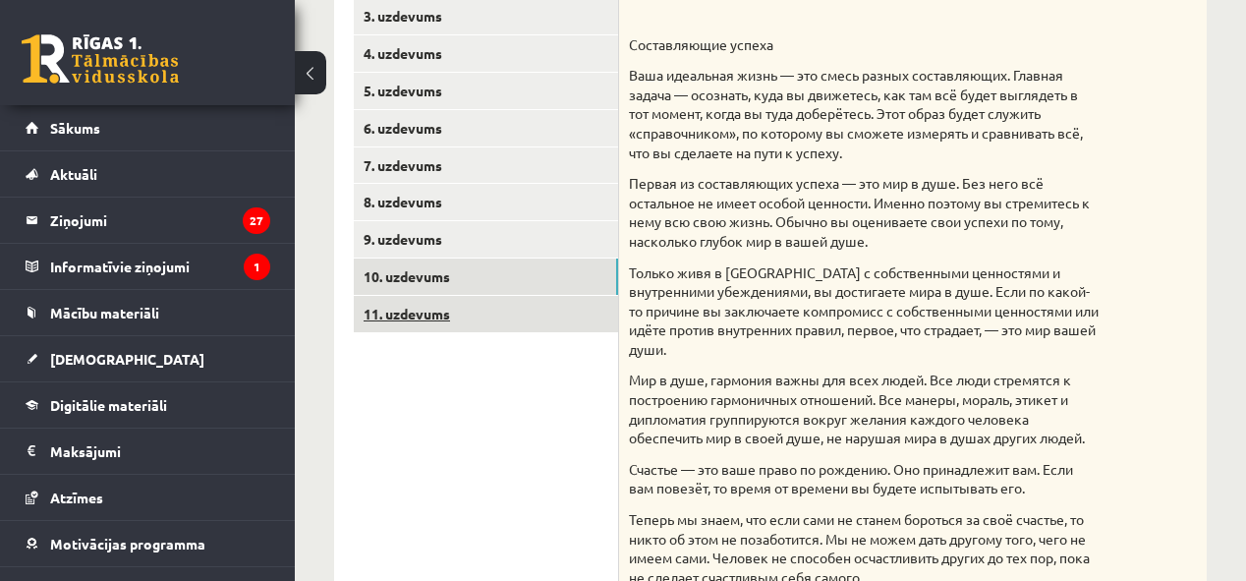
click at [397, 317] on link "11. uzdevums" at bounding box center [486, 314] width 264 height 36
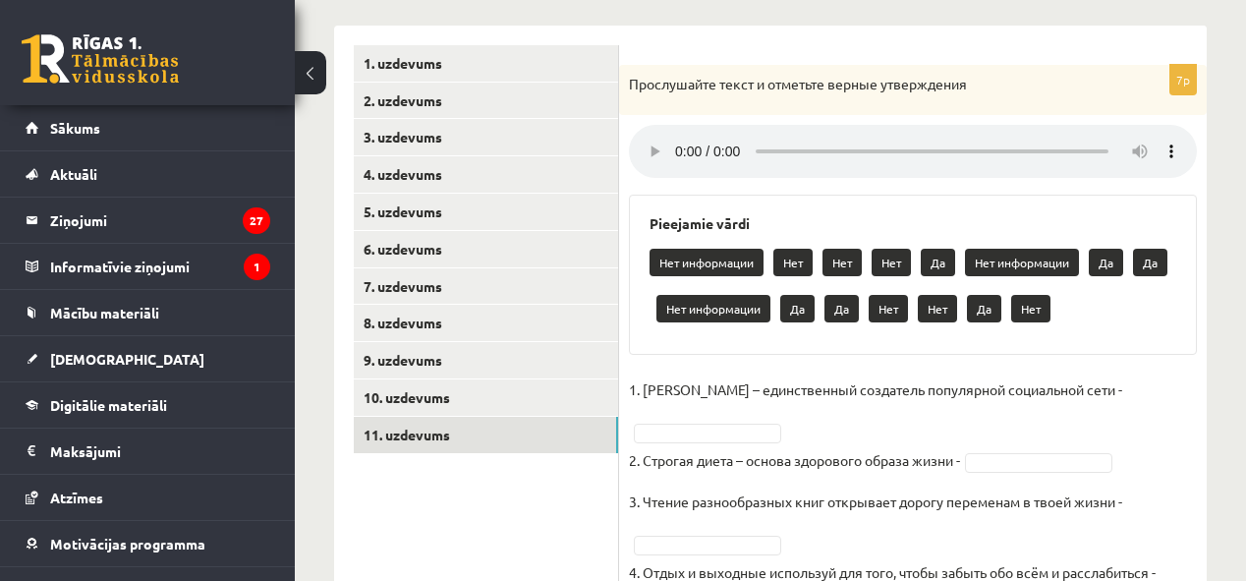
scroll to position [271, 0]
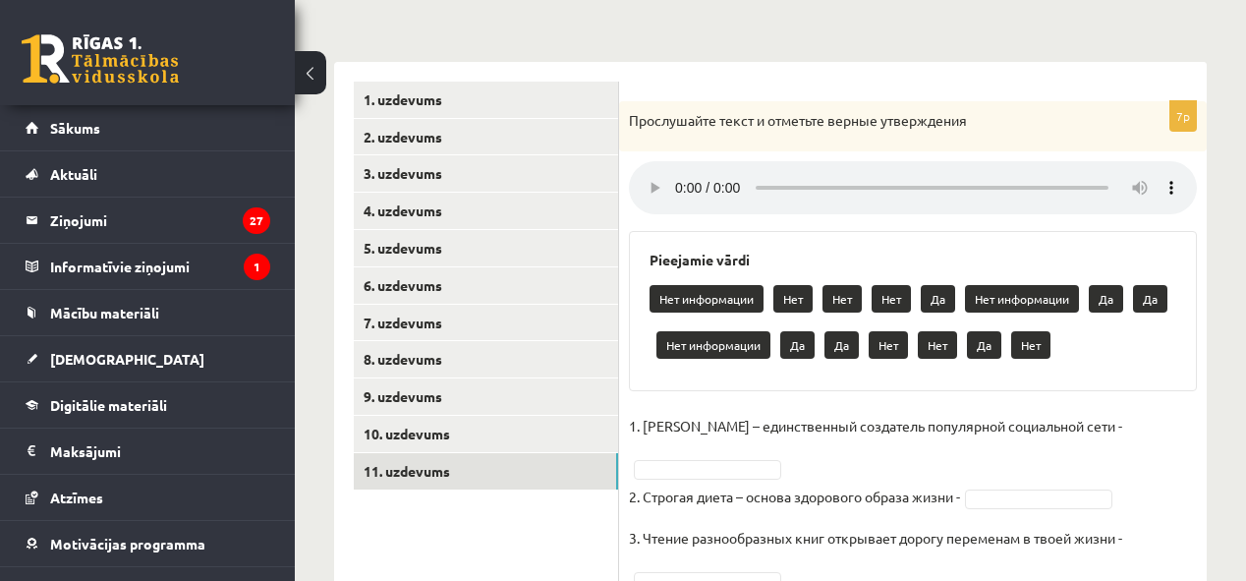
click at [1145, 258] on h3 "Pieejamie vārdi" at bounding box center [912, 260] width 527 height 17
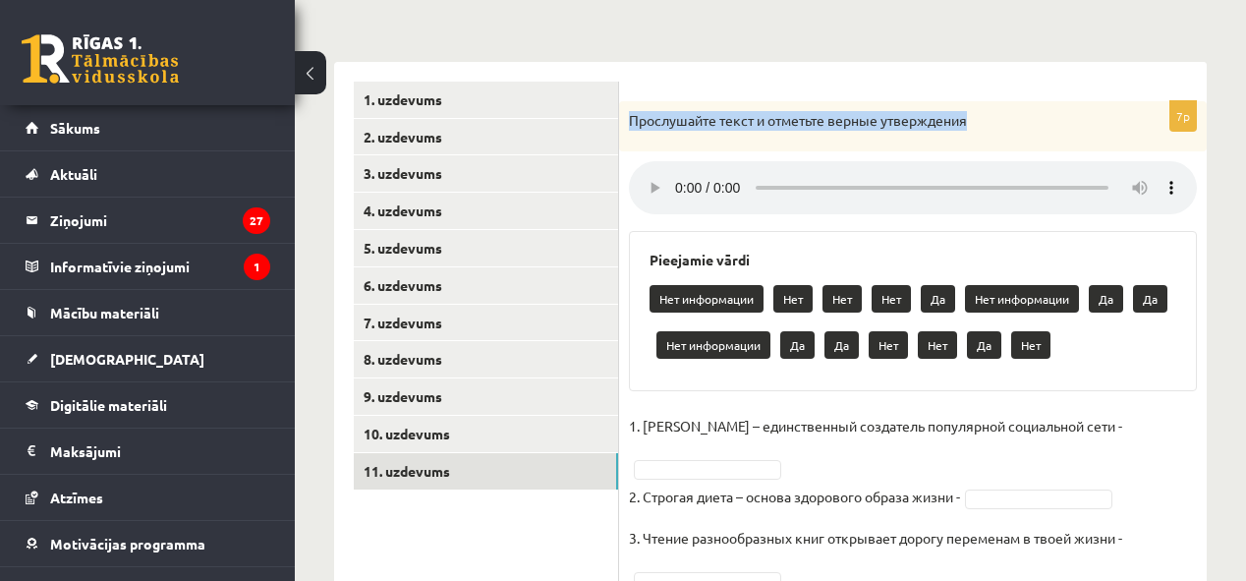
click at [677, 165] on div "7p Прослушайте текст и отметьте верные утверждения Pieejamie vārdi Нет информац…" at bounding box center [913, 449] width 588 height 697
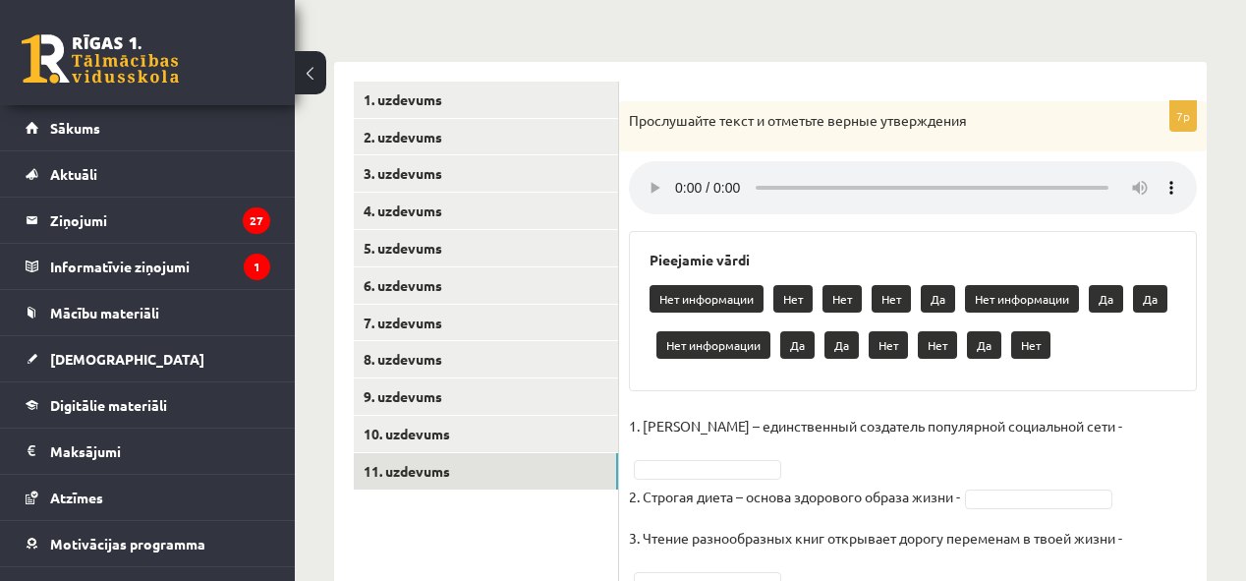
click at [649, 254] on h3 "Pieejamie vārdi" at bounding box center [912, 260] width 527 height 17
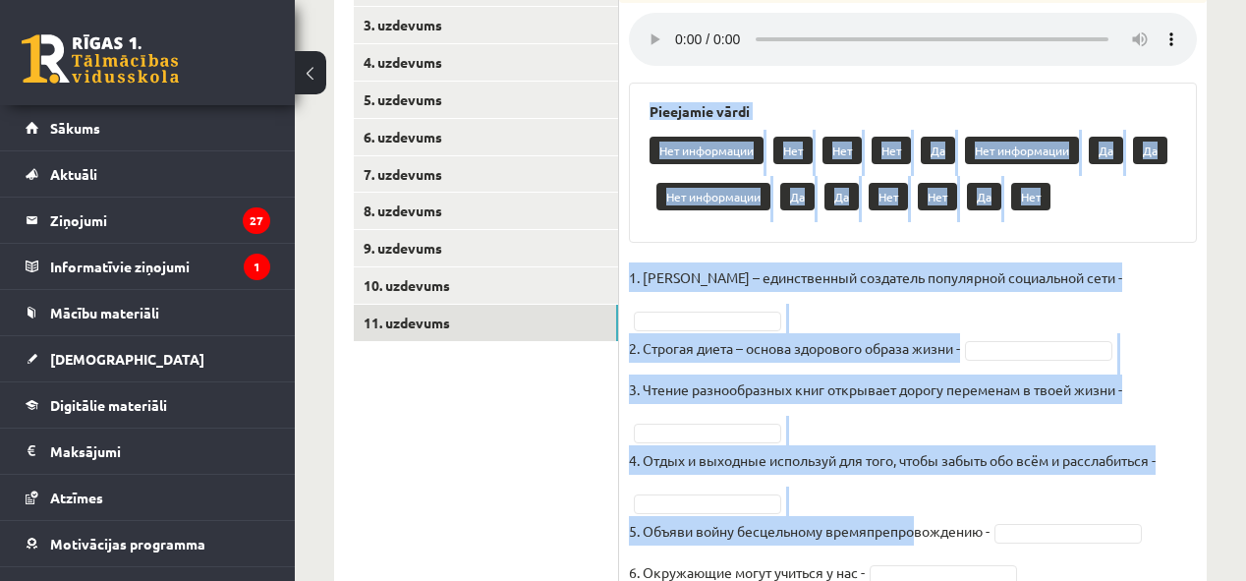
scroll to position [548, 0]
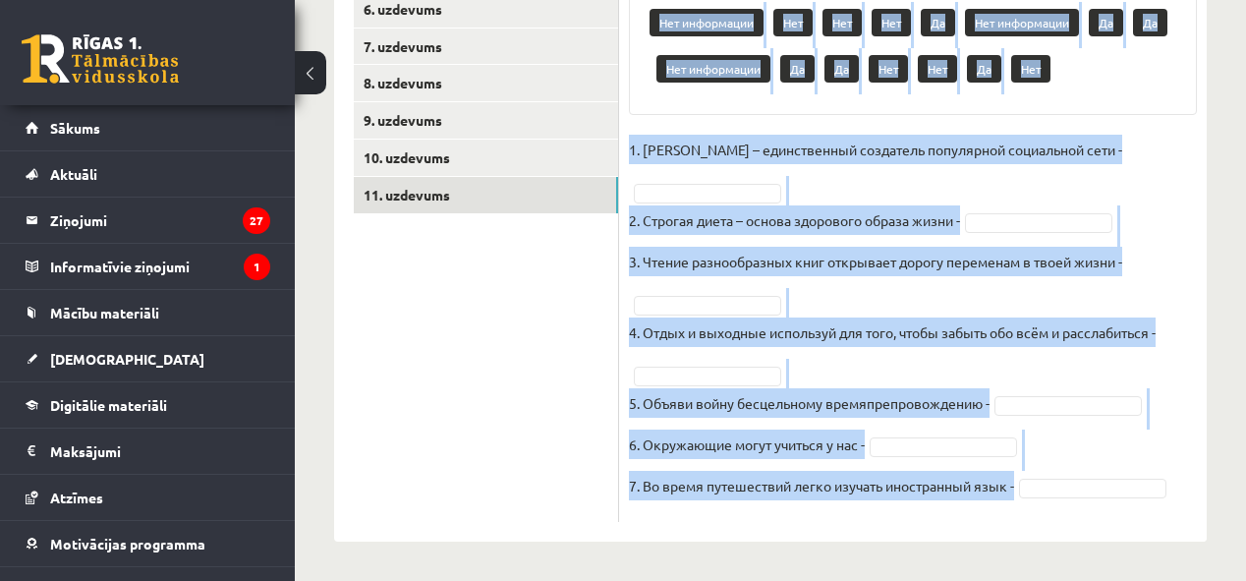
drag, startPoint x: 641, startPoint y: 261, endPoint x: 1051, endPoint y: 494, distance: 472.1
click at [1051, 494] on div "7p Прослушайте текст и отметьте верные утверждения Pieejamie vārdi Нет информац…" at bounding box center [913, 173] width 588 height 697
copy div "Pieejamie vārdi Нет информации Нет Нет Нет Да Нет информации Да Да Нет информац…"
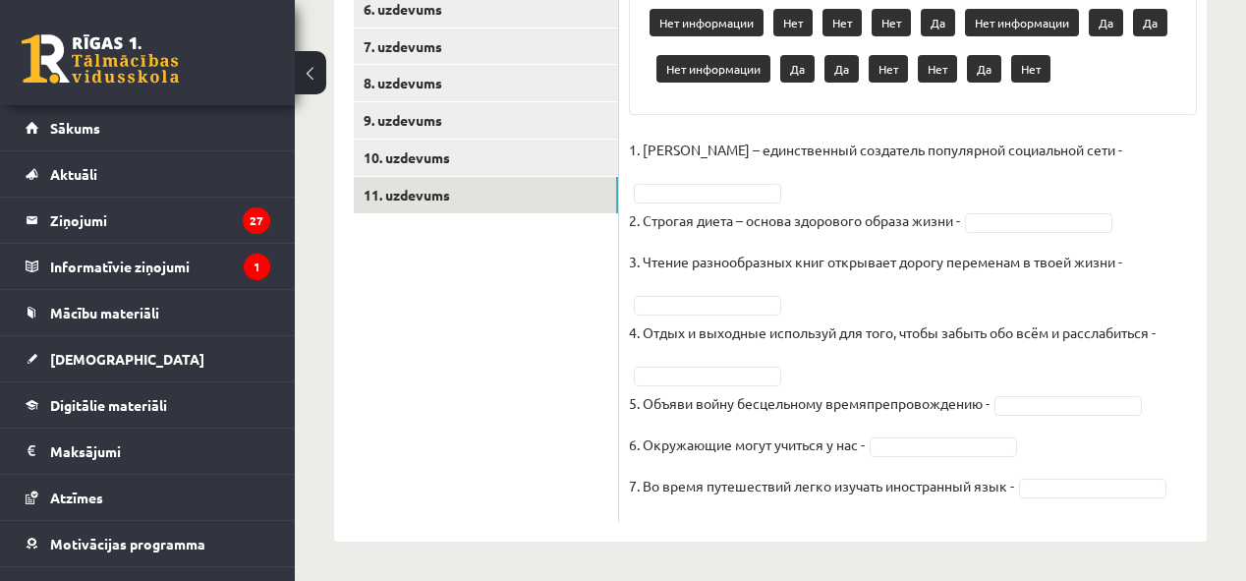
click at [506, 270] on ul "1. uzdevums 2. uzdevums 3. uzdevums 4. uzdevums 5. uzdevums 6. uzdevums 7. uzde…" at bounding box center [486, 163] width 265 height 716
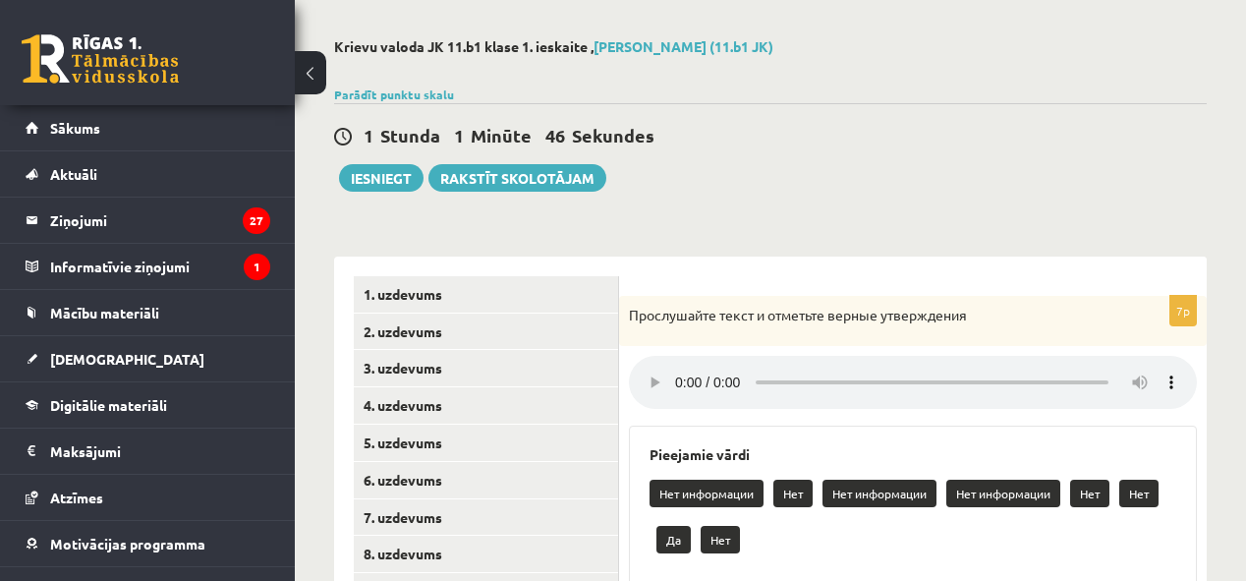
scroll to position [0, 0]
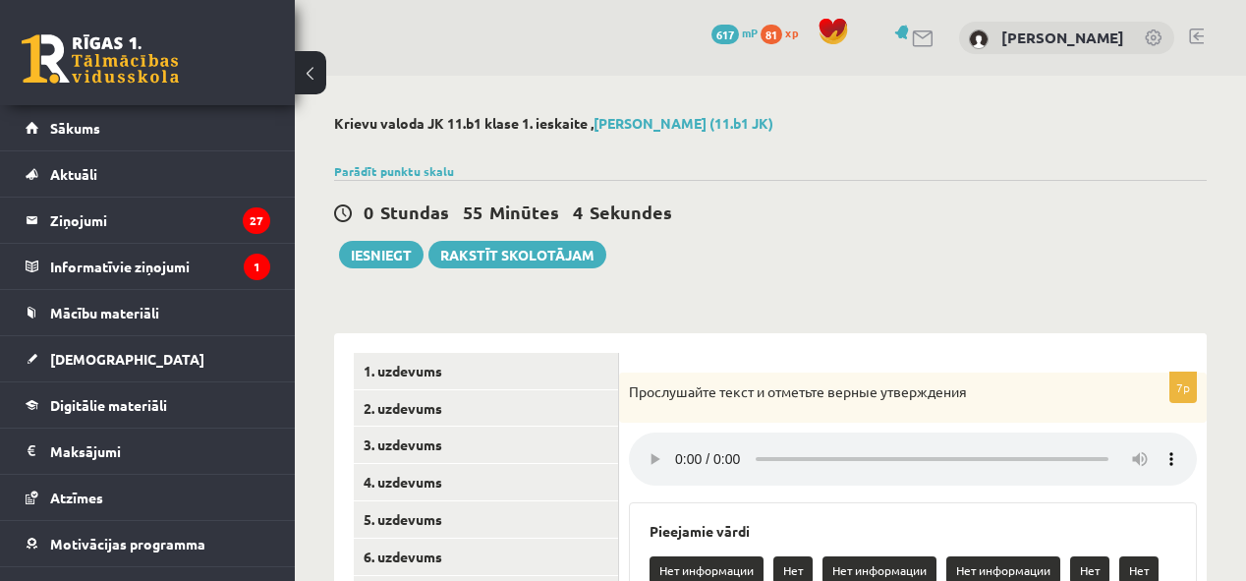
click at [800, 173] on div "Parādīt punktu skalu Atzīme No Līdz 1 0 17 2 18 27 3 28 36 4 37 45 5 46 54 6 55…" at bounding box center [770, 171] width 873 height 18
click at [385, 263] on button "Iesniegt" at bounding box center [381, 255] width 85 height 28
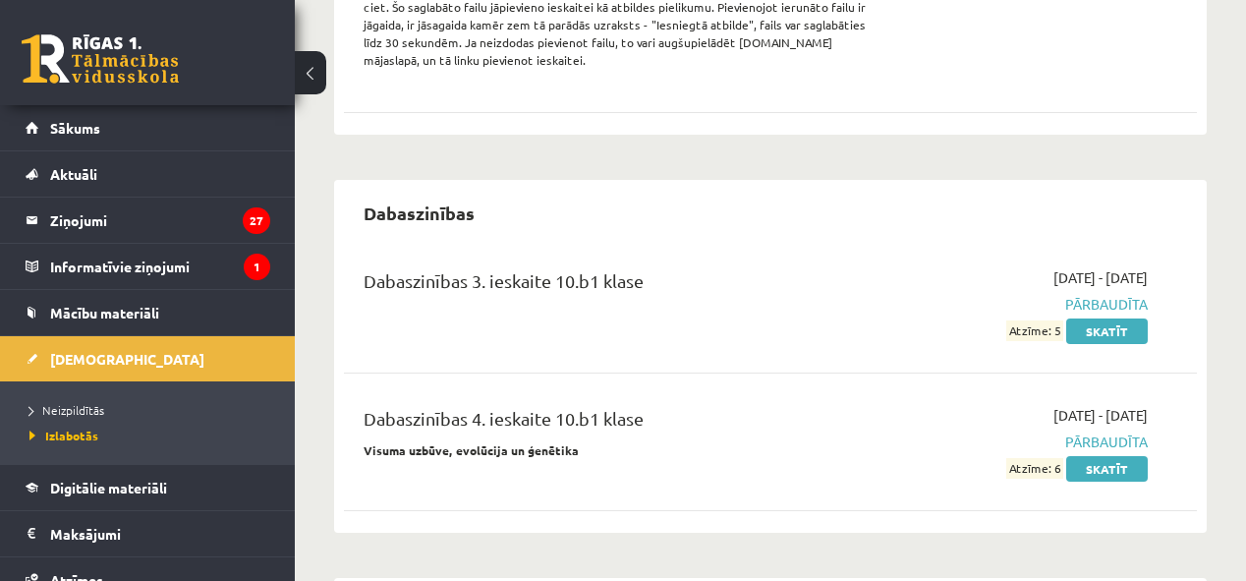
scroll to position [472, 0]
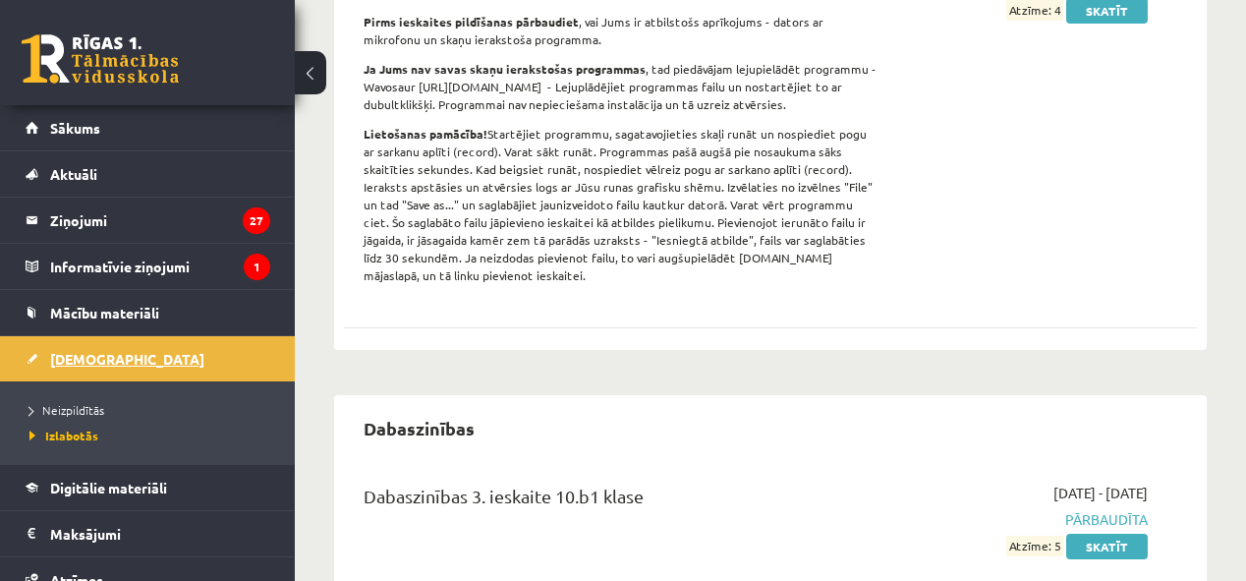
click at [89, 366] on link "[DEMOGRAPHIC_DATA]" at bounding box center [148, 358] width 245 height 45
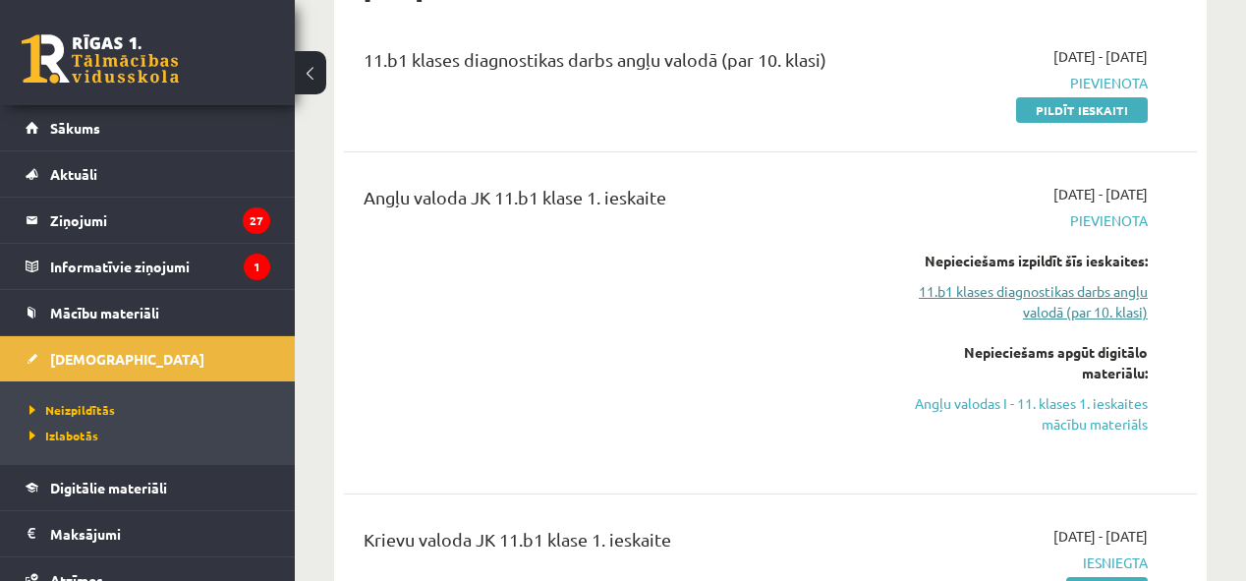
scroll to position [157, 0]
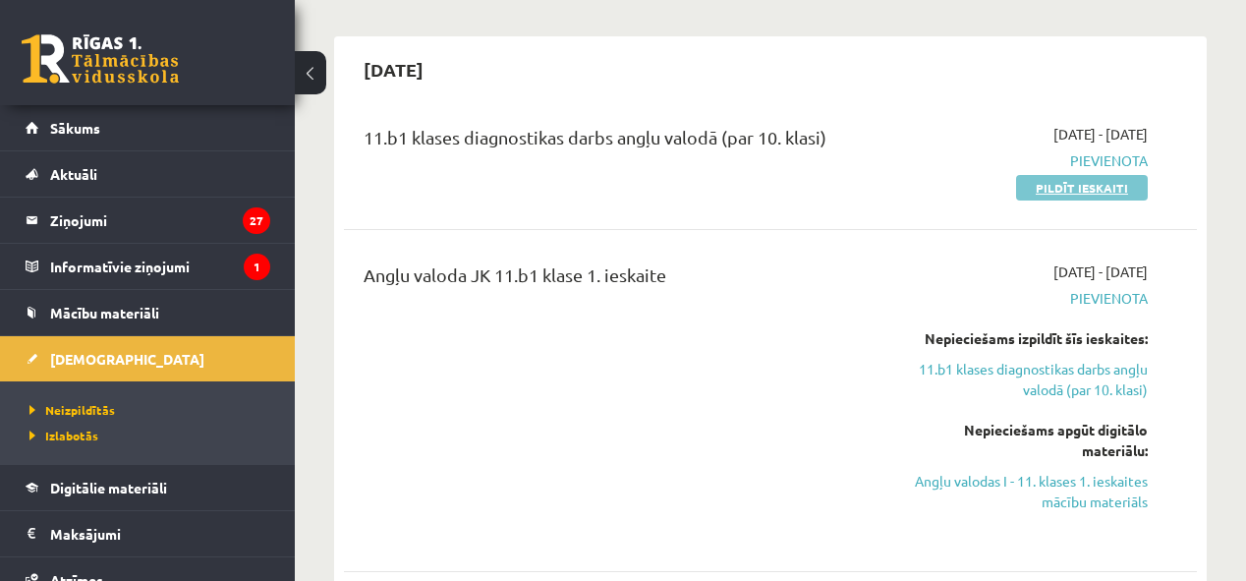
click at [1061, 193] on link "Pildīt ieskaiti" at bounding box center [1082, 188] width 132 height 26
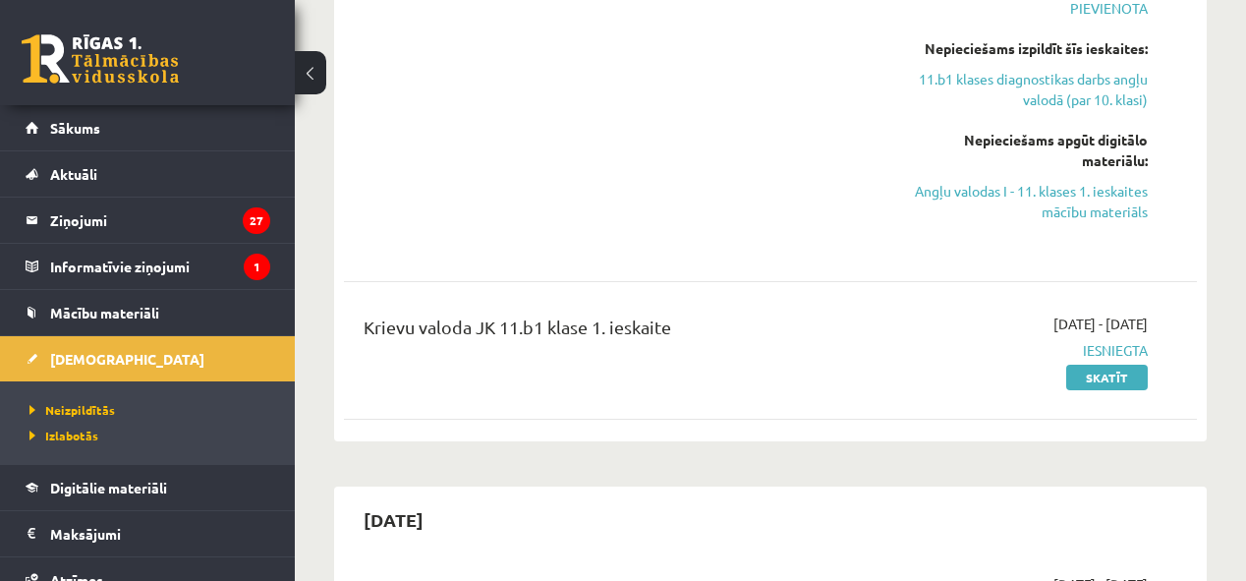
scroll to position [550, 0]
